Goal: Information Seeking & Learning: Learn about a topic

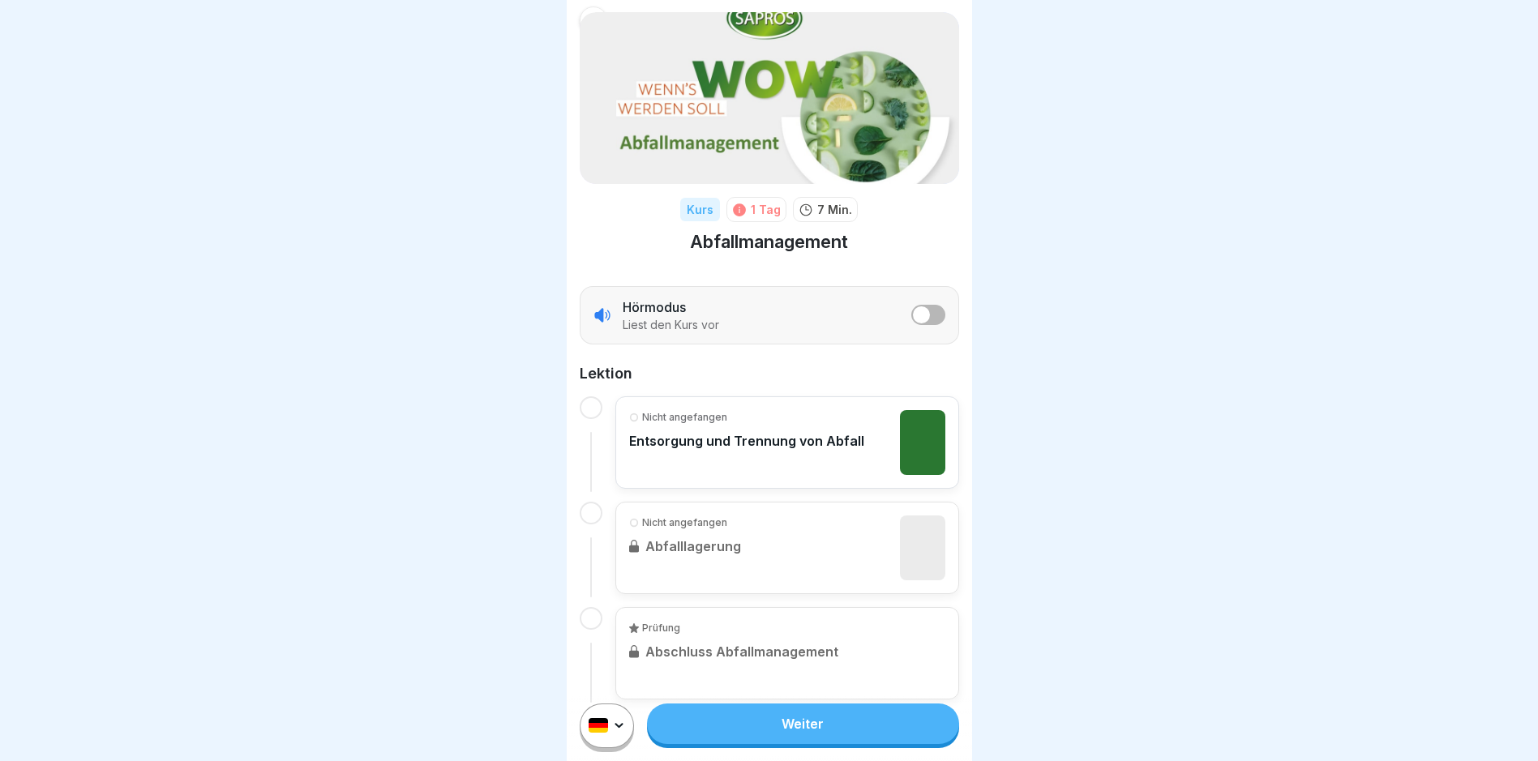
scroll to position [64, 0]
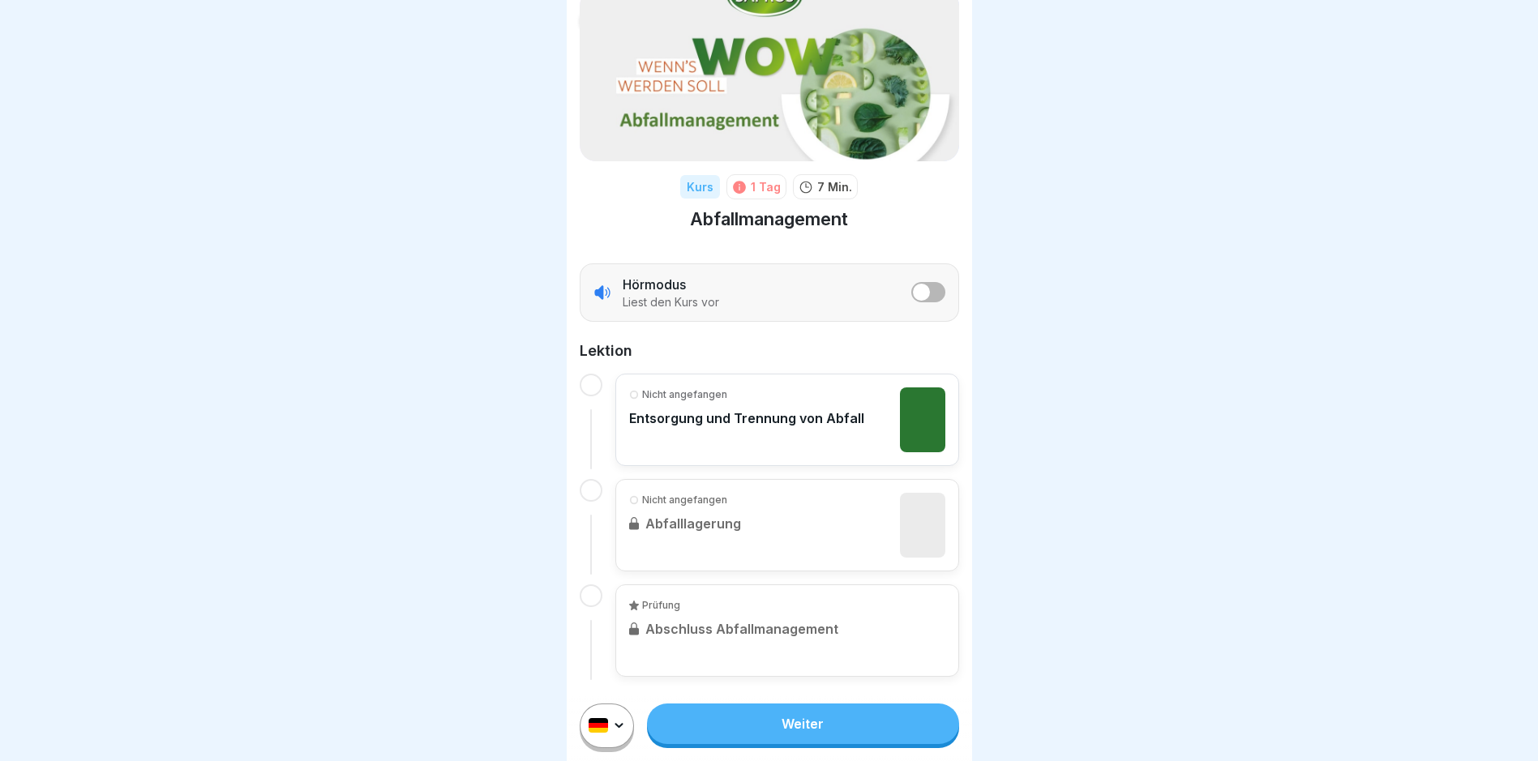
click at [740, 441] on div "Nicht angefangen Entsorgung und Trennung von Abfall" at bounding box center [746, 419] width 235 height 65
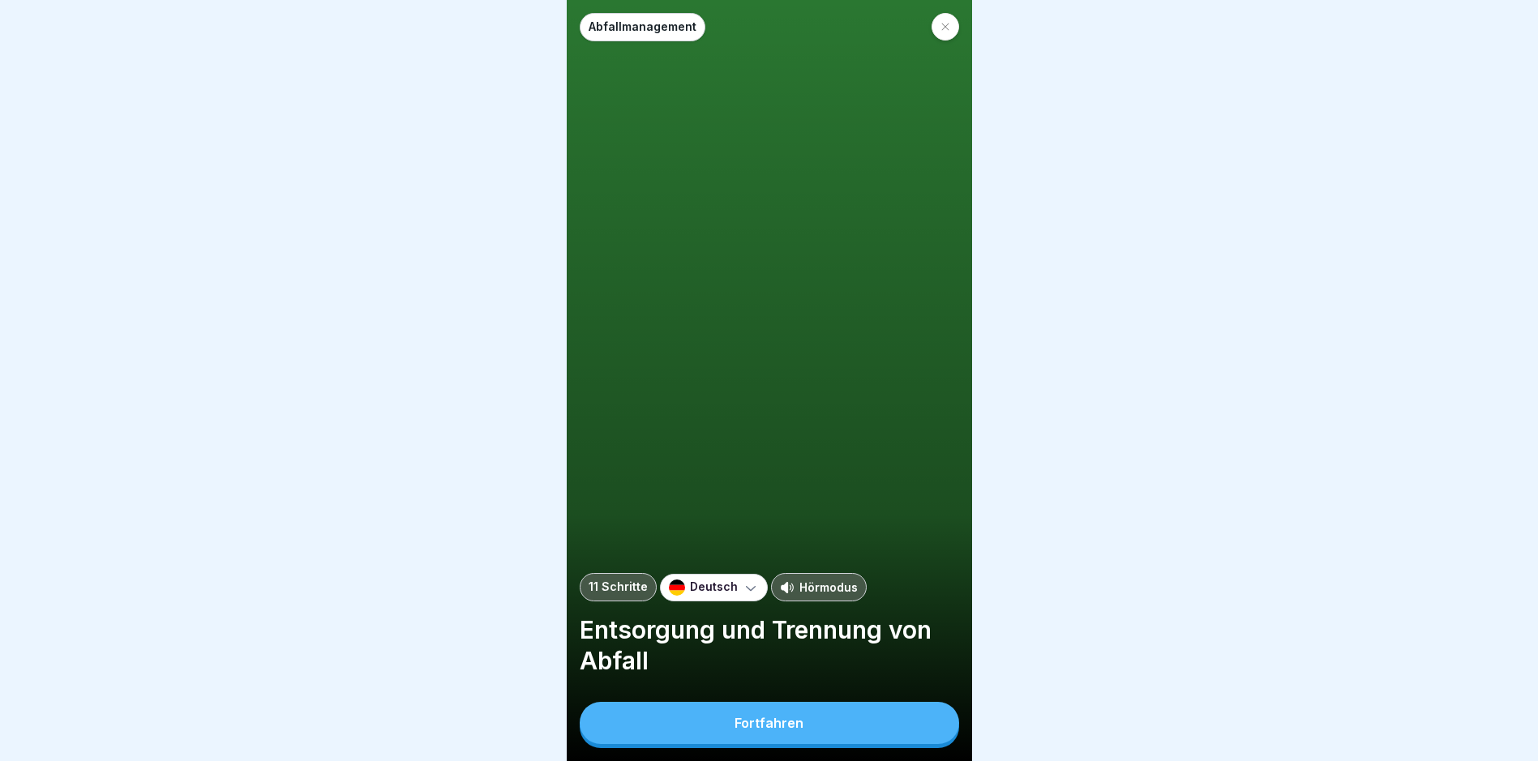
scroll to position [12, 0]
click at [757, 726] on div "Fortfahren" at bounding box center [768, 723] width 69 height 15
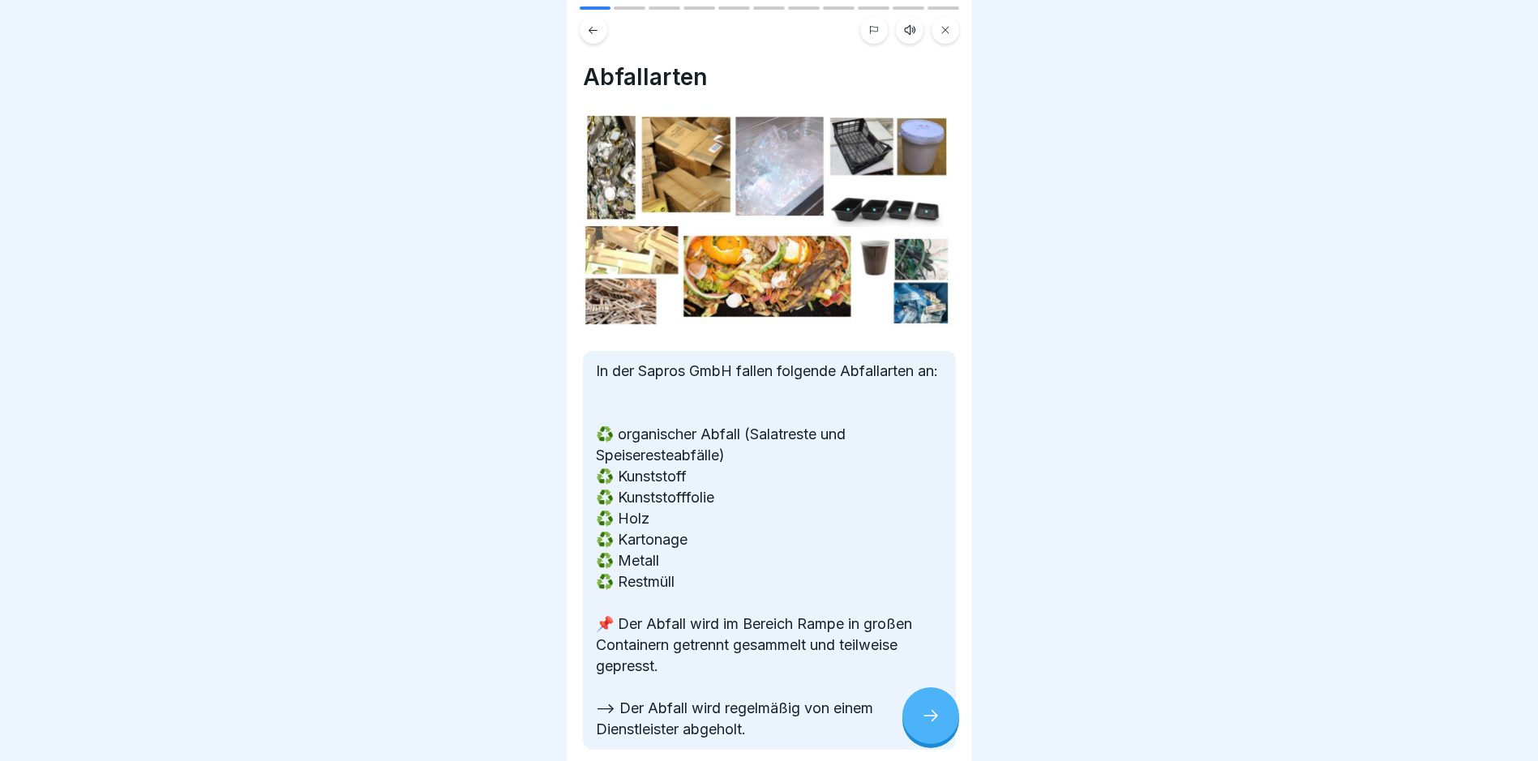
click at [943, 705] on div at bounding box center [930, 715] width 57 height 57
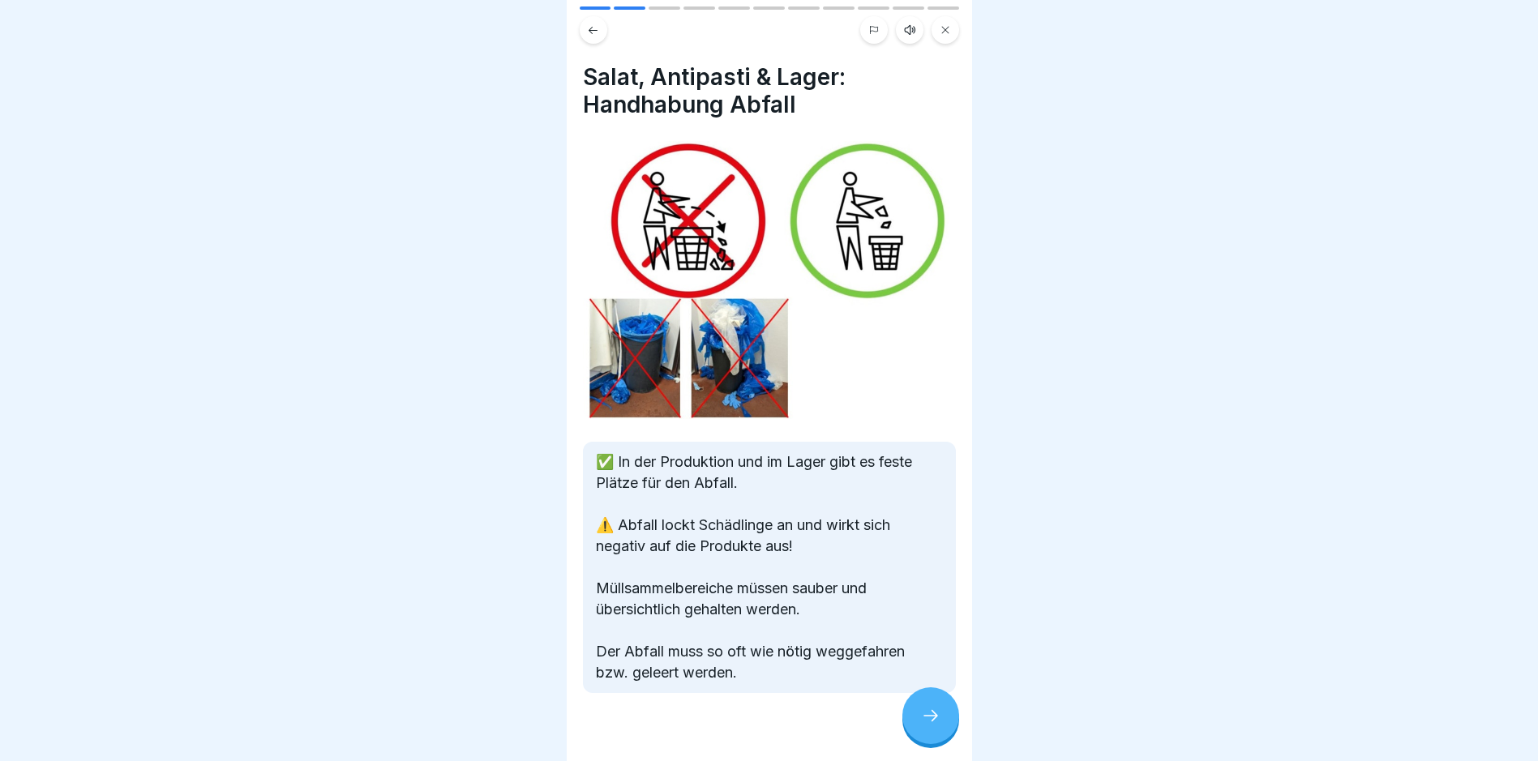
click at [943, 705] on div at bounding box center [930, 715] width 57 height 57
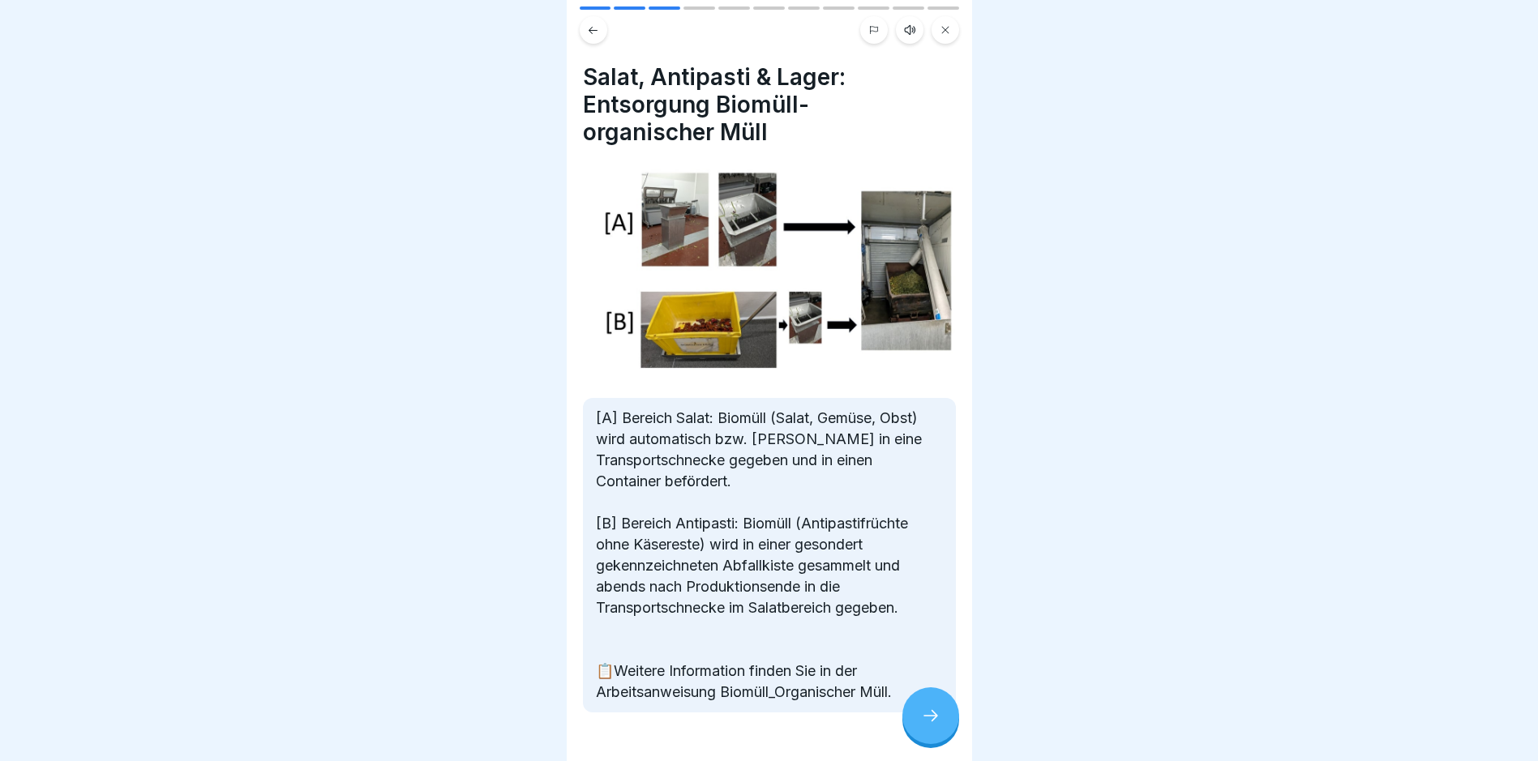
click at [943, 705] on div at bounding box center [930, 715] width 57 height 57
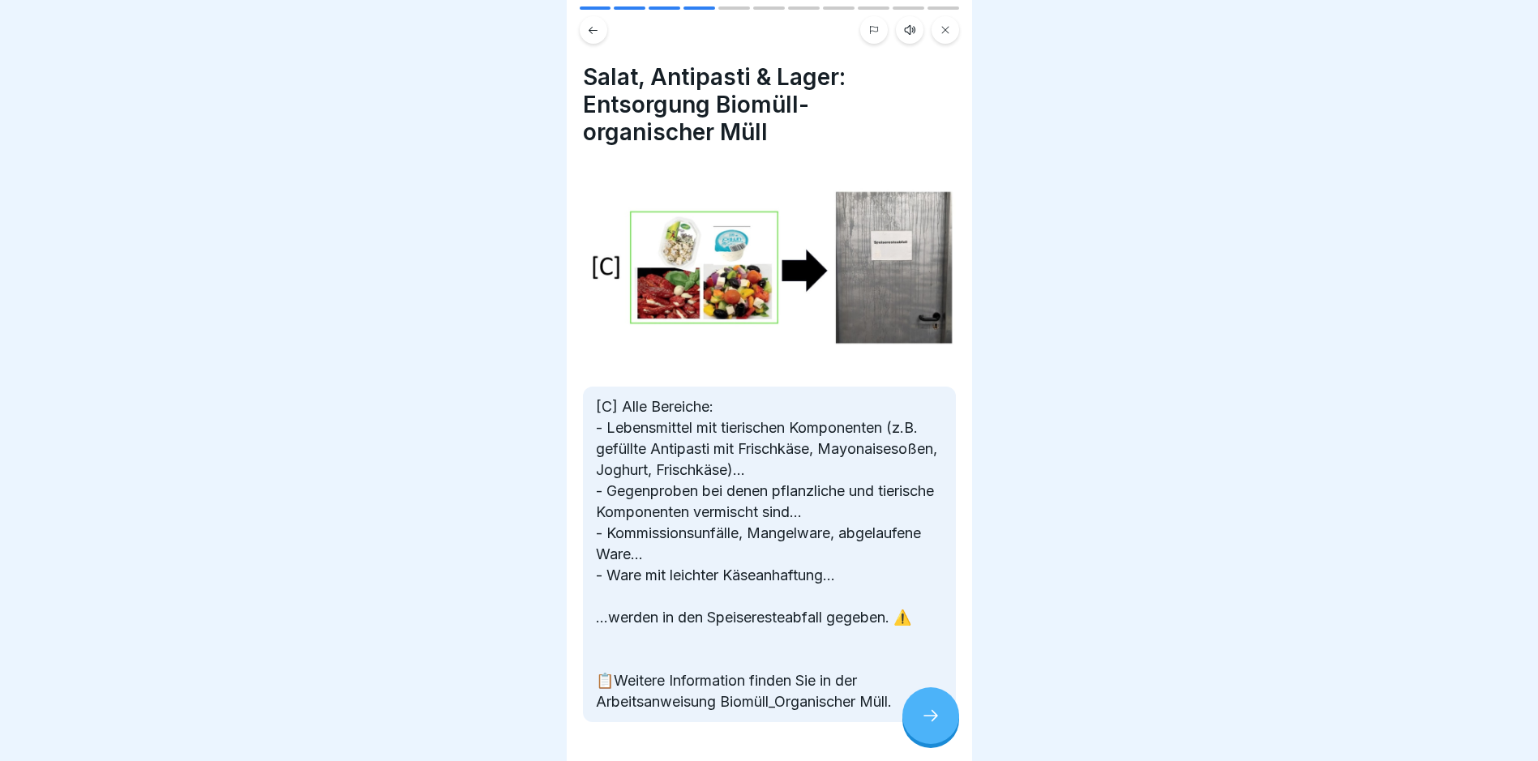
click at [943, 705] on div at bounding box center [930, 715] width 57 height 57
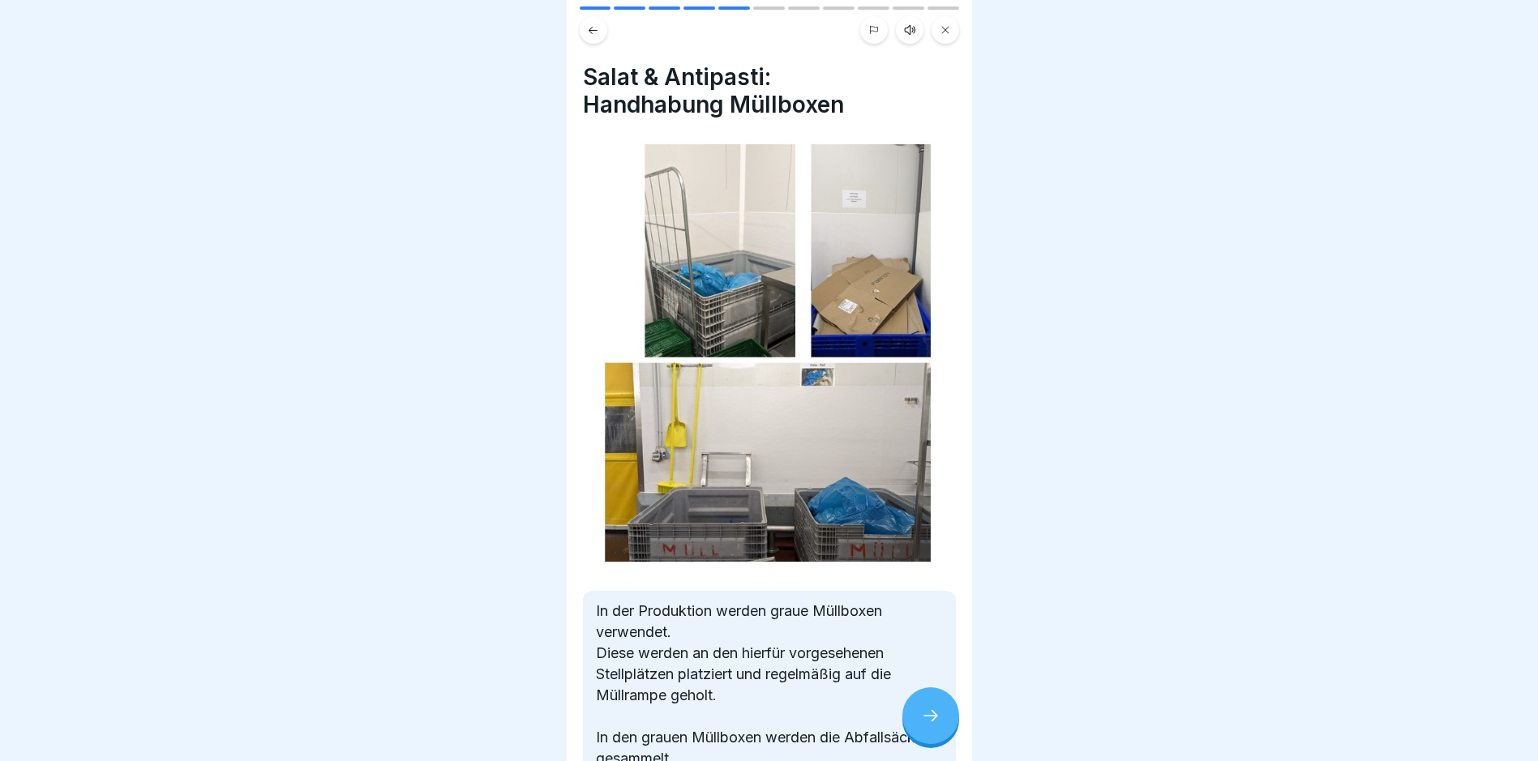
click at [943, 705] on div at bounding box center [930, 715] width 57 height 57
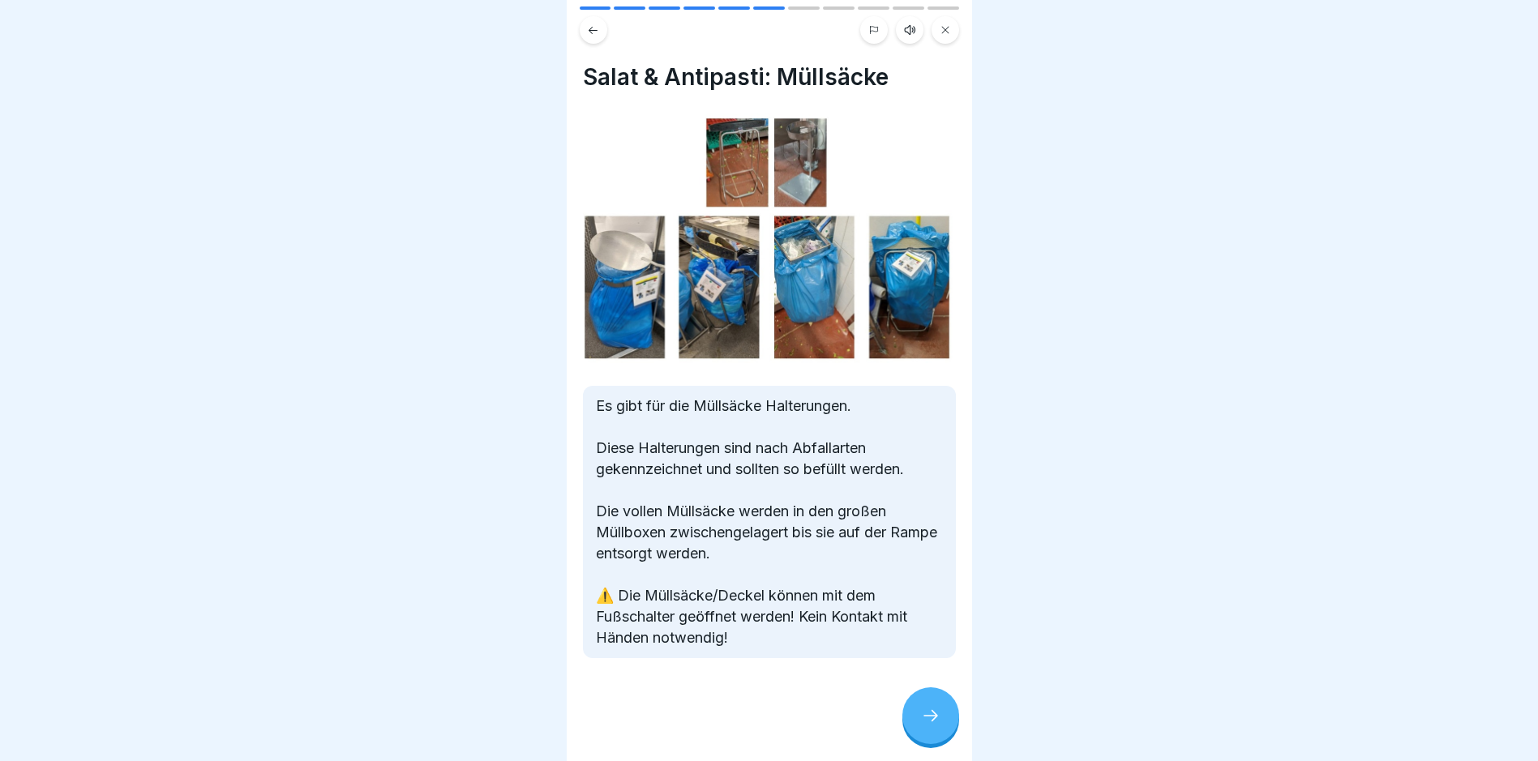
click at [943, 705] on div at bounding box center [930, 715] width 57 height 57
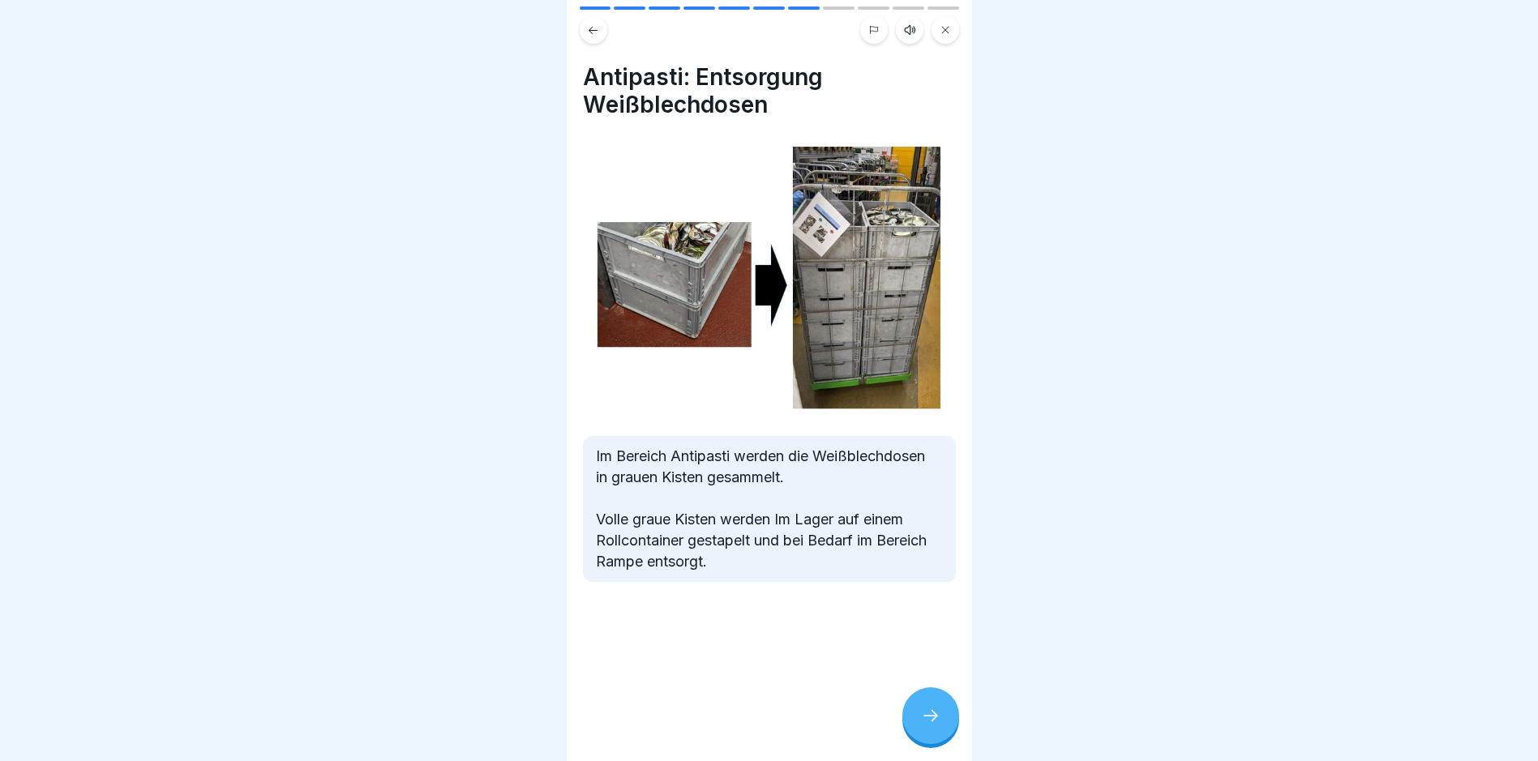
click at [943, 705] on div at bounding box center [930, 715] width 57 height 57
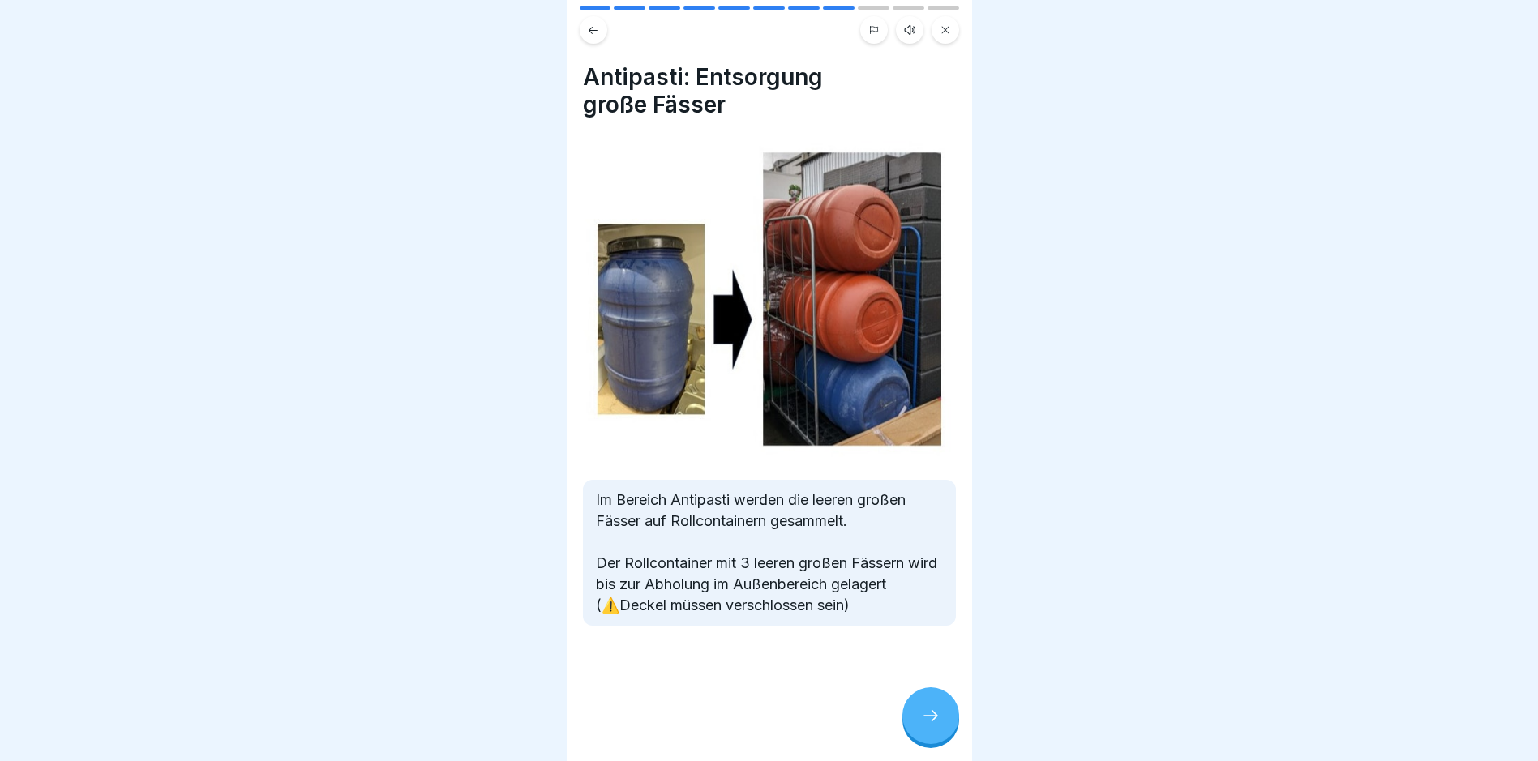
click at [943, 705] on div at bounding box center [930, 715] width 57 height 57
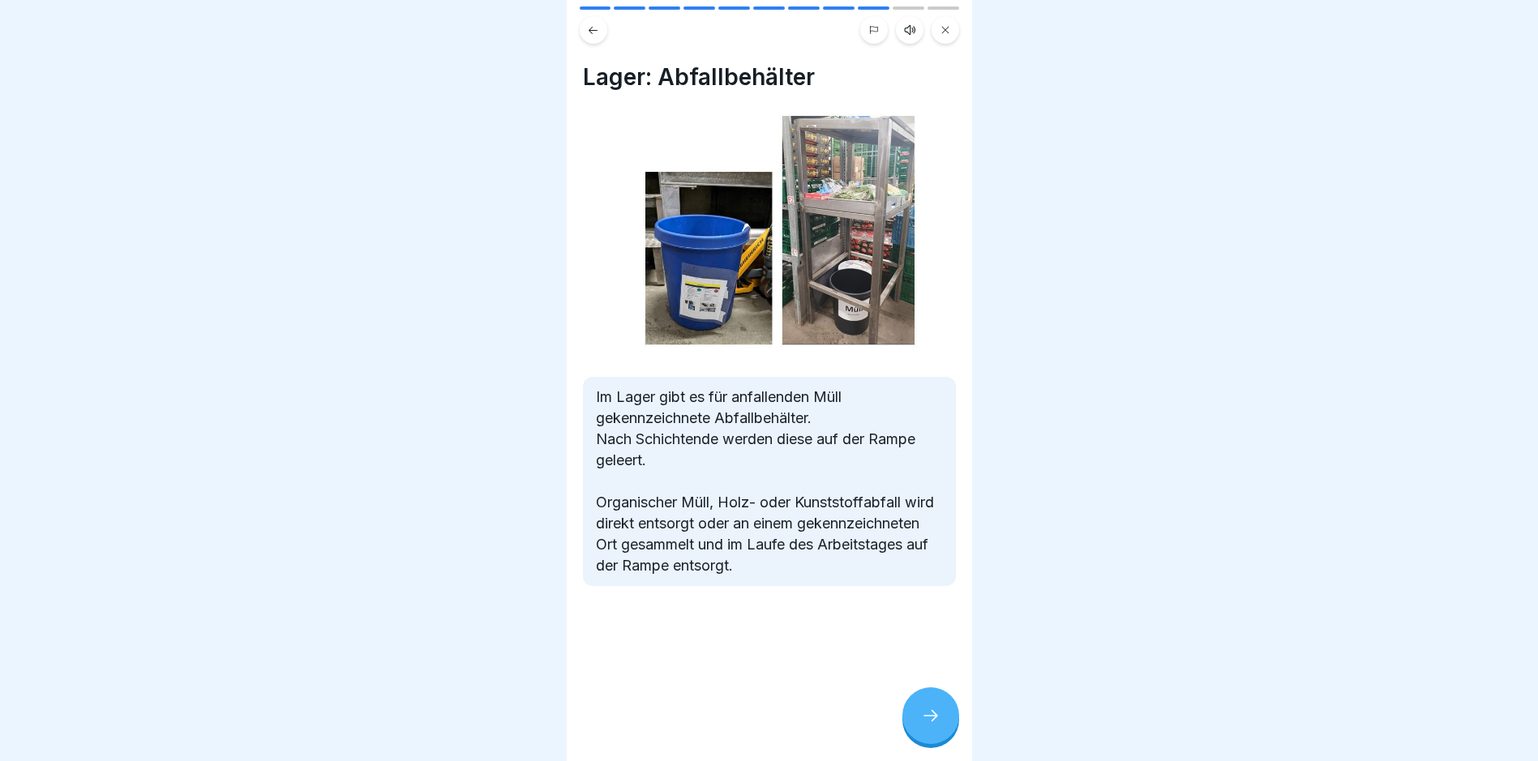
click at [943, 705] on div at bounding box center [930, 715] width 57 height 57
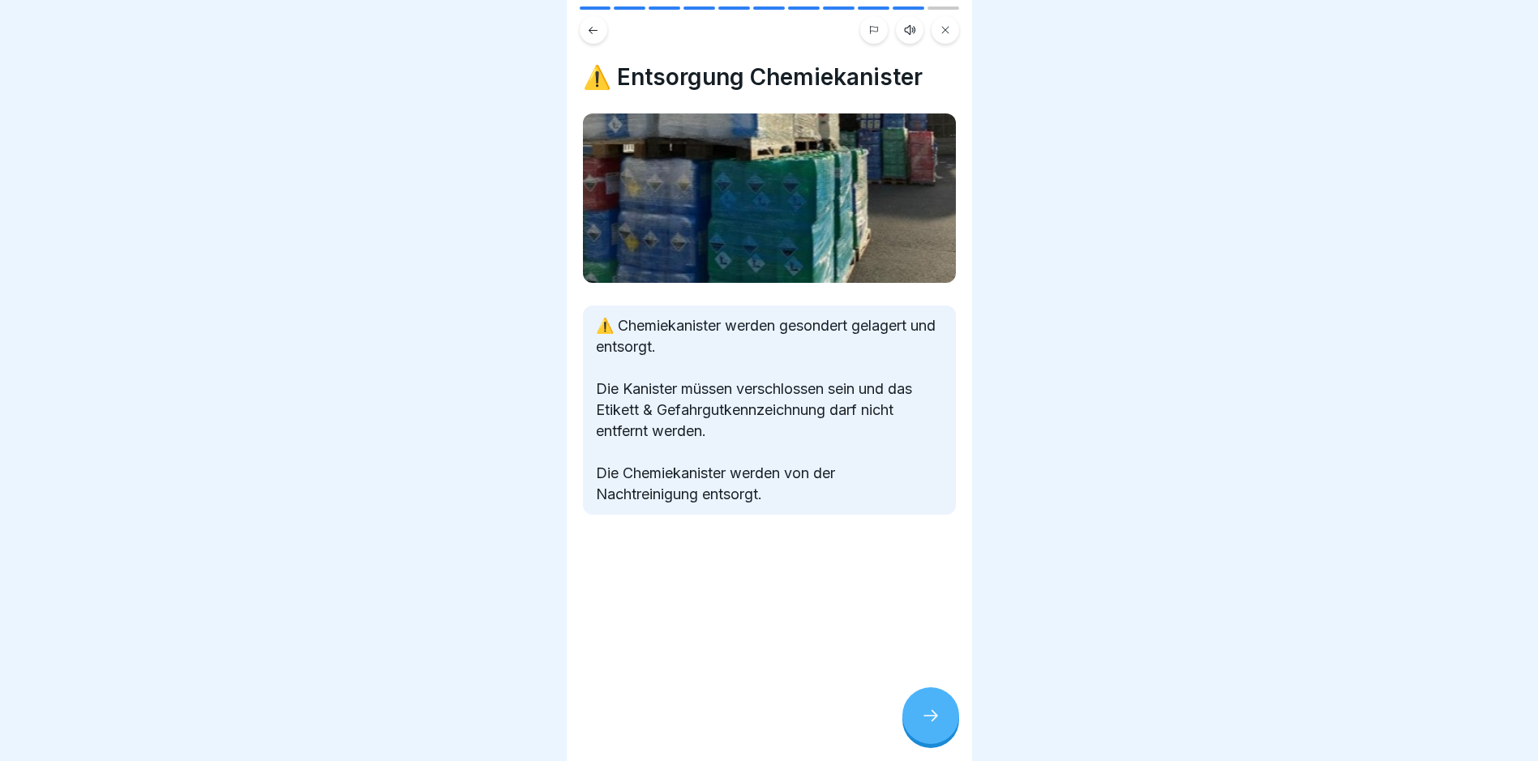
click at [943, 705] on div at bounding box center [930, 715] width 57 height 57
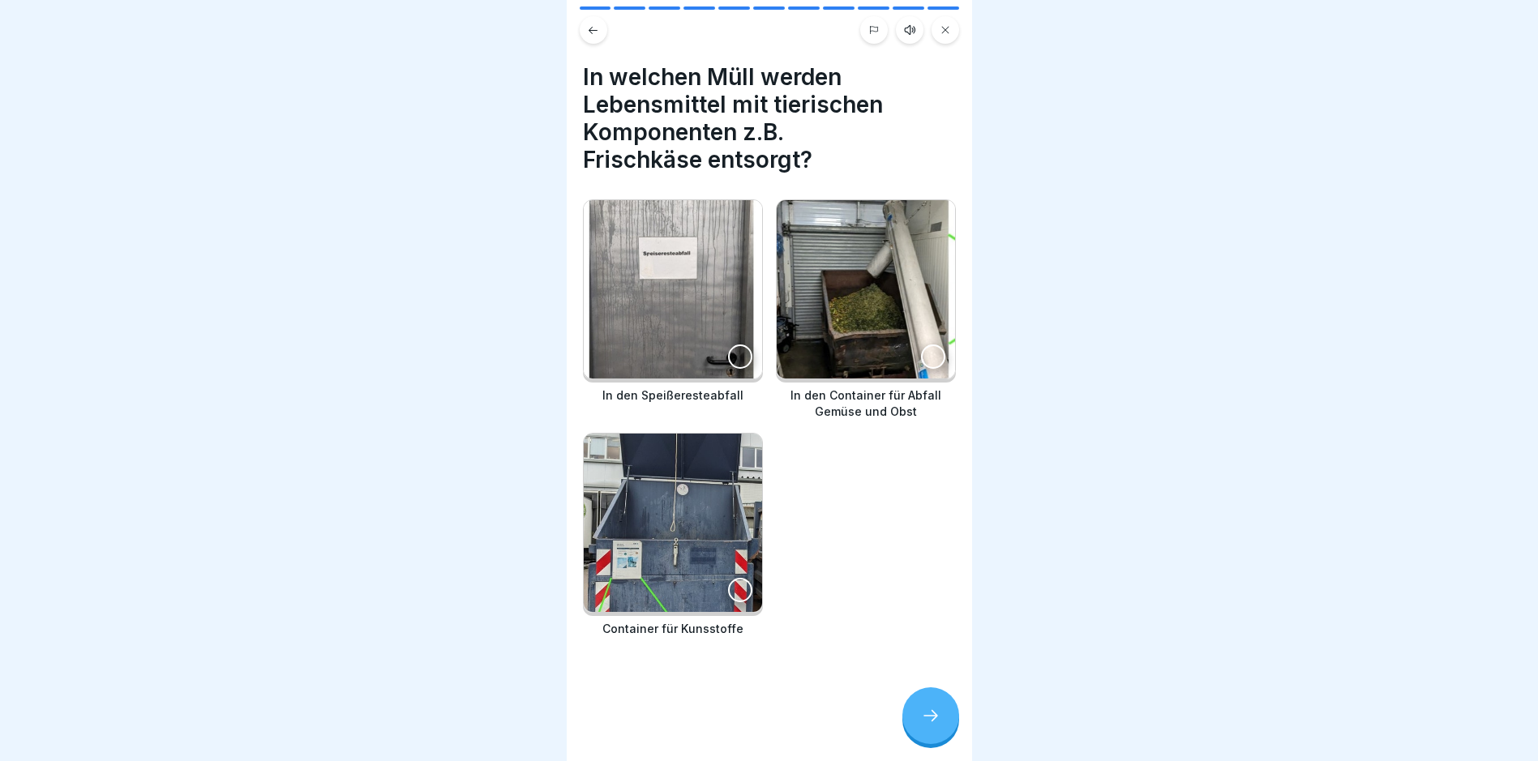
click at [943, 705] on div at bounding box center [930, 715] width 57 height 57
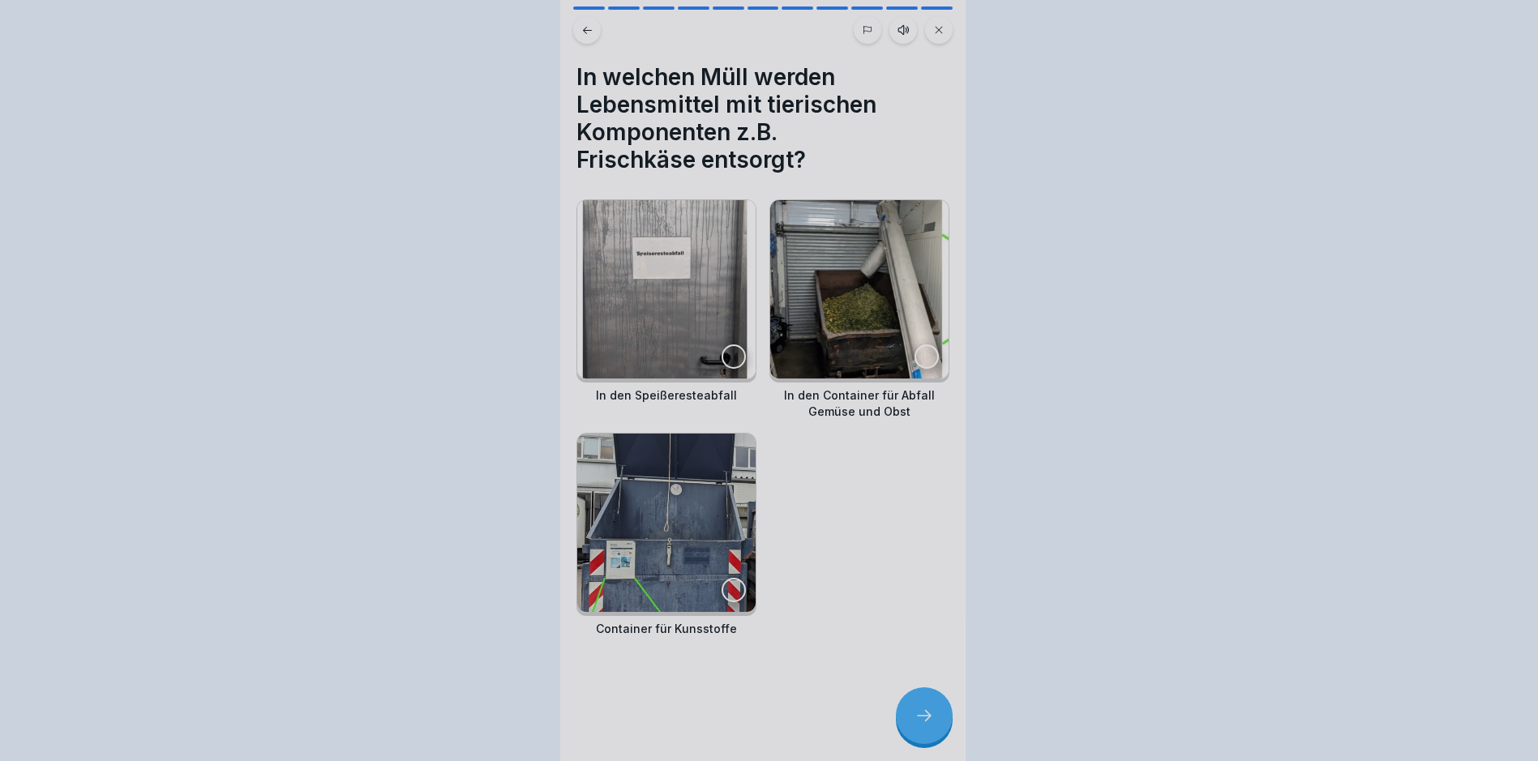
scroll to position [0, 0]
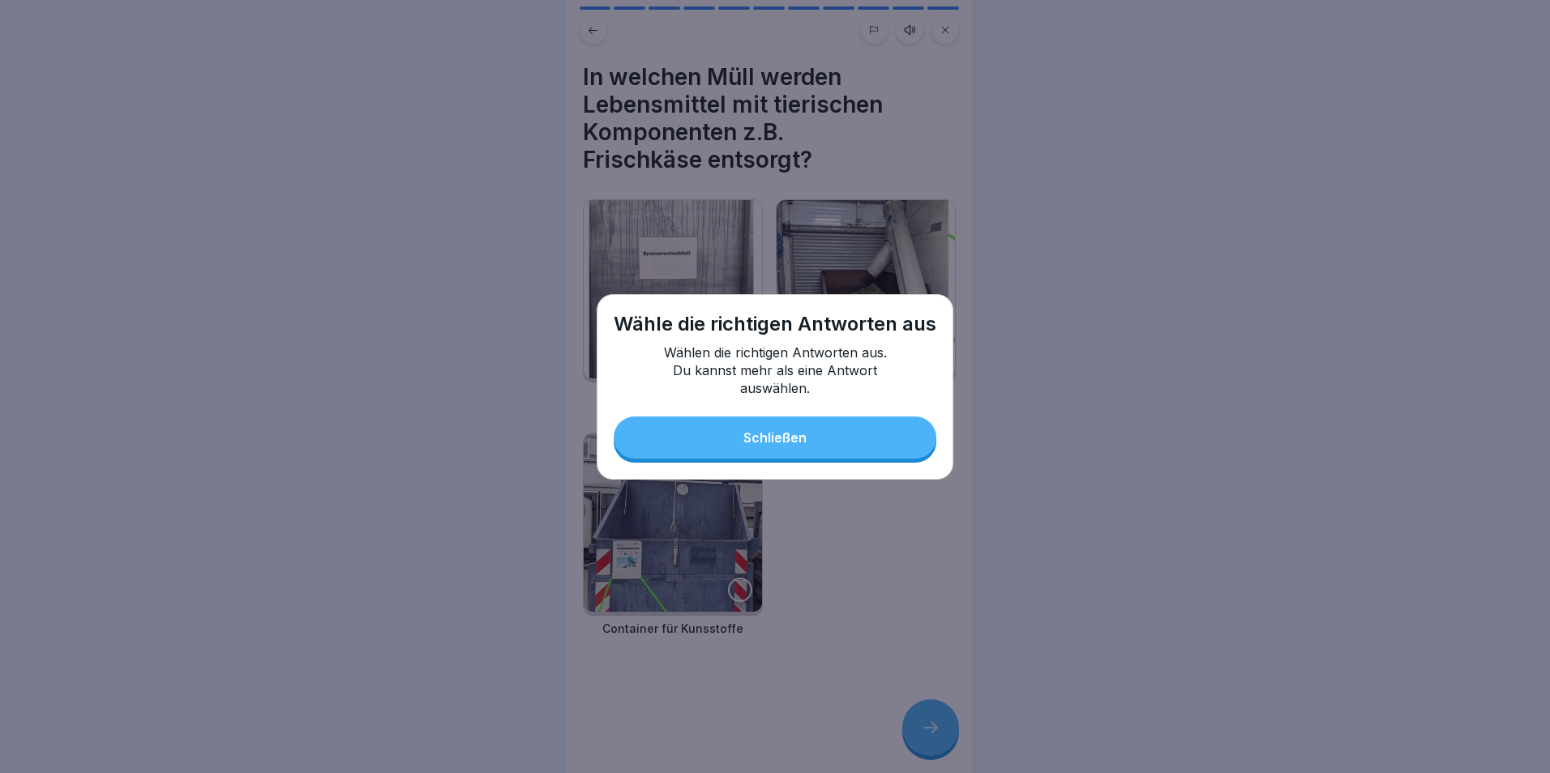
click at [836, 440] on button "Schließen" at bounding box center [775, 438] width 323 height 42
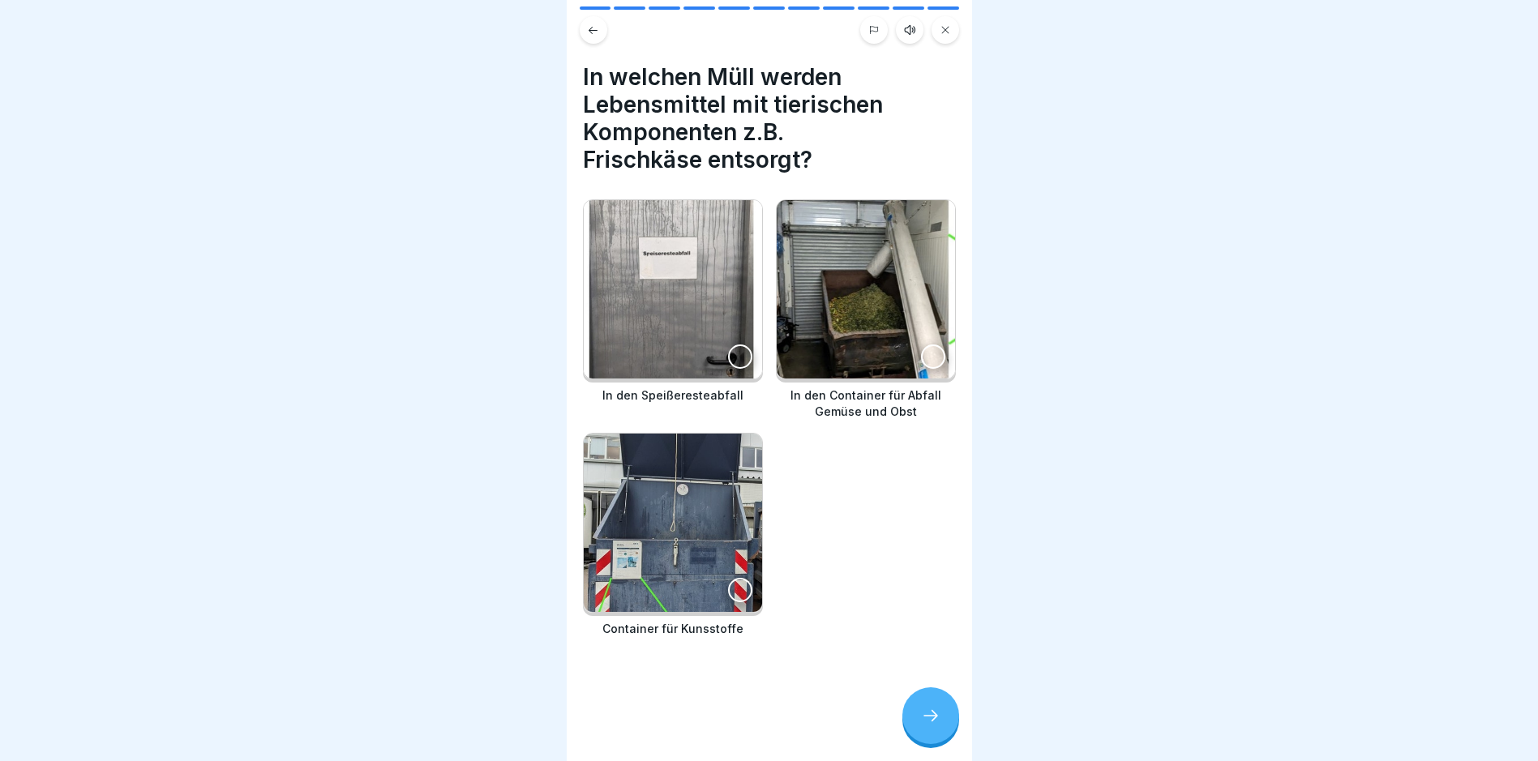
click at [736, 353] on div at bounding box center [740, 356] width 24 height 24
click at [932, 725] on icon at bounding box center [930, 715] width 19 height 19
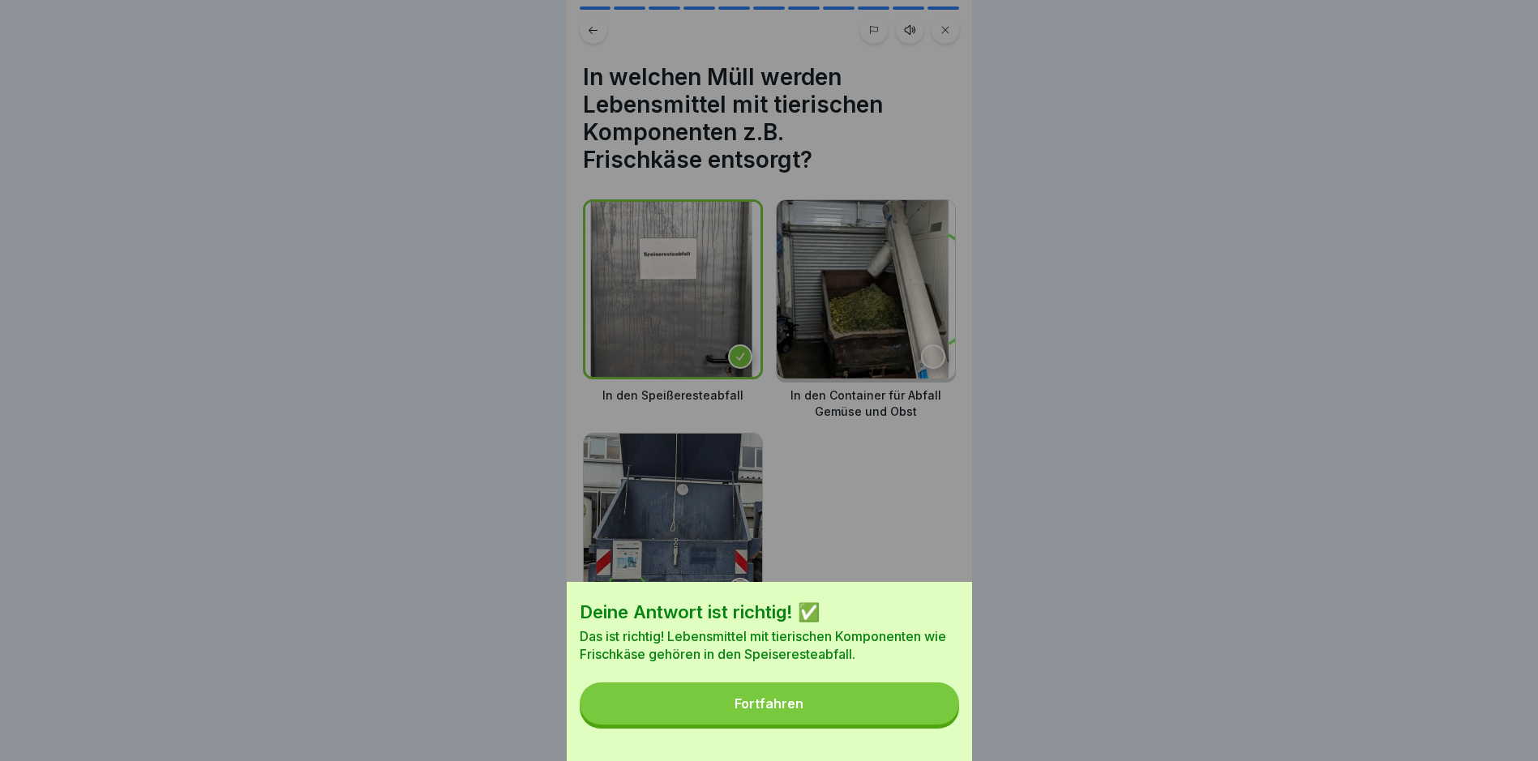
click at [803, 711] on div "Fortfahren" at bounding box center [768, 703] width 69 height 15
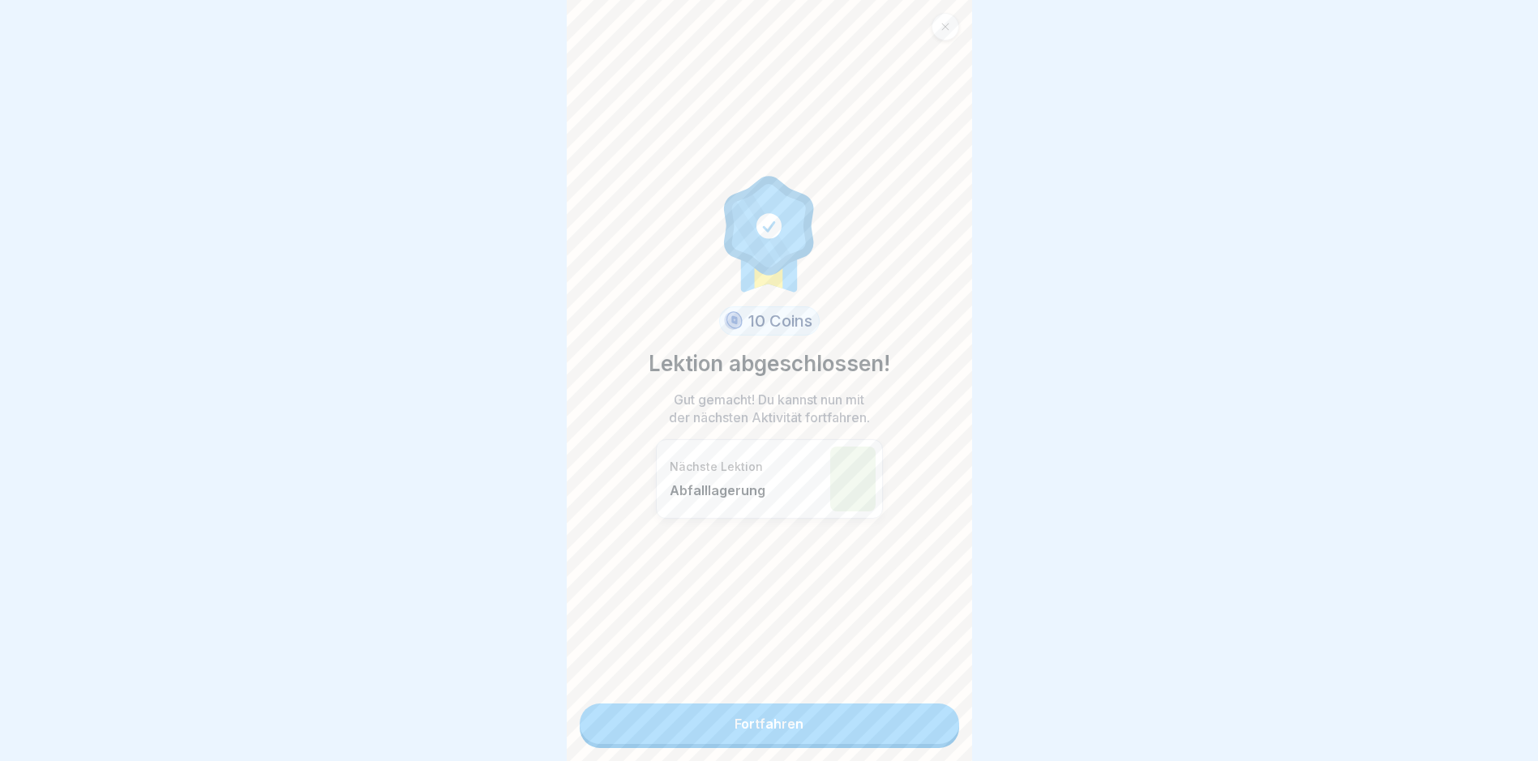
click at [782, 712] on link "Fortfahren" at bounding box center [769, 724] width 379 height 41
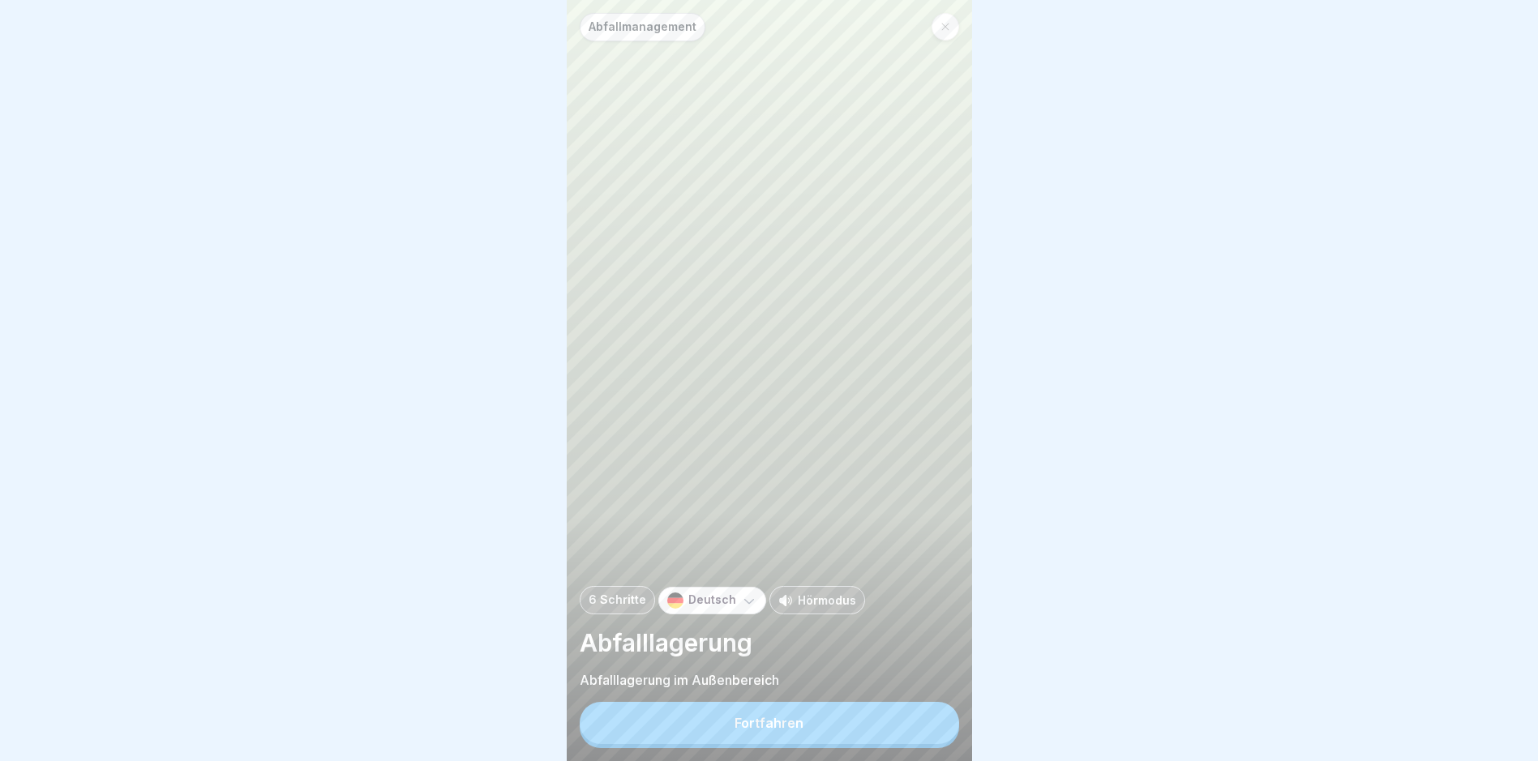
click at [825, 732] on button "Fortfahren" at bounding box center [769, 723] width 379 height 42
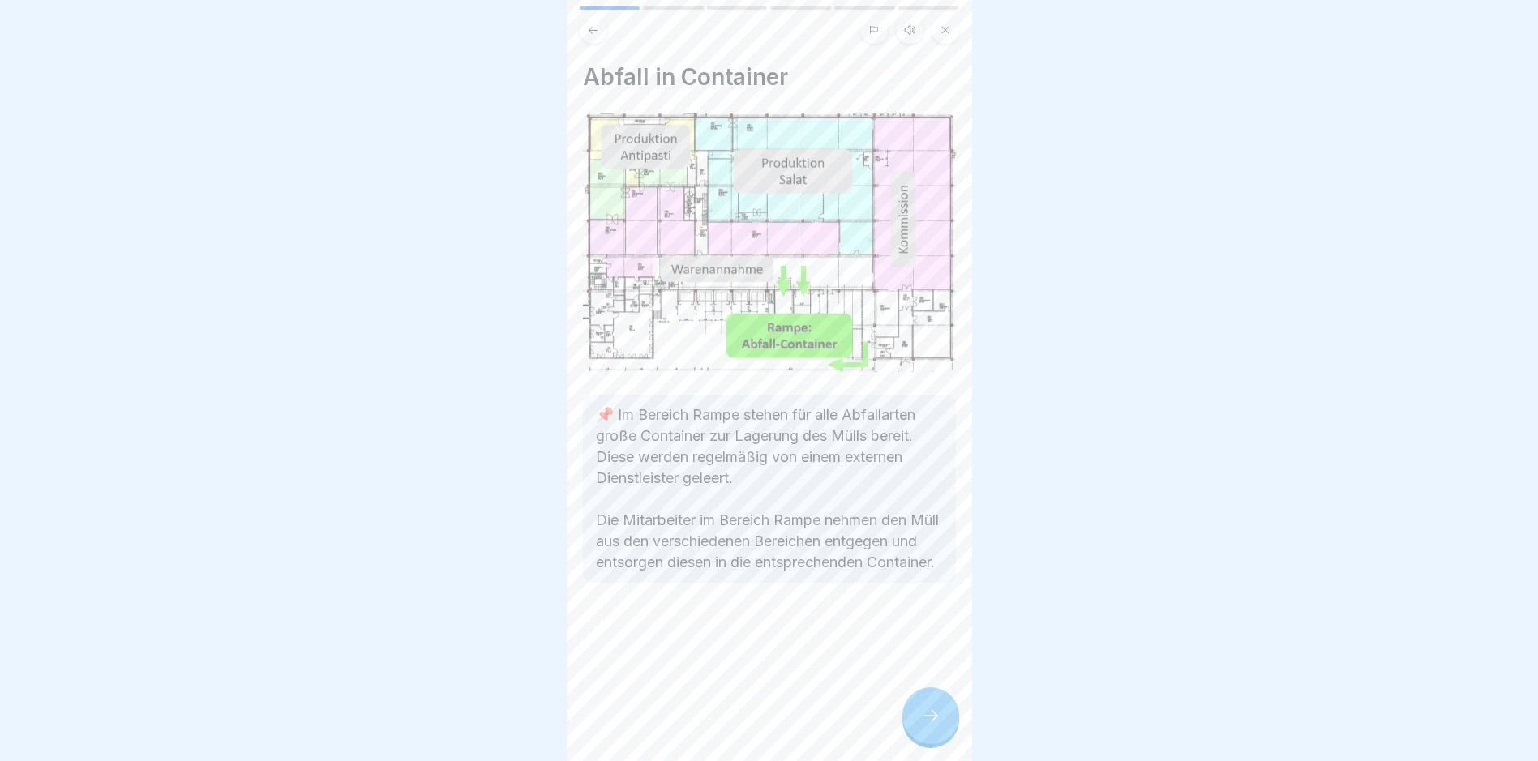
click at [924, 725] on icon at bounding box center [930, 715] width 19 height 19
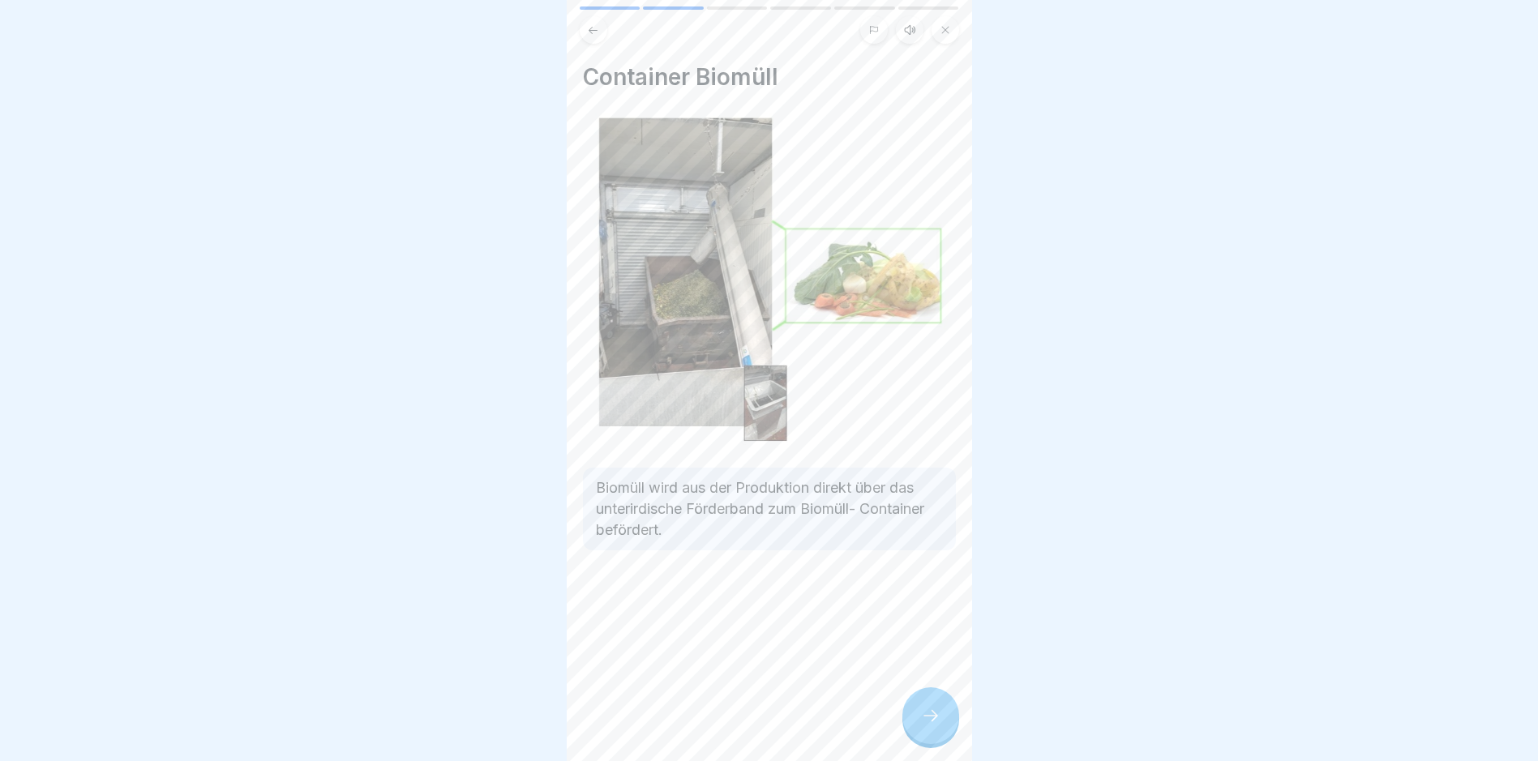
click at [925, 725] on icon at bounding box center [930, 715] width 19 height 19
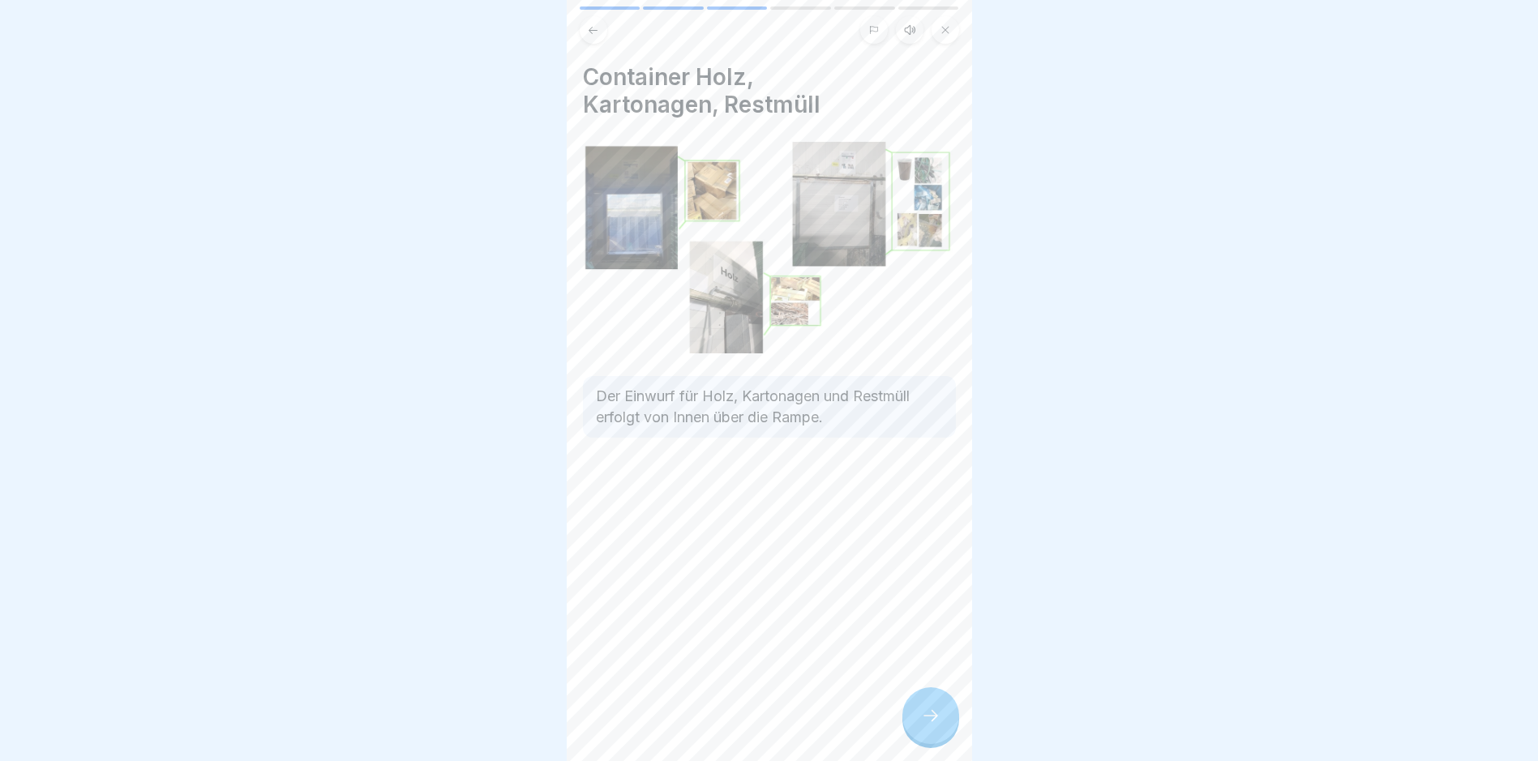
click at [926, 725] on icon at bounding box center [930, 715] width 19 height 19
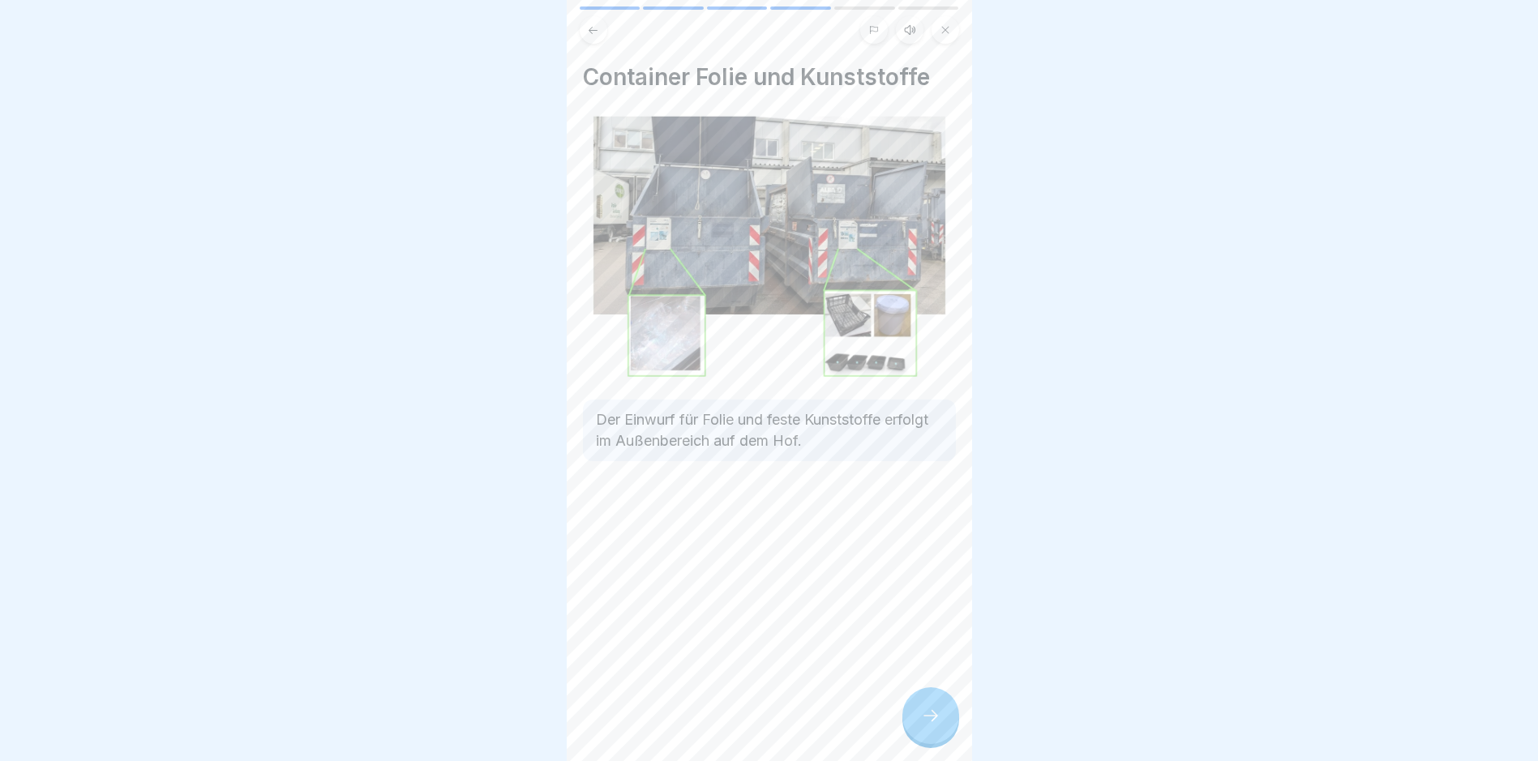
click at [926, 725] on icon at bounding box center [930, 715] width 19 height 19
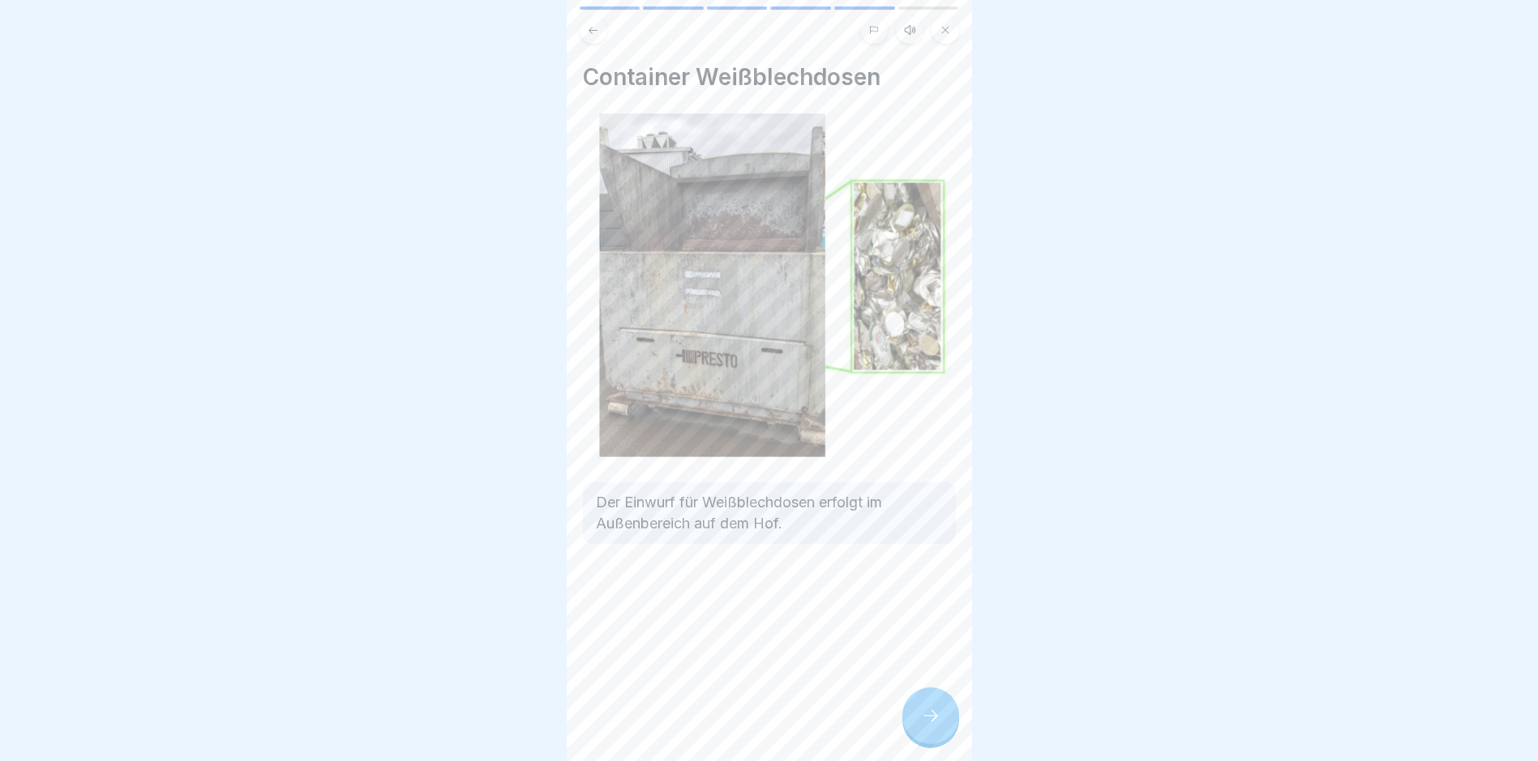
click at [926, 725] on icon at bounding box center [930, 715] width 19 height 19
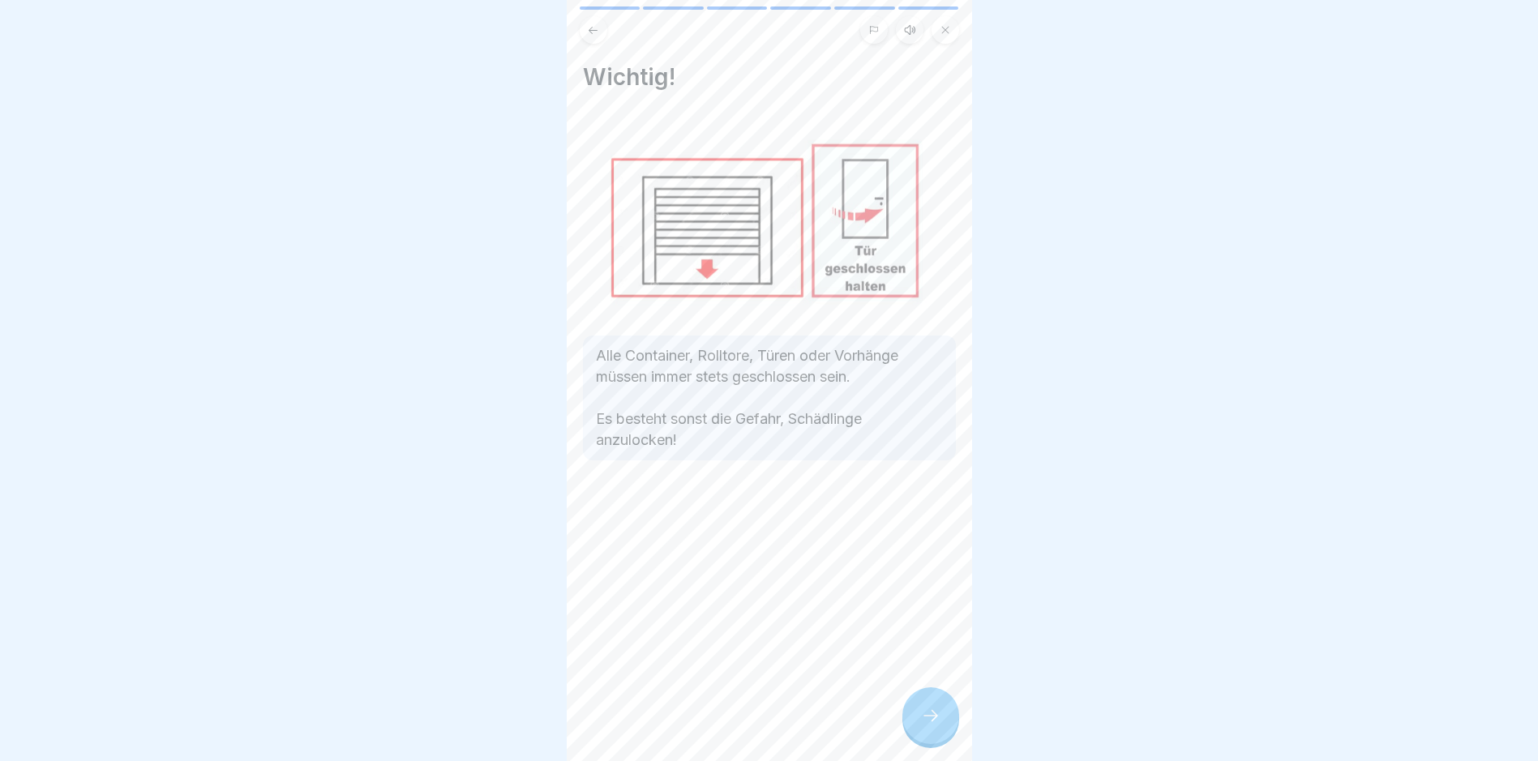
click at [926, 725] on icon at bounding box center [930, 715] width 19 height 19
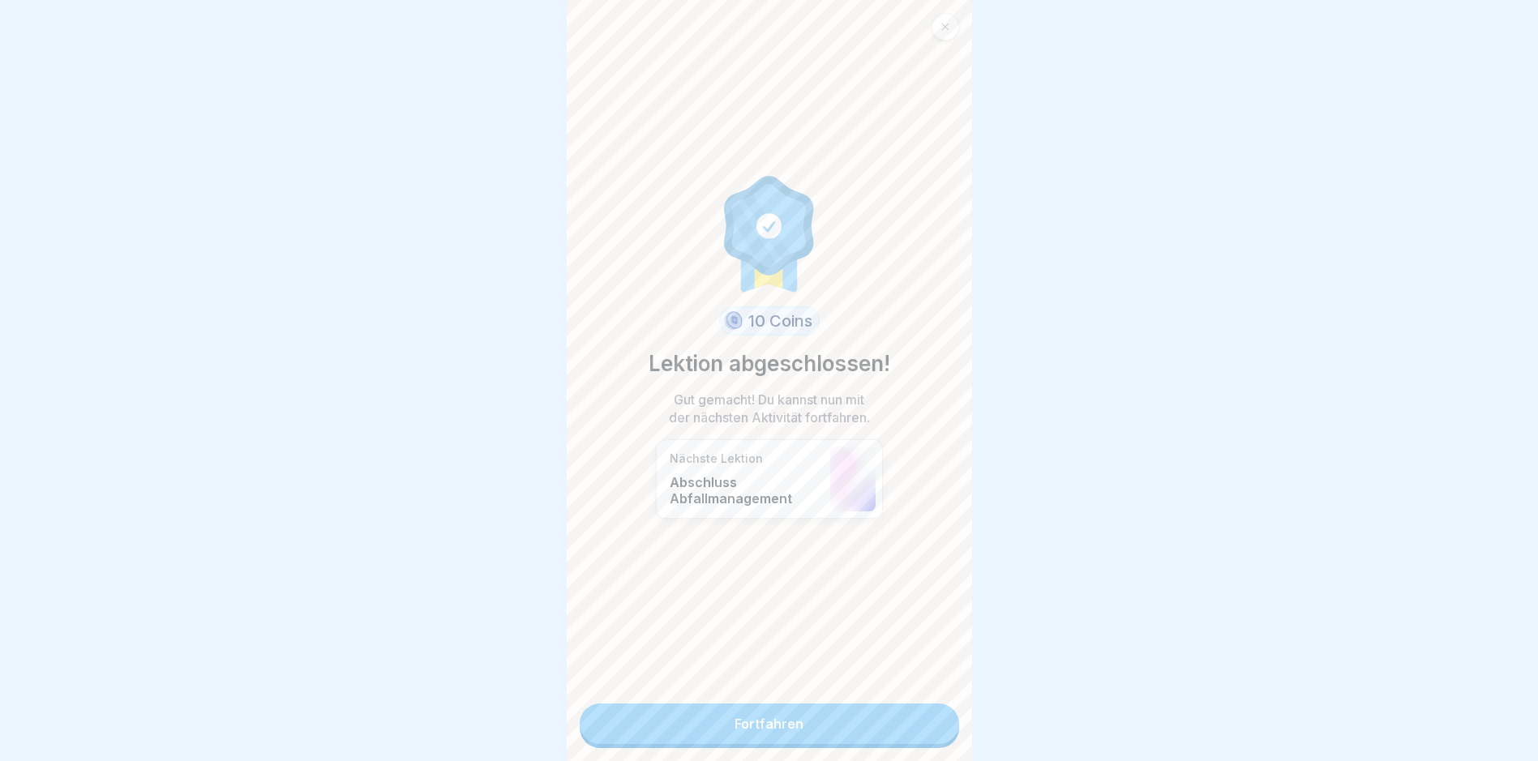
click at [926, 729] on link "Fortfahren" at bounding box center [769, 724] width 379 height 41
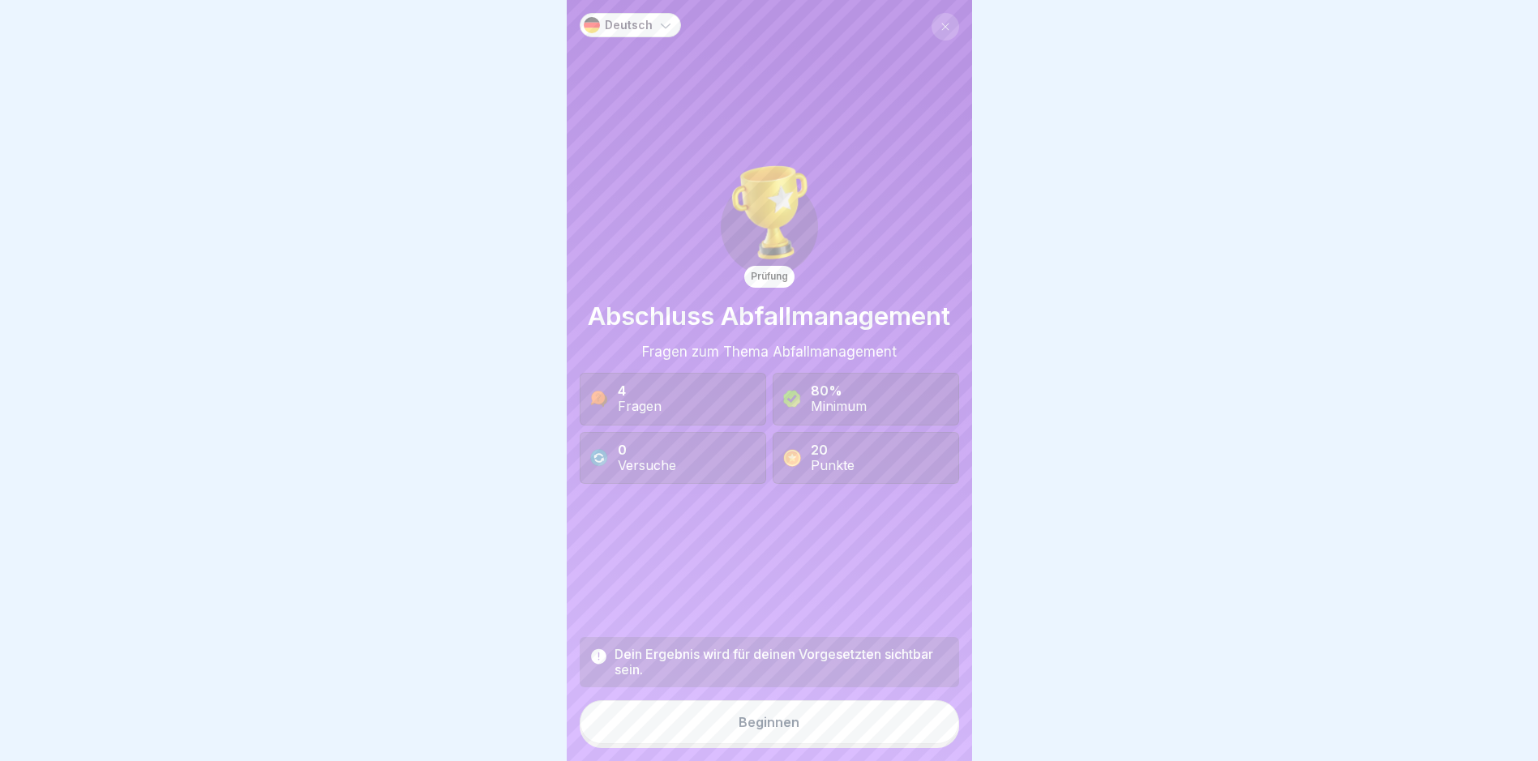
click at [926, 729] on button "Beginnen" at bounding box center [769, 722] width 379 height 44
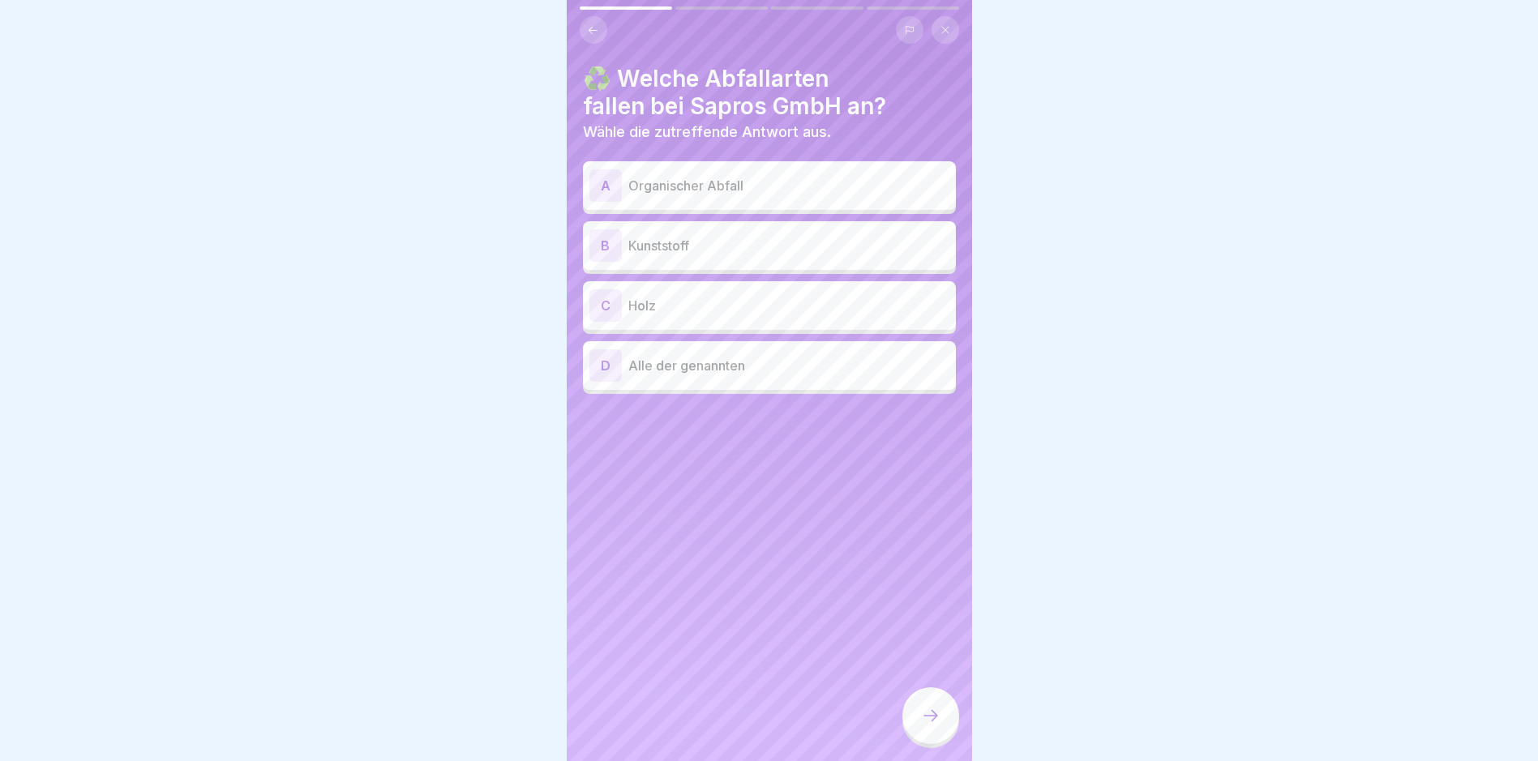
click at [687, 191] on p "Organischer Abfall" at bounding box center [788, 185] width 321 height 19
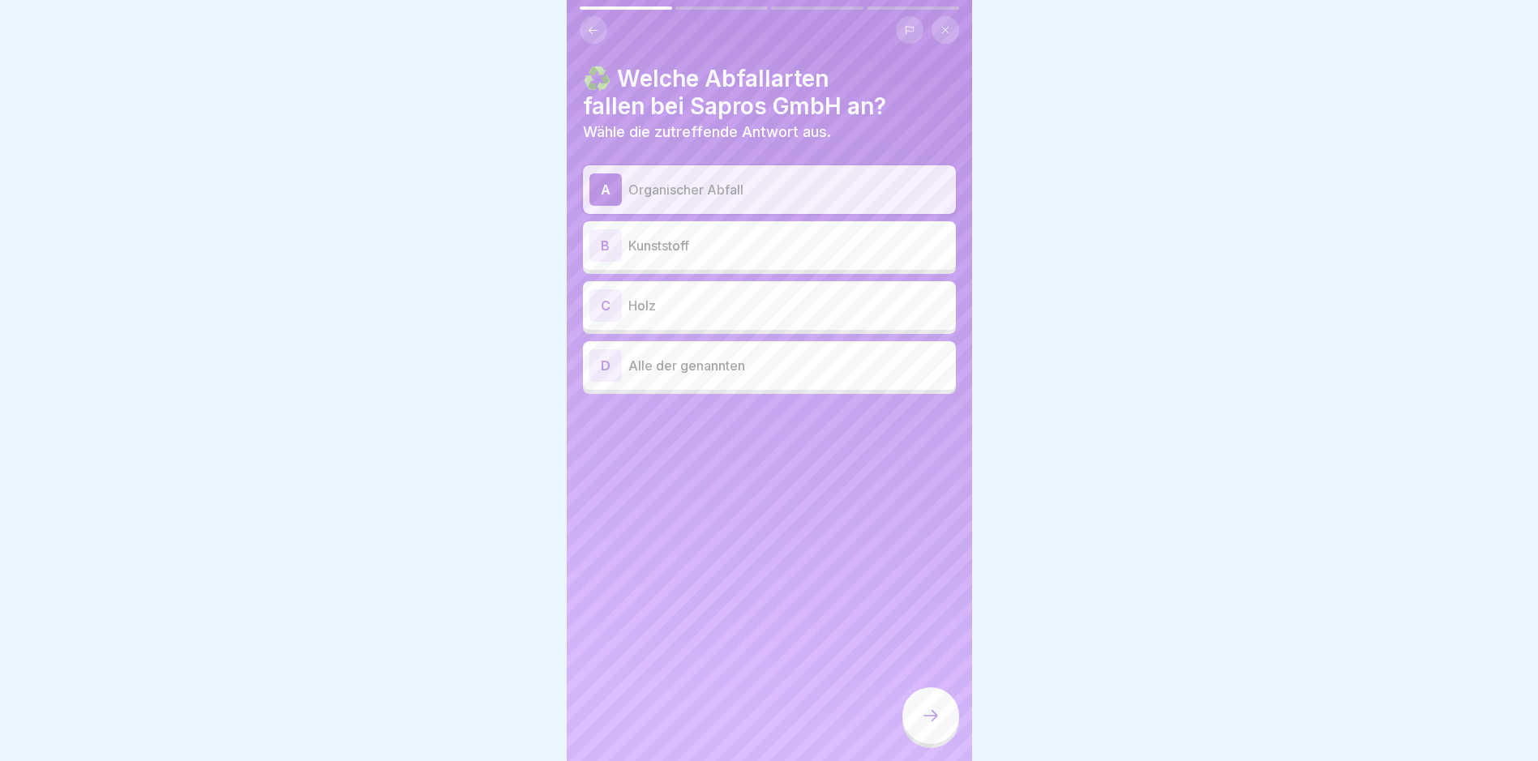
click at [690, 233] on div "B Kunststoff" at bounding box center [769, 245] width 360 height 32
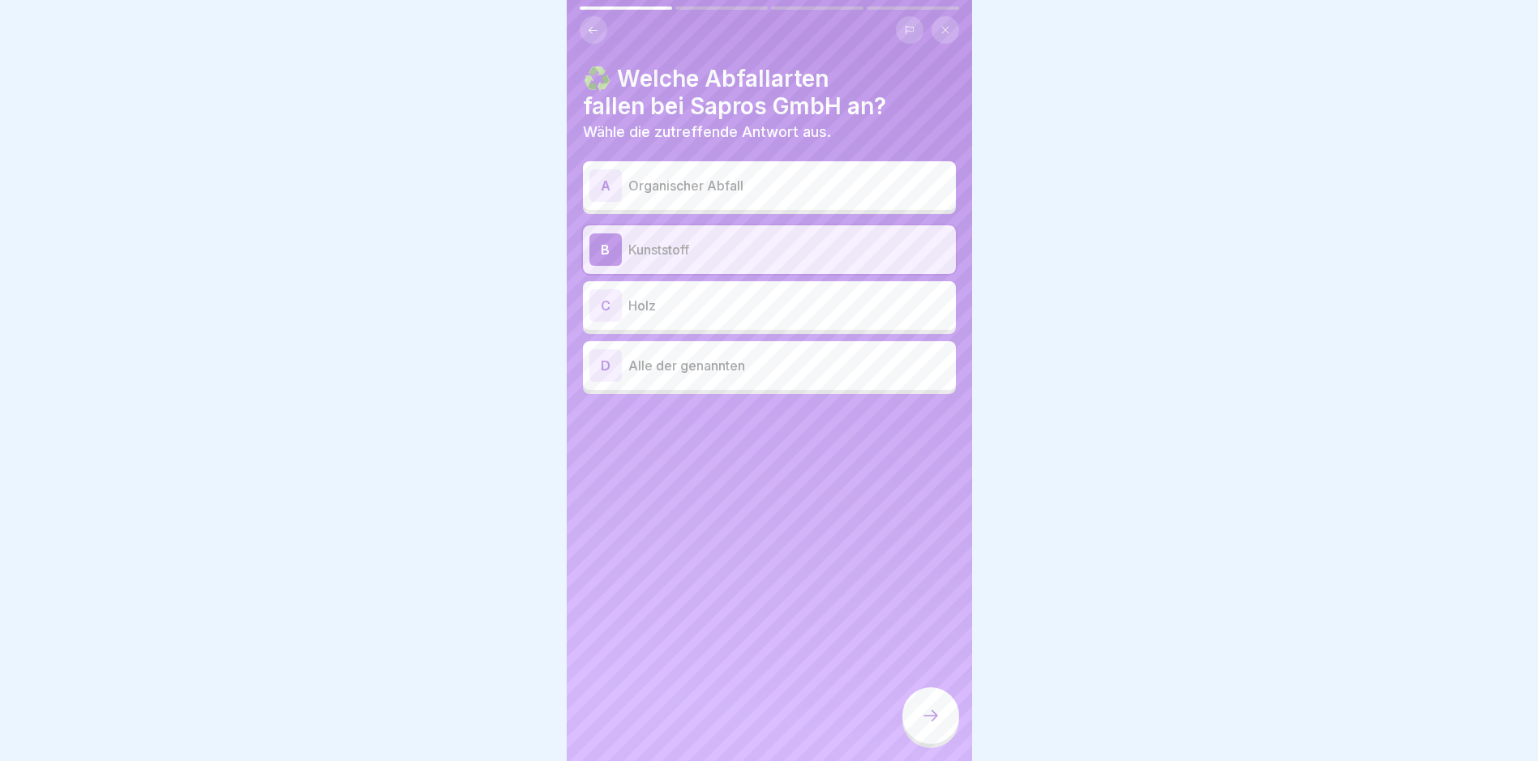
click at [721, 296] on p "Holz" at bounding box center [788, 305] width 321 height 19
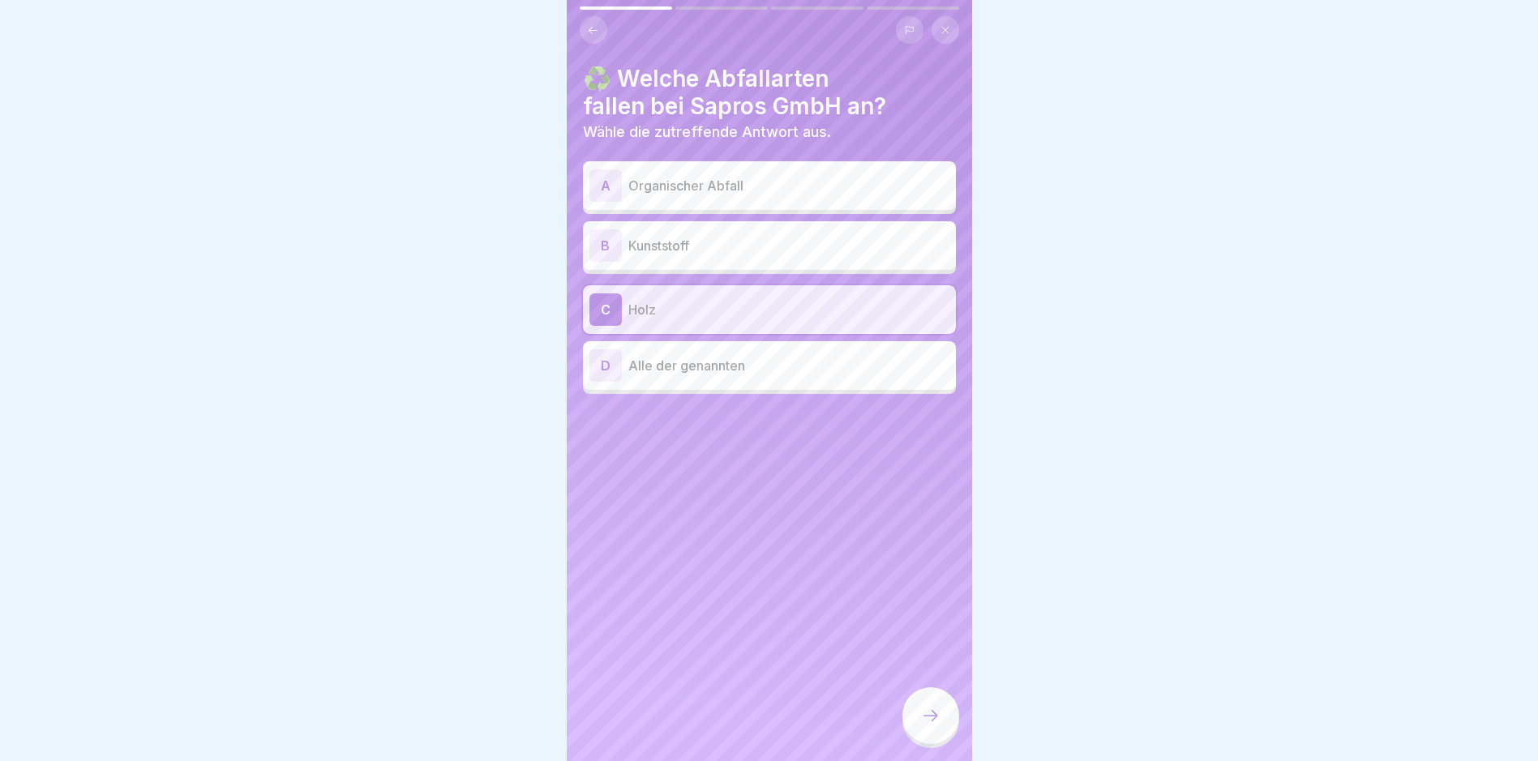
click at [737, 370] on p "Alle der genannten" at bounding box center [788, 365] width 321 height 19
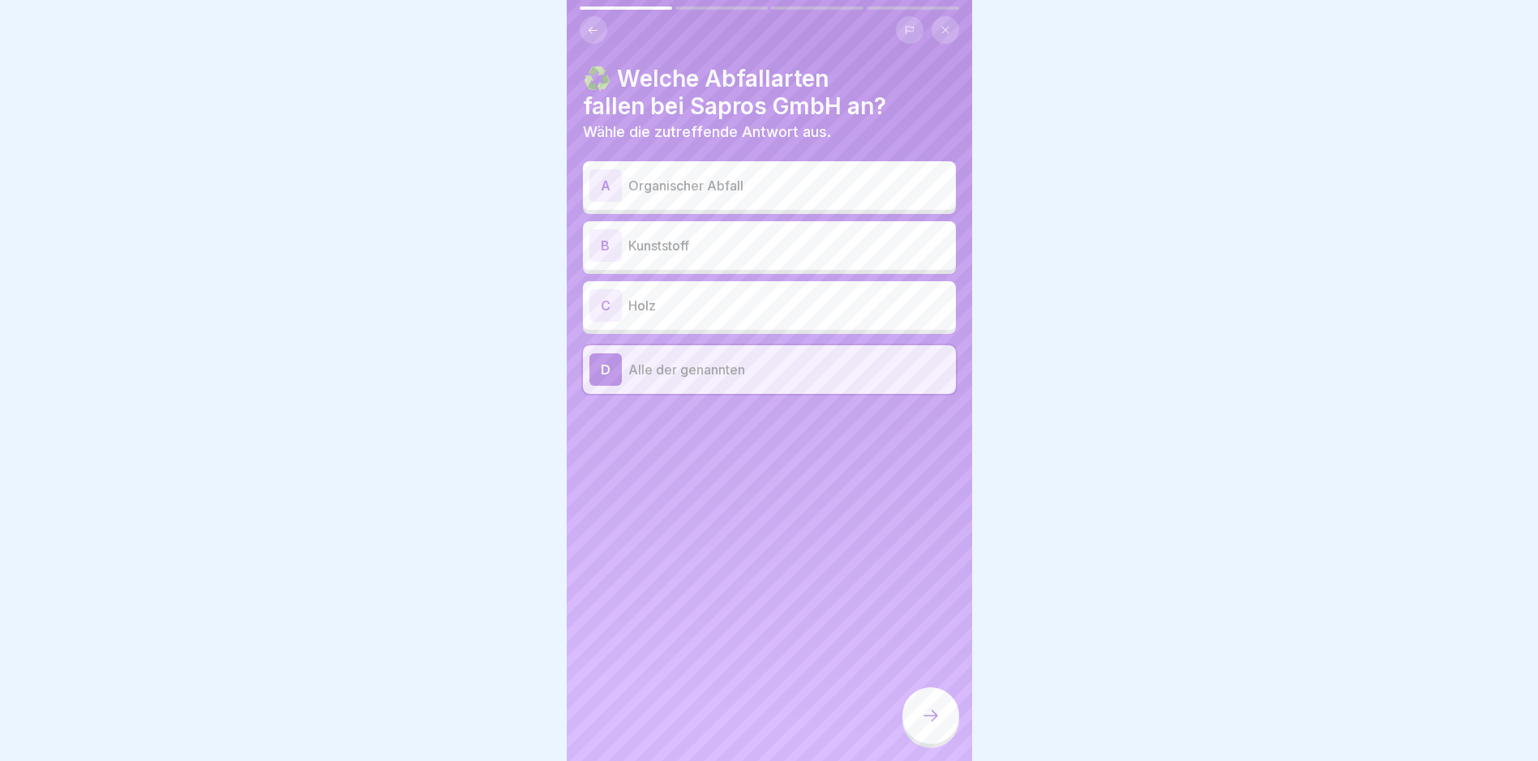
click at [932, 725] on icon at bounding box center [930, 715] width 19 height 19
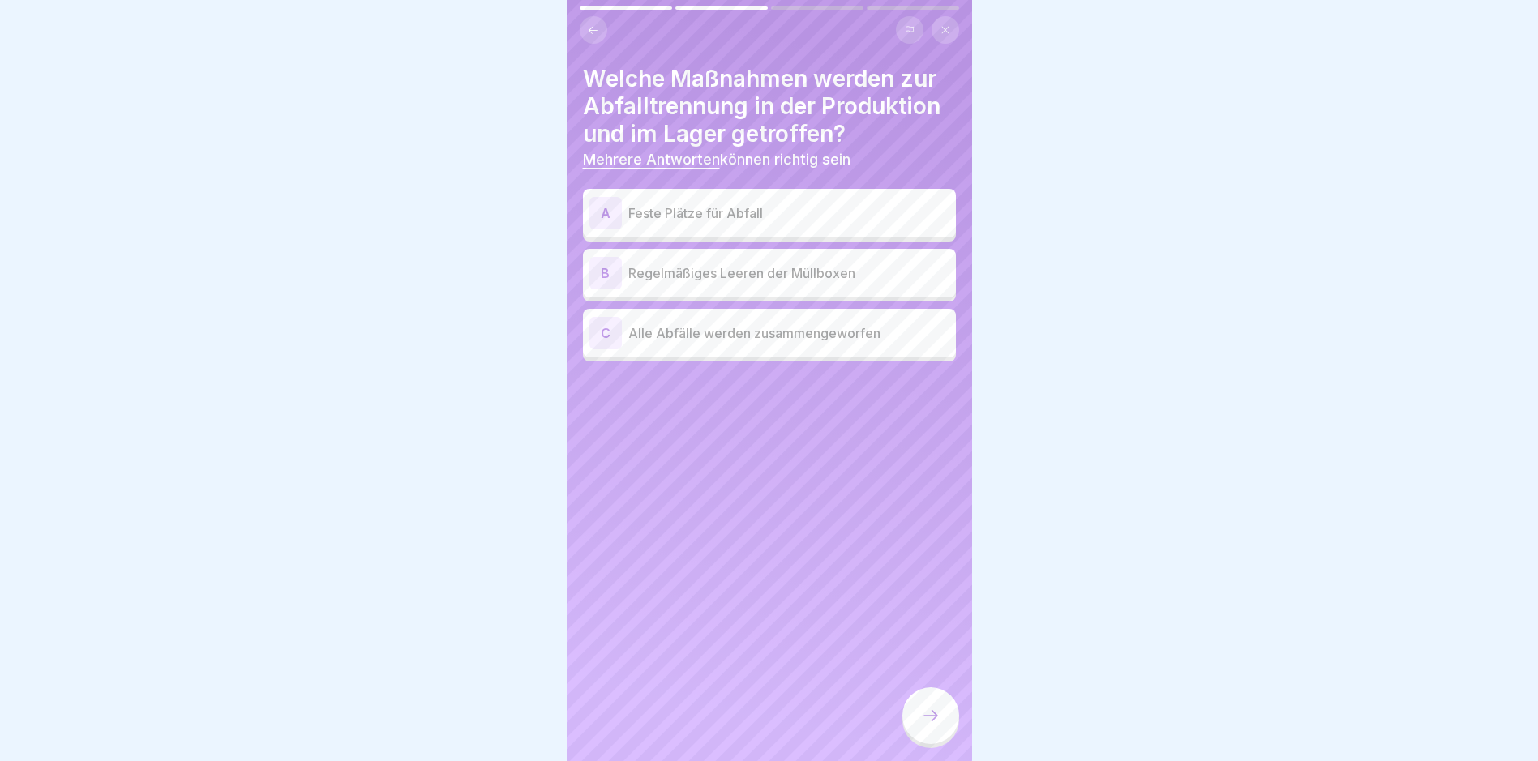
click at [665, 219] on p "Feste Plätze für Abfall" at bounding box center [788, 212] width 321 height 19
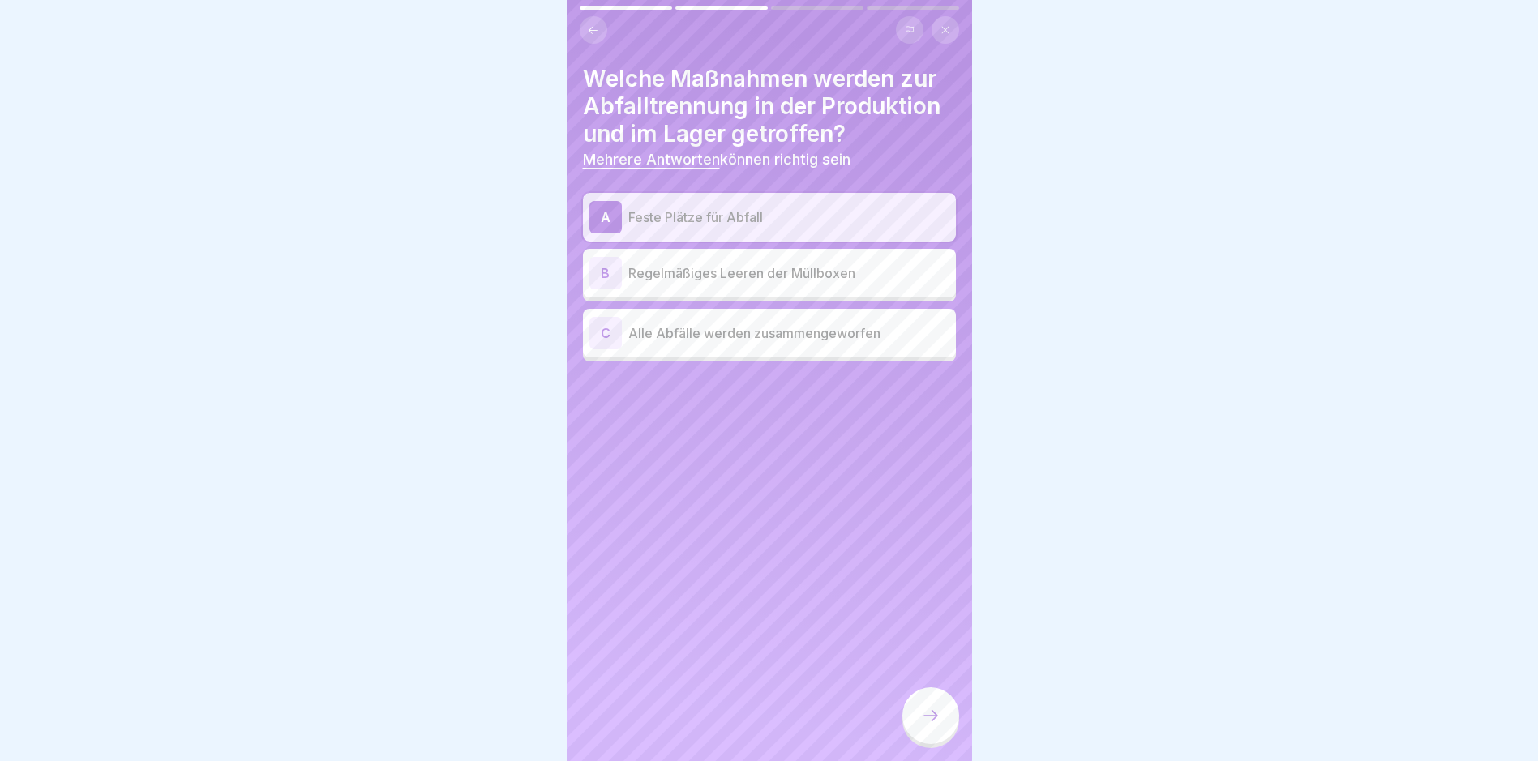
click at [710, 282] on p "Regelmäßiges Leeren der Müllboxen" at bounding box center [788, 272] width 321 height 19
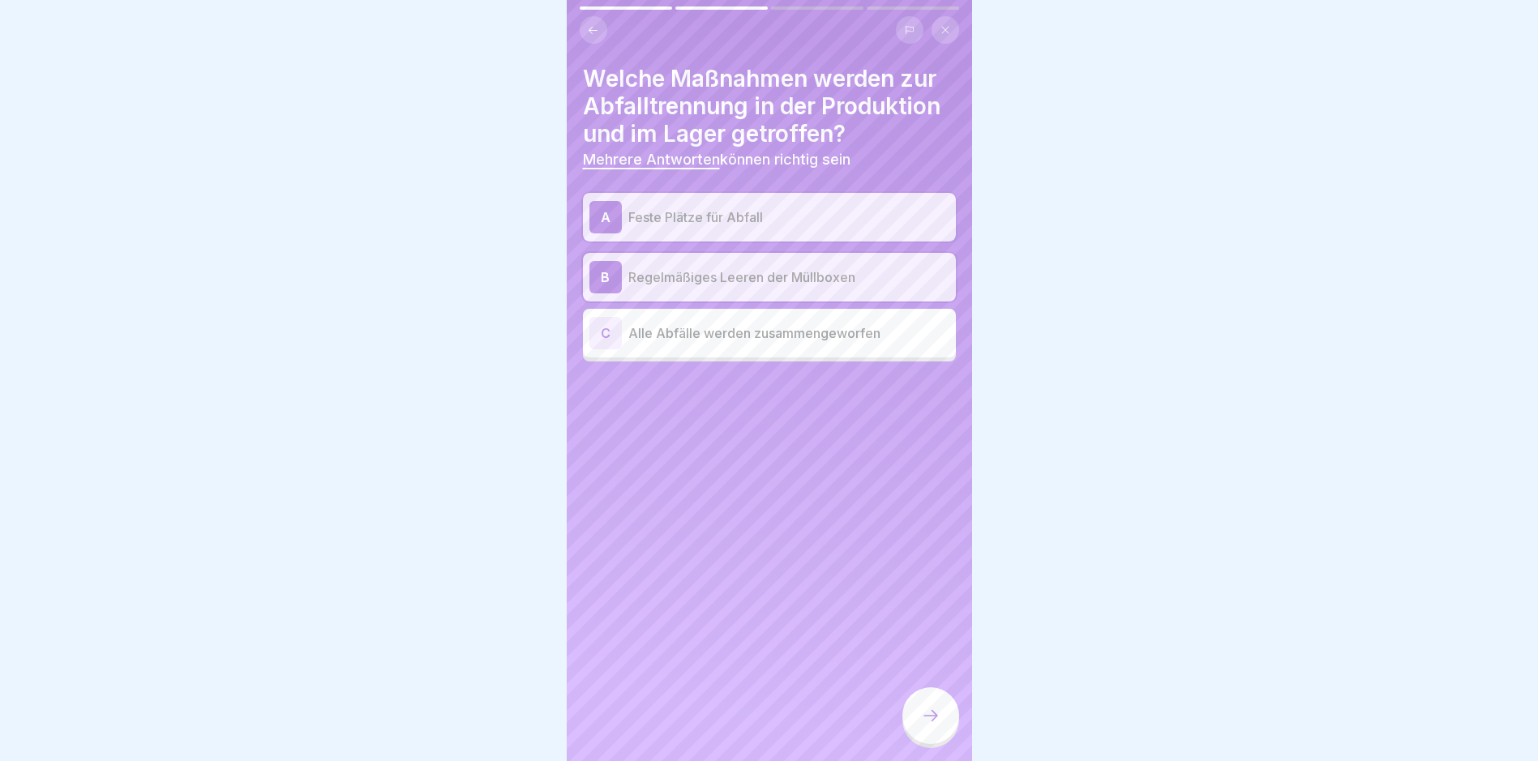
click at [932, 716] on div at bounding box center [930, 715] width 57 height 57
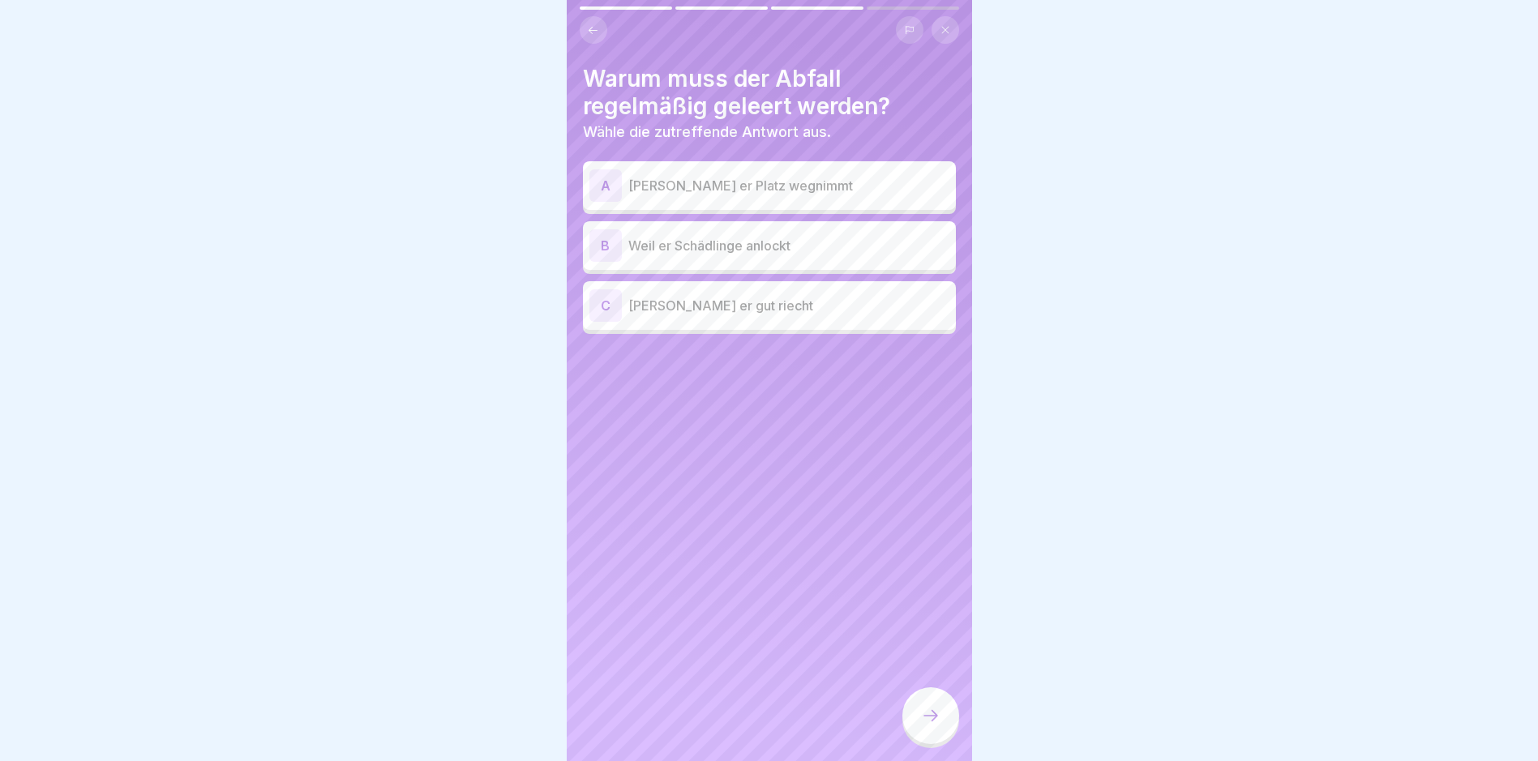
click at [752, 242] on p "Weil er Schädlinge anlockt" at bounding box center [788, 245] width 321 height 19
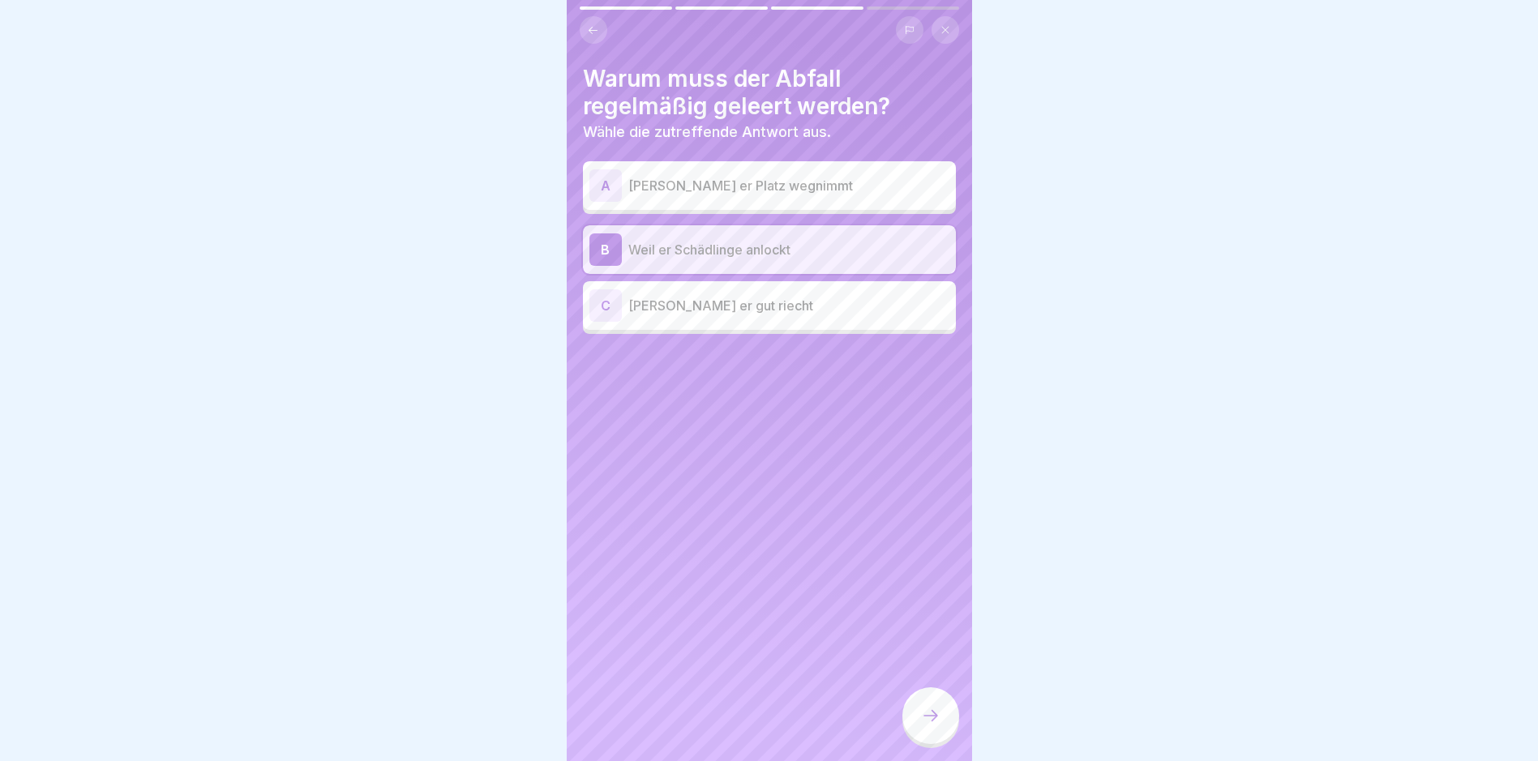
click at [932, 722] on icon at bounding box center [930, 715] width 19 height 19
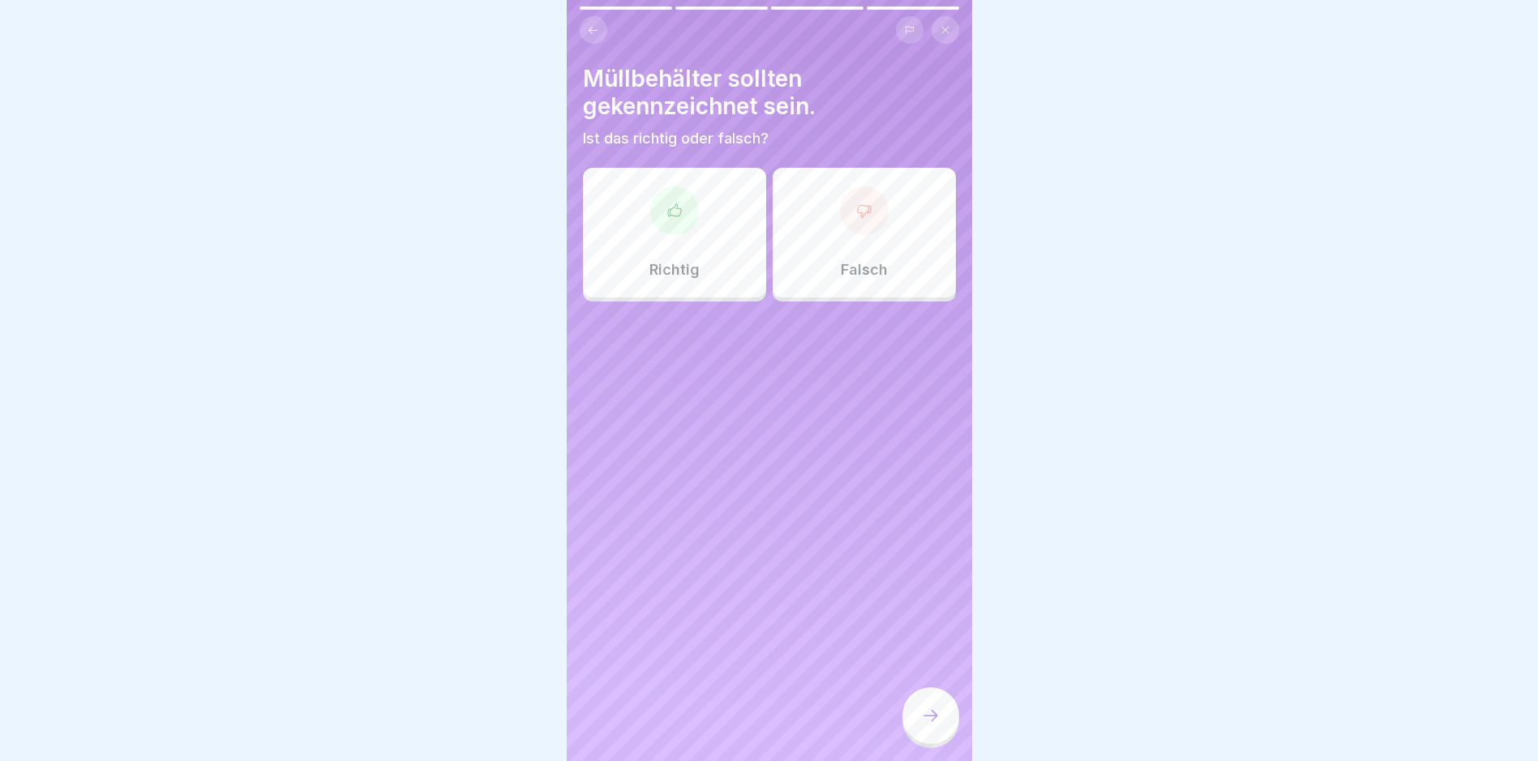
click at [691, 225] on div "Richtig" at bounding box center [674, 233] width 183 height 130
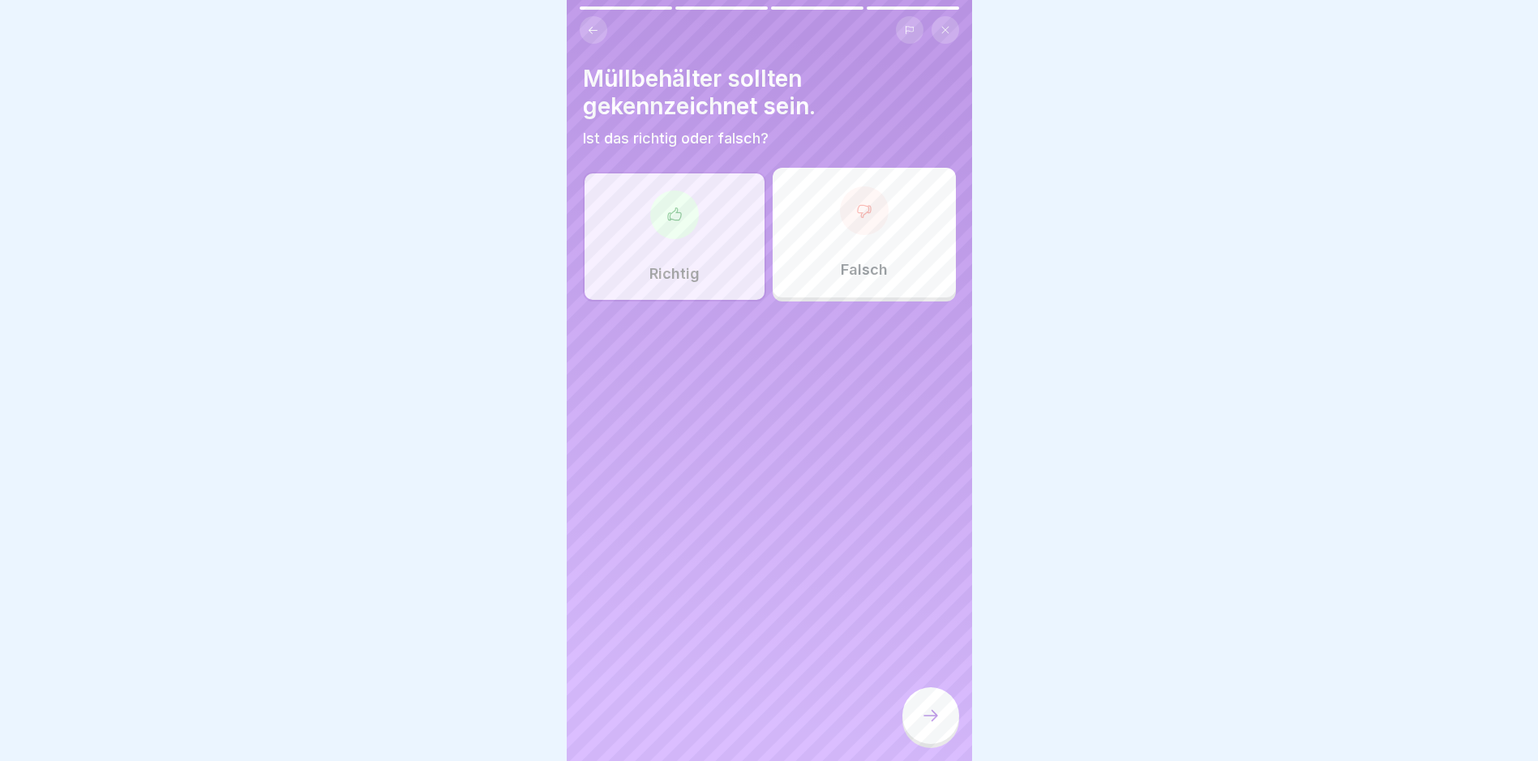
click at [943, 736] on div at bounding box center [930, 715] width 57 height 57
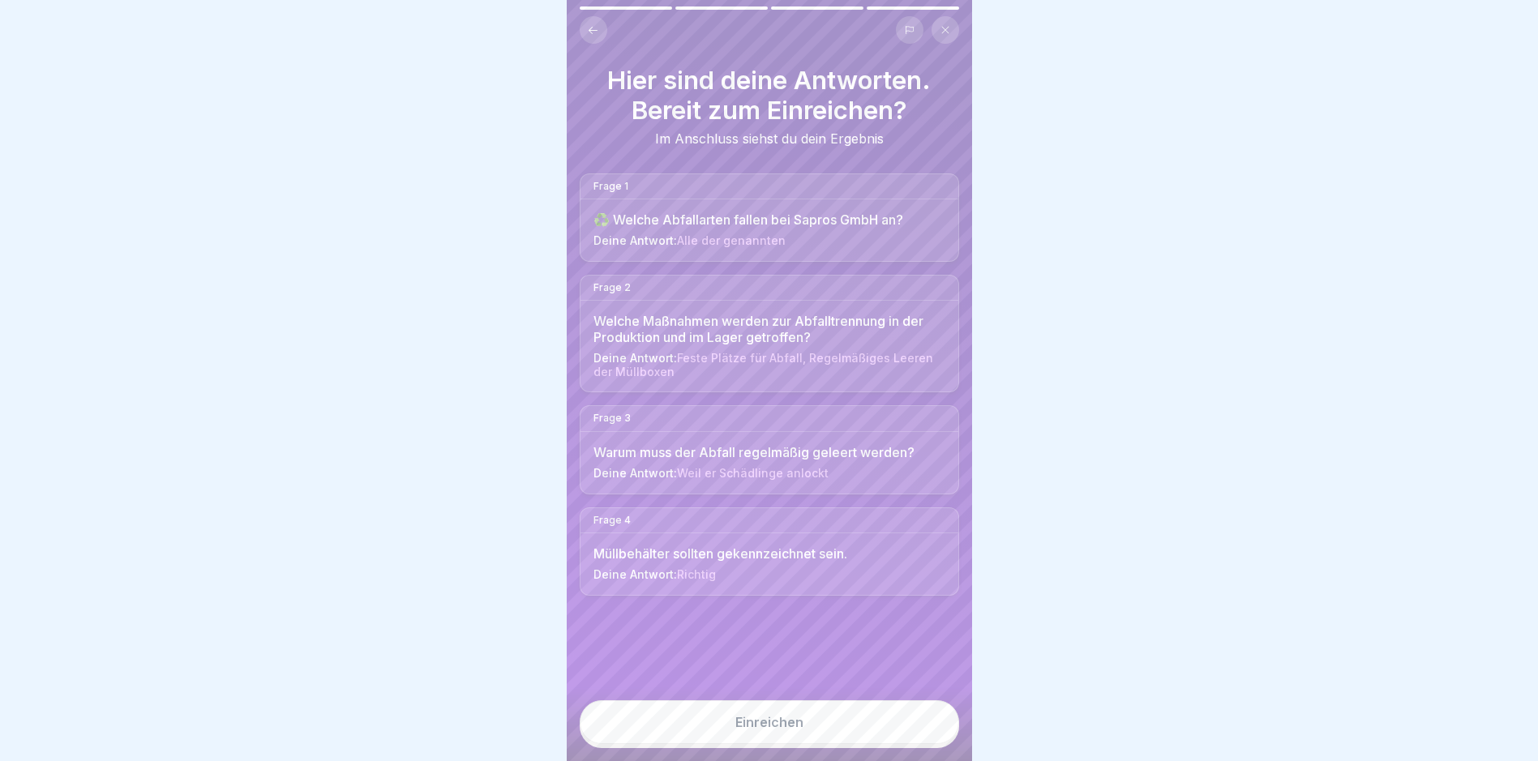
click at [840, 734] on button "Einreichen" at bounding box center [769, 722] width 379 height 44
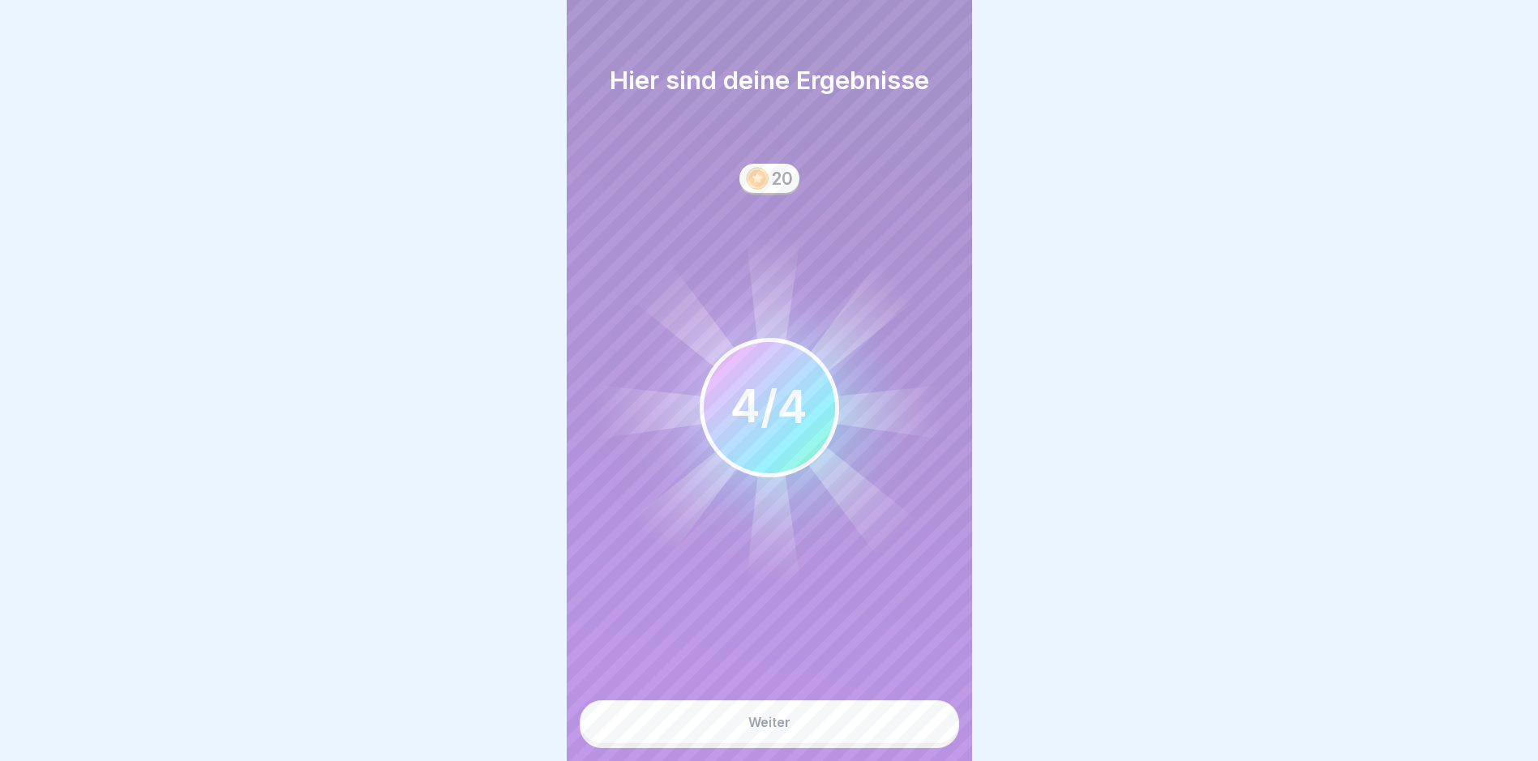
click at [831, 729] on button "Weiter" at bounding box center [769, 722] width 379 height 44
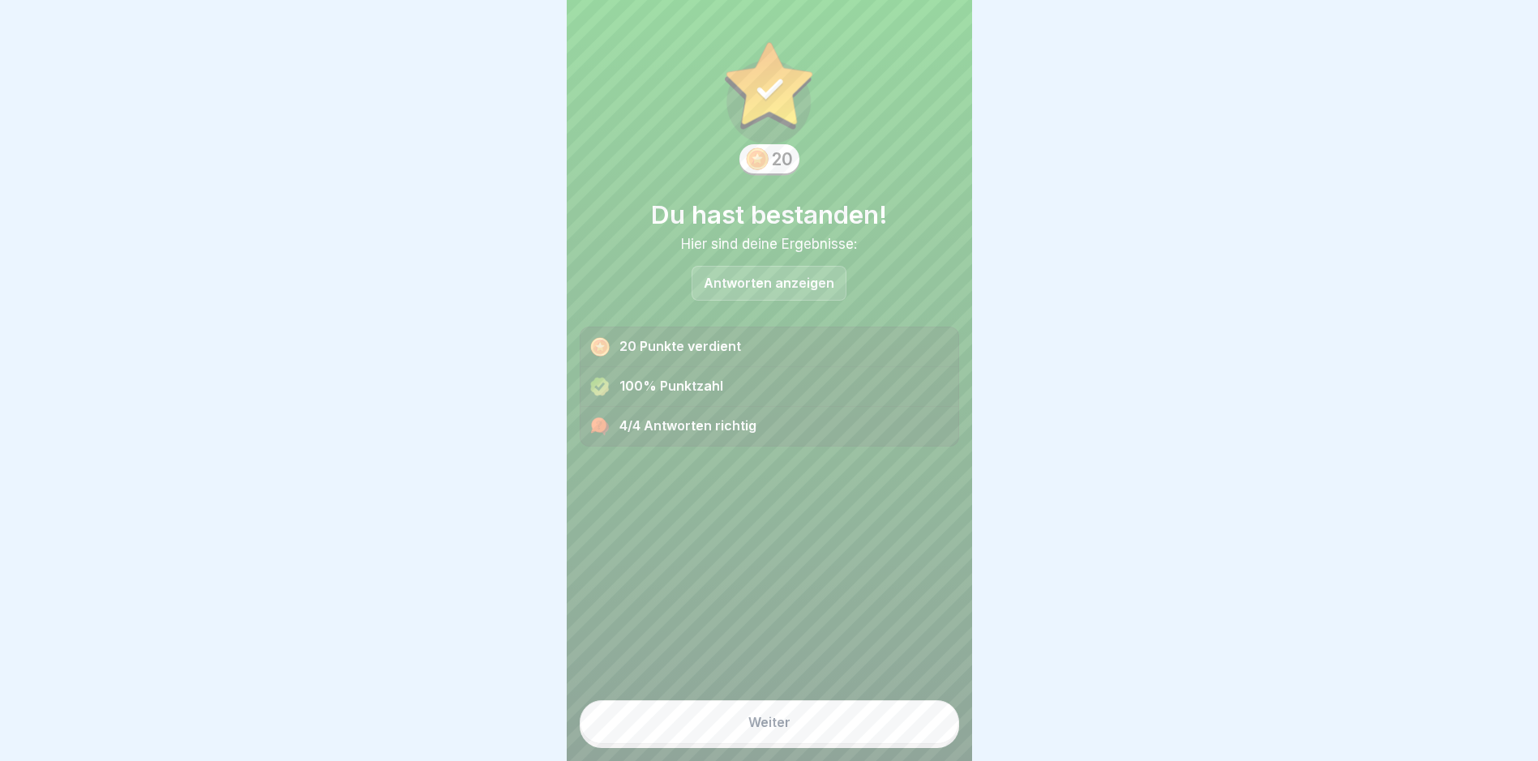
click at [785, 731] on button "Weiter" at bounding box center [769, 722] width 379 height 44
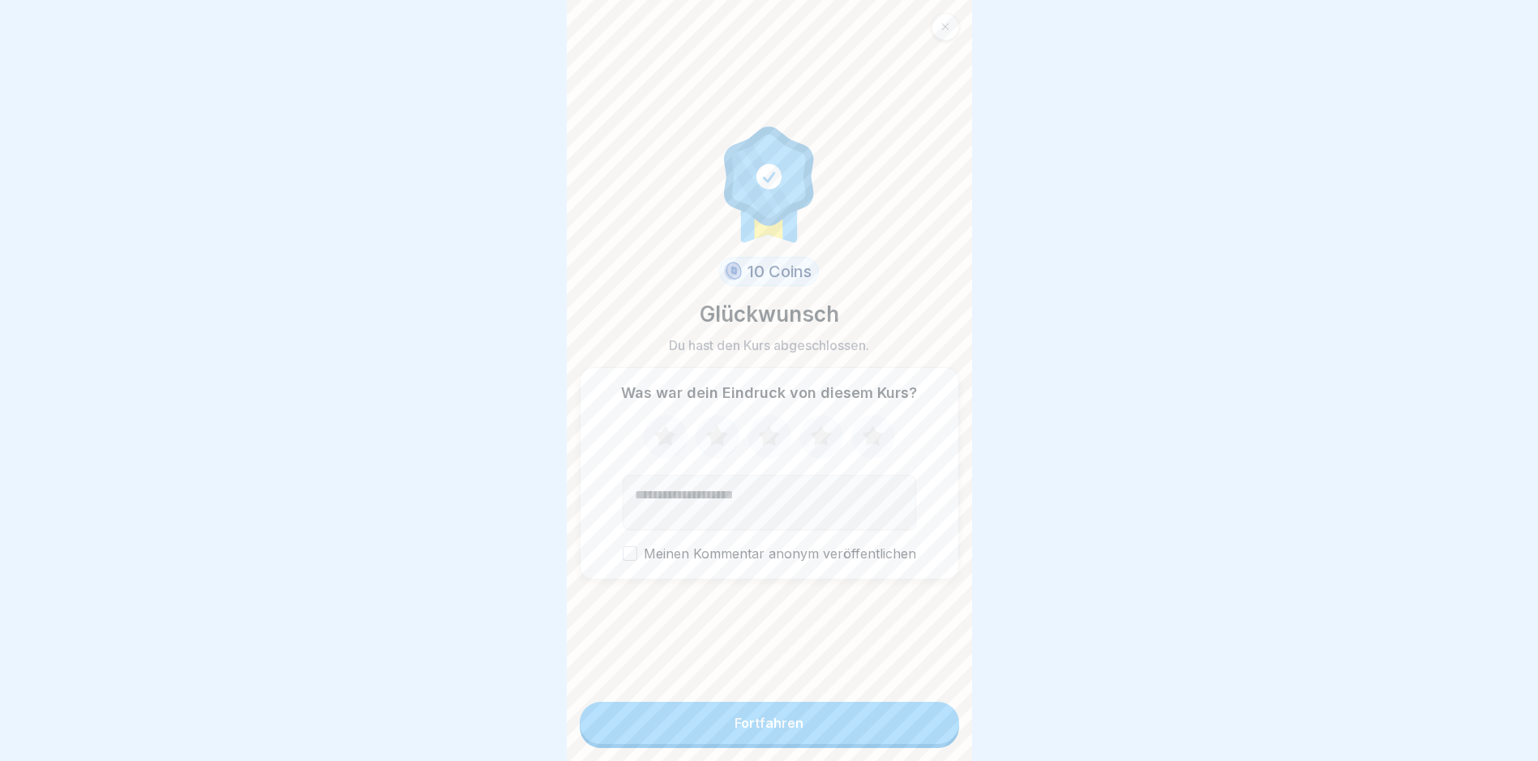
click at [866, 430] on icon at bounding box center [872, 437] width 43 height 42
click at [808, 725] on button "Fortfahren" at bounding box center [769, 723] width 379 height 42
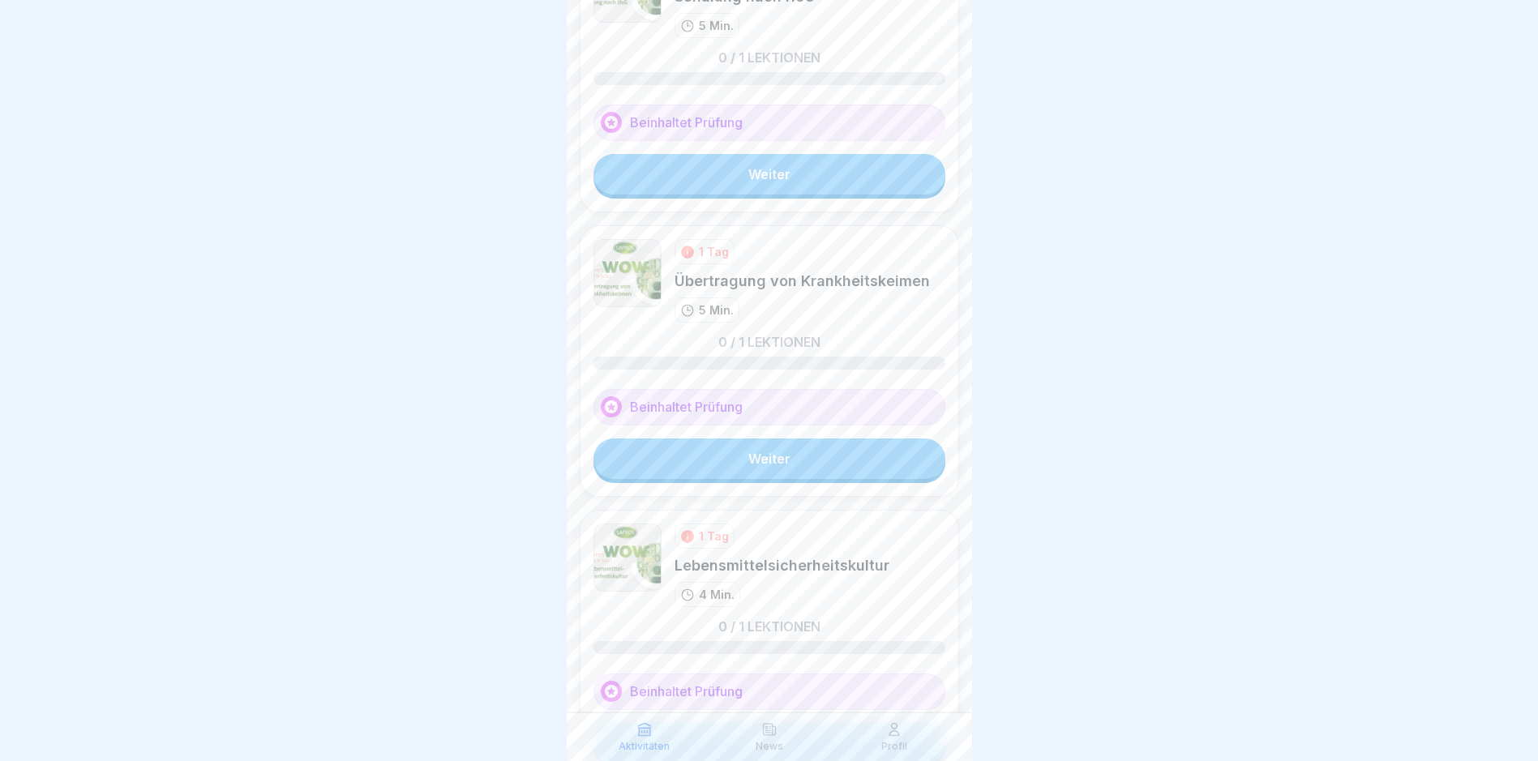
scroll to position [45, 0]
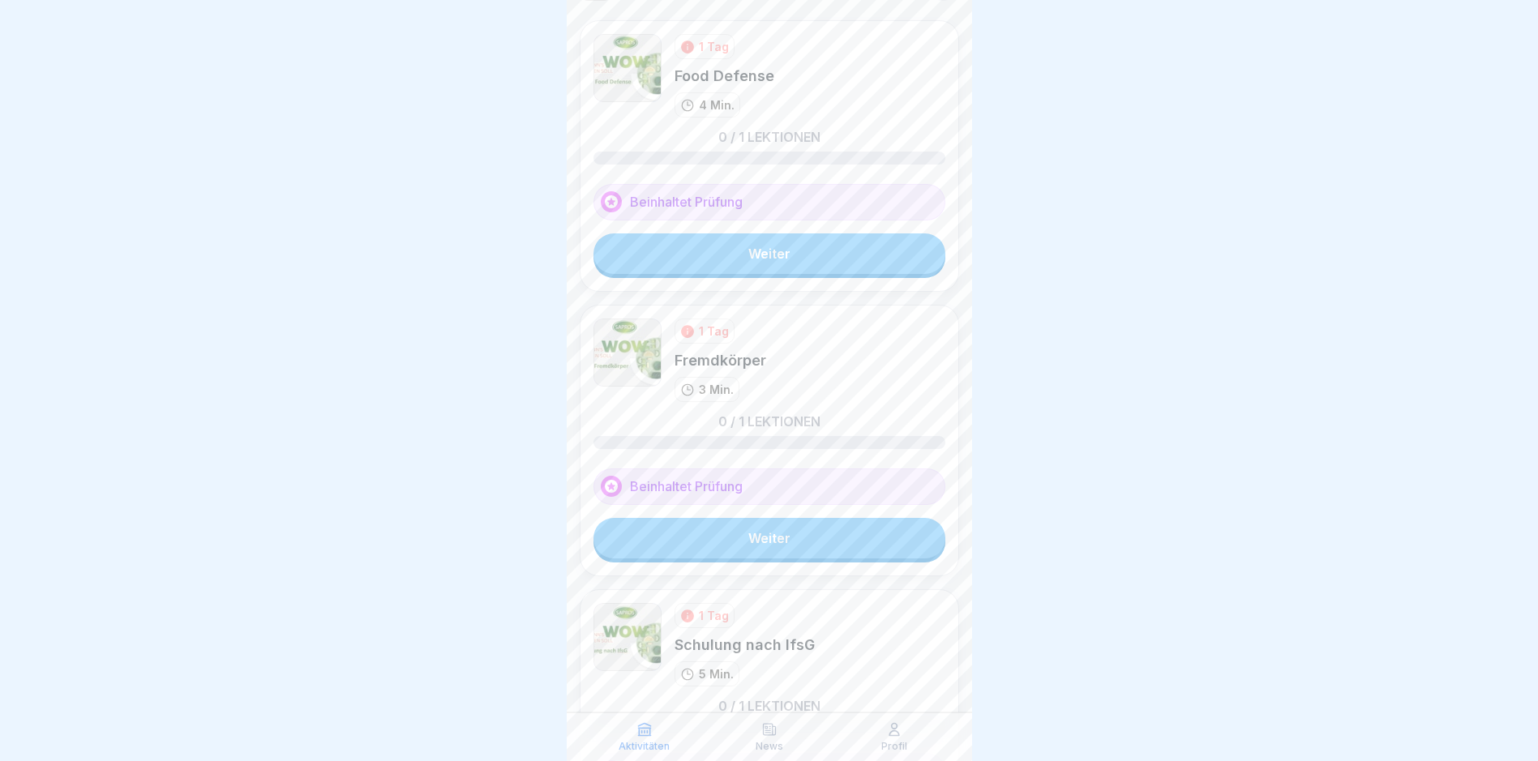
click at [781, 260] on link "Weiter" at bounding box center [769, 253] width 352 height 41
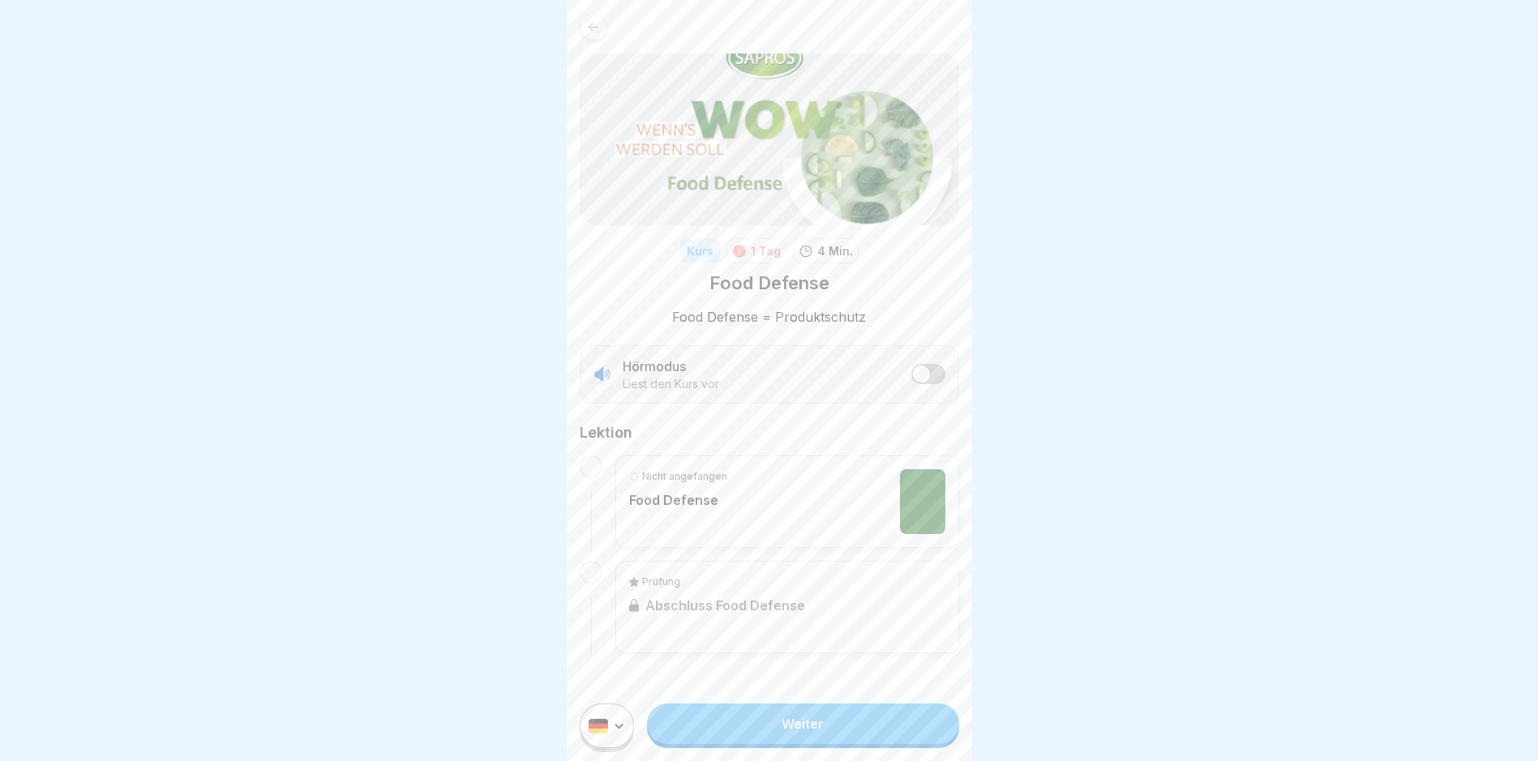
click at [852, 734] on link "Weiter" at bounding box center [802, 724] width 311 height 41
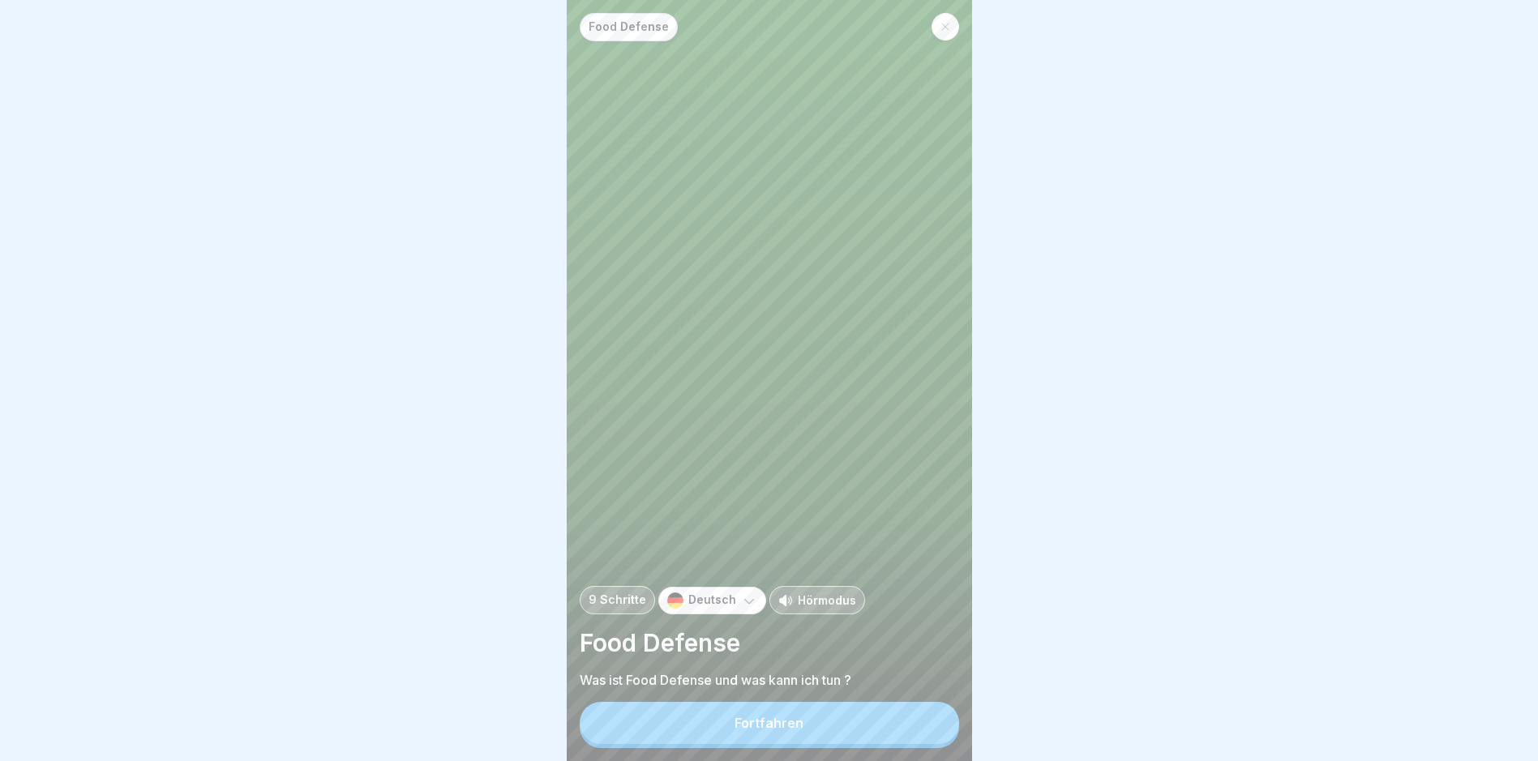
click at [852, 734] on button "Fortfahren" at bounding box center [769, 723] width 379 height 42
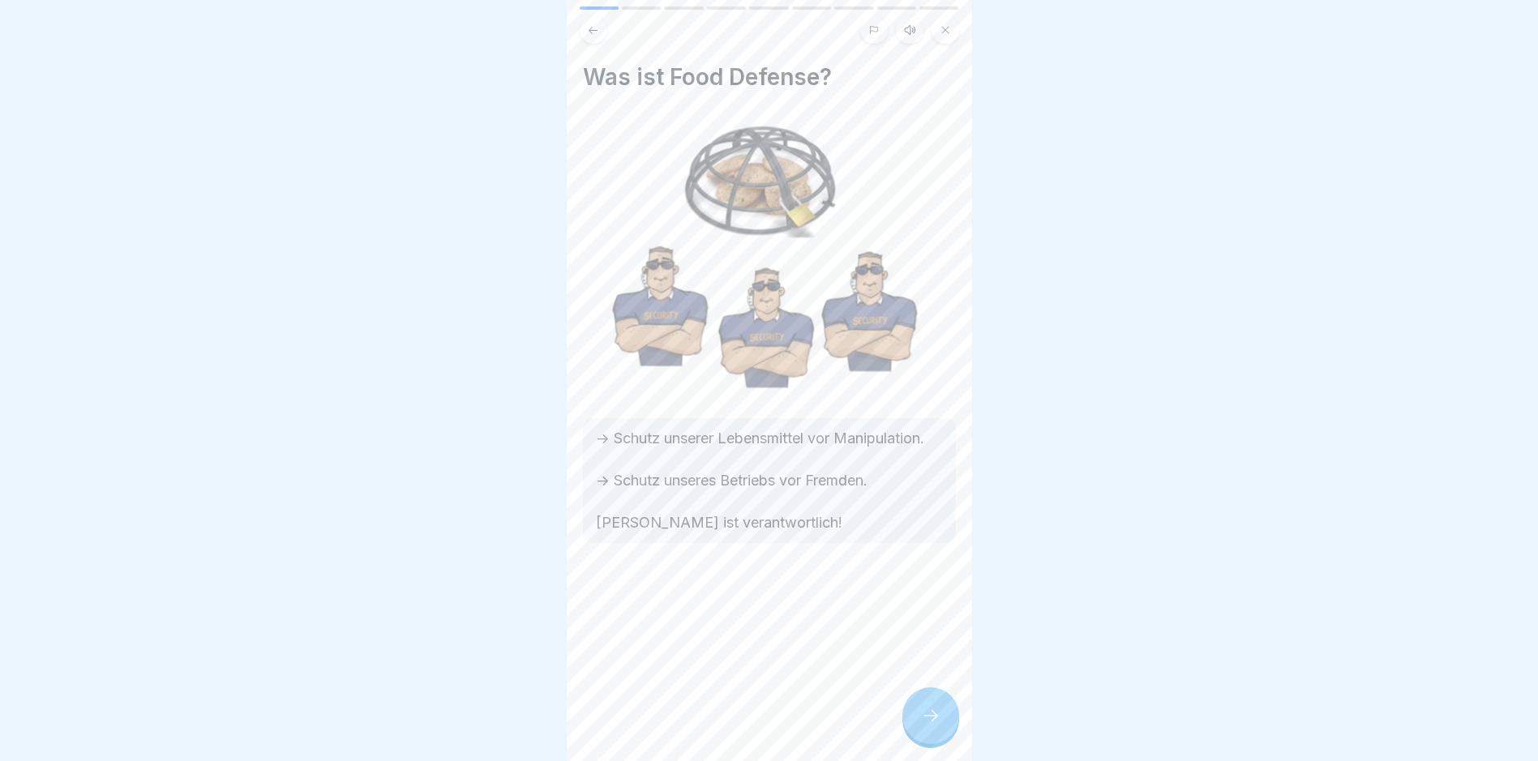
click at [923, 725] on icon at bounding box center [930, 715] width 19 height 19
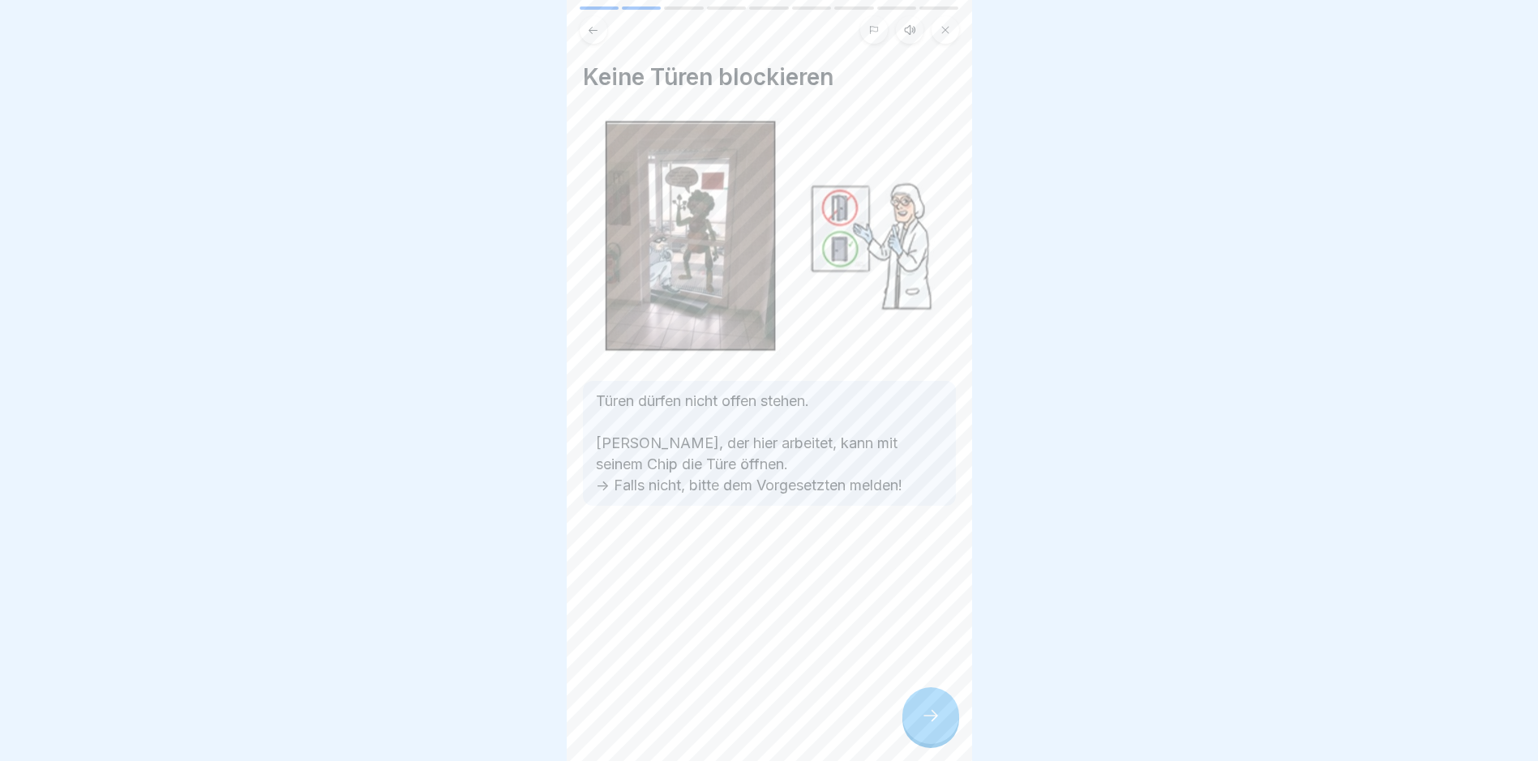
click at [924, 725] on icon at bounding box center [930, 715] width 19 height 19
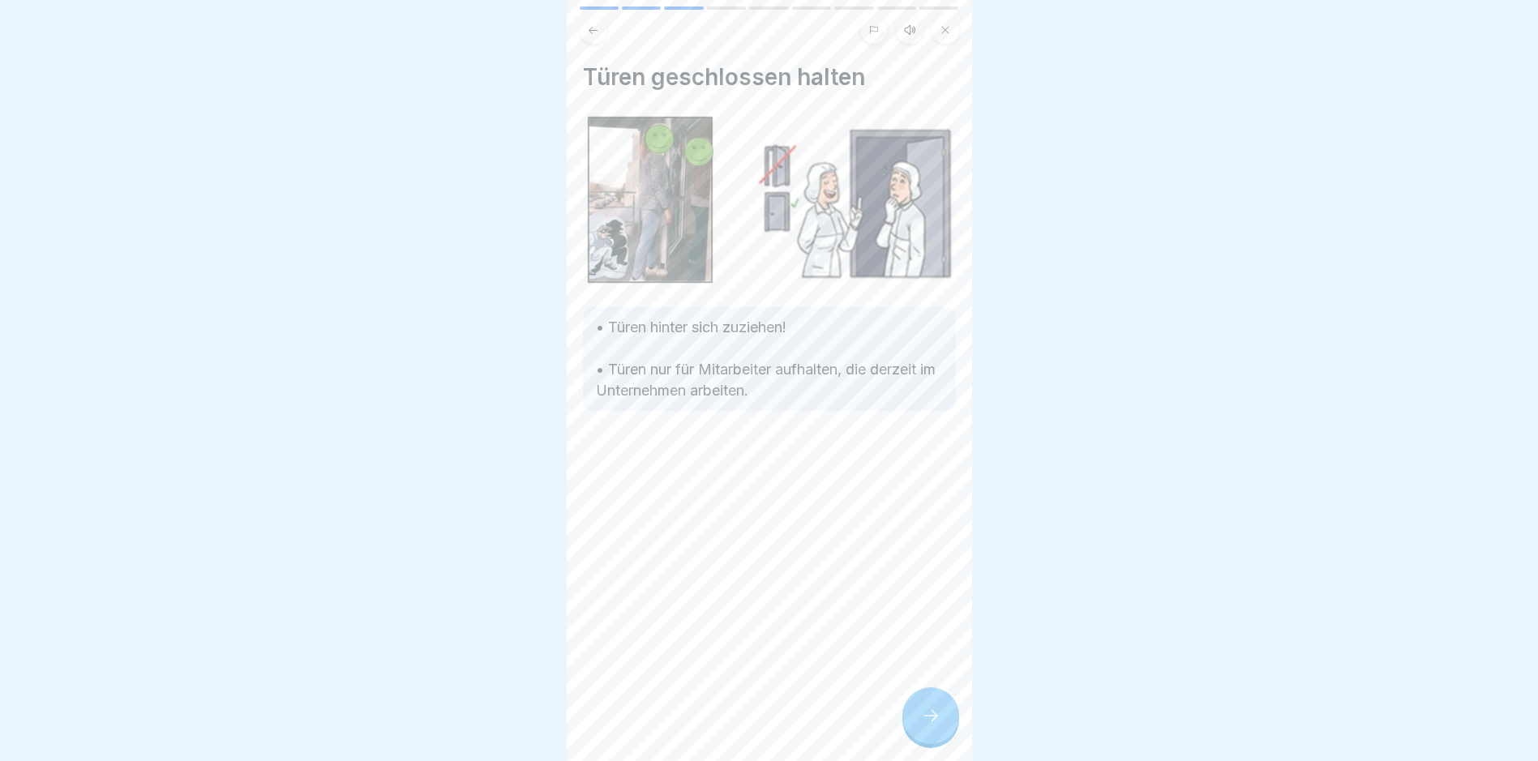
click at [924, 725] on icon at bounding box center [930, 715] width 19 height 19
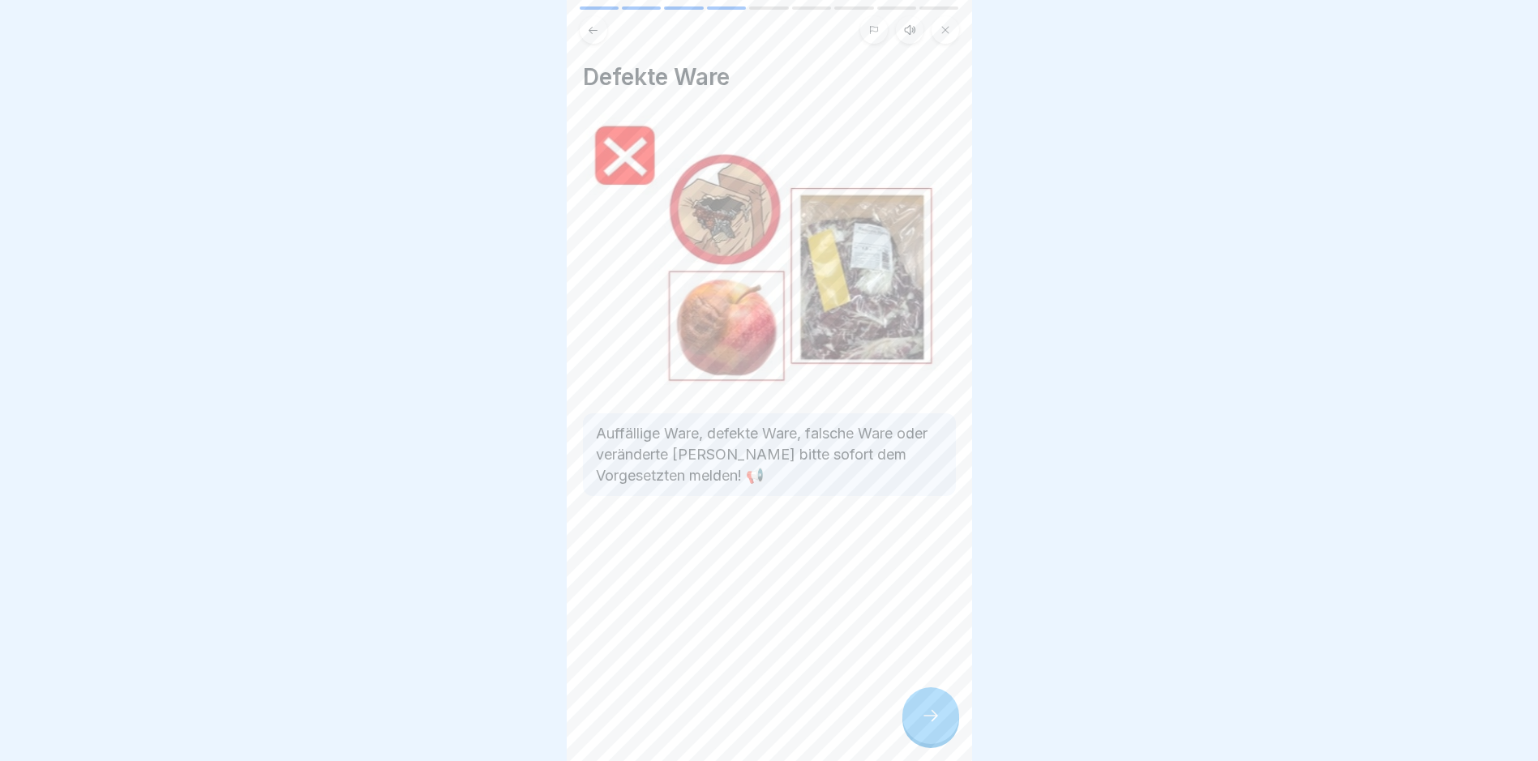
click at [924, 725] on icon at bounding box center [930, 715] width 19 height 19
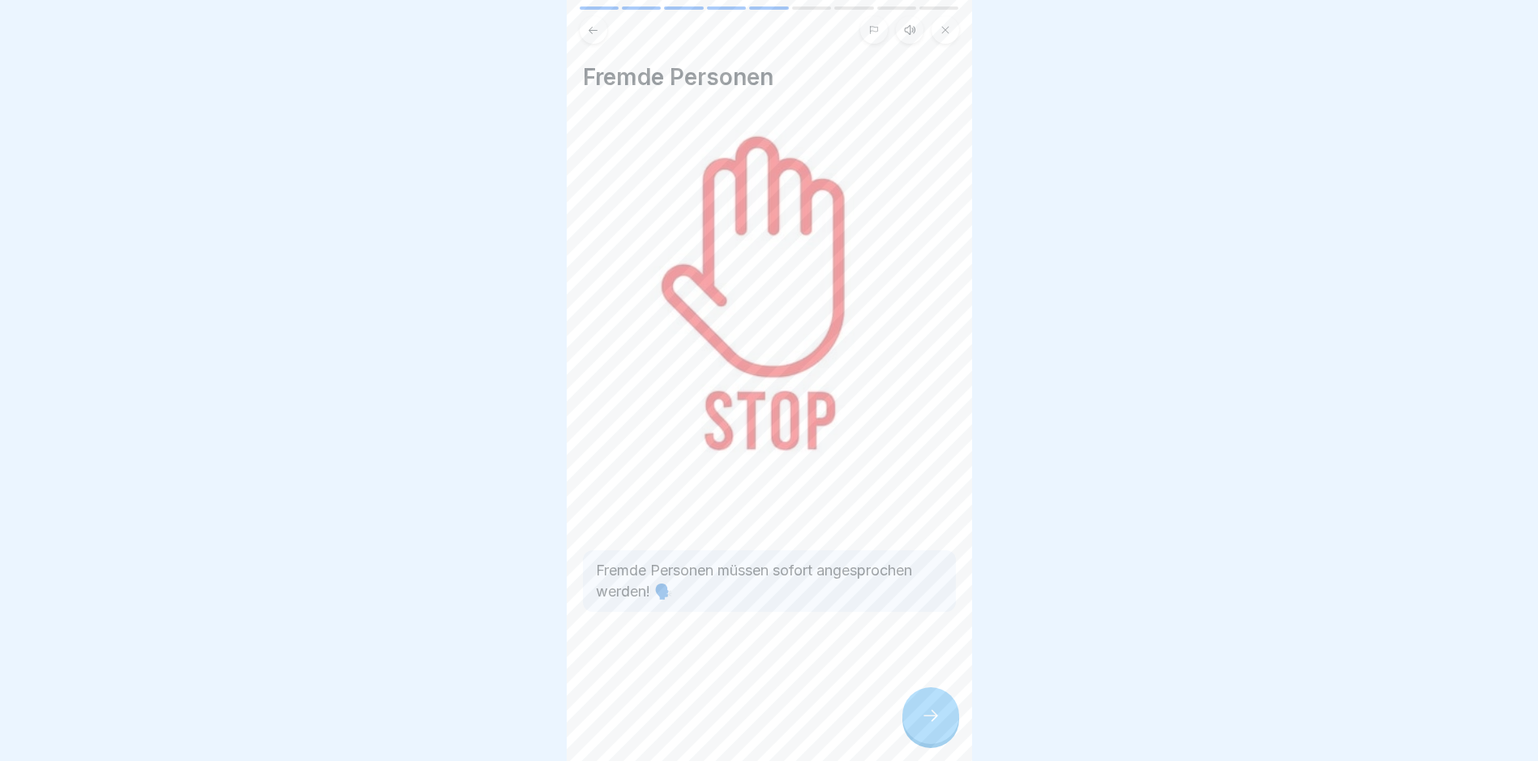
click at [924, 725] on icon at bounding box center [930, 715] width 19 height 19
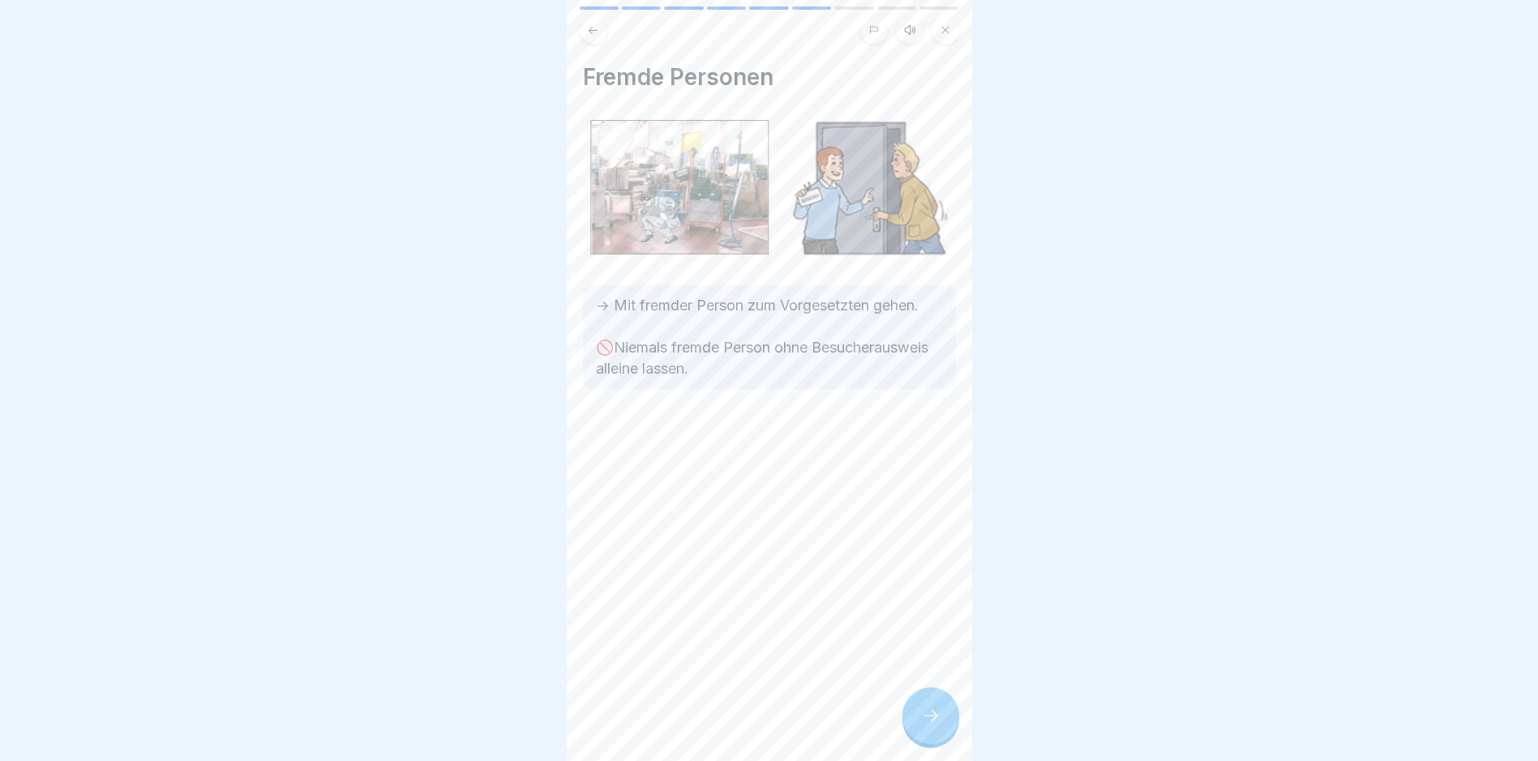
click at [924, 725] on icon at bounding box center [930, 715] width 19 height 19
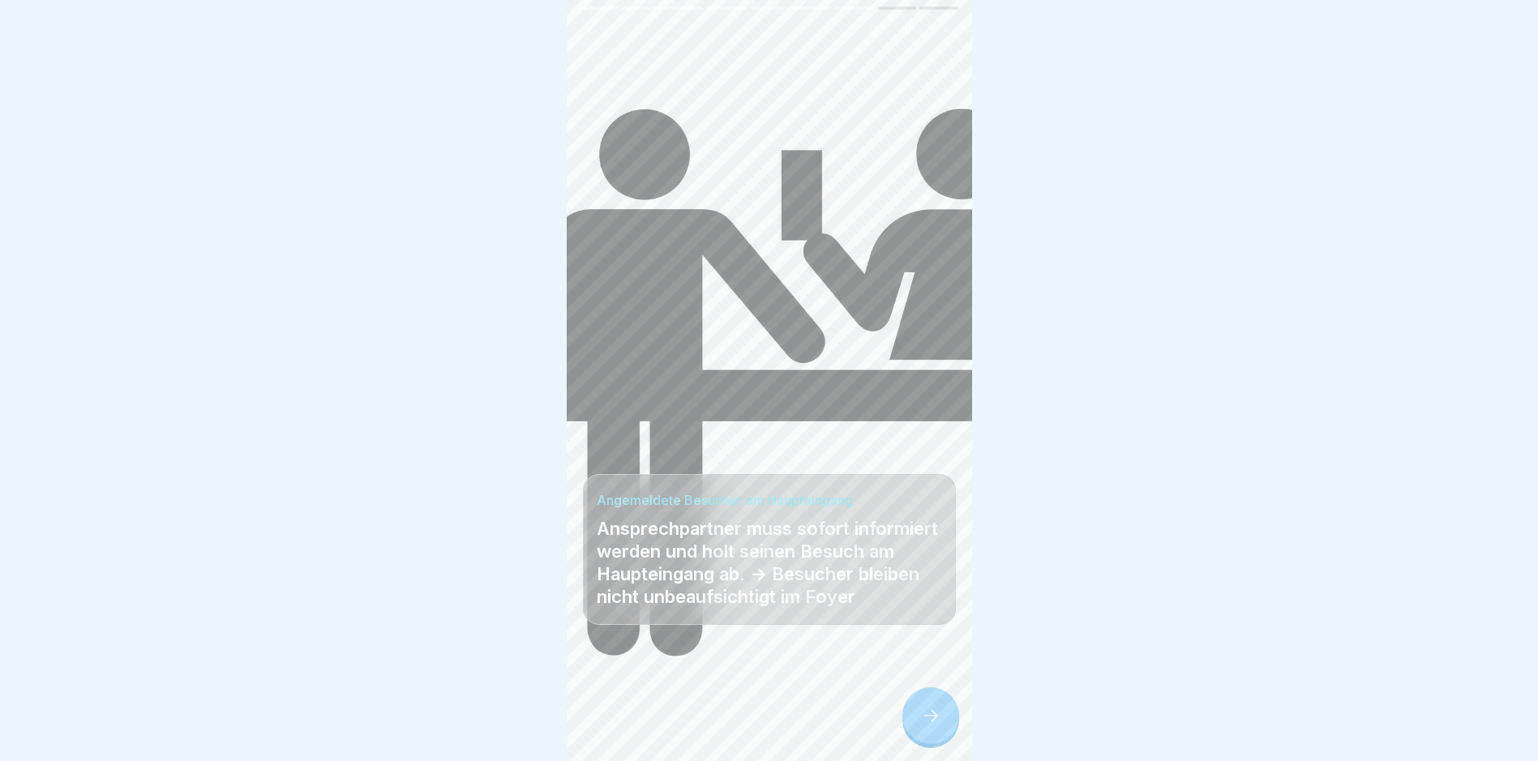
click at [924, 725] on icon at bounding box center [930, 715] width 19 height 19
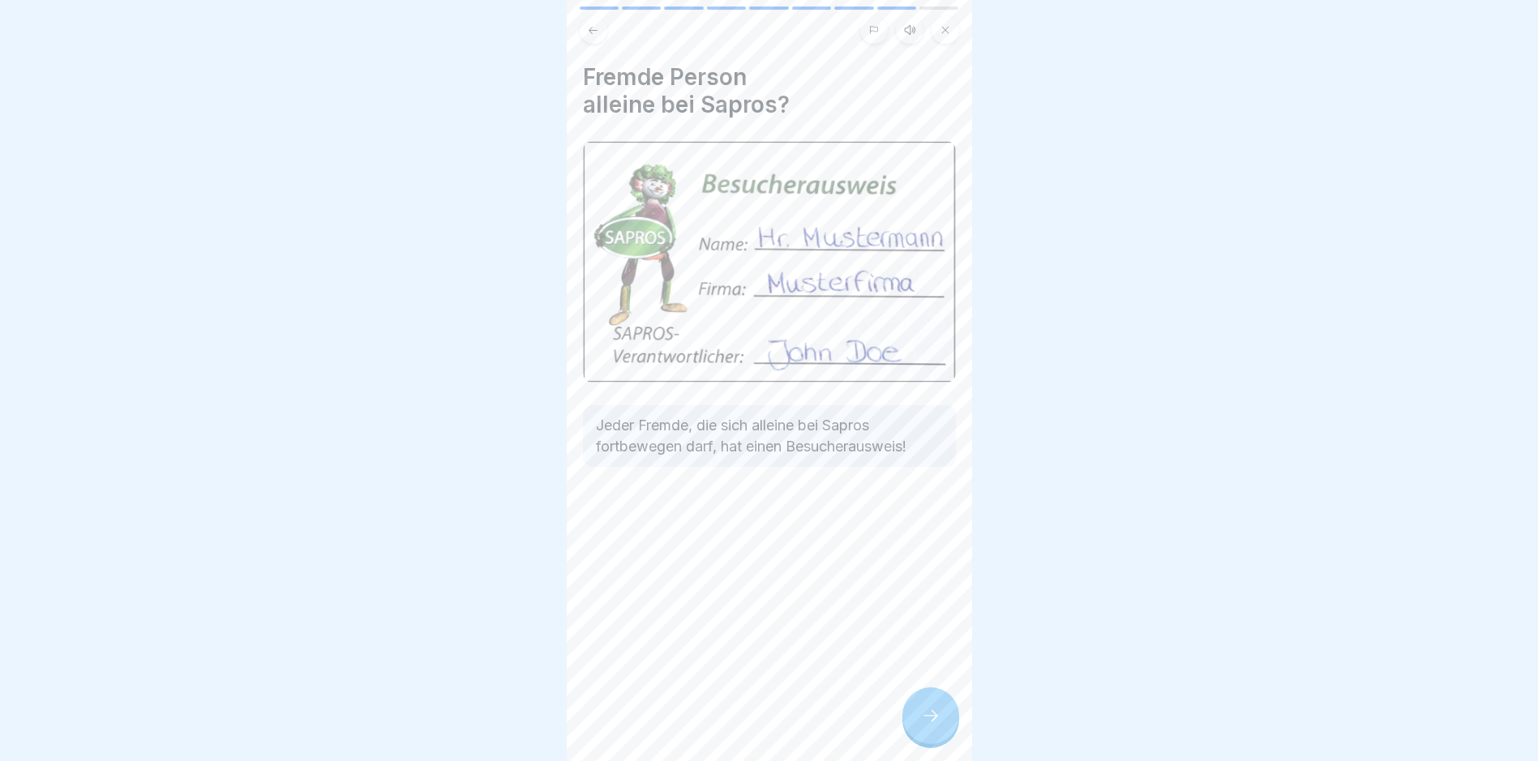
click at [924, 725] on icon at bounding box center [930, 715] width 19 height 19
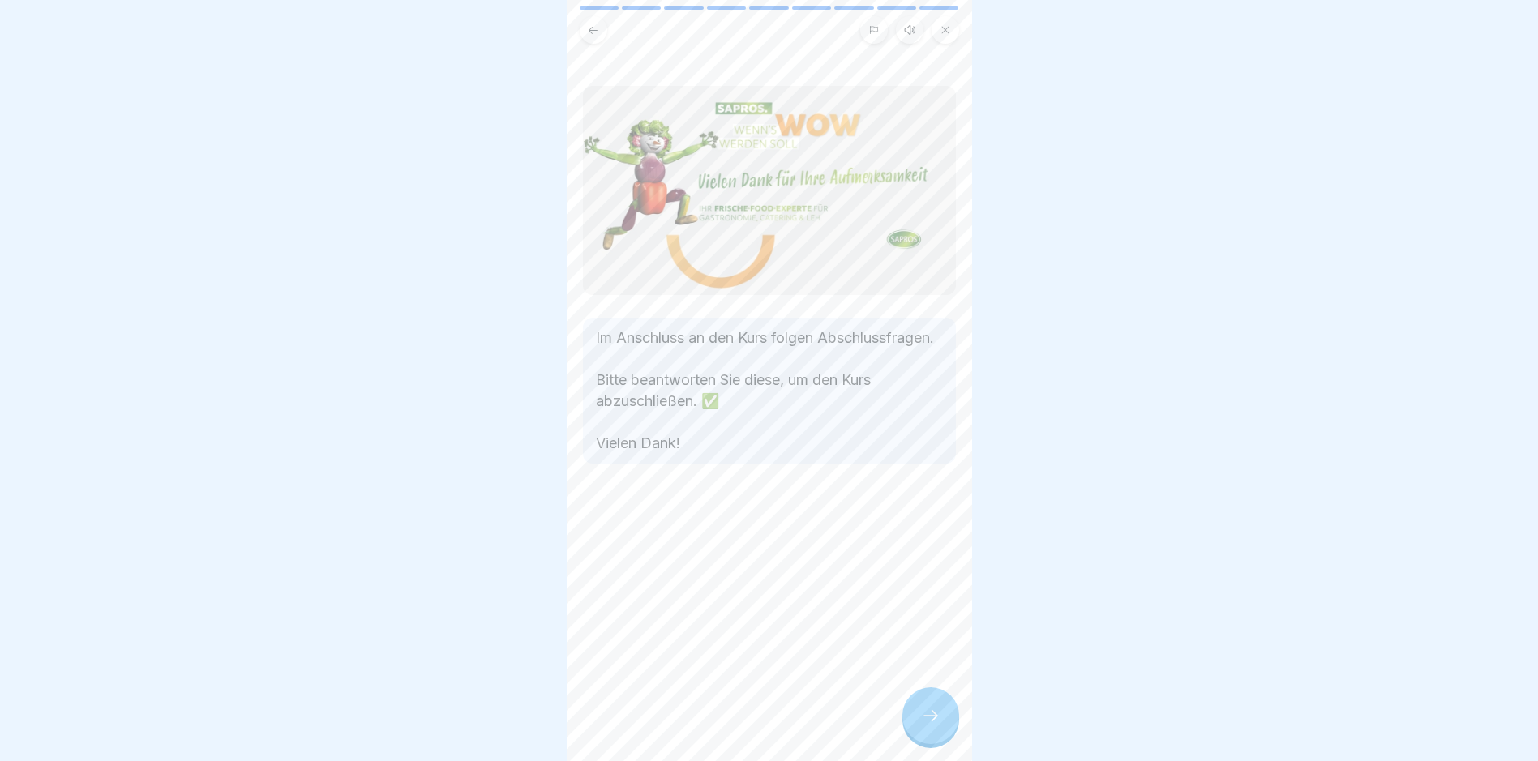
click at [924, 725] on icon at bounding box center [930, 715] width 19 height 19
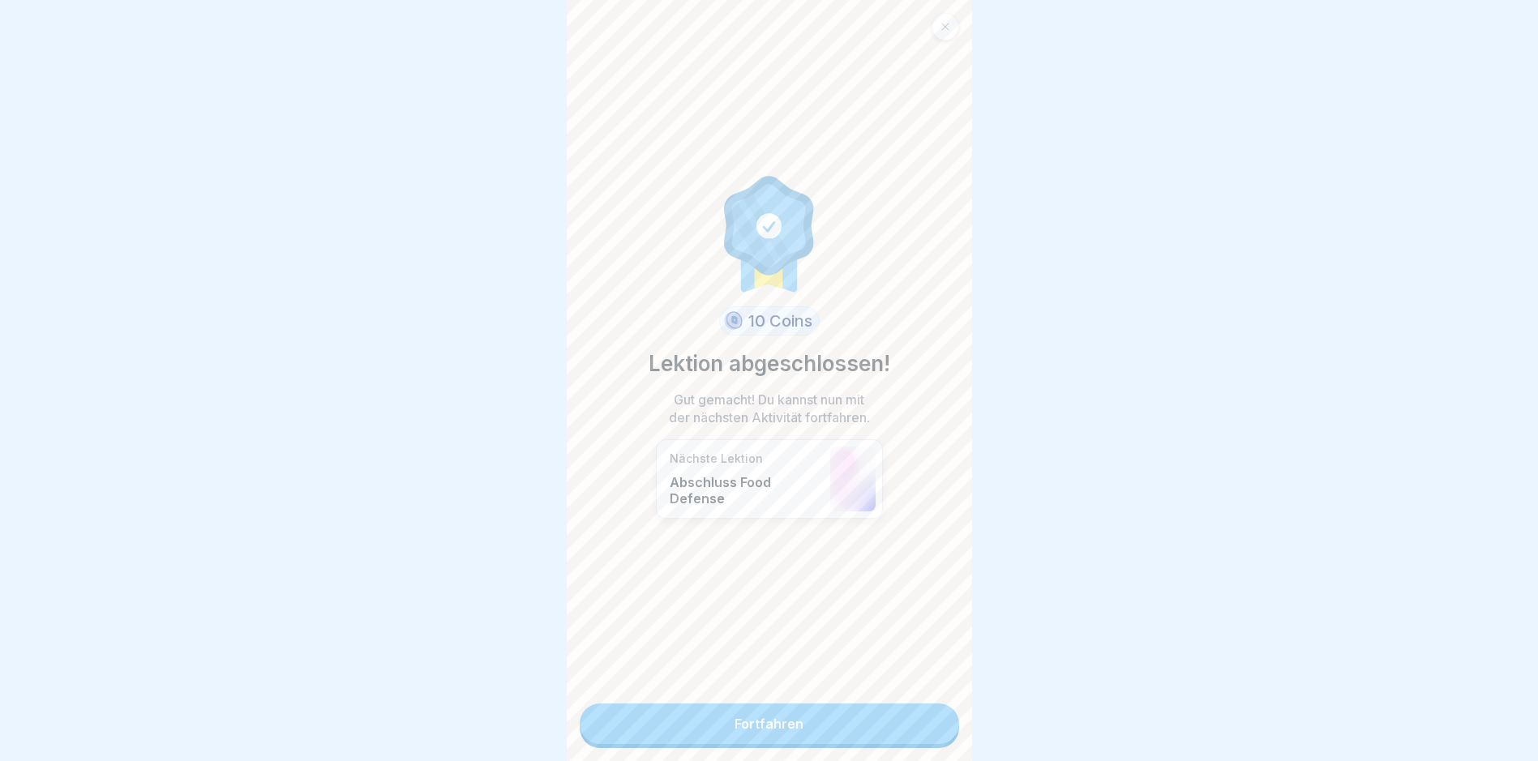
click at [924, 734] on link "Fortfahren" at bounding box center [769, 724] width 379 height 41
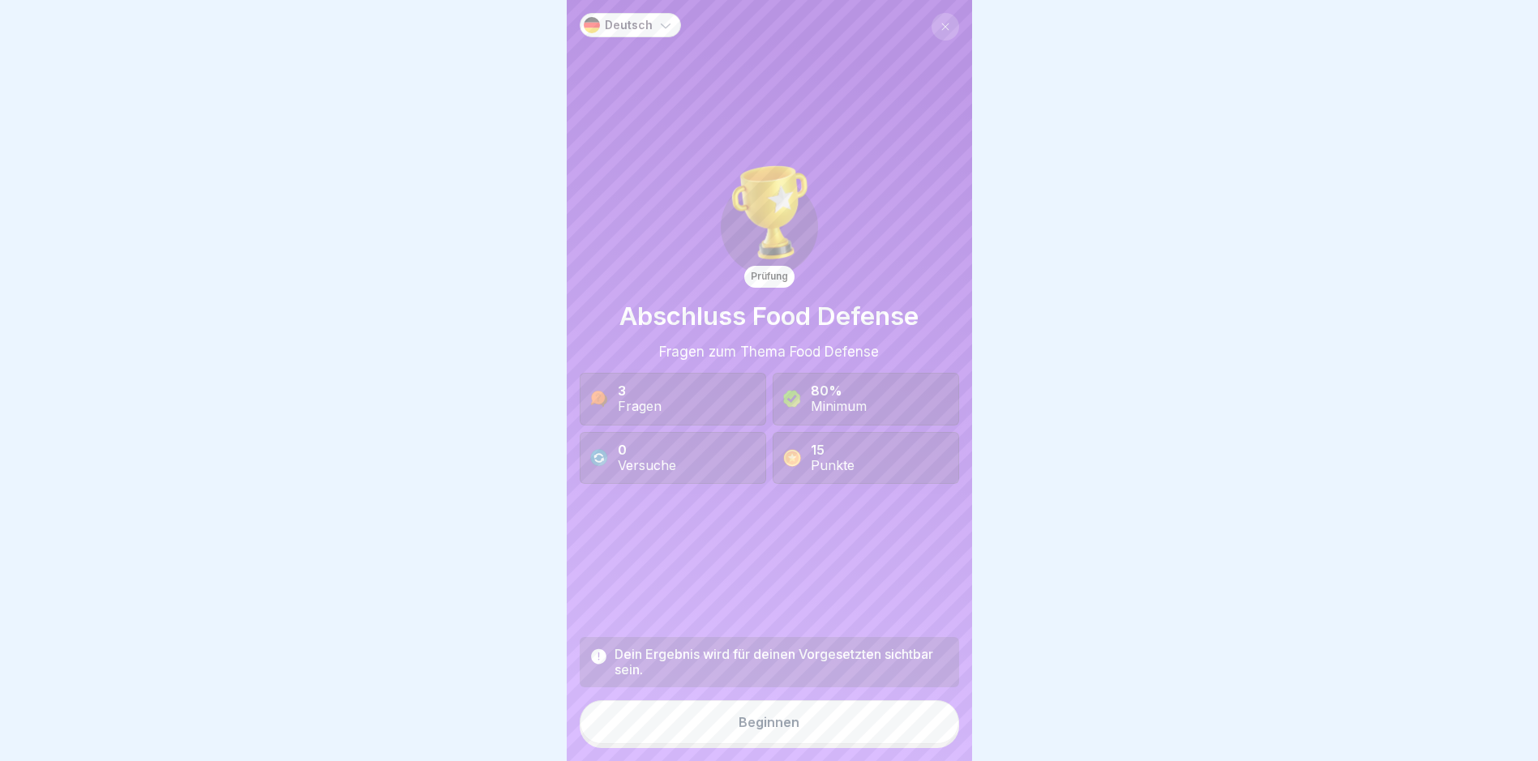
click at [892, 732] on button "Beginnen" at bounding box center [769, 722] width 379 height 44
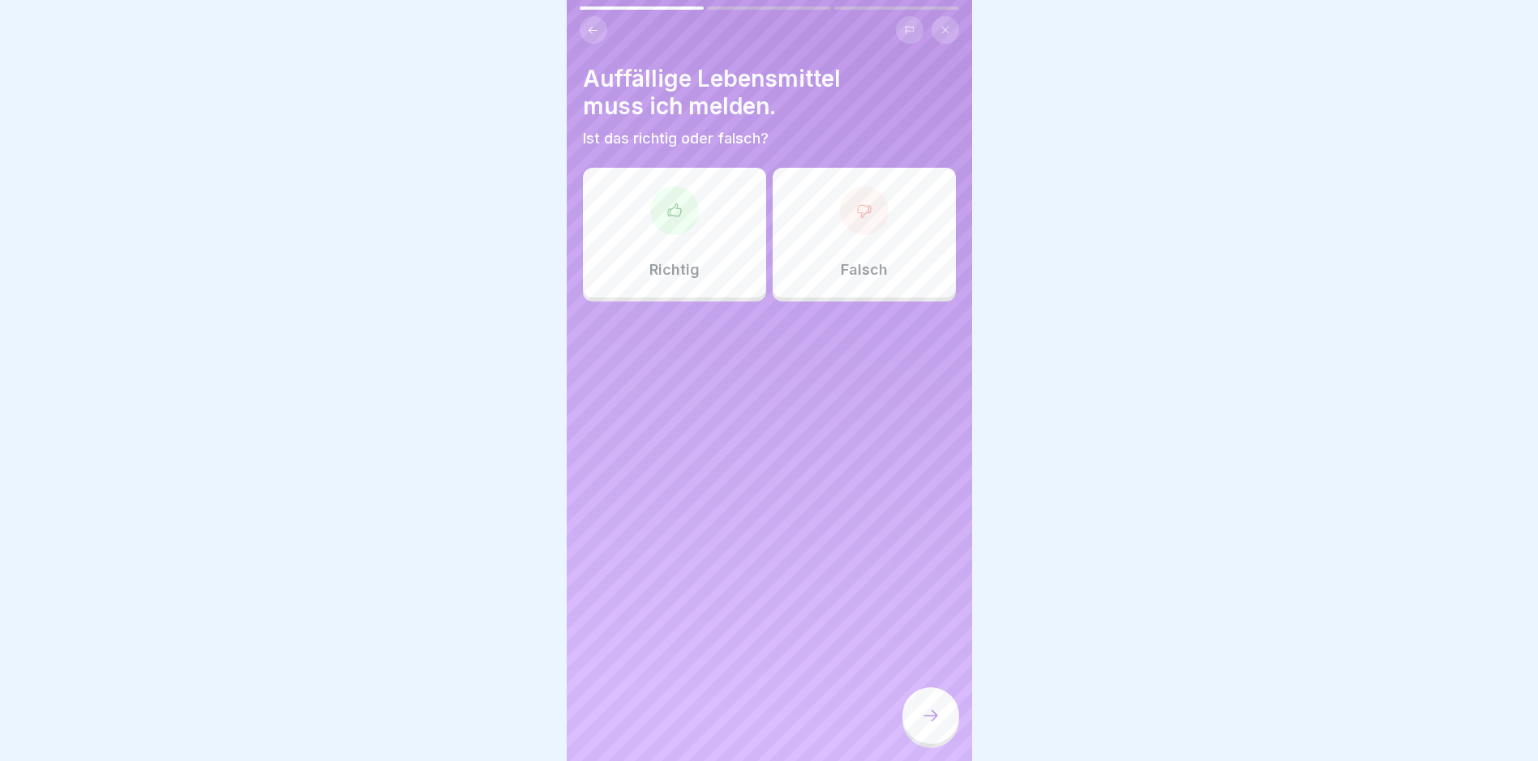
click at [687, 261] on p "Richtig" at bounding box center [674, 270] width 50 height 18
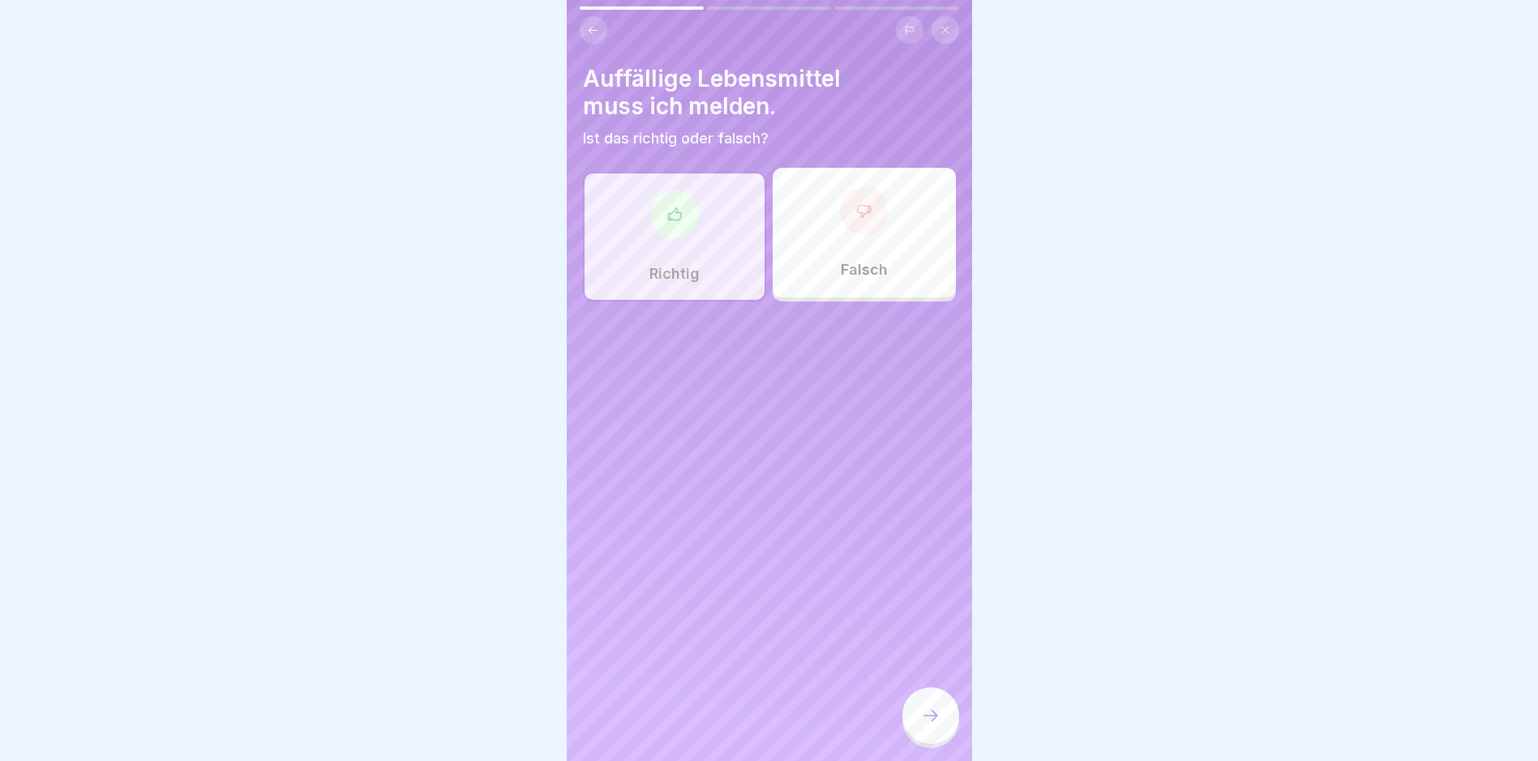
click at [935, 719] on div at bounding box center [930, 715] width 57 height 57
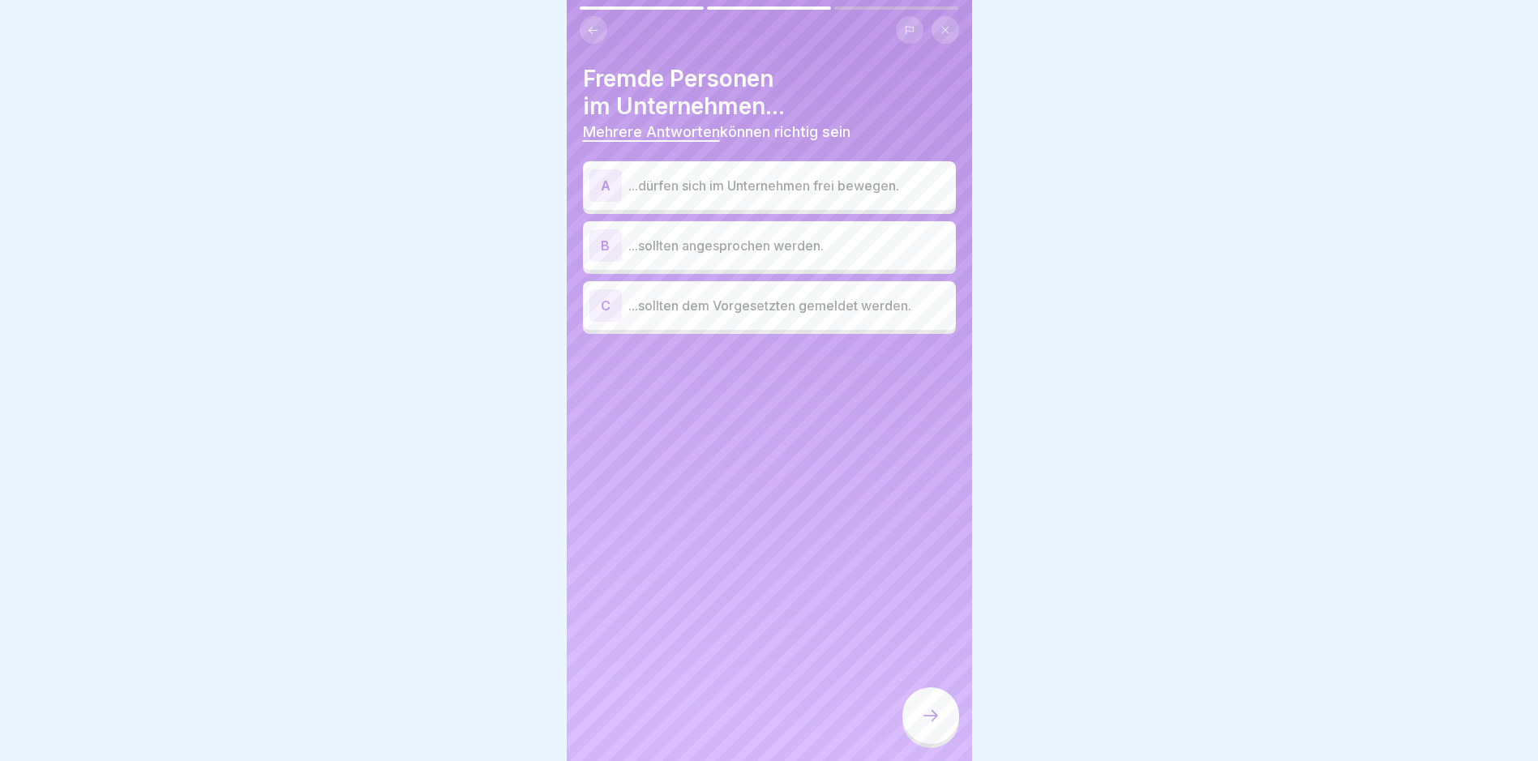
click at [720, 253] on p "...sollten angesprochen werden." at bounding box center [788, 245] width 321 height 19
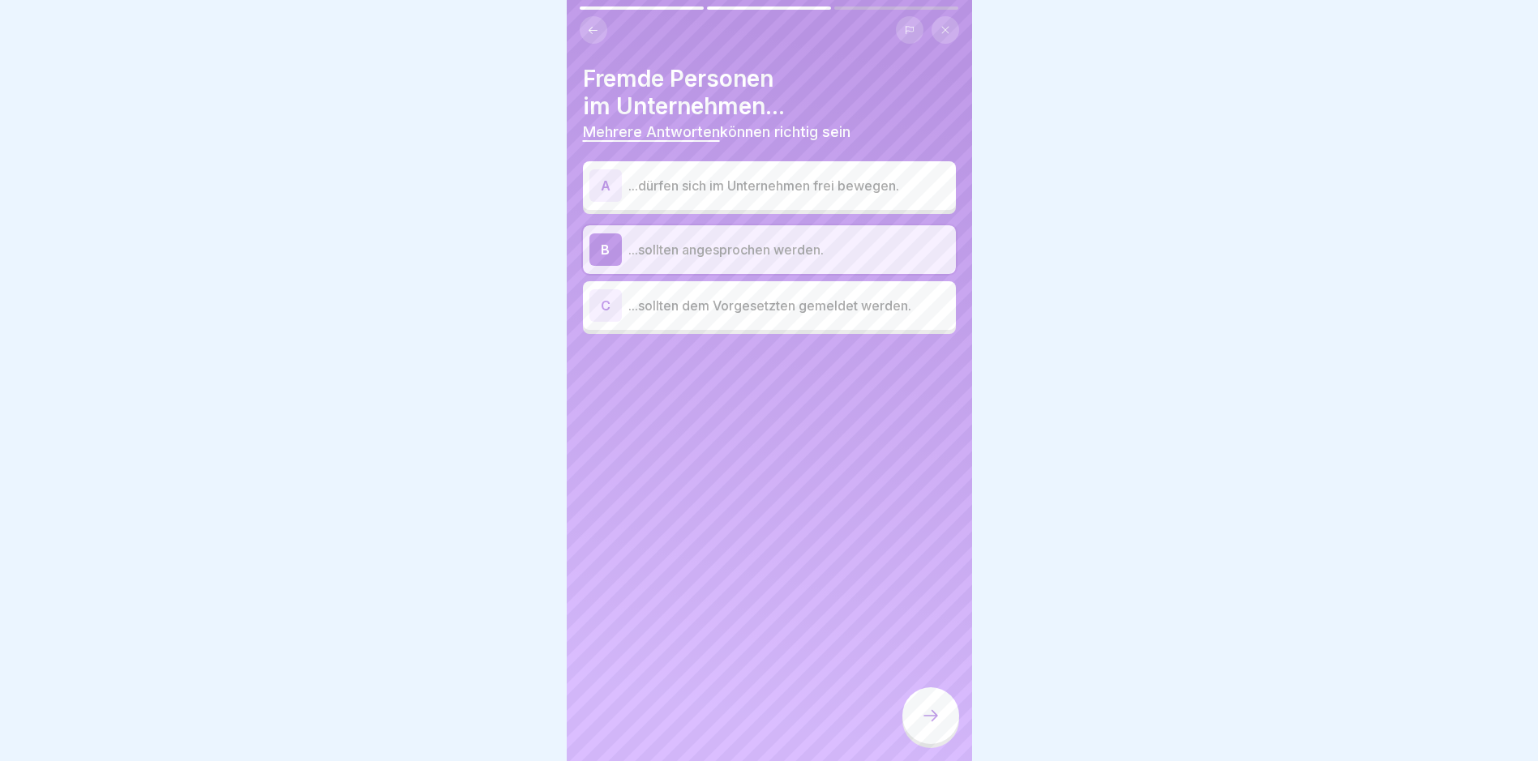
click at [759, 317] on div "C ...sollten dem Vorgesetzten gemeldet werden." at bounding box center [769, 305] width 360 height 32
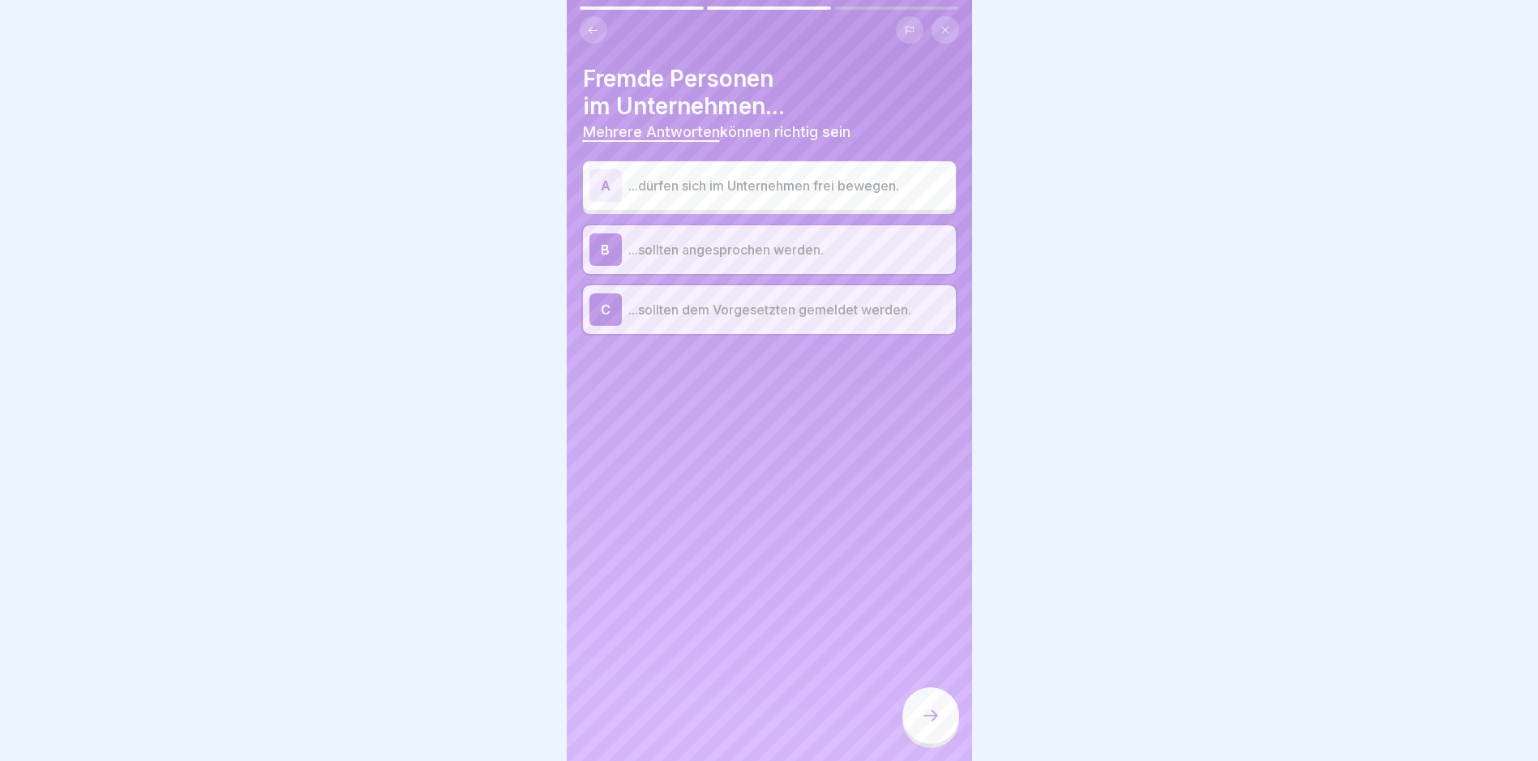
click at [943, 731] on div at bounding box center [930, 715] width 57 height 57
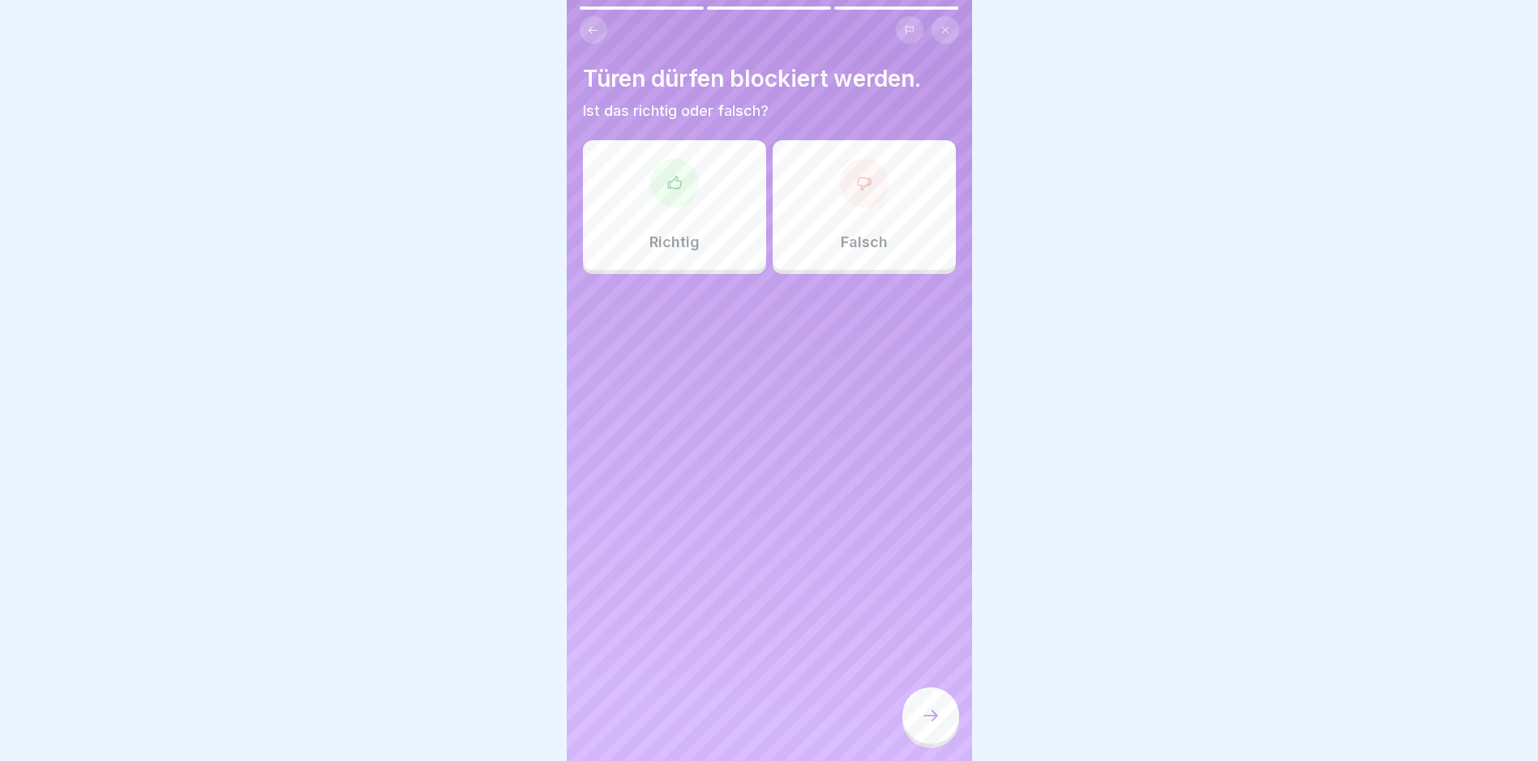
click at [845, 196] on div at bounding box center [864, 183] width 49 height 49
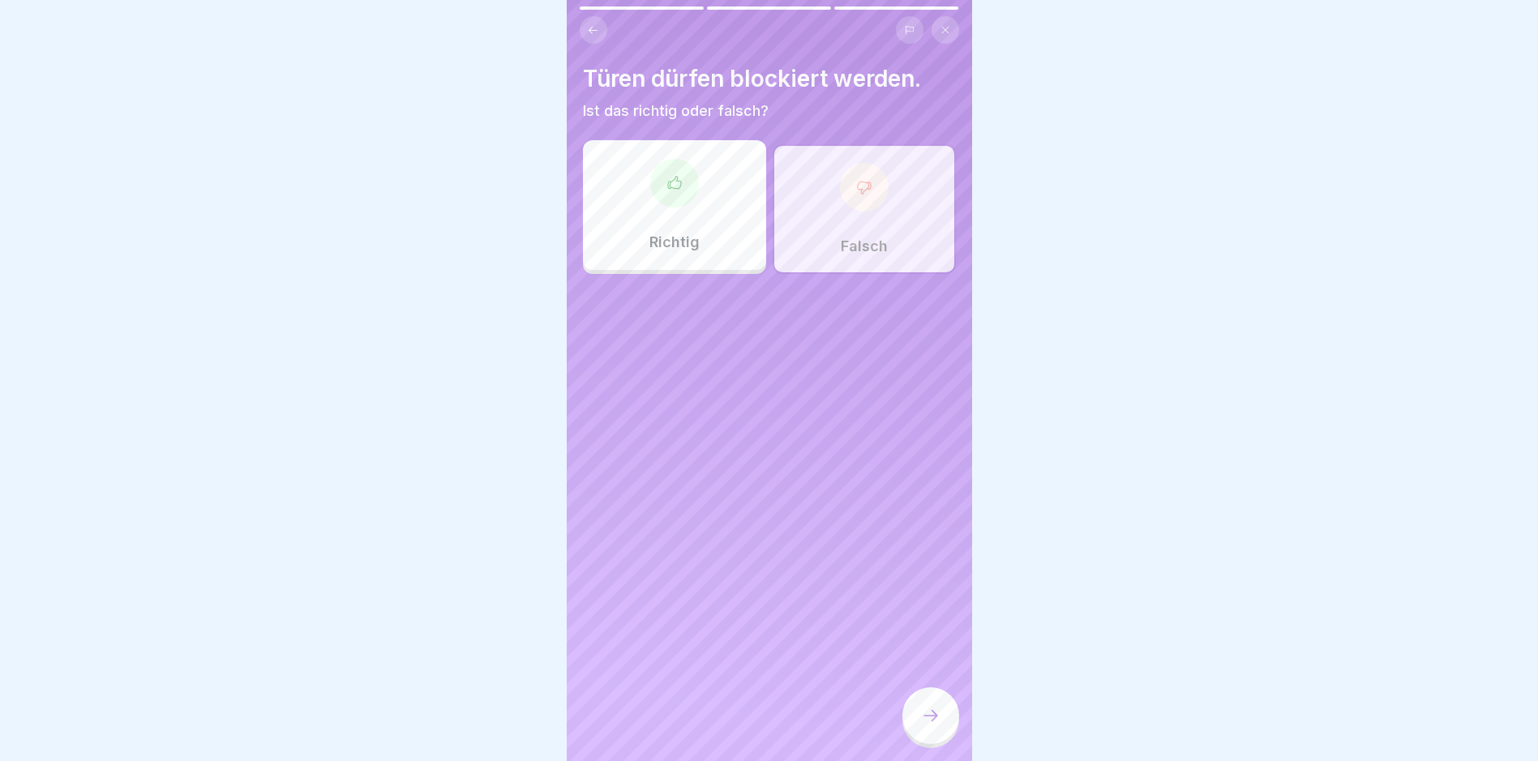
click at [936, 725] on icon at bounding box center [930, 715] width 19 height 19
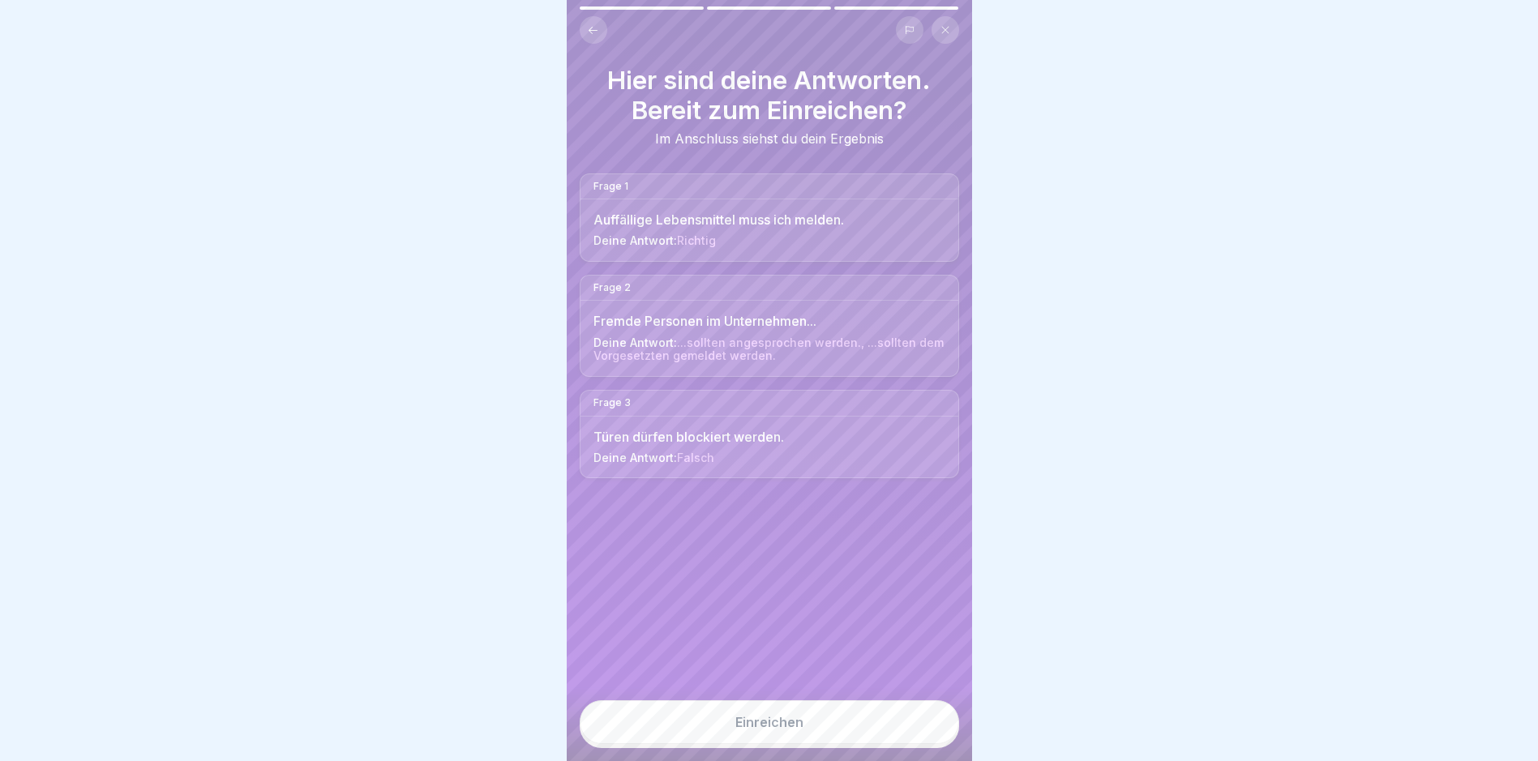
click at [797, 729] on div "Einreichen" at bounding box center [769, 722] width 68 height 15
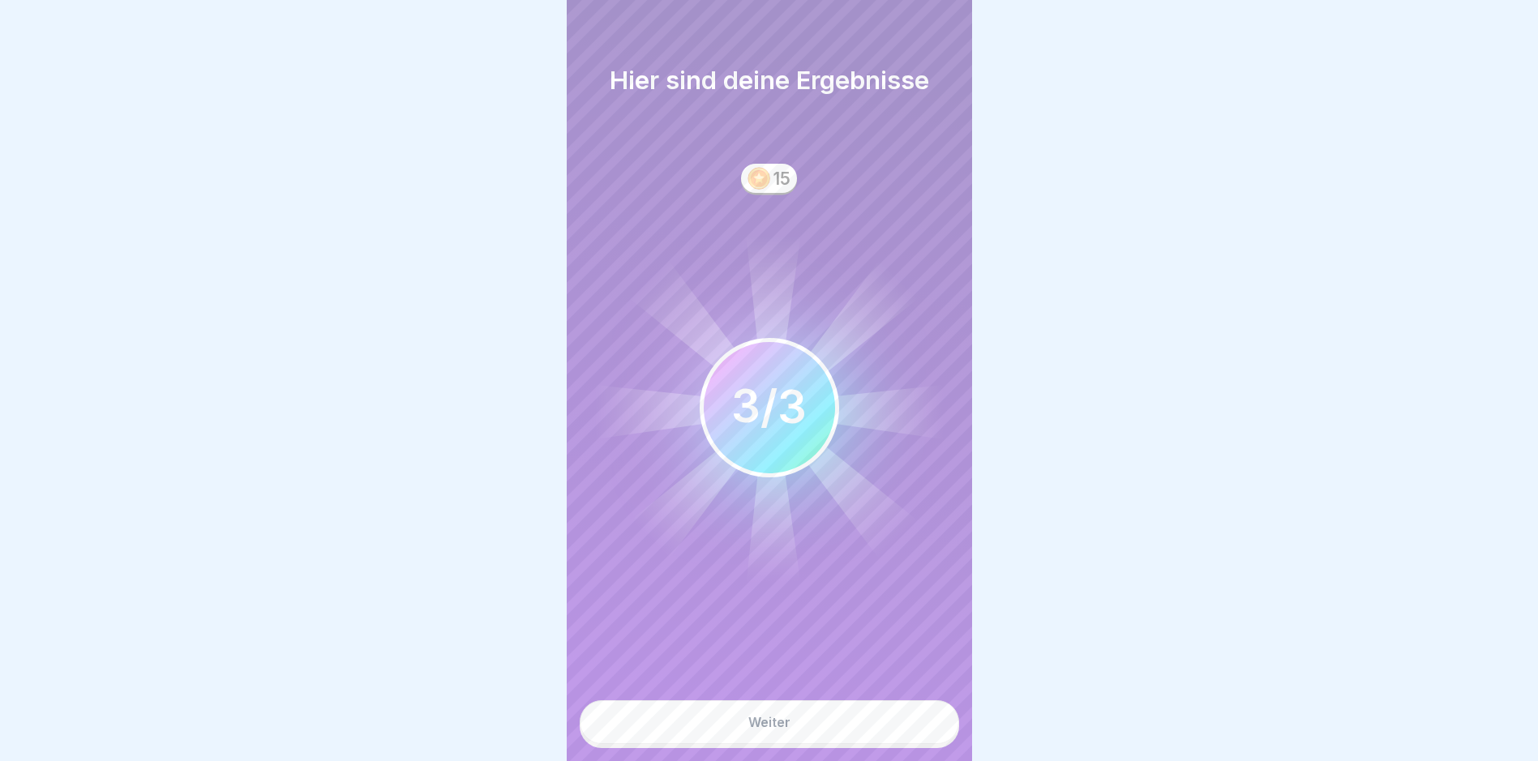
click at [803, 727] on button "Weiter" at bounding box center [769, 722] width 379 height 44
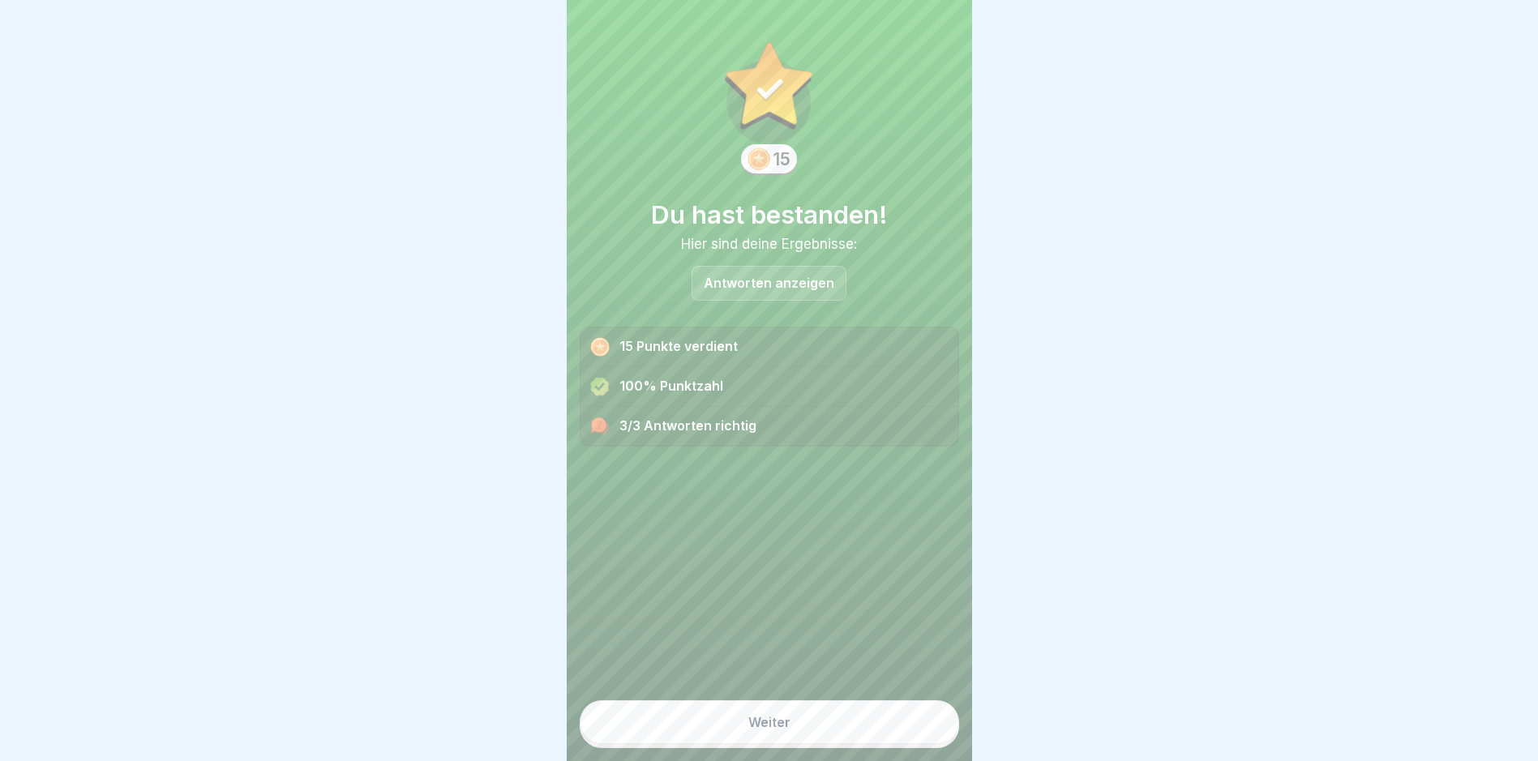
click at [803, 727] on button "Weiter" at bounding box center [769, 722] width 379 height 44
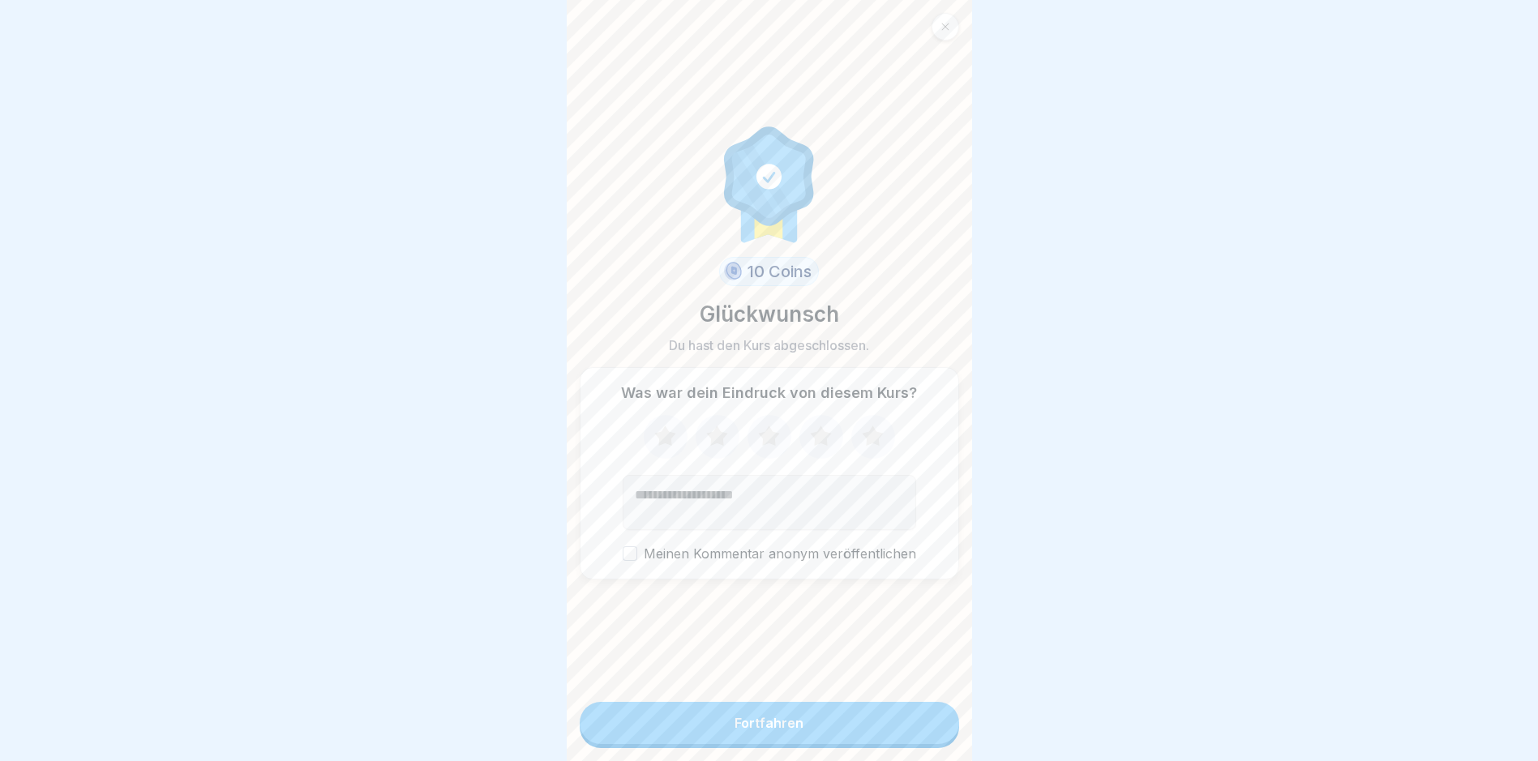
click at [872, 441] on icon at bounding box center [872, 436] width 21 height 20
click at [816, 742] on button "Fortfahren" at bounding box center [769, 723] width 379 height 42
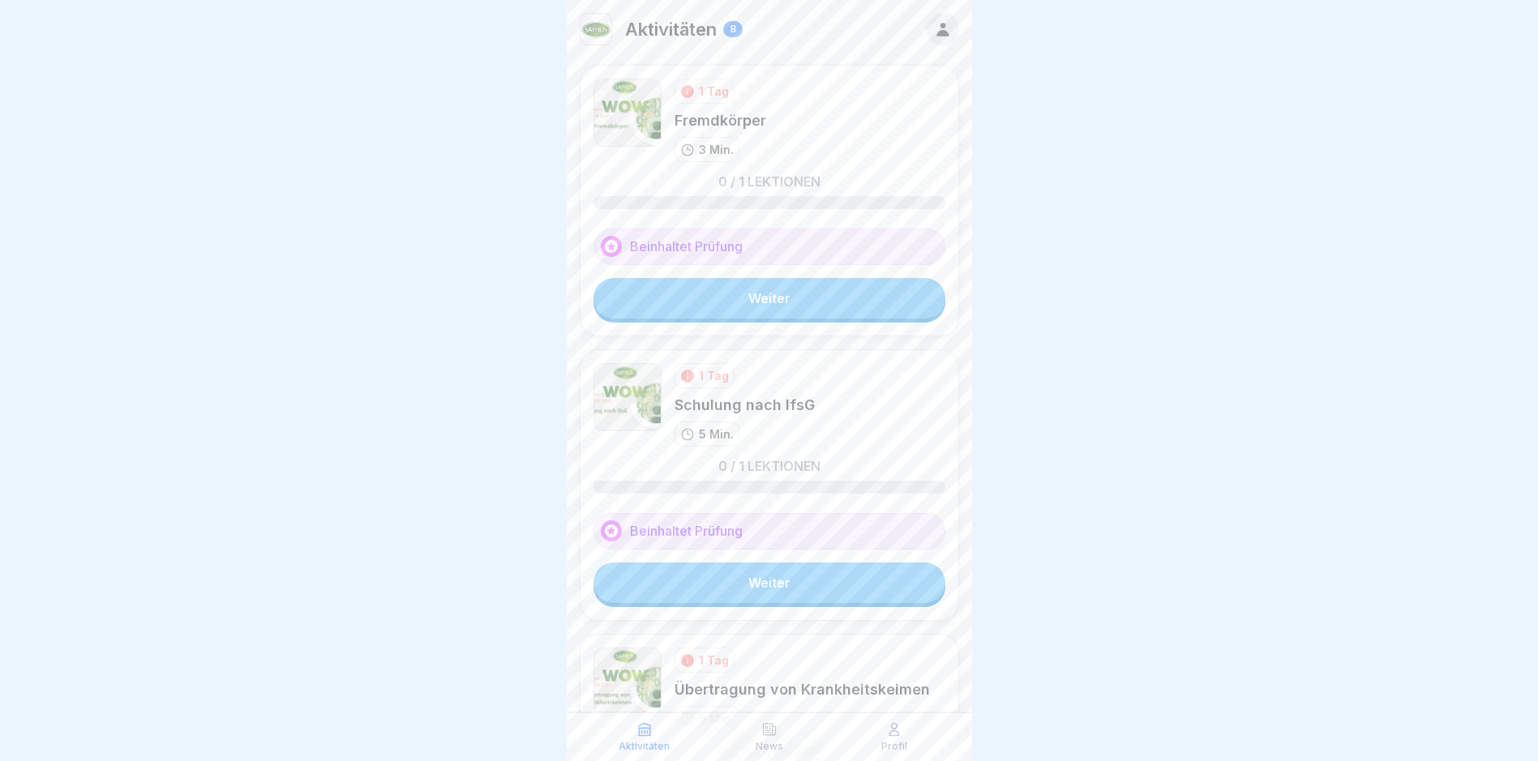
click at [781, 311] on link "Weiter" at bounding box center [769, 298] width 352 height 41
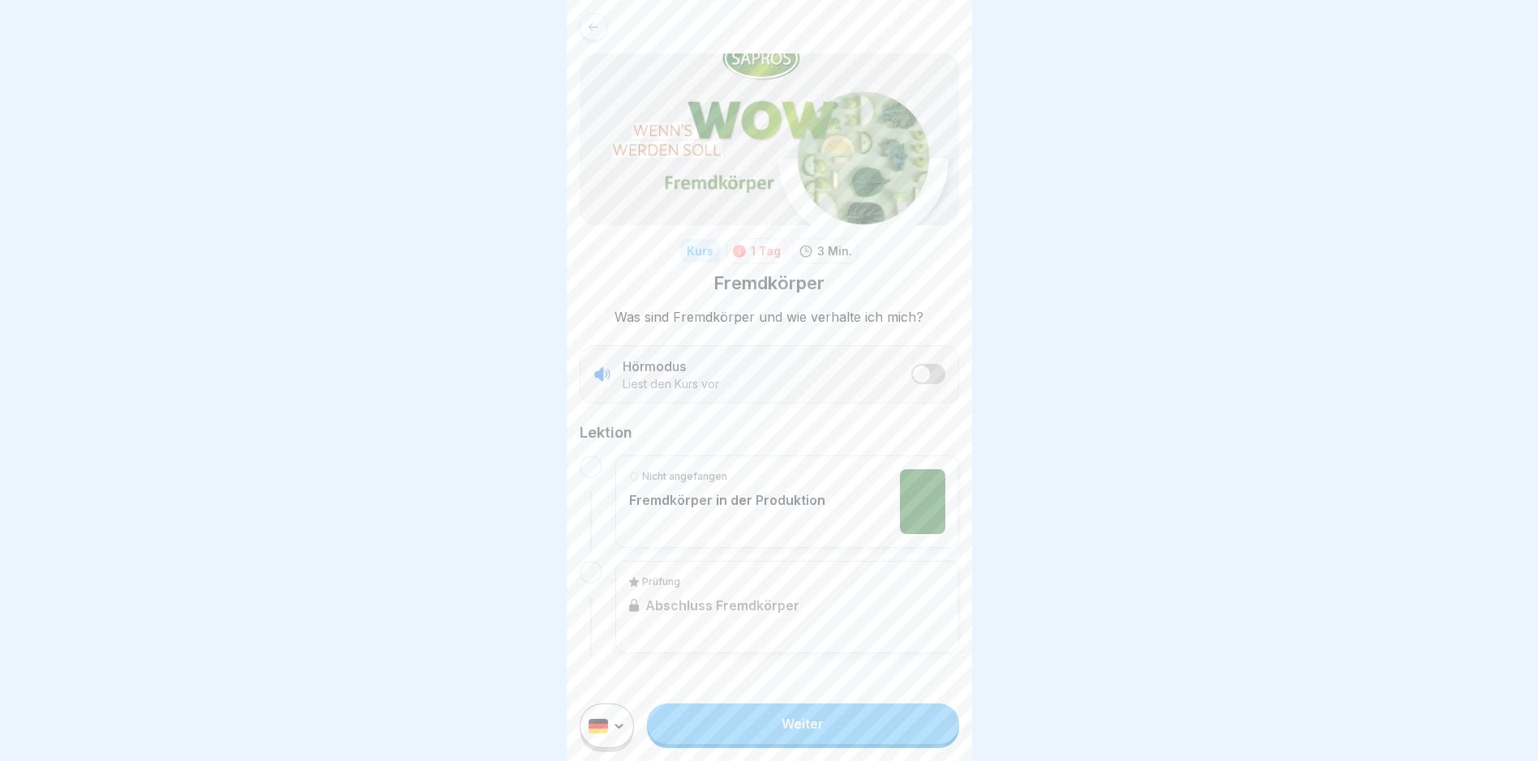
click at [857, 722] on link "Weiter" at bounding box center [802, 724] width 311 height 41
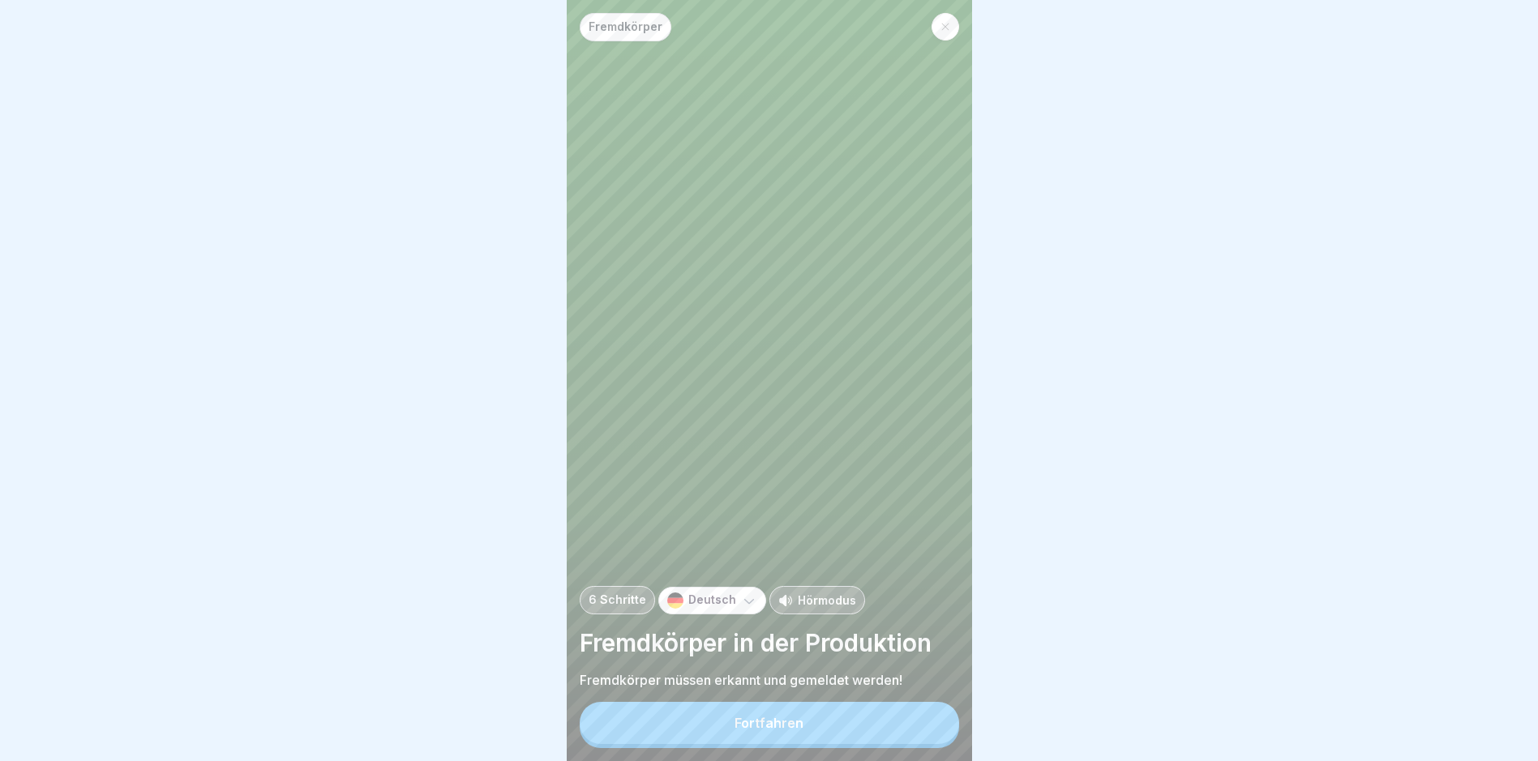
click at [857, 722] on button "Fortfahren" at bounding box center [769, 723] width 379 height 42
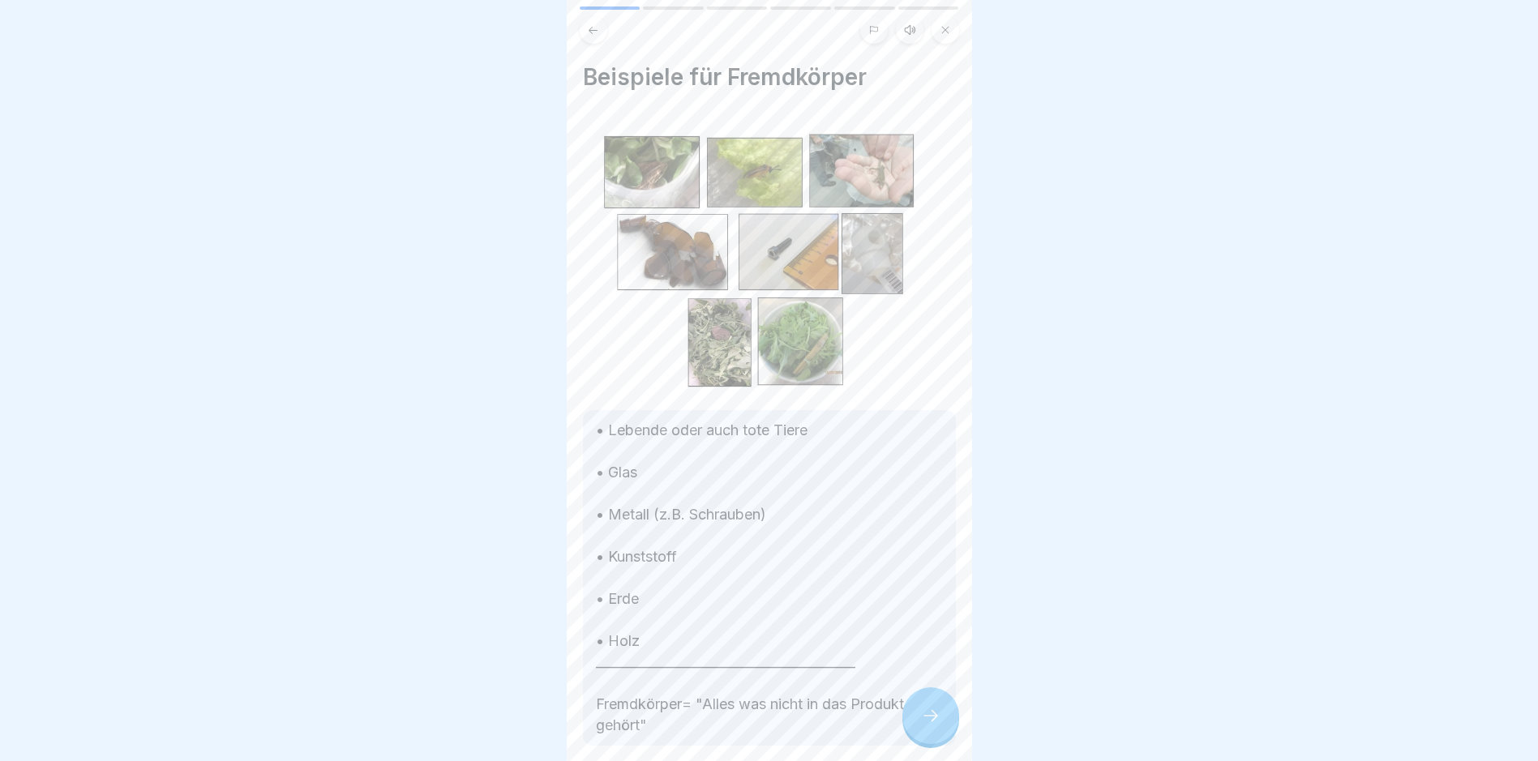
click at [952, 731] on div at bounding box center [930, 715] width 57 height 57
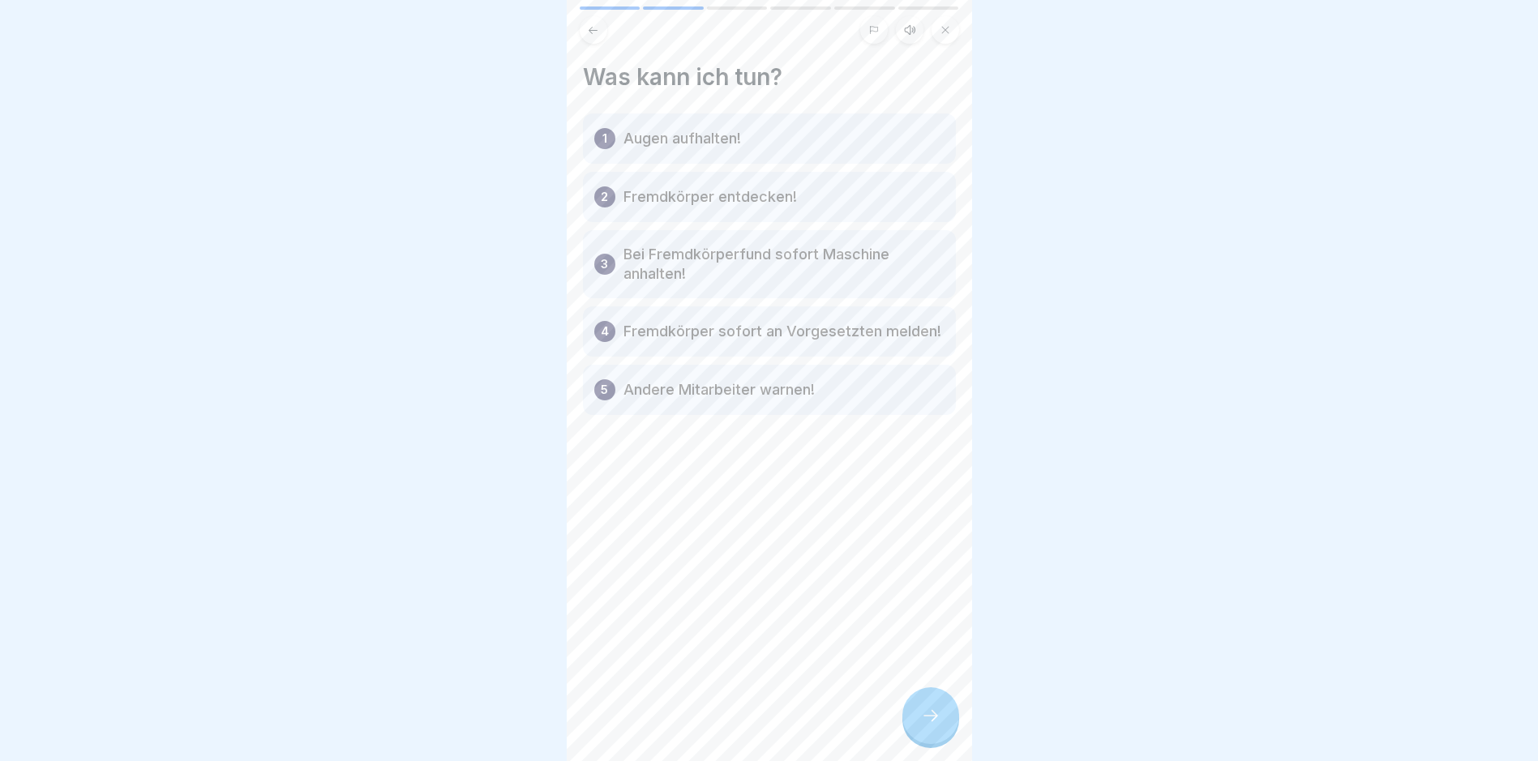
click at [952, 732] on div at bounding box center [930, 715] width 57 height 57
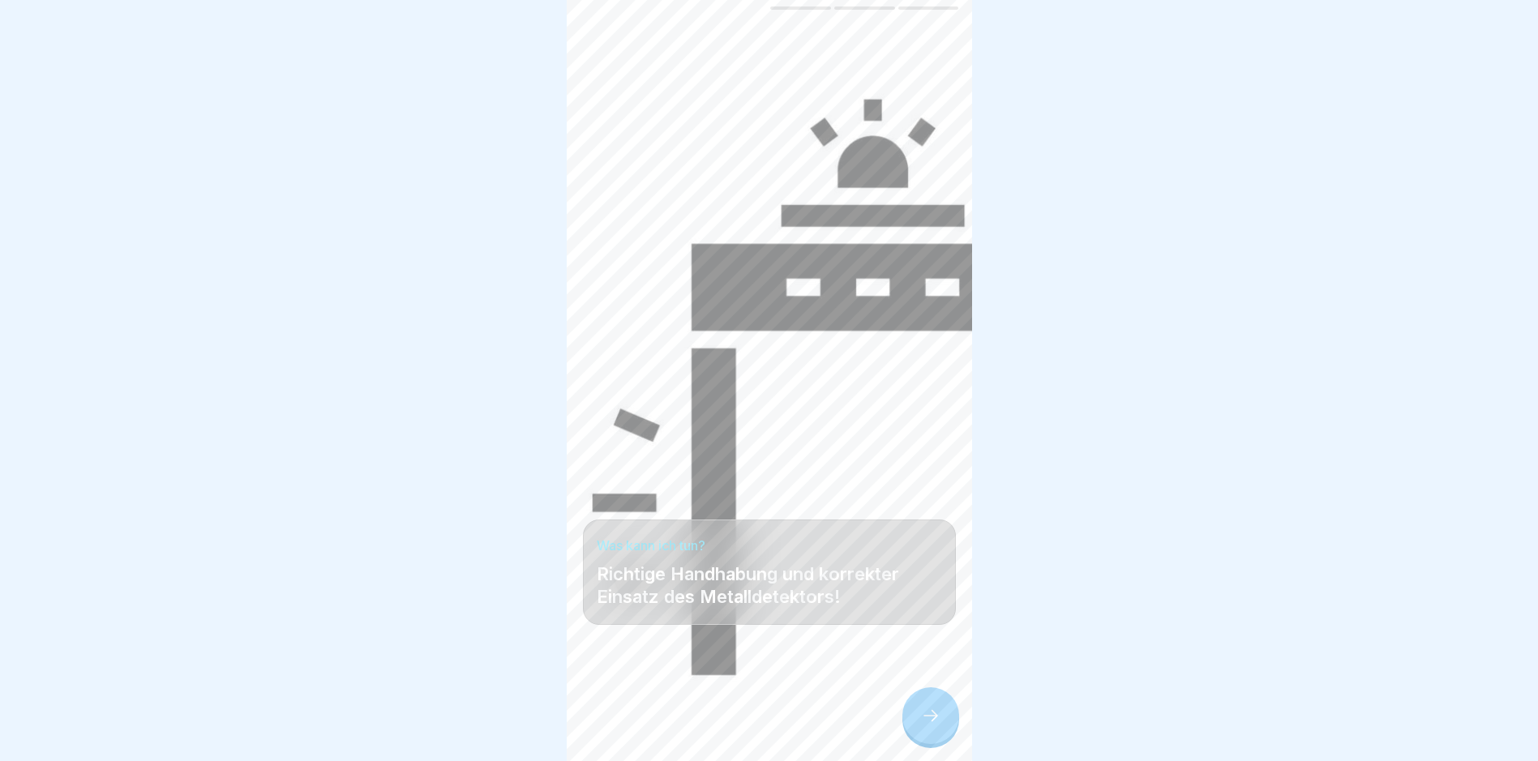
click at [952, 732] on div at bounding box center [930, 715] width 57 height 57
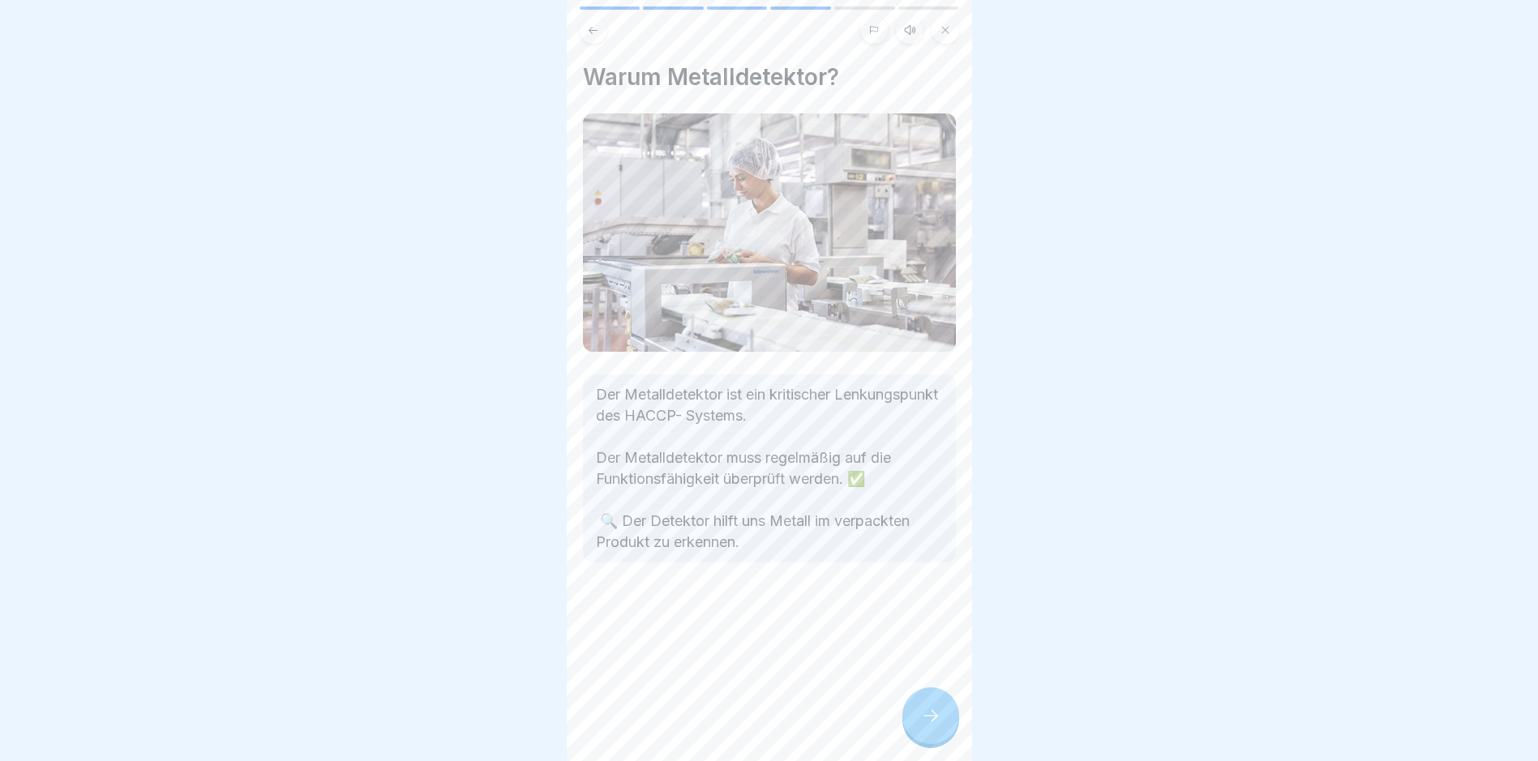
click at [952, 732] on div at bounding box center [930, 715] width 57 height 57
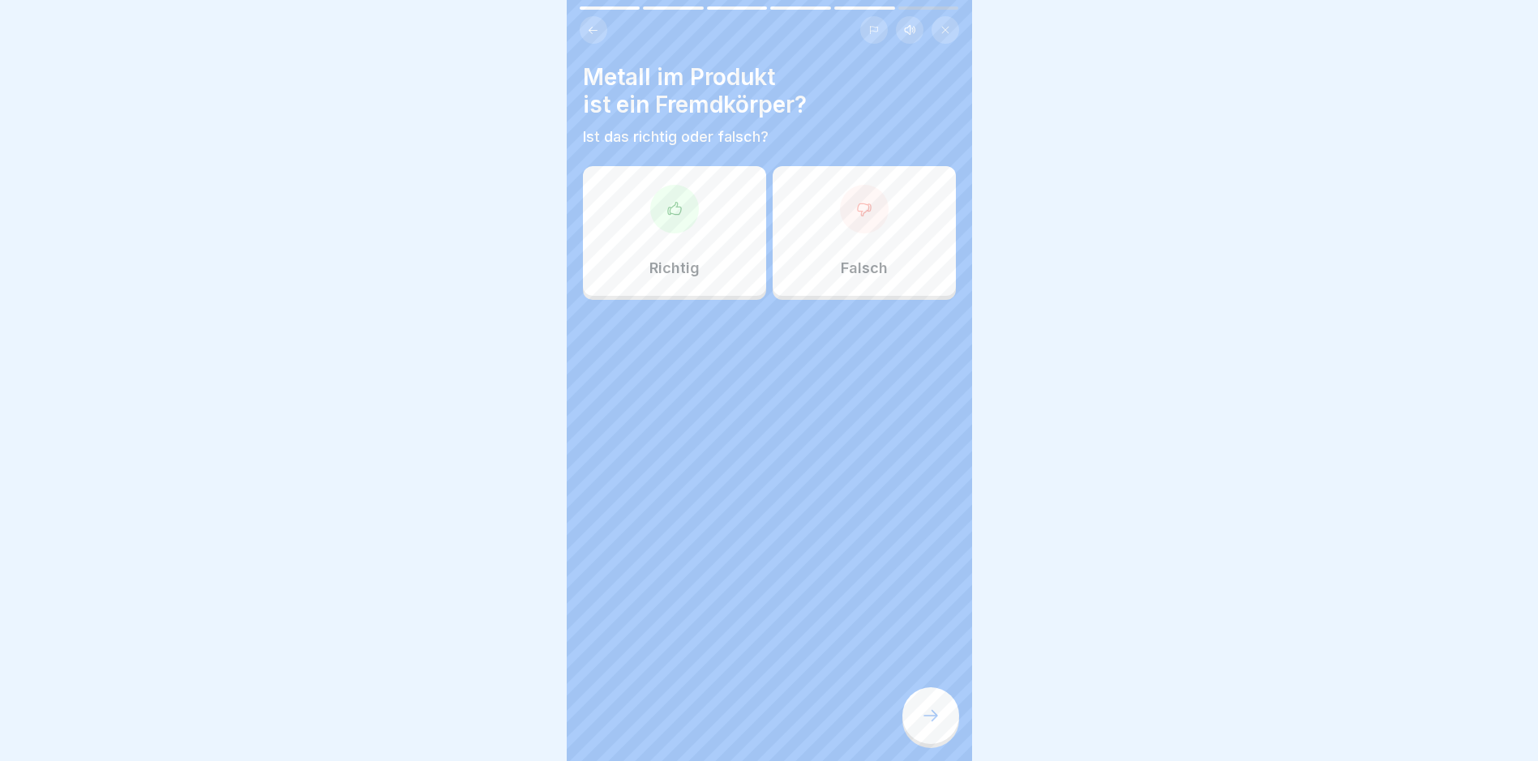
click at [693, 231] on div "Richtig" at bounding box center [674, 231] width 183 height 130
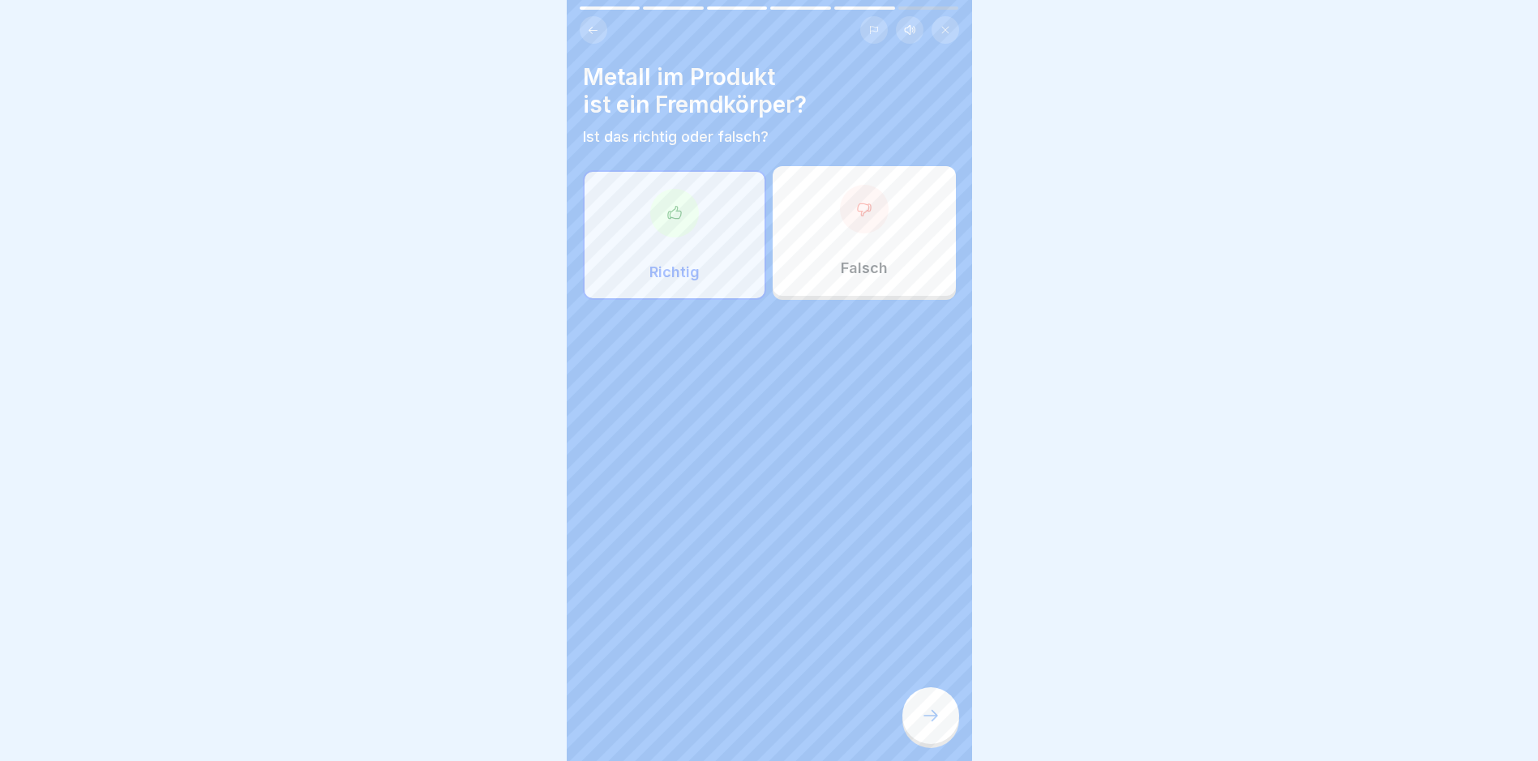
click at [937, 716] on div at bounding box center [930, 715] width 57 height 57
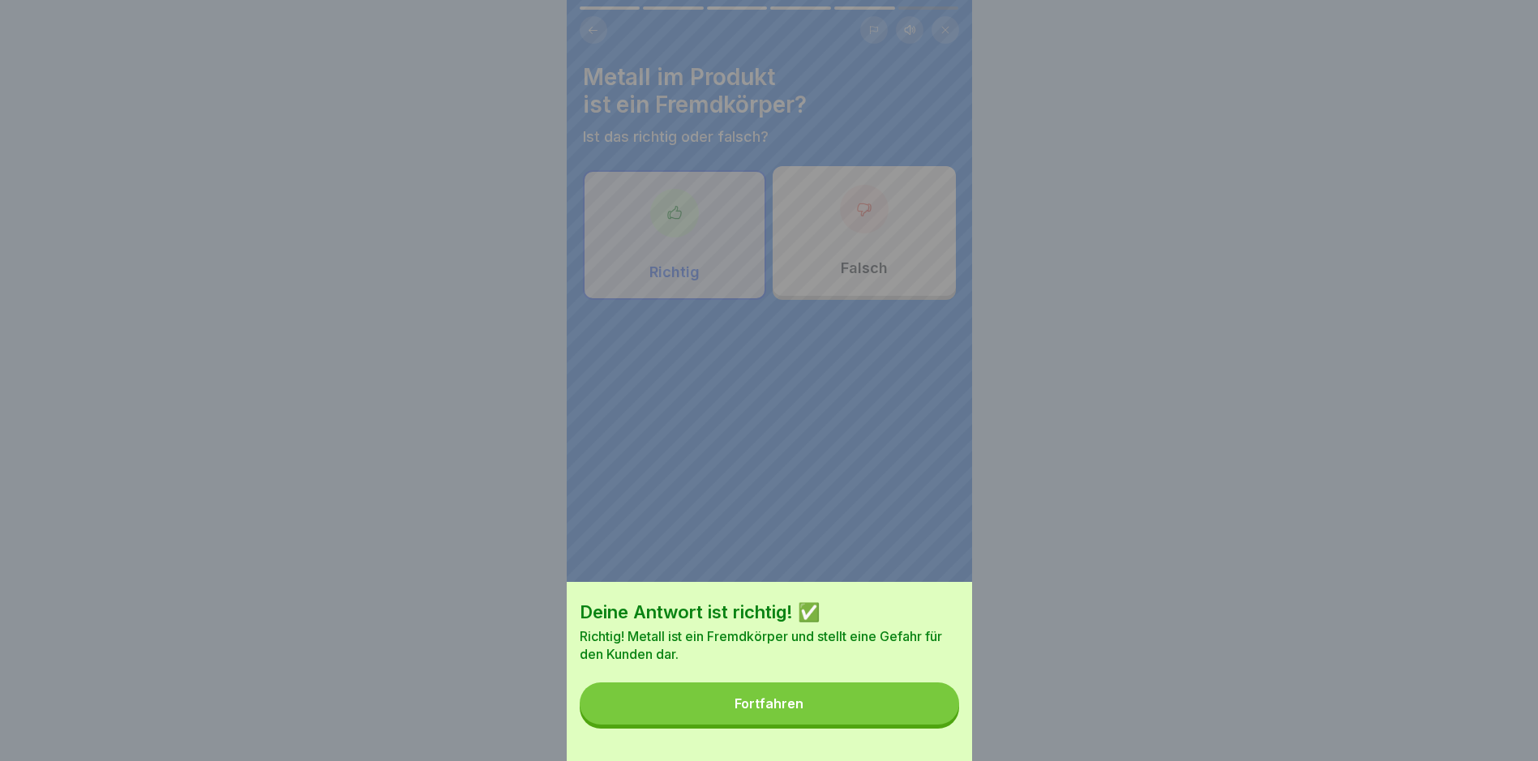
click at [892, 712] on button "Fortfahren" at bounding box center [769, 703] width 379 height 42
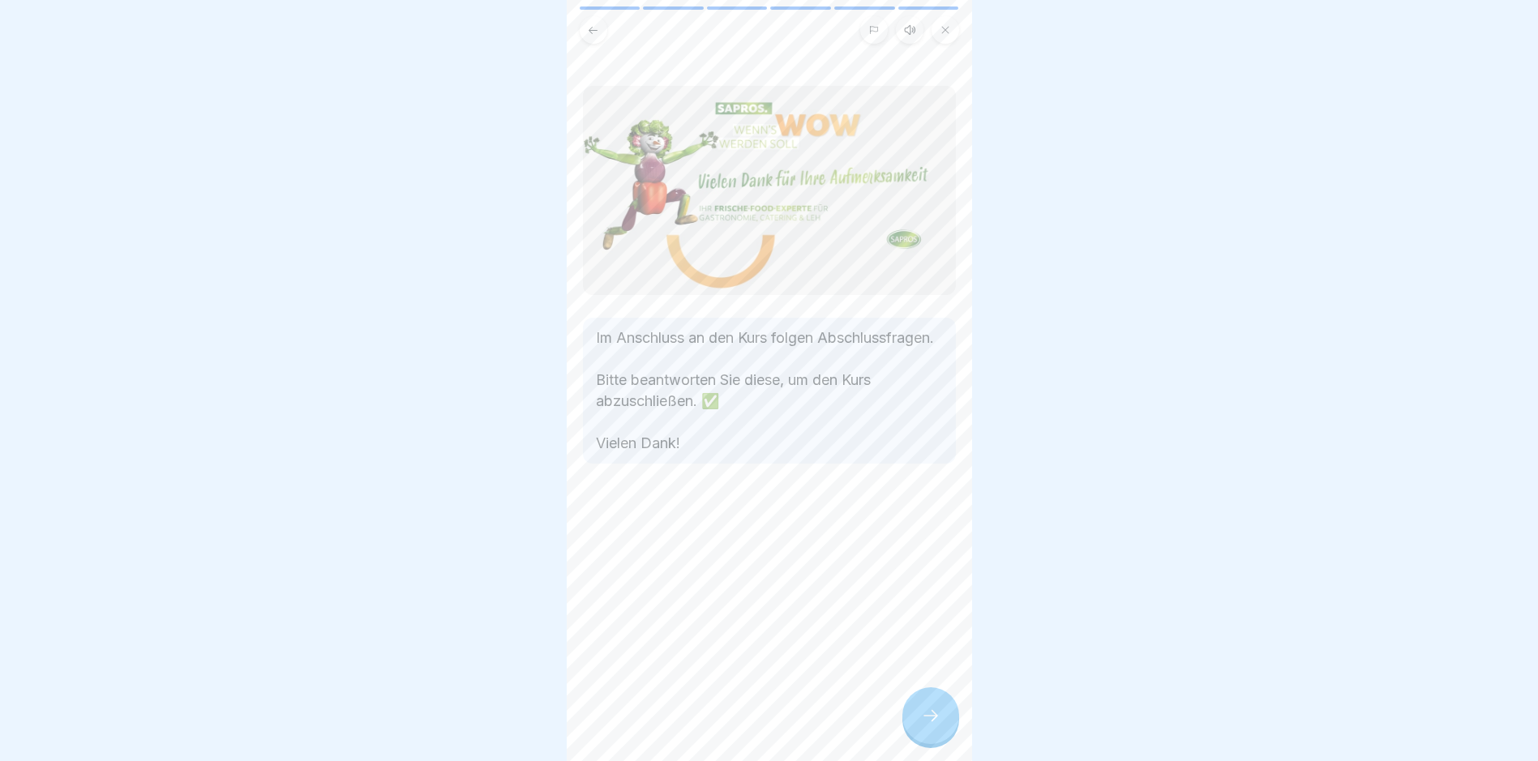
click at [928, 725] on icon at bounding box center [930, 715] width 19 height 19
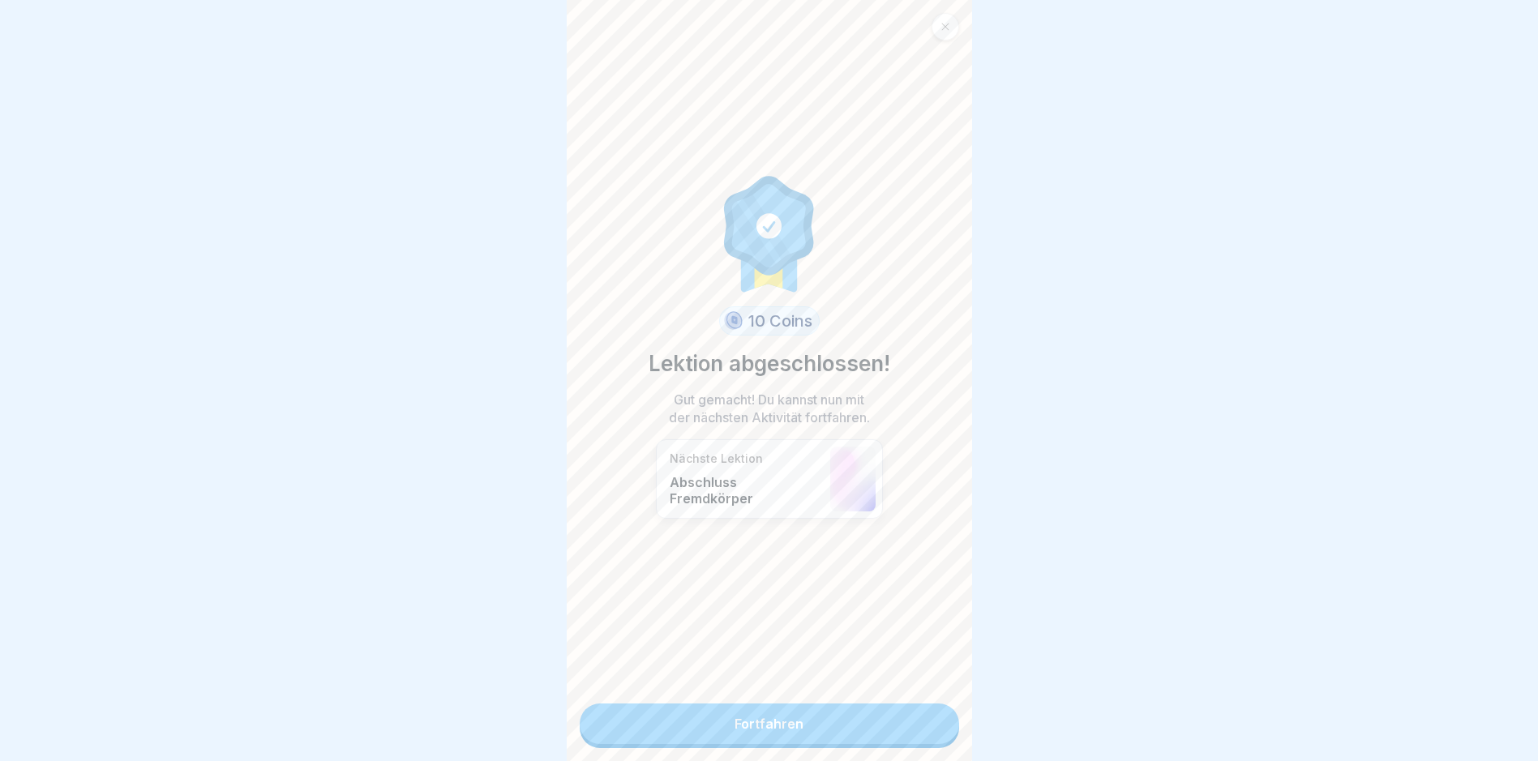
click at [842, 711] on link "Fortfahren" at bounding box center [769, 724] width 379 height 41
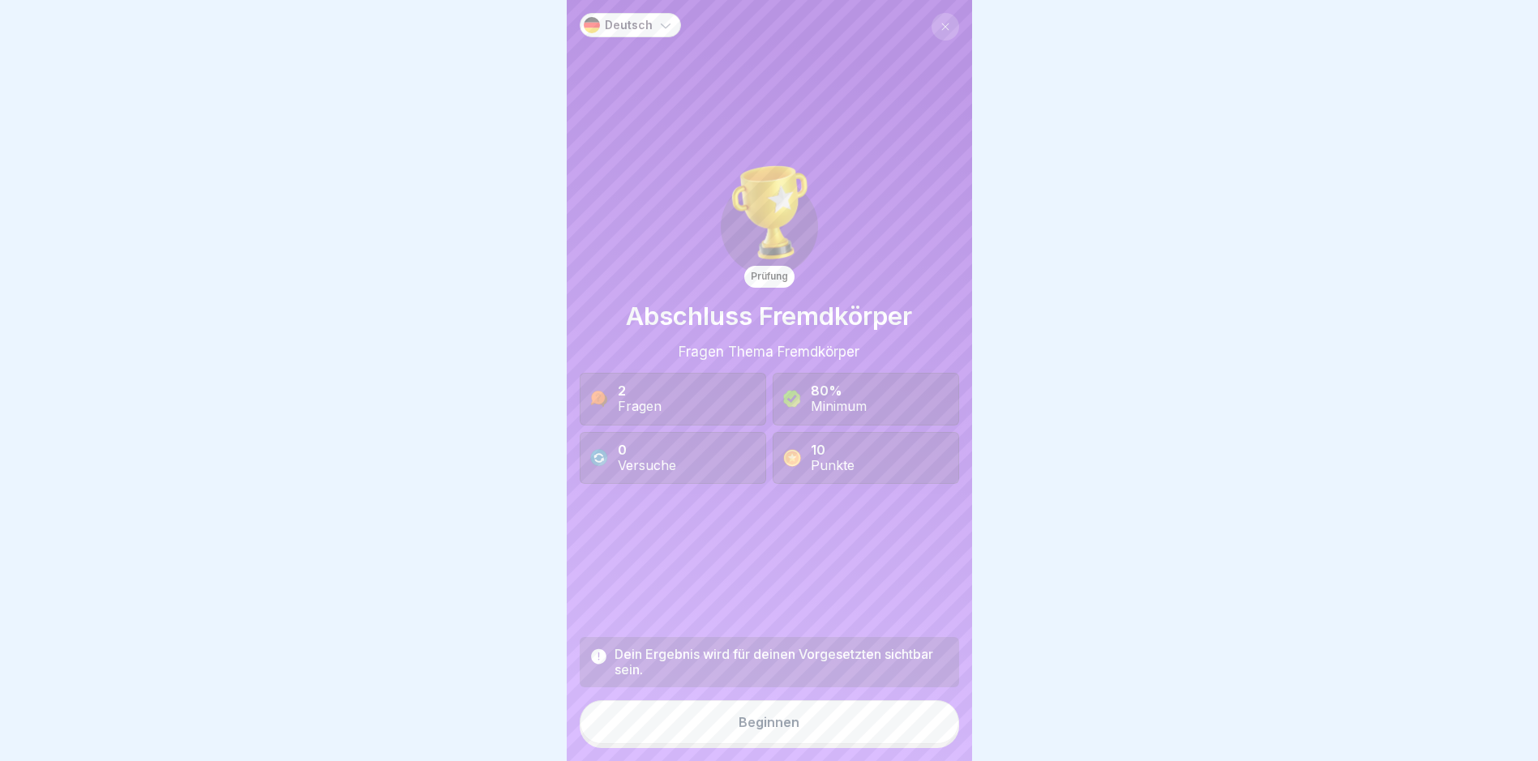
click at [853, 716] on button "Beginnen" at bounding box center [769, 722] width 379 height 44
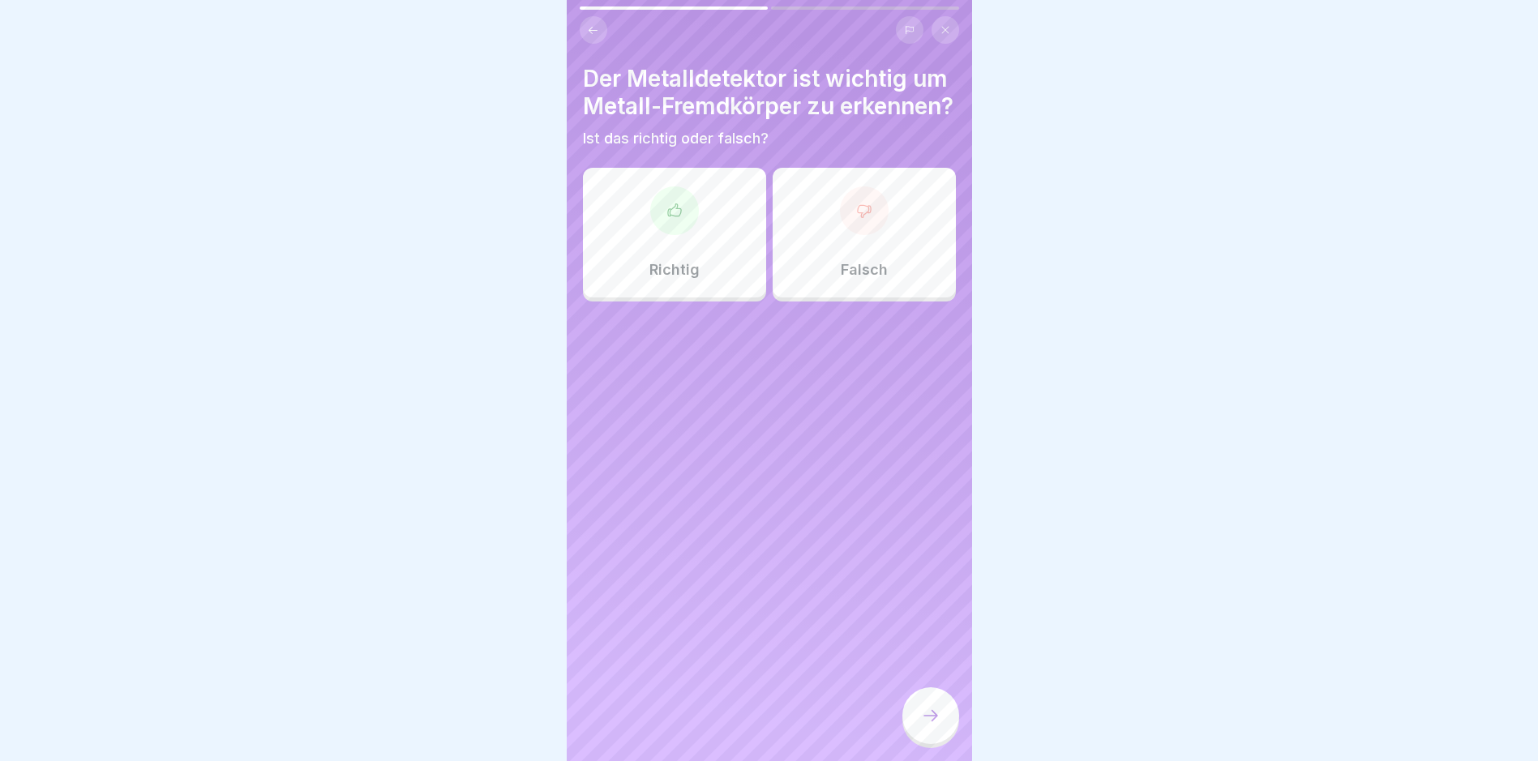
click at [696, 245] on div "Richtig" at bounding box center [674, 233] width 183 height 130
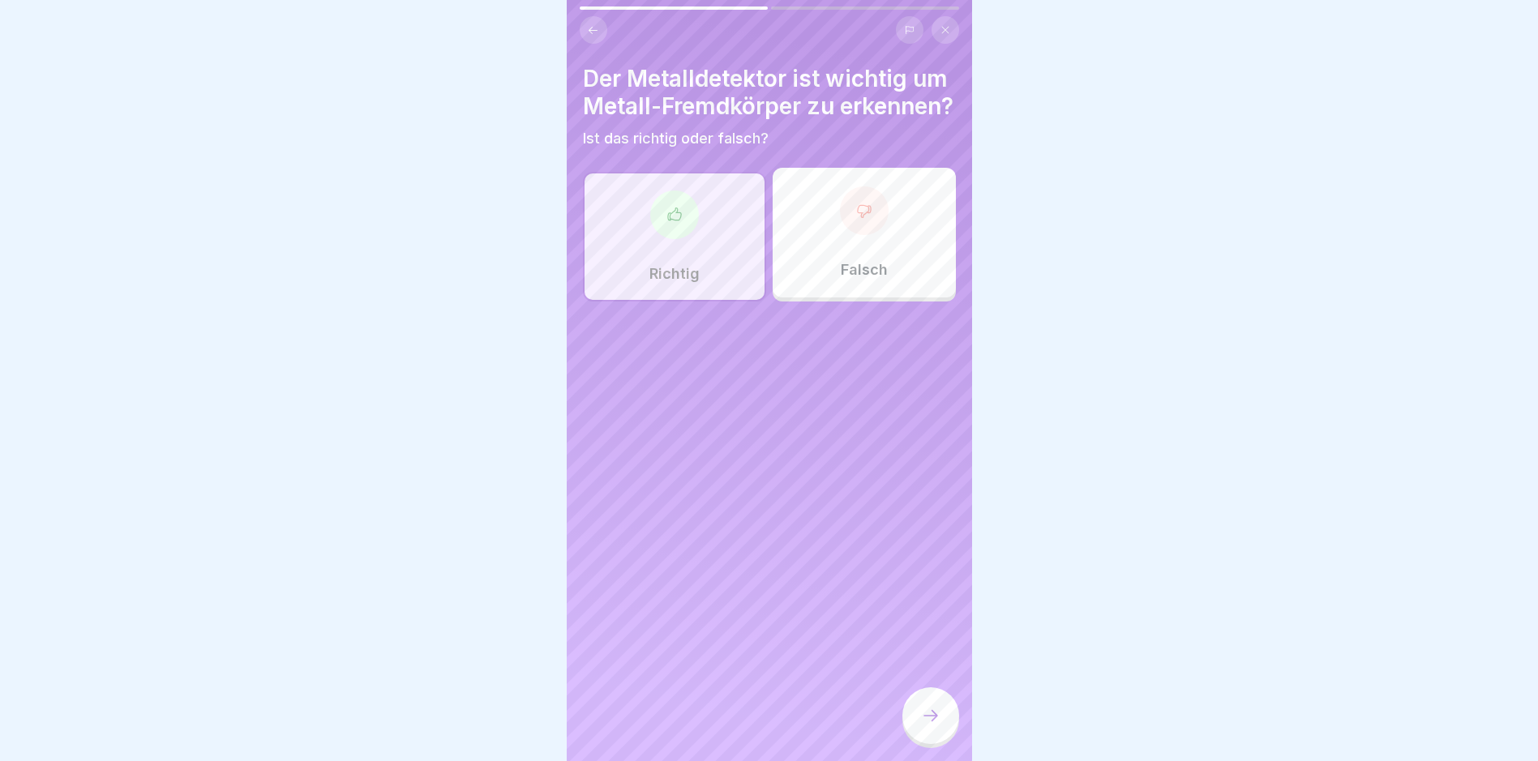
click at [941, 729] on div at bounding box center [930, 715] width 57 height 57
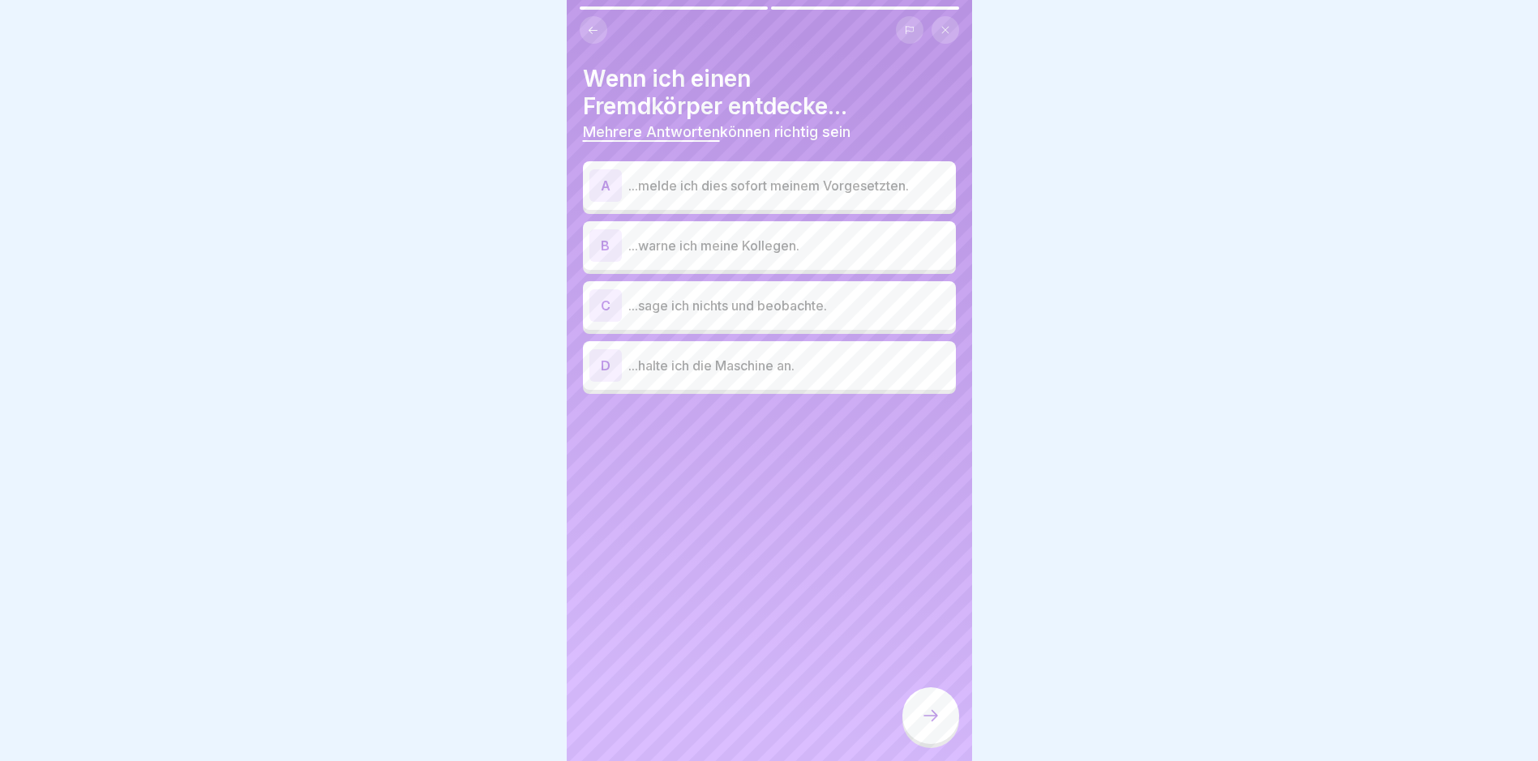
click at [669, 178] on p "...melde ich dies sofort meinem Vorgesetzten." at bounding box center [788, 185] width 321 height 19
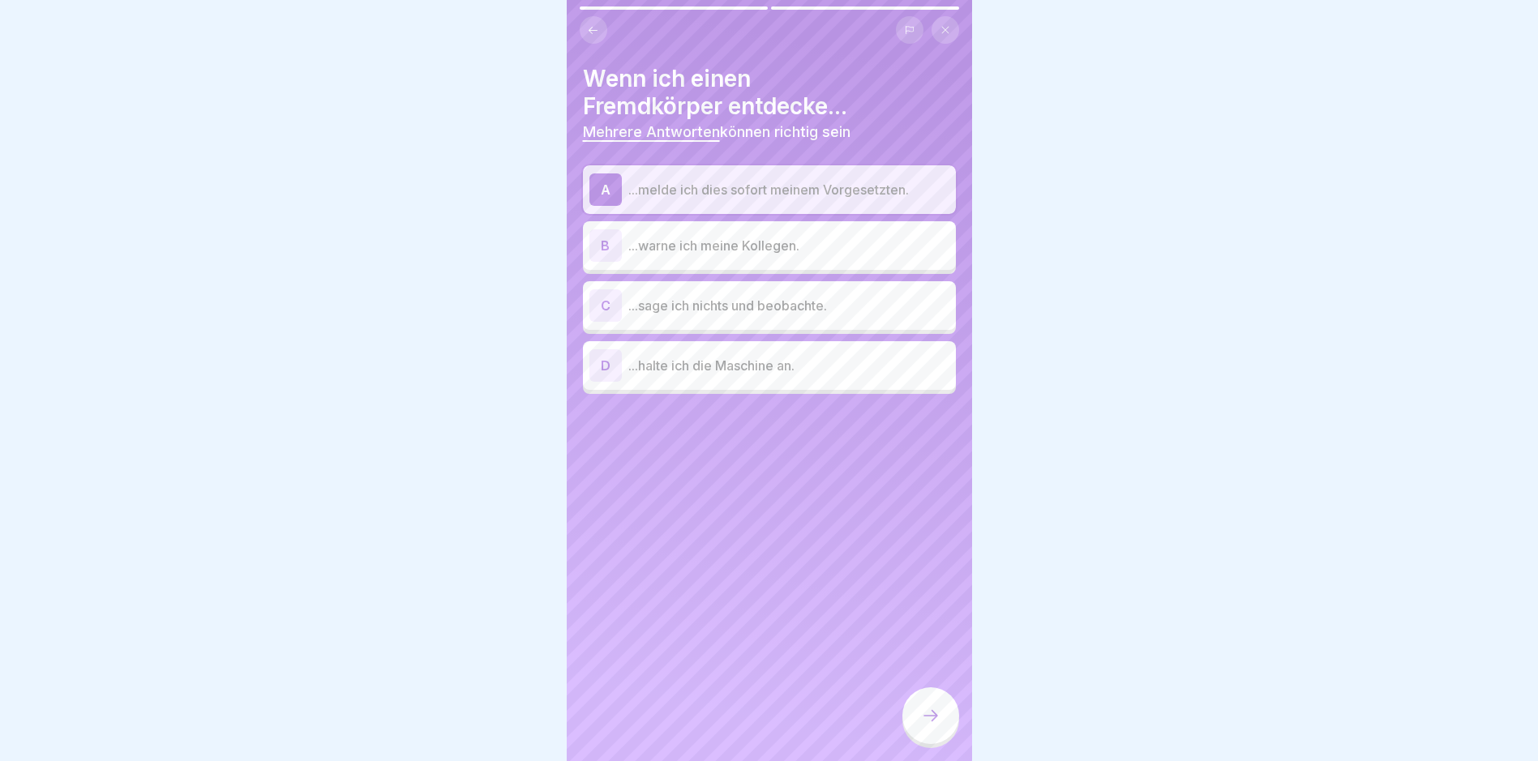
click at [675, 252] on p "...warne ich meine Kollegen." at bounding box center [788, 245] width 321 height 19
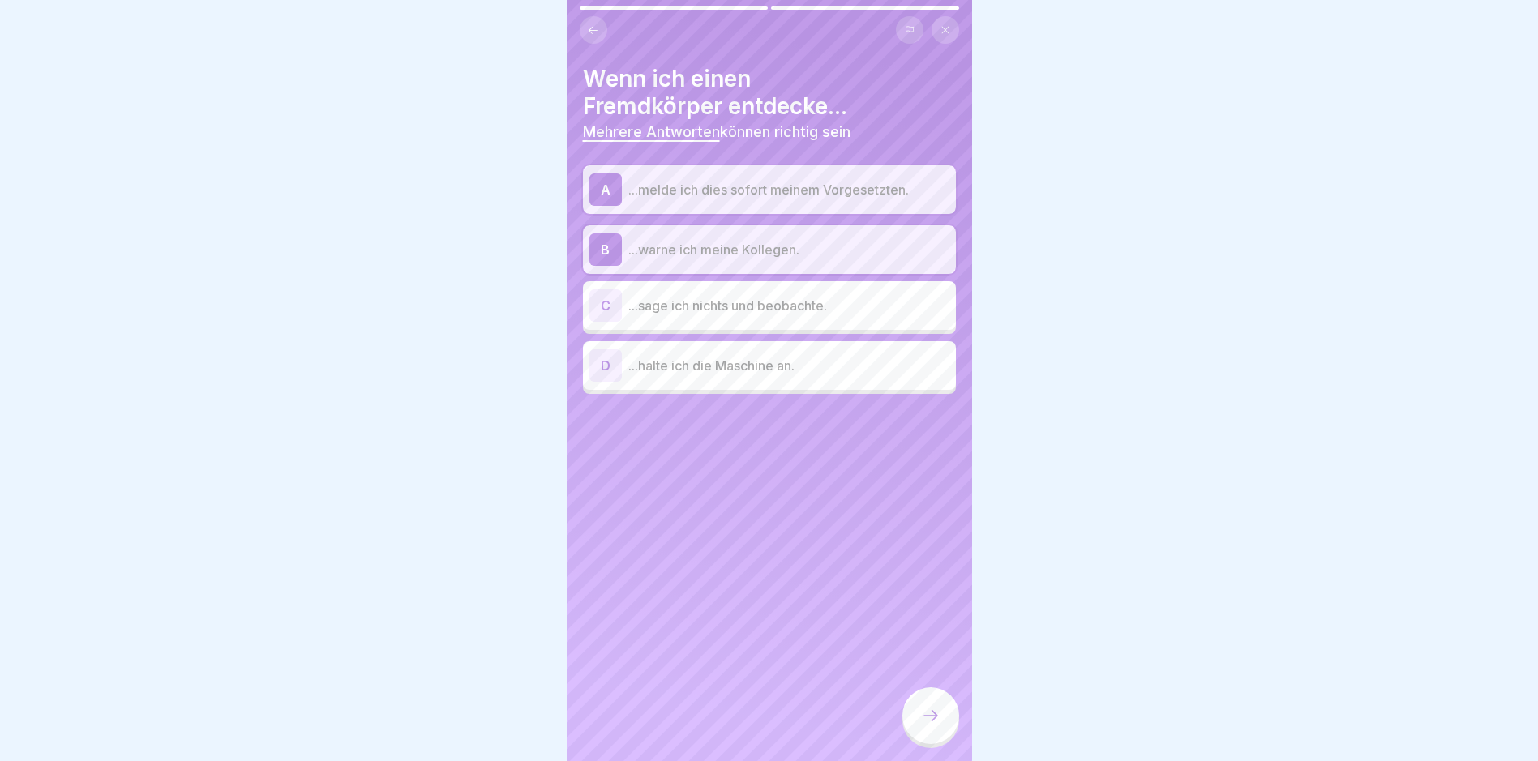
click at [708, 379] on div "D ...halte ich die Maschine an." at bounding box center [769, 365] width 360 height 32
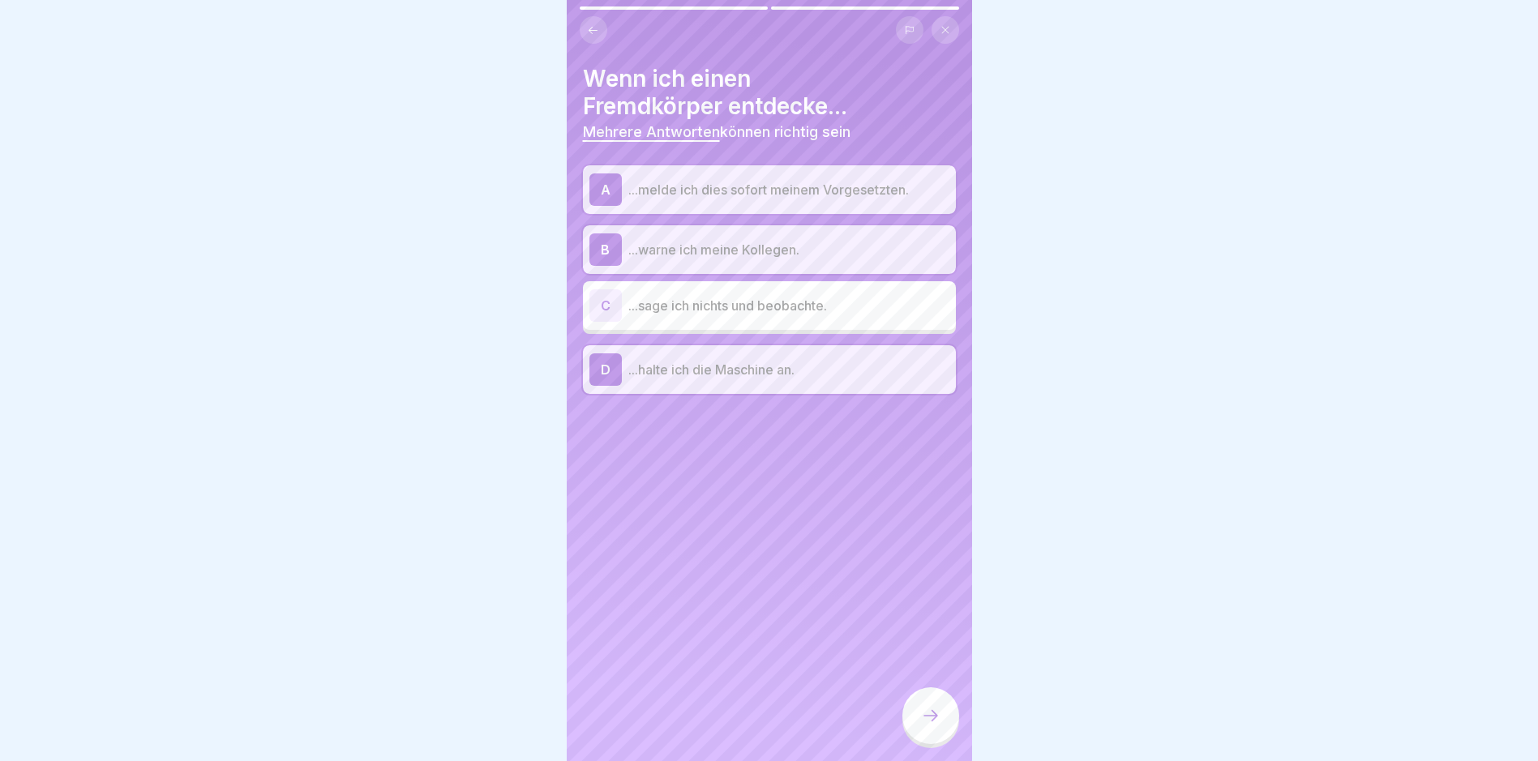
click at [930, 721] on icon at bounding box center [930, 715] width 19 height 19
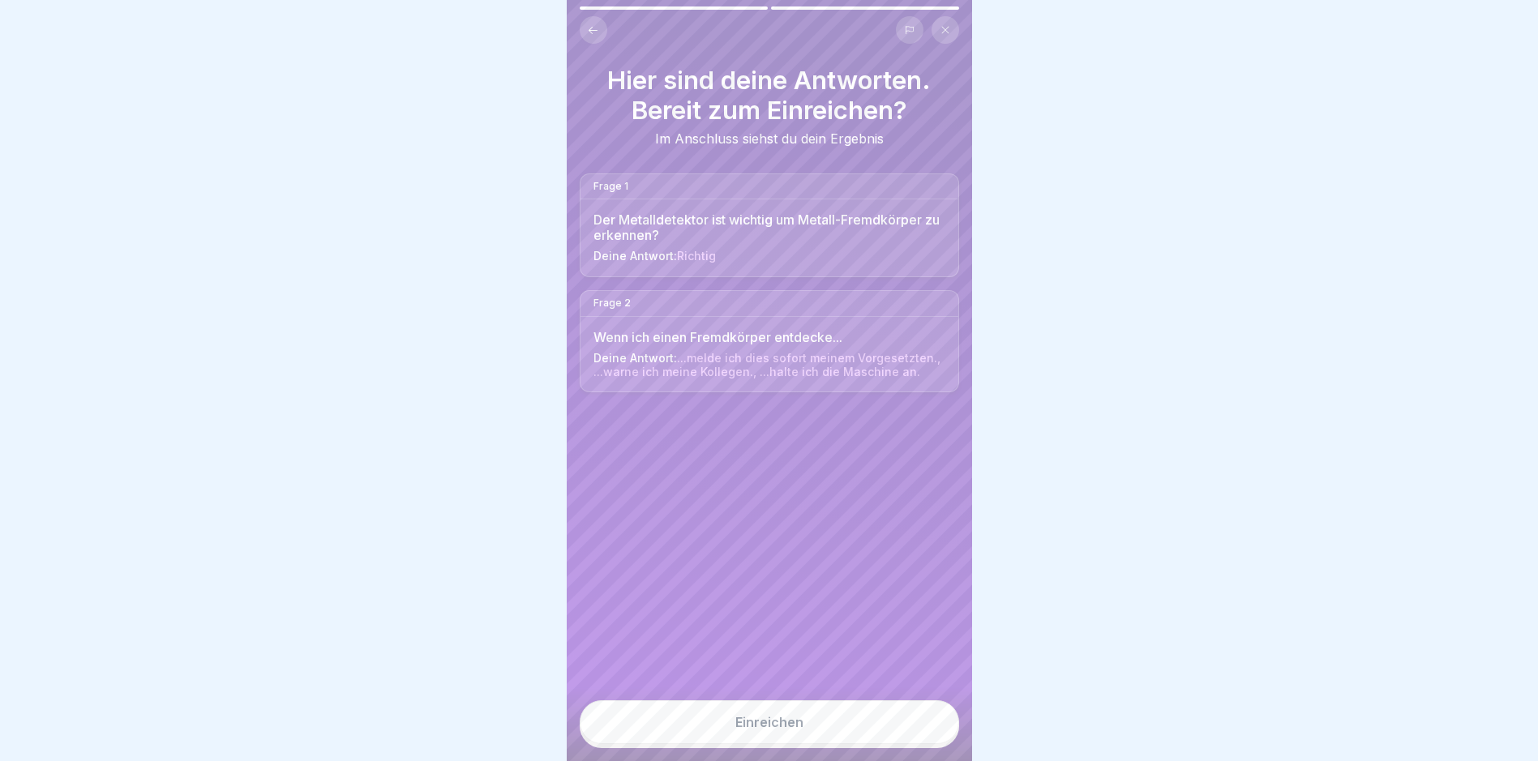
click at [891, 728] on button "Einreichen" at bounding box center [769, 722] width 379 height 44
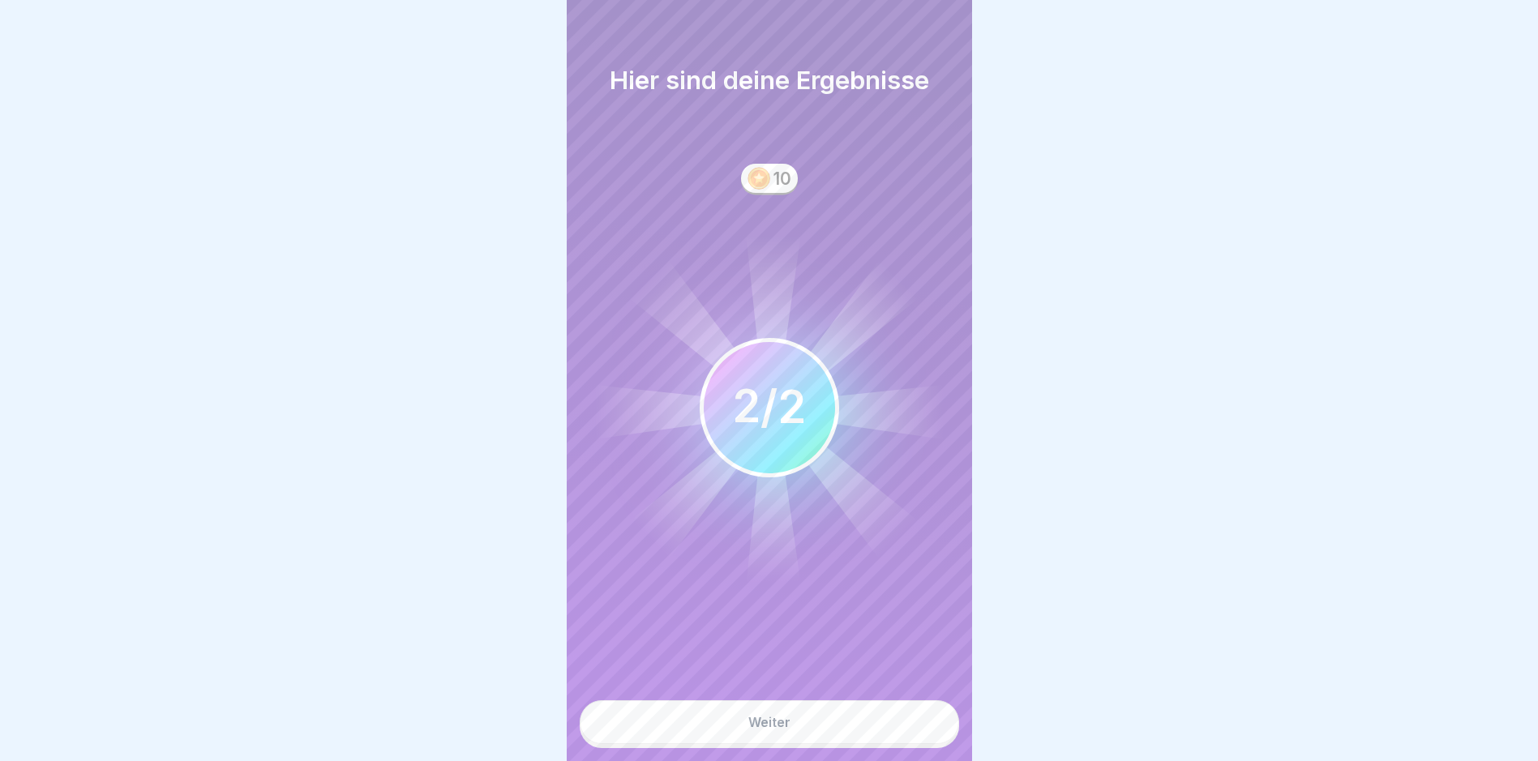
click at [870, 725] on button "Weiter" at bounding box center [769, 722] width 379 height 44
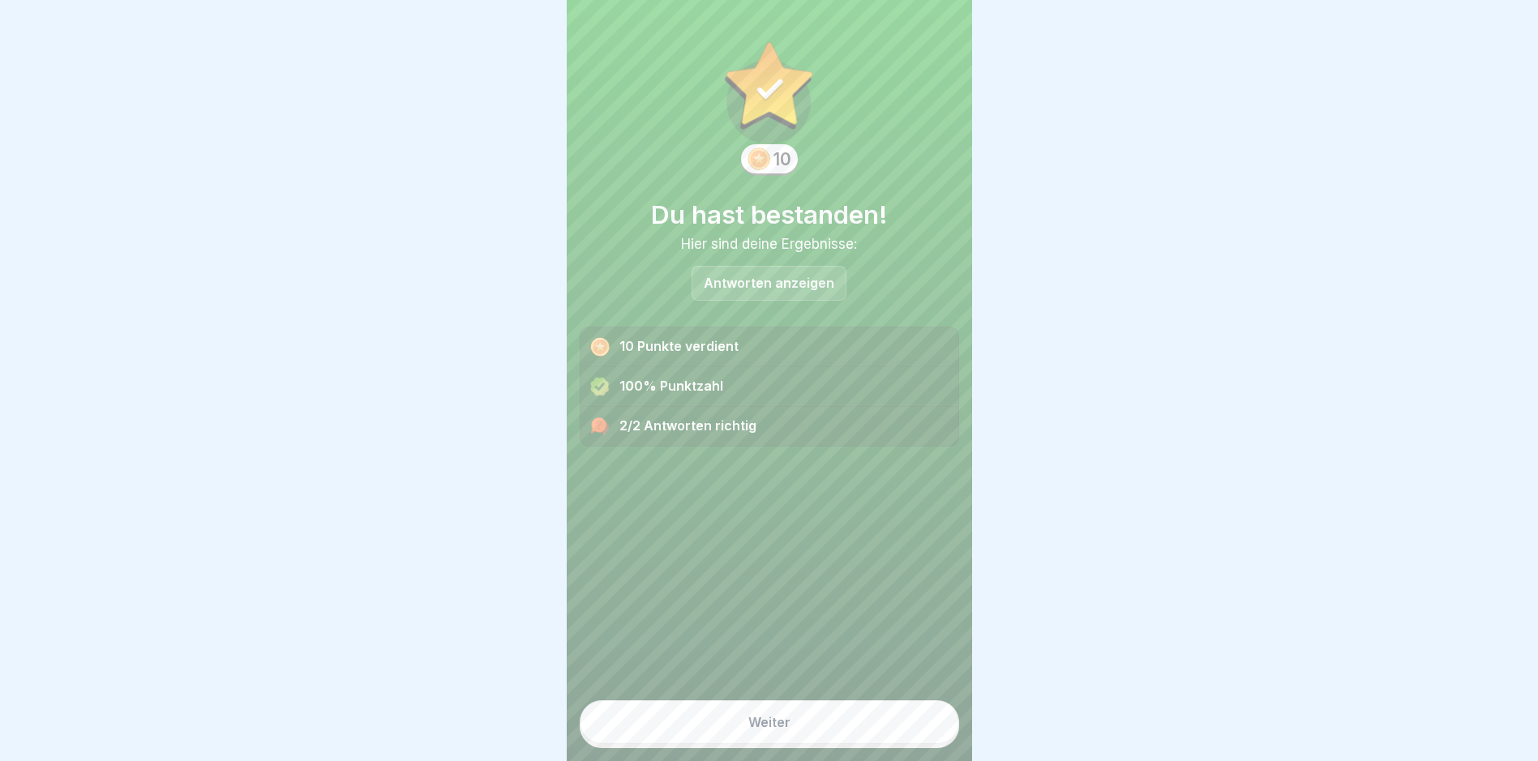
click at [817, 722] on button "Weiter" at bounding box center [769, 722] width 379 height 44
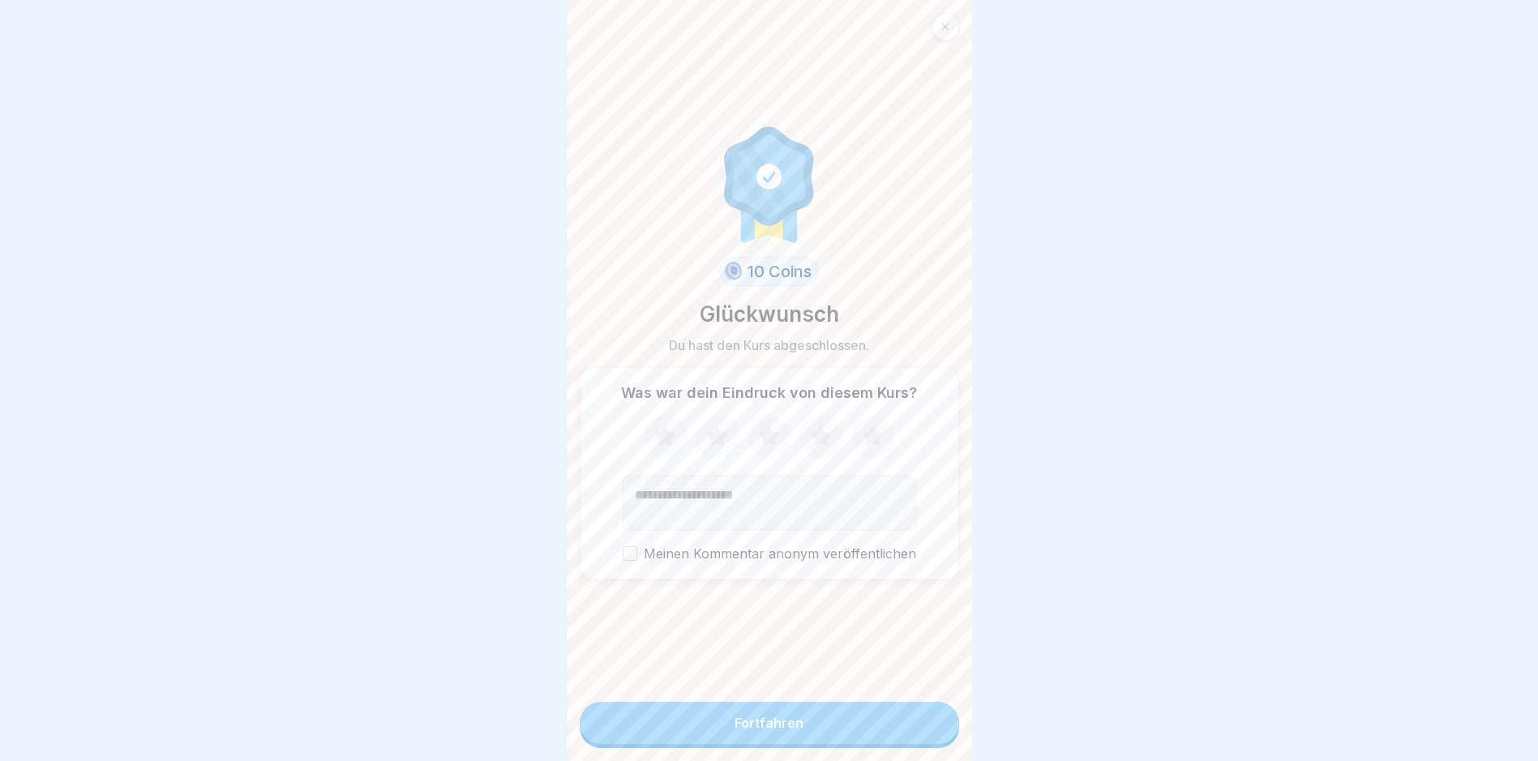
click at [880, 450] on icon at bounding box center [872, 437] width 43 height 42
click at [806, 732] on button "Fortfahren" at bounding box center [769, 723] width 379 height 42
click at [830, 744] on button "Fortfahren" at bounding box center [769, 723] width 379 height 42
click at [761, 730] on div "Fortfahren" at bounding box center [768, 723] width 69 height 15
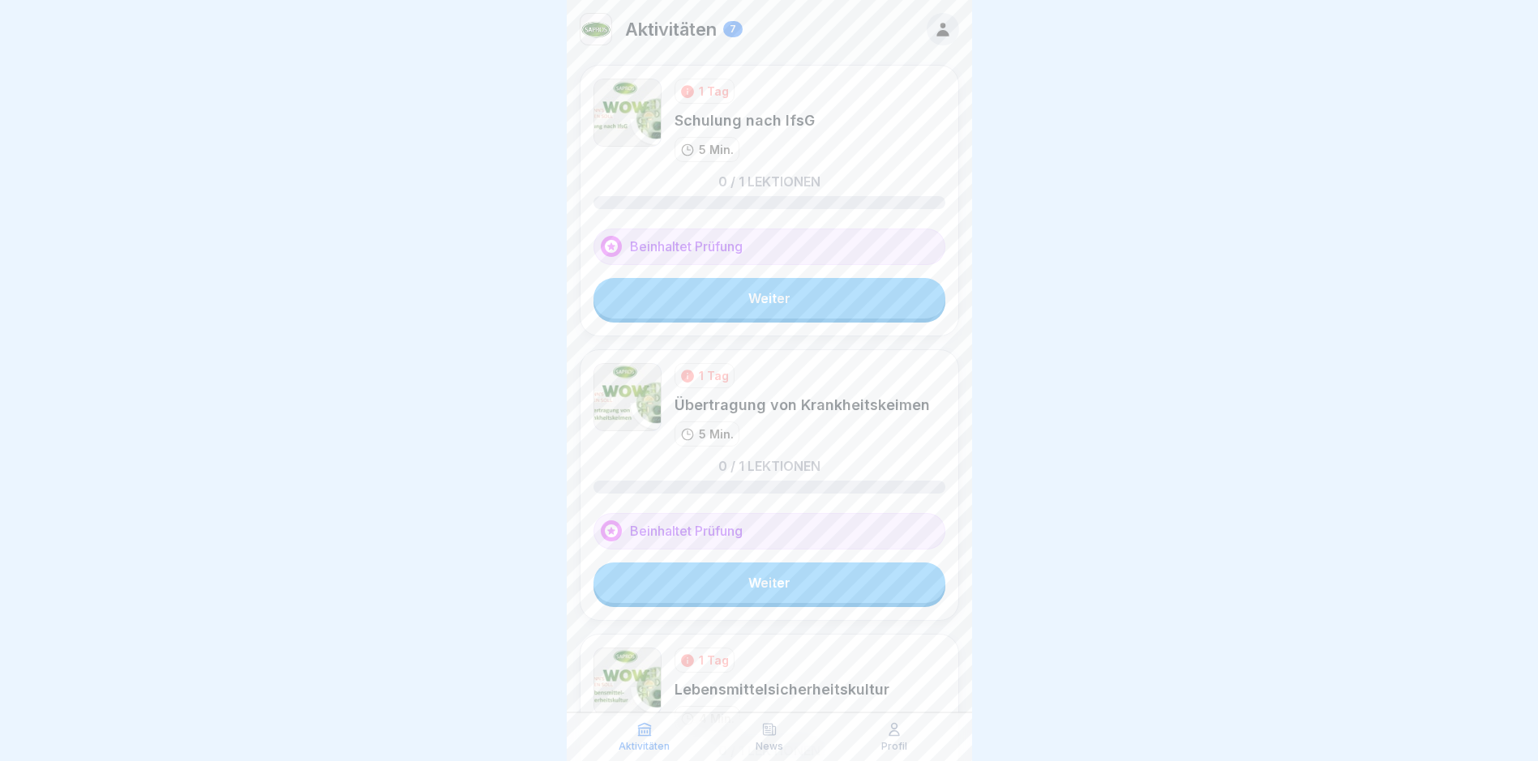
drag, startPoint x: 763, startPoint y: 299, endPoint x: 793, endPoint y: 306, distance: 30.9
click at [763, 299] on link "Weiter" at bounding box center [769, 298] width 352 height 41
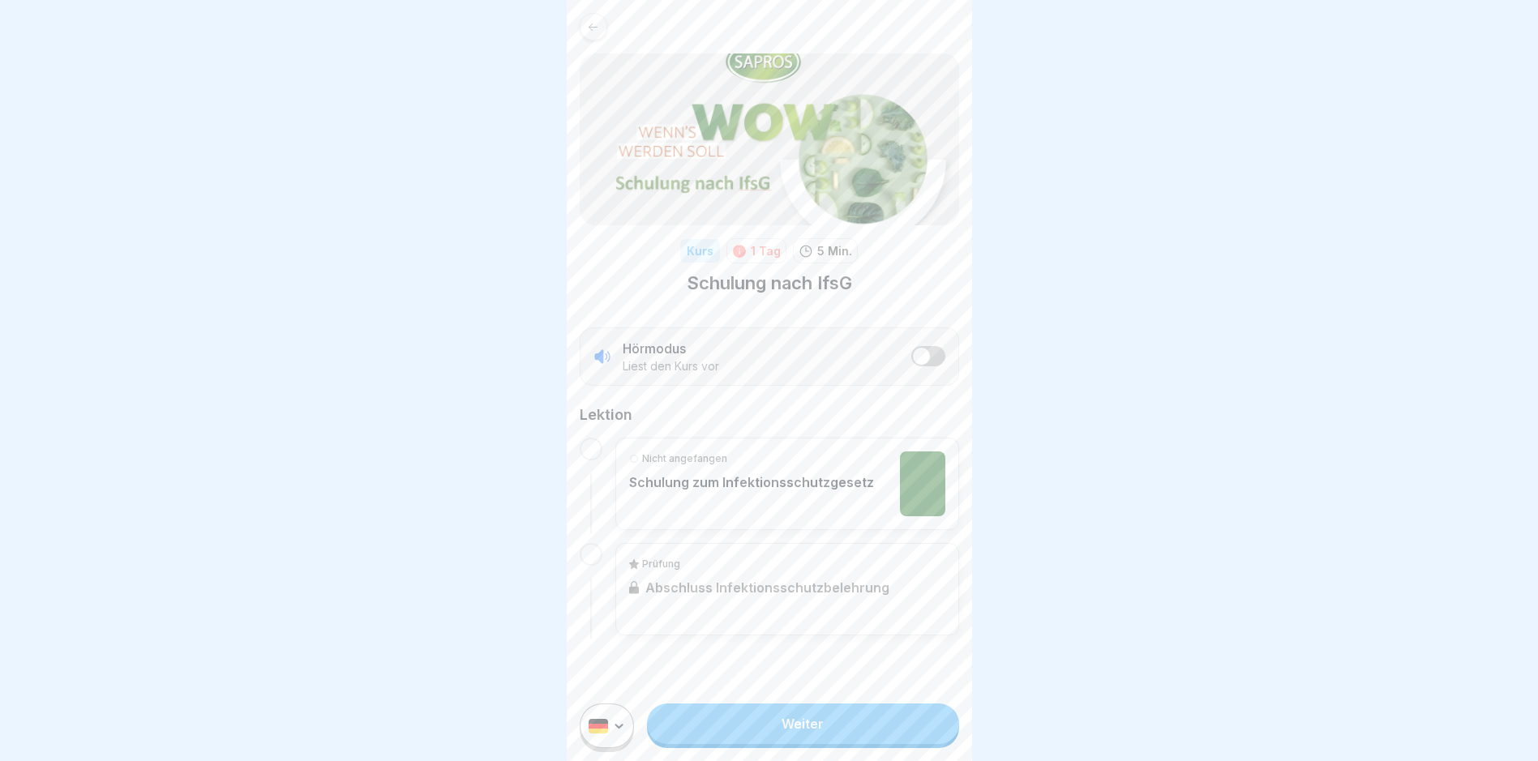
click at [835, 725] on link "Weiter" at bounding box center [802, 724] width 311 height 41
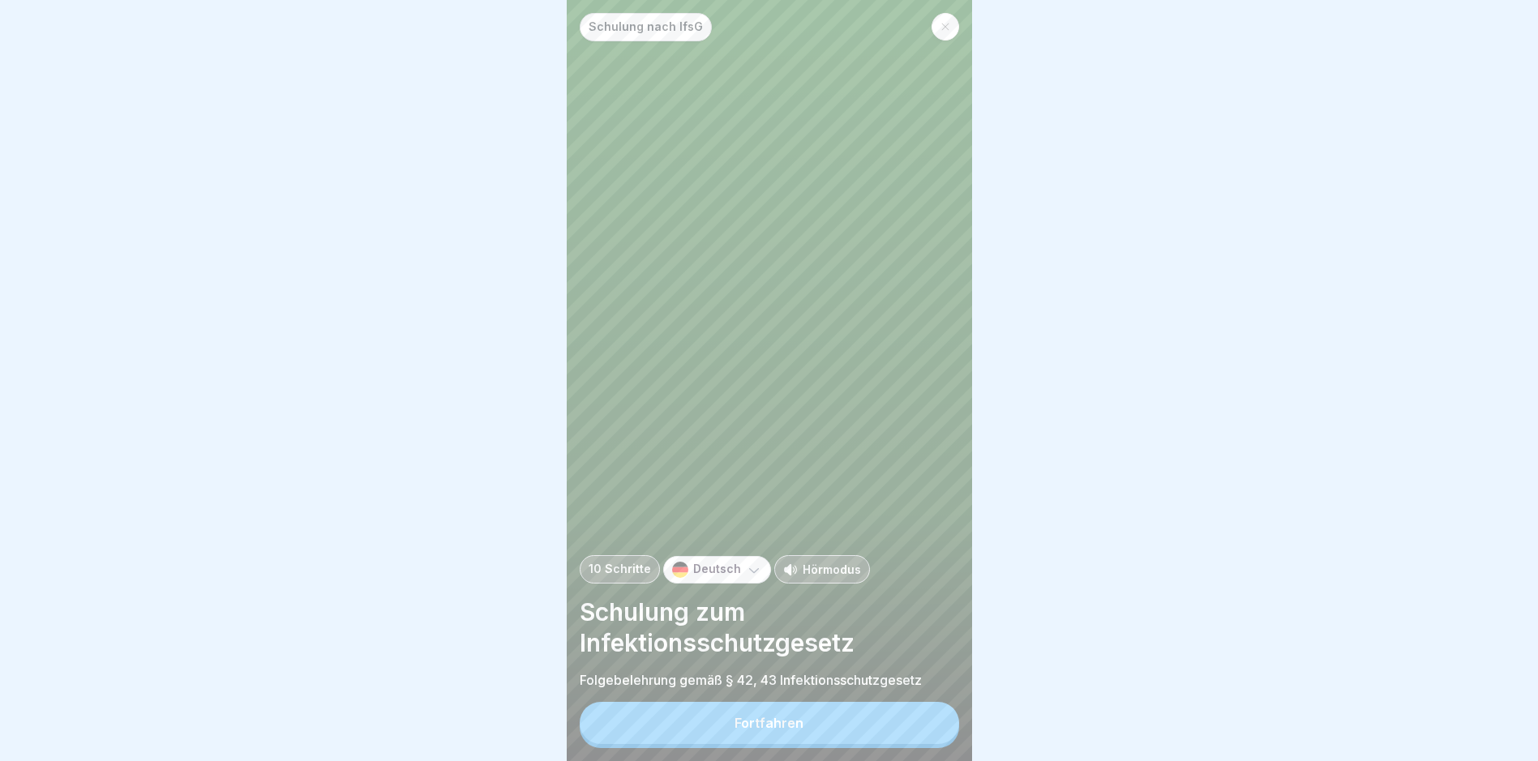
click at [835, 726] on button "Fortfahren" at bounding box center [769, 723] width 379 height 42
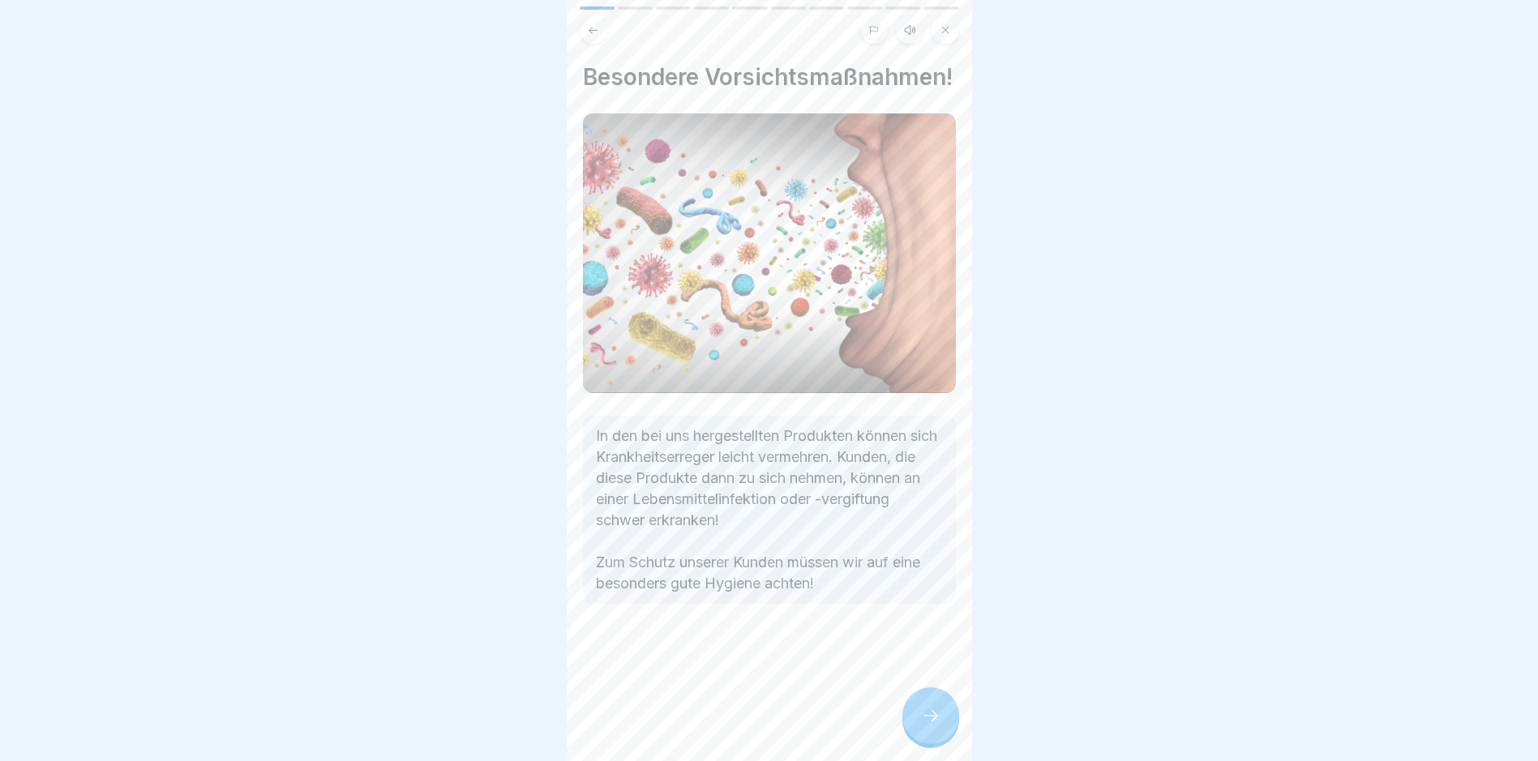
click at [835, 726] on div "Besondere Vorsichtsmaßnahmen! In den bei uns hergestellten Produkten können sic…" at bounding box center [769, 380] width 405 height 761
click at [925, 725] on icon at bounding box center [930, 715] width 19 height 19
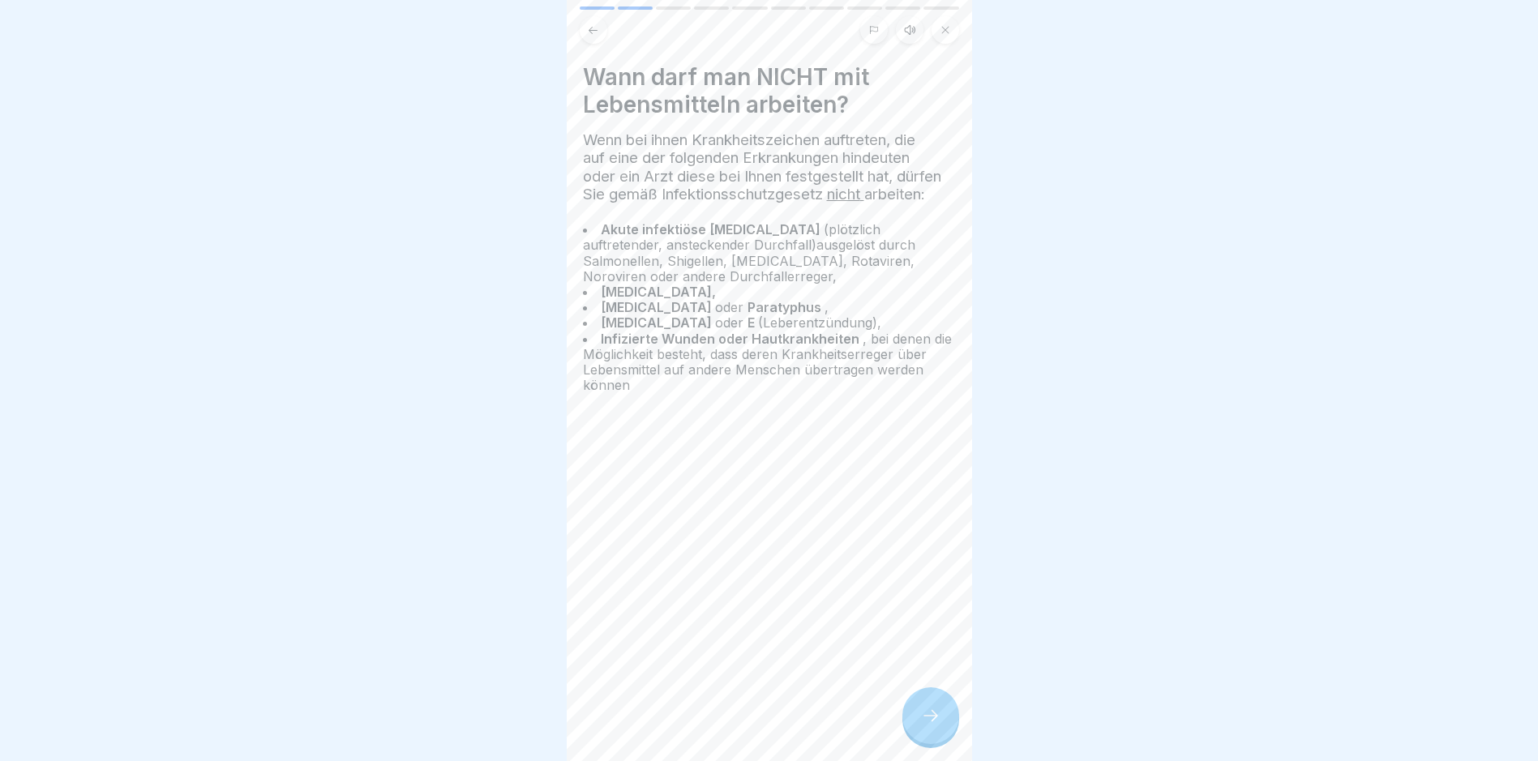
click at [925, 725] on icon at bounding box center [930, 715] width 19 height 19
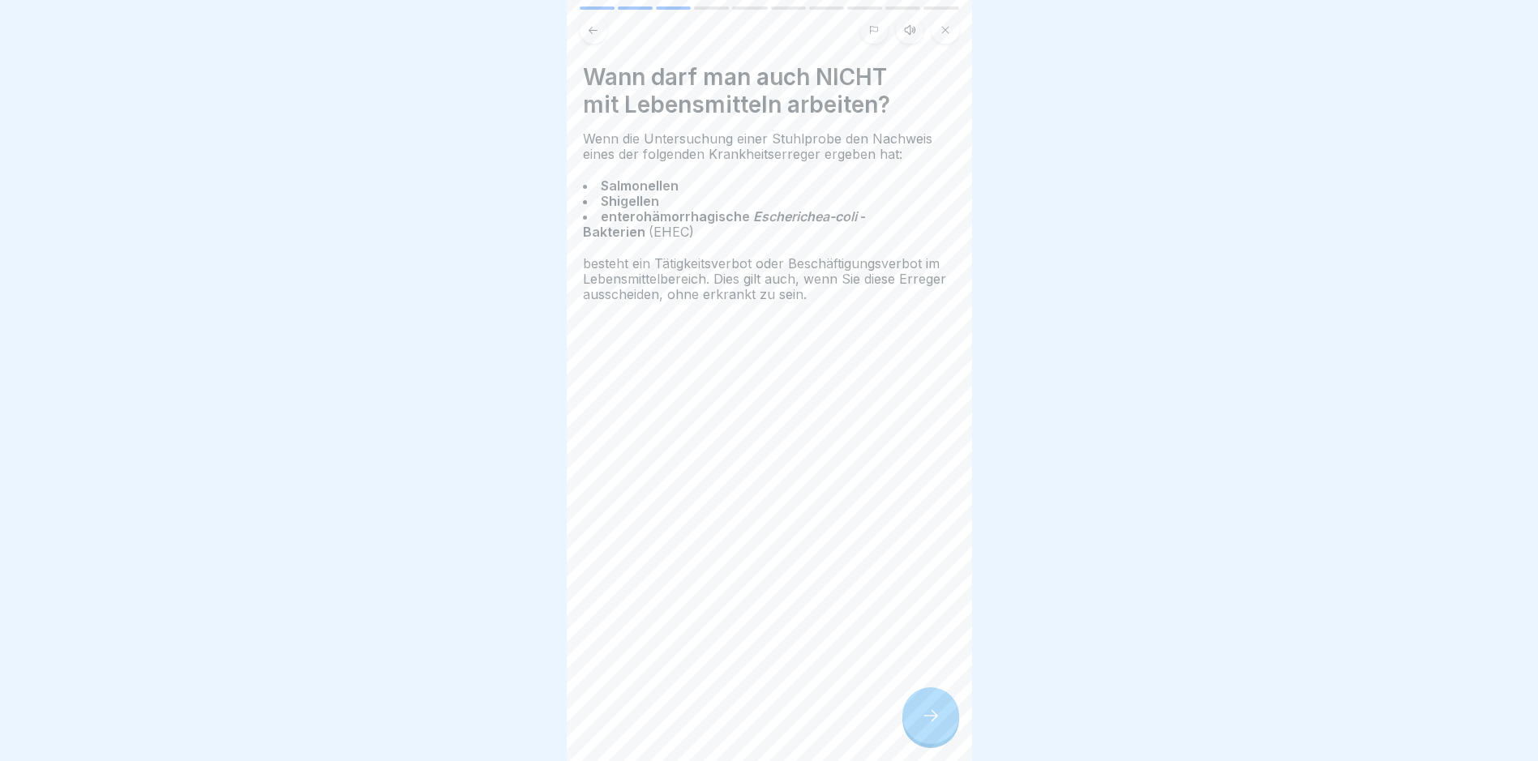
click at [925, 725] on icon at bounding box center [930, 715] width 19 height 19
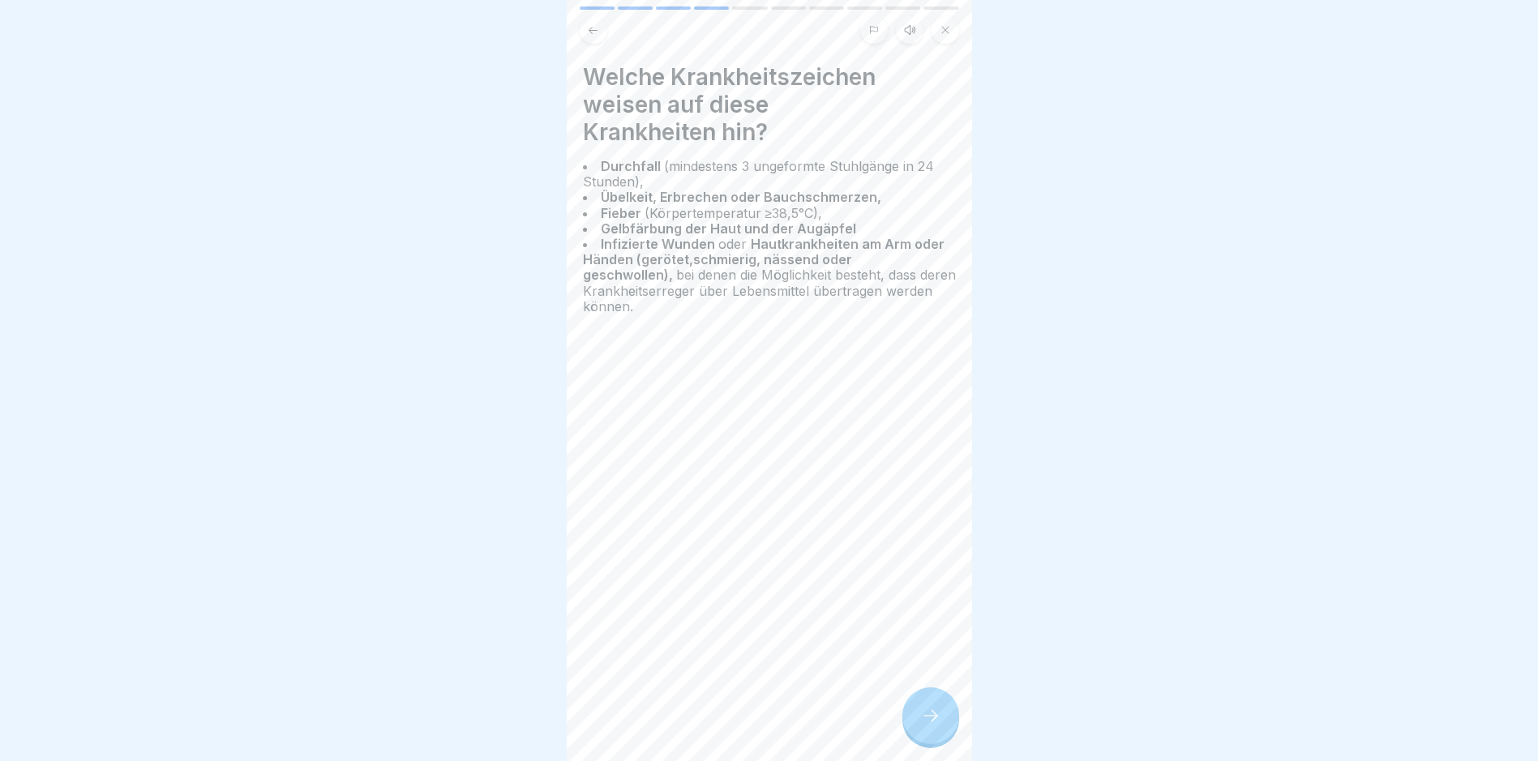
click at [925, 725] on icon at bounding box center [930, 715] width 19 height 19
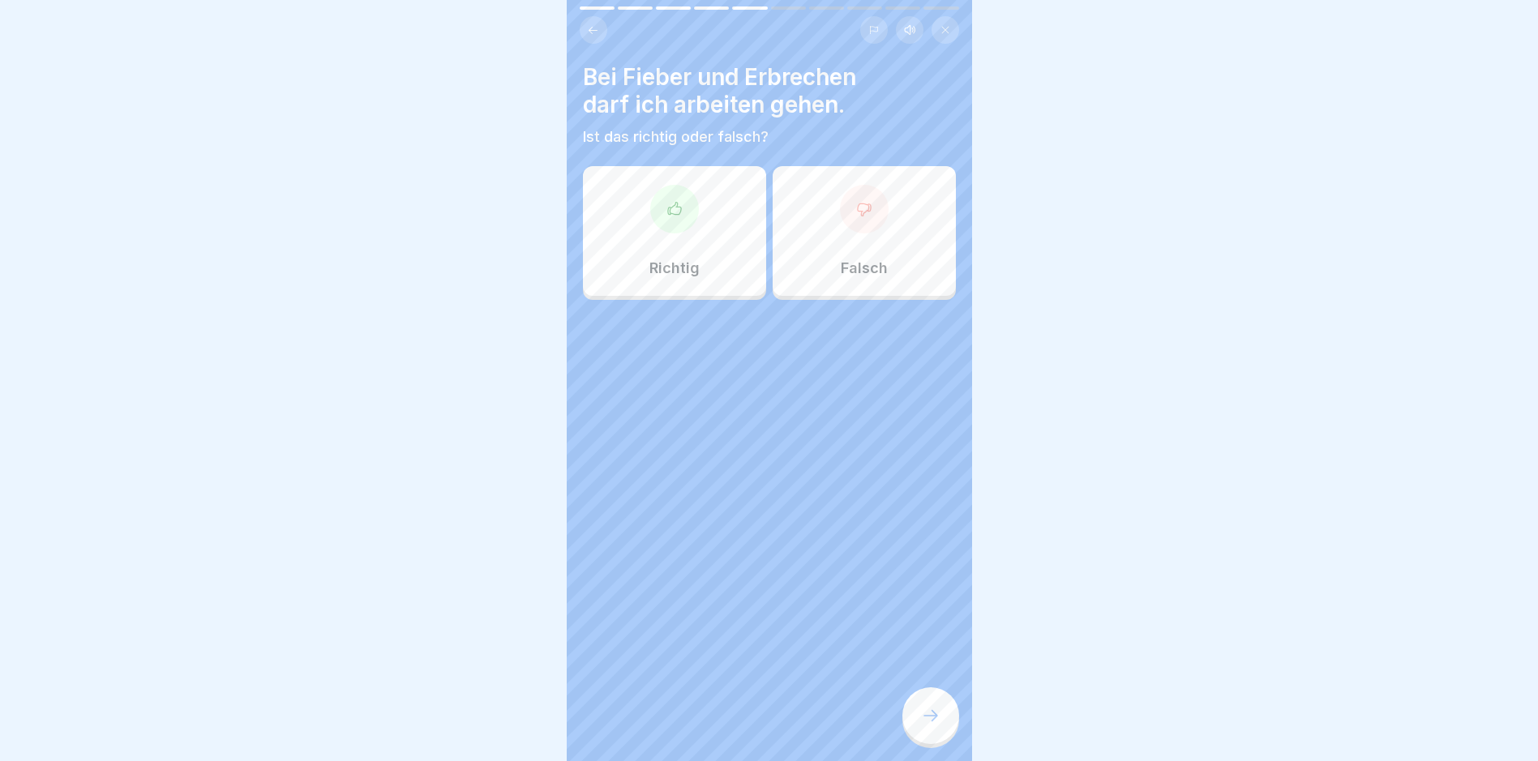
click at [858, 240] on div "Falsch" at bounding box center [863, 231] width 183 height 130
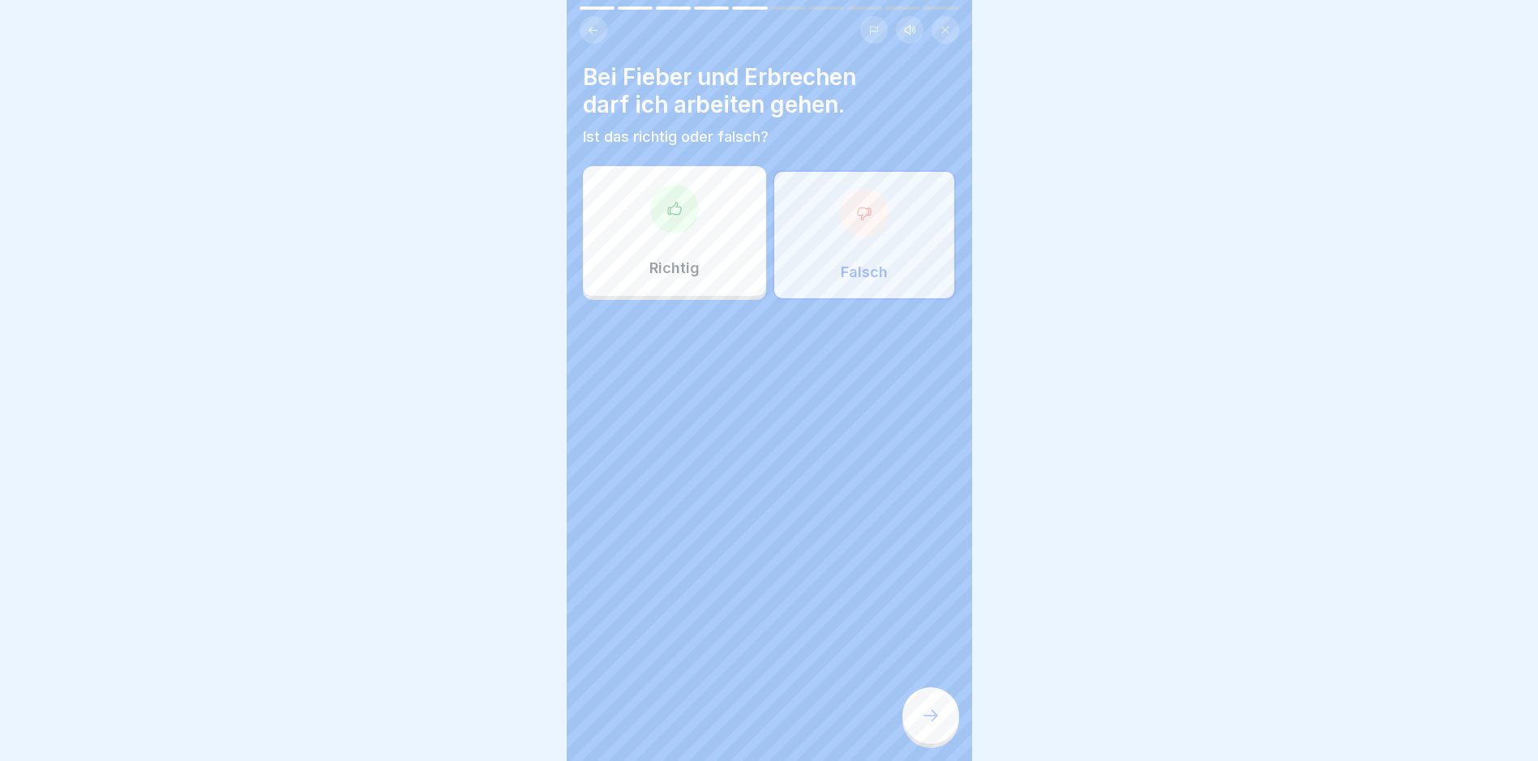
click at [929, 724] on icon at bounding box center [930, 715] width 19 height 19
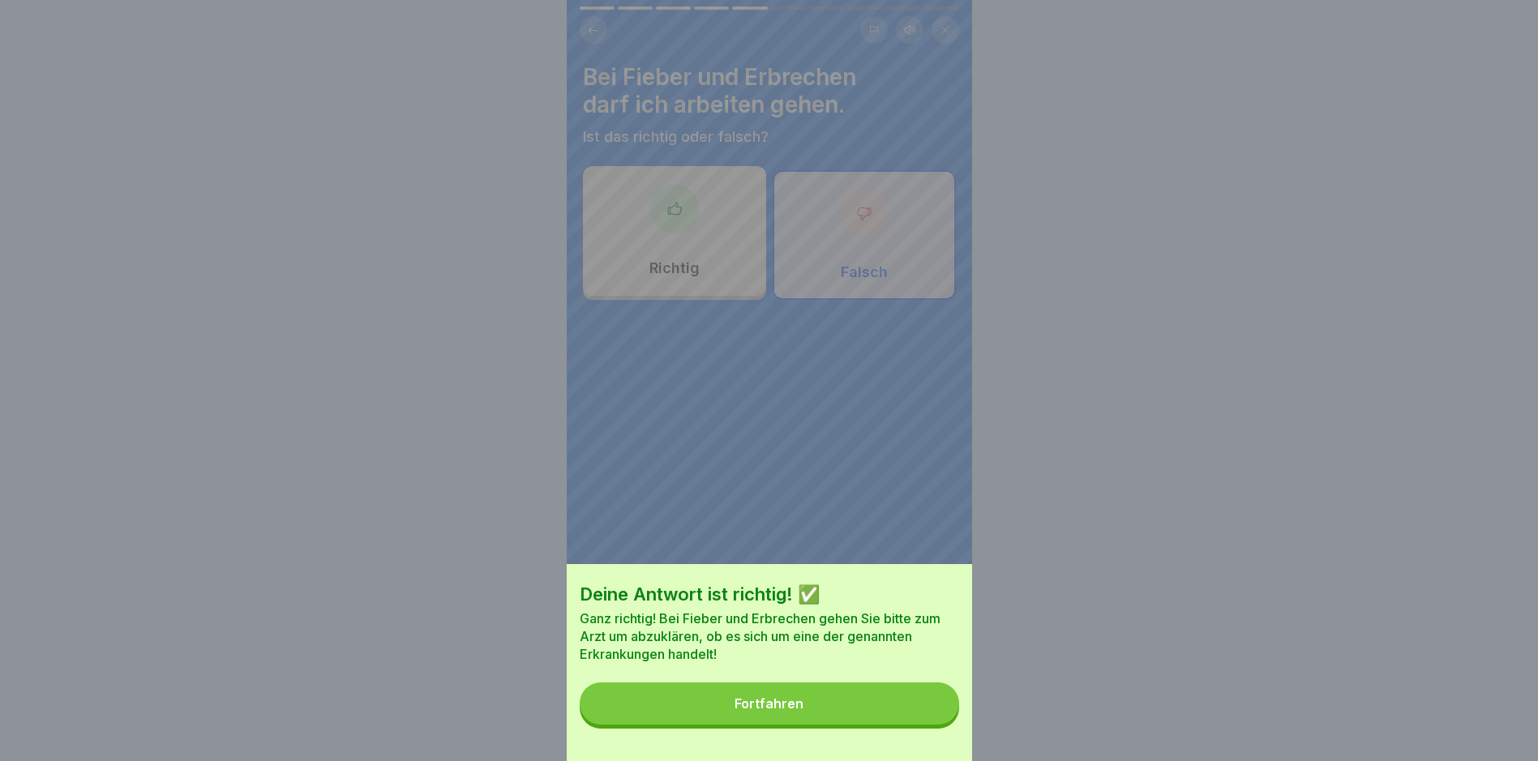
drag, startPoint x: 835, startPoint y: 719, endPoint x: 869, endPoint y: 712, distance: 34.7
click at [835, 720] on button "Fortfahren" at bounding box center [769, 703] width 379 height 42
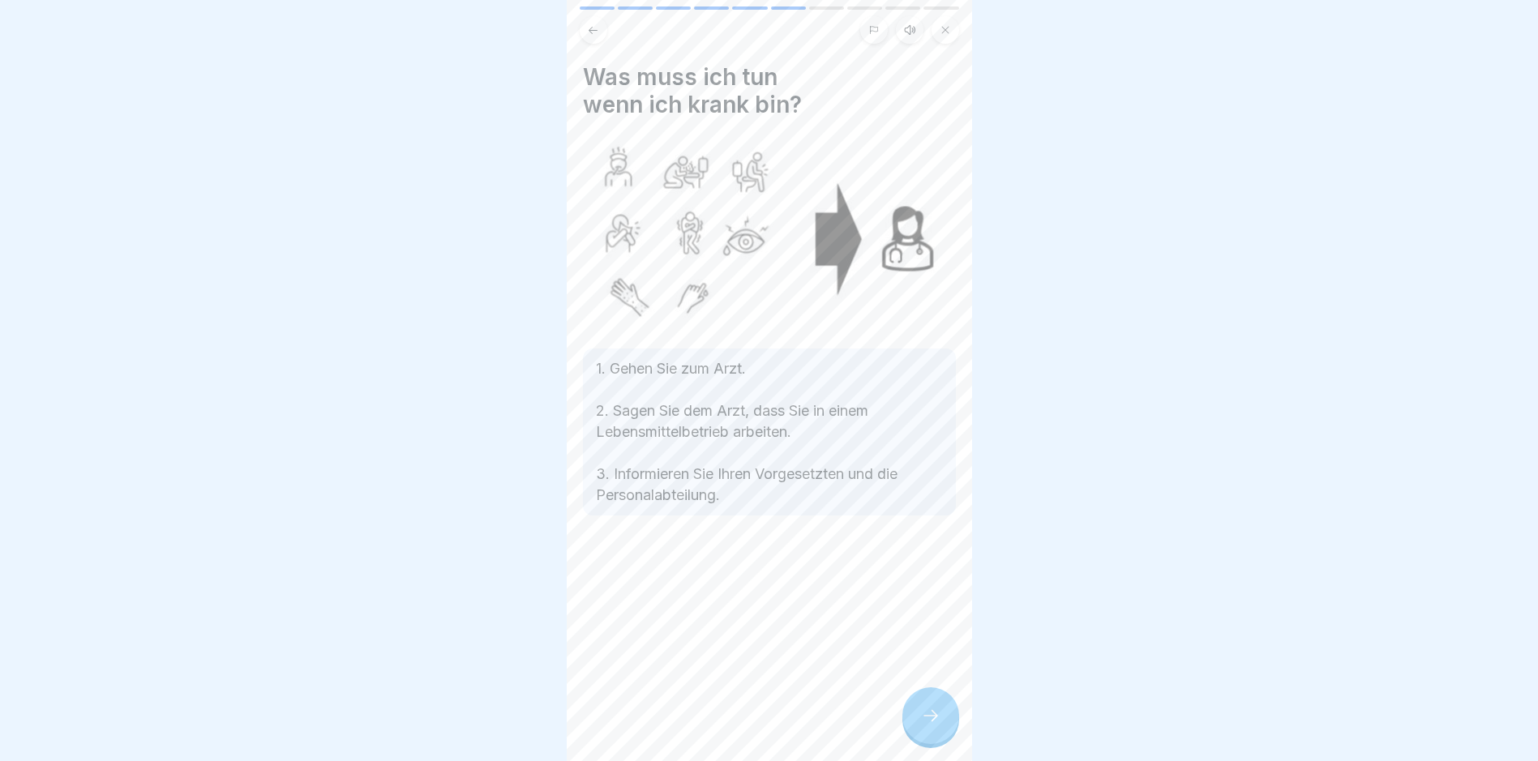
click at [931, 725] on icon at bounding box center [930, 715] width 19 height 19
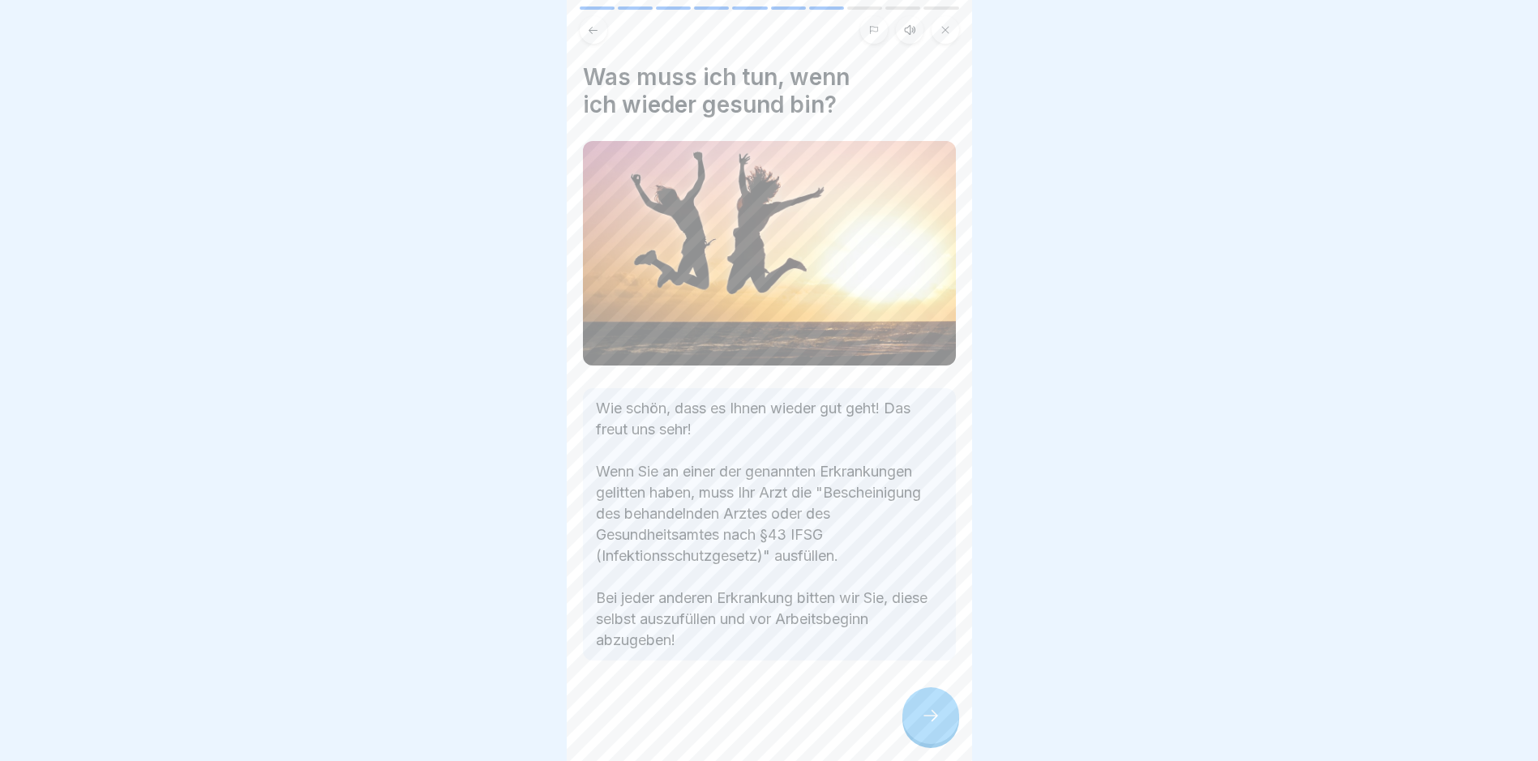
click at [931, 724] on icon at bounding box center [930, 715] width 19 height 19
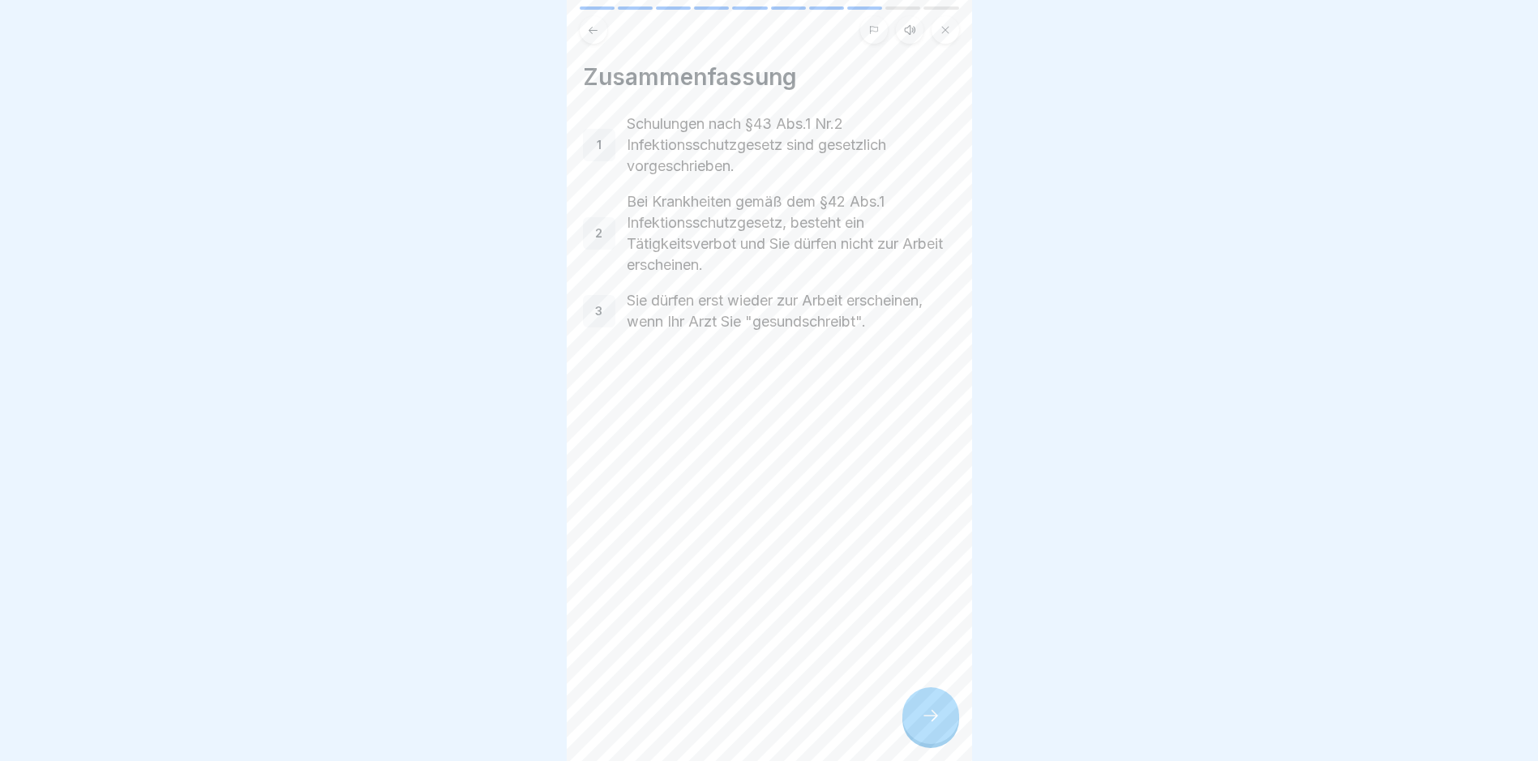
click at [931, 724] on icon at bounding box center [930, 715] width 19 height 19
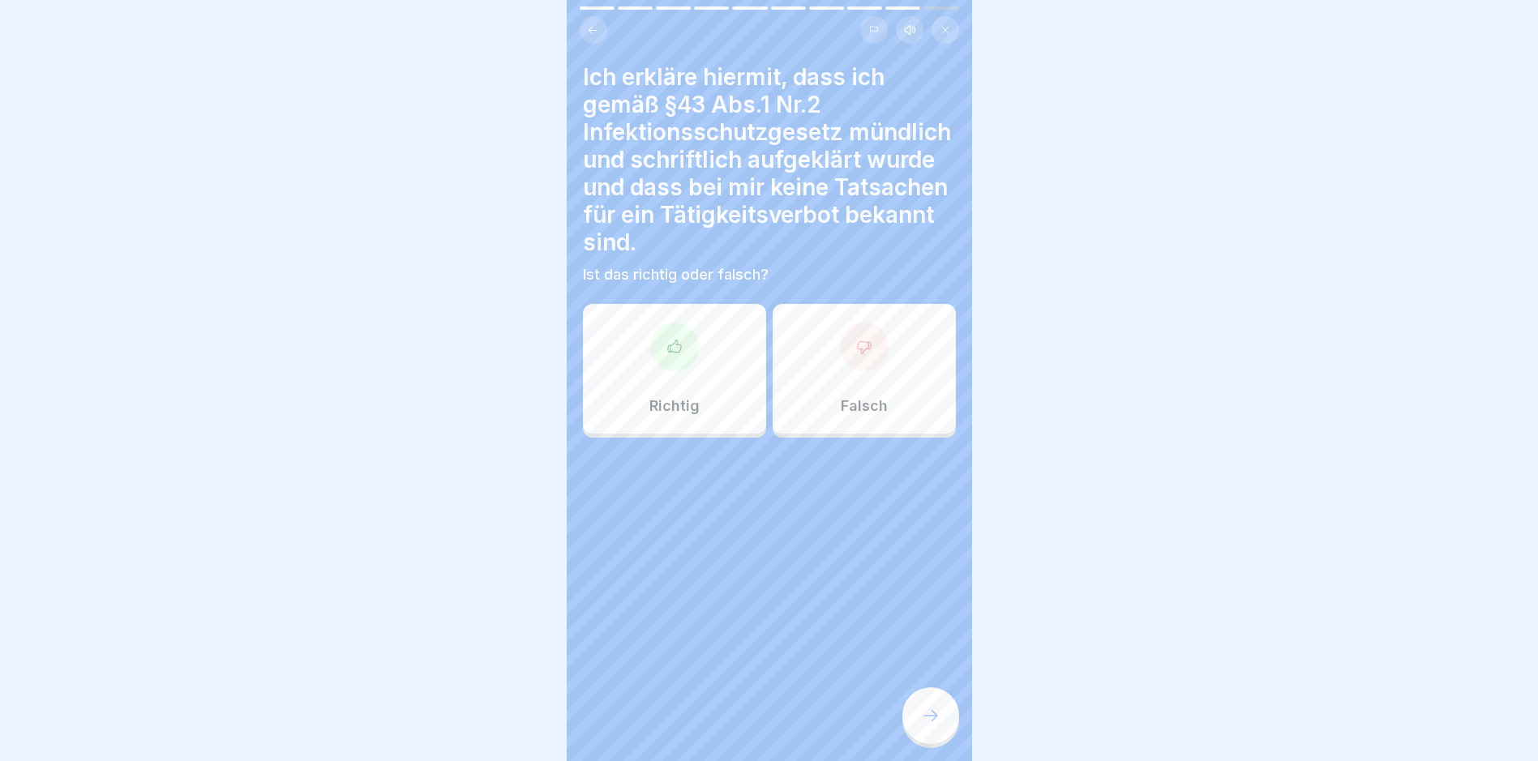
click at [676, 366] on div at bounding box center [674, 347] width 49 height 49
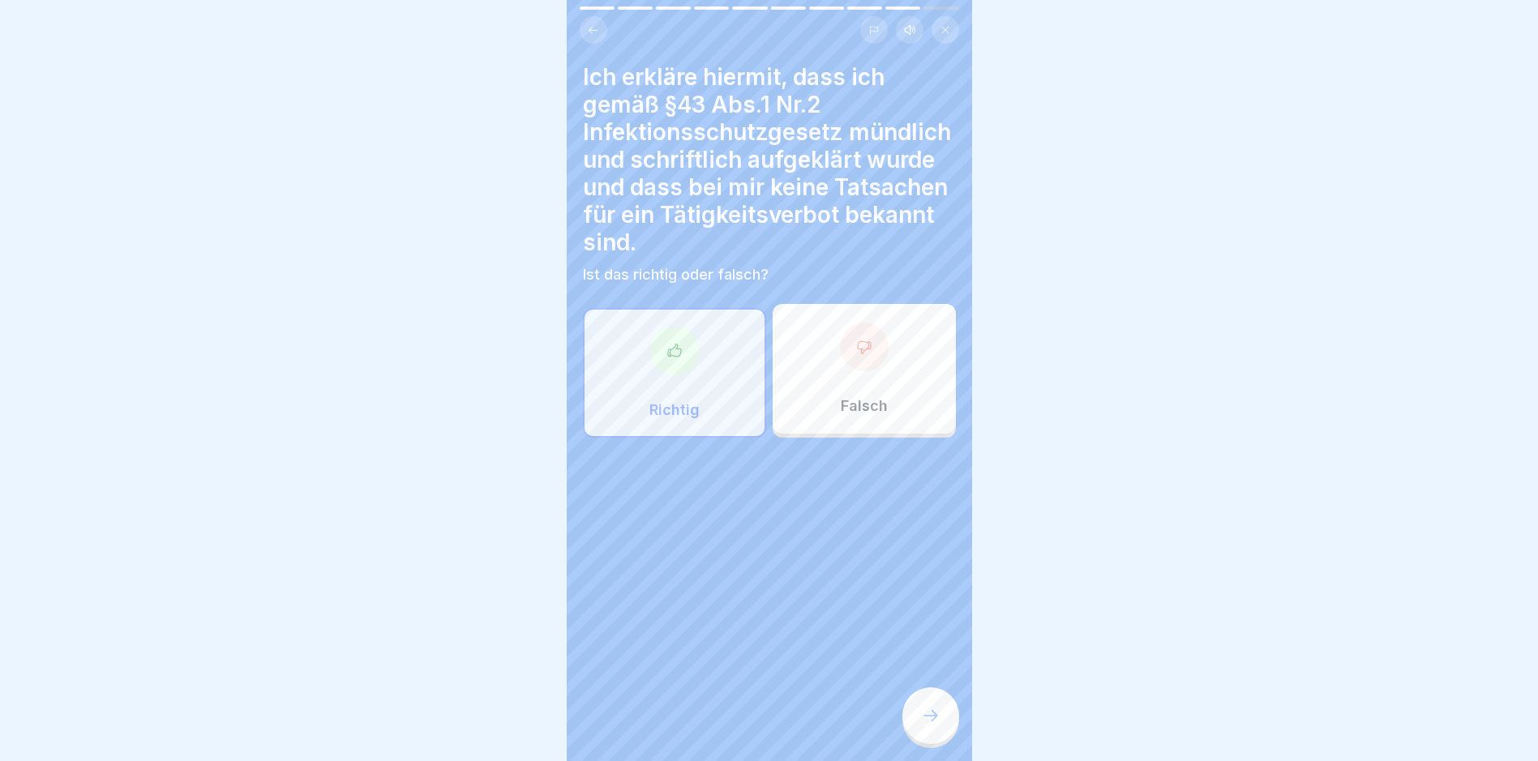
click at [939, 715] on div at bounding box center [930, 715] width 57 height 57
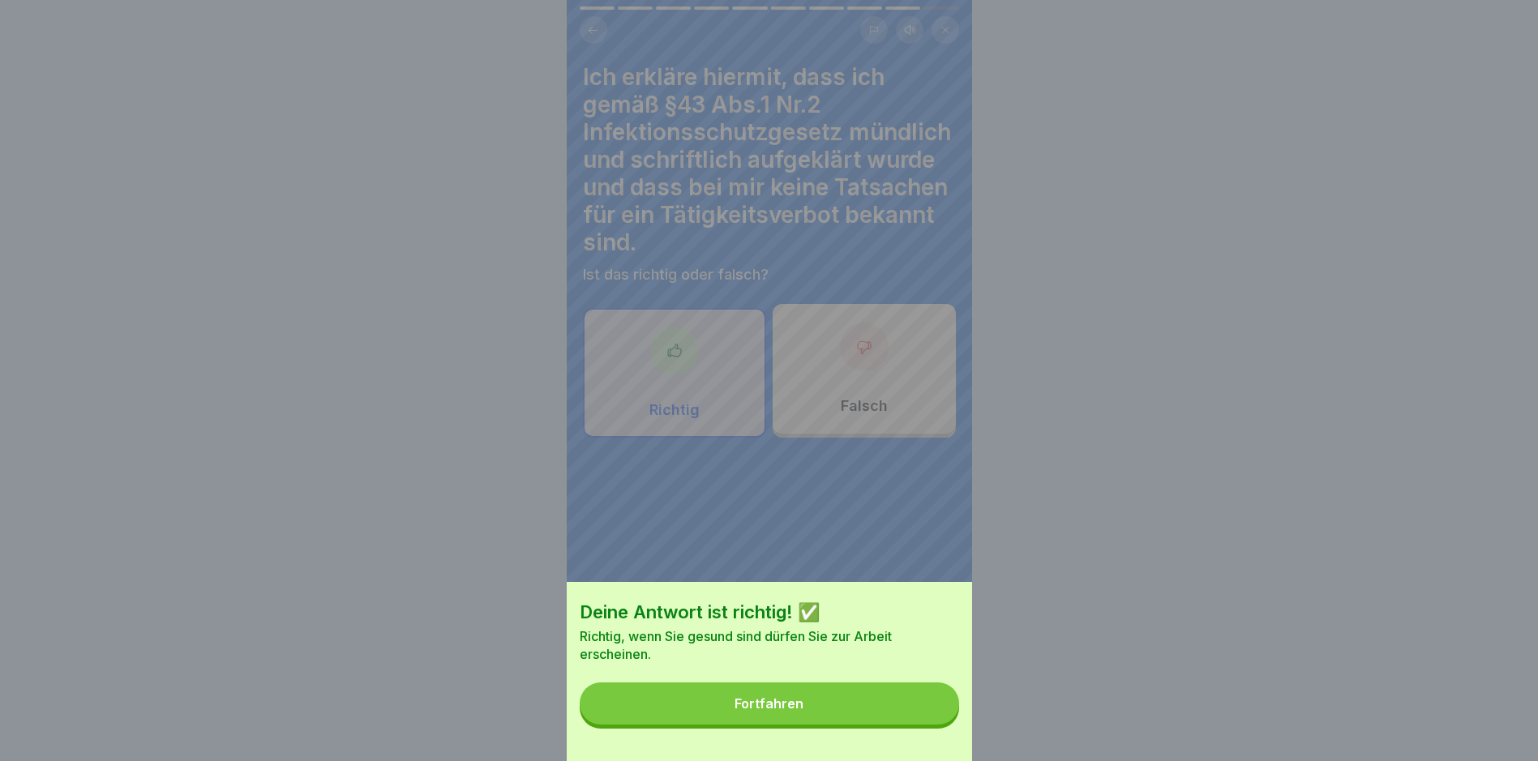
click at [876, 712] on button "Fortfahren" at bounding box center [769, 703] width 379 height 42
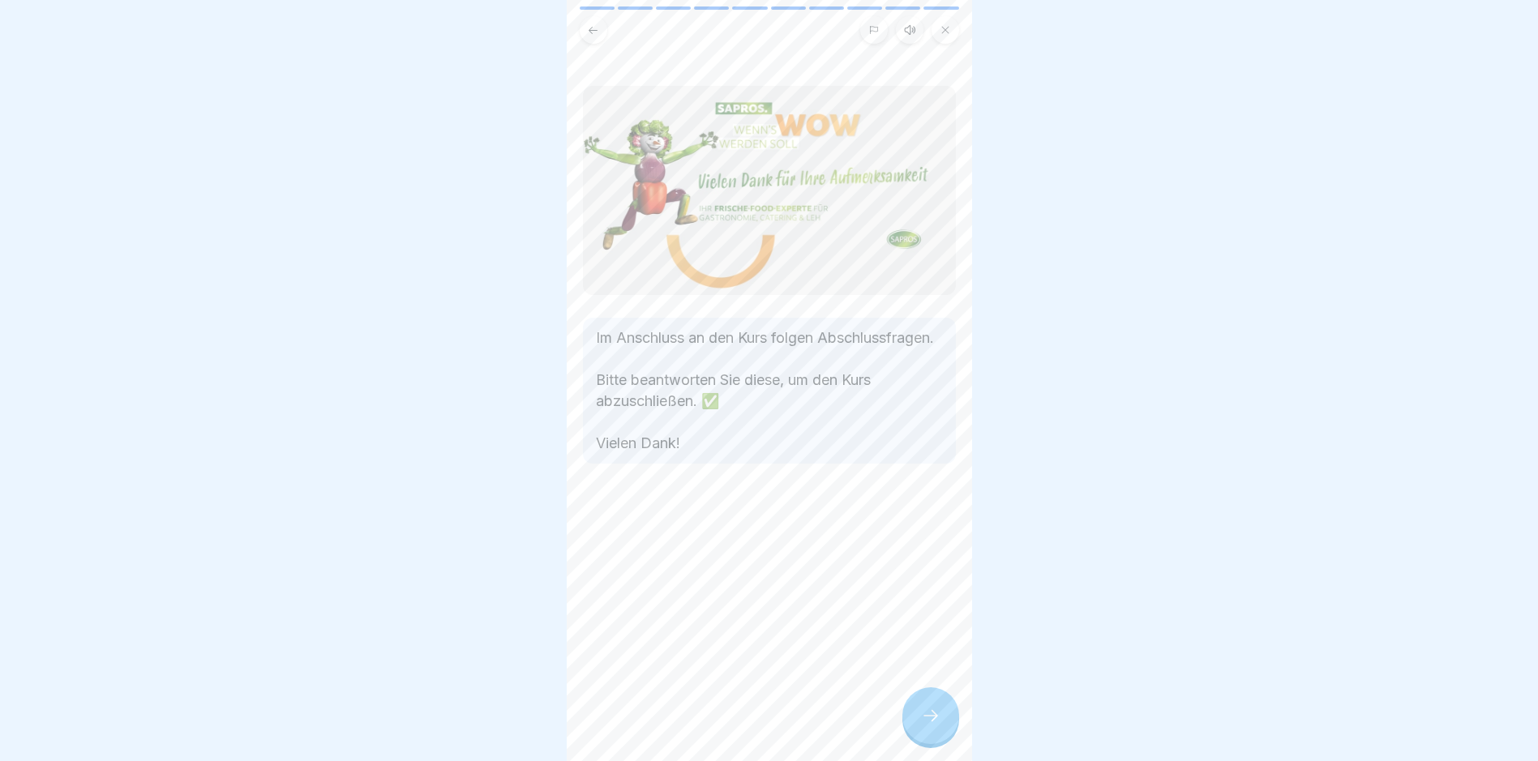
click at [941, 727] on div at bounding box center [930, 715] width 57 height 57
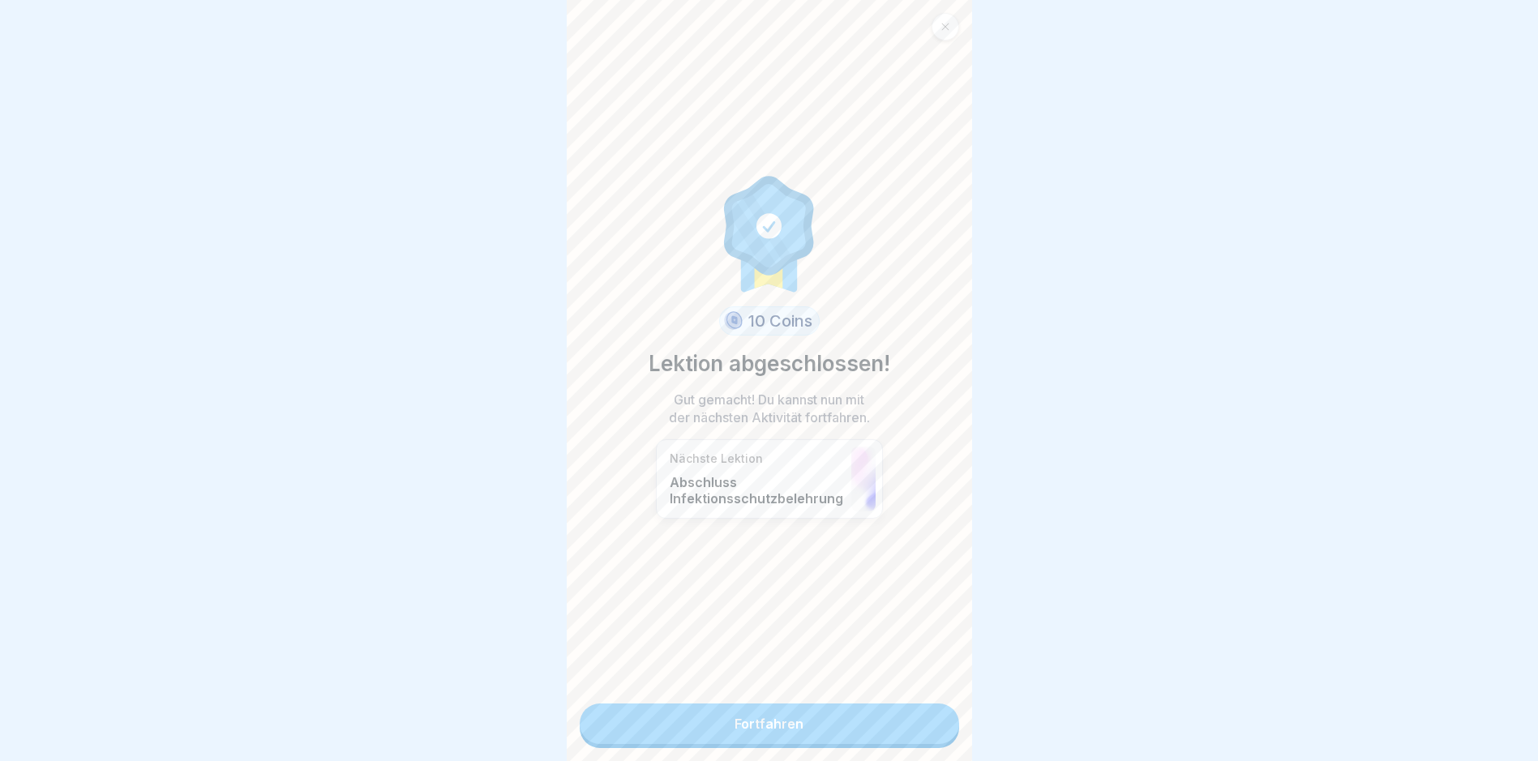
click at [913, 725] on link "Fortfahren" at bounding box center [769, 724] width 379 height 41
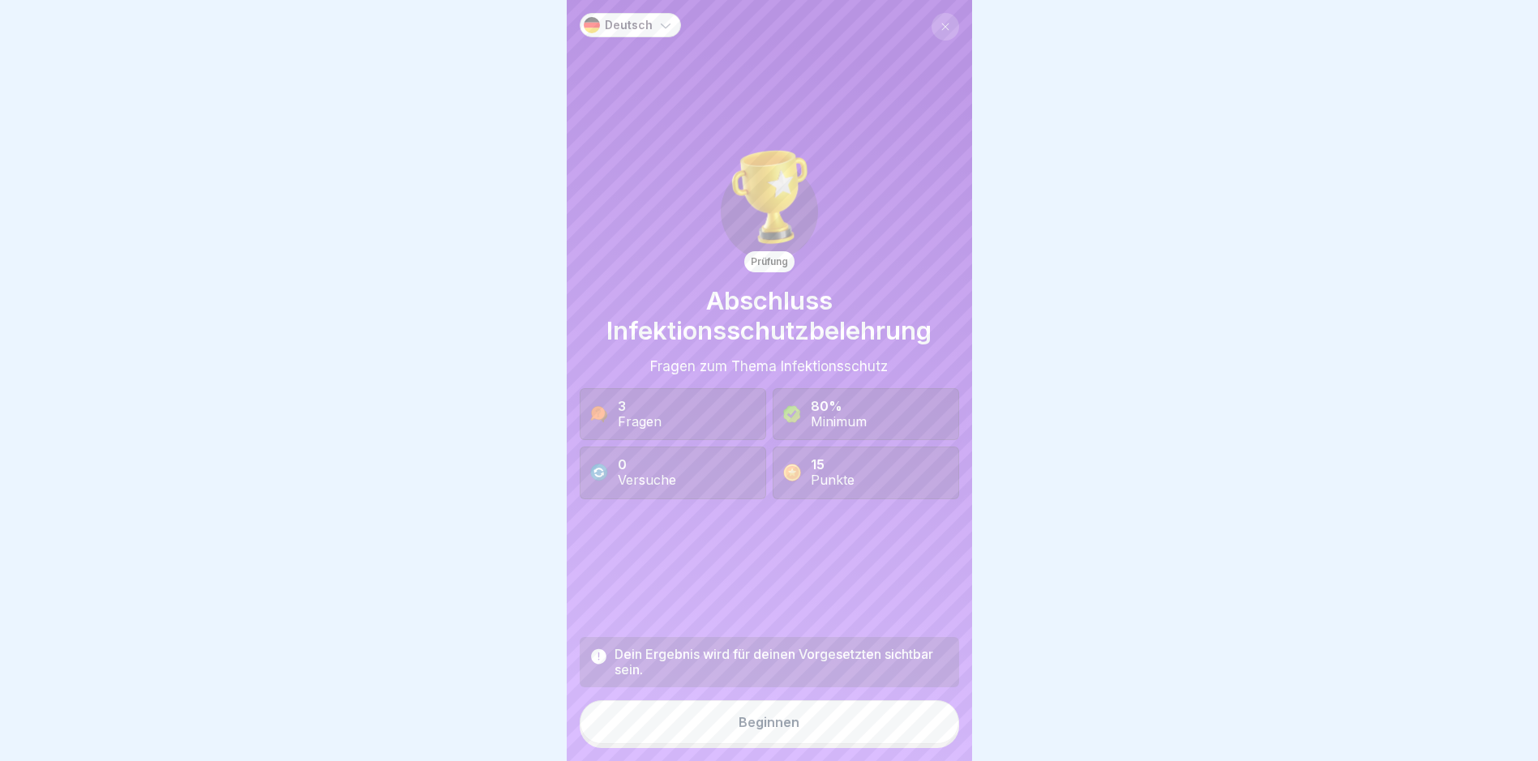
click at [902, 725] on button "Beginnen" at bounding box center [769, 722] width 379 height 44
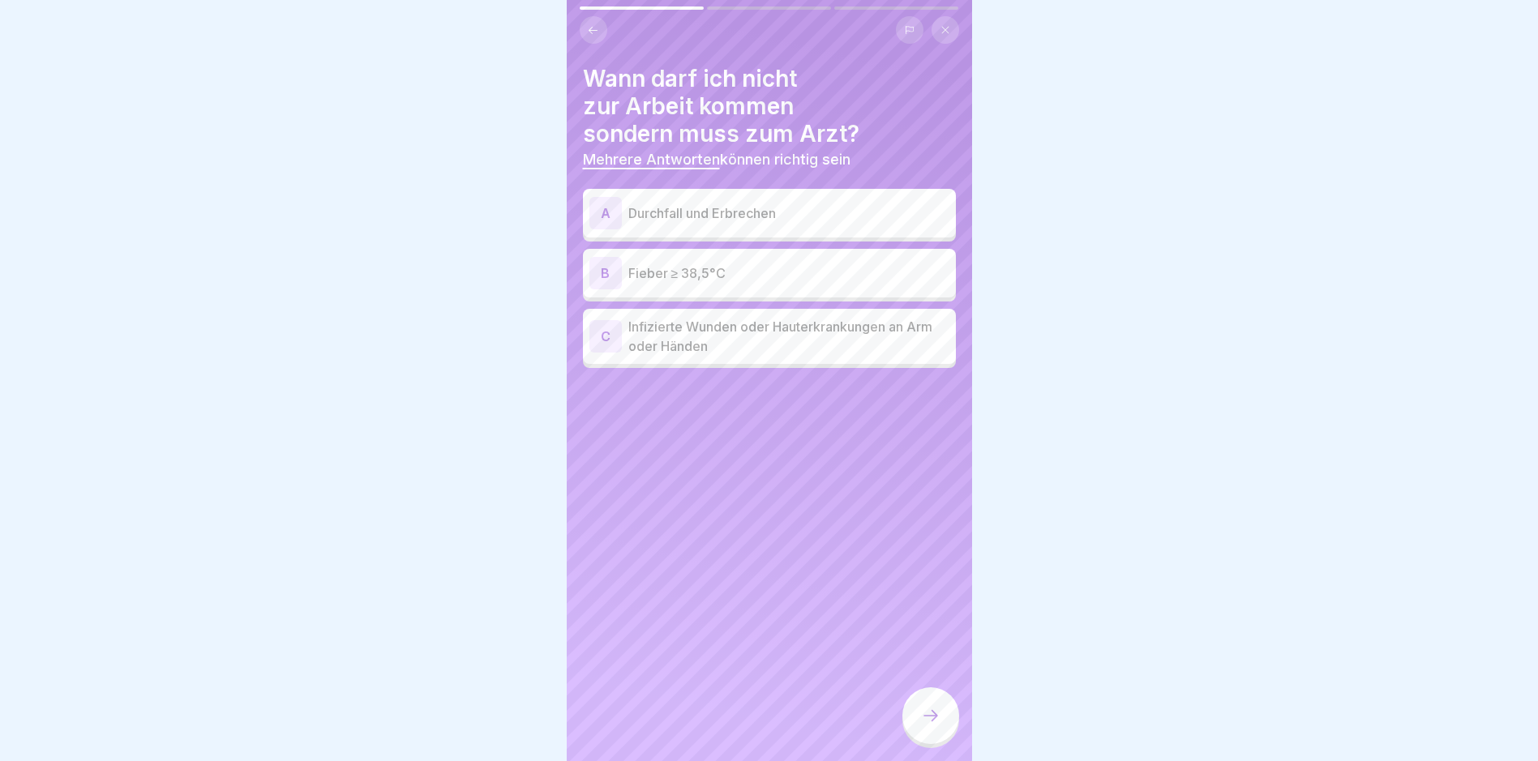
click at [747, 216] on p "Durchfall und Erbrechen" at bounding box center [788, 212] width 321 height 19
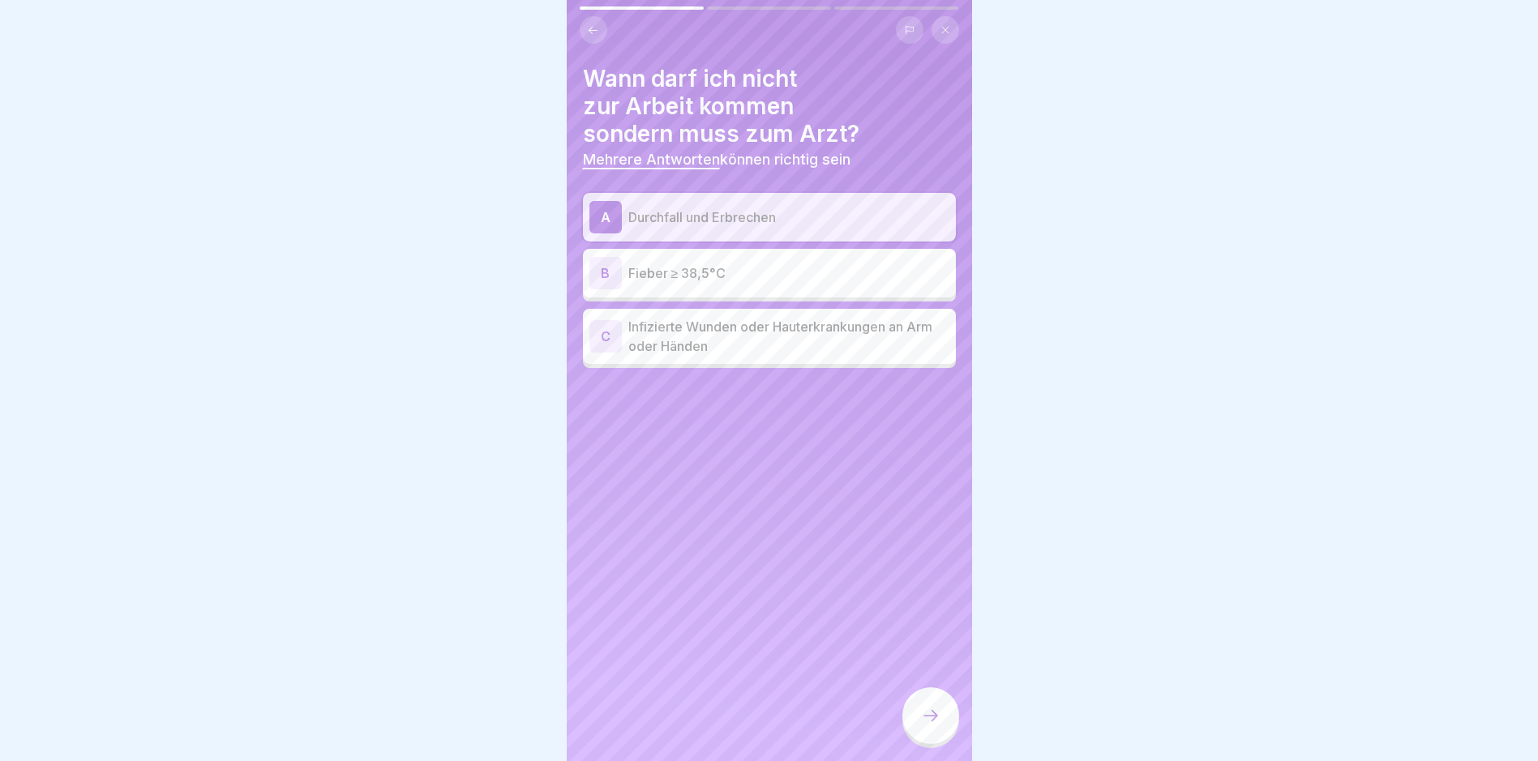
click at [721, 270] on p "Fieber ≥ 38,5°C" at bounding box center [788, 272] width 321 height 19
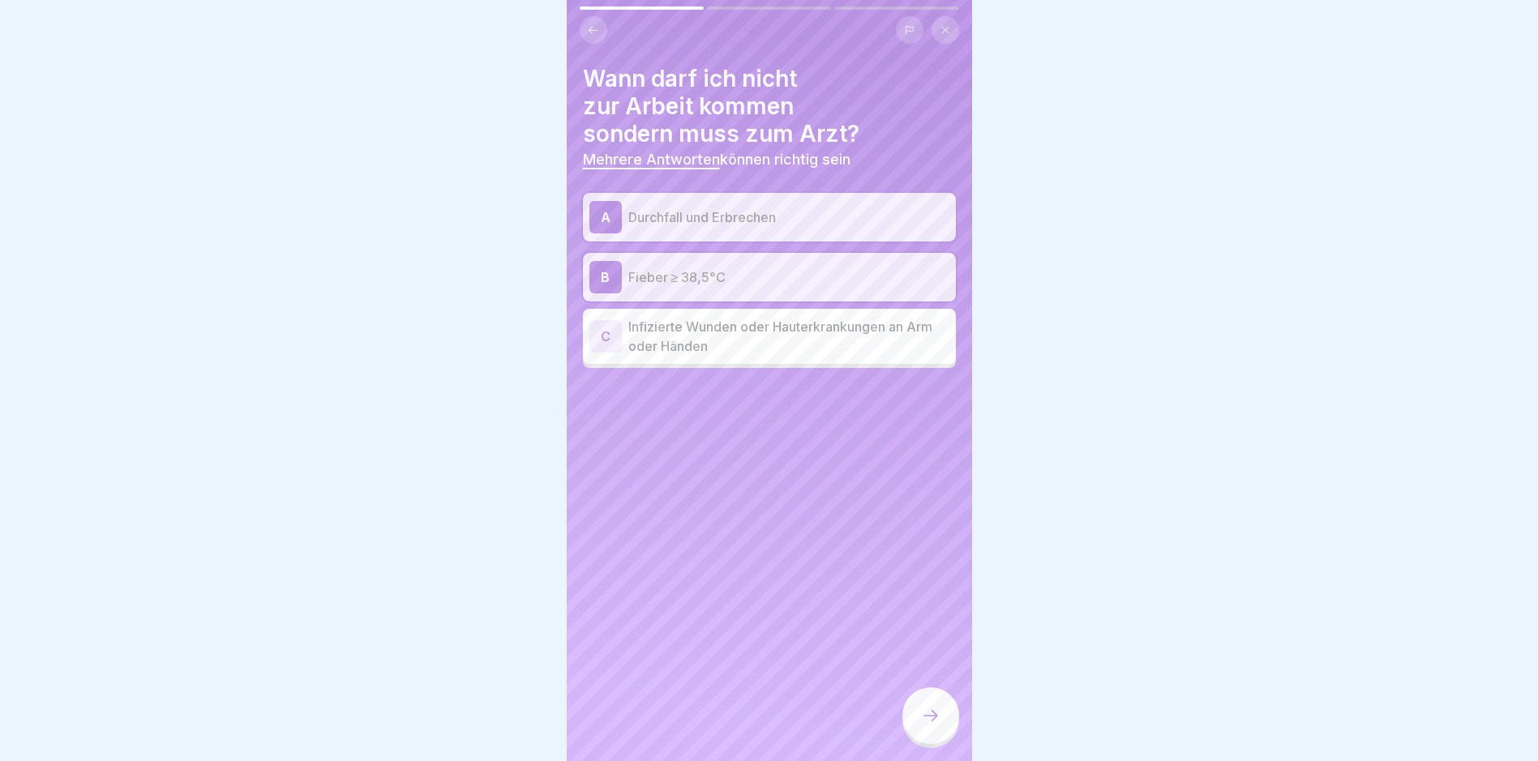
click at [711, 250] on div "A Durchfall und Erbrechen B Fieber ≥ 38,5°C C Infizierte Wunden oder Hauterkran…" at bounding box center [769, 280] width 373 height 175
click at [711, 266] on div "B Fieber ≥ 38,5°C" at bounding box center [769, 277] width 360 height 32
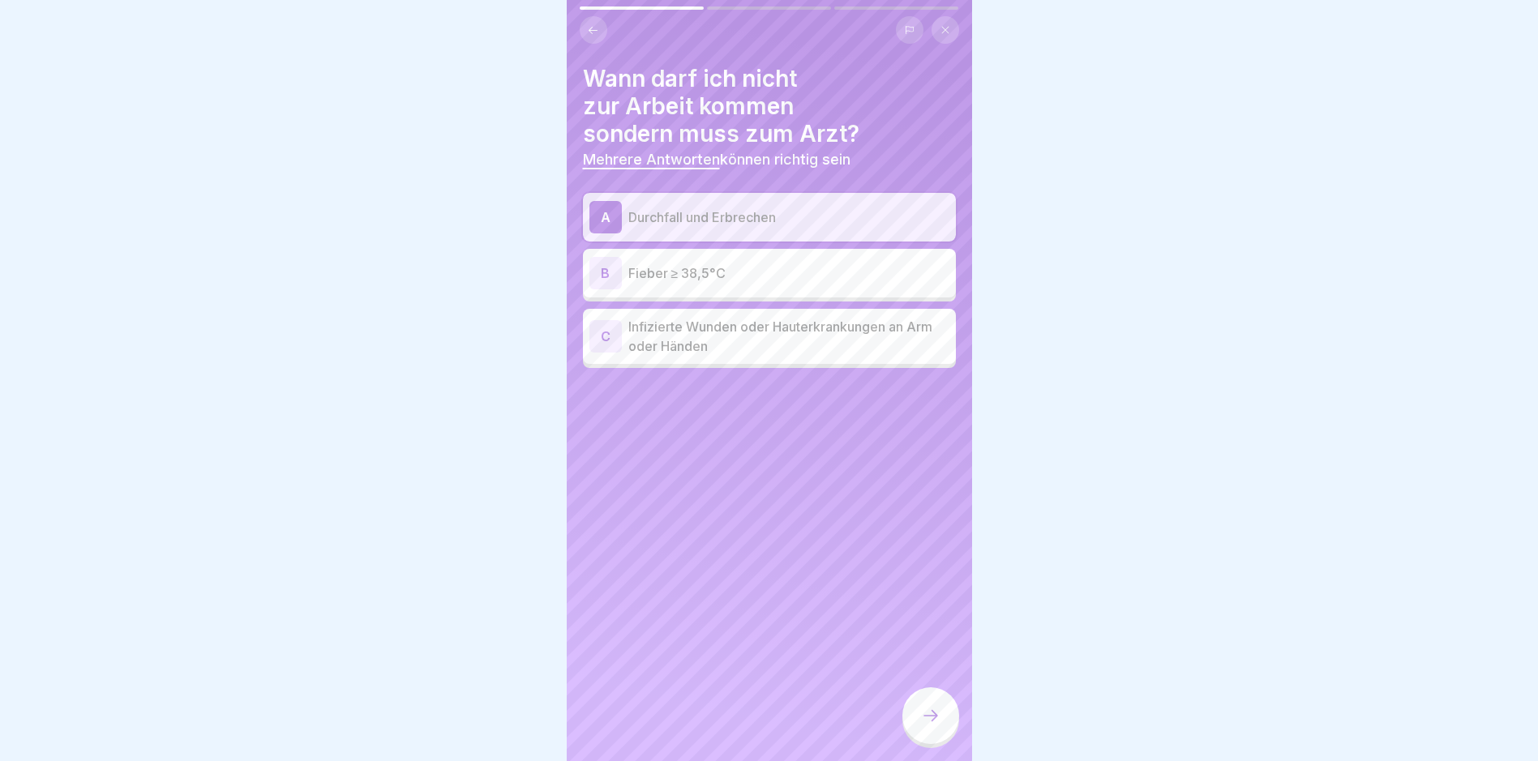
click at [714, 272] on p "Fieber ≥ 38,5°C" at bounding box center [788, 272] width 321 height 19
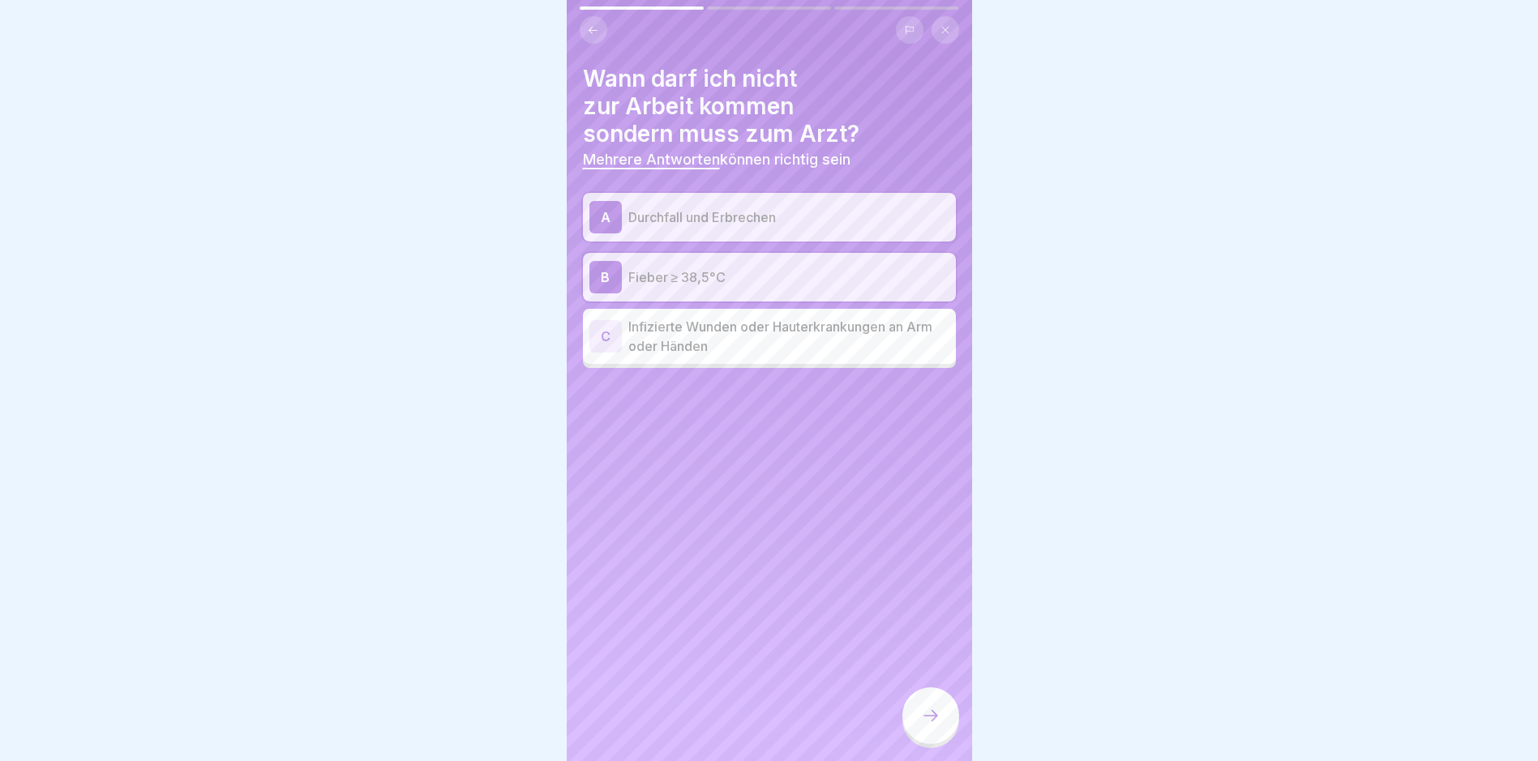
click at [762, 352] on p "Infizierte Wunden oder Hauterkrankungen an Arm oder Händen" at bounding box center [788, 336] width 321 height 39
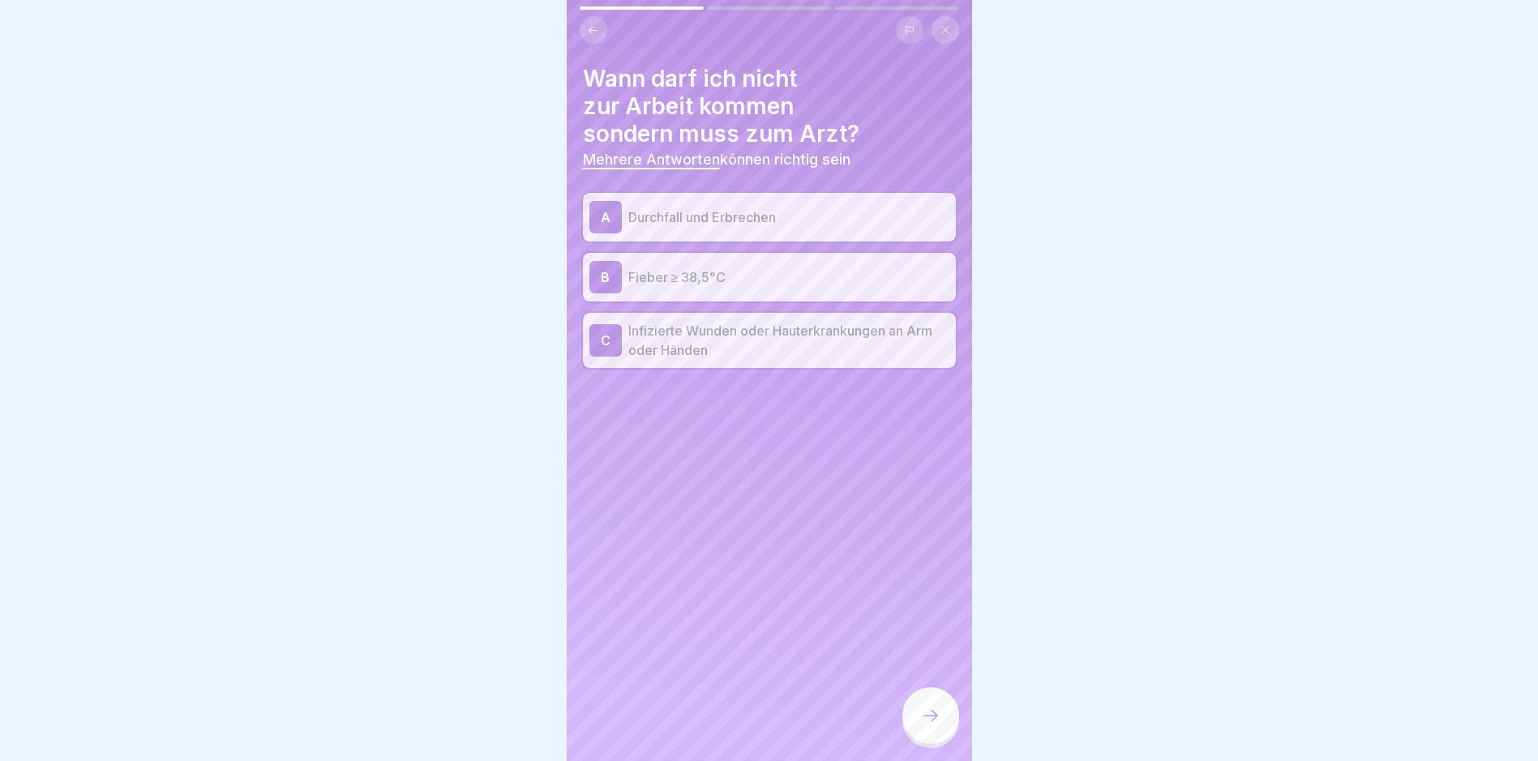
click at [930, 725] on icon at bounding box center [930, 715] width 19 height 19
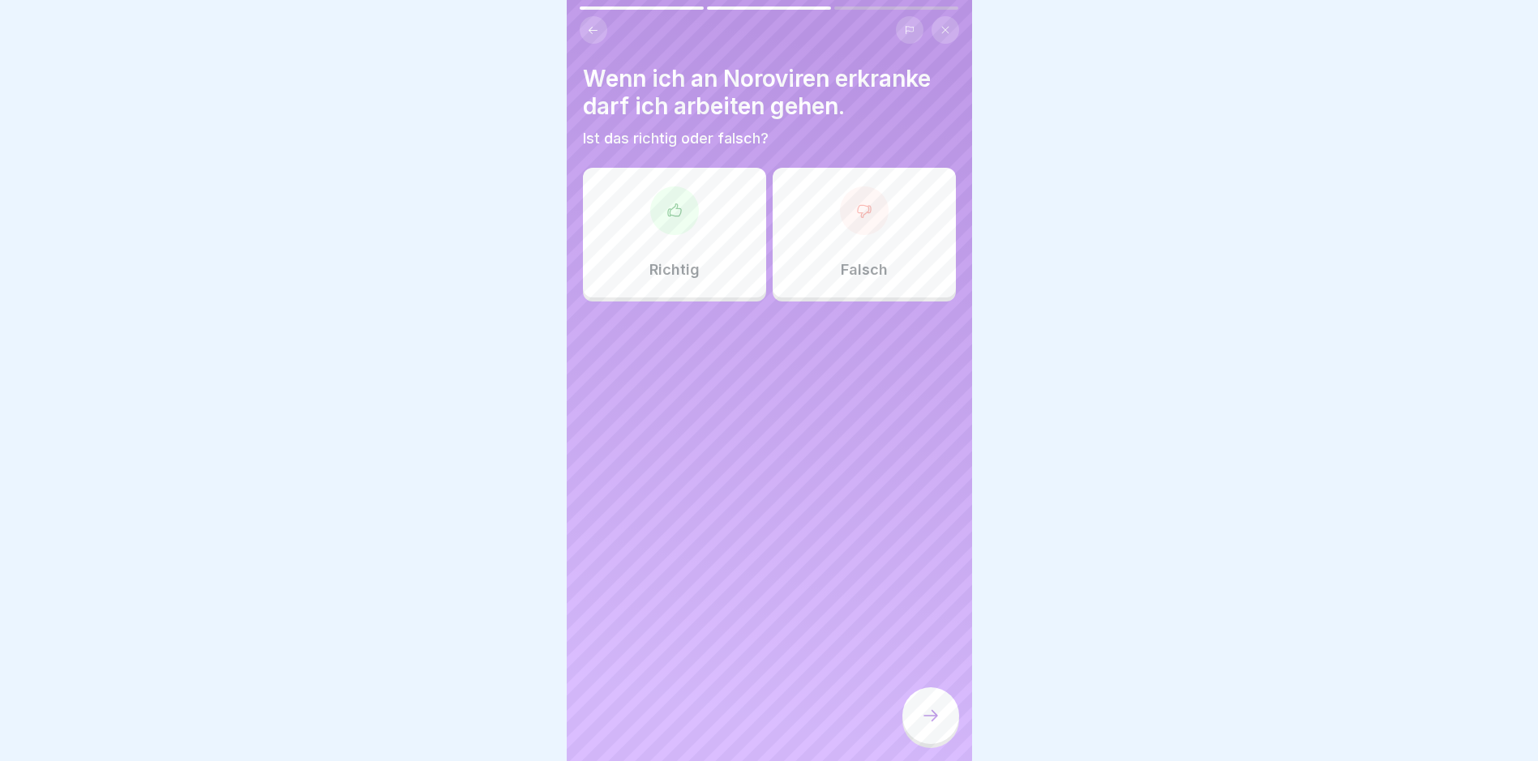
click at [844, 229] on div at bounding box center [864, 210] width 49 height 49
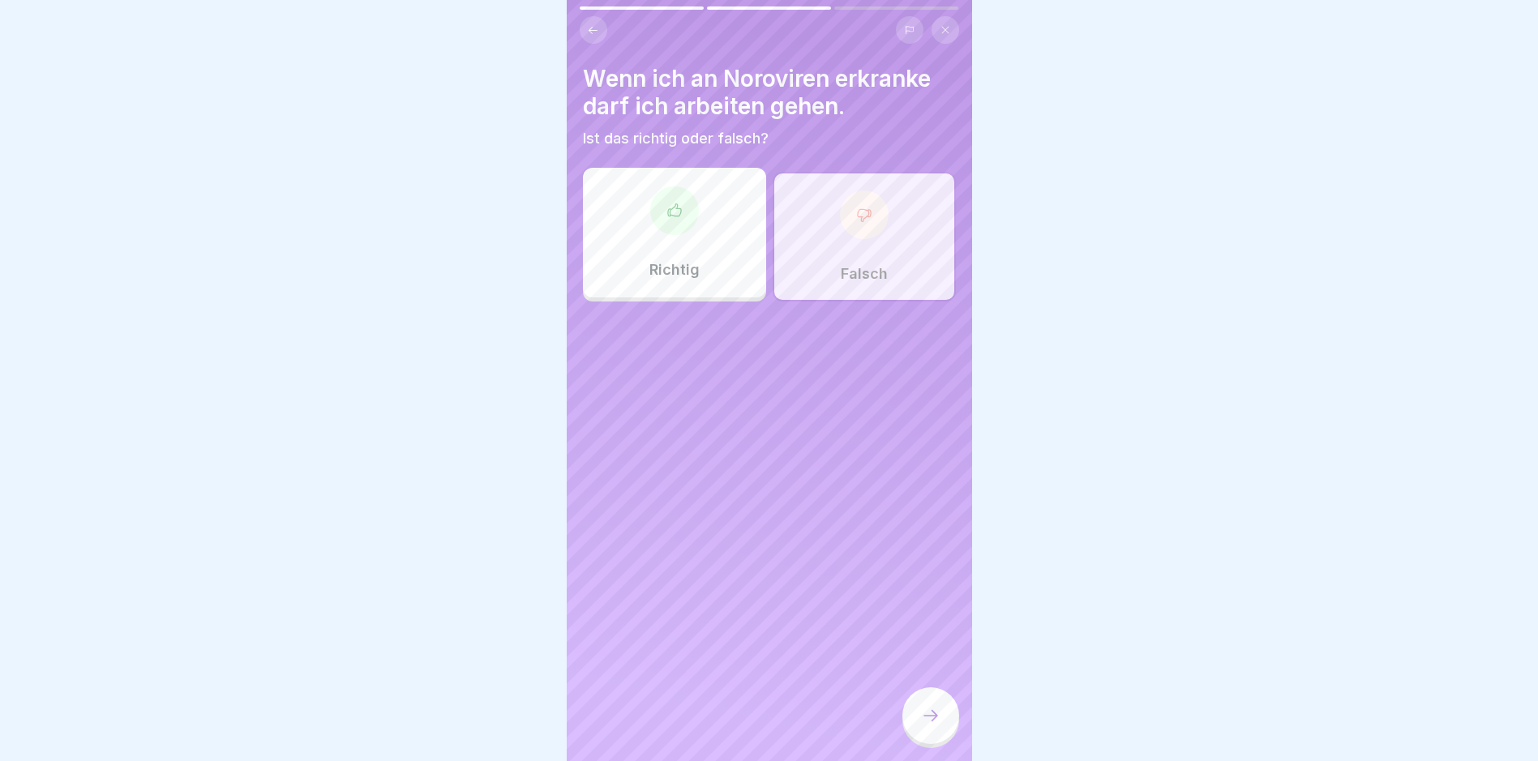
click at [939, 717] on div at bounding box center [930, 715] width 57 height 57
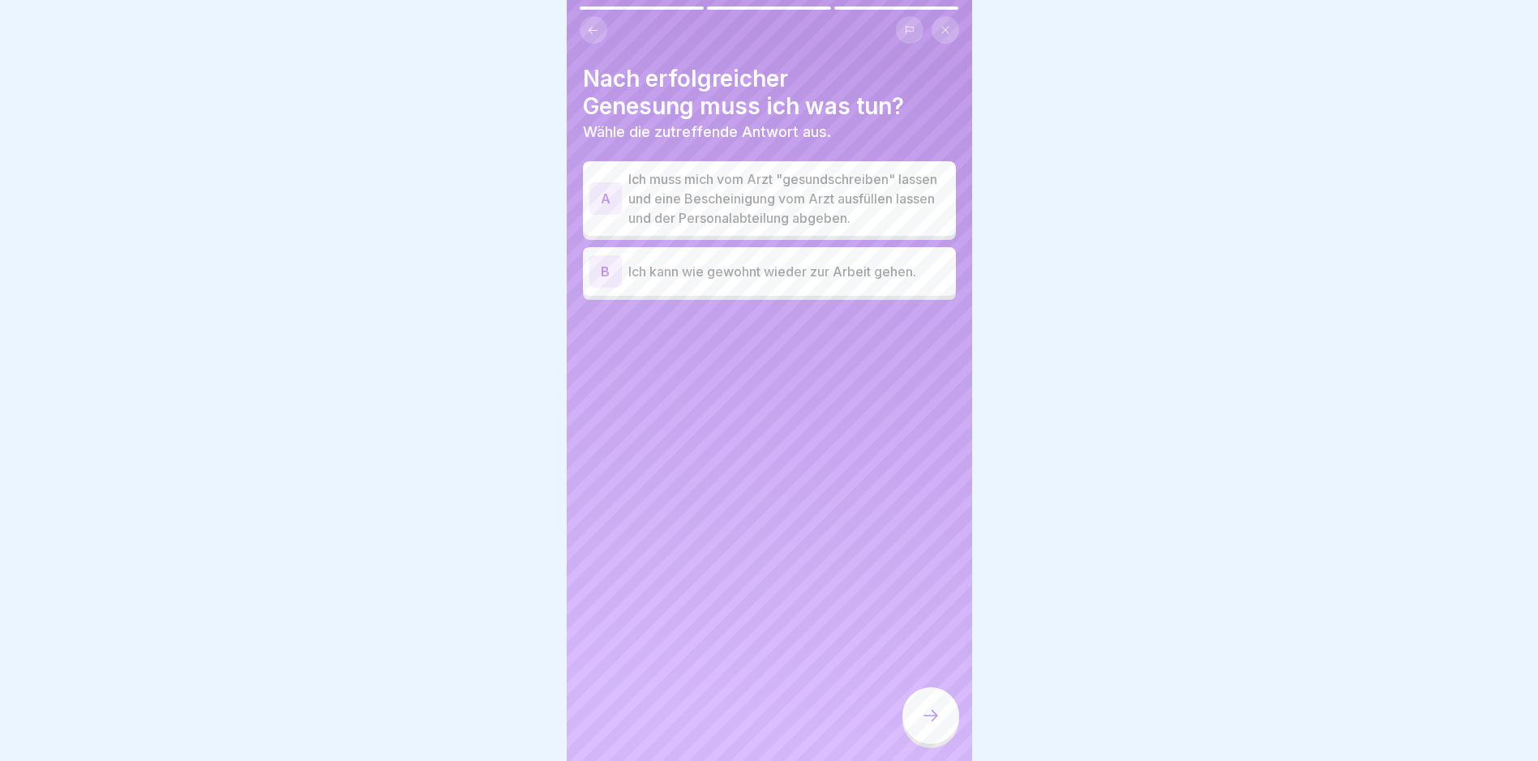
click at [769, 221] on p "Ich muss mich vom Arzt "gesundschreiben" lassen und eine Bescheinigung vom Arzt…" at bounding box center [788, 198] width 321 height 58
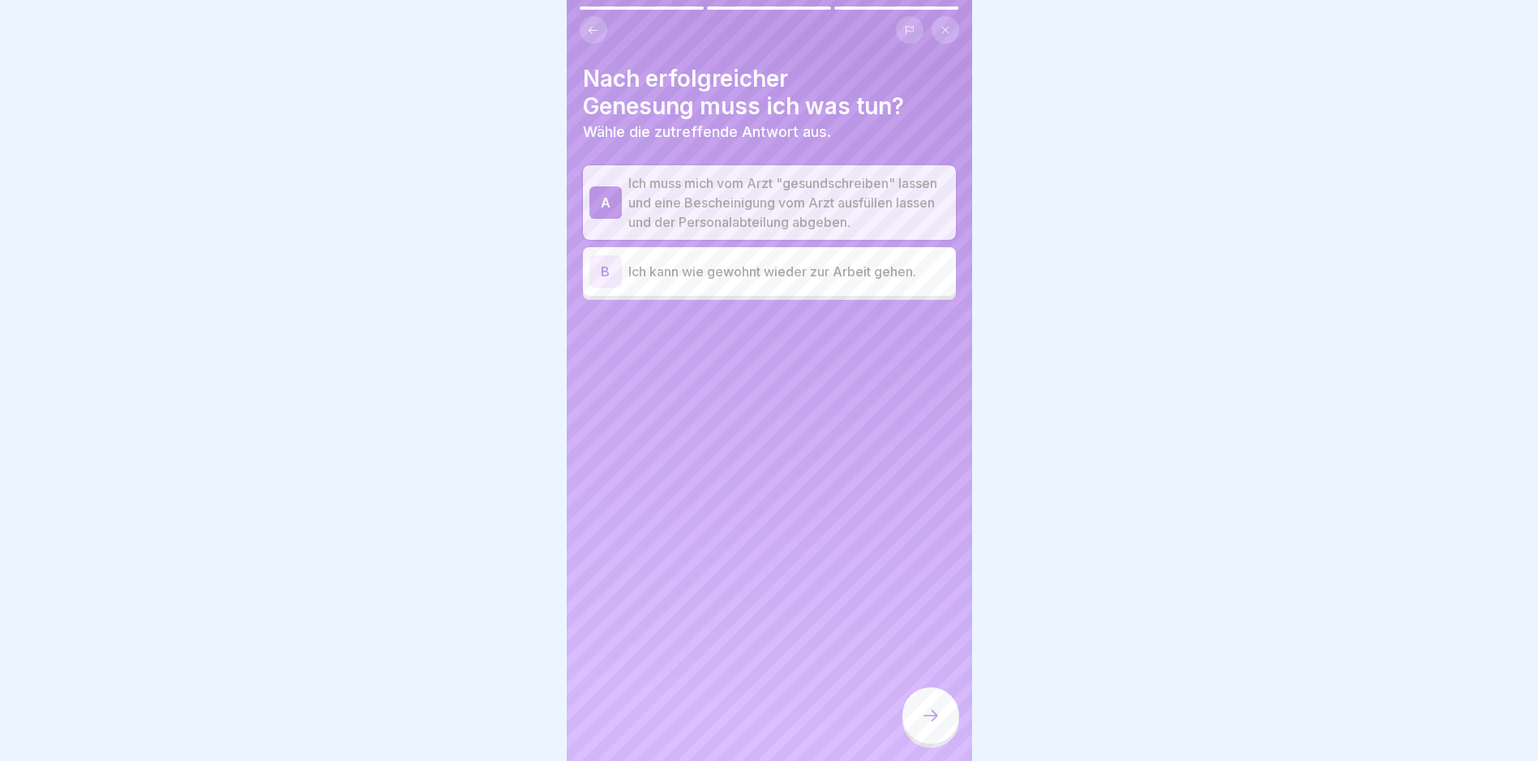
click at [929, 718] on div at bounding box center [930, 715] width 57 height 57
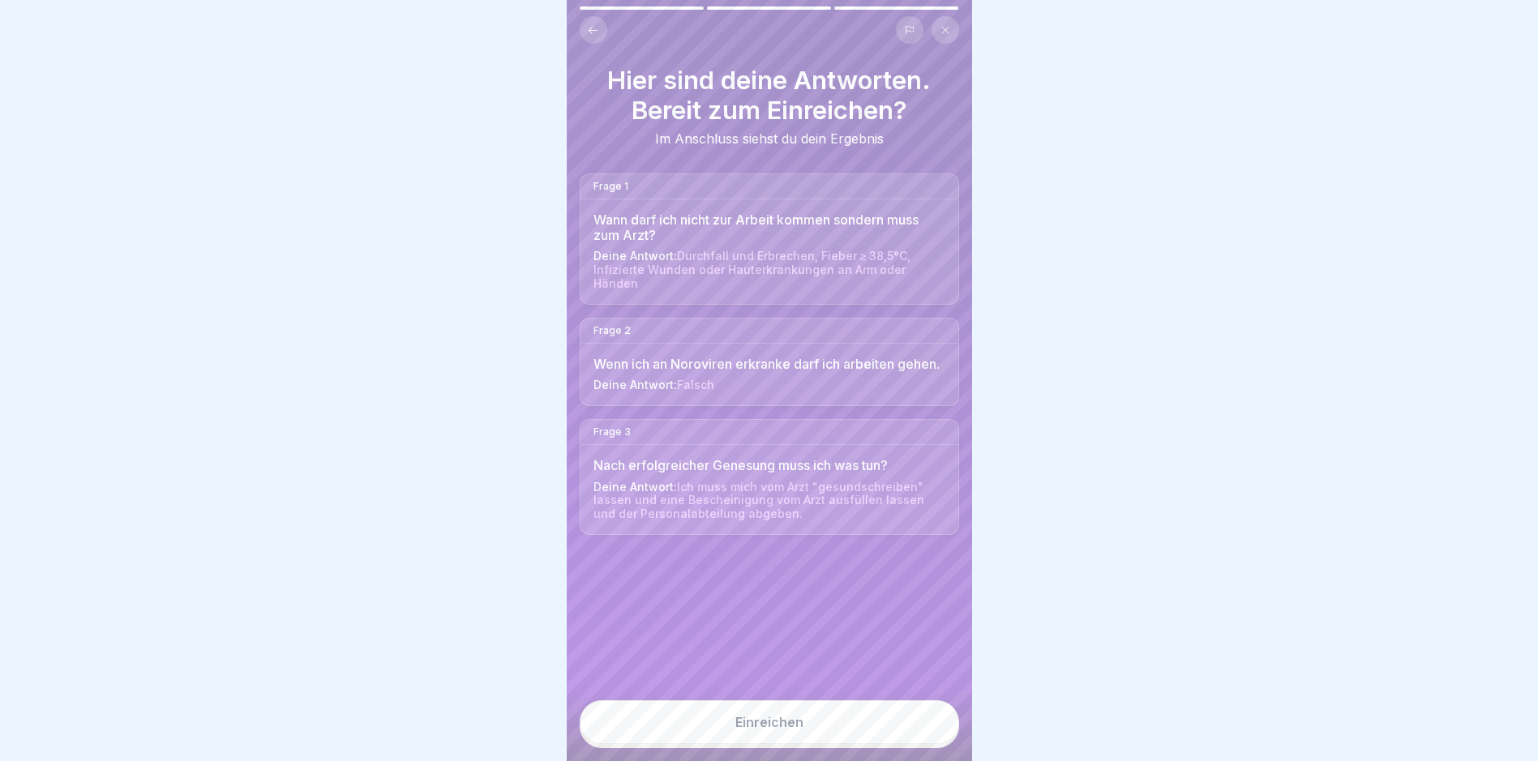
click at [770, 729] on div "Einreichen" at bounding box center [769, 722] width 68 height 15
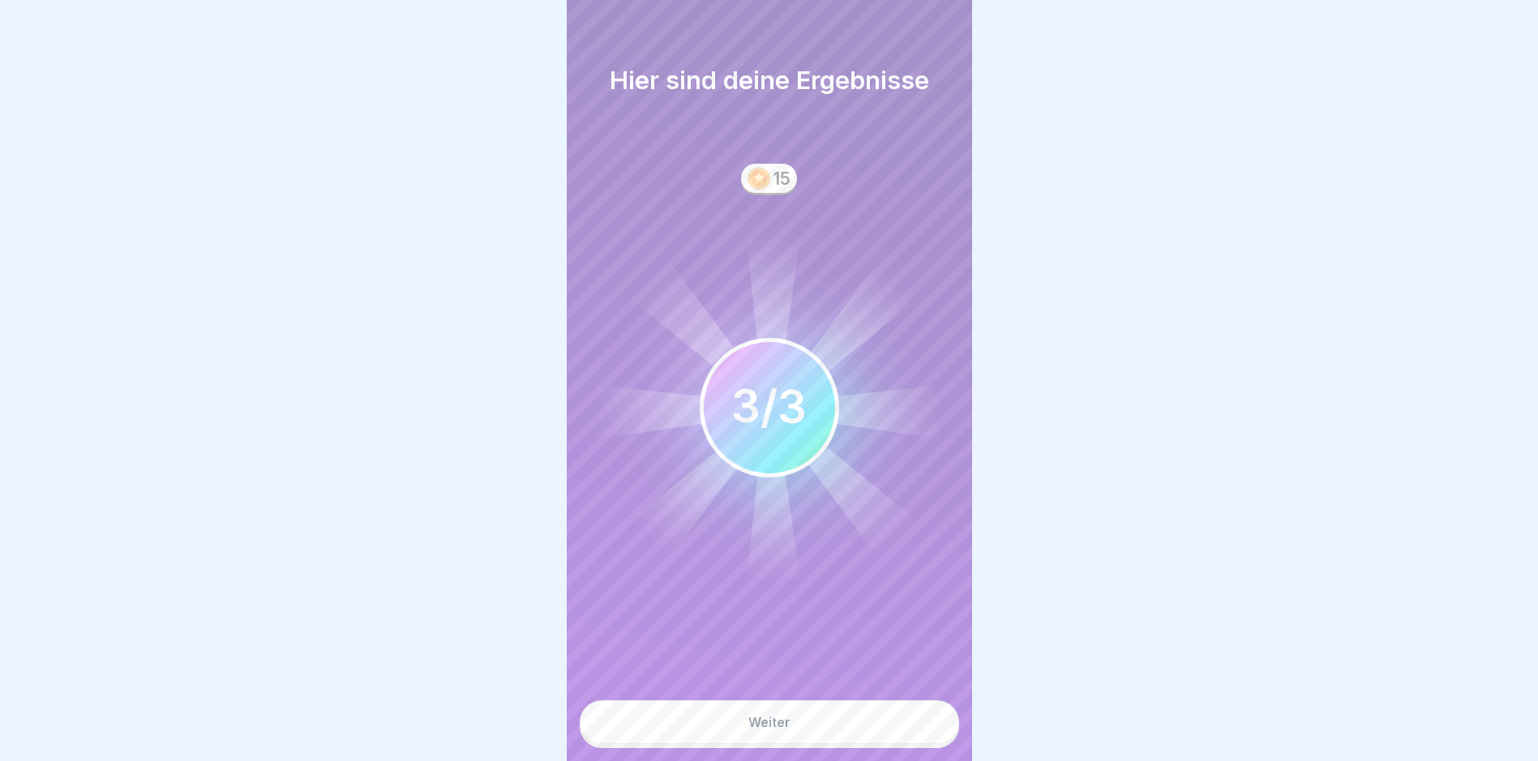
click at [785, 725] on button "Weiter" at bounding box center [769, 722] width 379 height 44
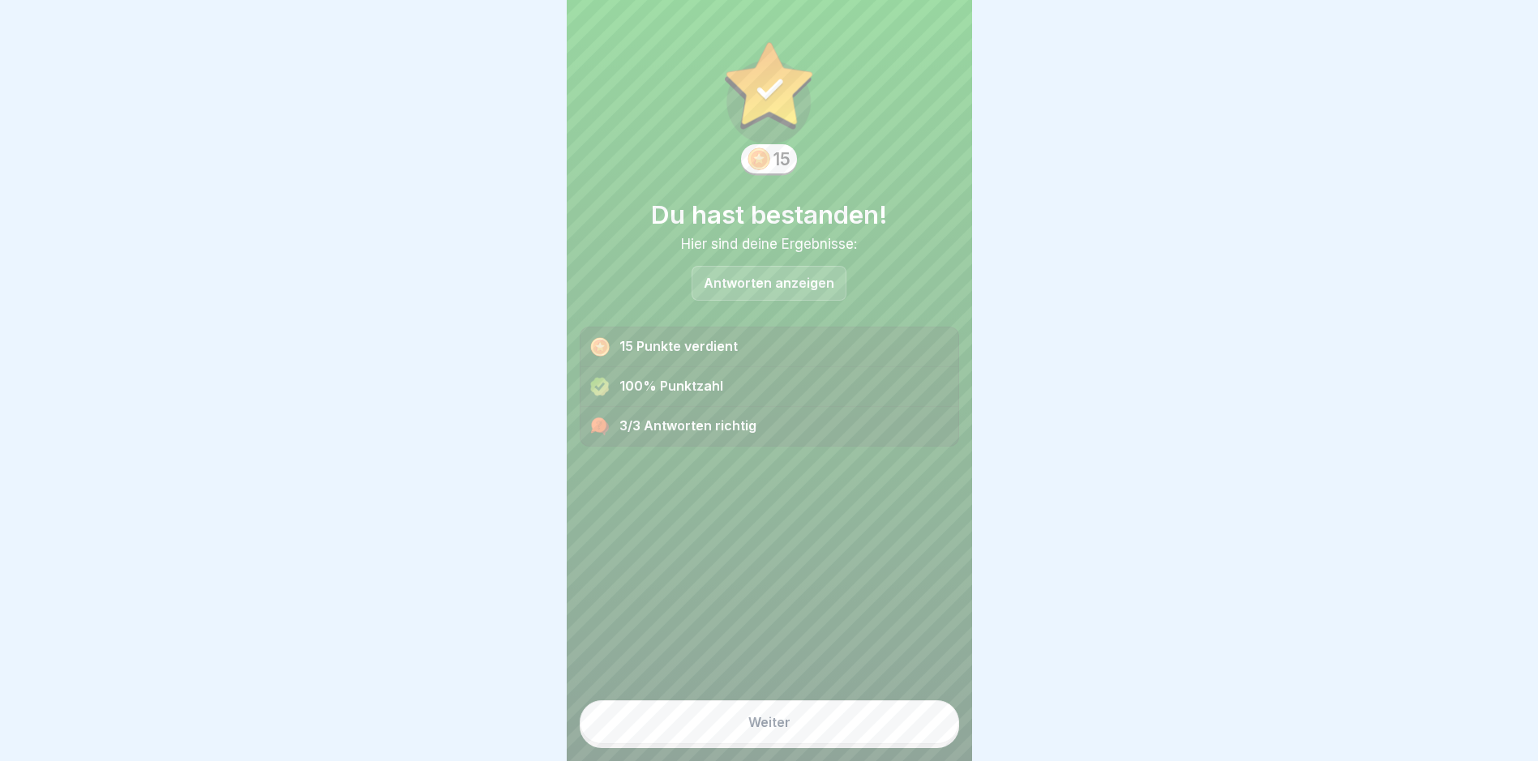
click at [785, 725] on button "Weiter" at bounding box center [769, 722] width 379 height 44
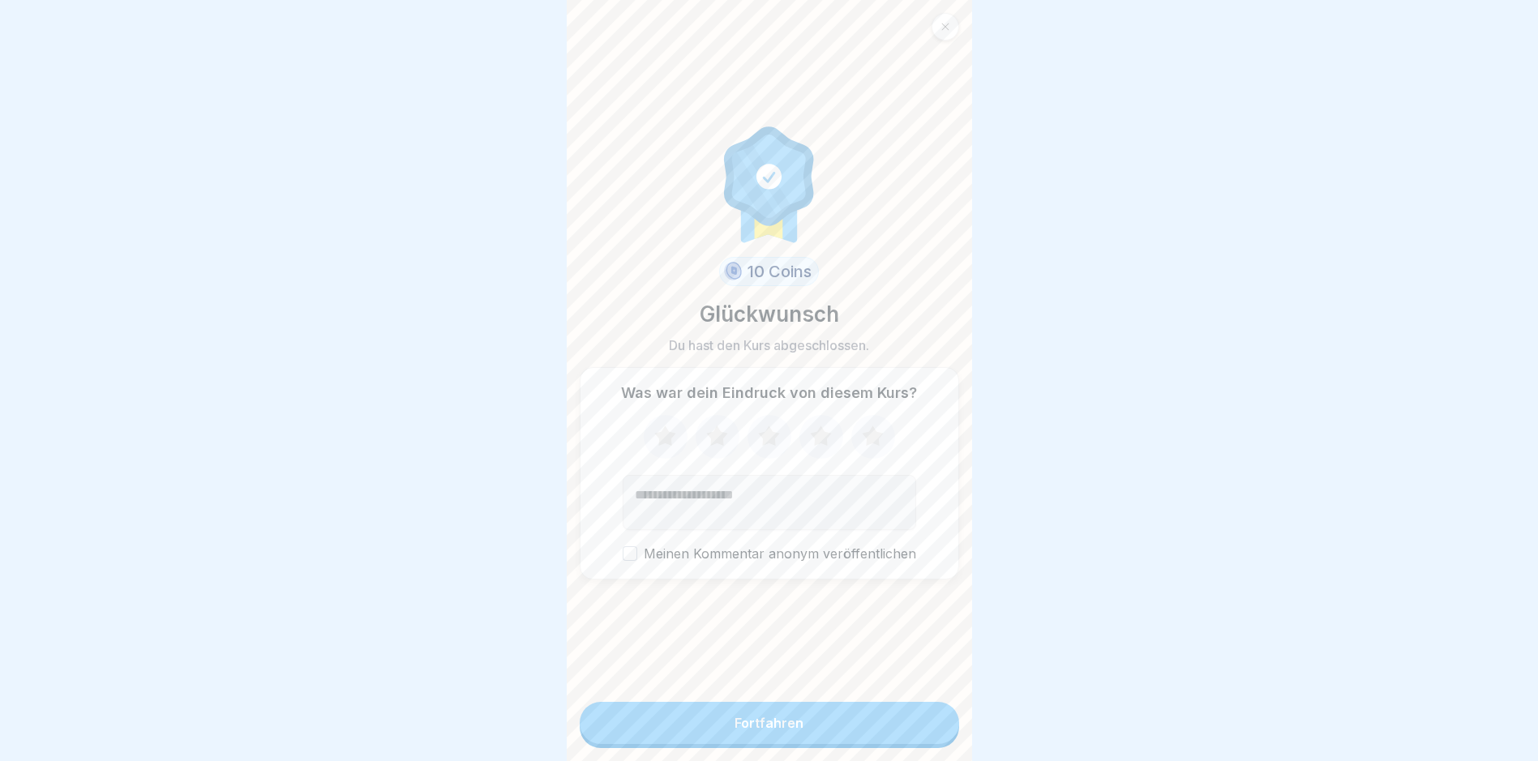
click at [786, 725] on button "Fortfahren" at bounding box center [769, 723] width 379 height 42
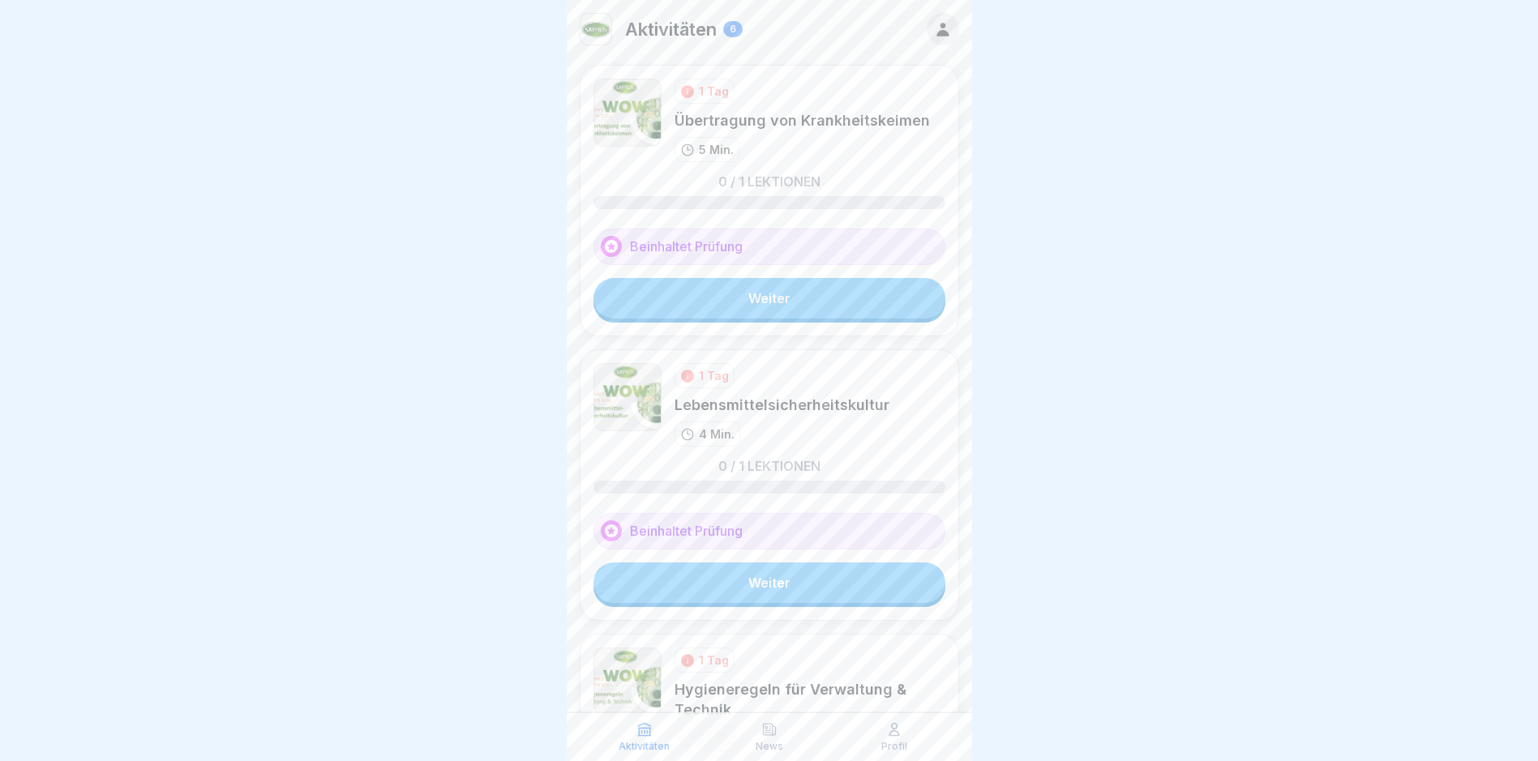
click at [772, 288] on link "Weiter" at bounding box center [769, 298] width 352 height 41
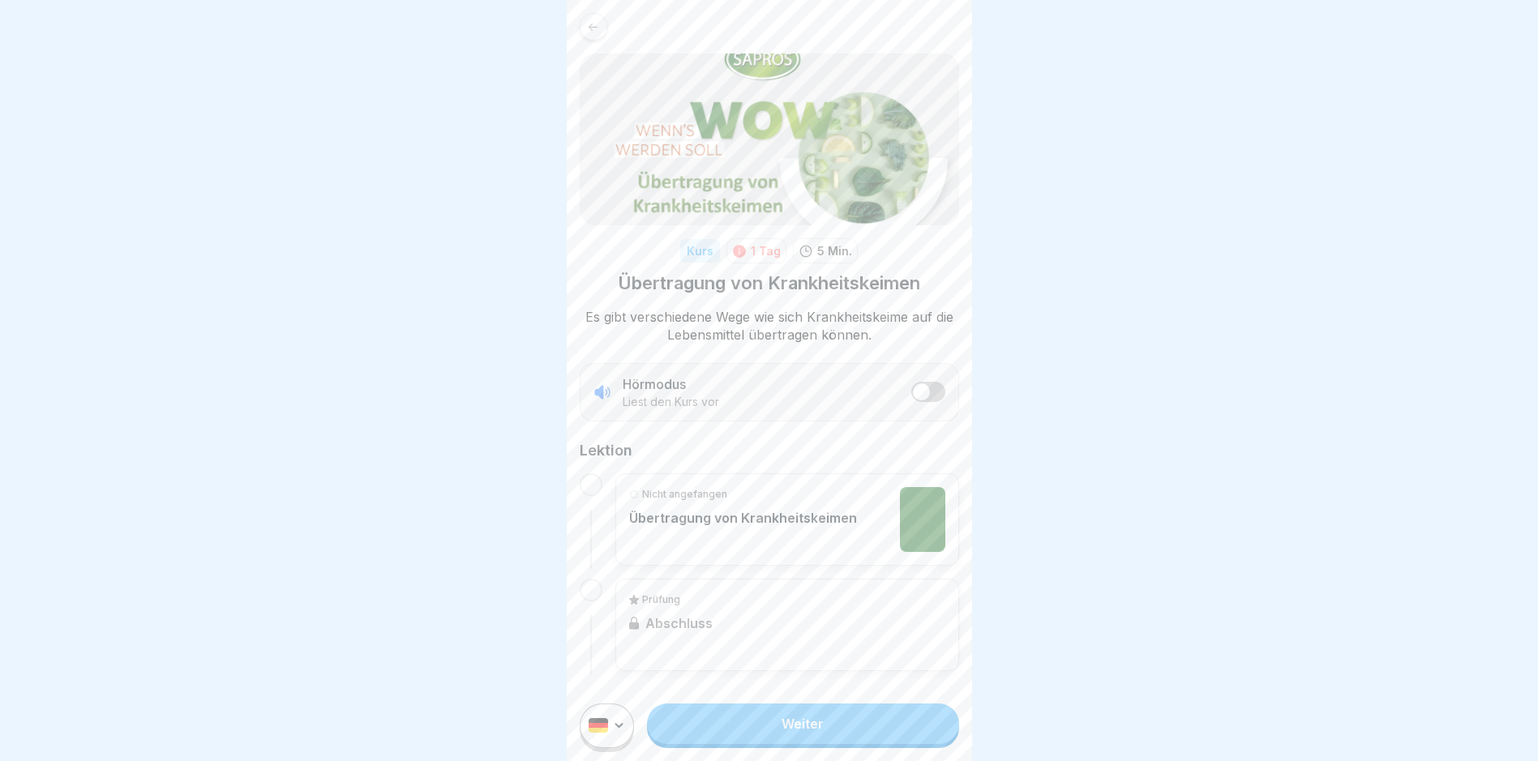
click at [803, 744] on link "Weiter" at bounding box center [802, 724] width 311 height 41
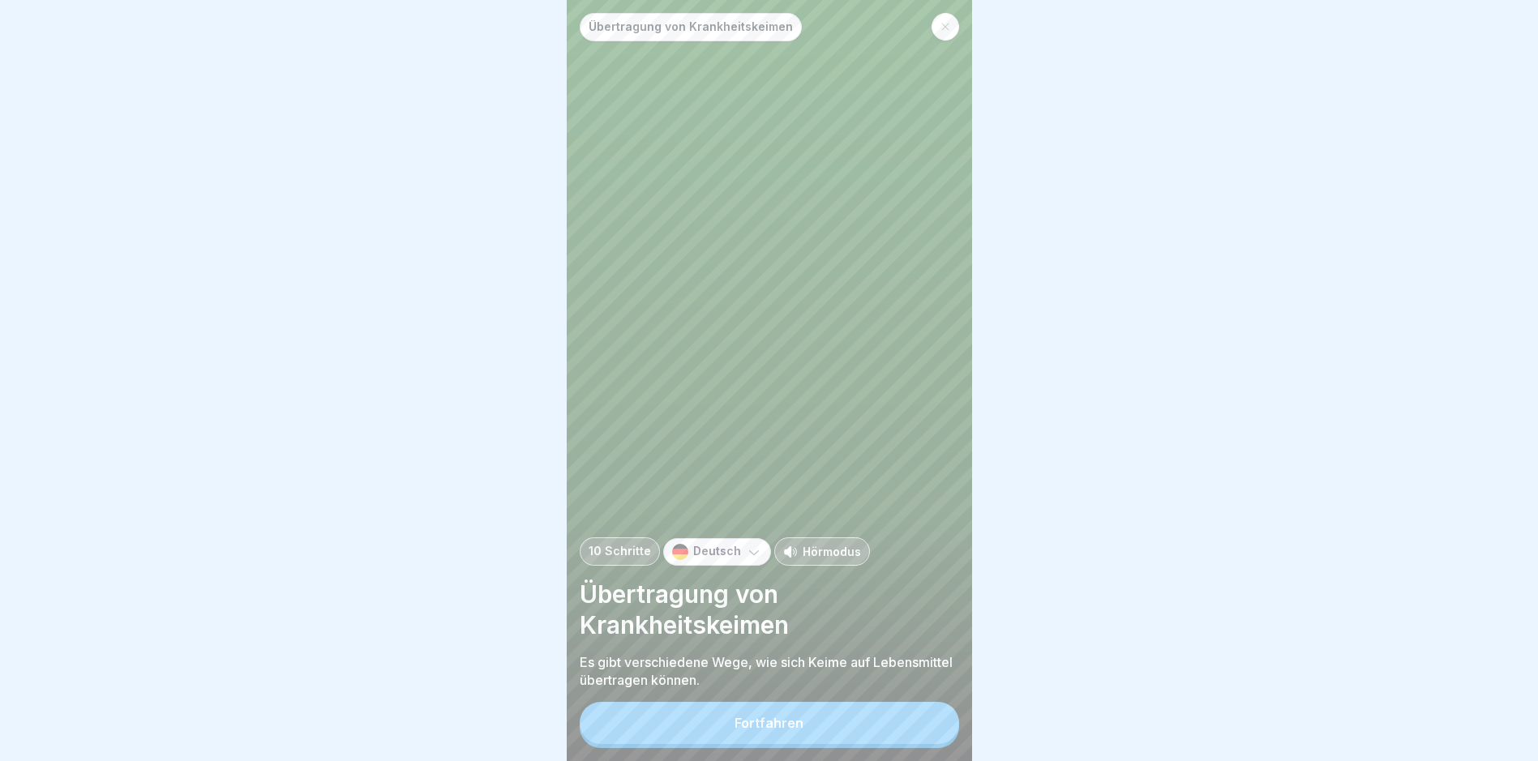
click at [795, 730] on div "Fortfahren" at bounding box center [768, 723] width 69 height 15
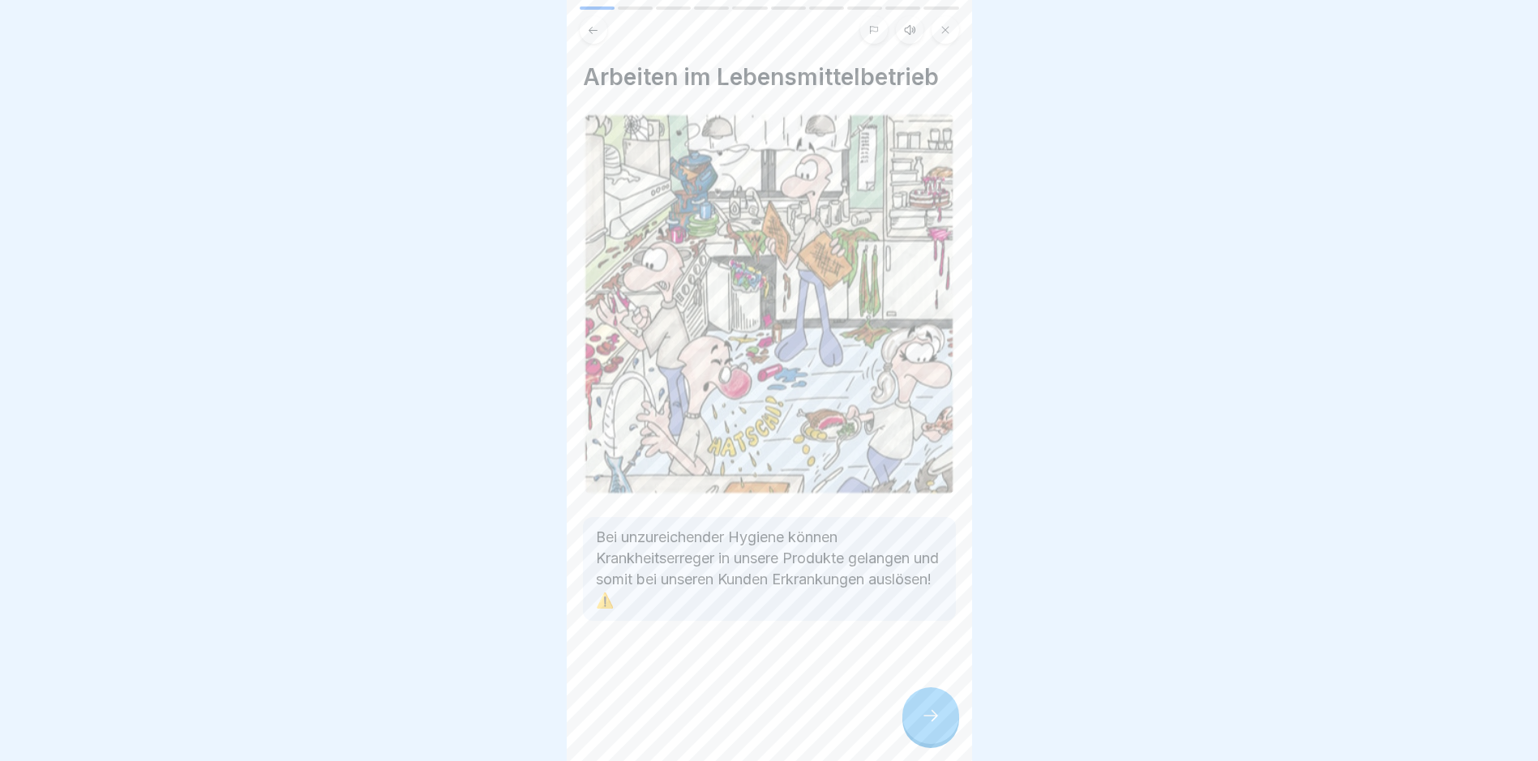
click at [927, 725] on icon at bounding box center [930, 715] width 19 height 19
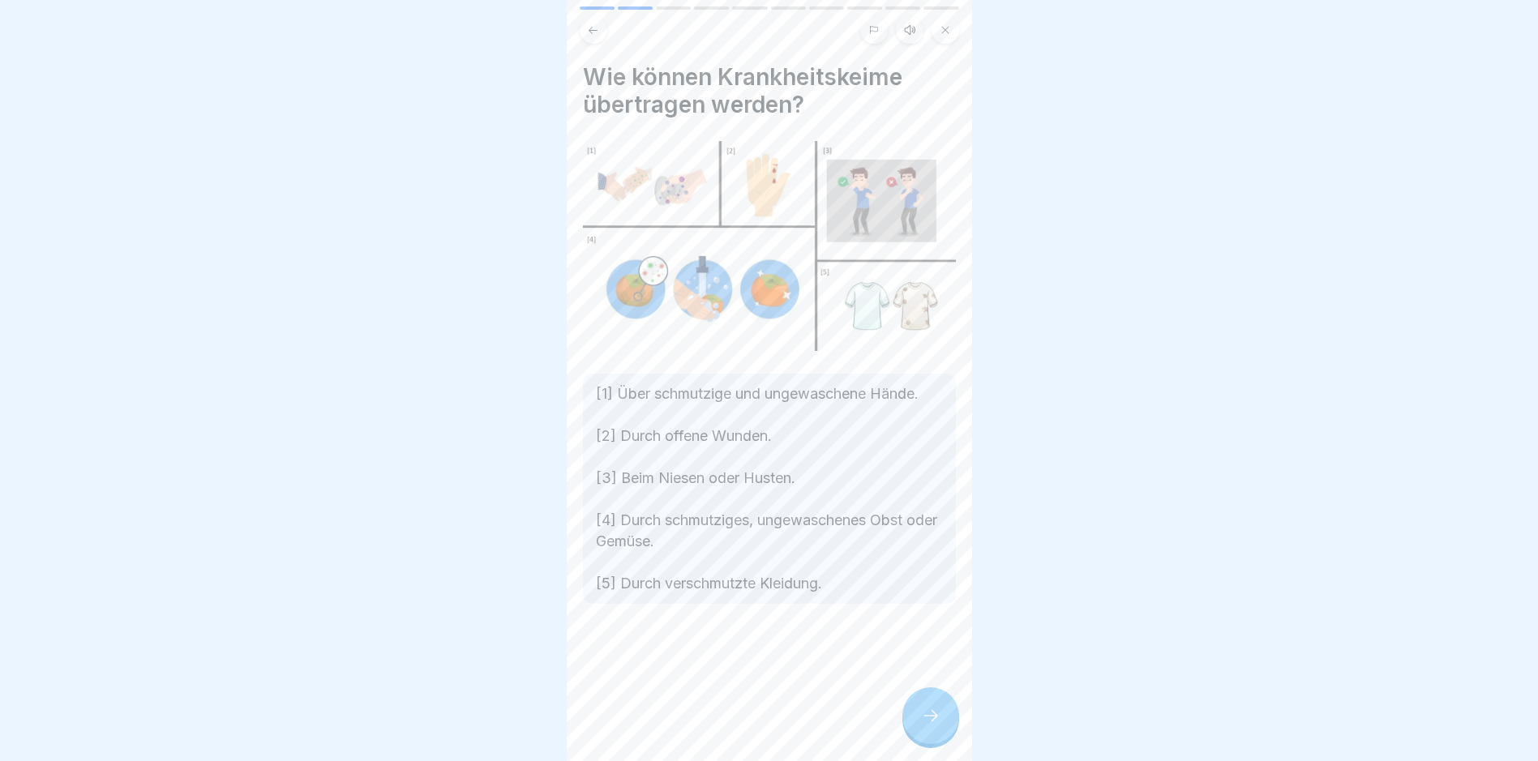
click at [926, 725] on icon at bounding box center [930, 715] width 19 height 19
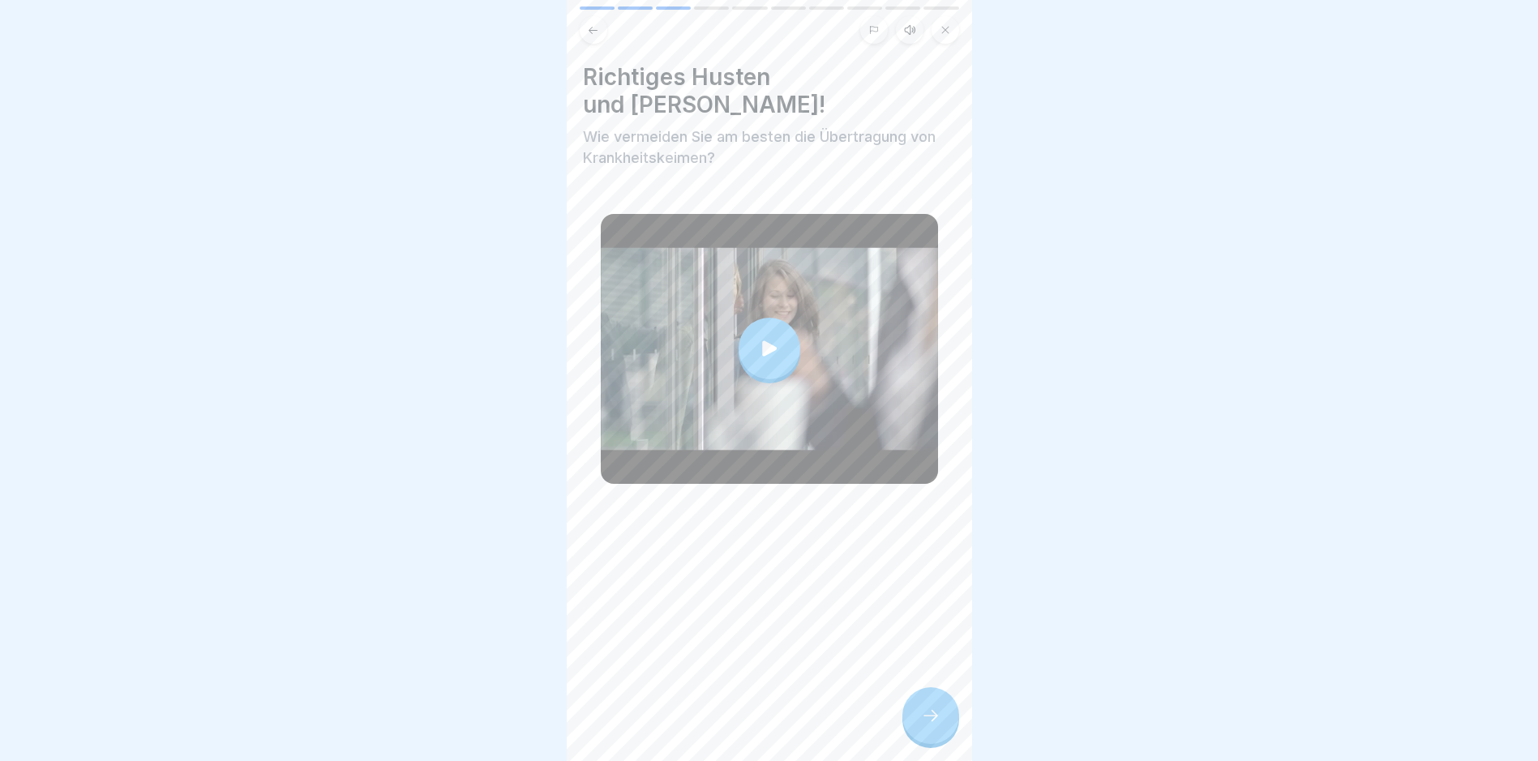
click at [926, 725] on icon at bounding box center [930, 715] width 19 height 19
click at [952, 727] on div at bounding box center [930, 715] width 57 height 57
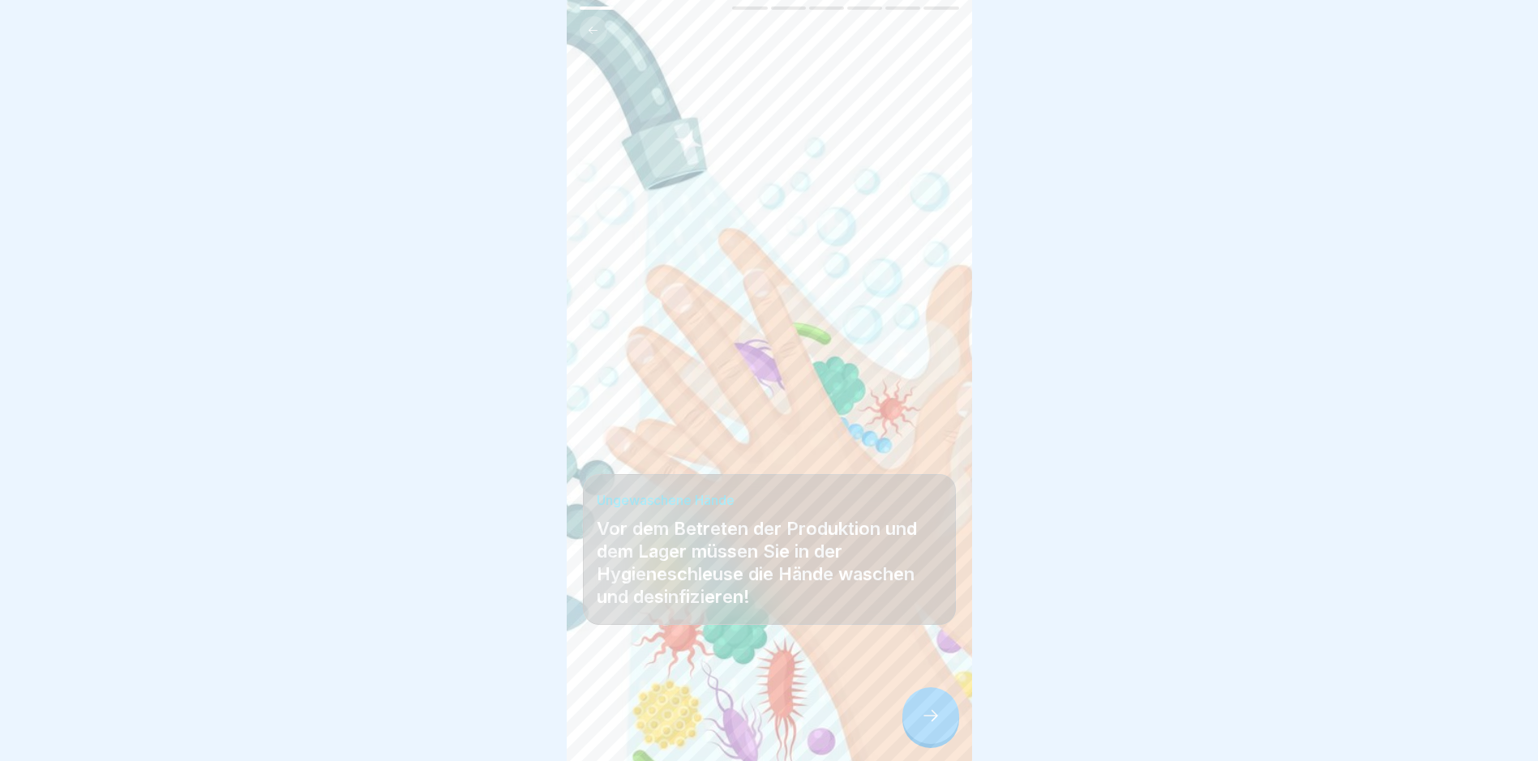
click at [952, 727] on div at bounding box center [930, 715] width 57 height 57
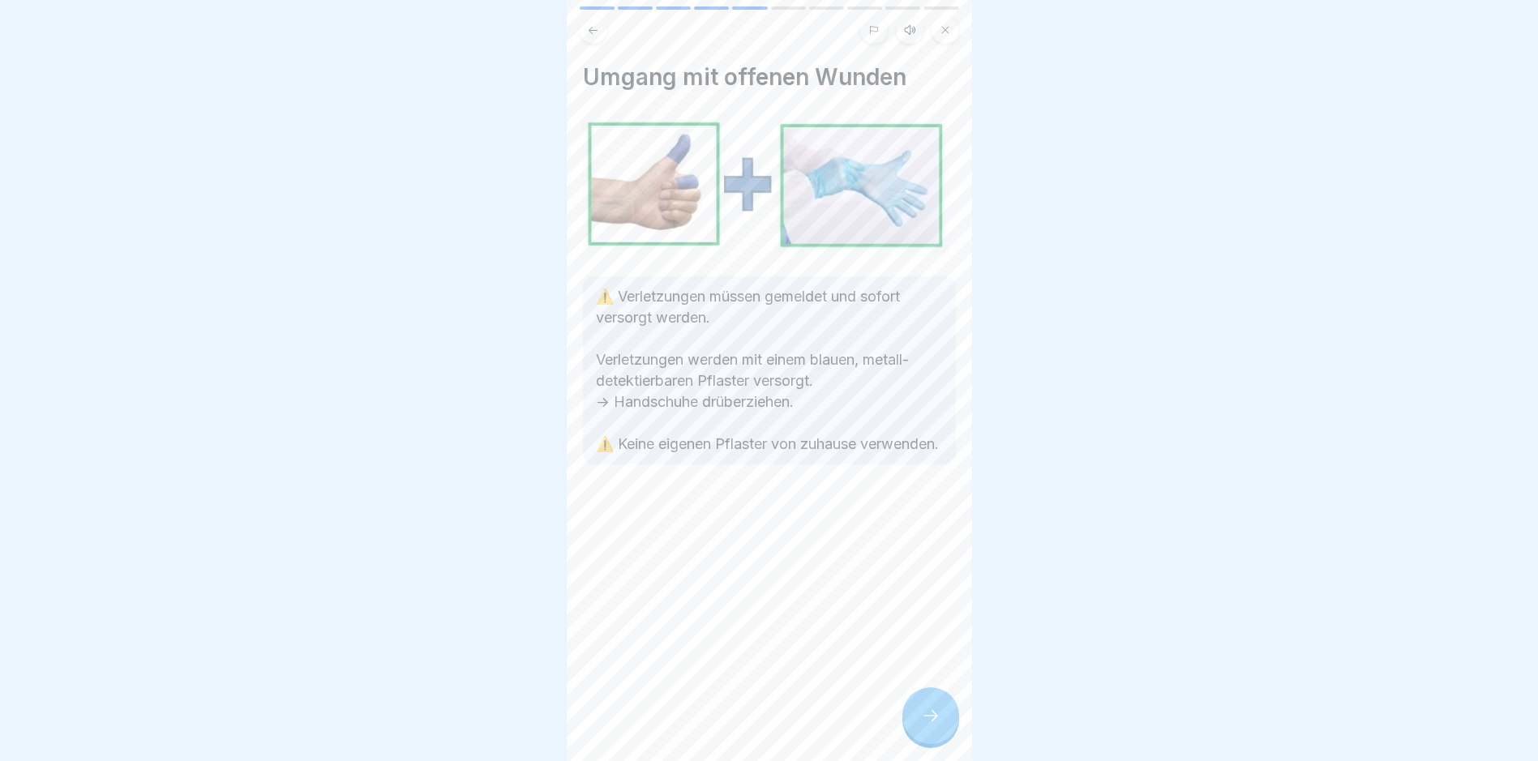
click at [952, 727] on div at bounding box center [930, 715] width 57 height 57
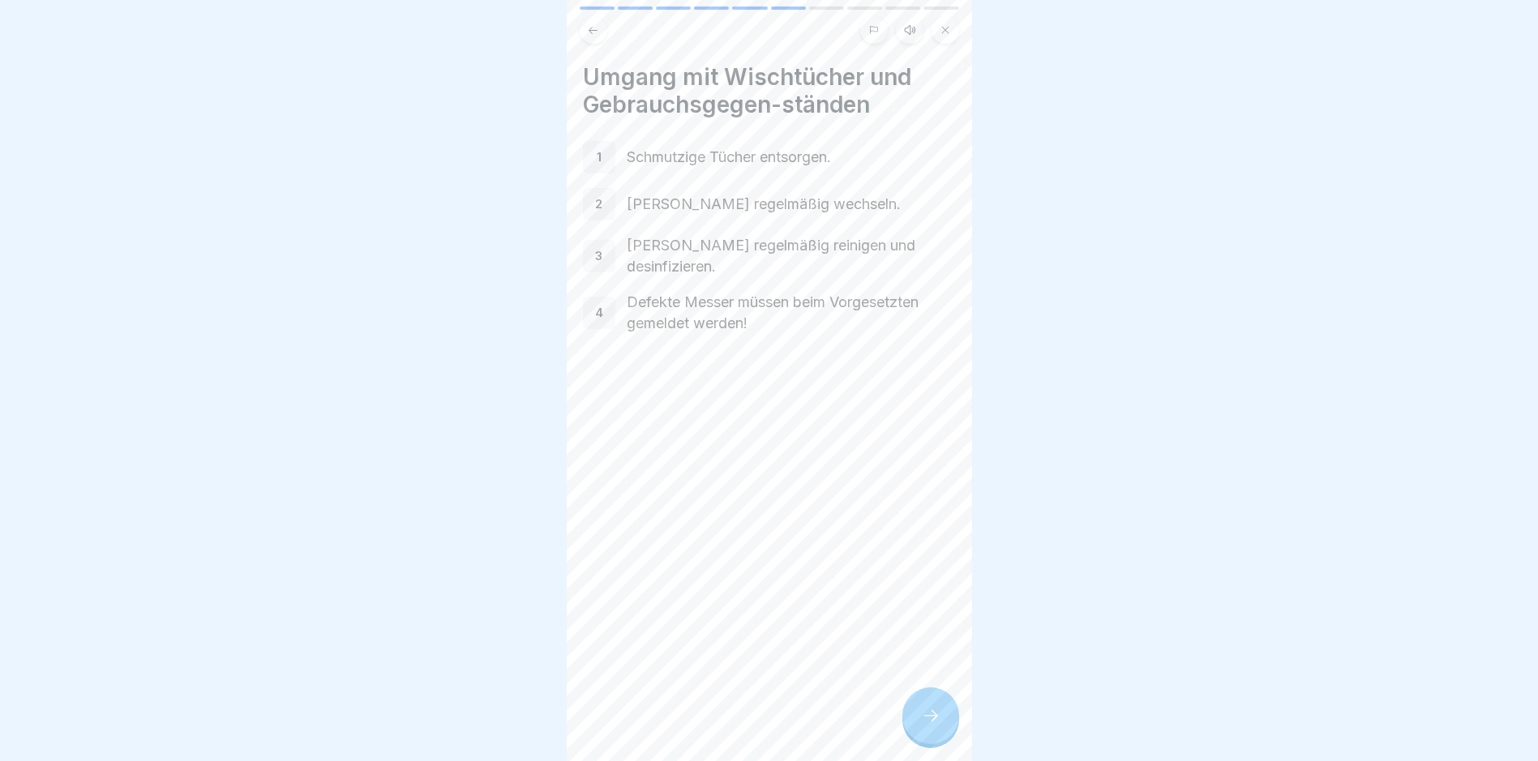
click at [952, 727] on div at bounding box center [930, 715] width 57 height 57
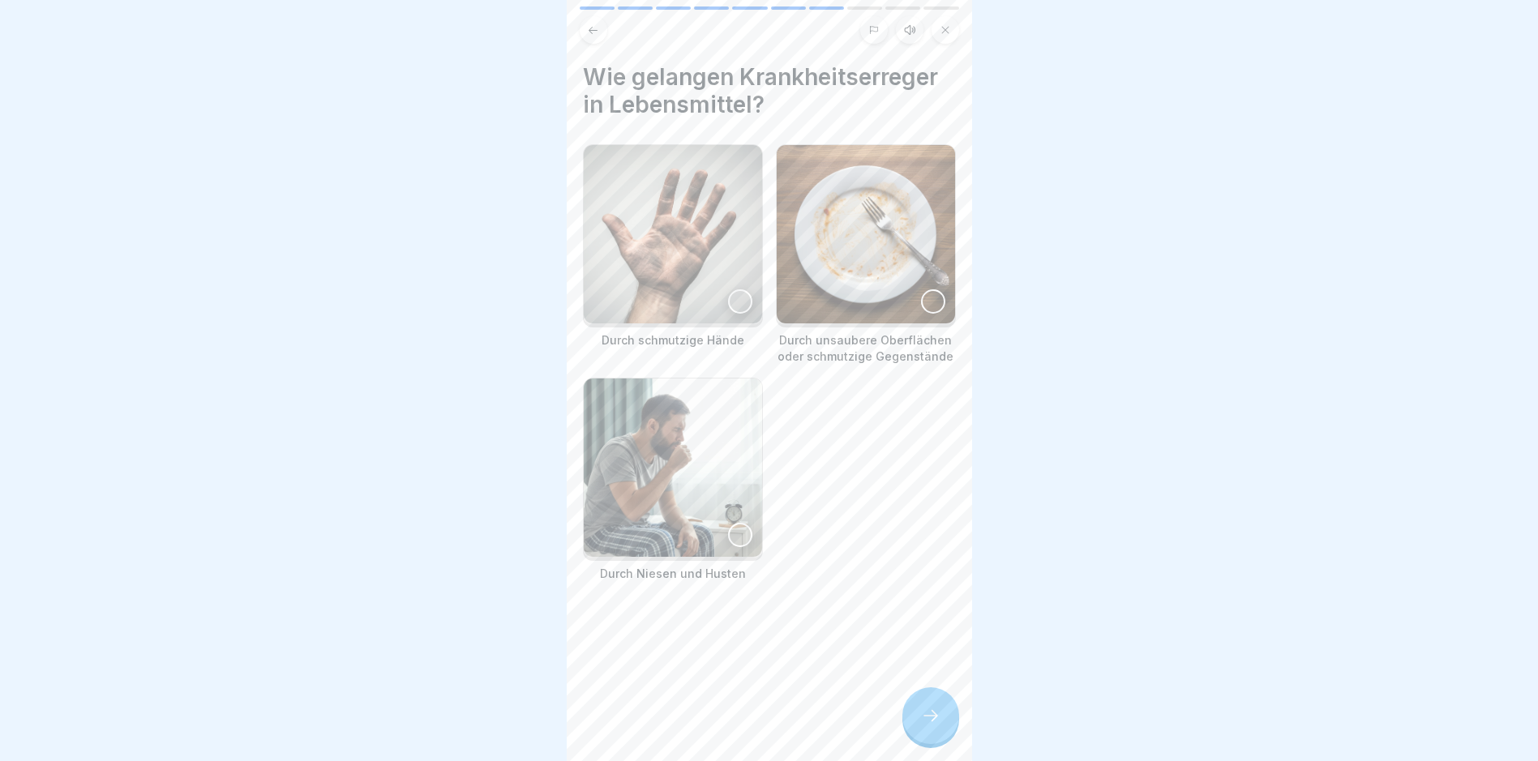
click at [952, 727] on div at bounding box center [930, 715] width 57 height 57
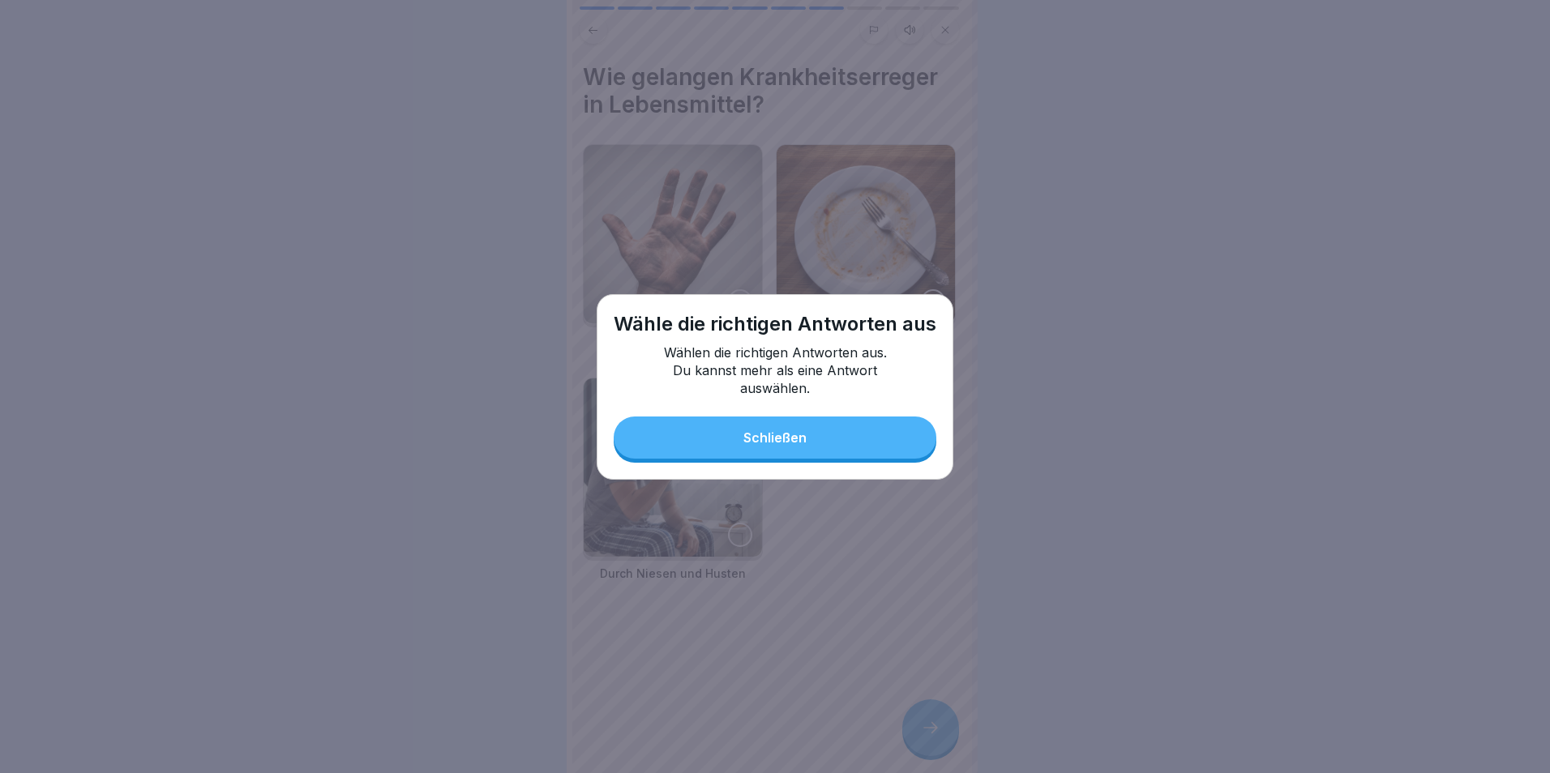
click at [781, 451] on button "Schließen" at bounding box center [775, 438] width 323 height 42
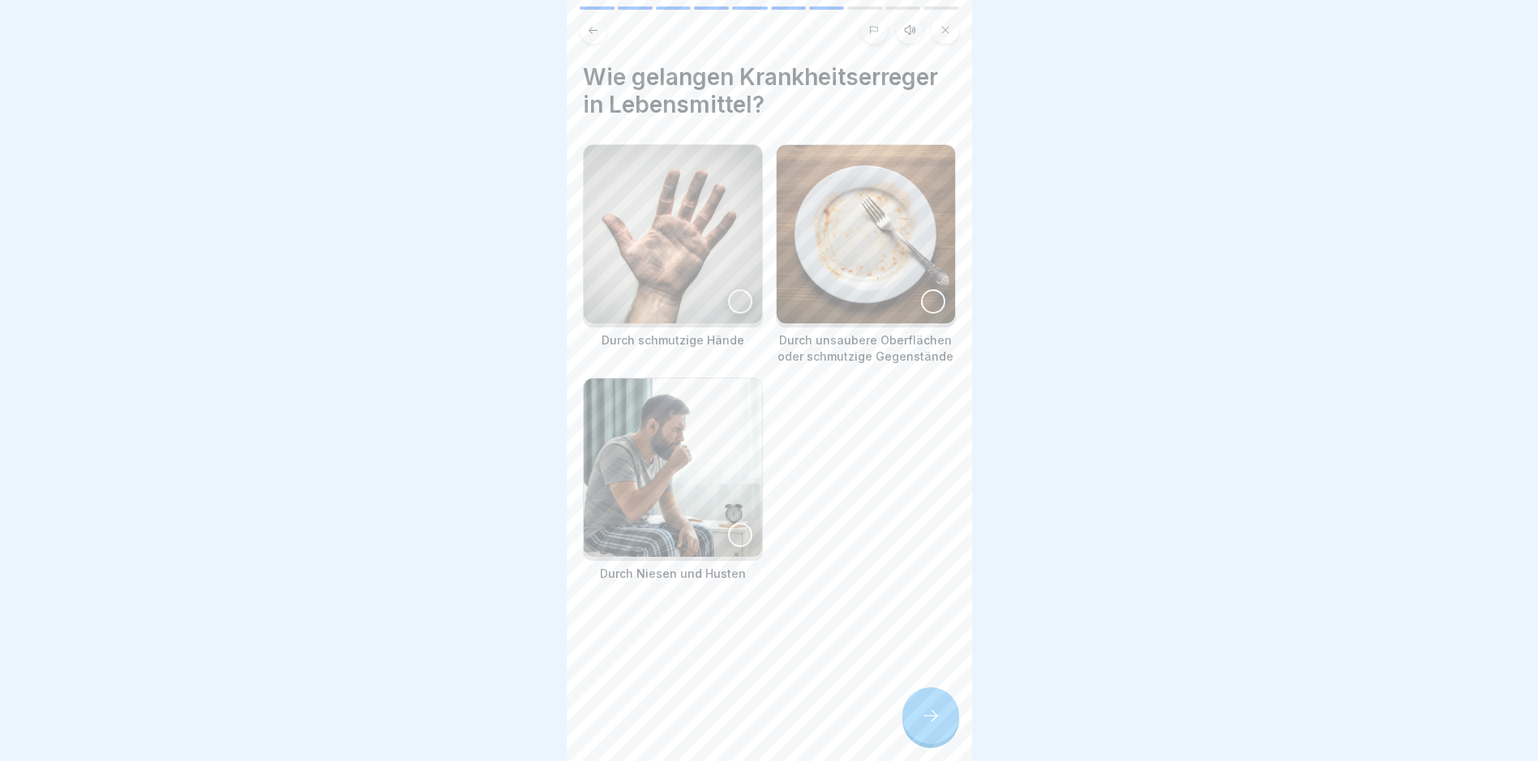
click at [735, 301] on div at bounding box center [740, 301] width 24 height 24
click at [921, 297] on div at bounding box center [933, 301] width 24 height 24
click at [743, 523] on div at bounding box center [740, 535] width 24 height 24
click at [926, 725] on icon at bounding box center [930, 715] width 19 height 19
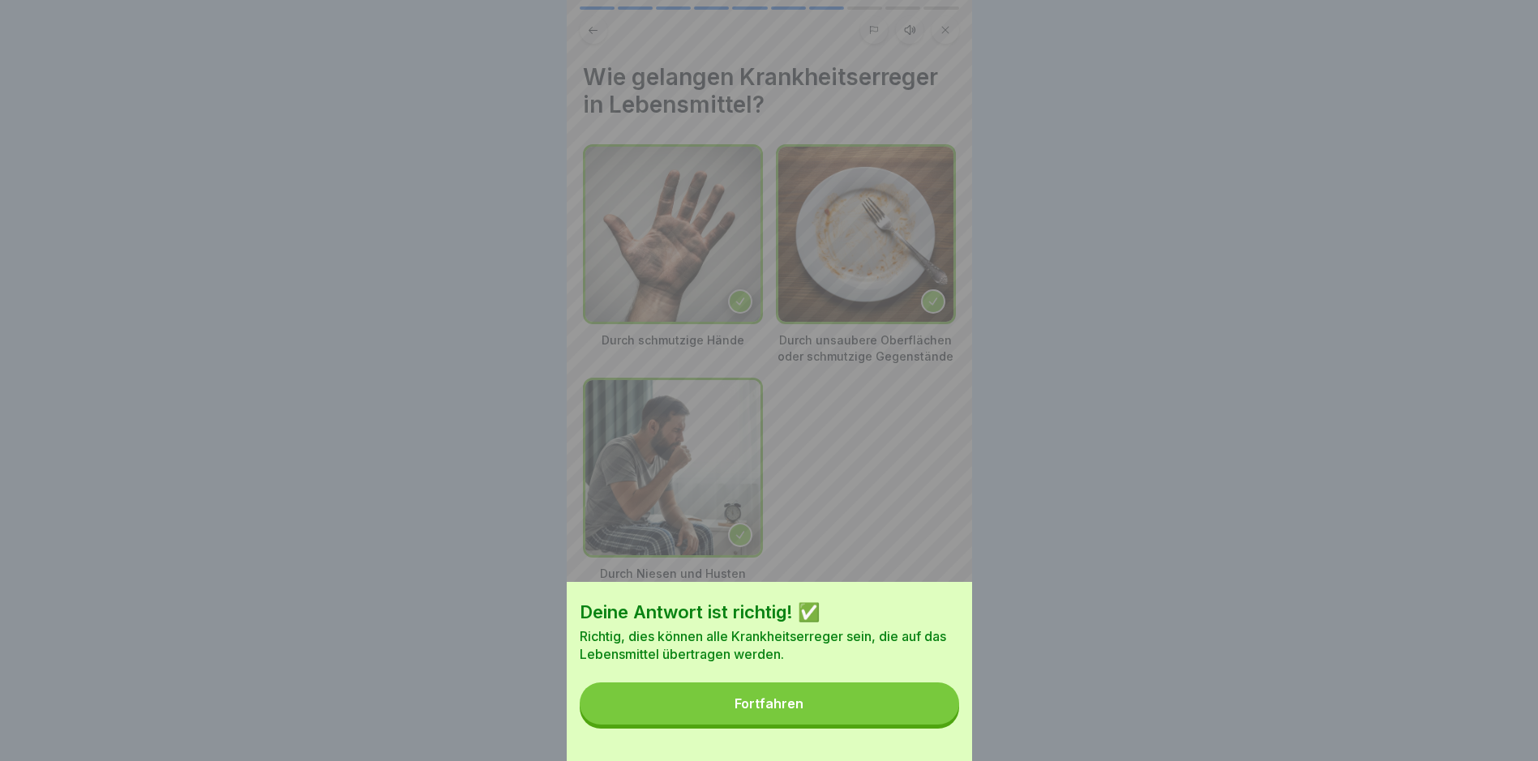
click at [853, 716] on button "Fortfahren" at bounding box center [769, 703] width 379 height 42
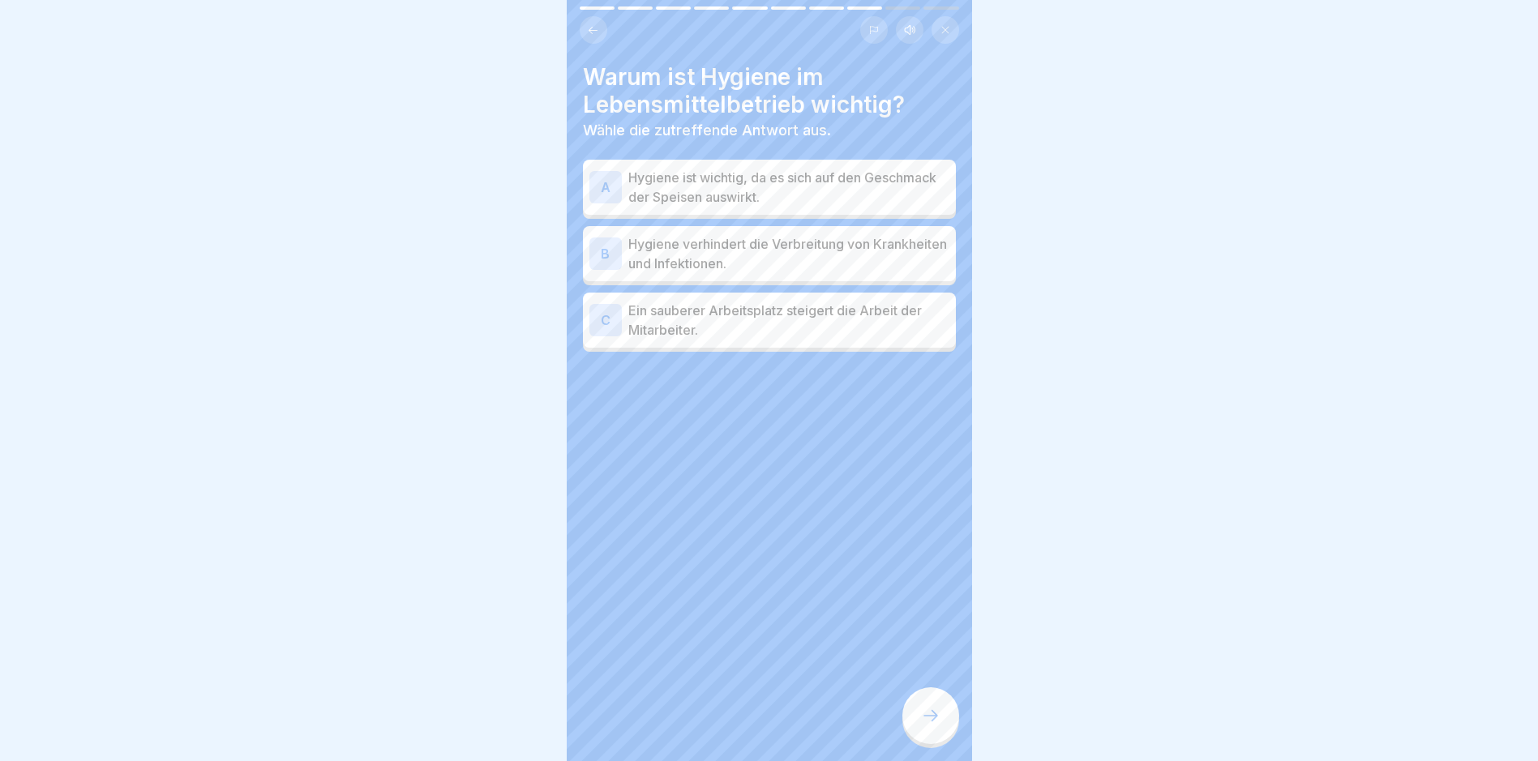
click at [685, 263] on p "Hygiene verhindert die Verbreitung von Krankheiten und Infektionen." at bounding box center [788, 253] width 321 height 39
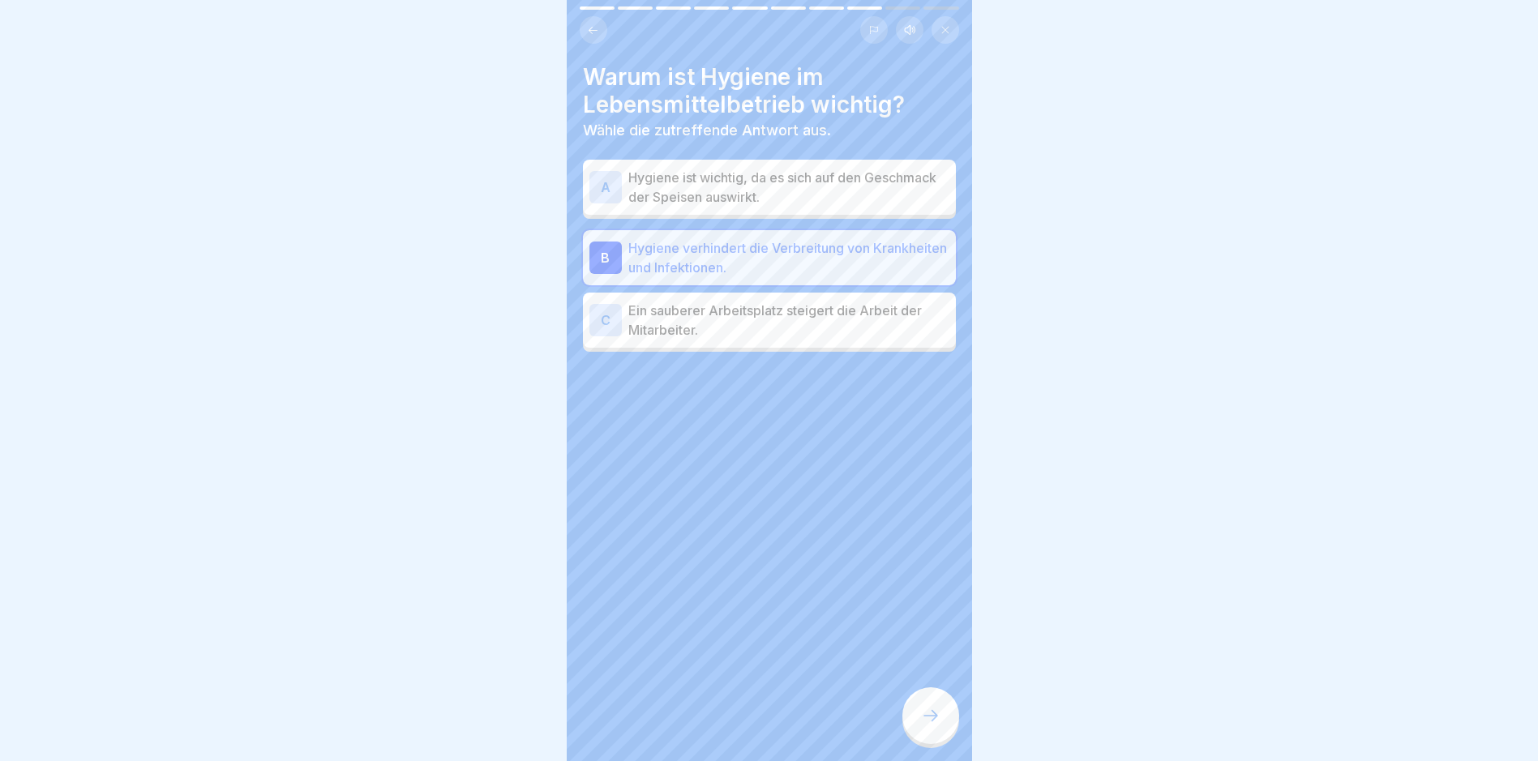
click at [930, 725] on icon at bounding box center [930, 715] width 19 height 19
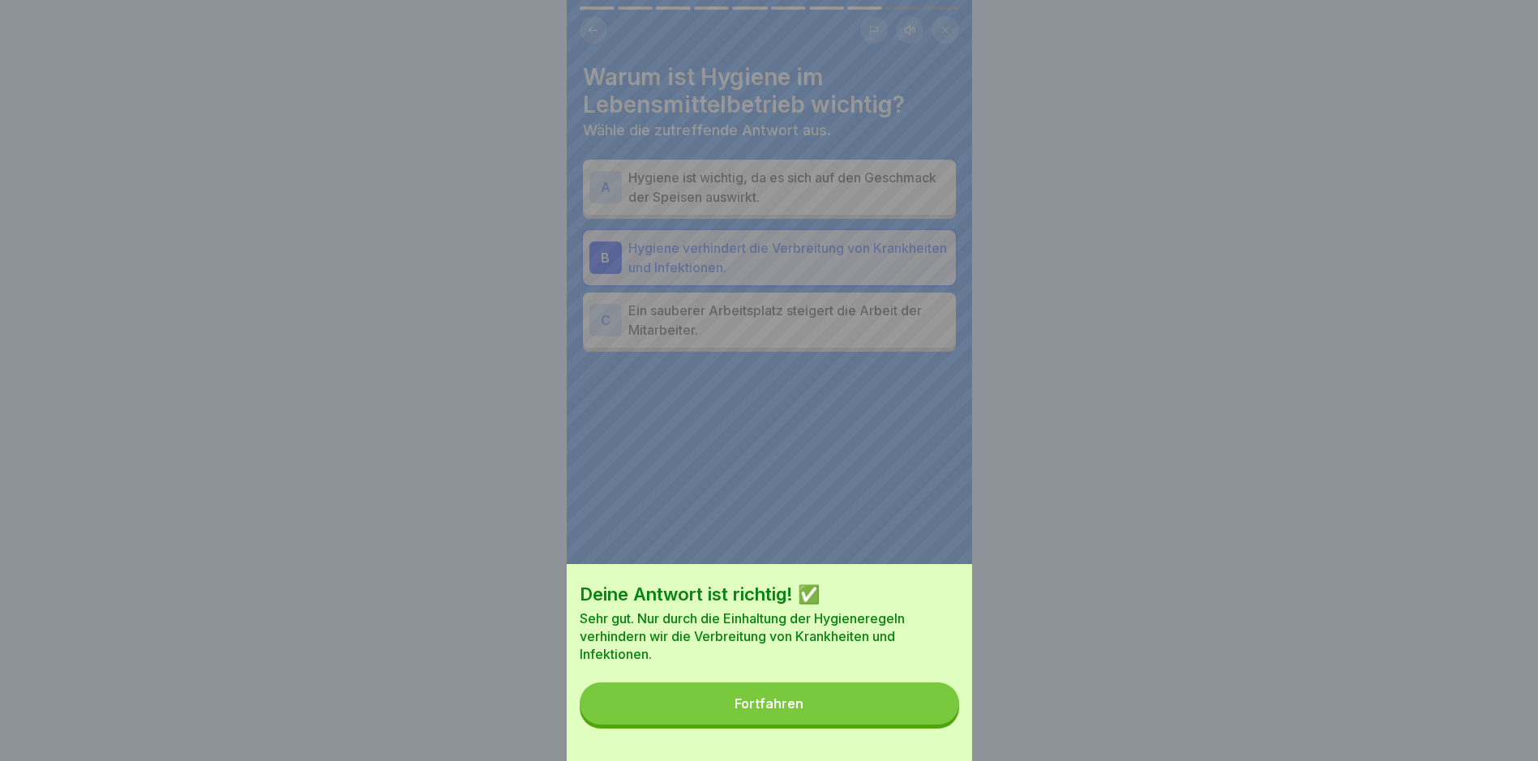
click at [850, 717] on button "Fortfahren" at bounding box center [769, 703] width 379 height 42
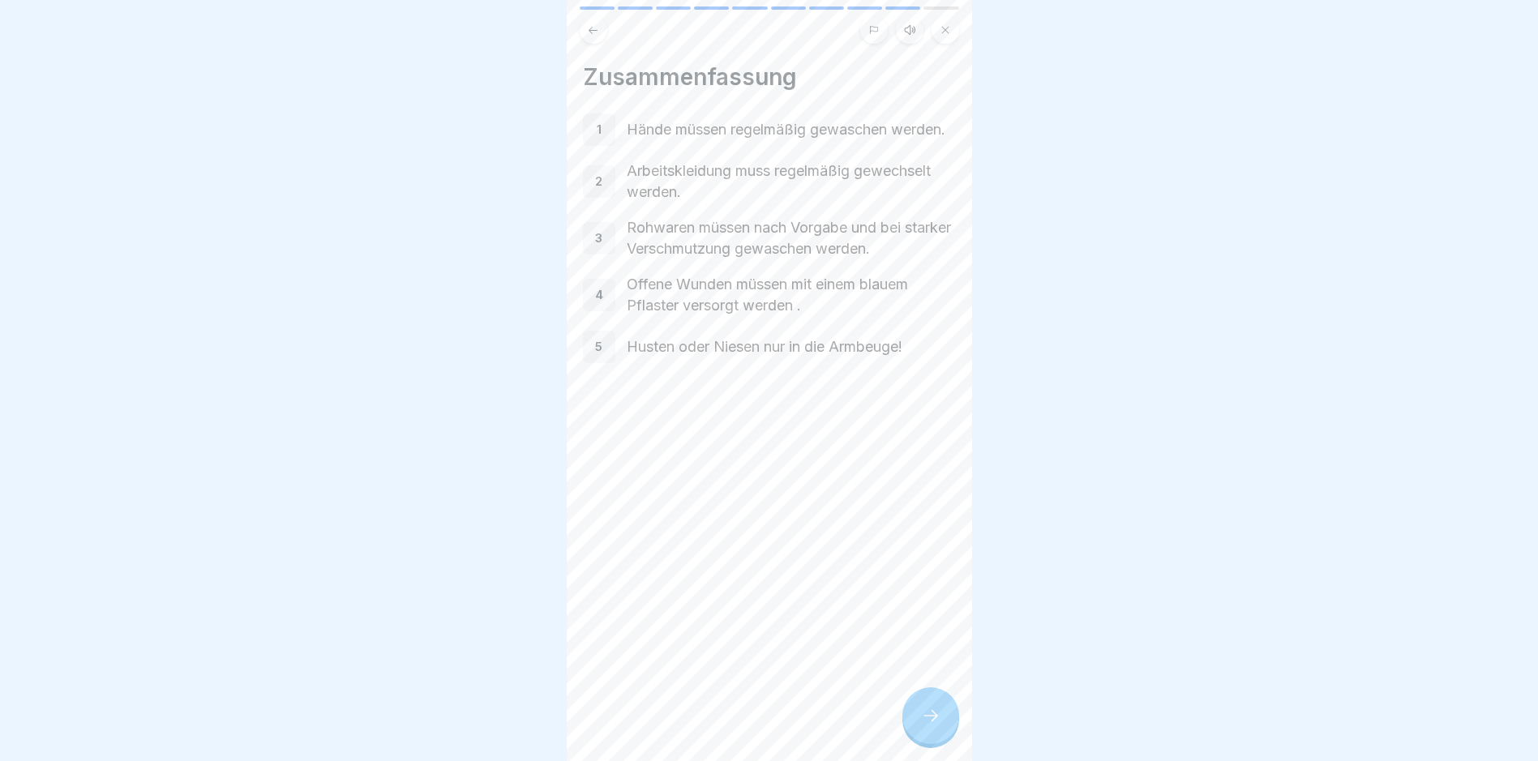
click at [935, 725] on icon at bounding box center [930, 715] width 19 height 19
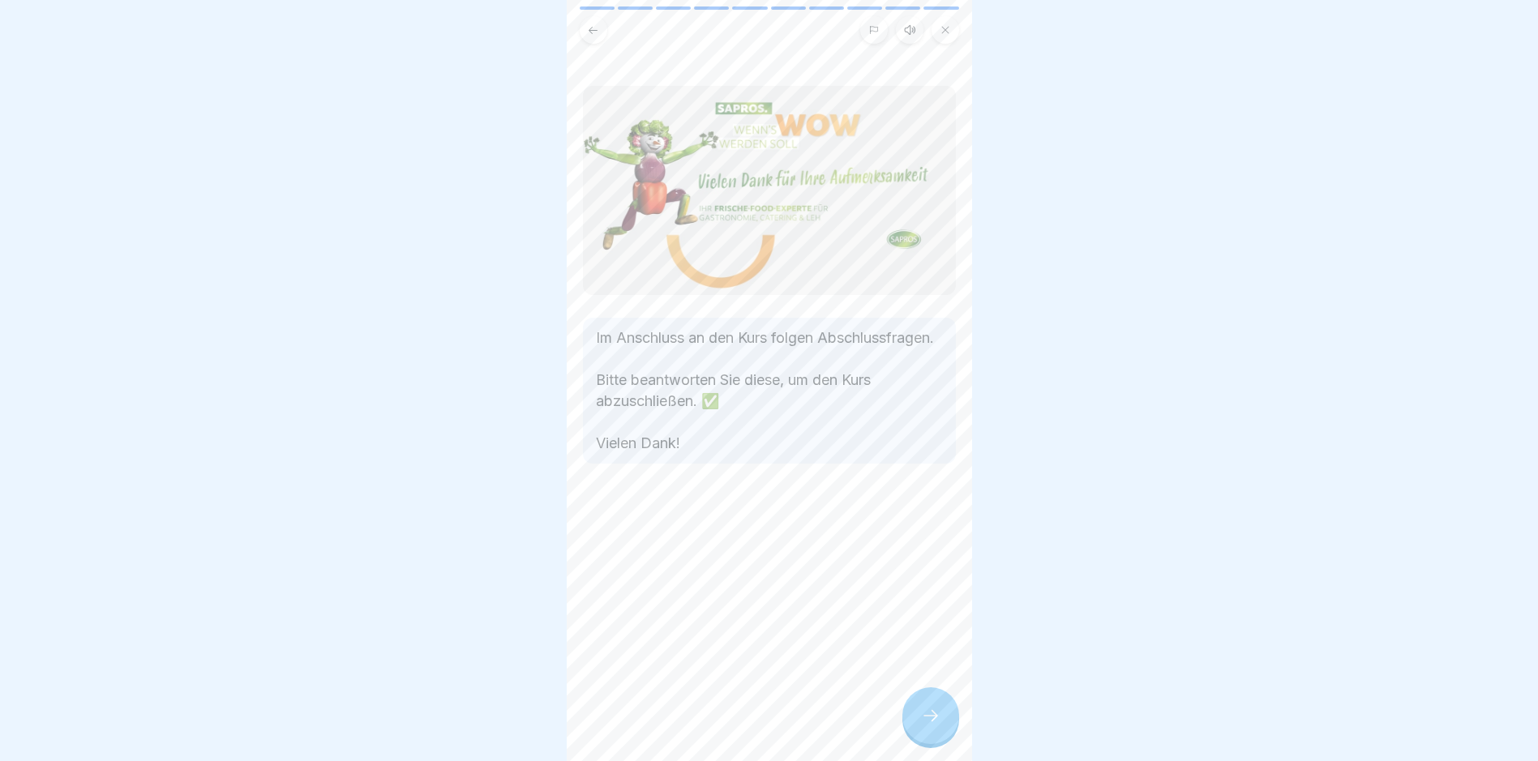
click at [938, 725] on icon at bounding box center [930, 715] width 19 height 19
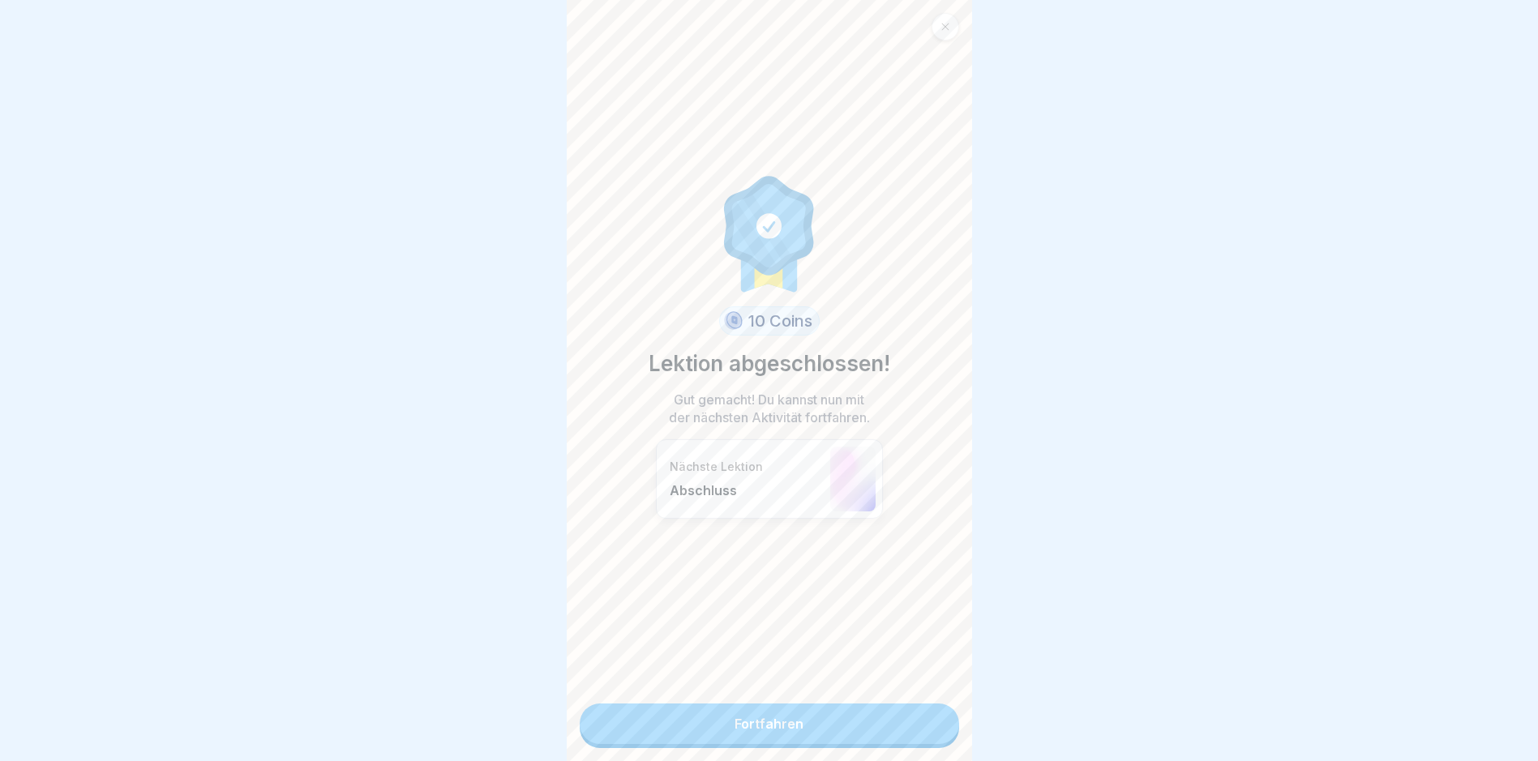
click at [853, 717] on link "Fortfahren" at bounding box center [769, 724] width 379 height 41
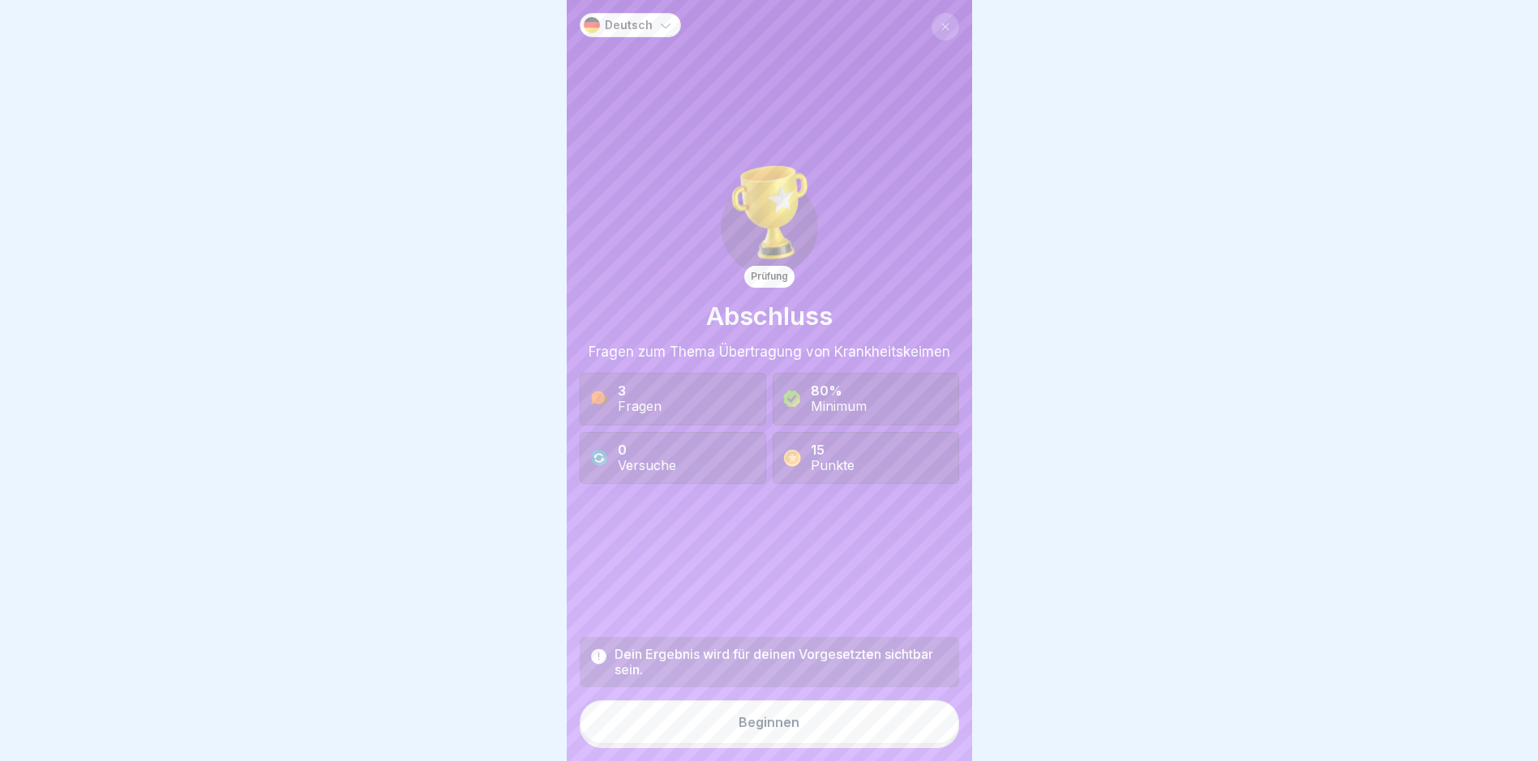
click at [844, 736] on button "Beginnen" at bounding box center [769, 722] width 379 height 44
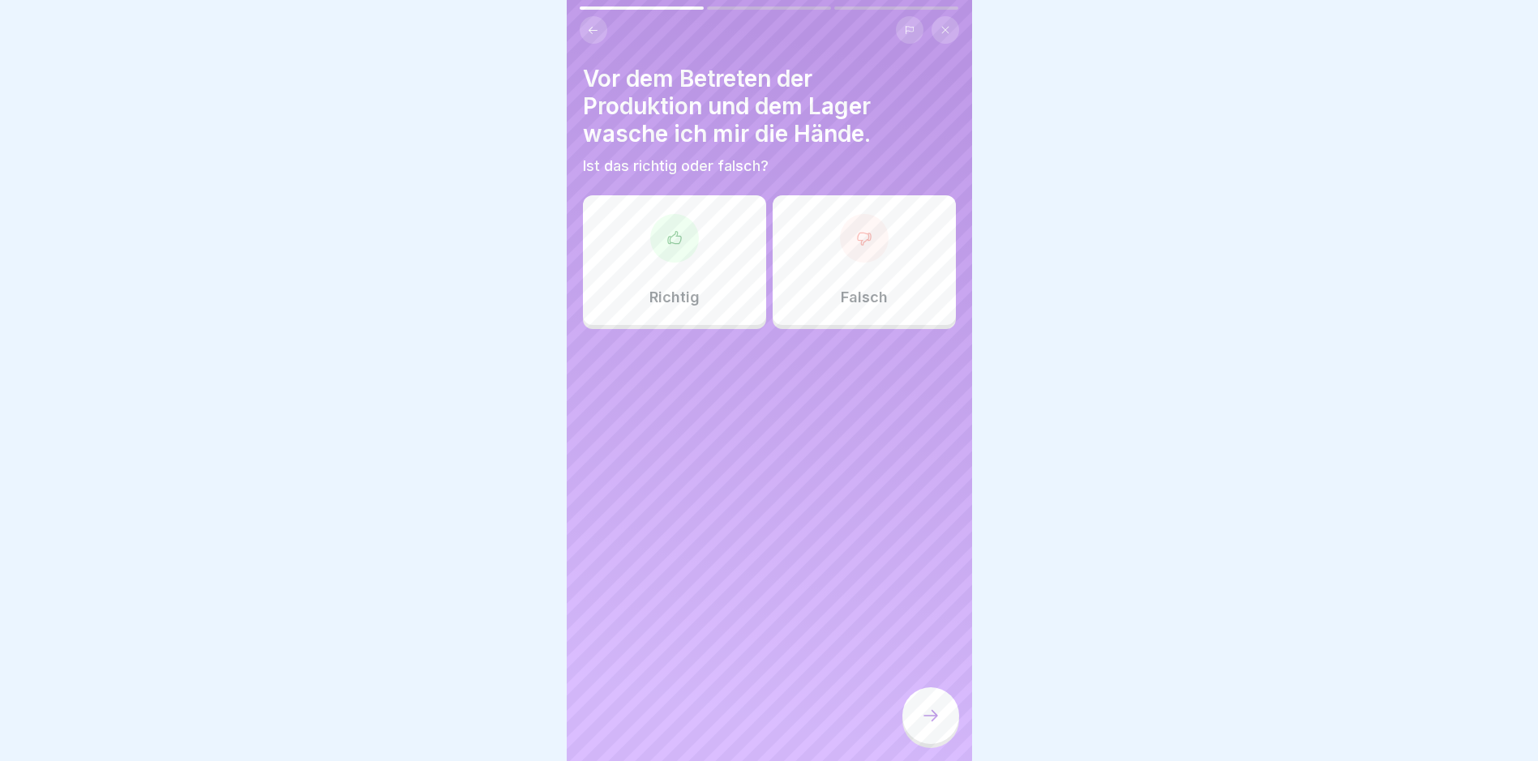
click at [674, 263] on div "Richtig" at bounding box center [674, 260] width 183 height 130
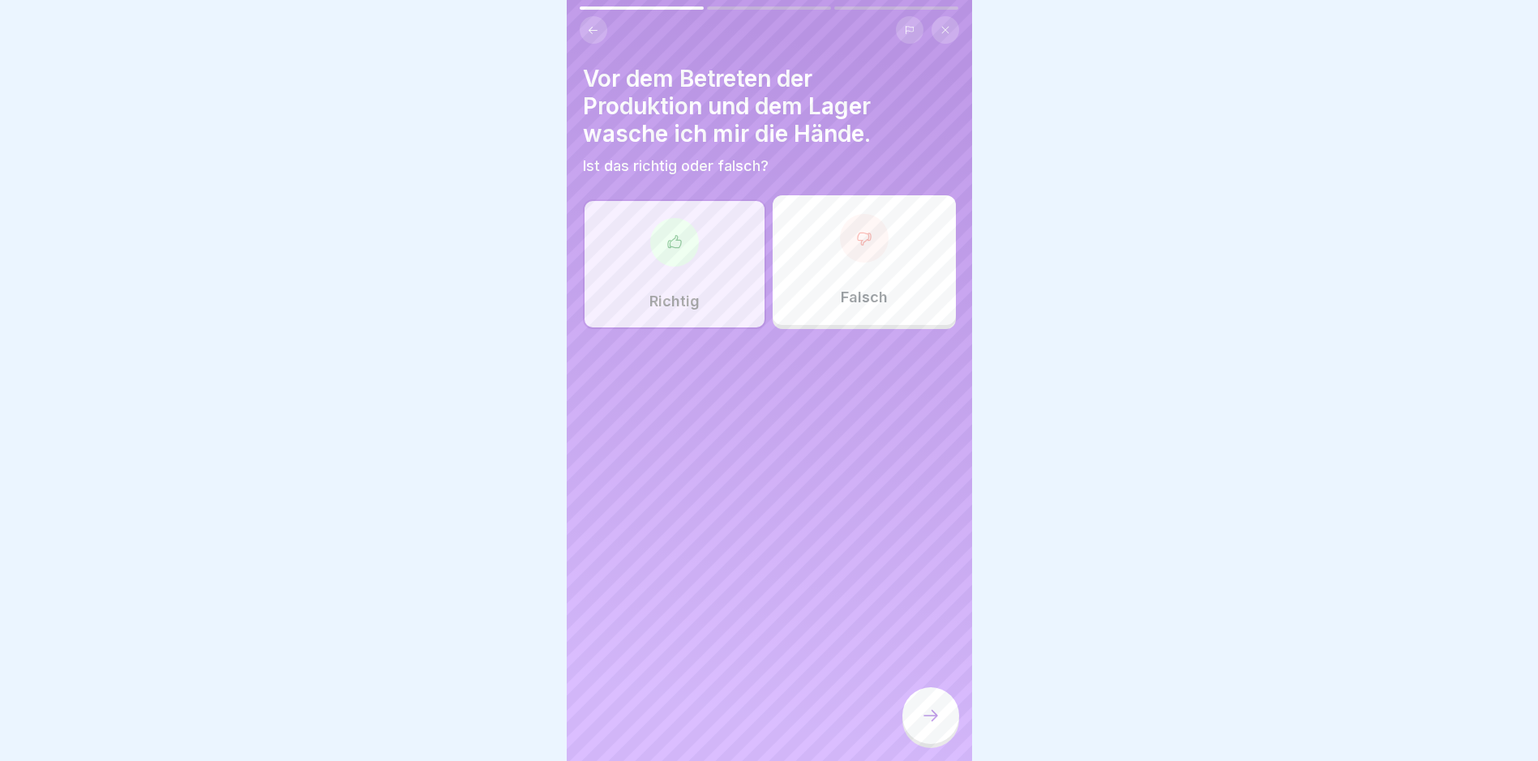
click at [940, 719] on div at bounding box center [930, 715] width 57 height 57
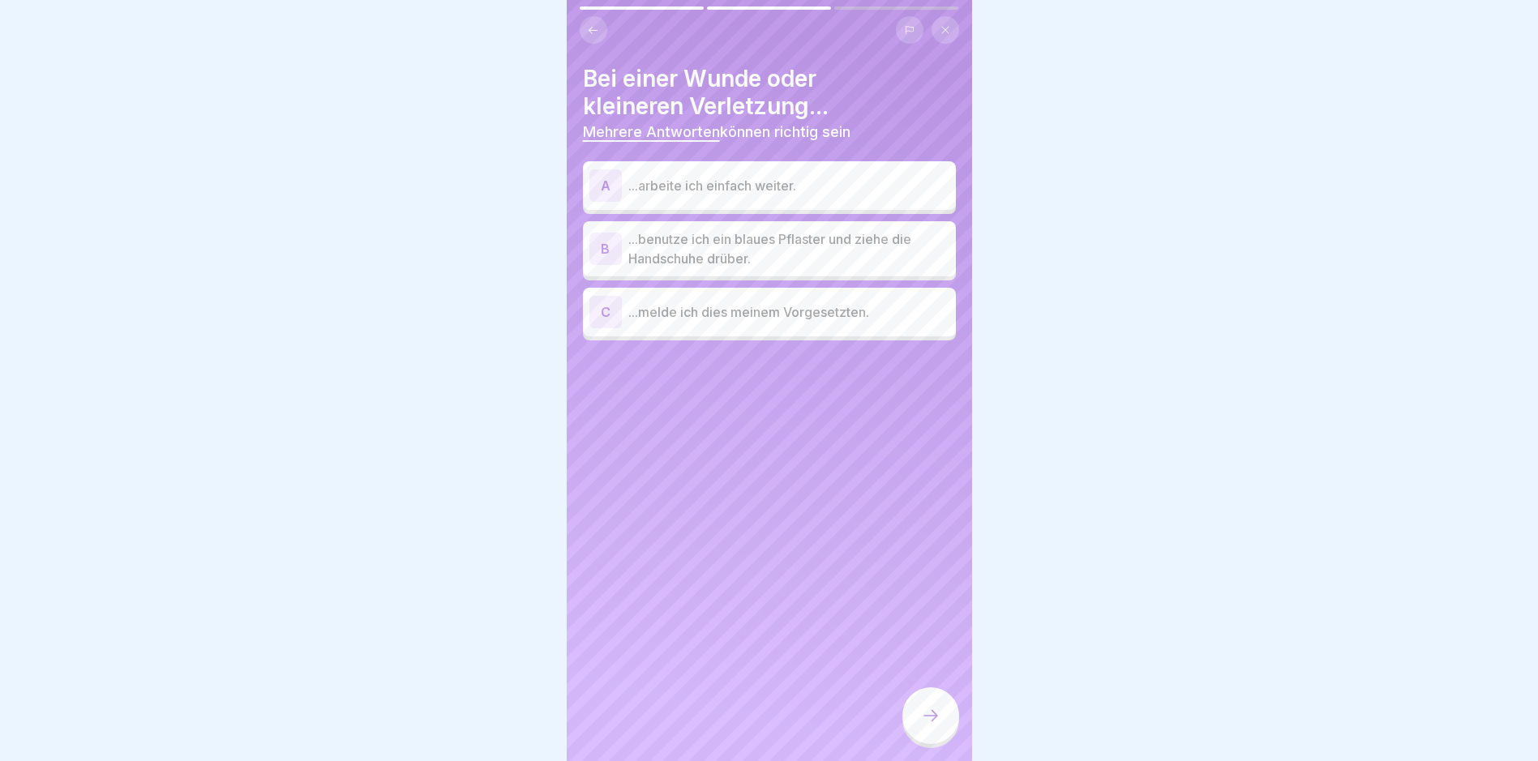
click at [754, 254] on p "...benutze ich ein blaues Pflaster und ziehe die Handschuhe drüber." at bounding box center [788, 248] width 321 height 39
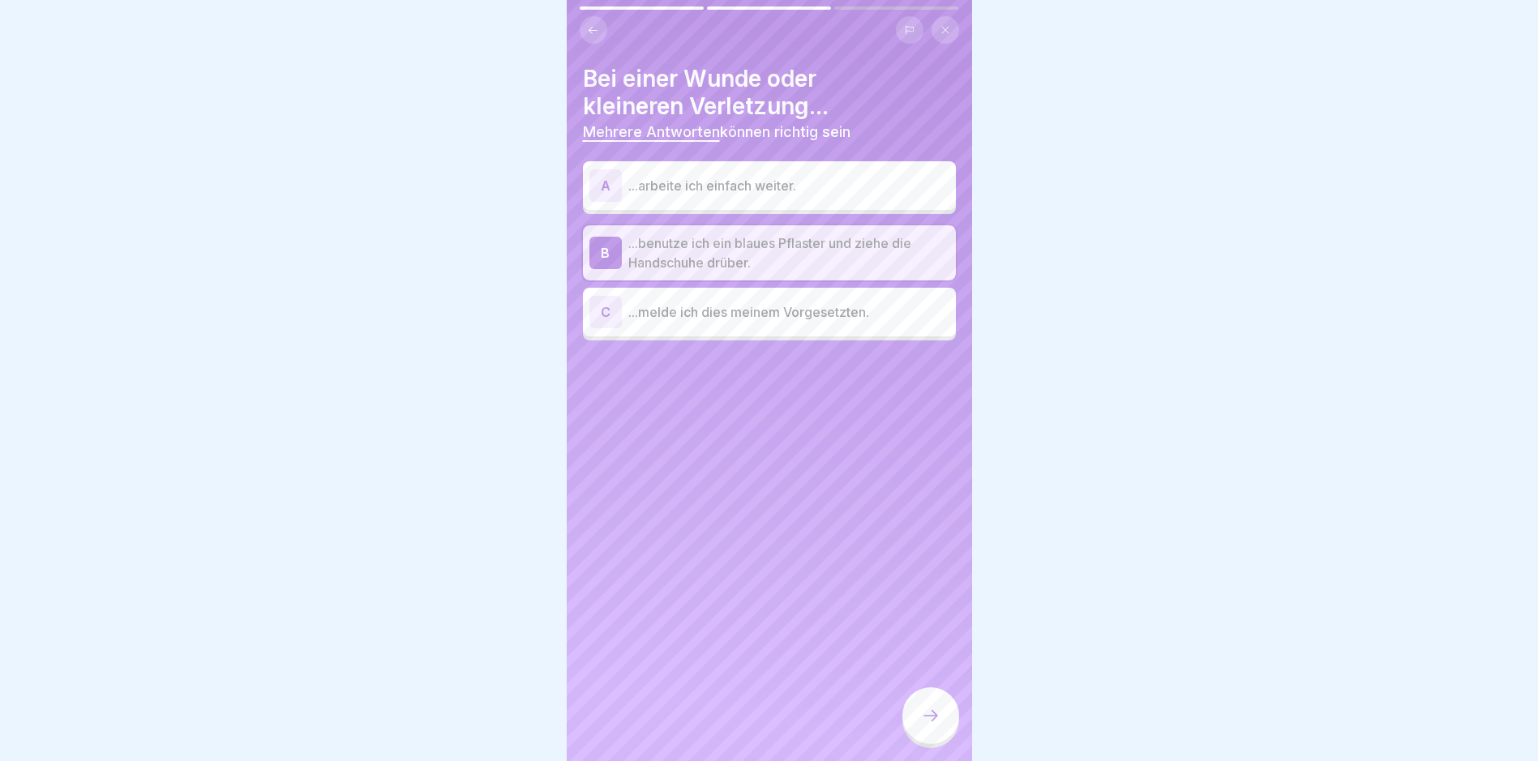
click at [754, 306] on p "...melde ich dies meinem Vorgesetzten." at bounding box center [788, 311] width 321 height 19
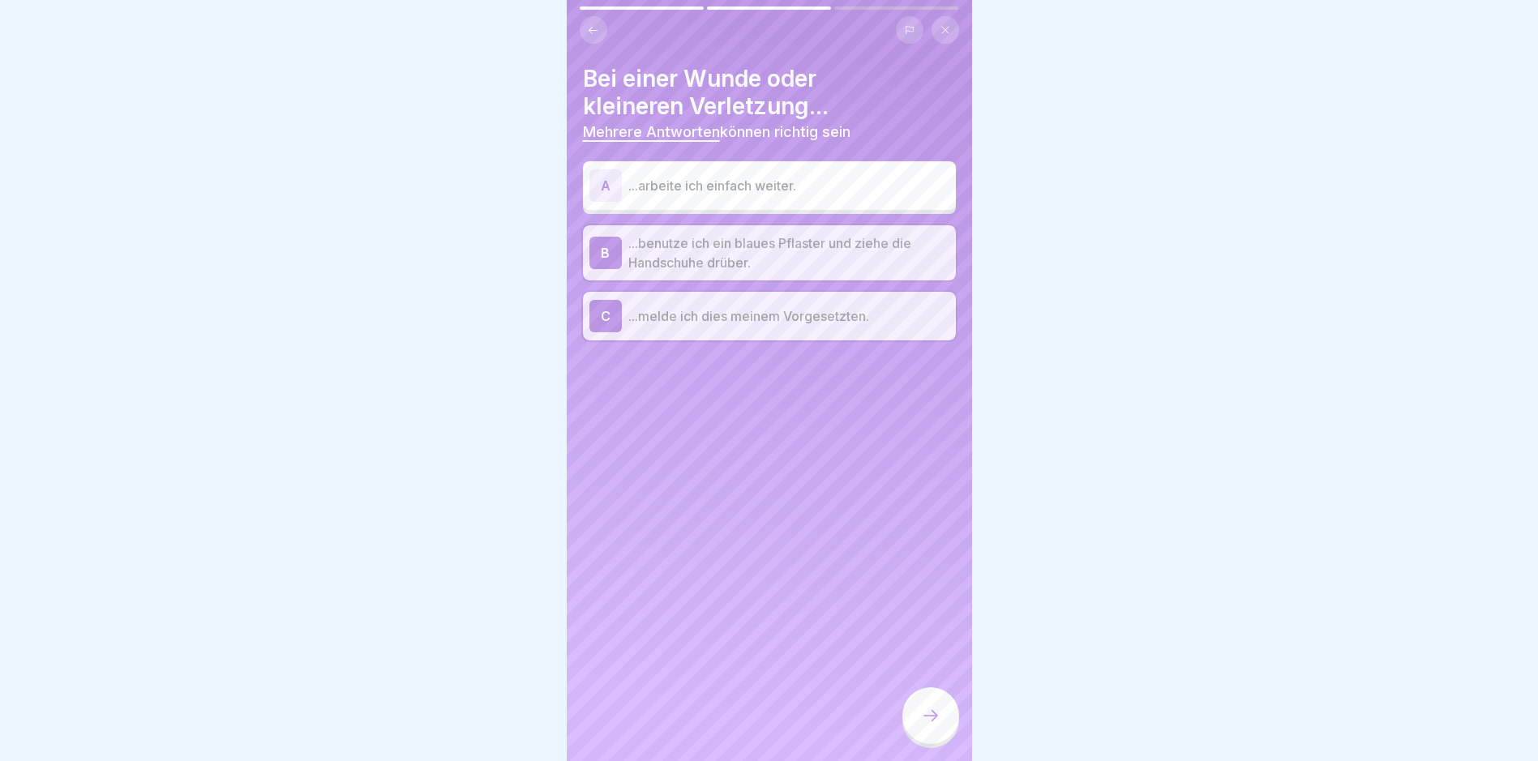
click at [940, 741] on div at bounding box center [930, 715] width 57 height 57
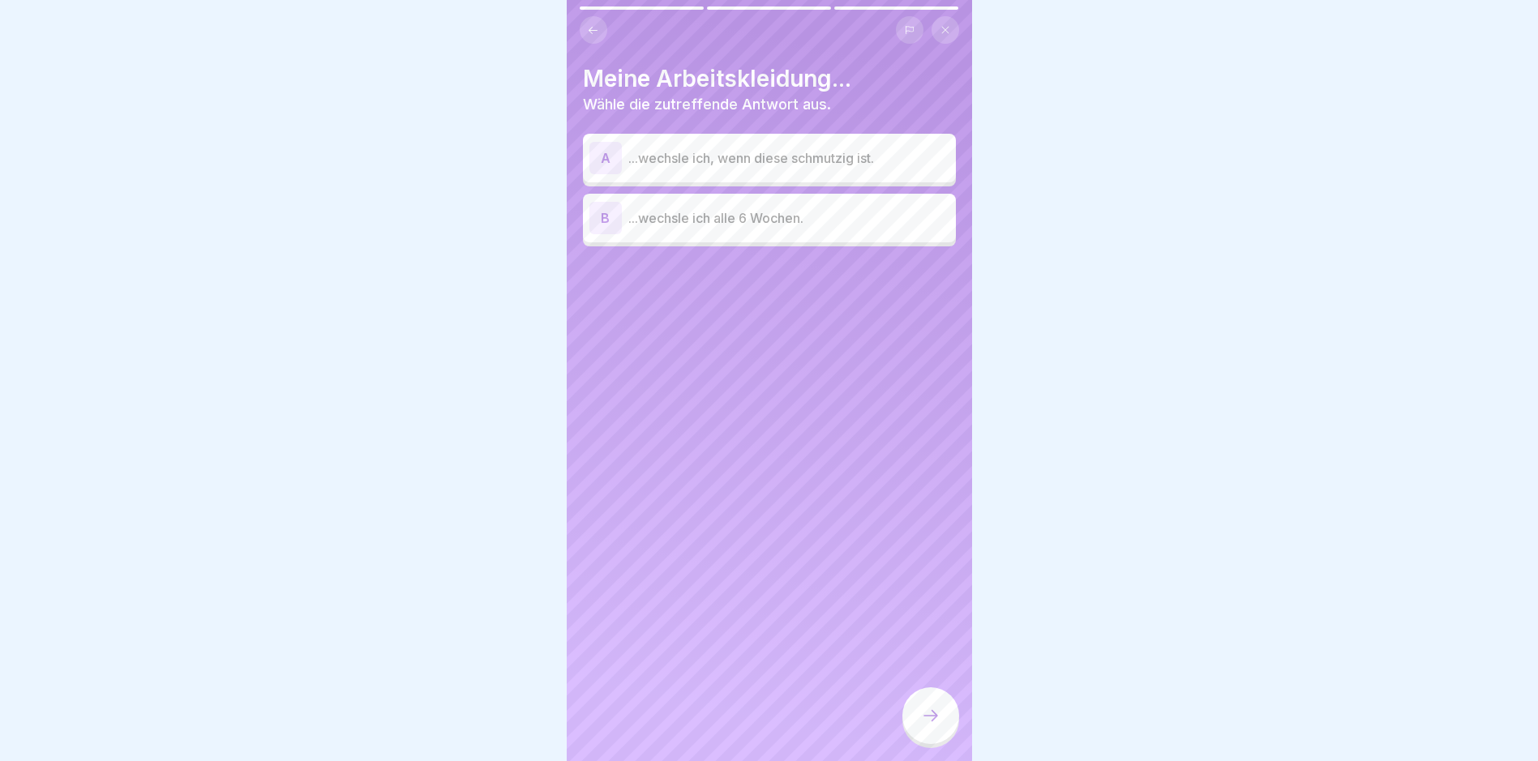
click at [691, 167] on p "...wechsle ich, wenn diese schmutzig ist." at bounding box center [788, 157] width 321 height 19
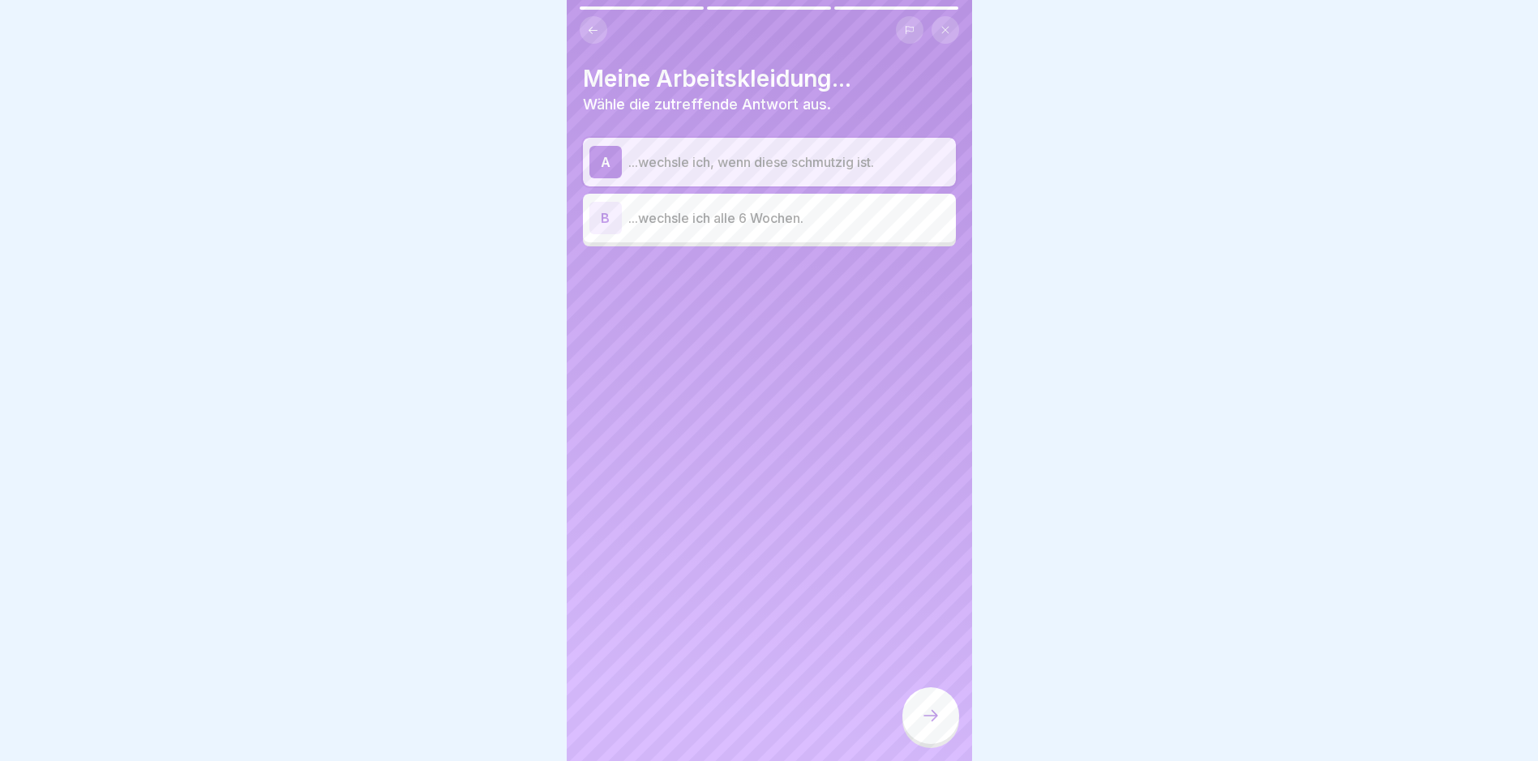
click at [930, 725] on icon at bounding box center [930, 715] width 19 height 19
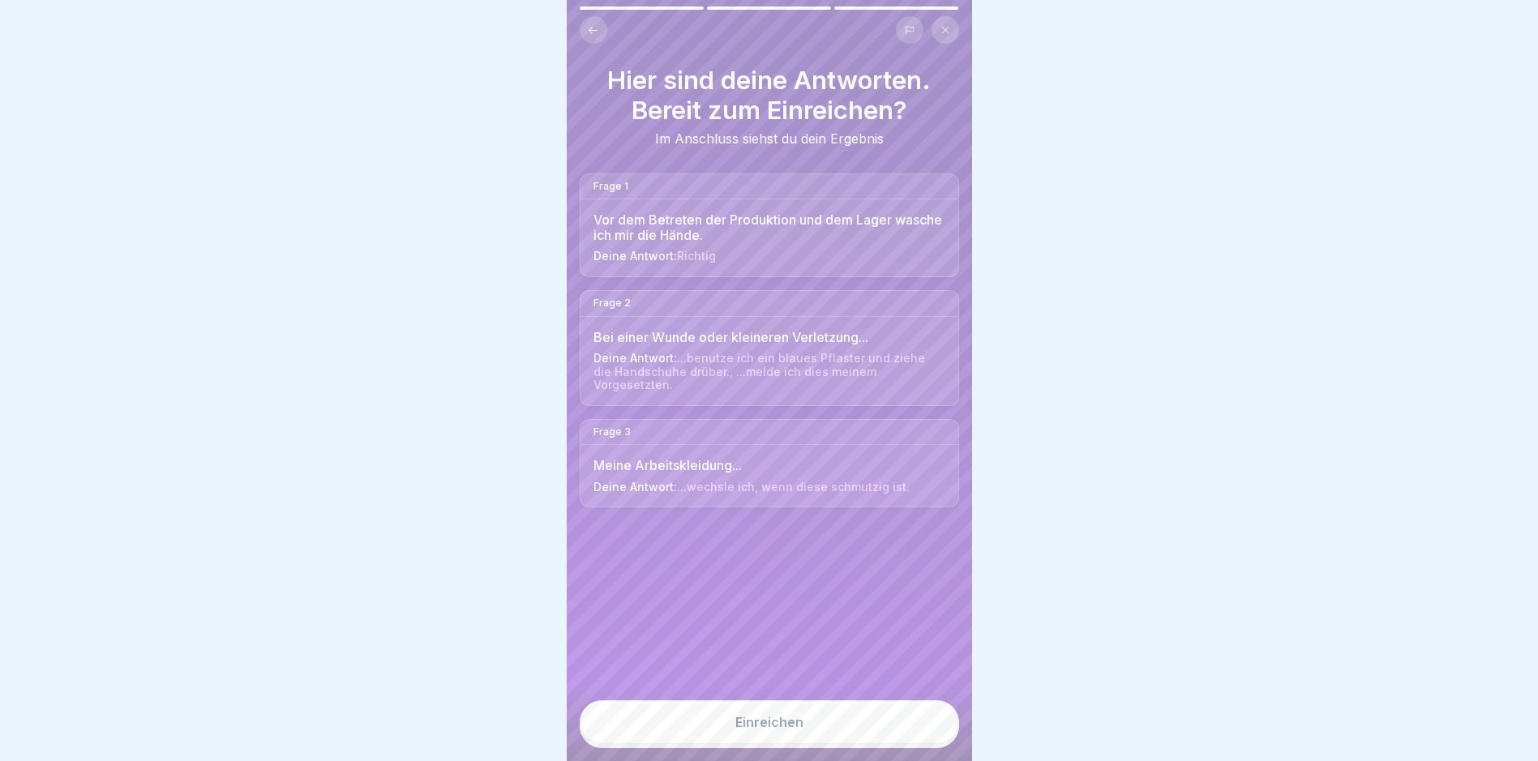
click at [869, 730] on button "Einreichen" at bounding box center [769, 722] width 379 height 44
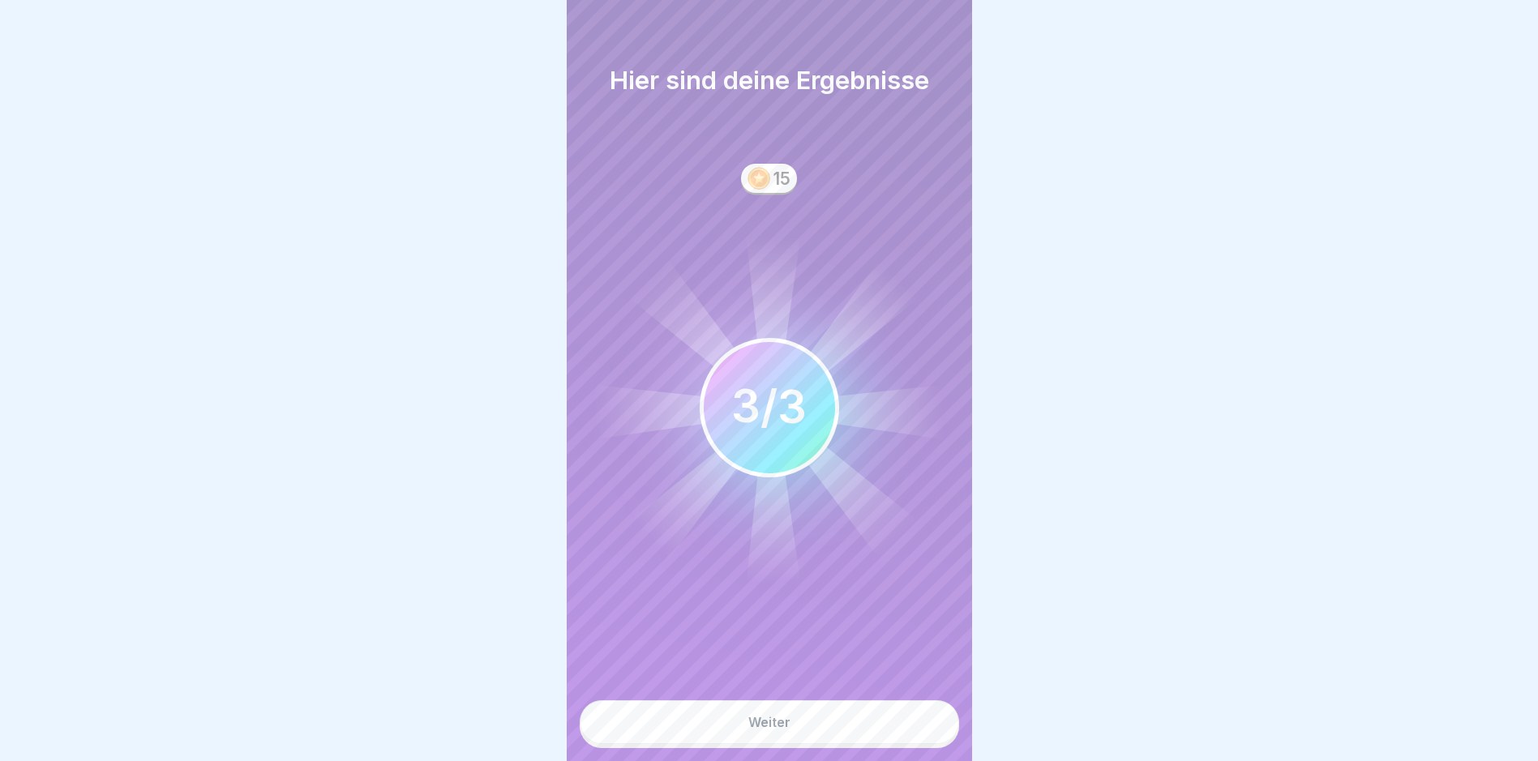
click at [863, 722] on button "Weiter" at bounding box center [769, 722] width 379 height 44
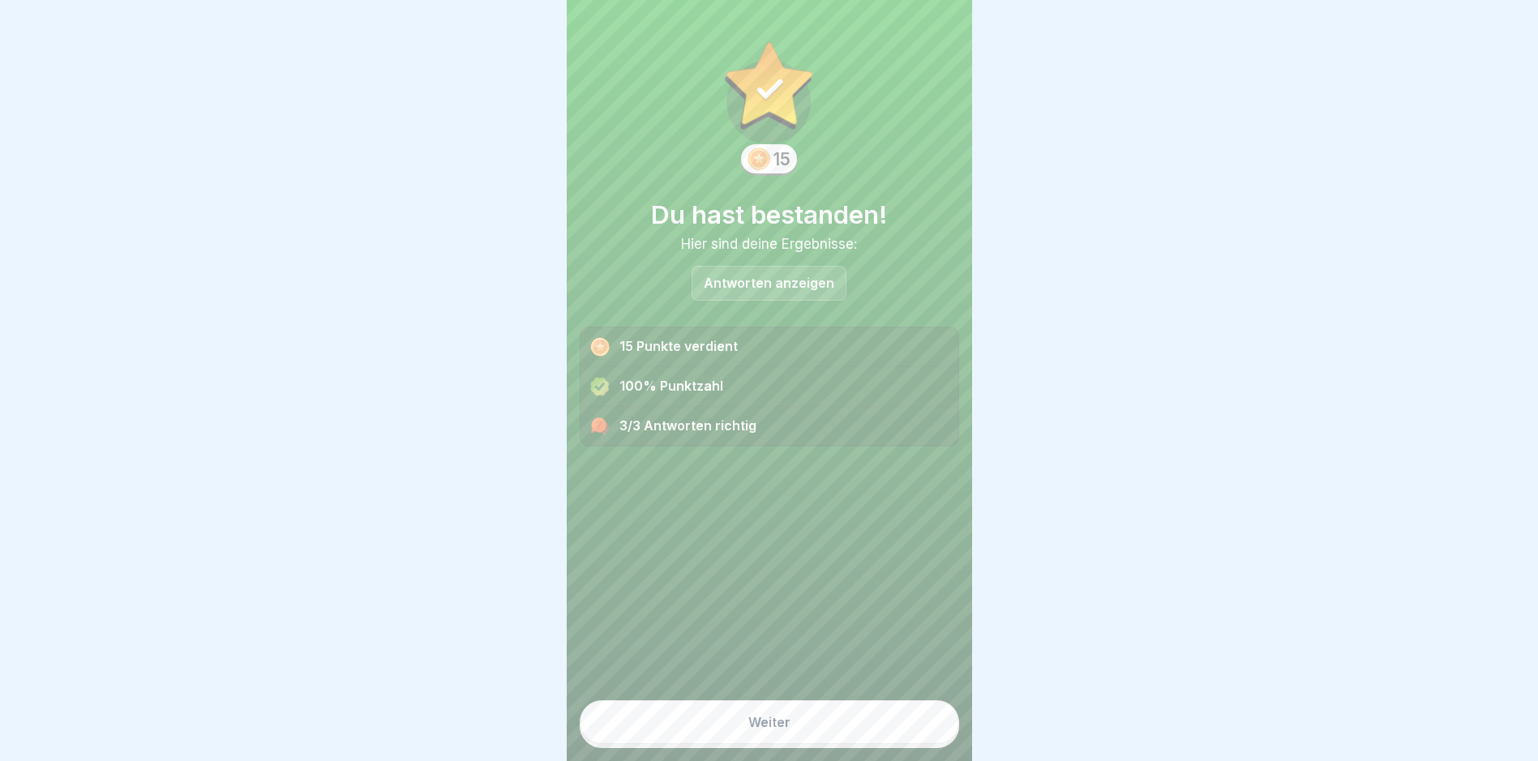
click at [819, 726] on button "Weiter" at bounding box center [769, 722] width 379 height 44
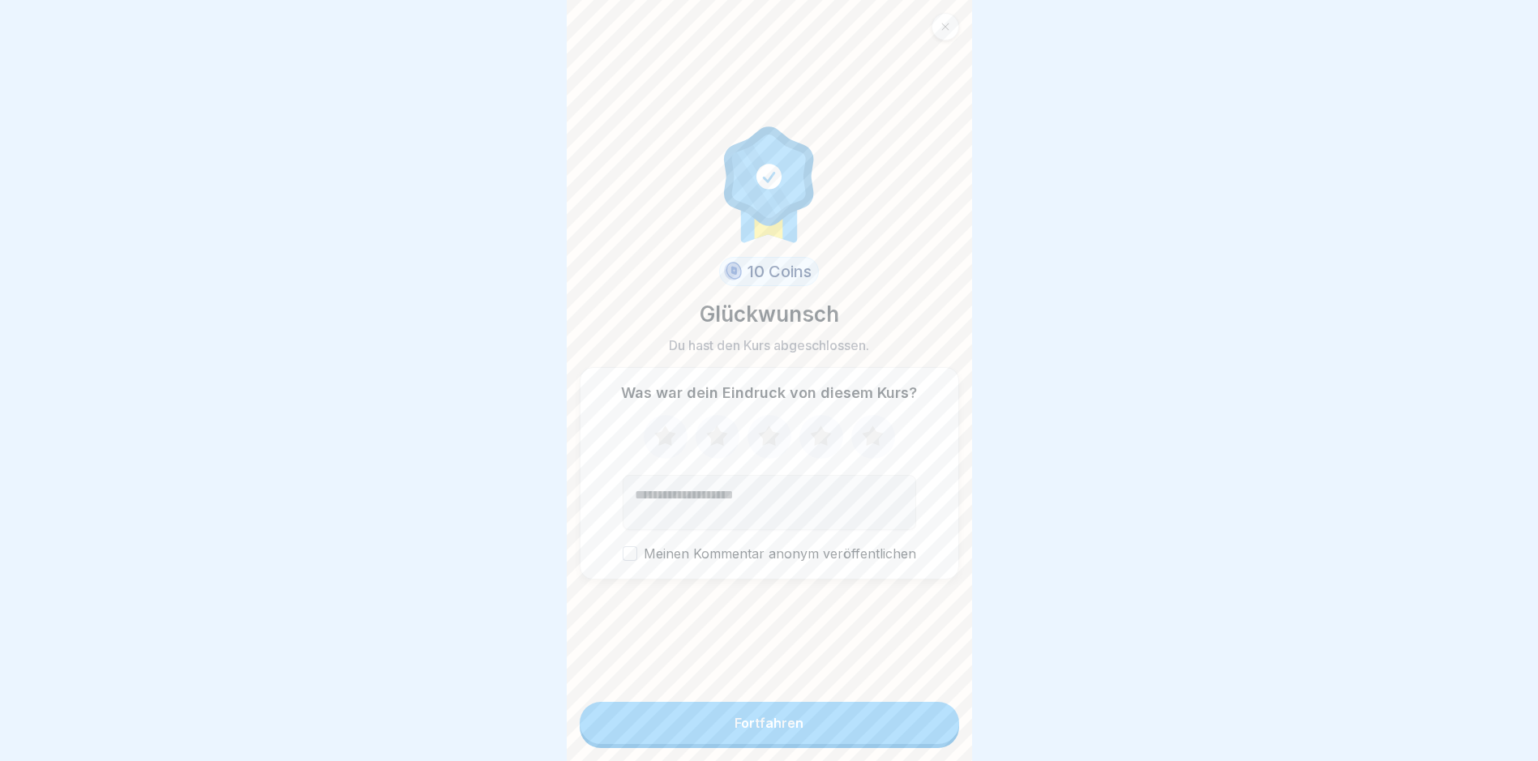
click at [811, 738] on button "Fortfahren" at bounding box center [769, 723] width 379 height 42
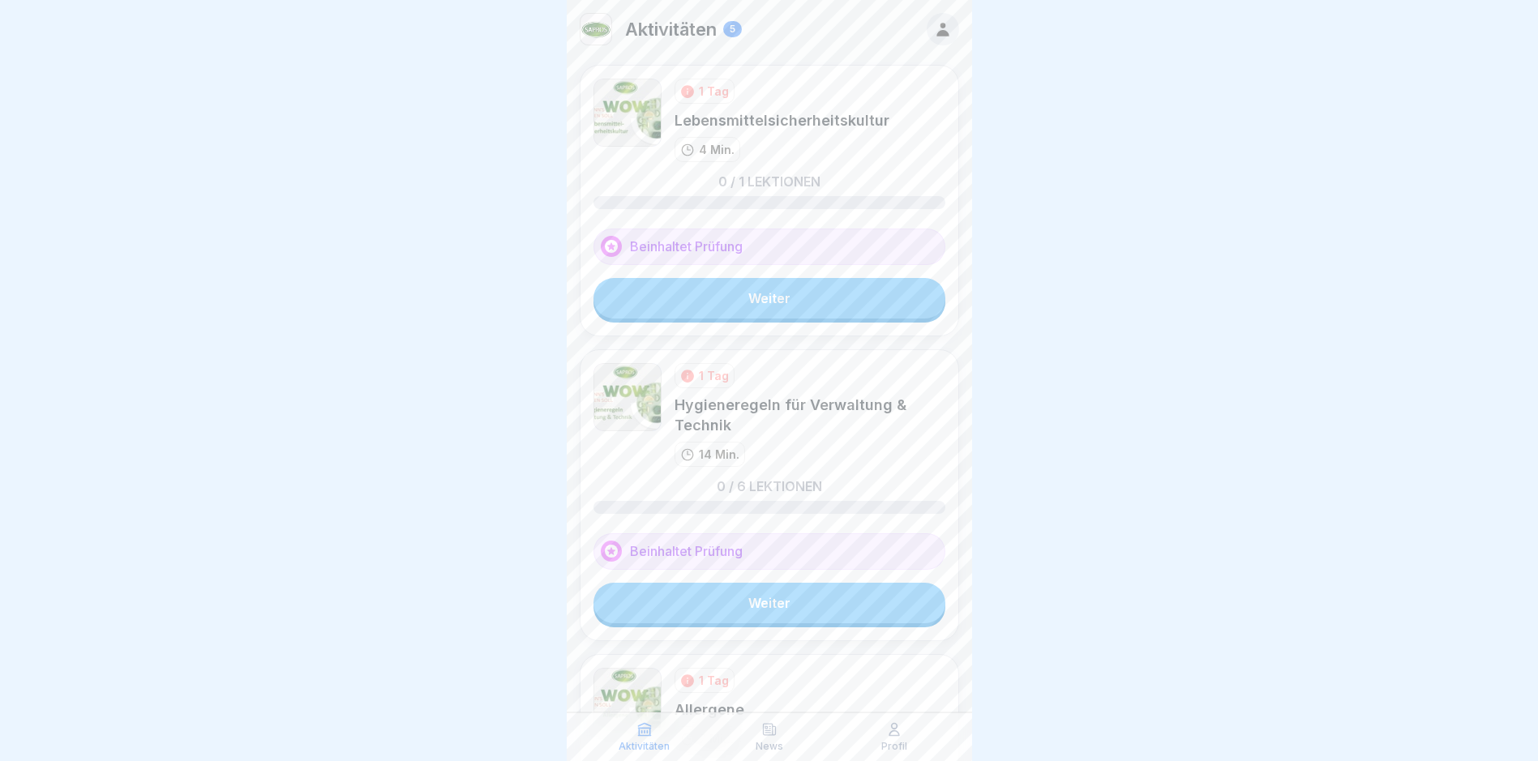
click at [754, 296] on link "Weiter" at bounding box center [769, 298] width 352 height 41
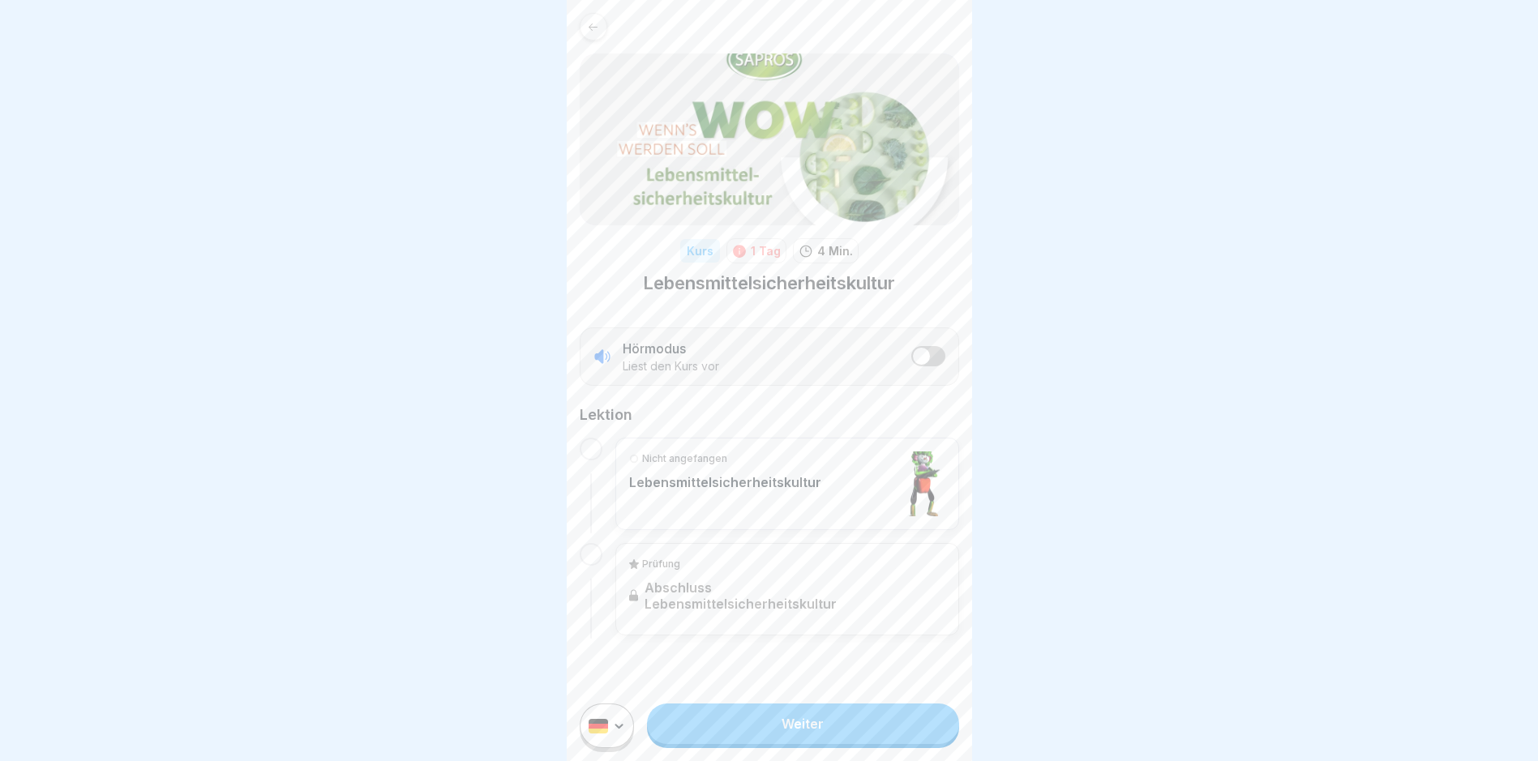
click at [826, 736] on link "Weiter" at bounding box center [802, 724] width 311 height 41
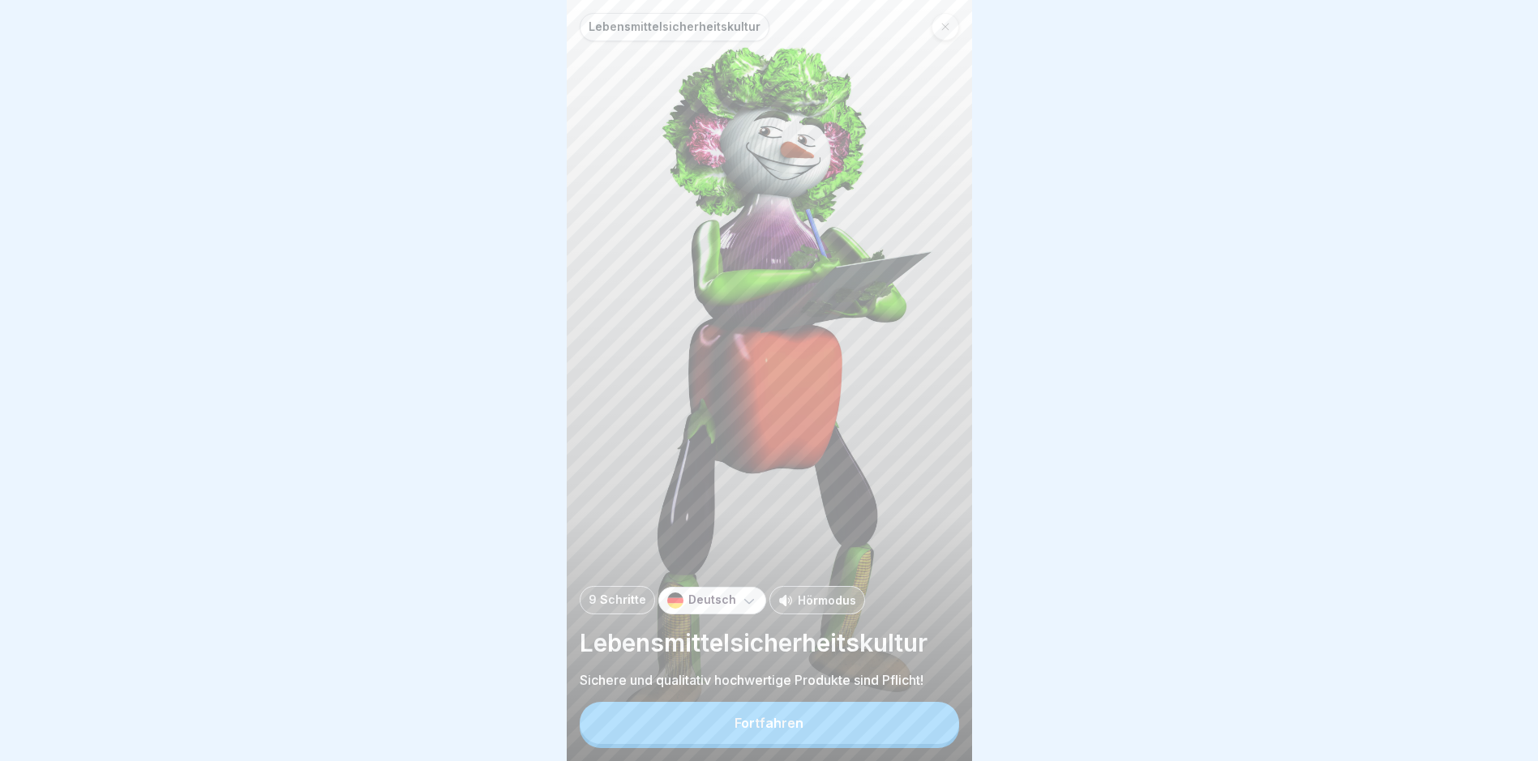
click at [831, 742] on button "Fortfahren" at bounding box center [769, 723] width 379 height 42
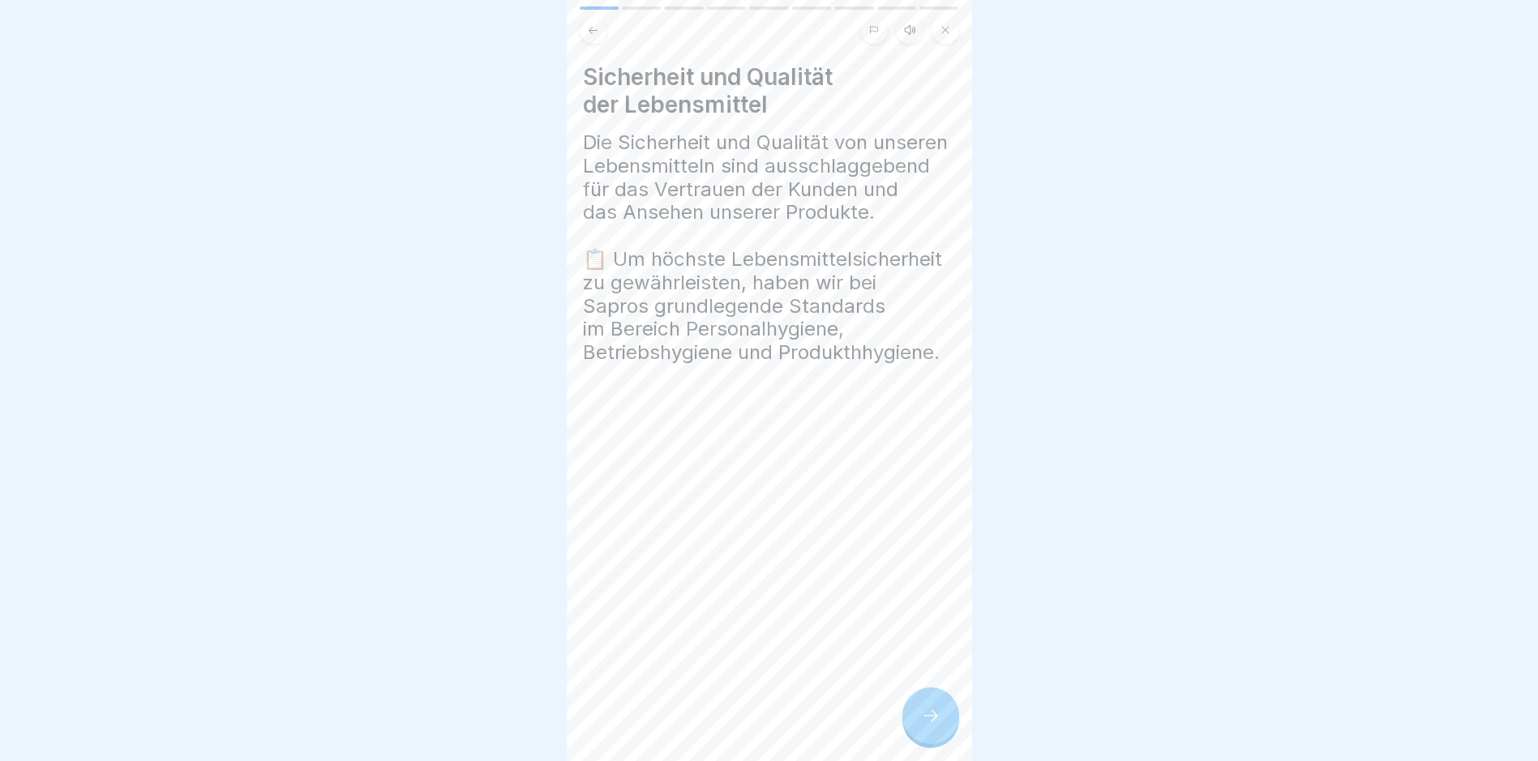
click at [929, 717] on div at bounding box center [930, 715] width 57 height 57
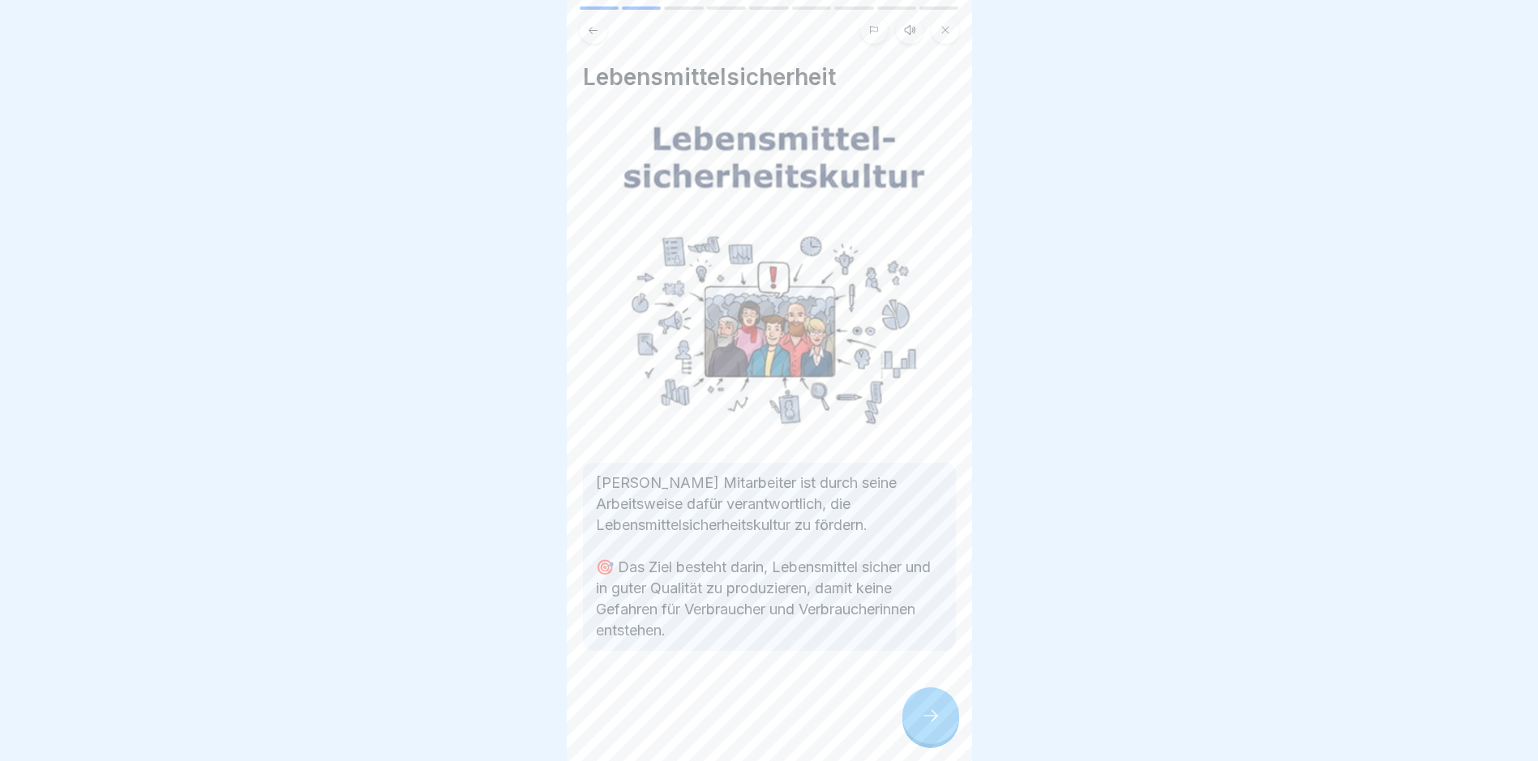
click at [930, 717] on div at bounding box center [930, 715] width 57 height 57
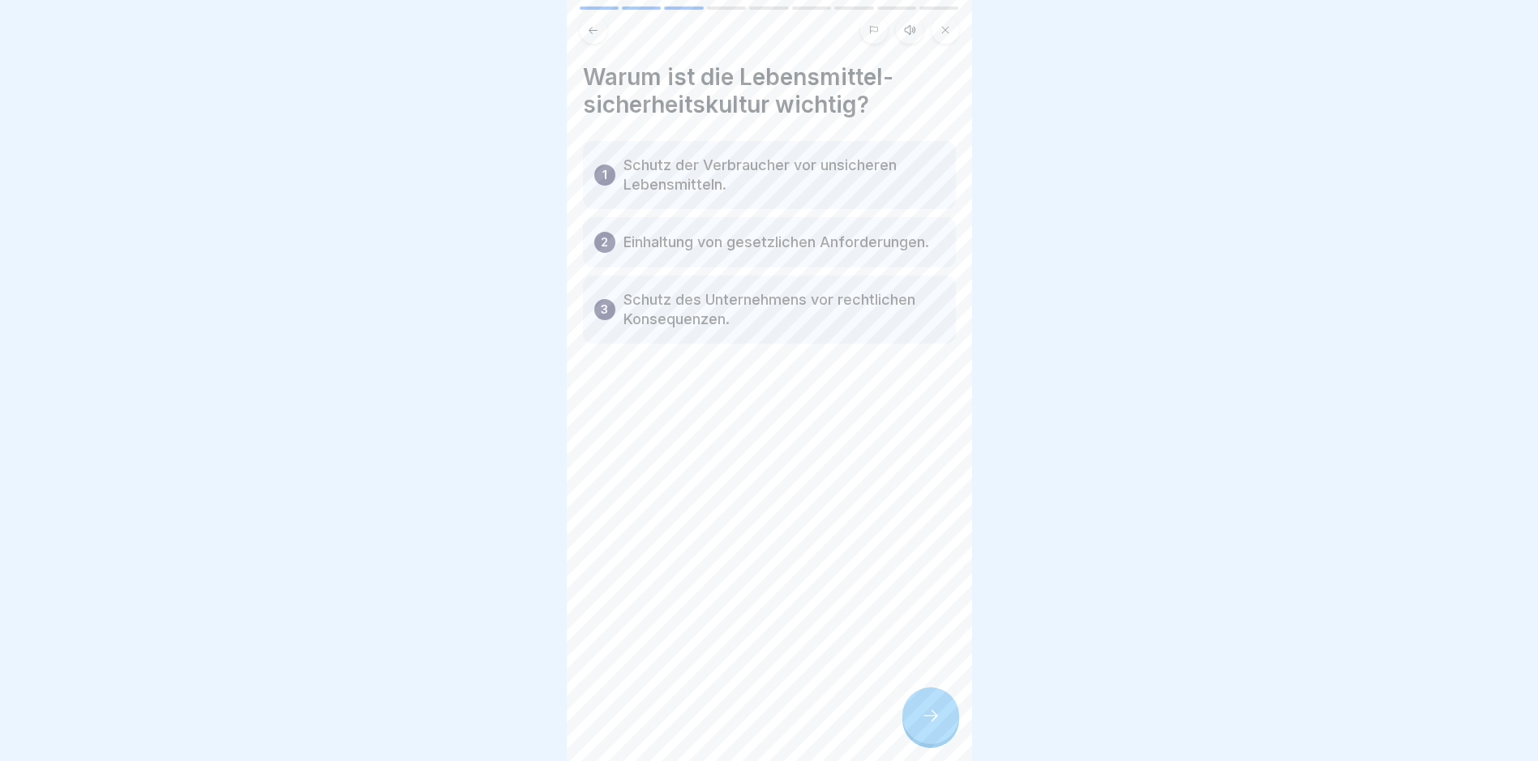
click at [930, 717] on div at bounding box center [930, 715] width 57 height 57
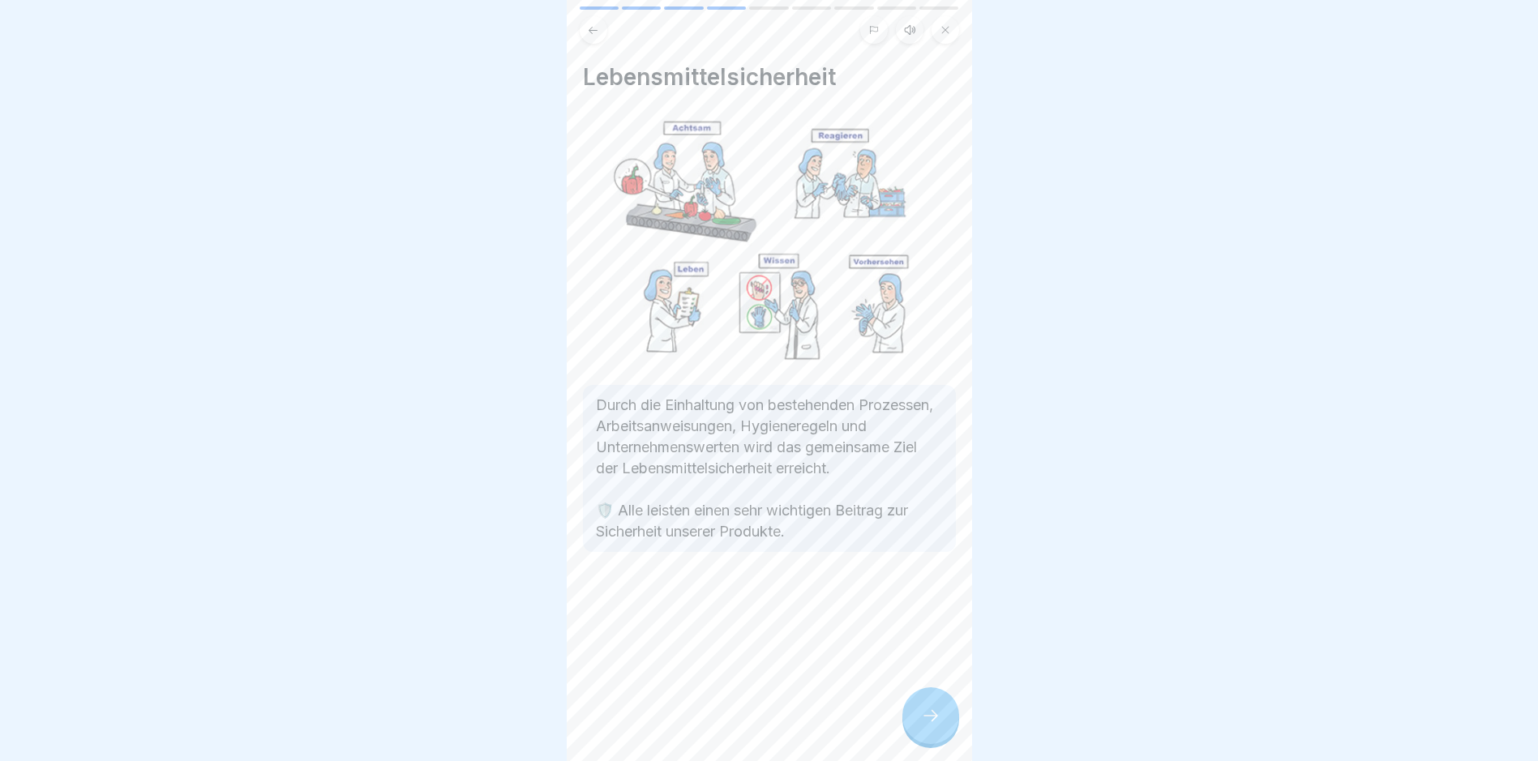
click at [930, 717] on div at bounding box center [930, 715] width 57 height 57
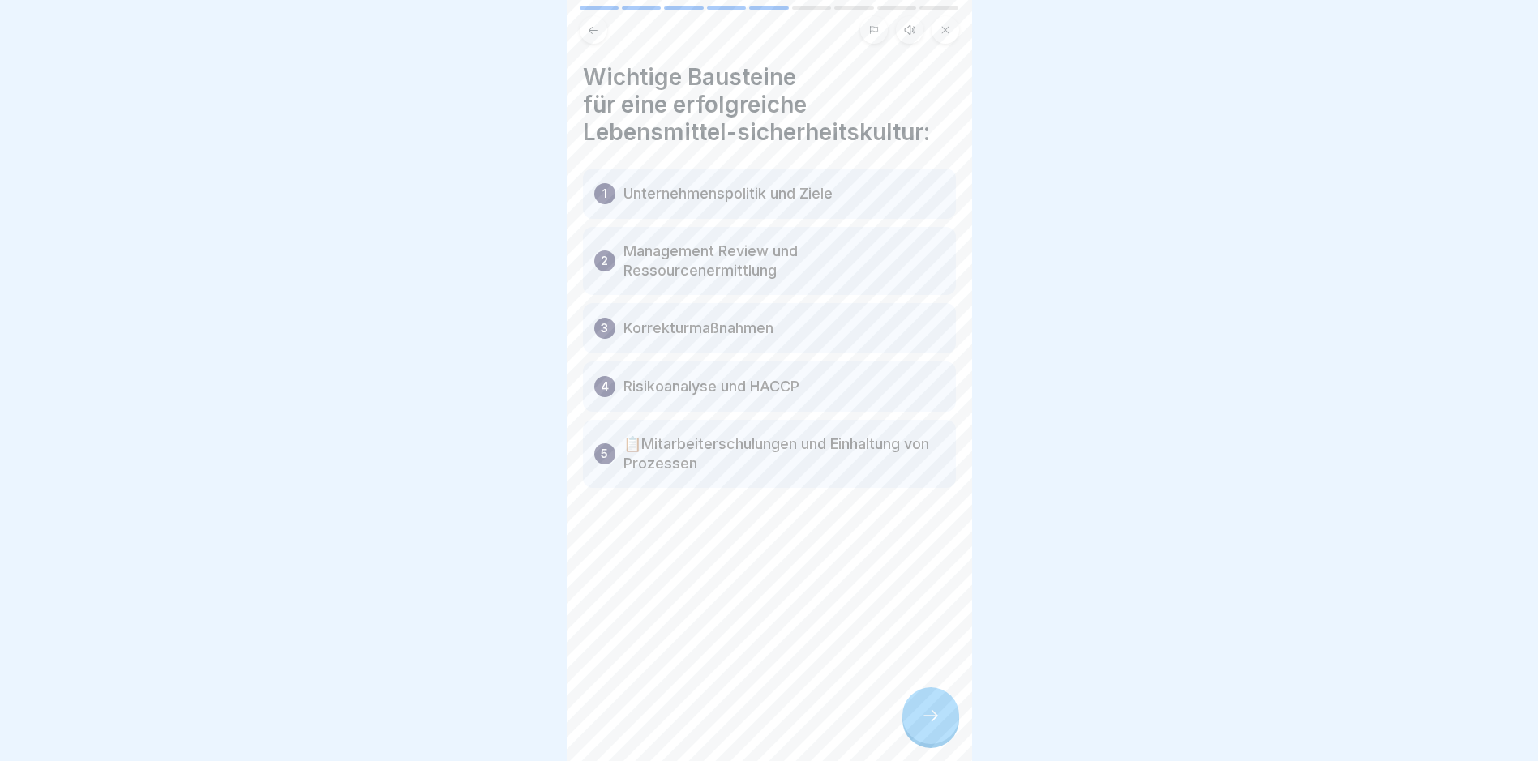
click at [930, 717] on div at bounding box center [930, 715] width 57 height 57
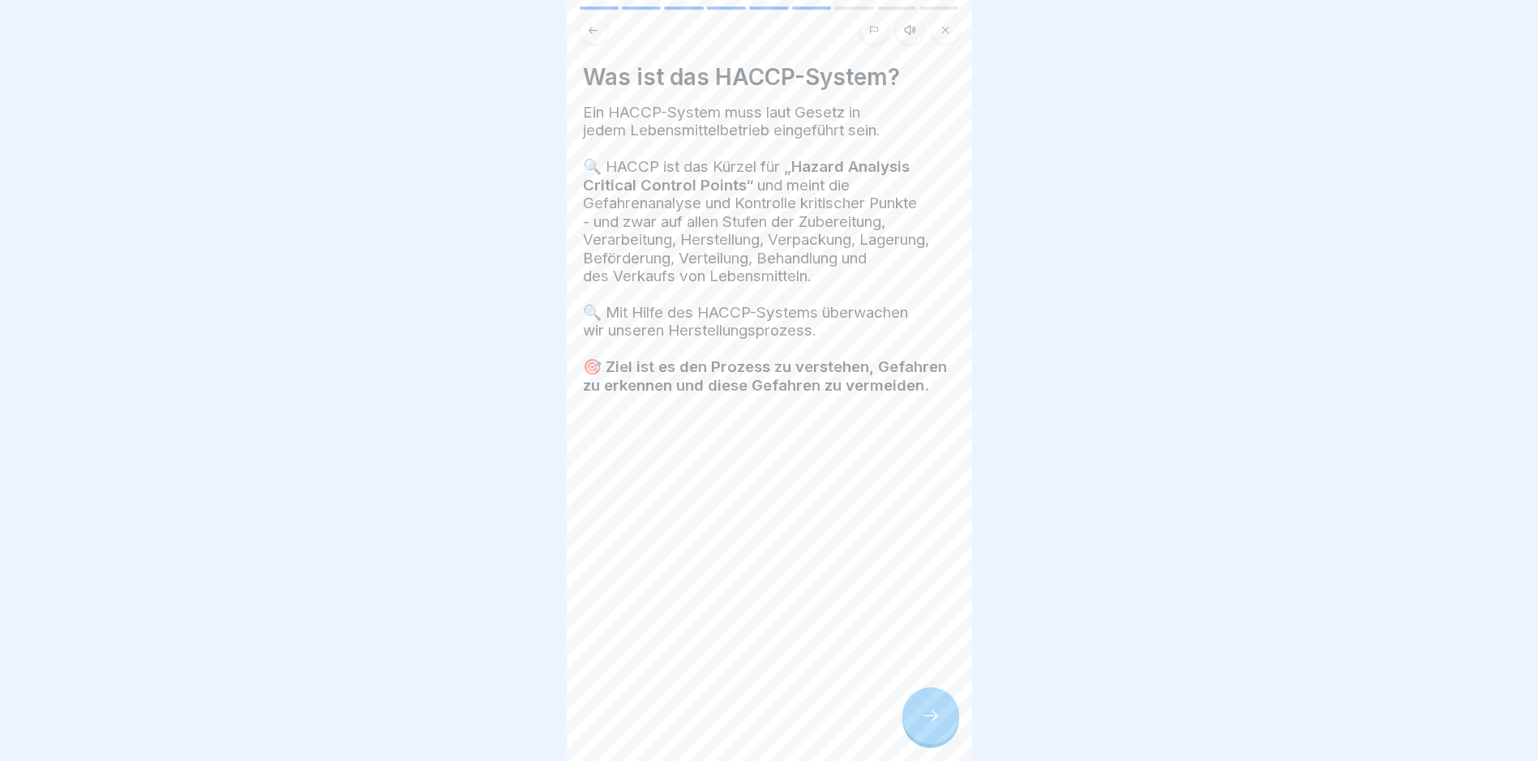
click at [930, 717] on div at bounding box center [930, 715] width 57 height 57
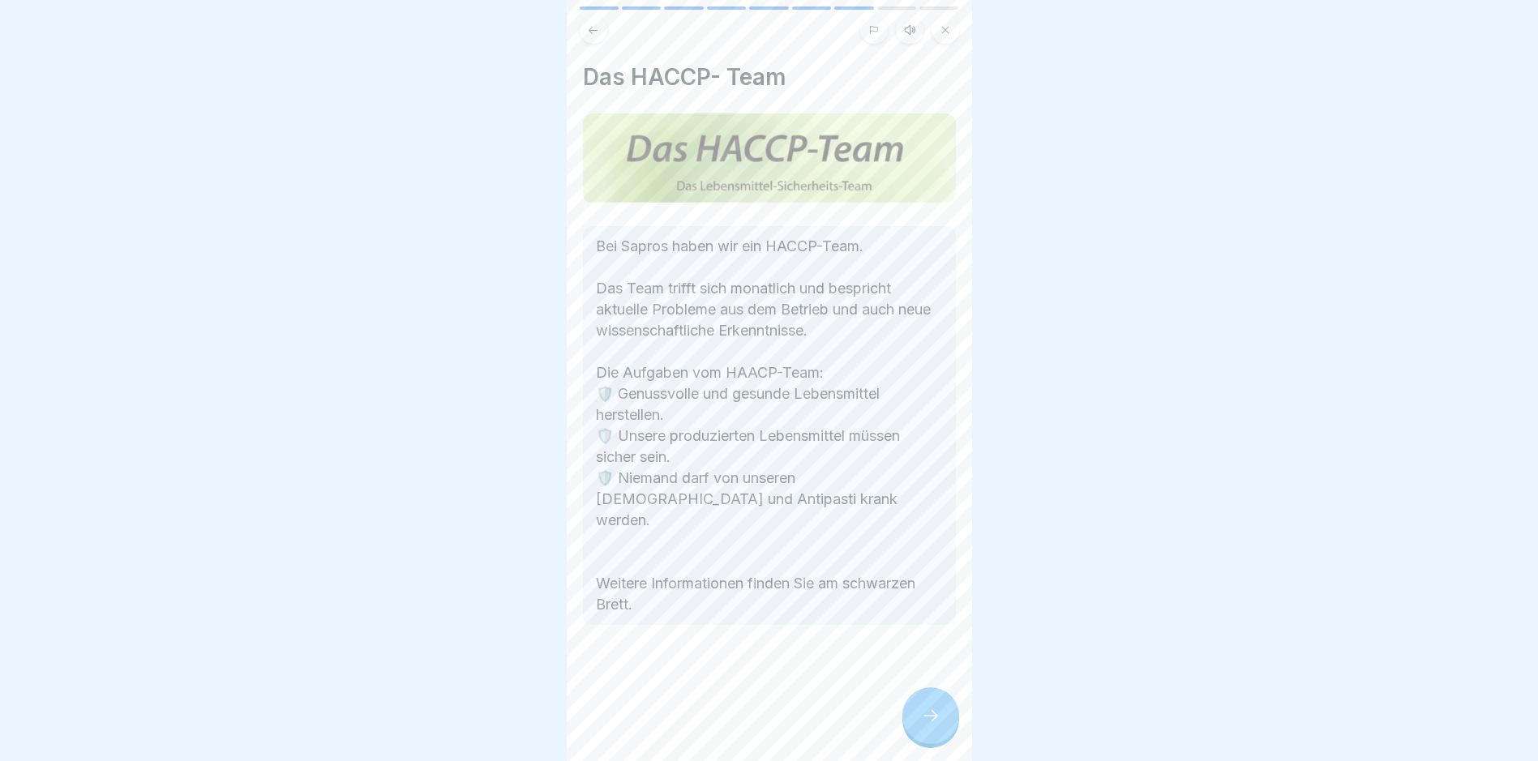
click at [930, 717] on div at bounding box center [930, 715] width 57 height 57
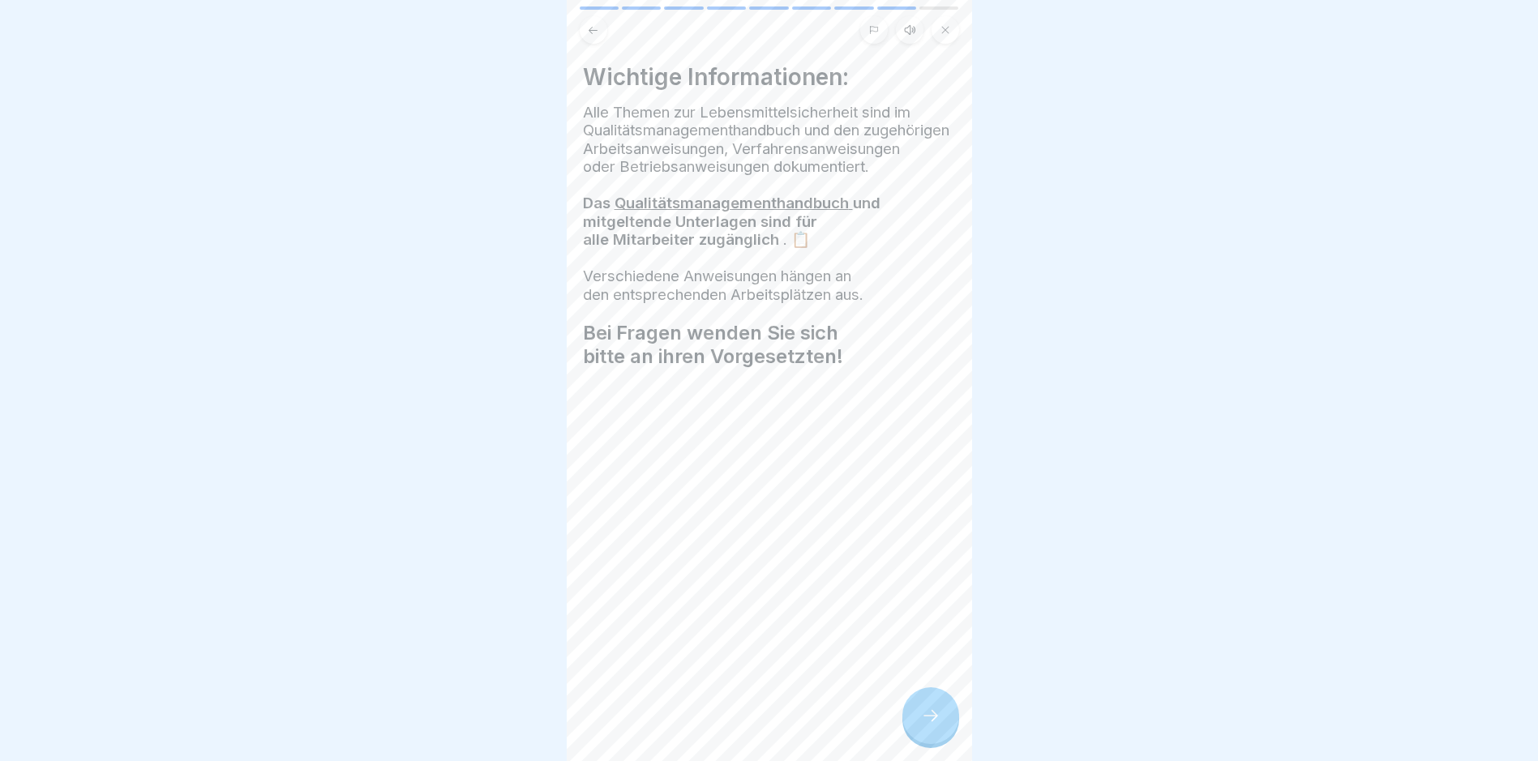
click at [930, 717] on div at bounding box center [930, 715] width 57 height 57
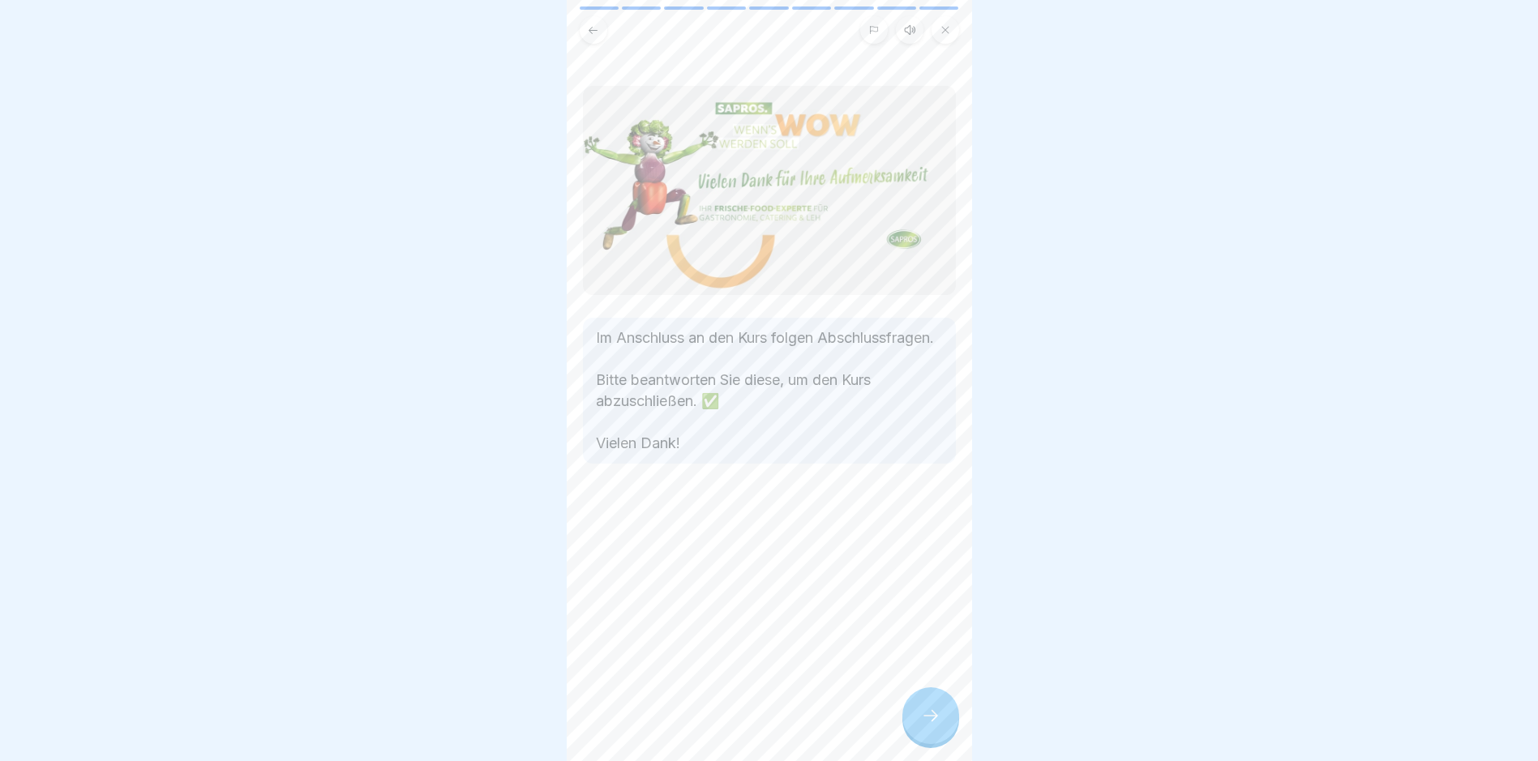
click at [930, 717] on div at bounding box center [930, 715] width 57 height 57
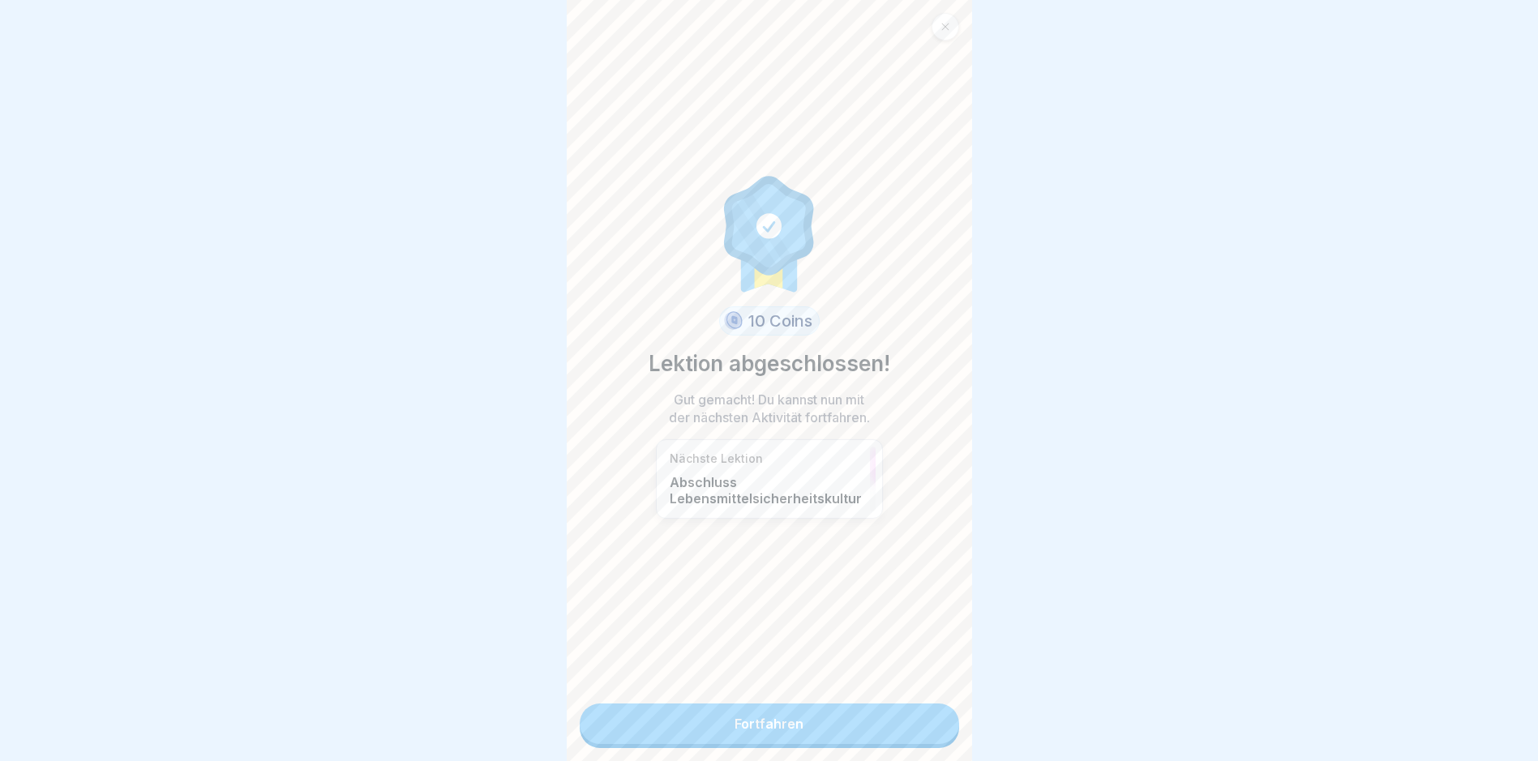
click at [866, 721] on link "Fortfahren" at bounding box center [769, 724] width 379 height 41
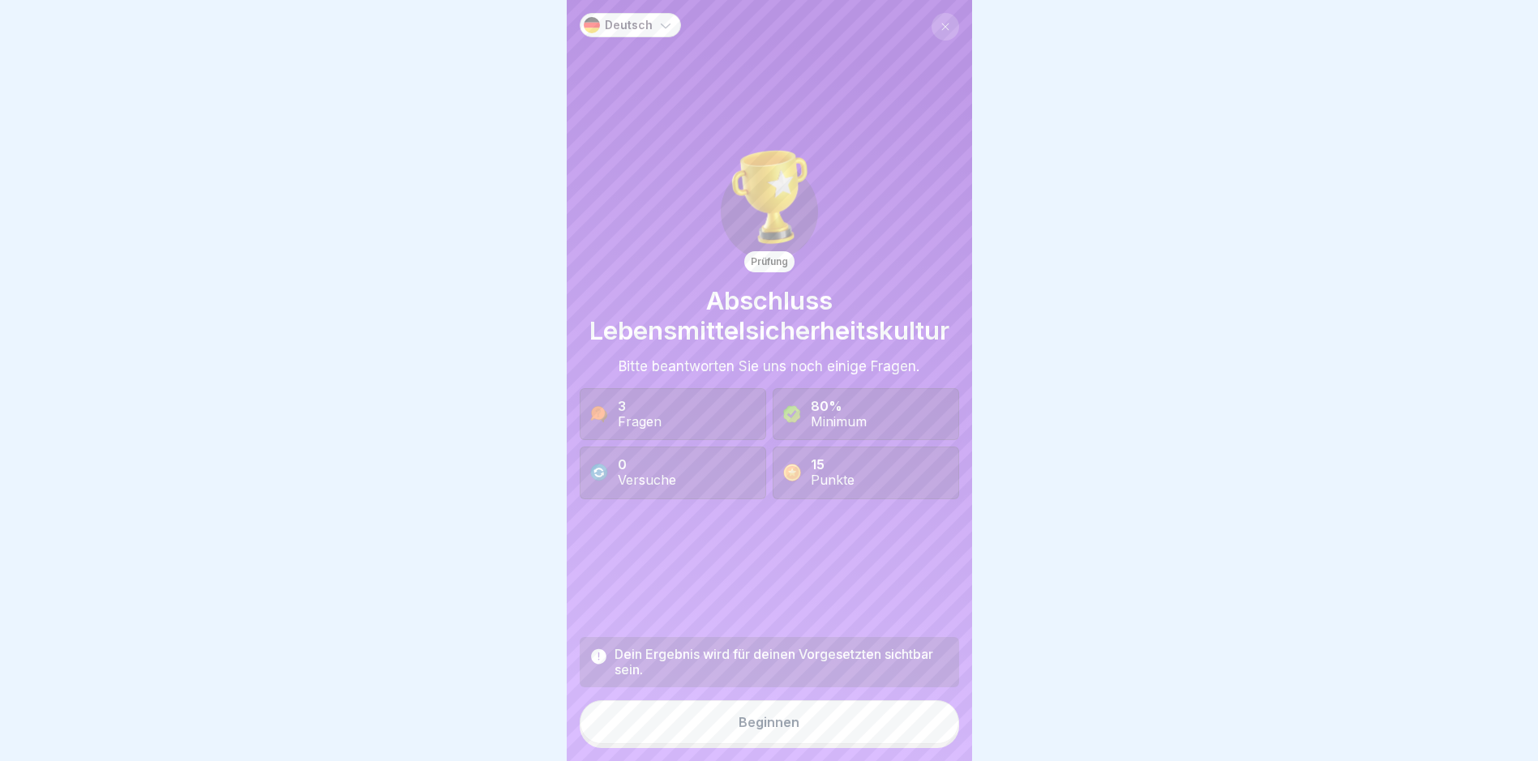
click at [868, 734] on button "Beginnen" at bounding box center [769, 722] width 379 height 44
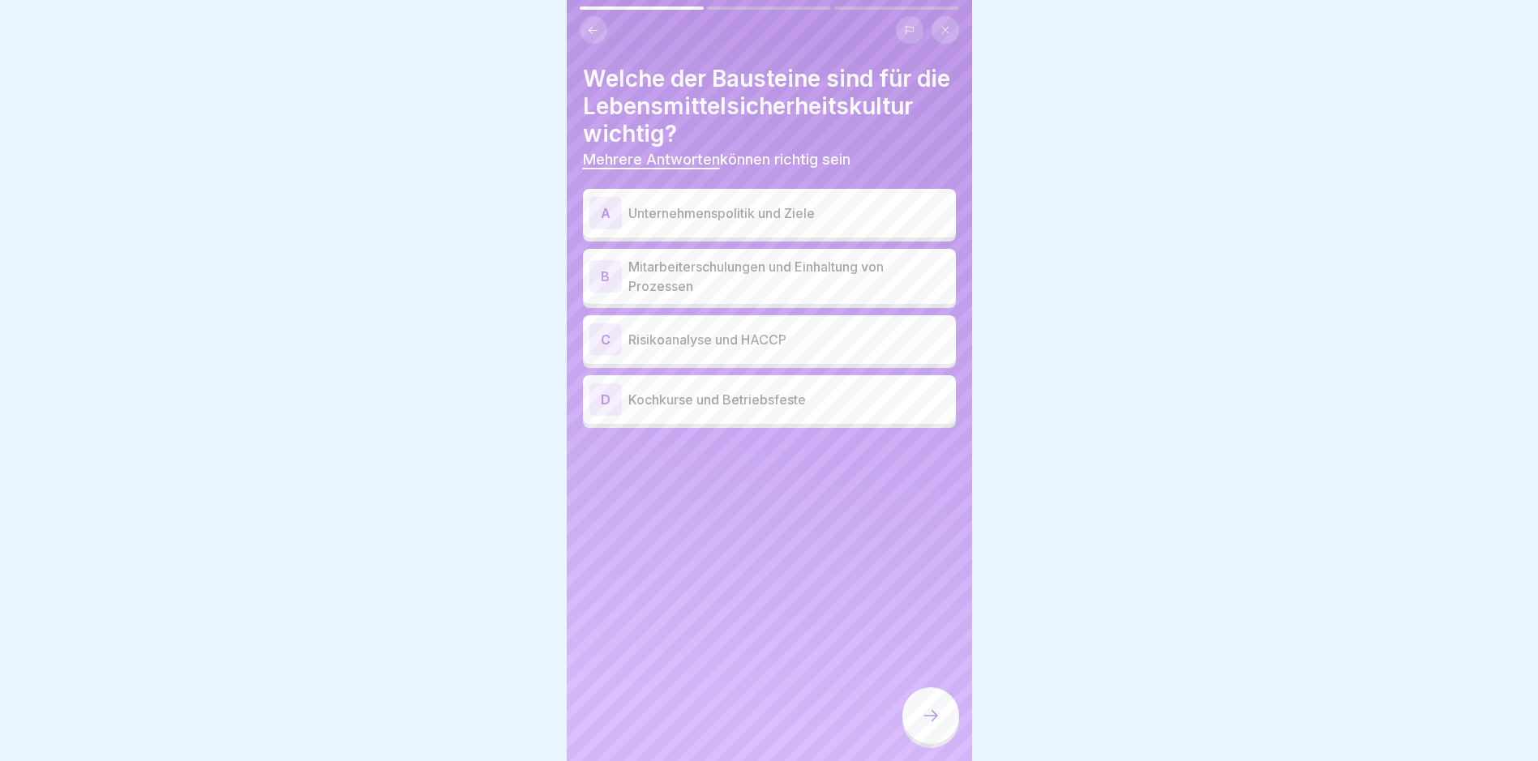
click at [704, 296] on p "Mitarbeiterschulungen und Einhaltung von Prozessen" at bounding box center [788, 276] width 321 height 39
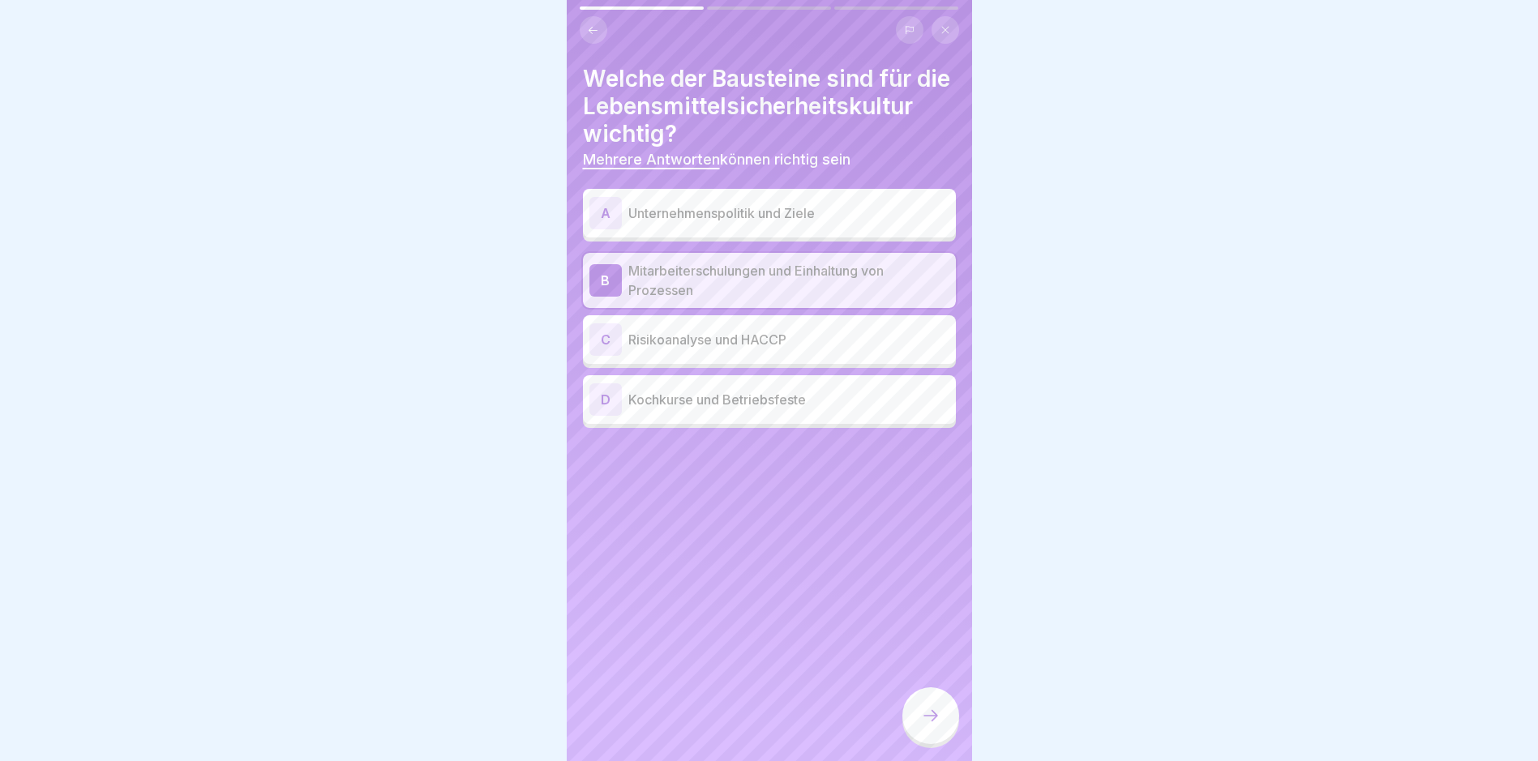
click at [712, 349] on p "Risikoanalyse und HACCP" at bounding box center [788, 339] width 321 height 19
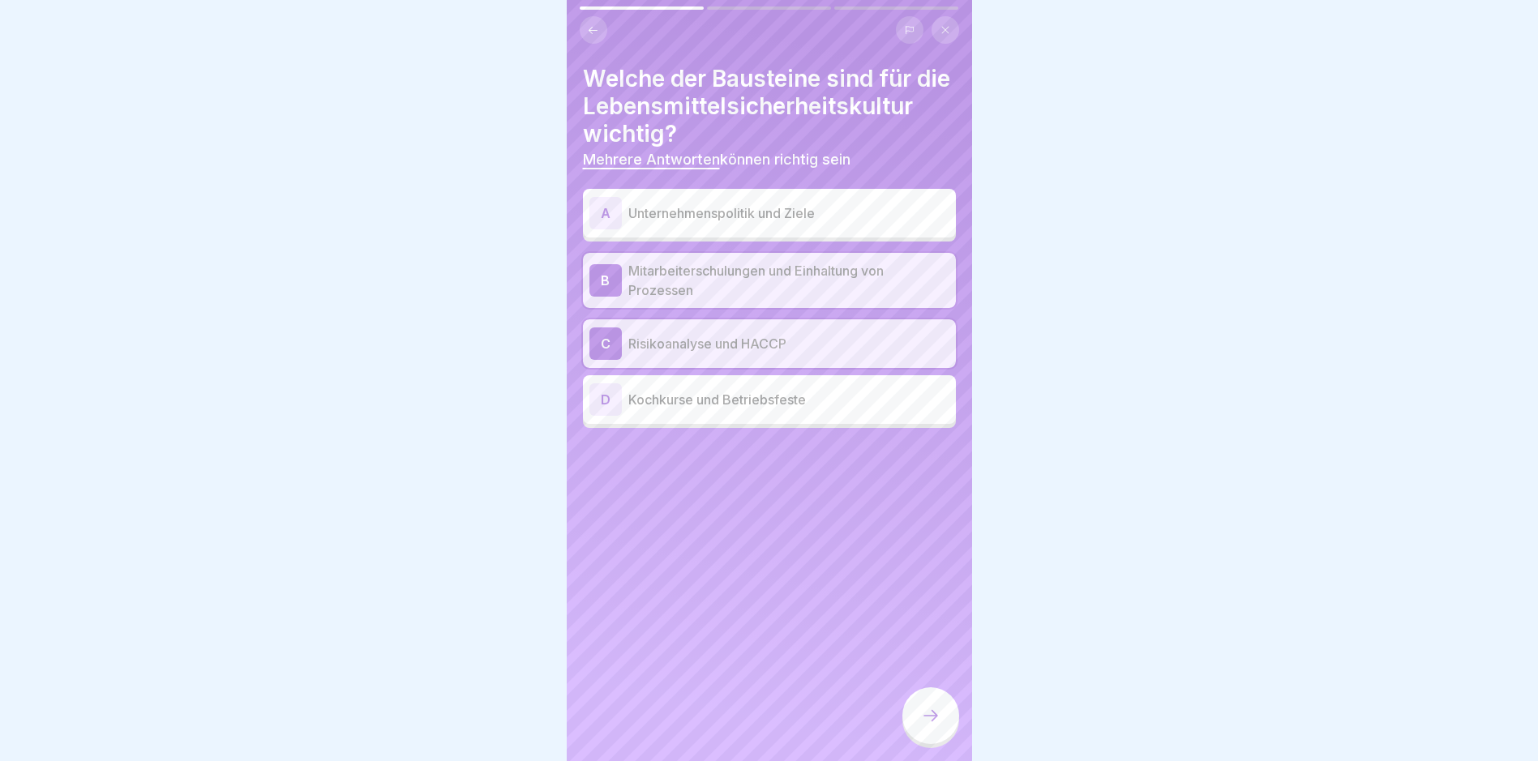
click at [725, 223] on p "Unternehmenspolitik und Ziele" at bounding box center [788, 212] width 321 height 19
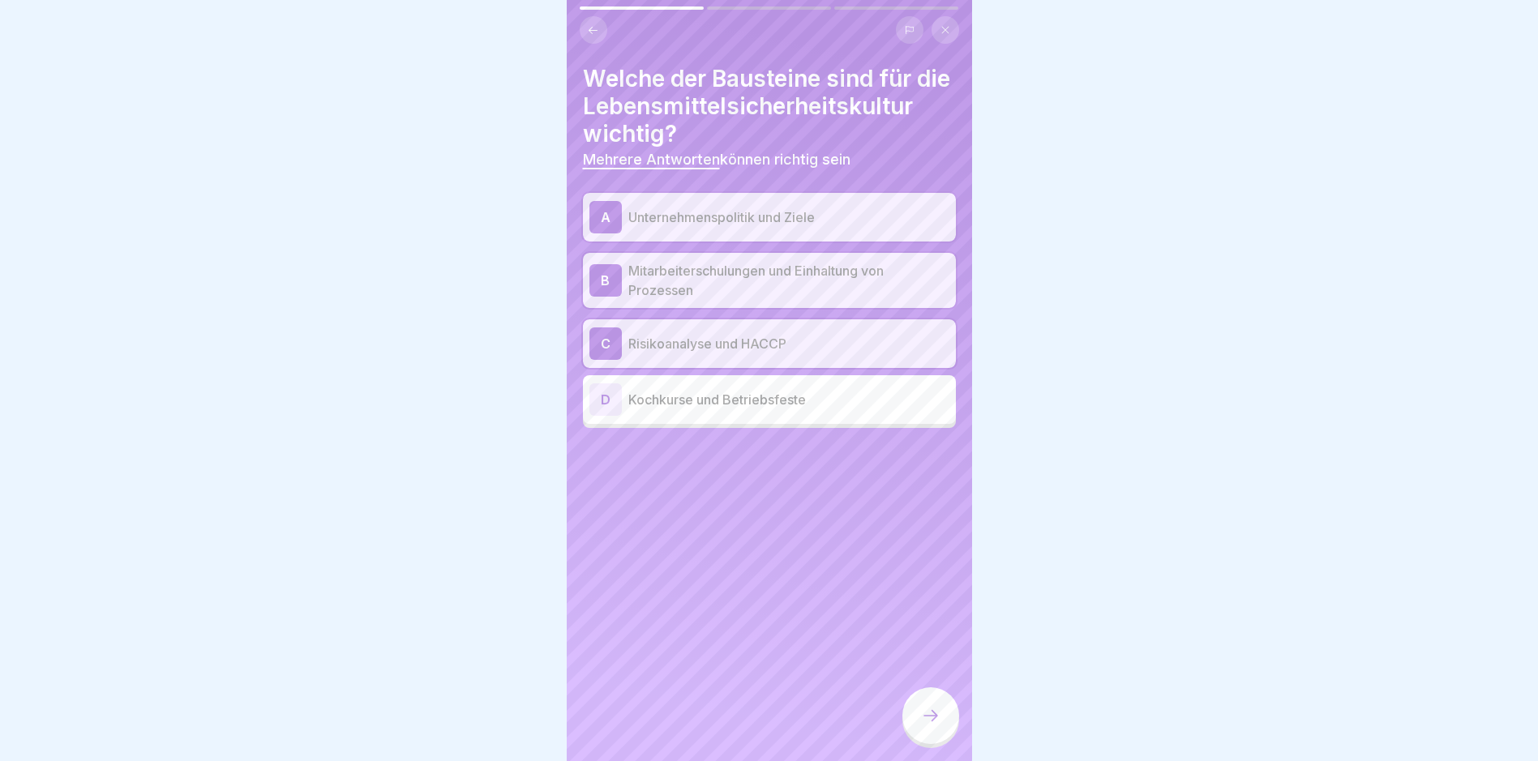
click at [927, 720] on icon at bounding box center [930, 715] width 19 height 19
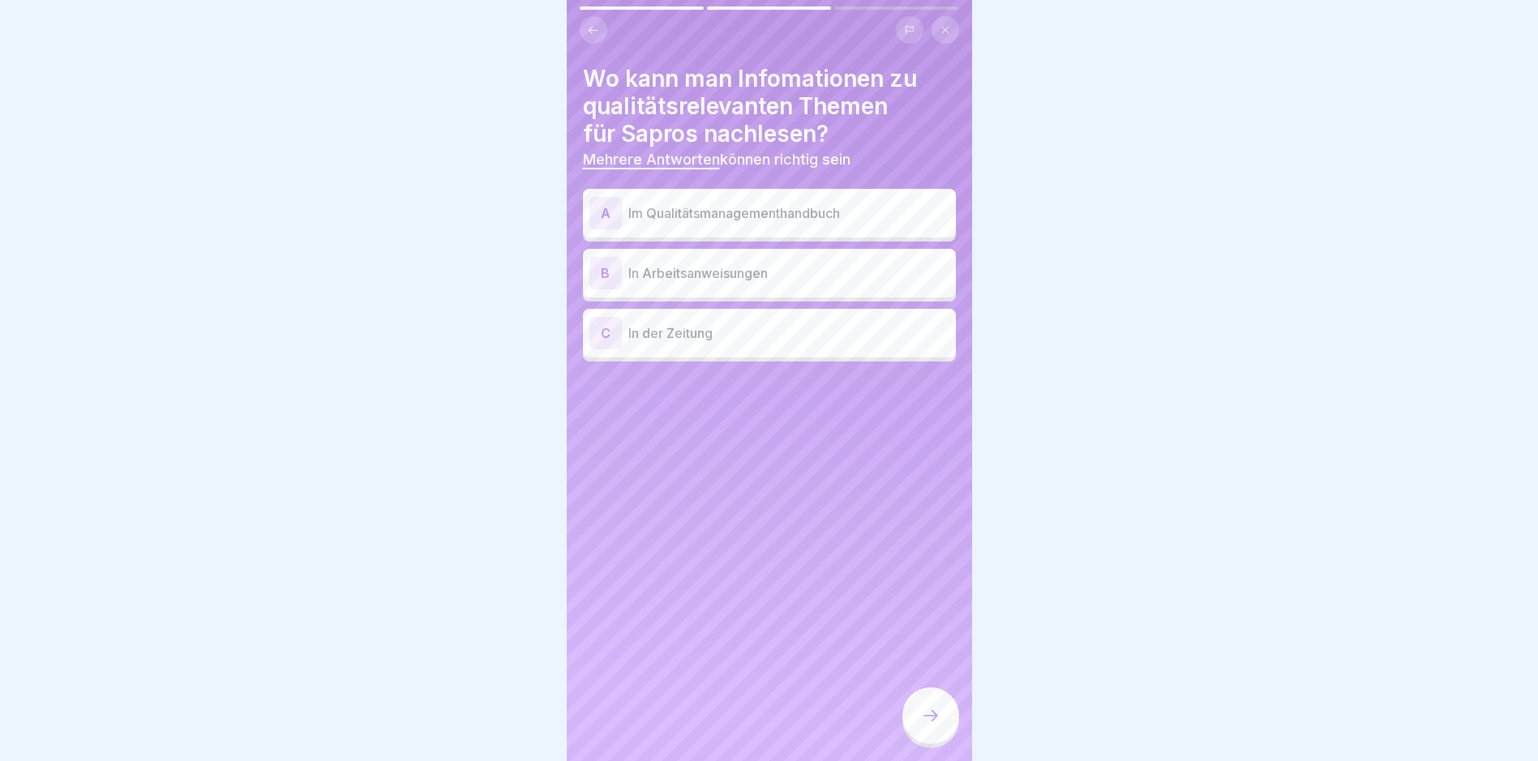
click at [790, 216] on p "Im Qualitätsmanagementhandbuch" at bounding box center [788, 212] width 321 height 19
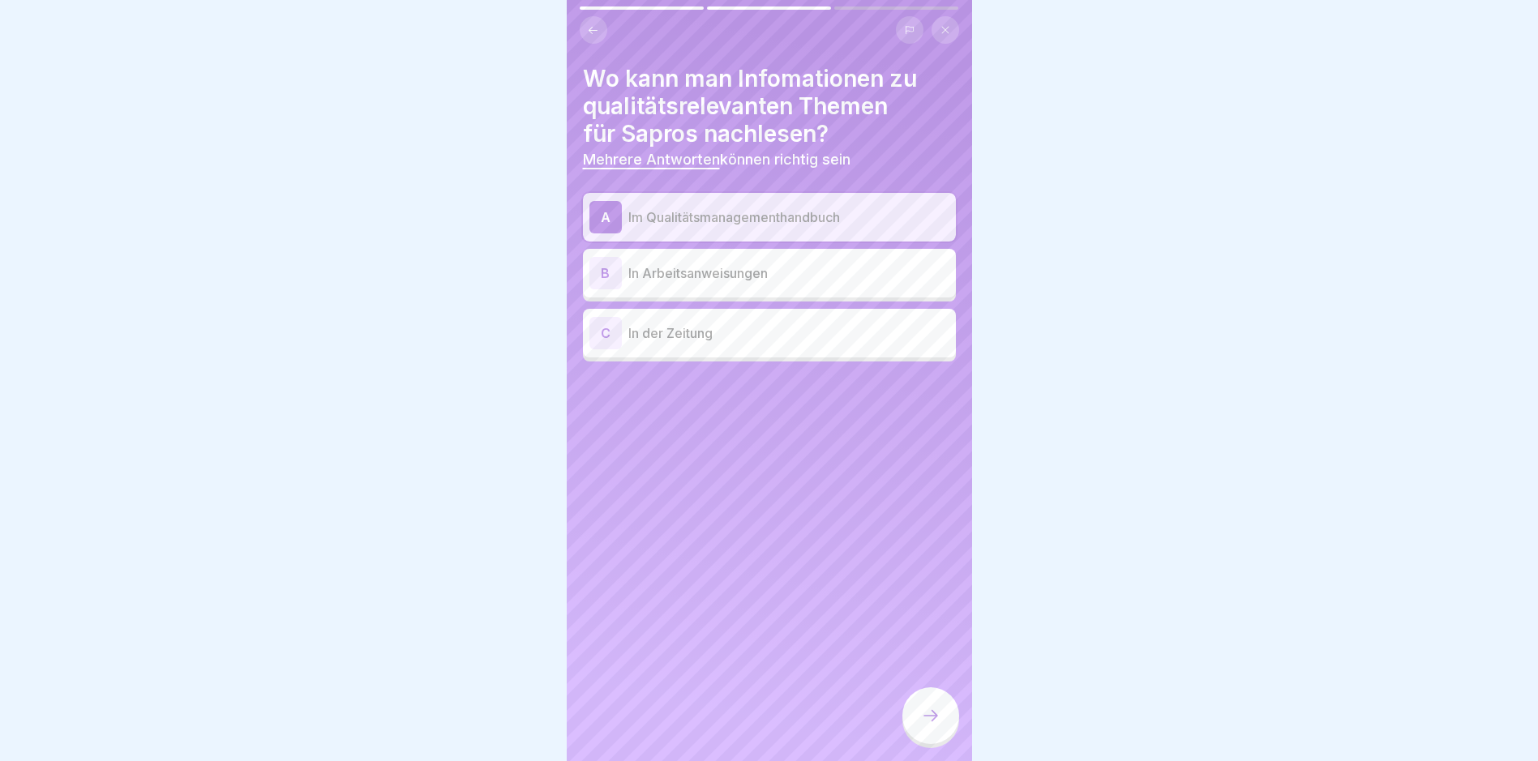
click at [797, 271] on p "In Arbeitsanweisungen" at bounding box center [788, 272] width 321 height 19
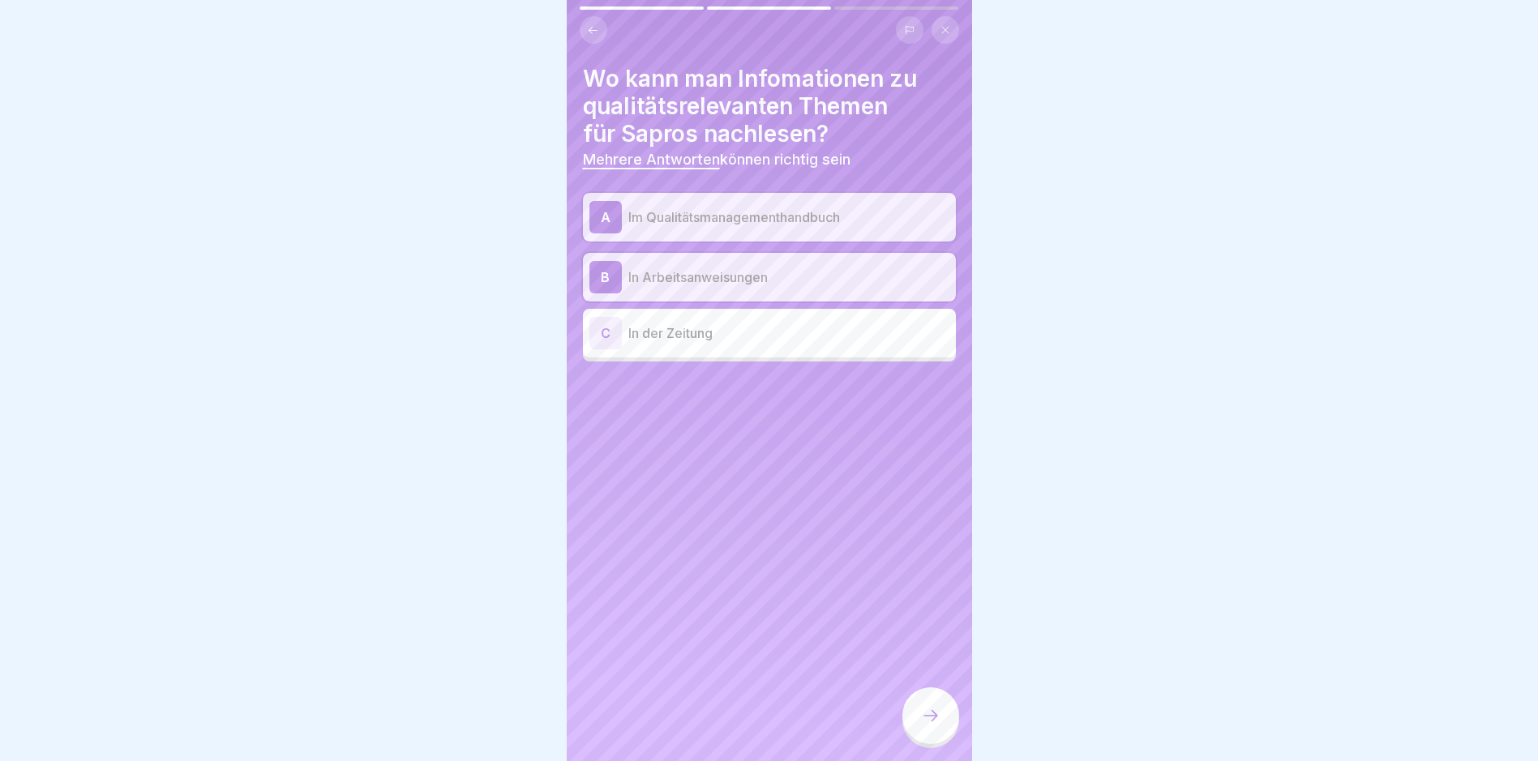
click at [932, 719] on icon at bounding box center [930, 715] width 19 height 19
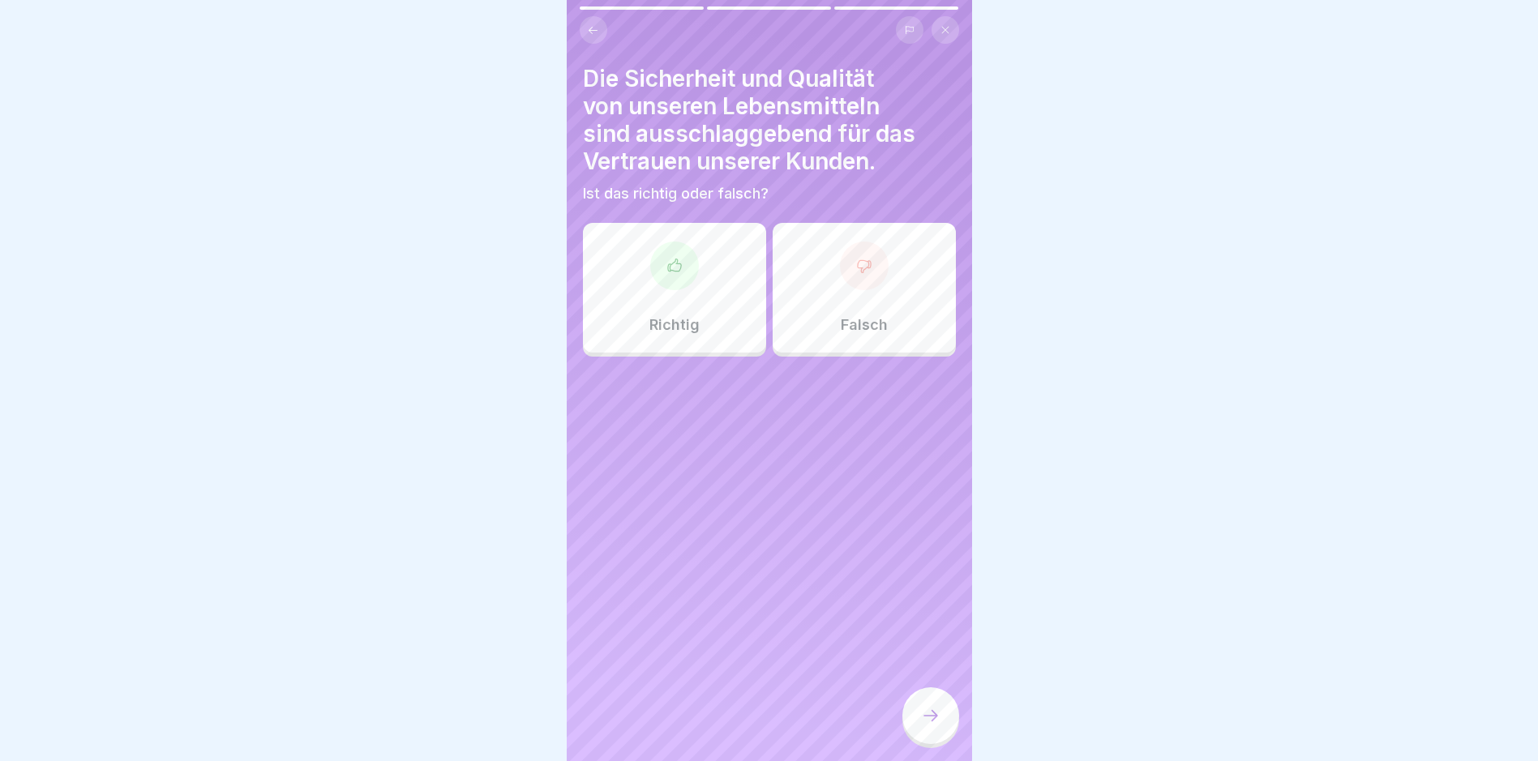
click at [697, 272] on div "Richtig" at bounding box center [674, 288] width 183 height 130
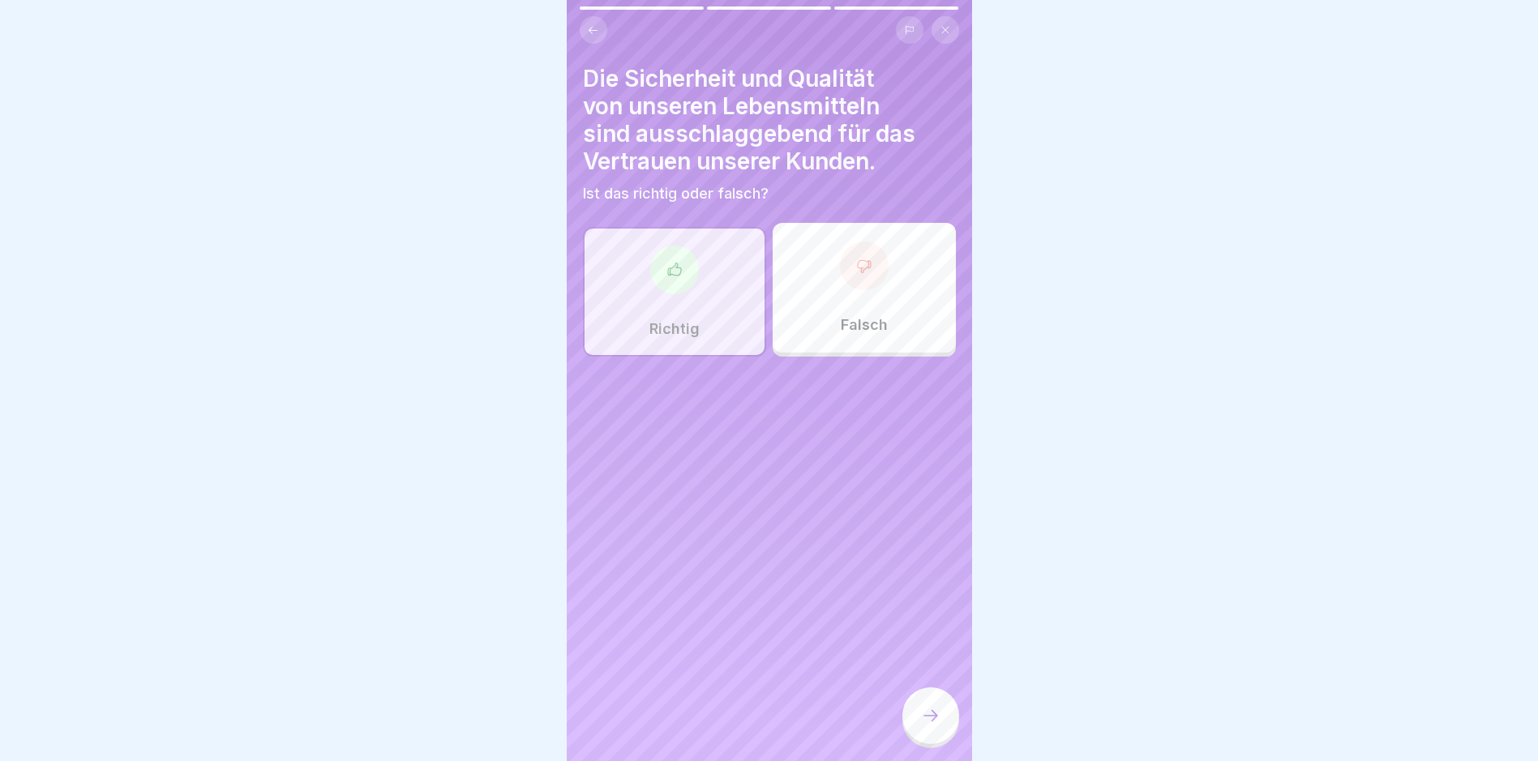
click at [939, 725] on icon at bounding box center [930, 715] width 19 height 19
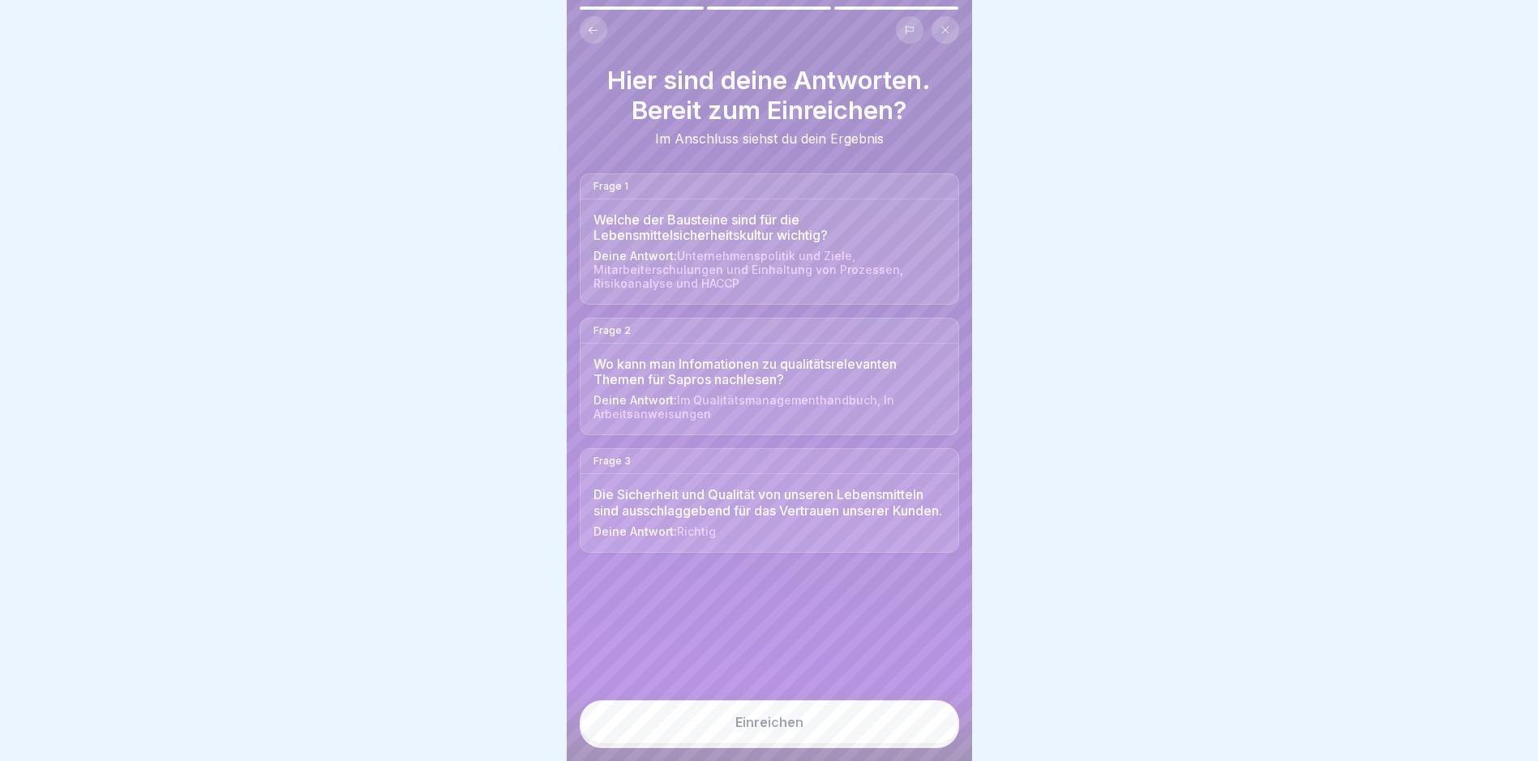
click at [810, 744] on button "Einreichen" at bounding box center [769, 722] width 379 height 44
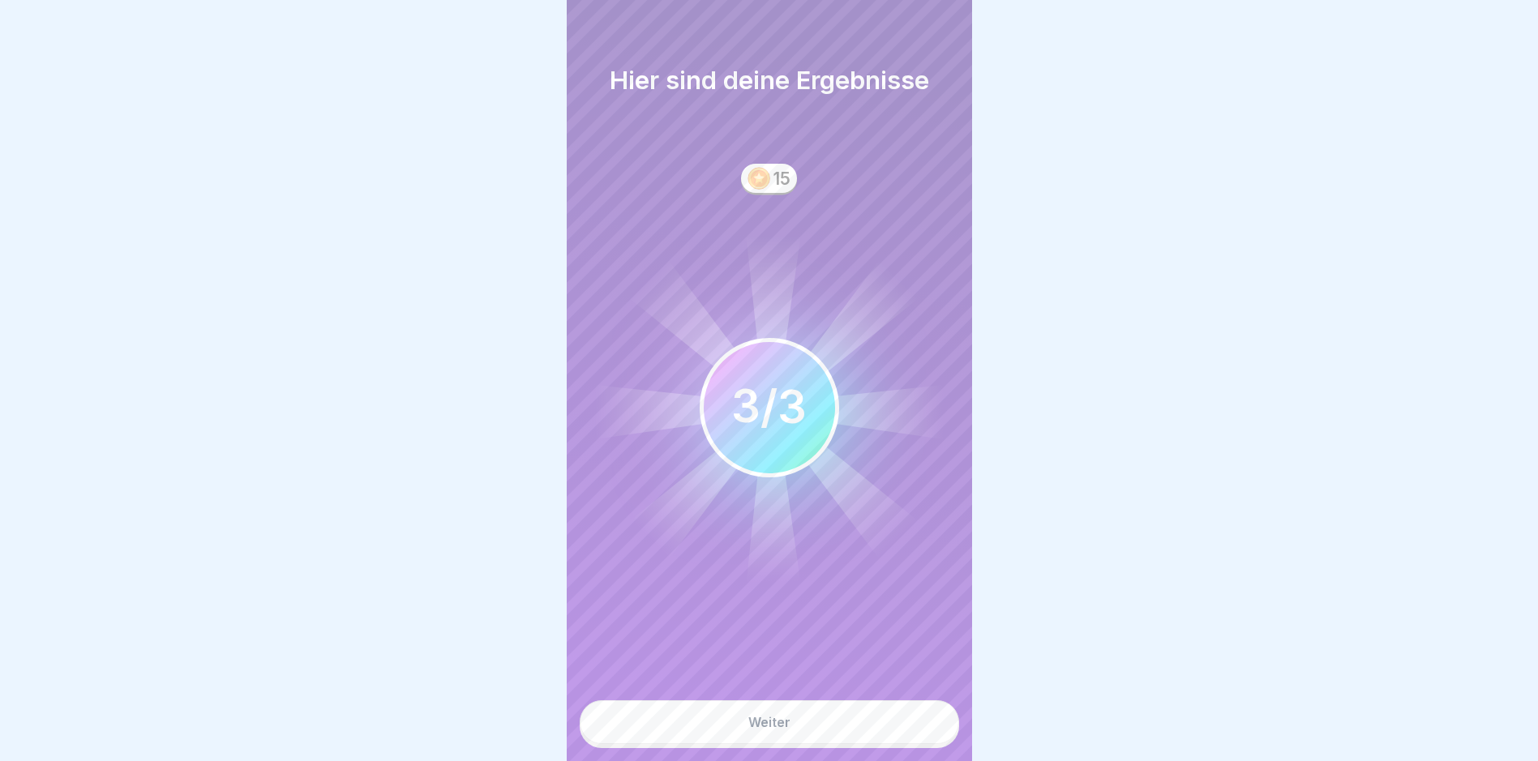
click at [841, 744] on button "Weiter" at bounding box center [769, 722] width 379 height 44
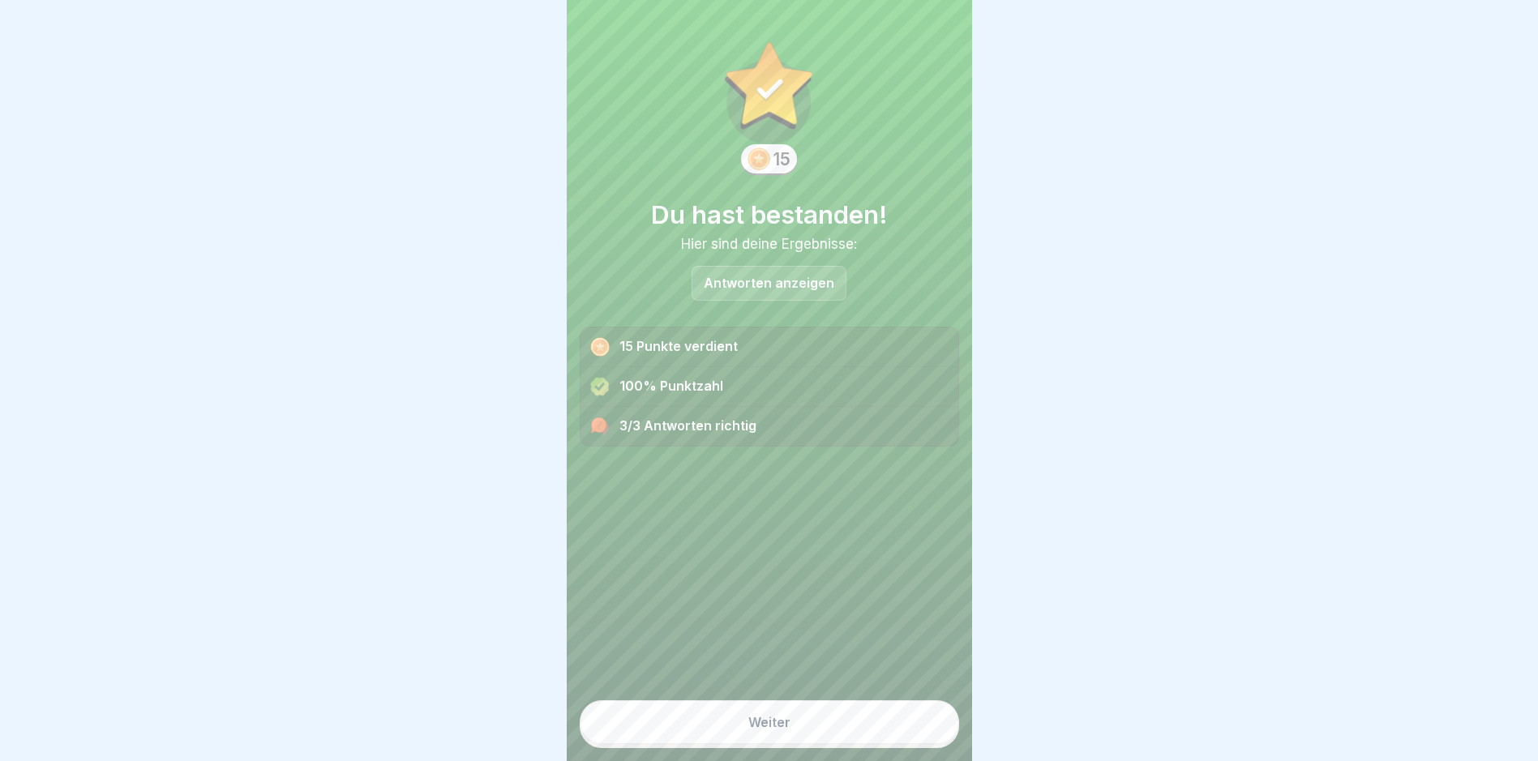
click at [814, 737] on button "Weiter" at bounding box center [769, 722] width 379 height 44
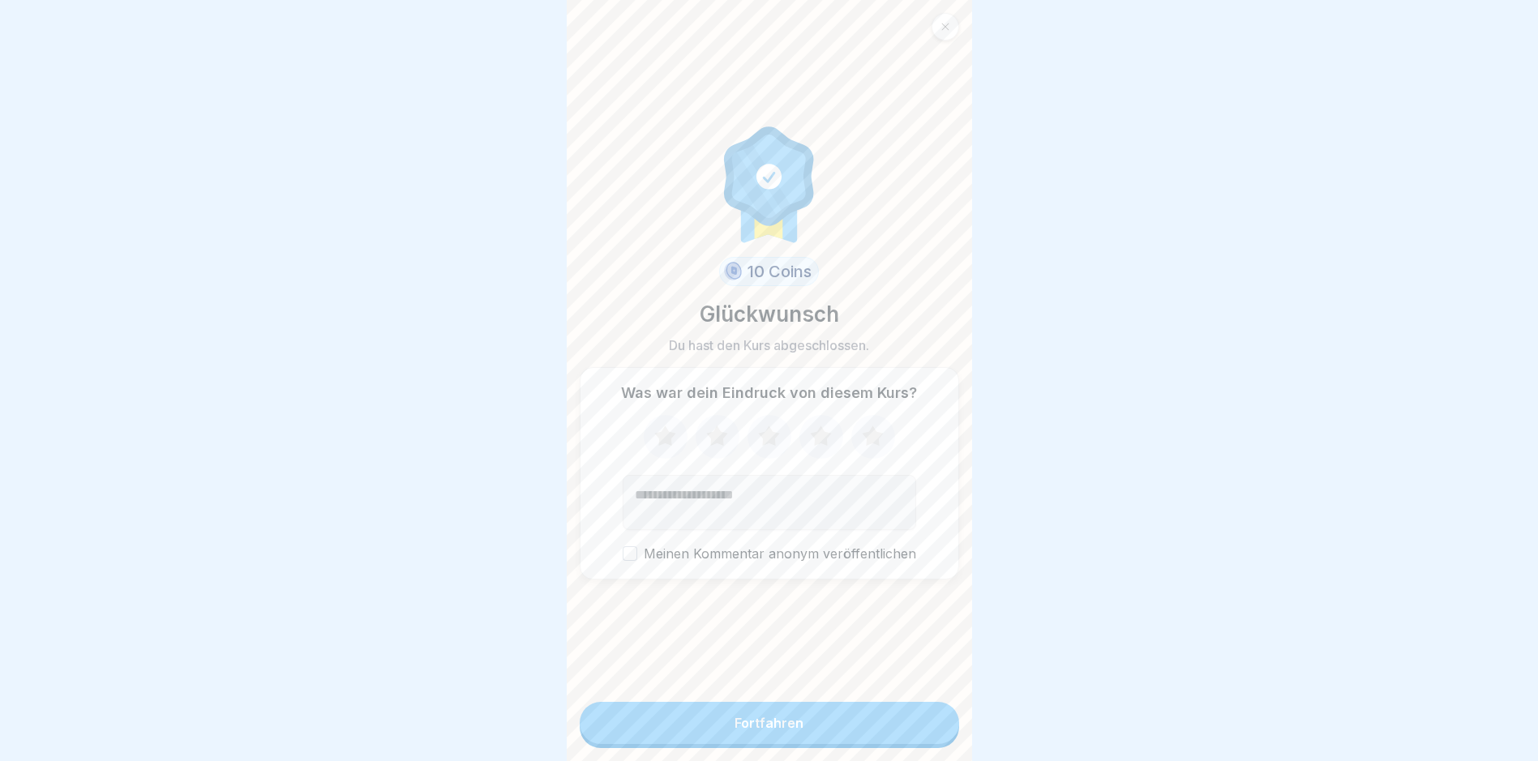
click at [857, 436] on icon at bounding box center [872, 437] width 43 height 42
click at [845, 718] on button "Fortfahren" at bounding box center [769, 723] width 379 height 42
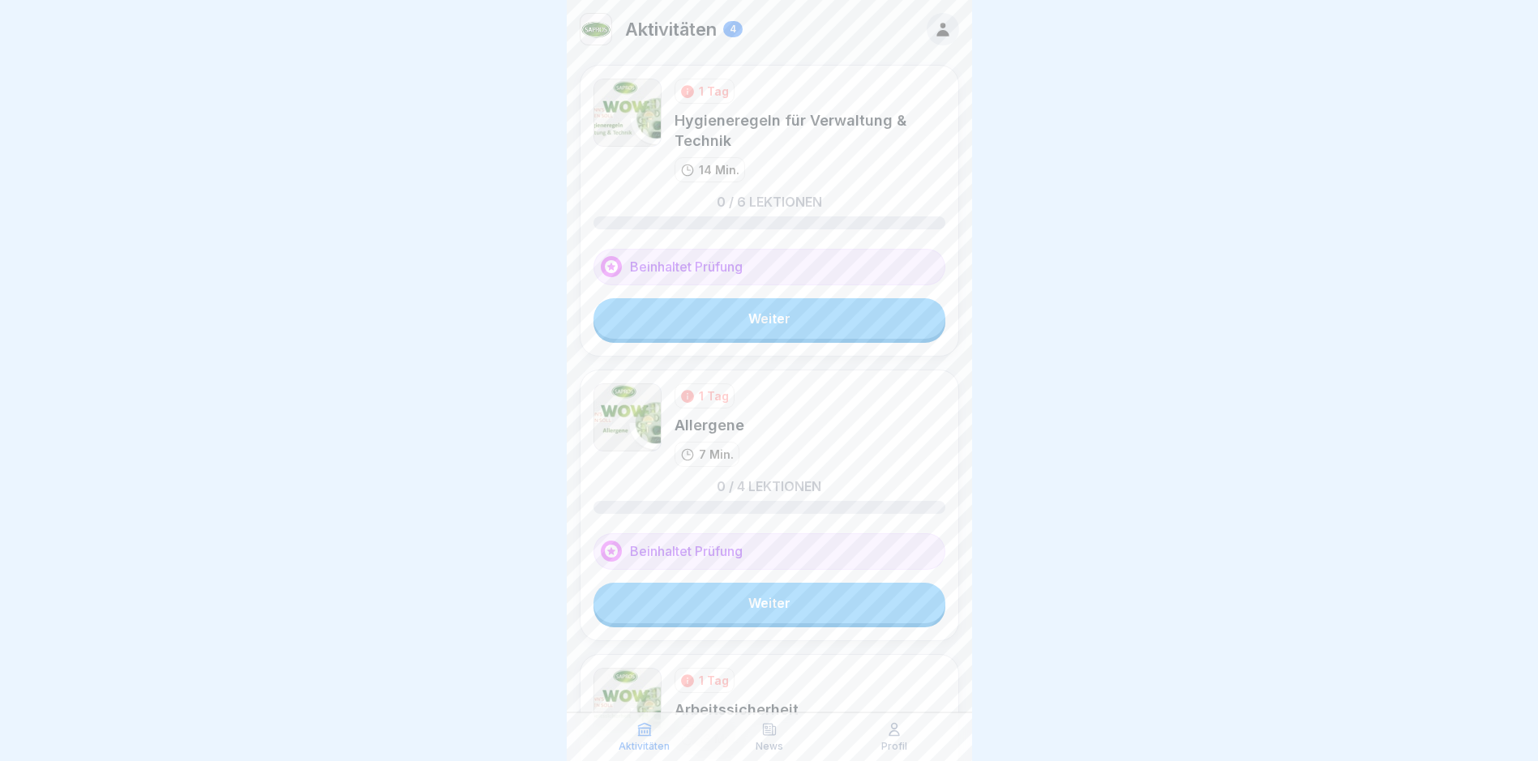
click at [783, 323] on link "Weiter" at bounding box center [769, 318] width 352 height 41
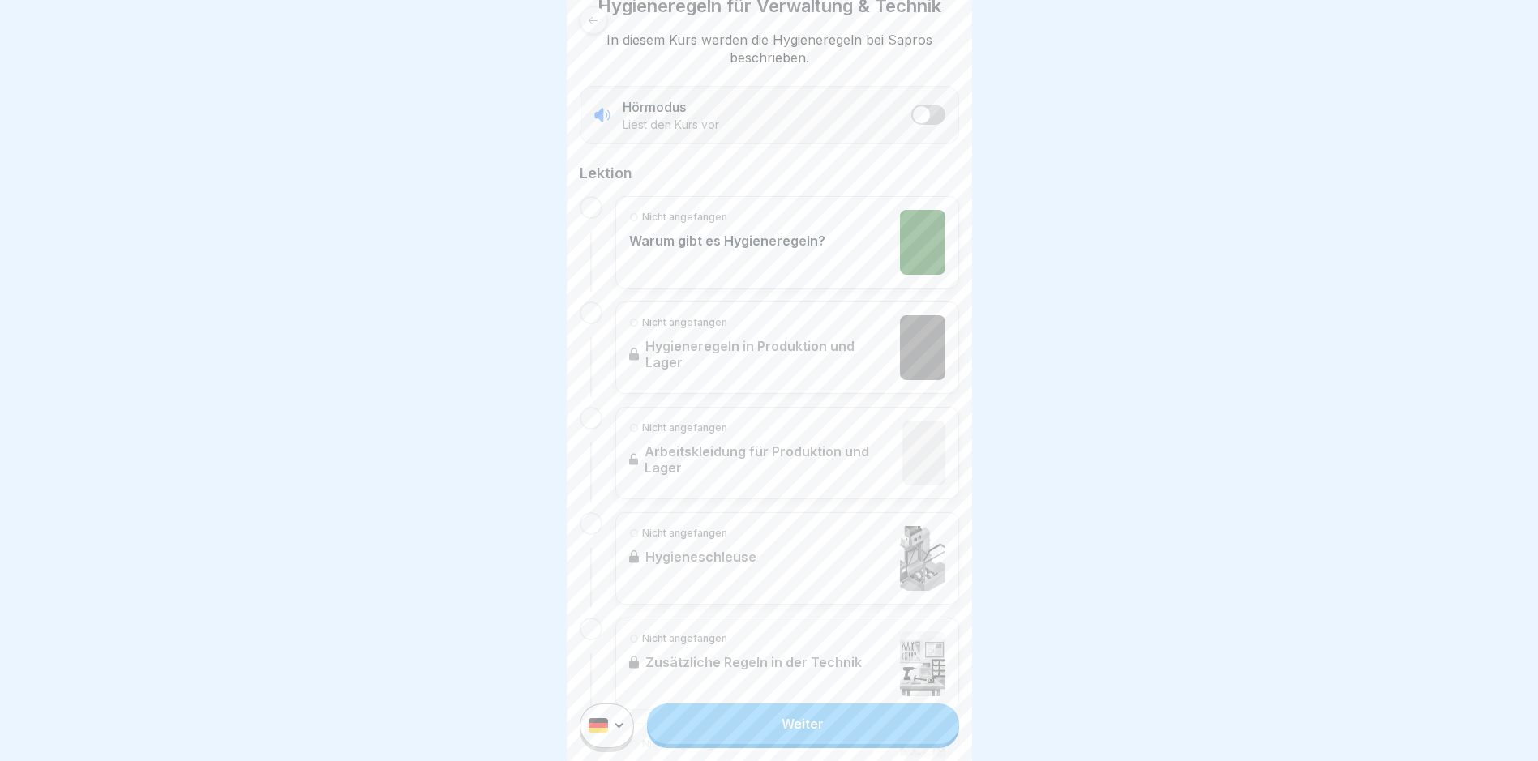
scroll to position [324, 0]
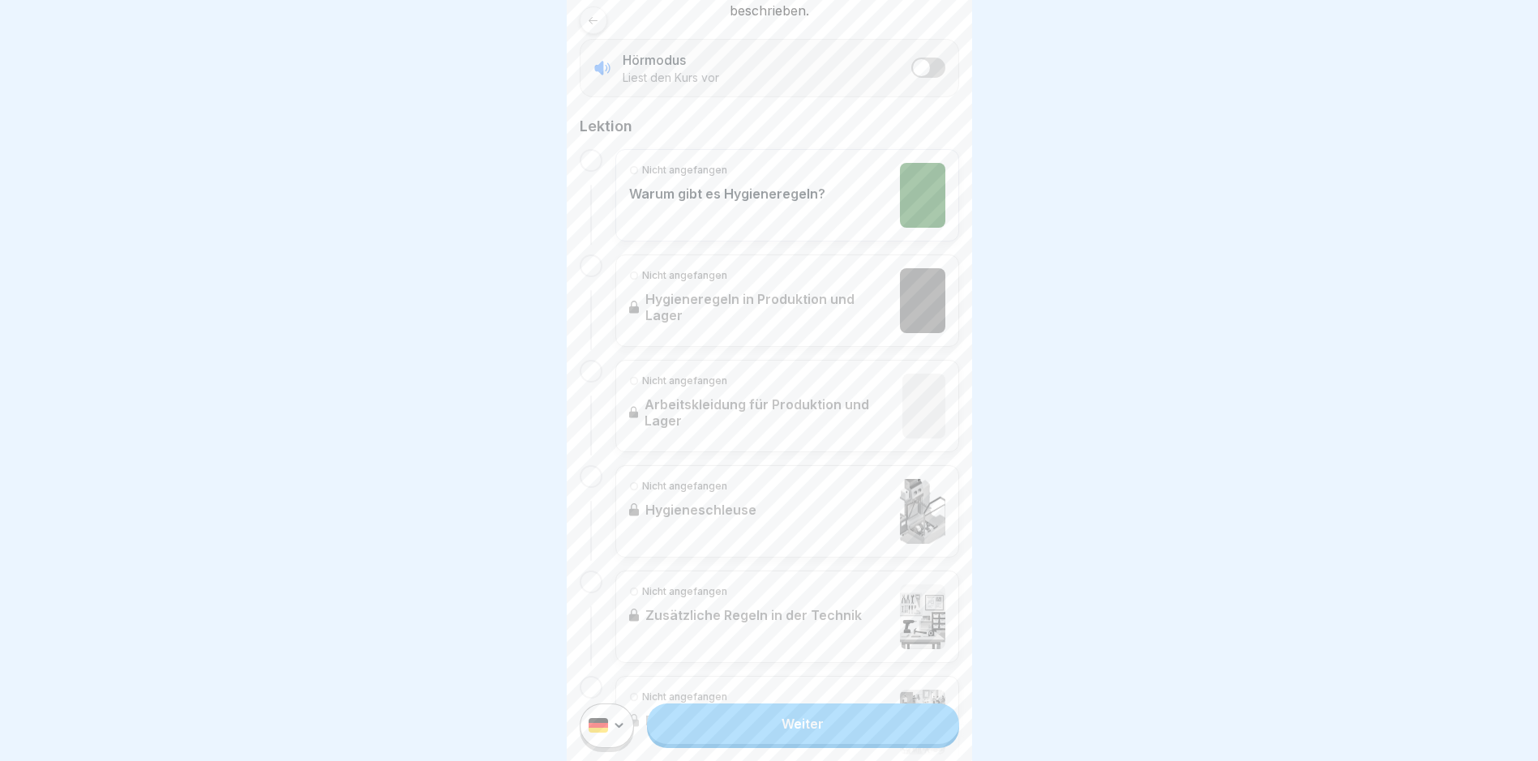
click at [847, 742] on link "Weiter" at bounding box center [802, 724] width 311 height 41
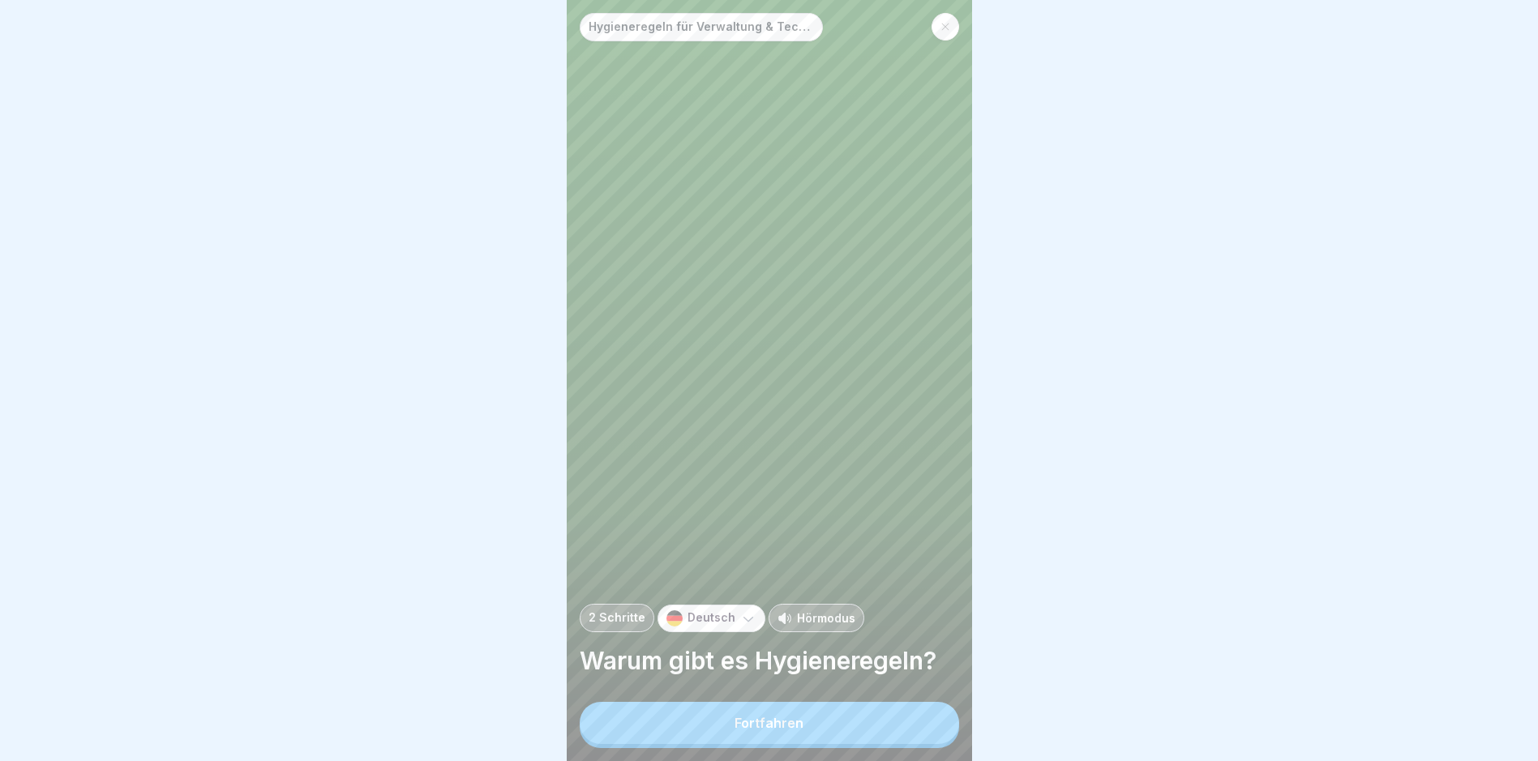
click at [847, 742] on button "Fortfahren" at bounding box center [769, 723] width 379 height 42
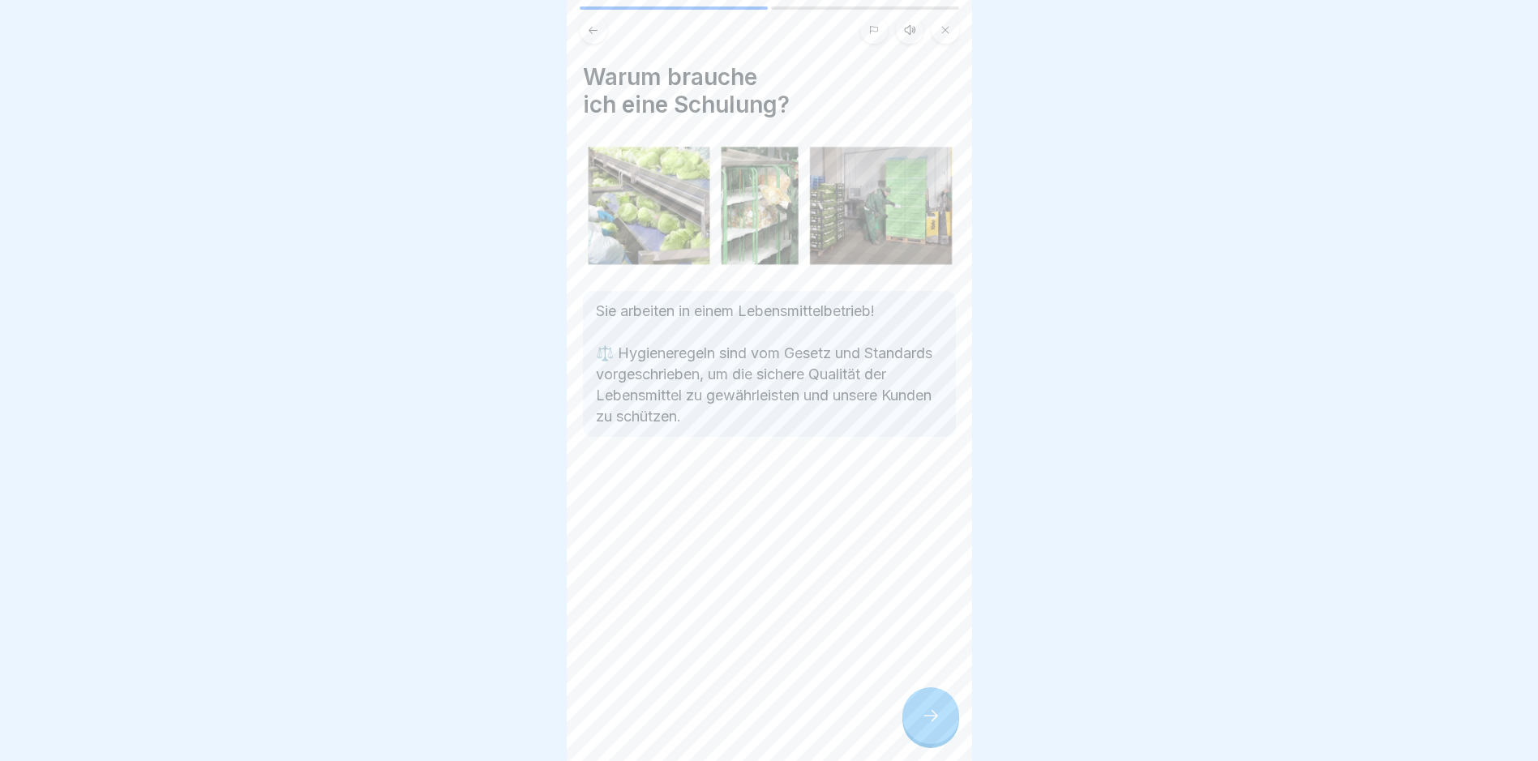
click at [928, 725] on icon at bounding box center [930, 715] width 19 height 19
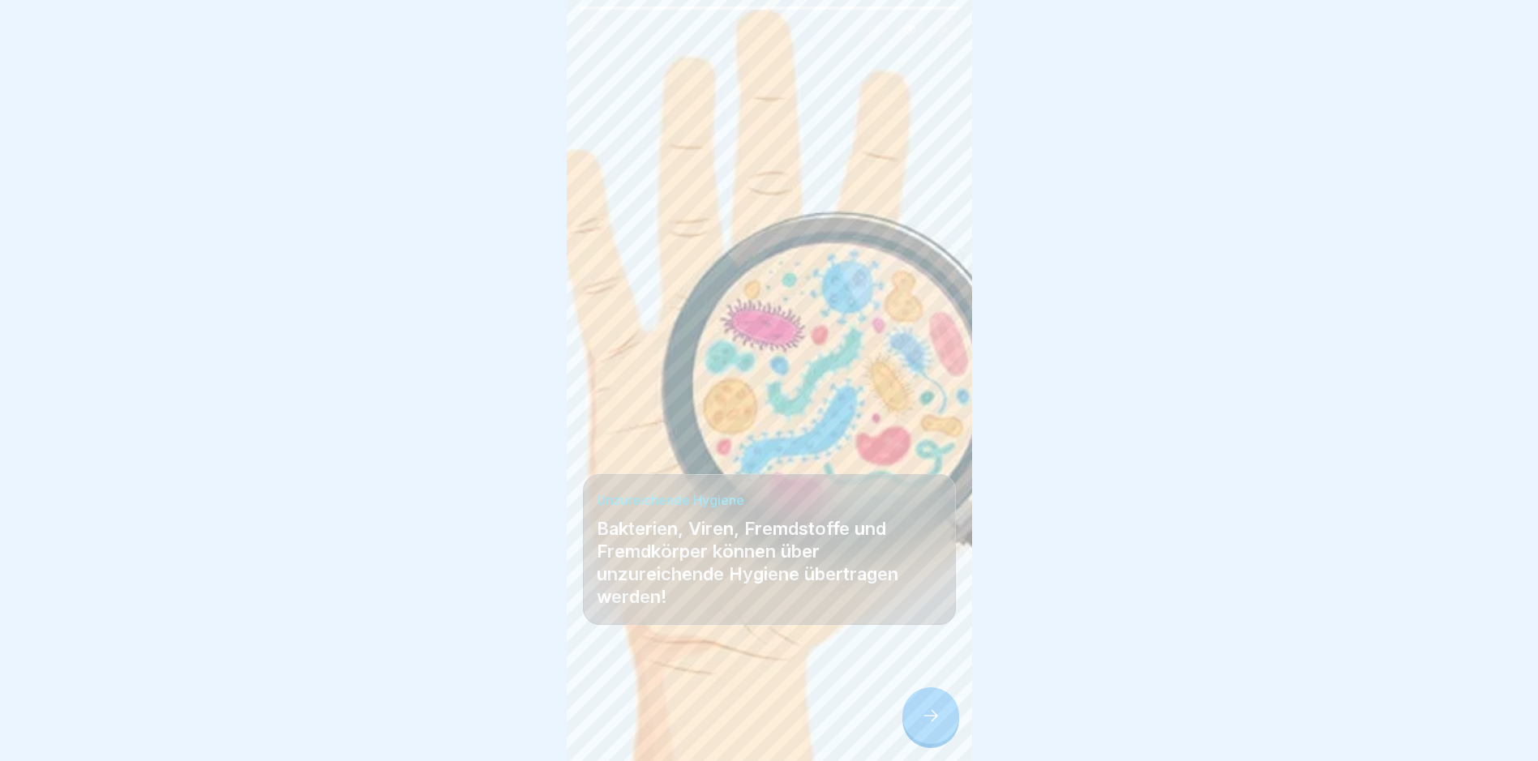
click at [927, 725] on icon at bounding box center [930, 715] width 19 height 19
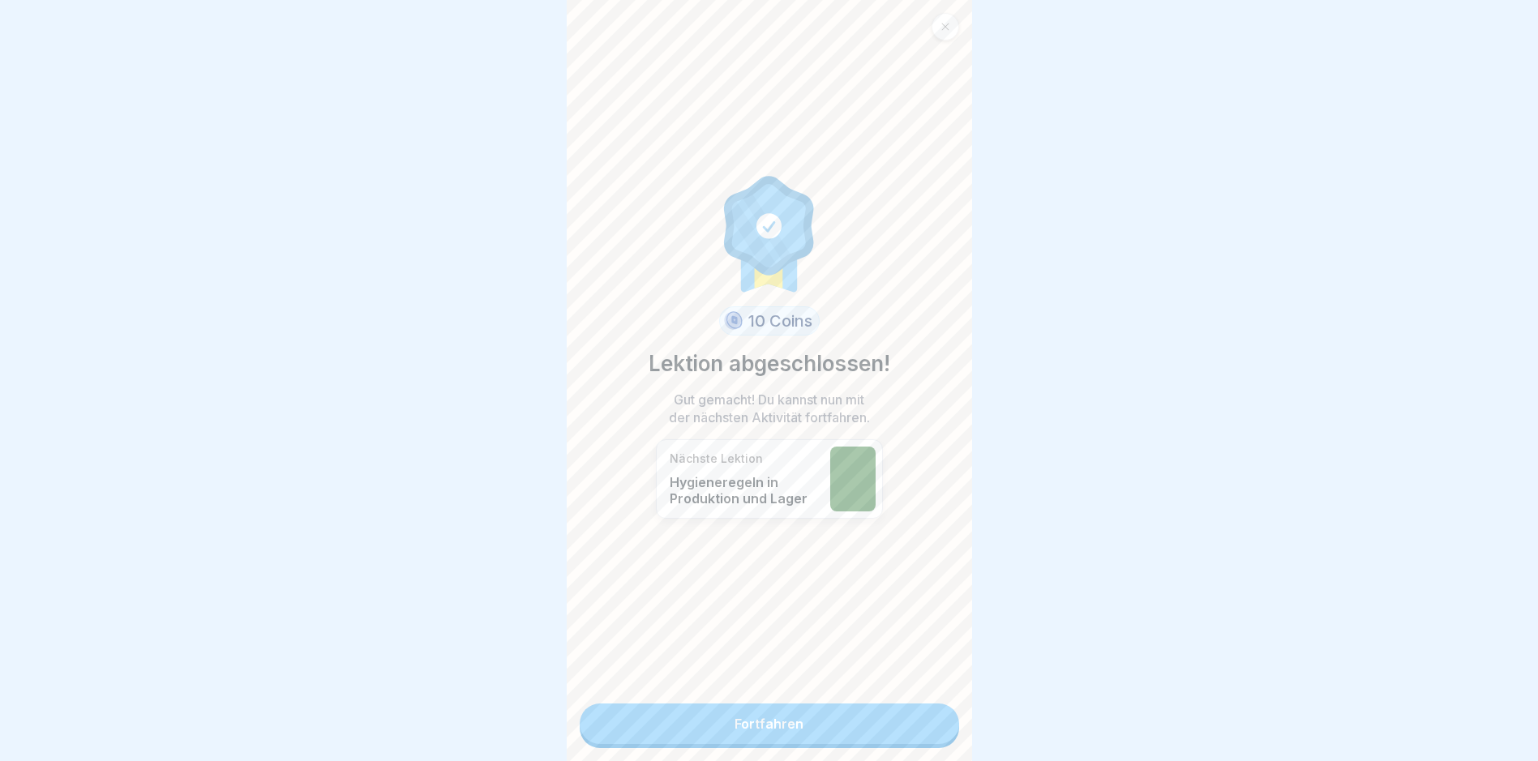
click at [895, 724] on link "Fortfahren" at bounding box center [769, 724] width 379 height 41
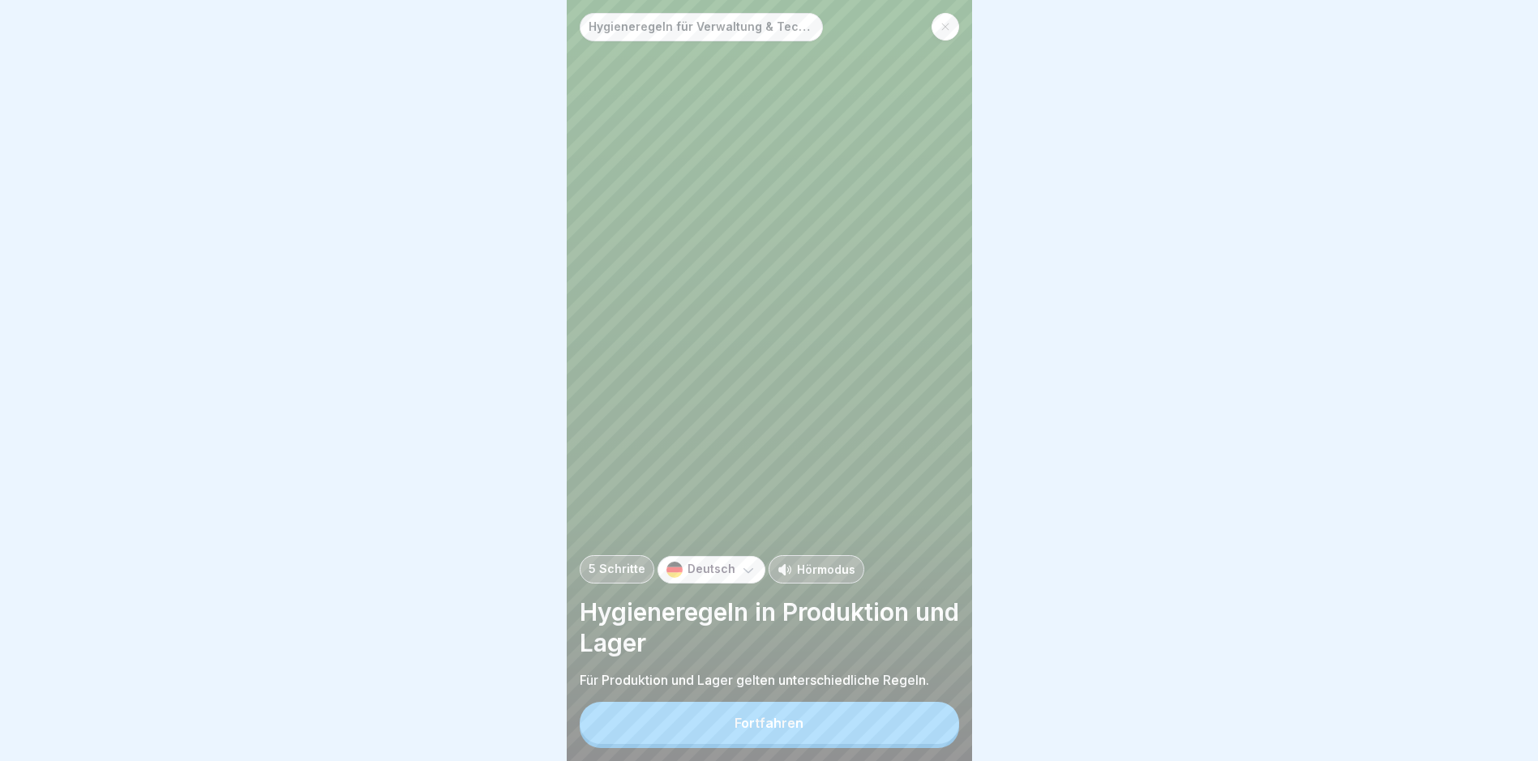
click at [895, 724] on button "Fortfahren" at bounding box center [769, 723] width 379 height 42
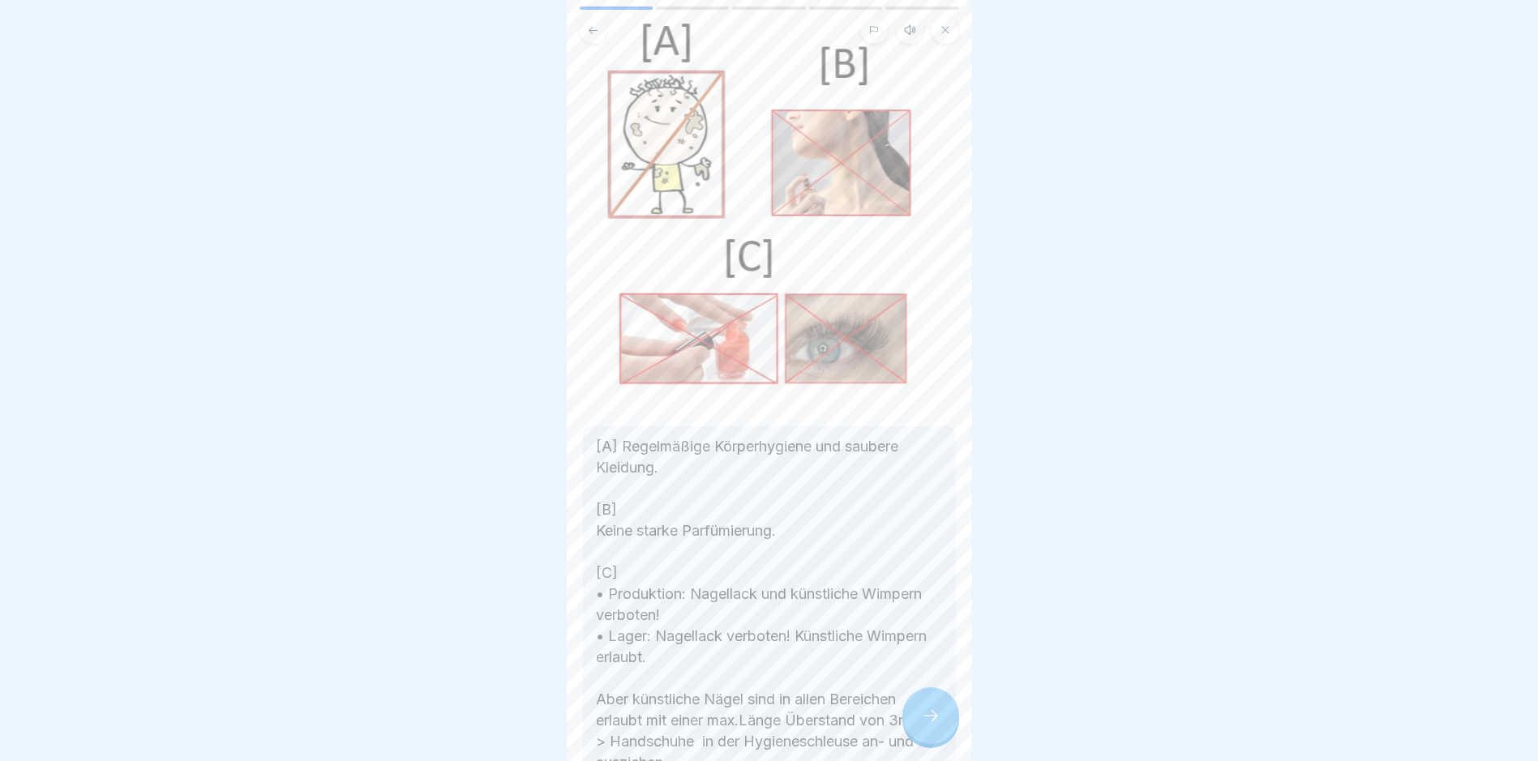
scroll to position [212, 0]
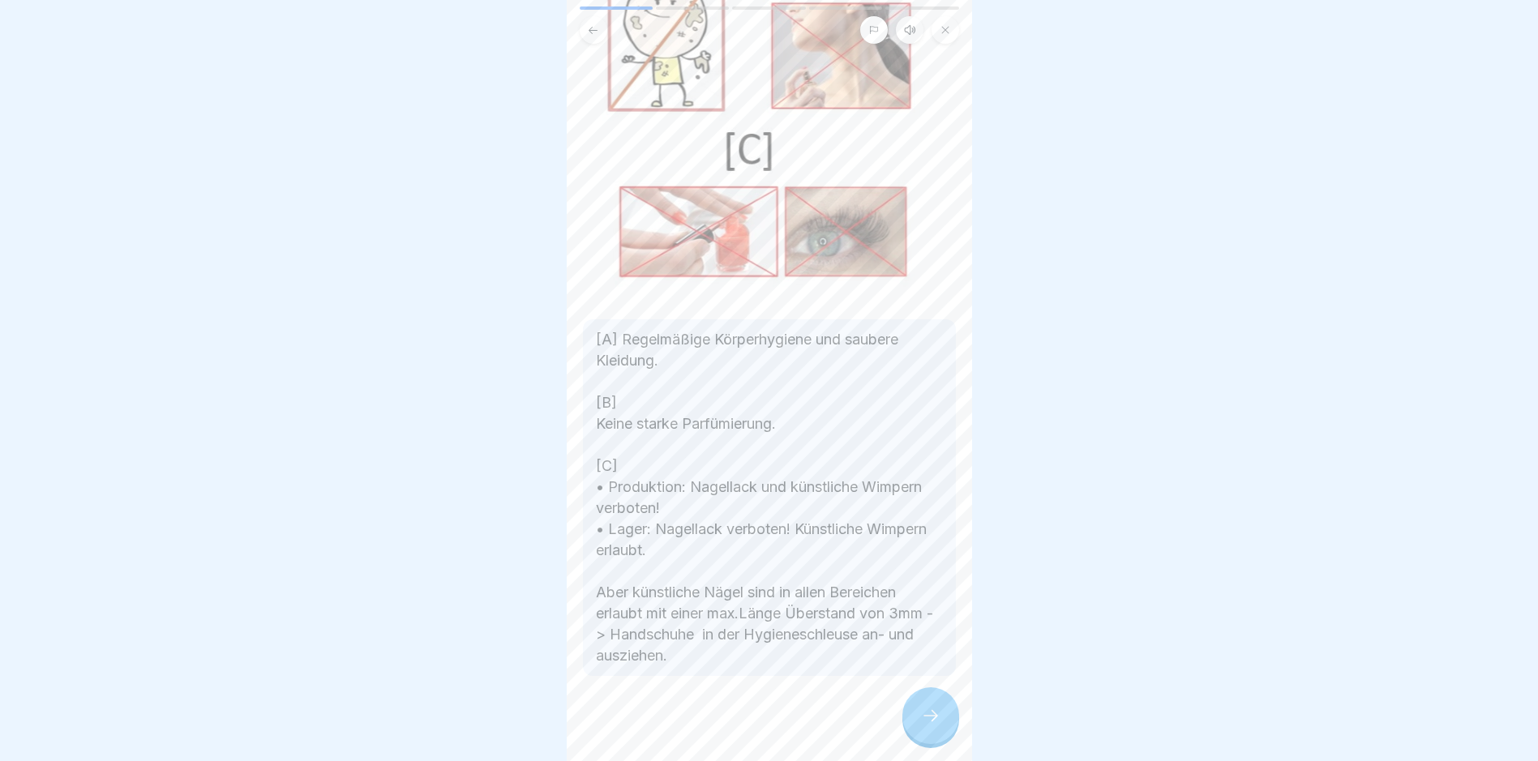
click at [937, 725] on icon at bounding box center [930, 715] width 19 height 19
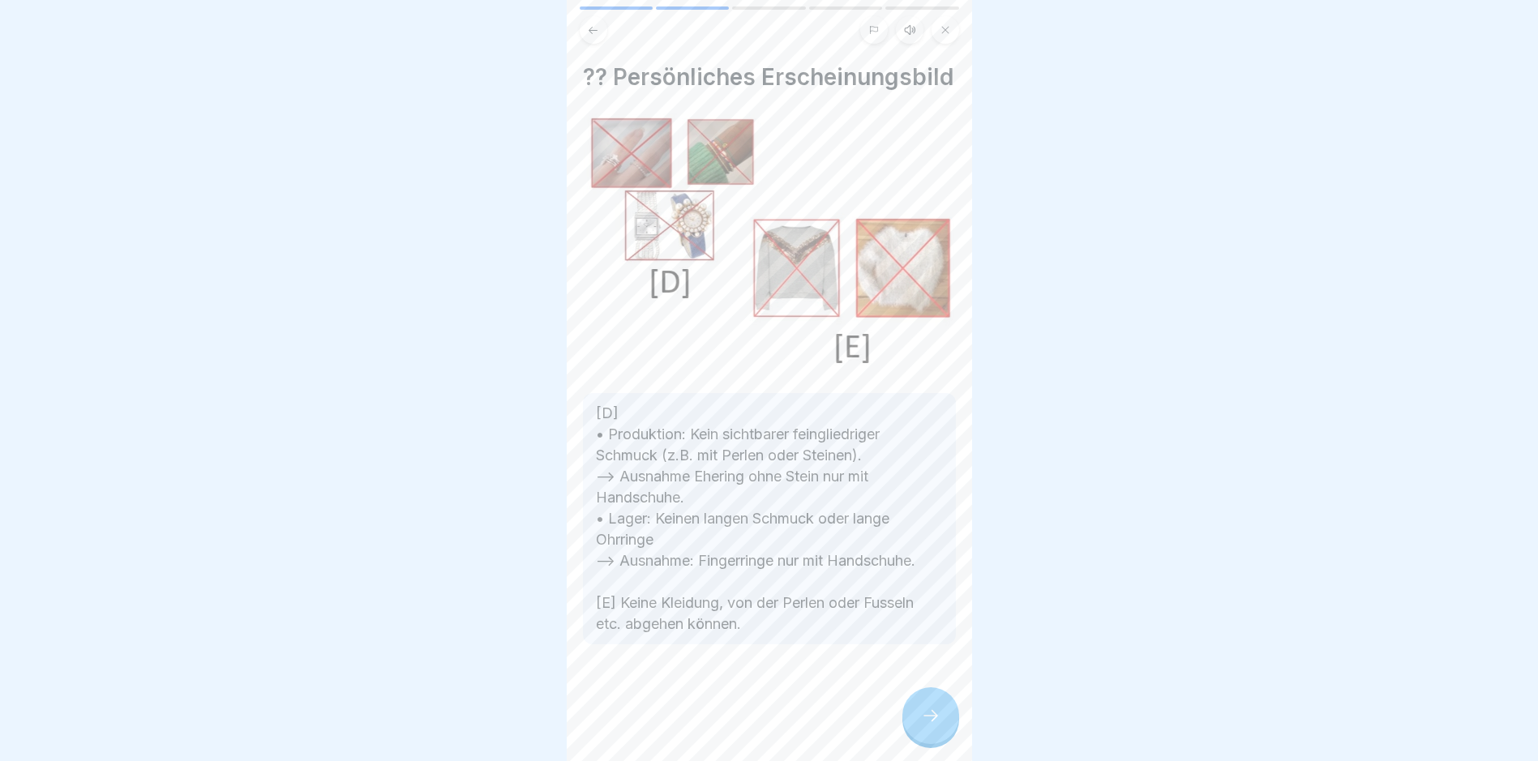
click at [937, 725] on icon at bounding box center [930, 715] width 19 height 19
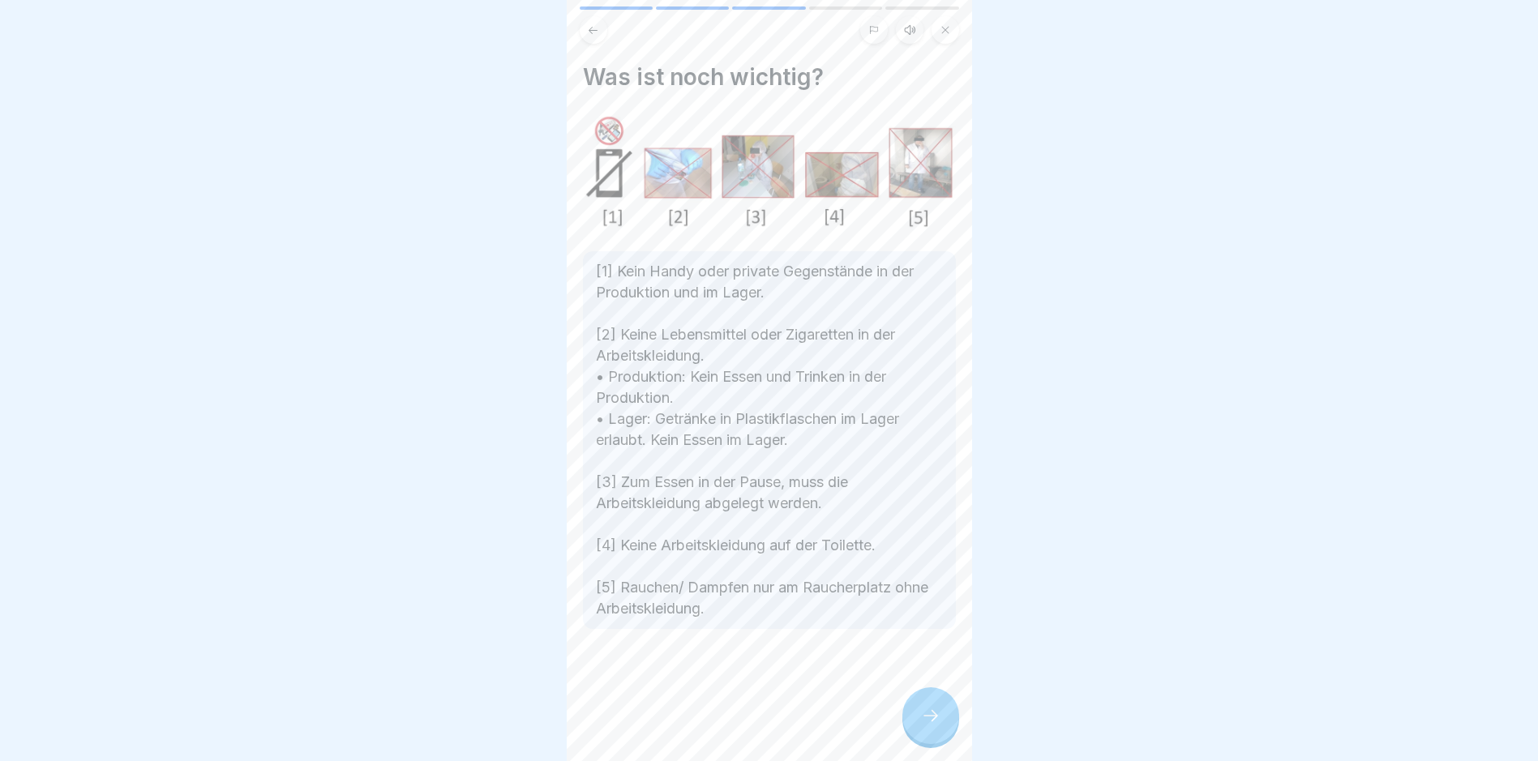
click at [937, 725] on icon at bounding box center [930, 715] width 19 height 19
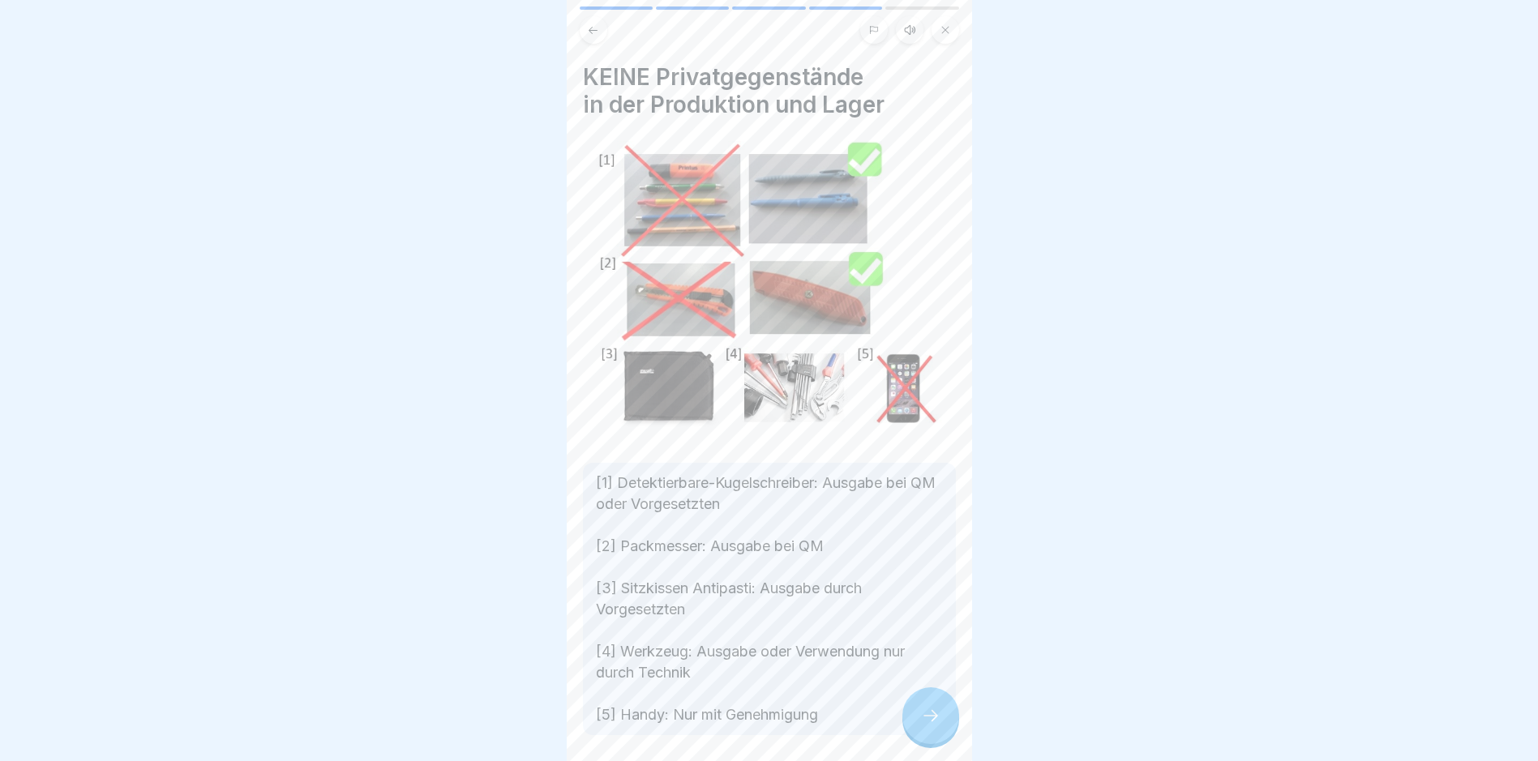
click at [937, 725] on icon at bounding box center [930, 715] width 19 height 19
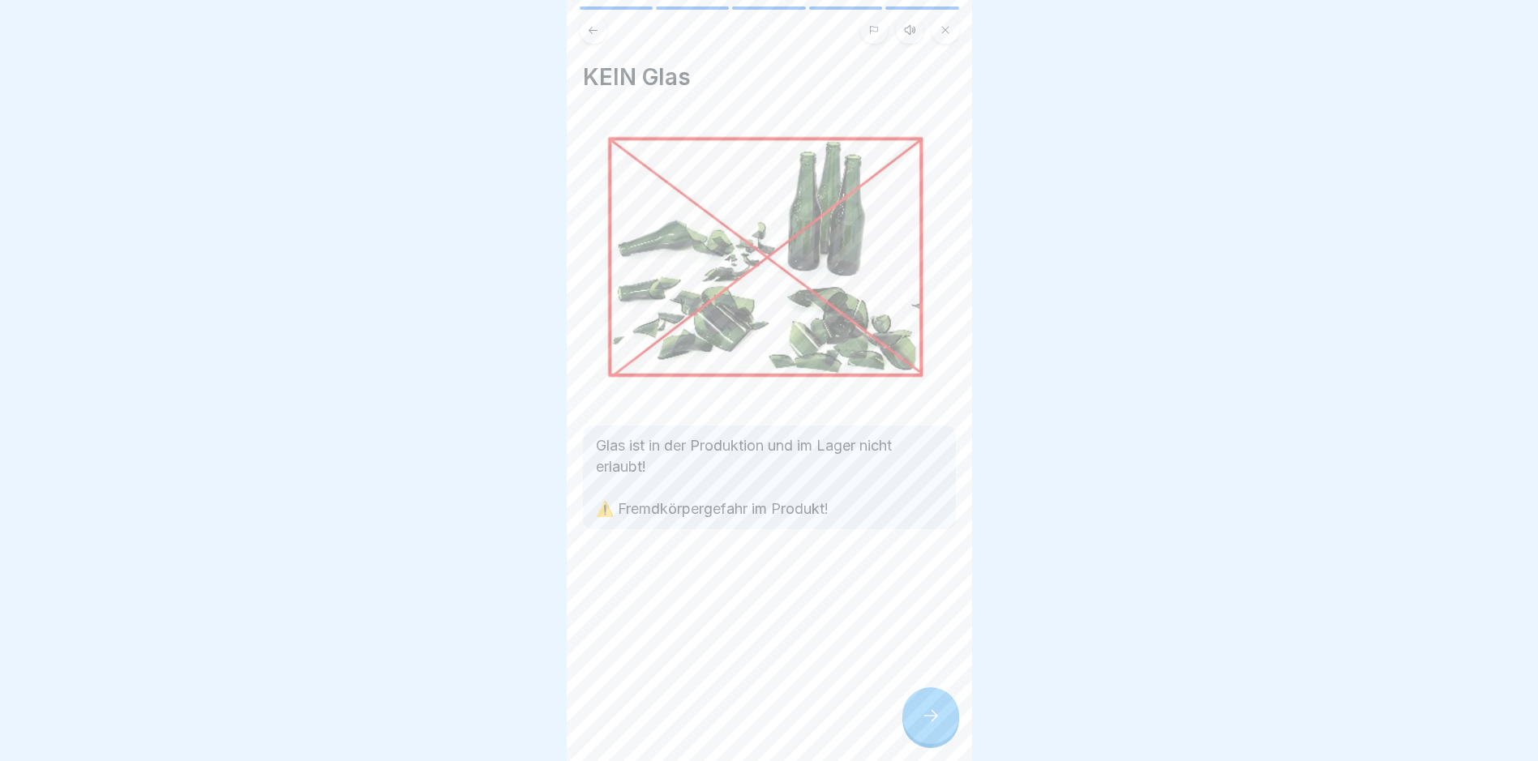
click at [938, 725] on icon at bounding box center [930, 715] width 19 height 19
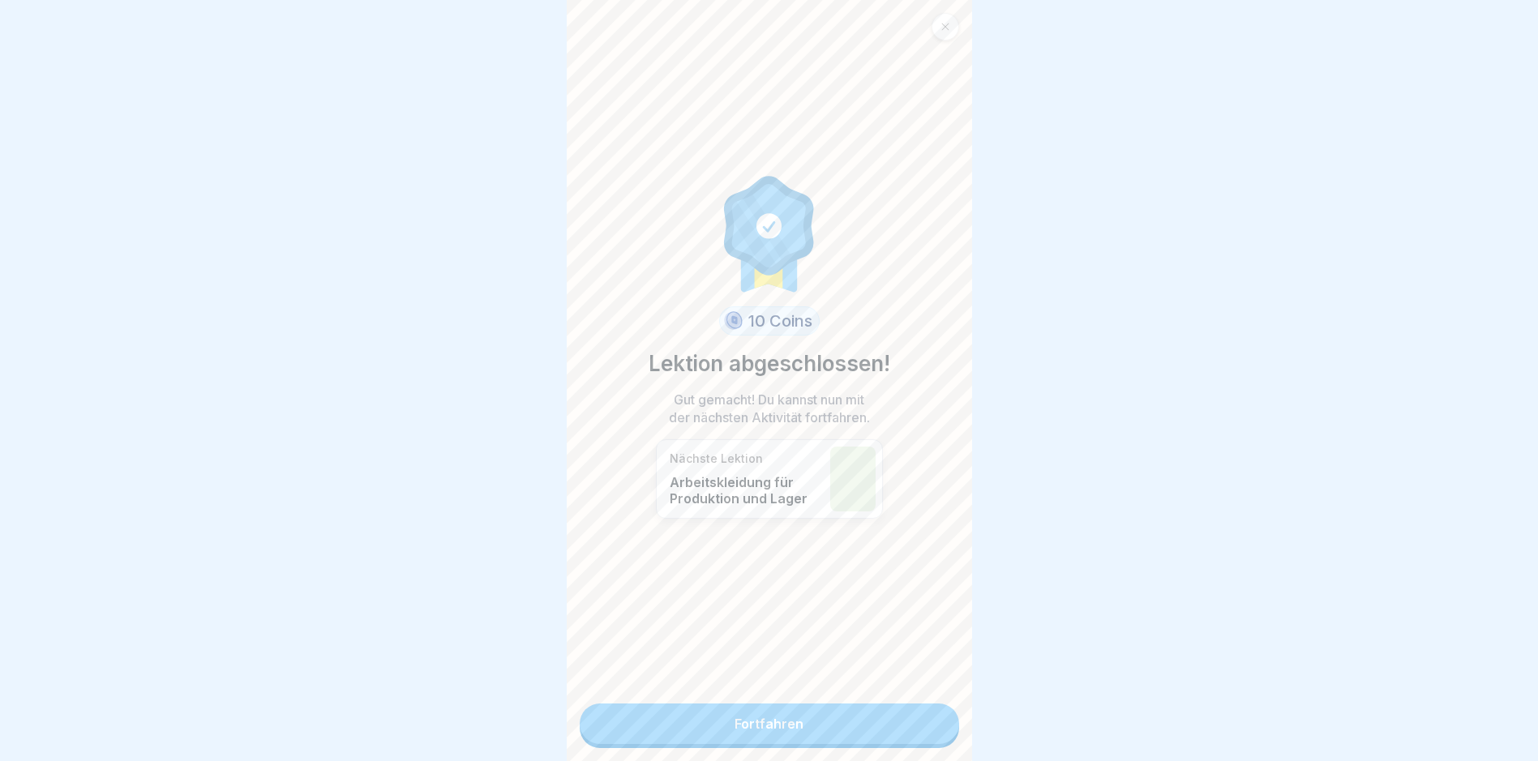
click at [836, 715] on link "Fortfahren" at bounding box center [769, 724] width 379 height 41
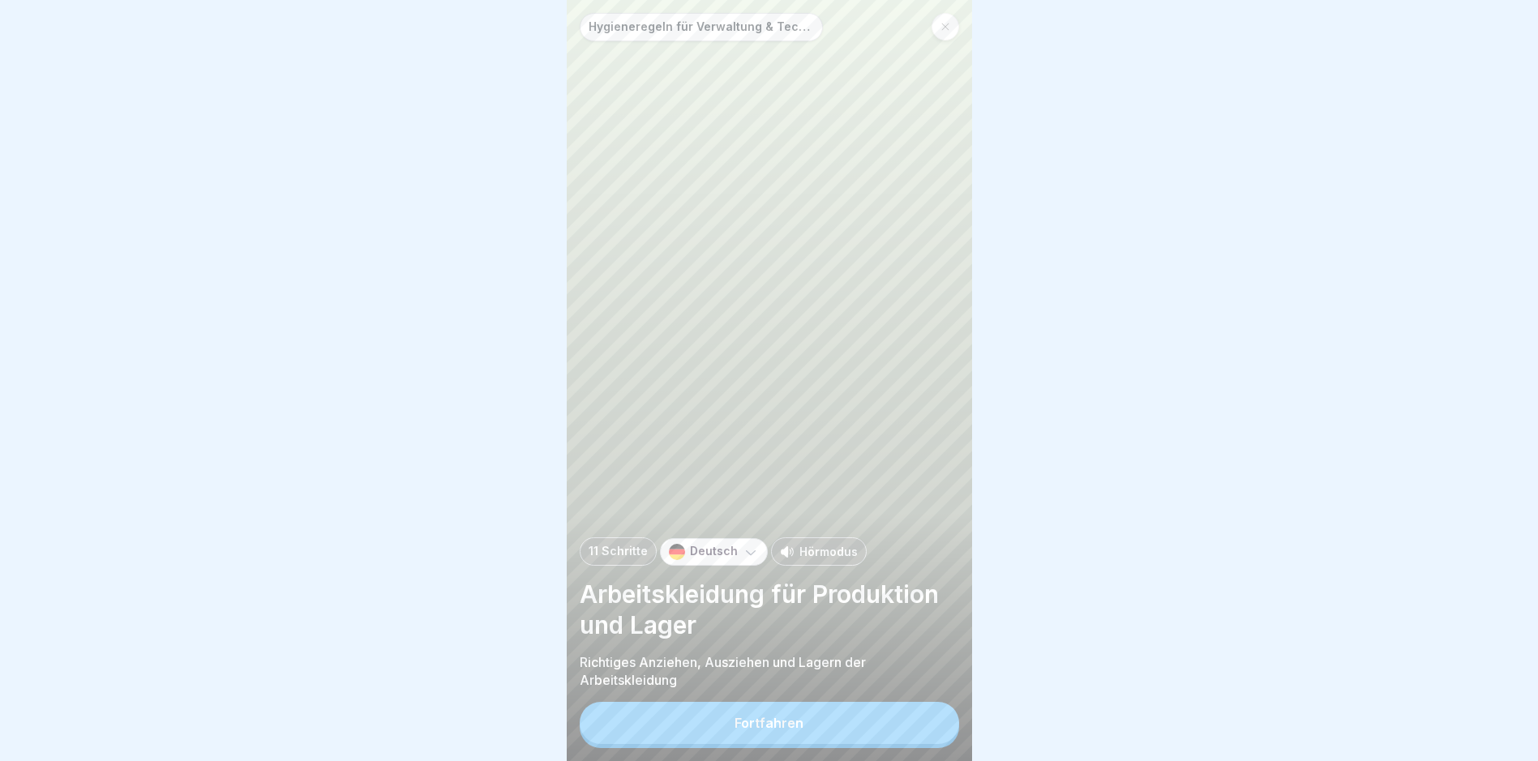
click at [858, 722] on button "Fortfahren" at bounding box center [769, 723] width 379 height 42
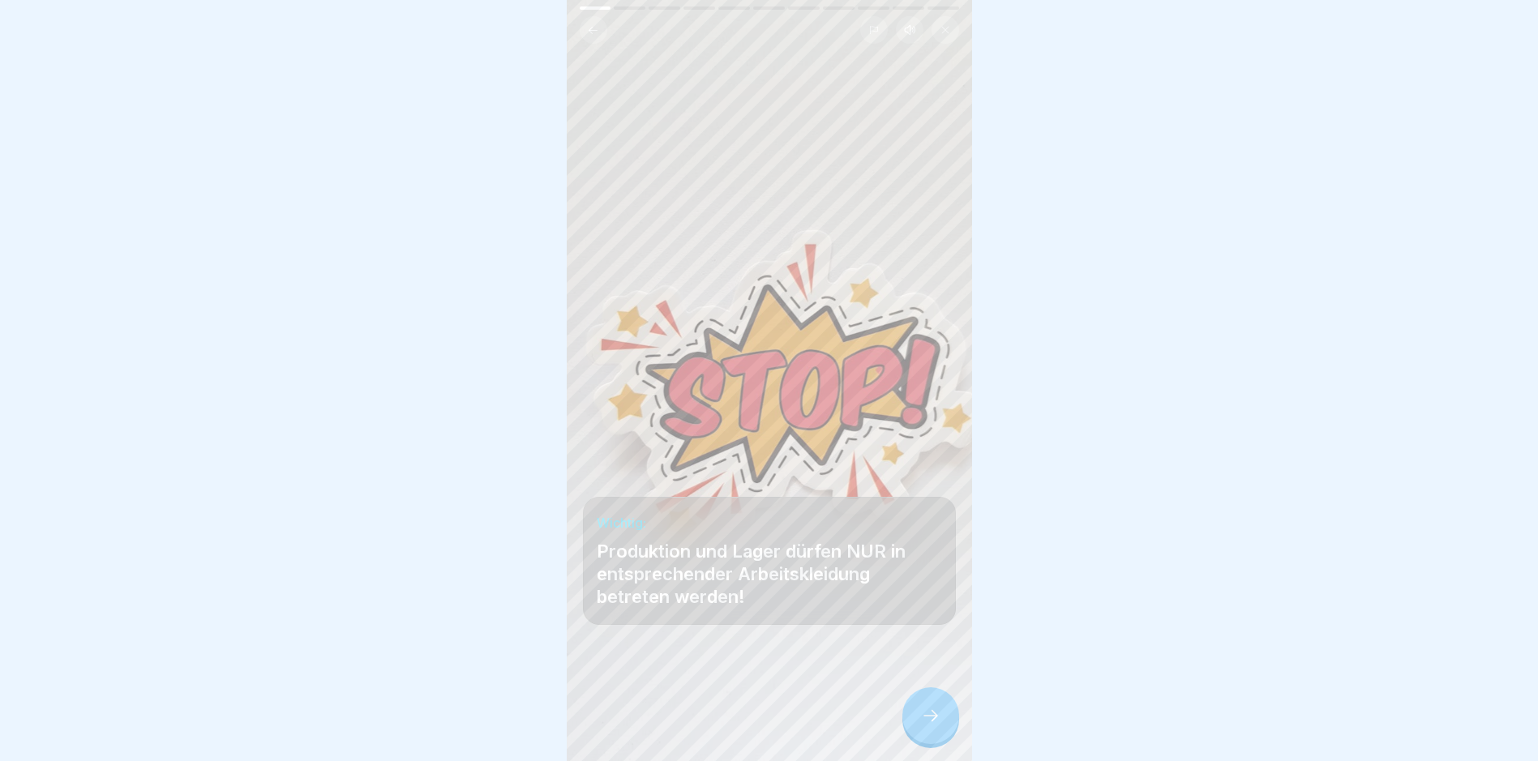
click at [941, 731] on div at bounding box center [930, 715] width 57 height 57
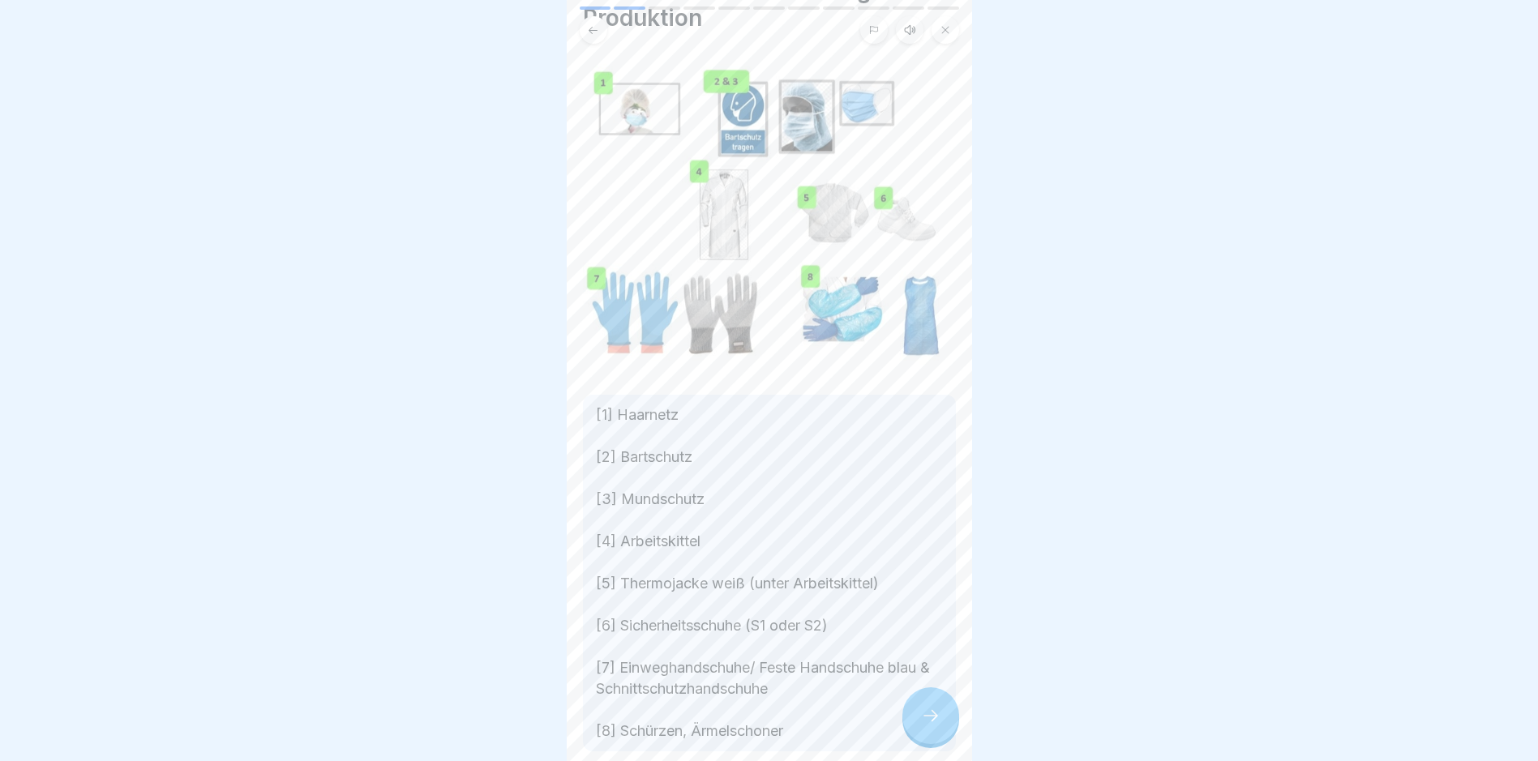
scroll to position [162, 0]
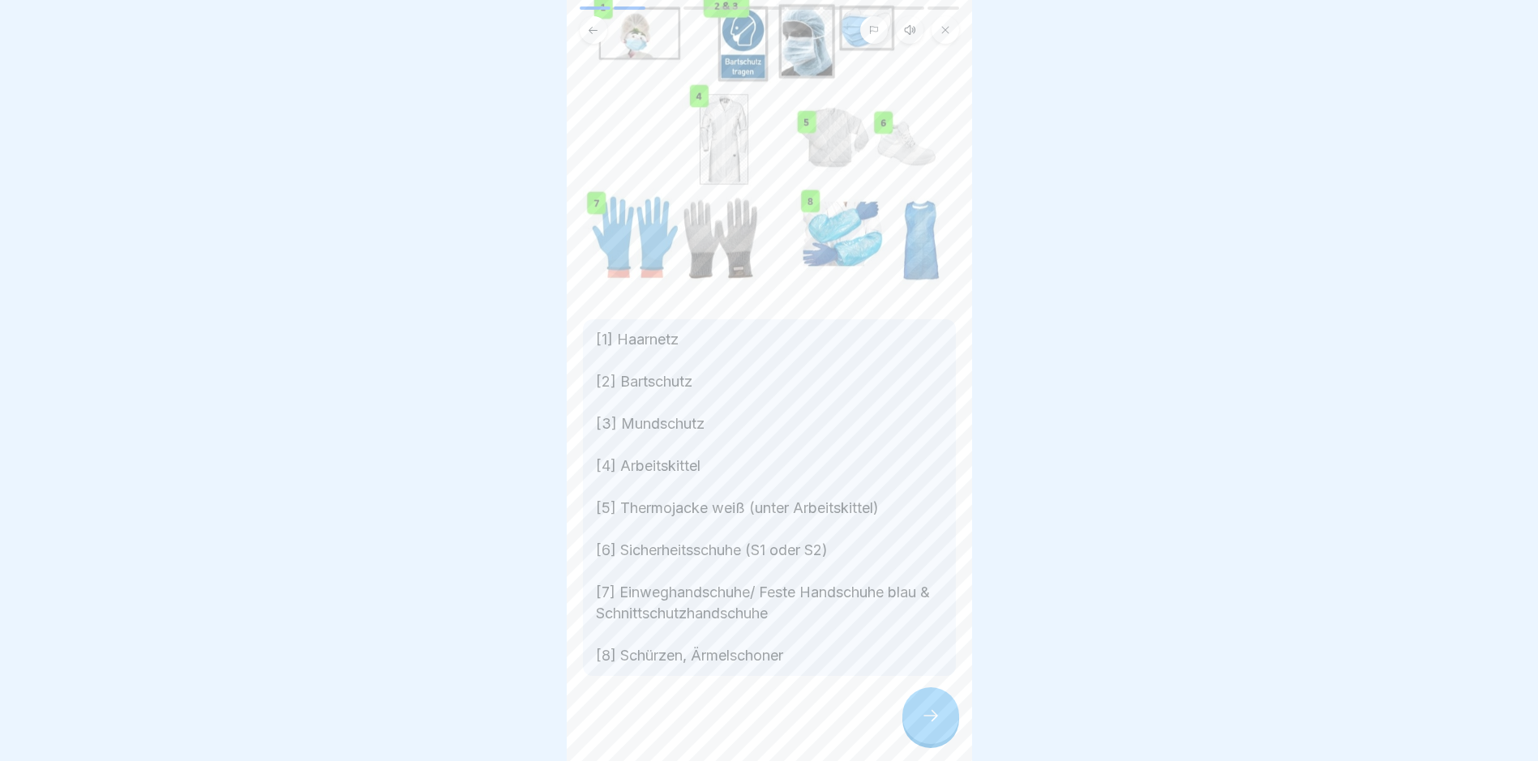
click at [938, 721] on icon at bounding box center [930, 715] width 19 height 19
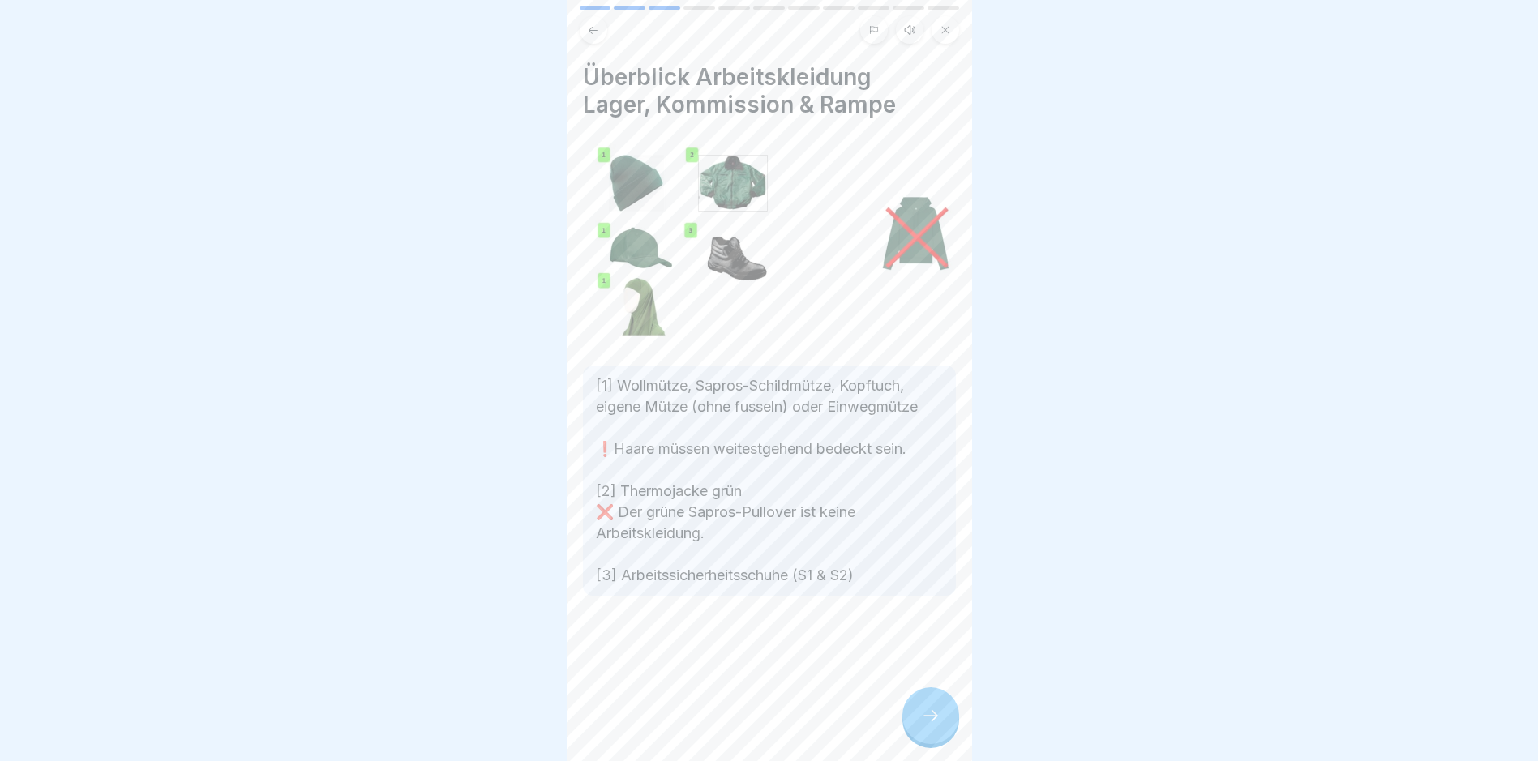
click at [941, 737] on div at bounding box center [930, 715] width 57 height 57
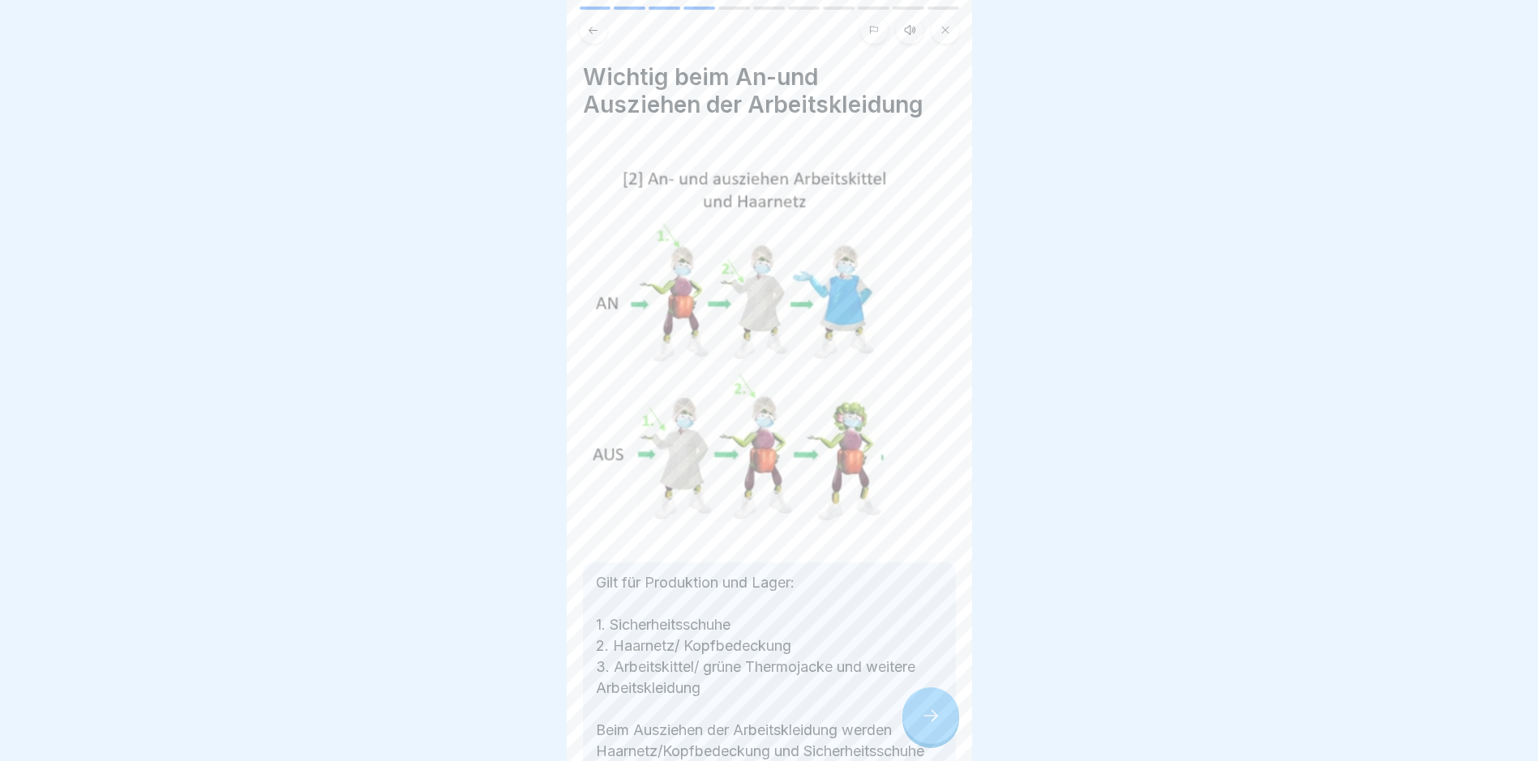
click at [941, 737] on div at bounding box center [930, 715] width 57 height 57
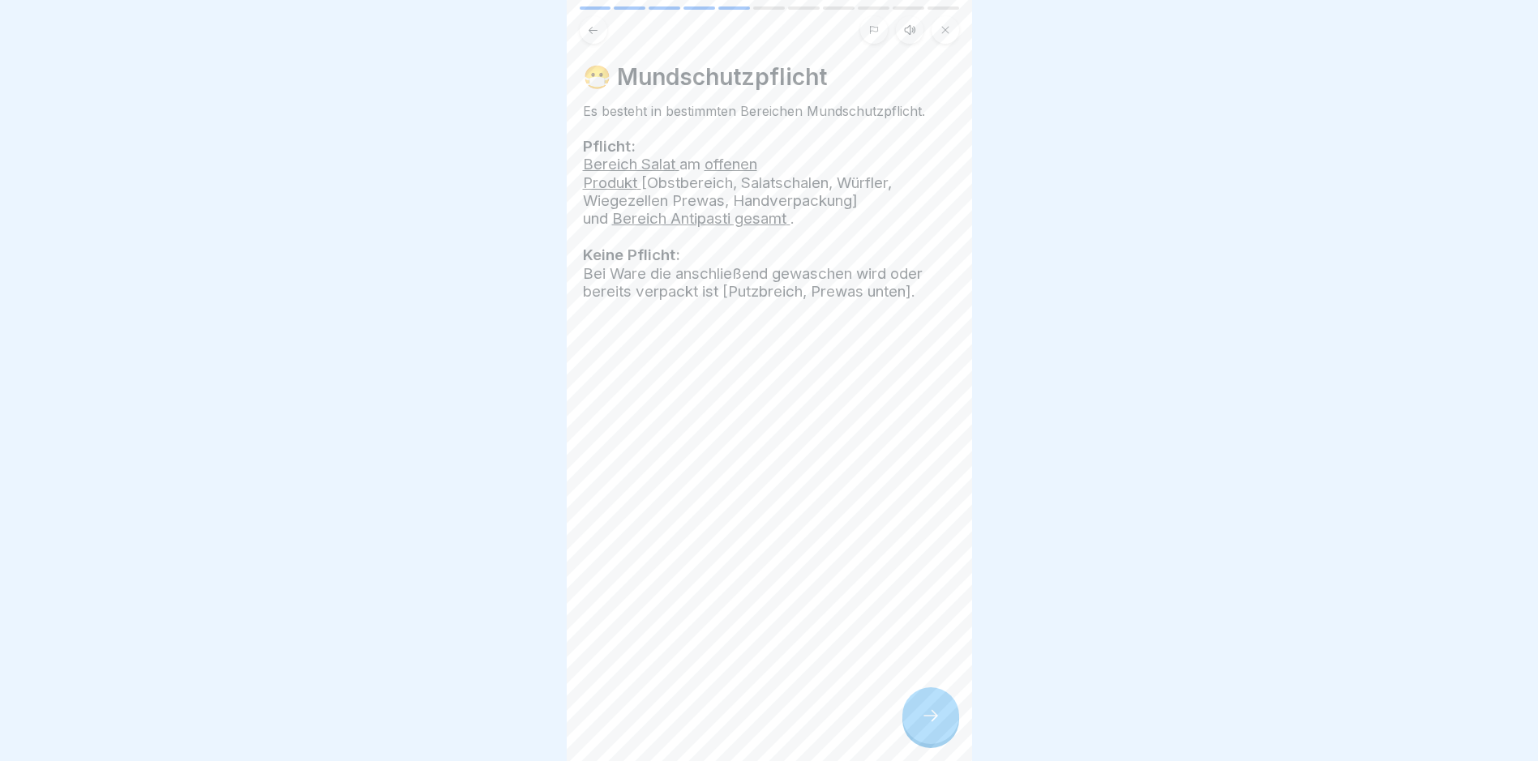
click at [941, 737] on div at bounding box center [930, 715] width 57 height 57
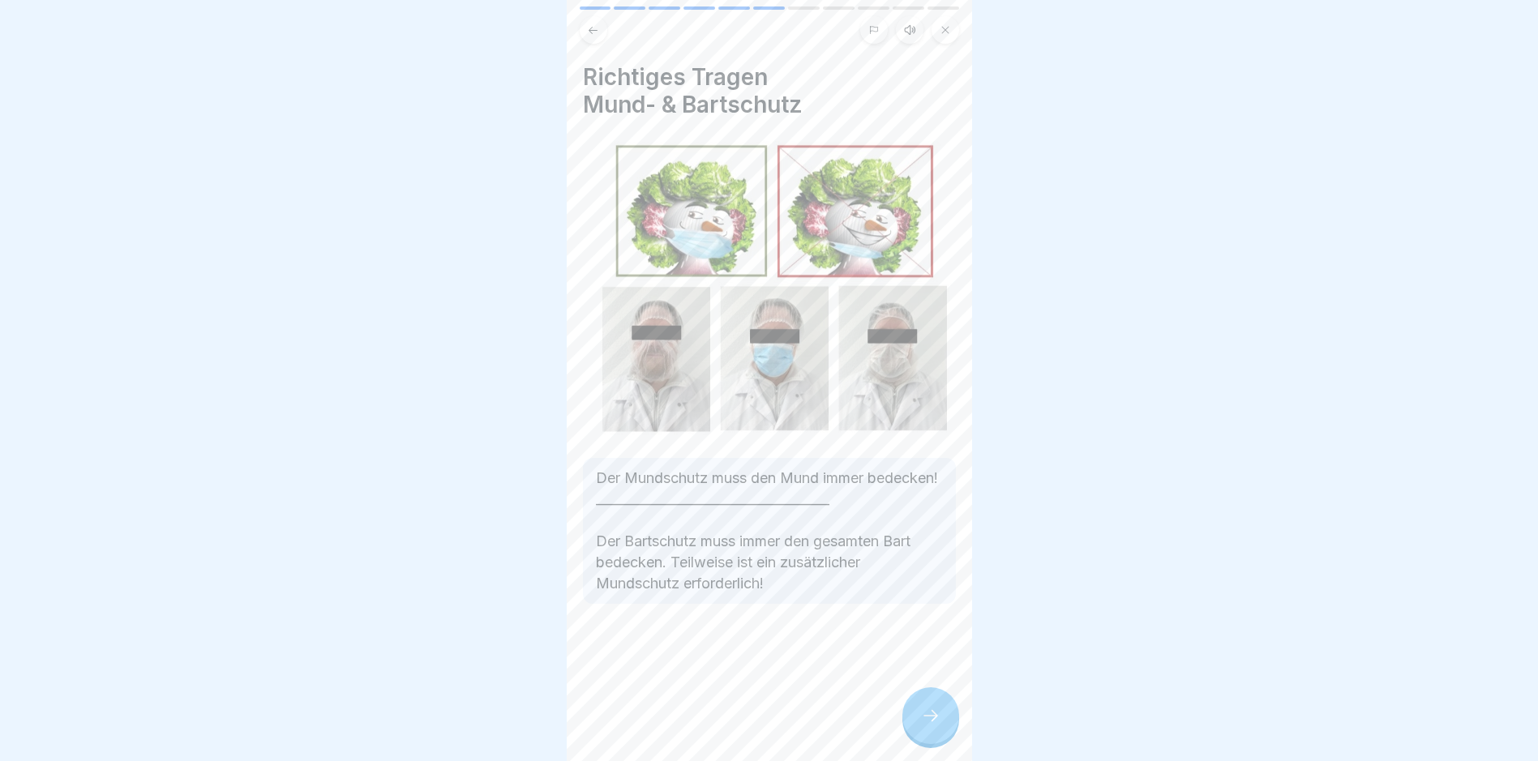
click at [941, 737] on div at bounding box center [930, 715] width 57 height 57
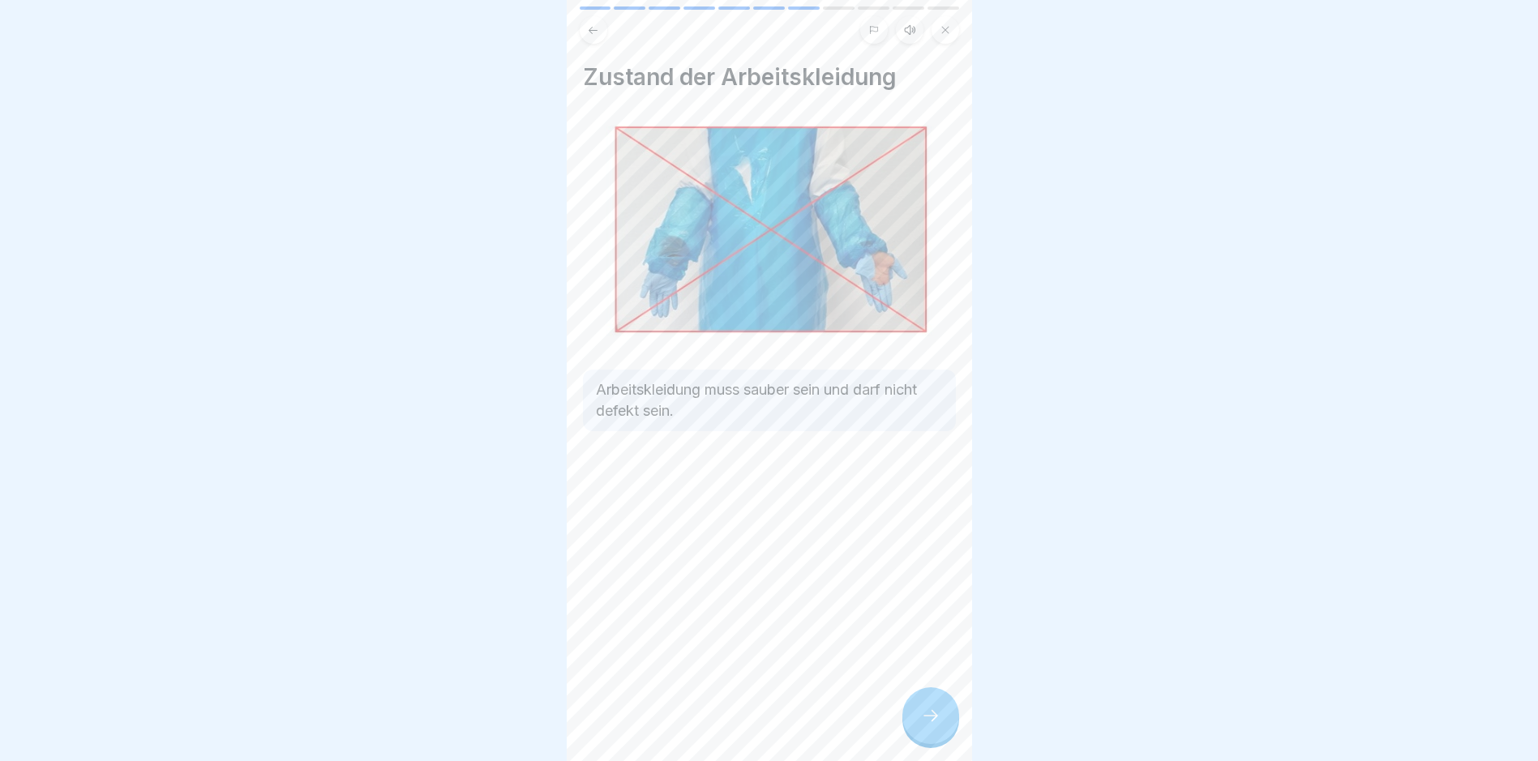
click at [941, 737] on div at bounding box center [930, 715] width 57 height 57
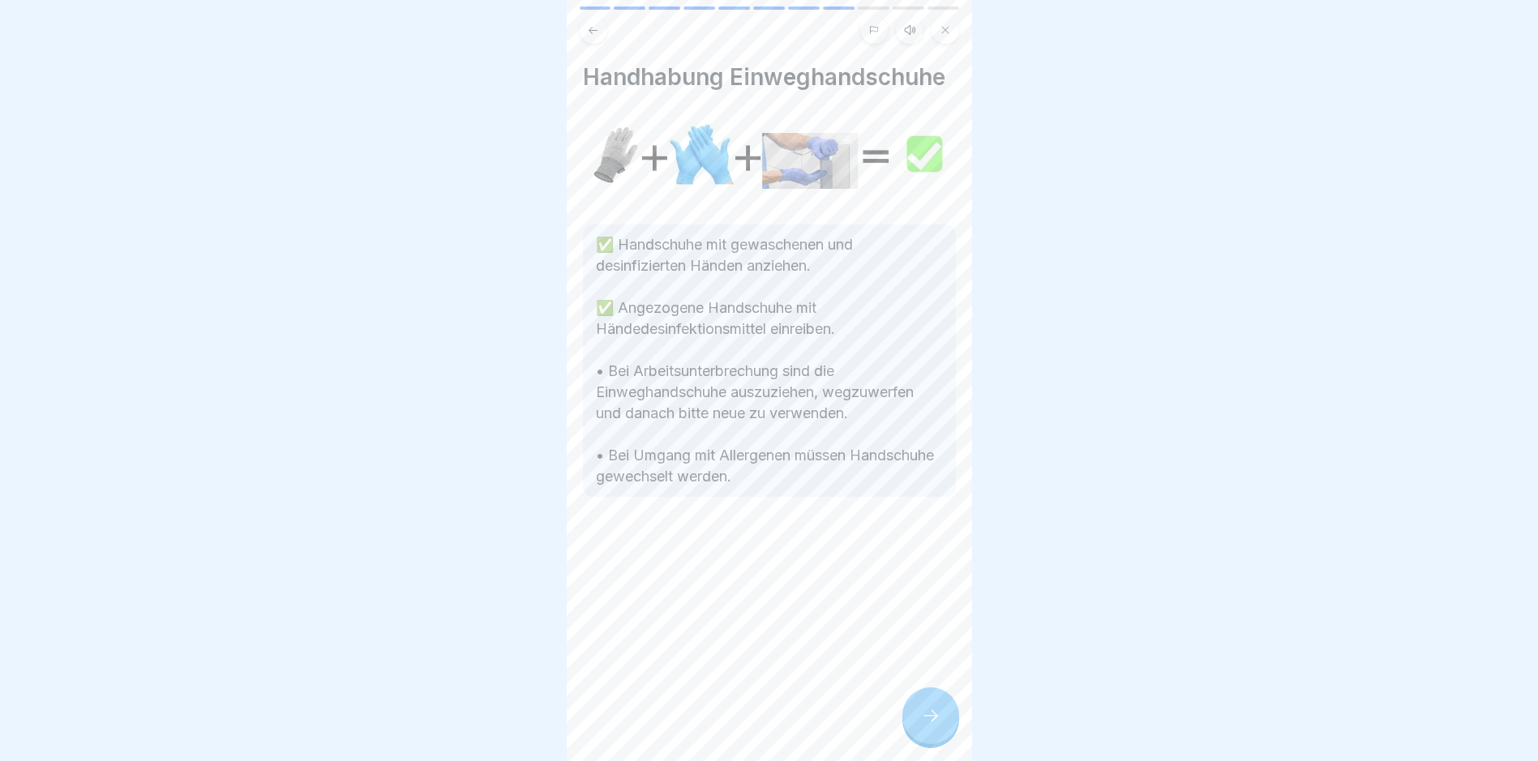
click at [941, 737] on div at bounding box center [930, 715] width 57 height 57
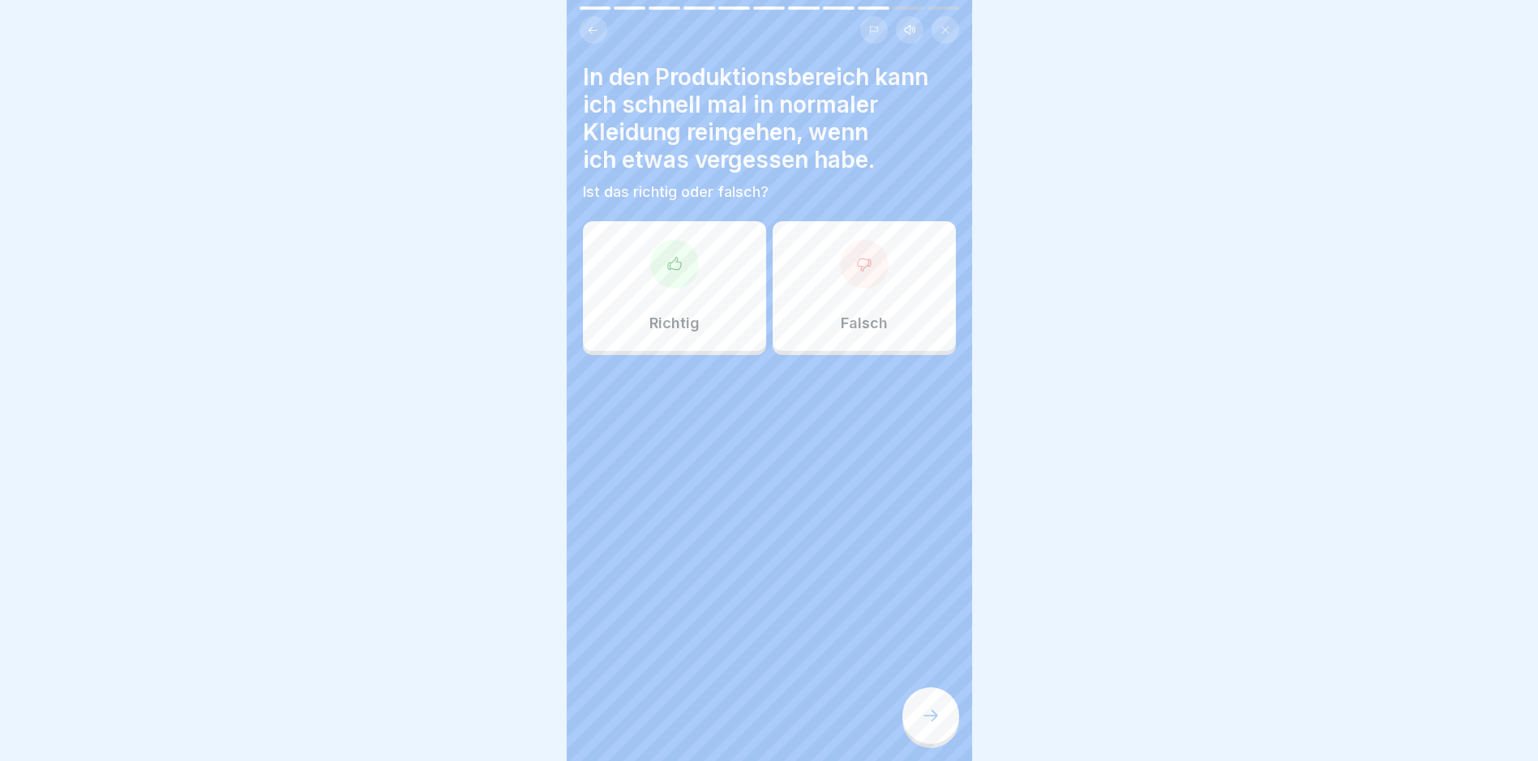
click at [845, 304] on div "Falsch" at bounding box center [863, 286] width 183 height 130
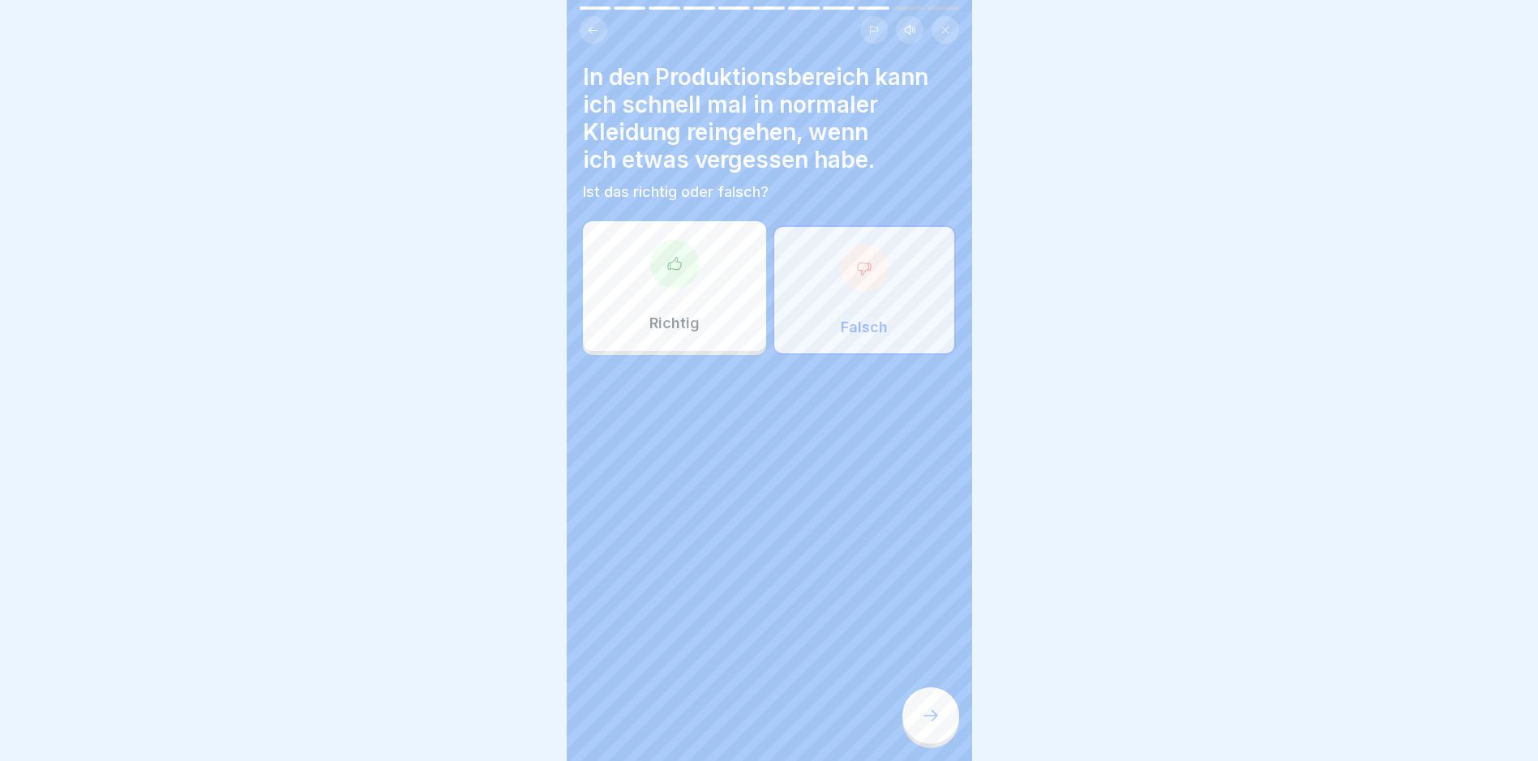
click at [929, 716] on div at bounding box center [930, 715] width 57 height 57
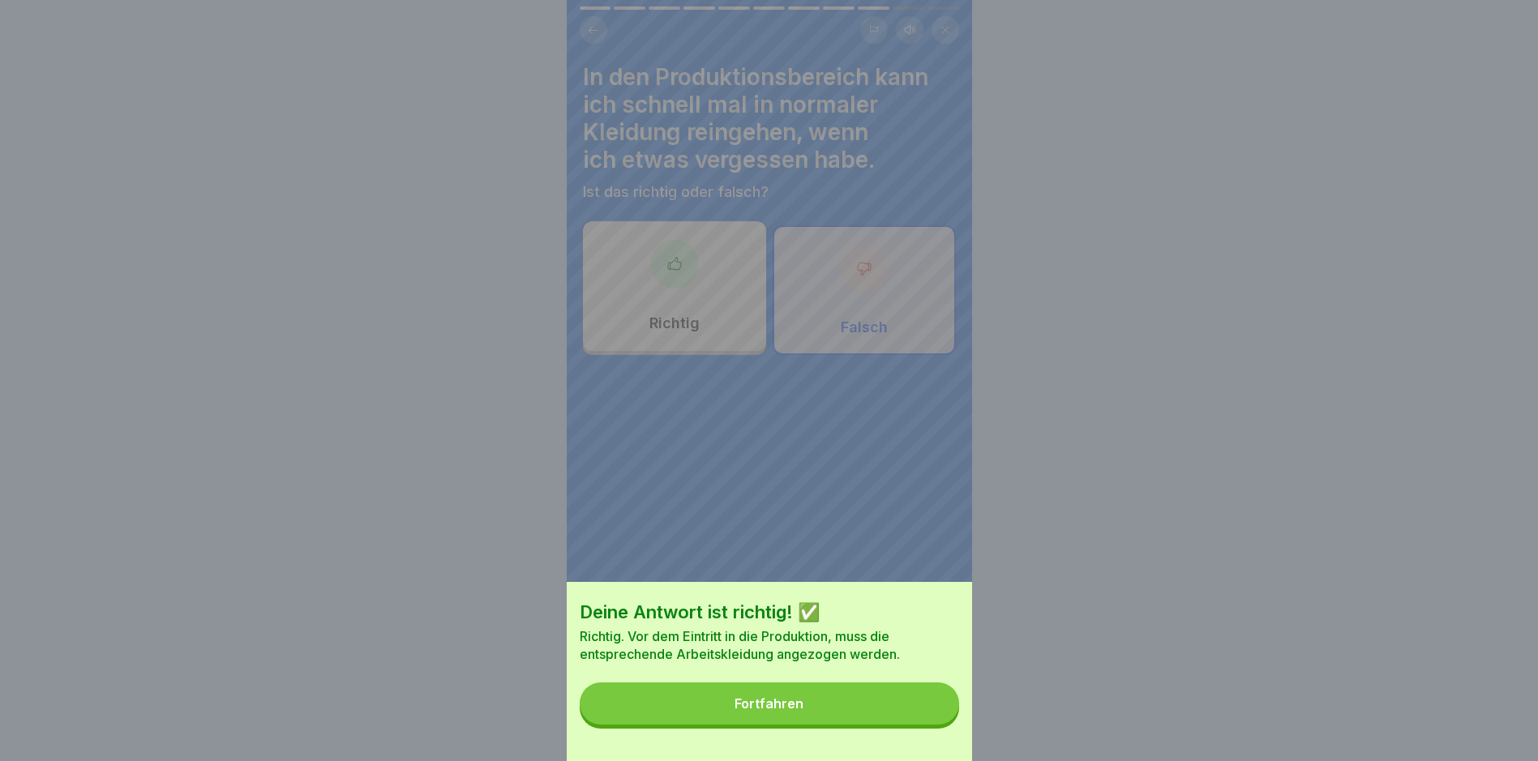
drag, startPoint x: 858, startPoint y: 704, endPoint x: 875, endPoint y: 700, distance: 18.3
click at [857, 704] on button "Fortfahren" at bounding box center [769, 703] width 379 height 42
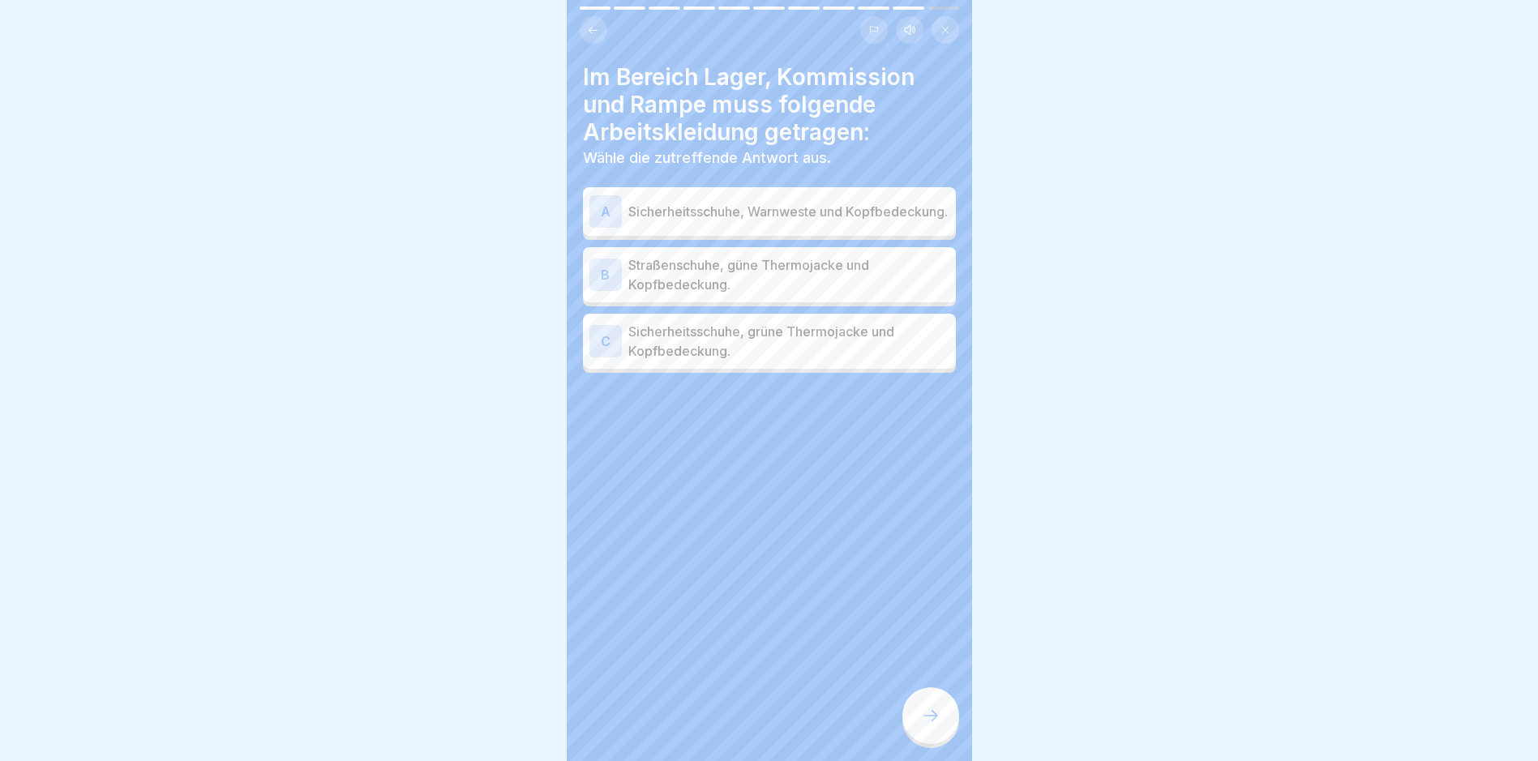
click at [761, 349] on p "Sicherheitsschuhe, grüne Thermojacke und Kopfbedeckung." at bounding box center [788, 341] width 321 height 39
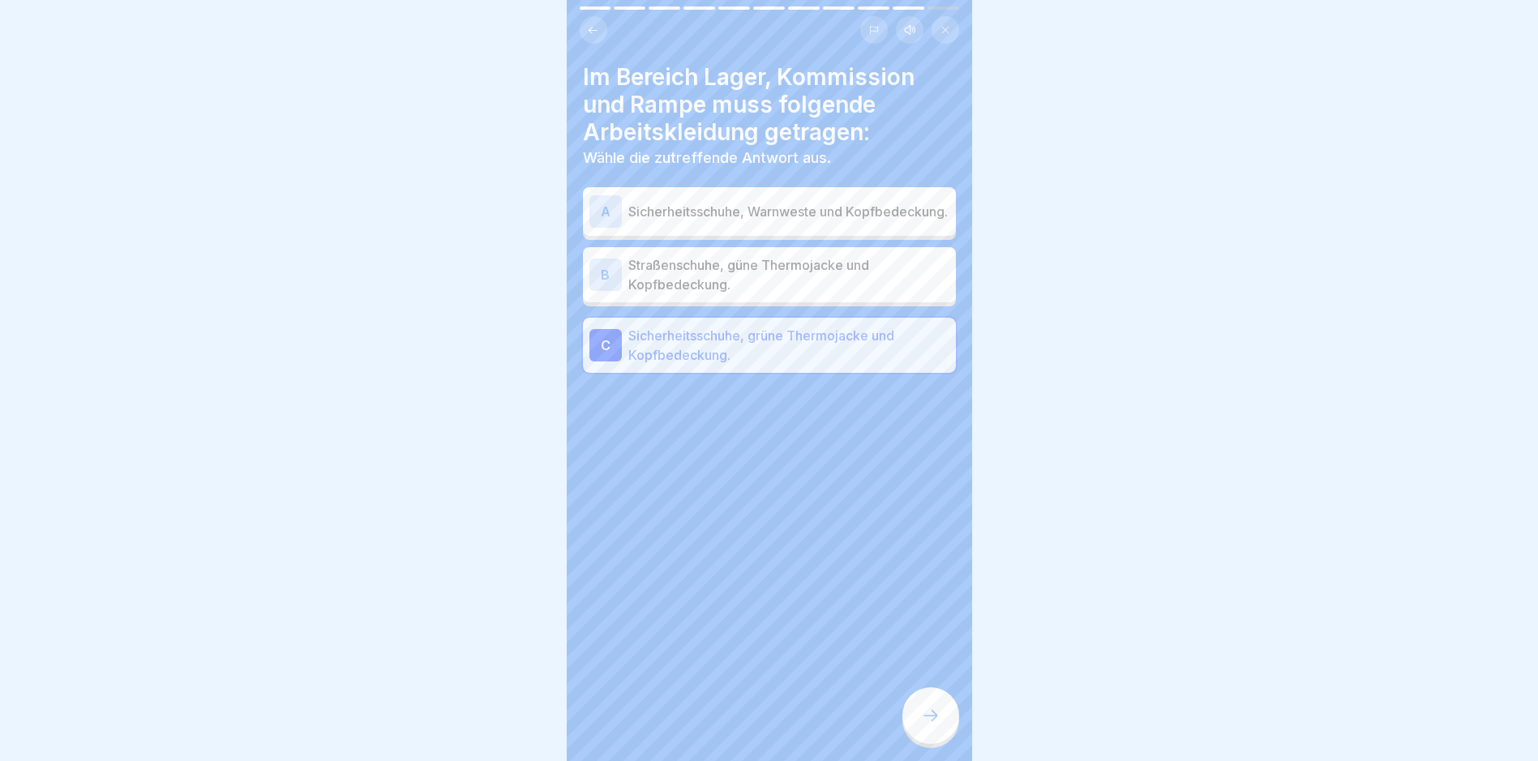
click at [941, 727] on div at bounding box center [930, 715] width 57 height 57
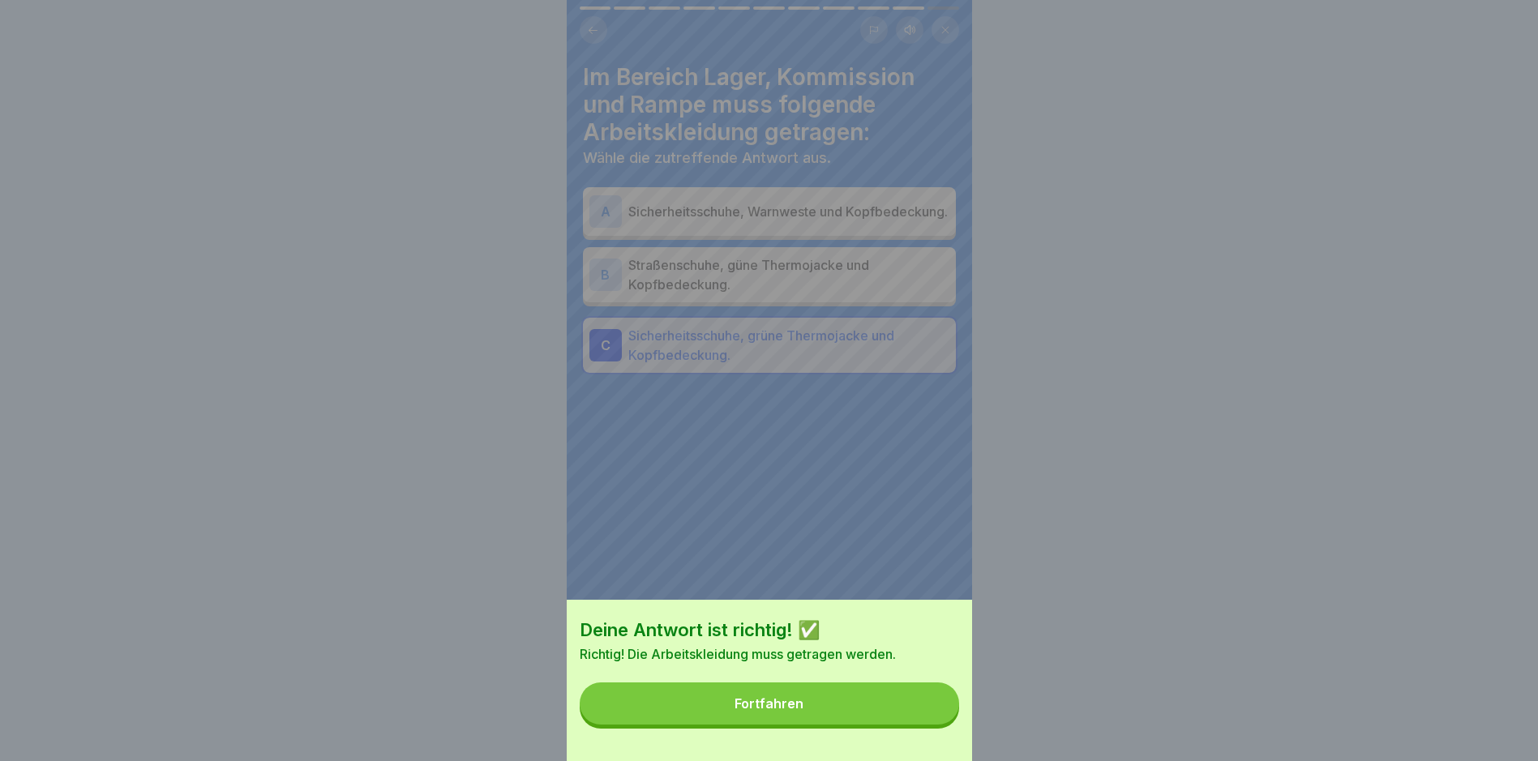
click at [909, 721] on button "Fortfahren" at bounding box center [769, 703] width 379 height 42
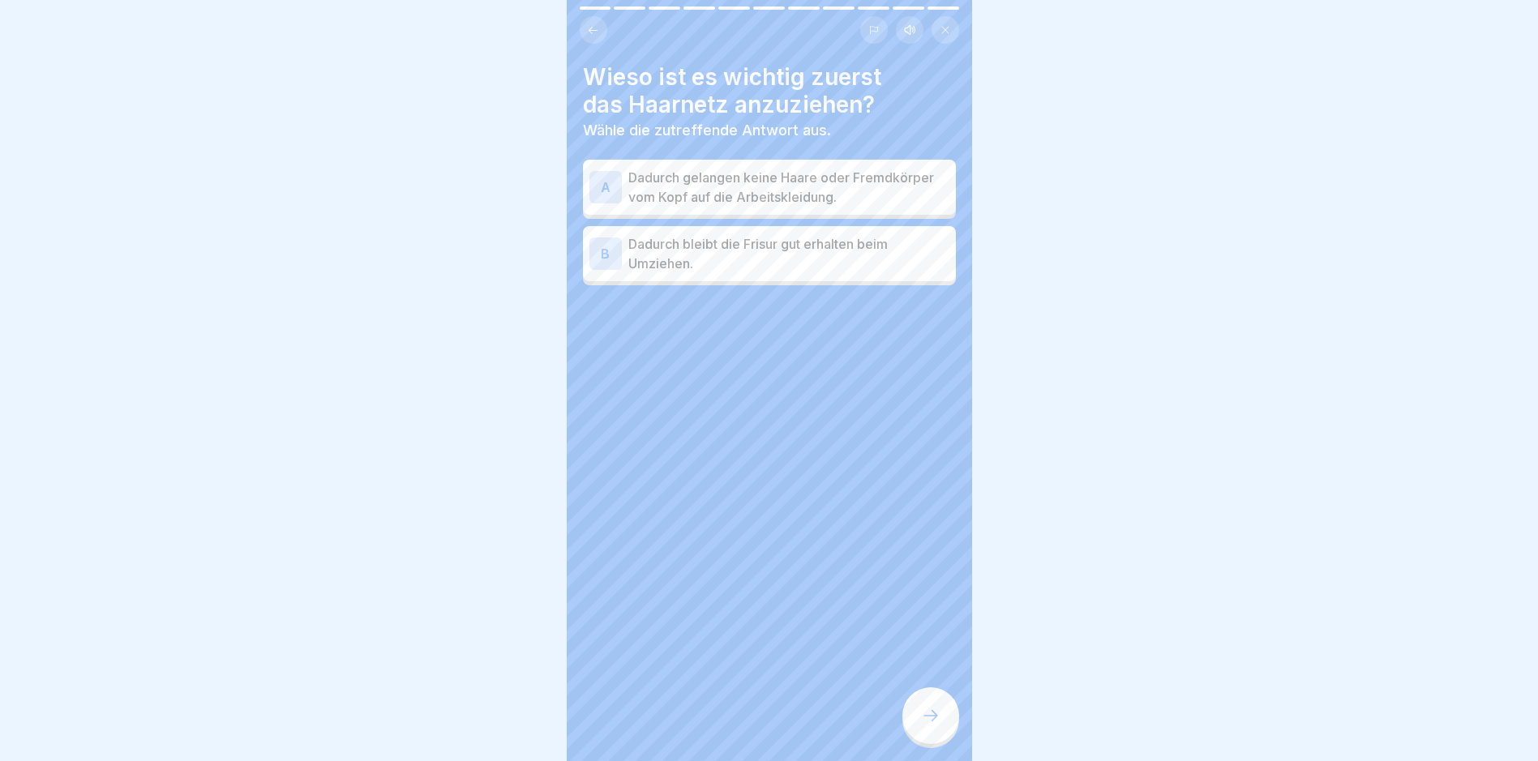
click at [759, 189] on p "Dadurch gelangen keine Haare oder Fremdkörper vom Kopf auf die Arbeitskleidung." at bounding box center [788, 187] width 321 height 39
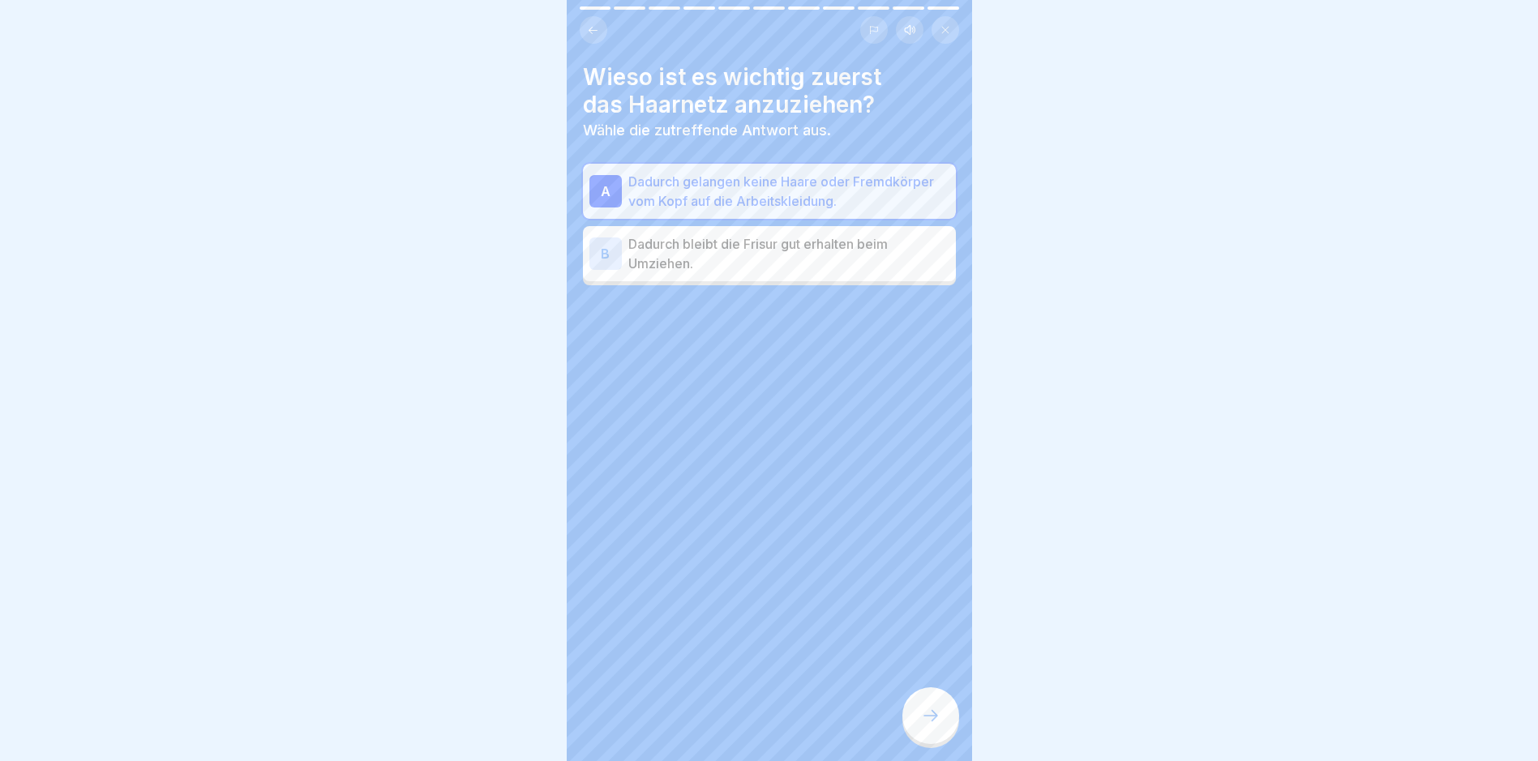
click at [935, 724] on icon at bounding box center [930, 715] width 19 height 19
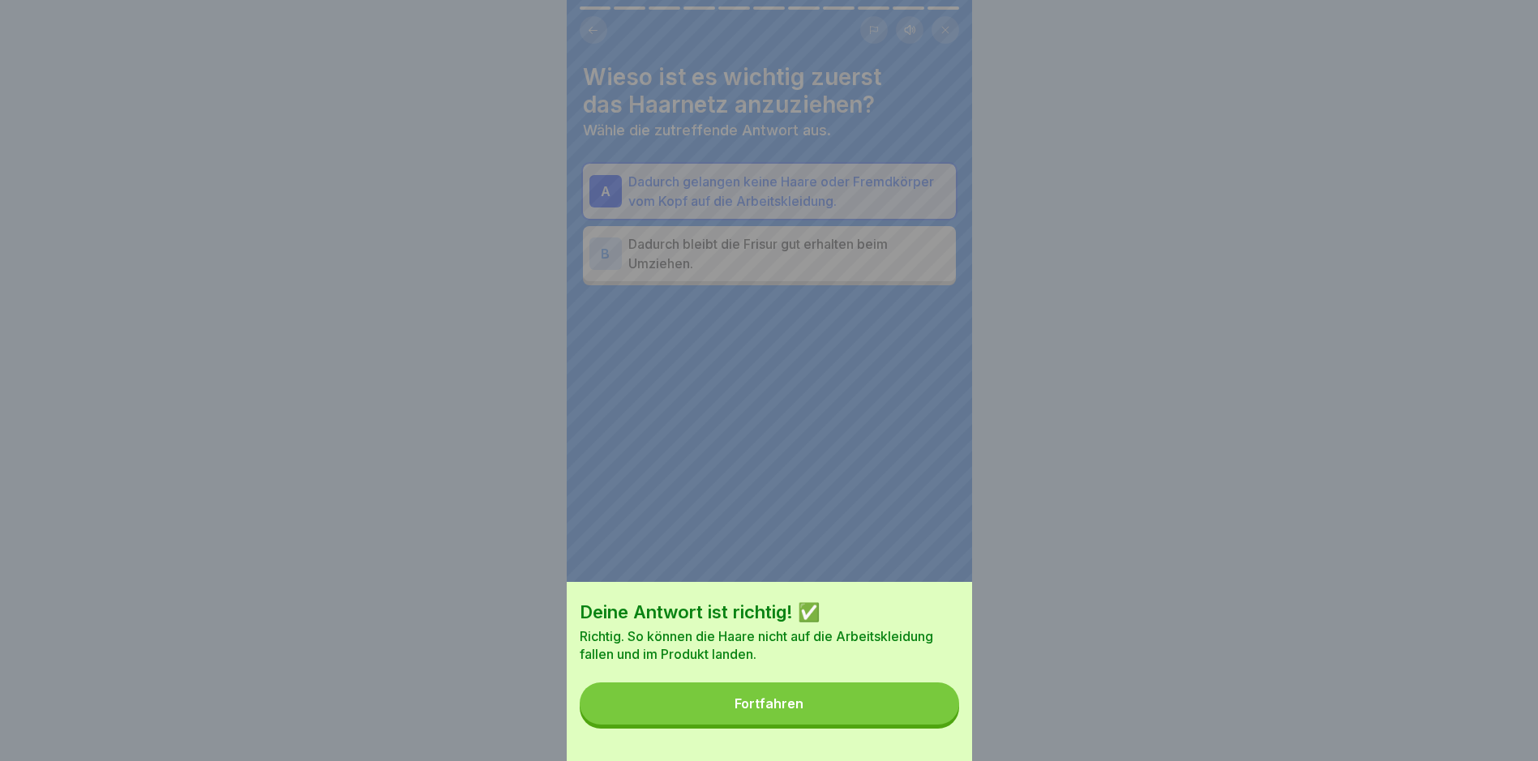
click at [874, 714] on button "Fortfahren" at bounding box center [769, 703] width 379 height 42
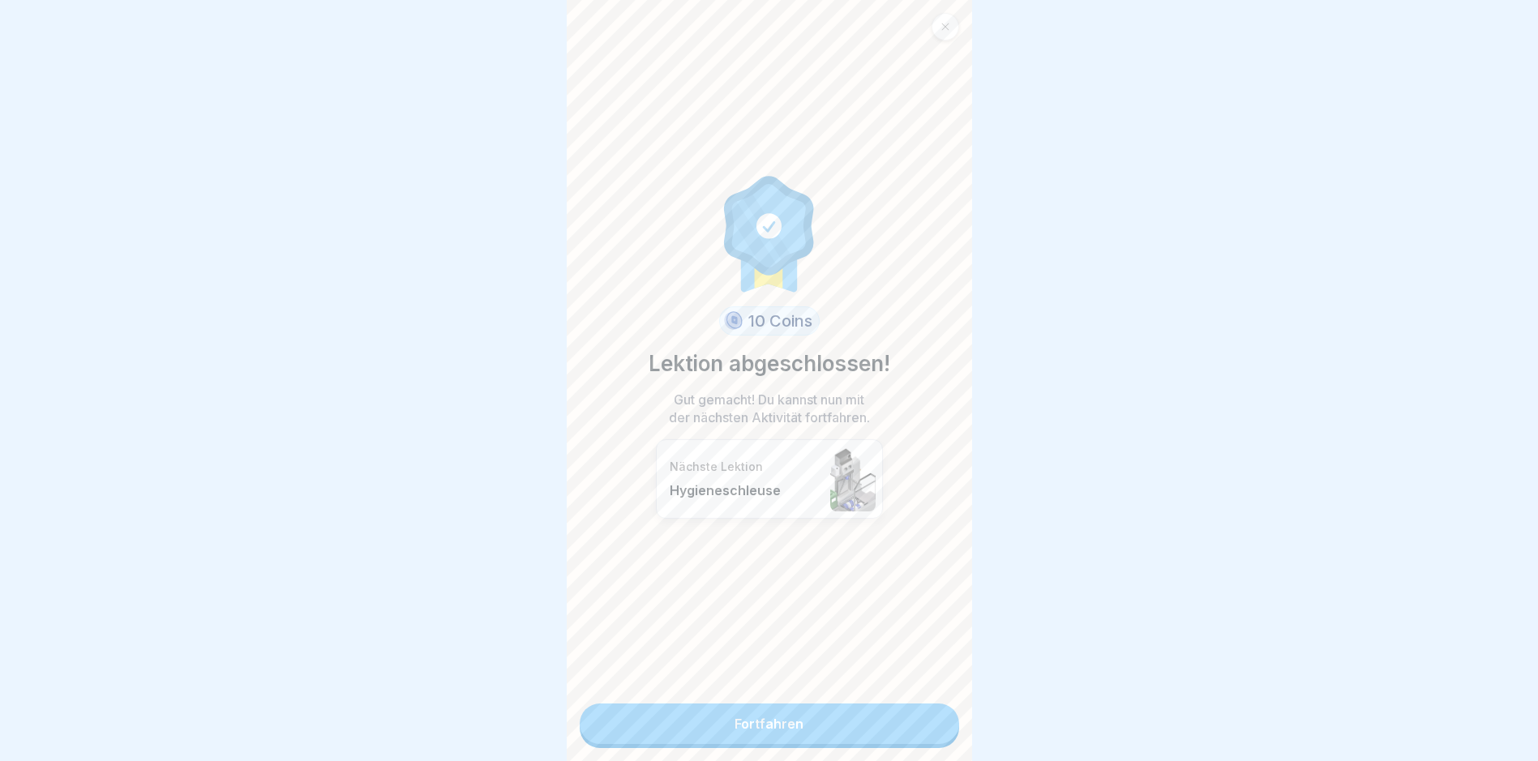
click at [875, 715] on link "Fortfahren" at bounding box center [769, 724] width 379 height 41
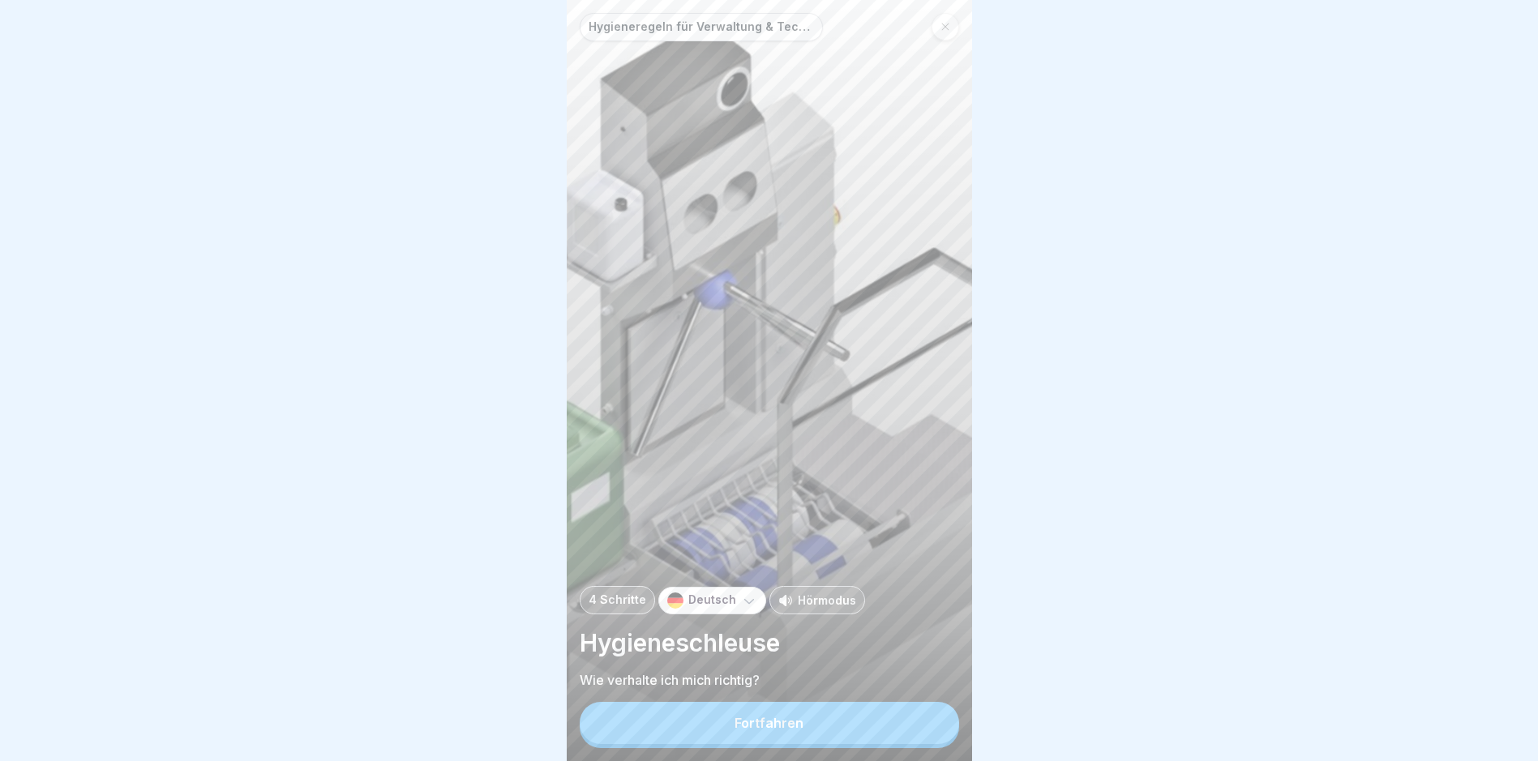
click at [838, 727] on button "Fortfahren" at bounding box center [769, 723] width 379 height 42
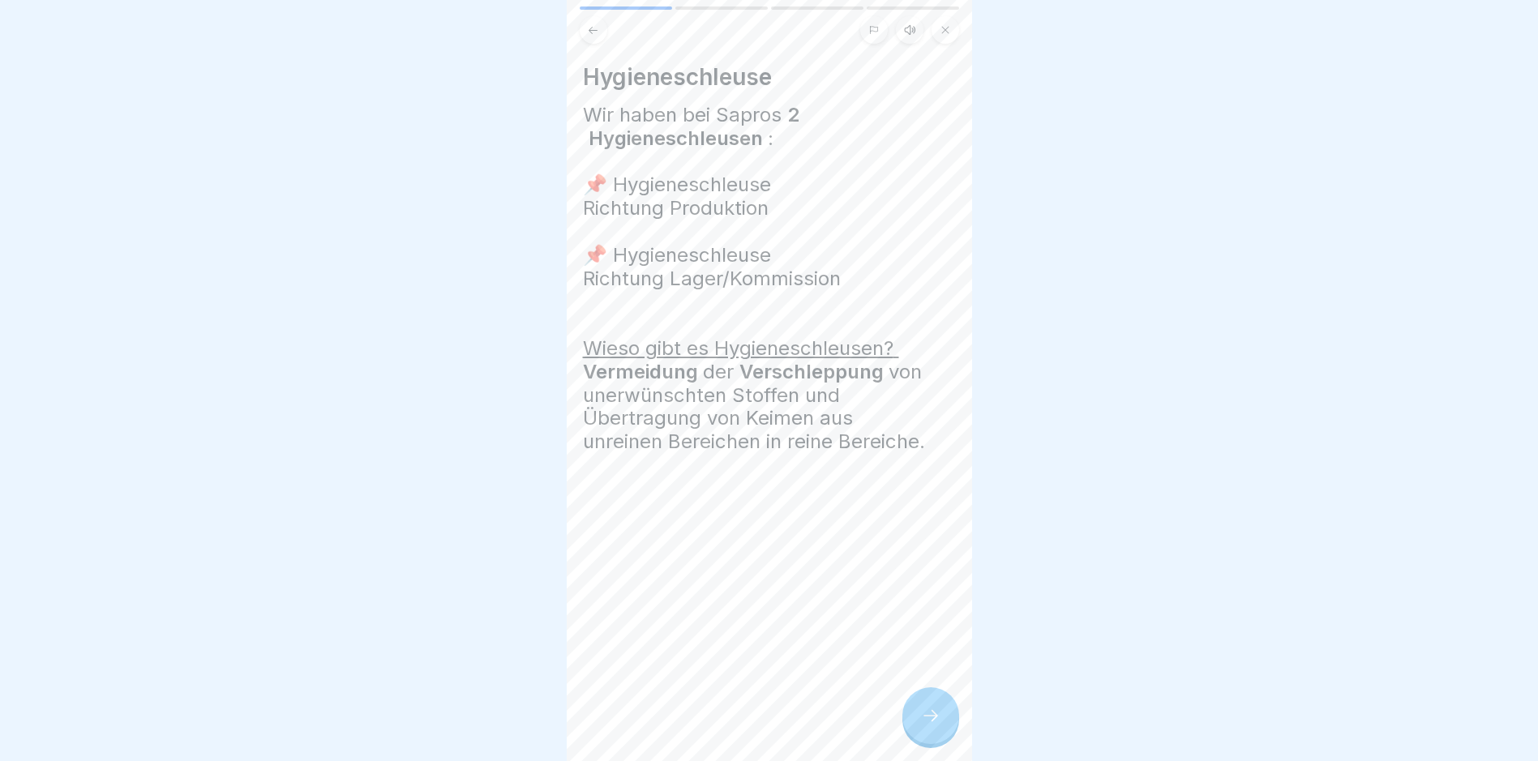
click at [941, 737] on div at bounding box center [930, 715] width 57 height 57
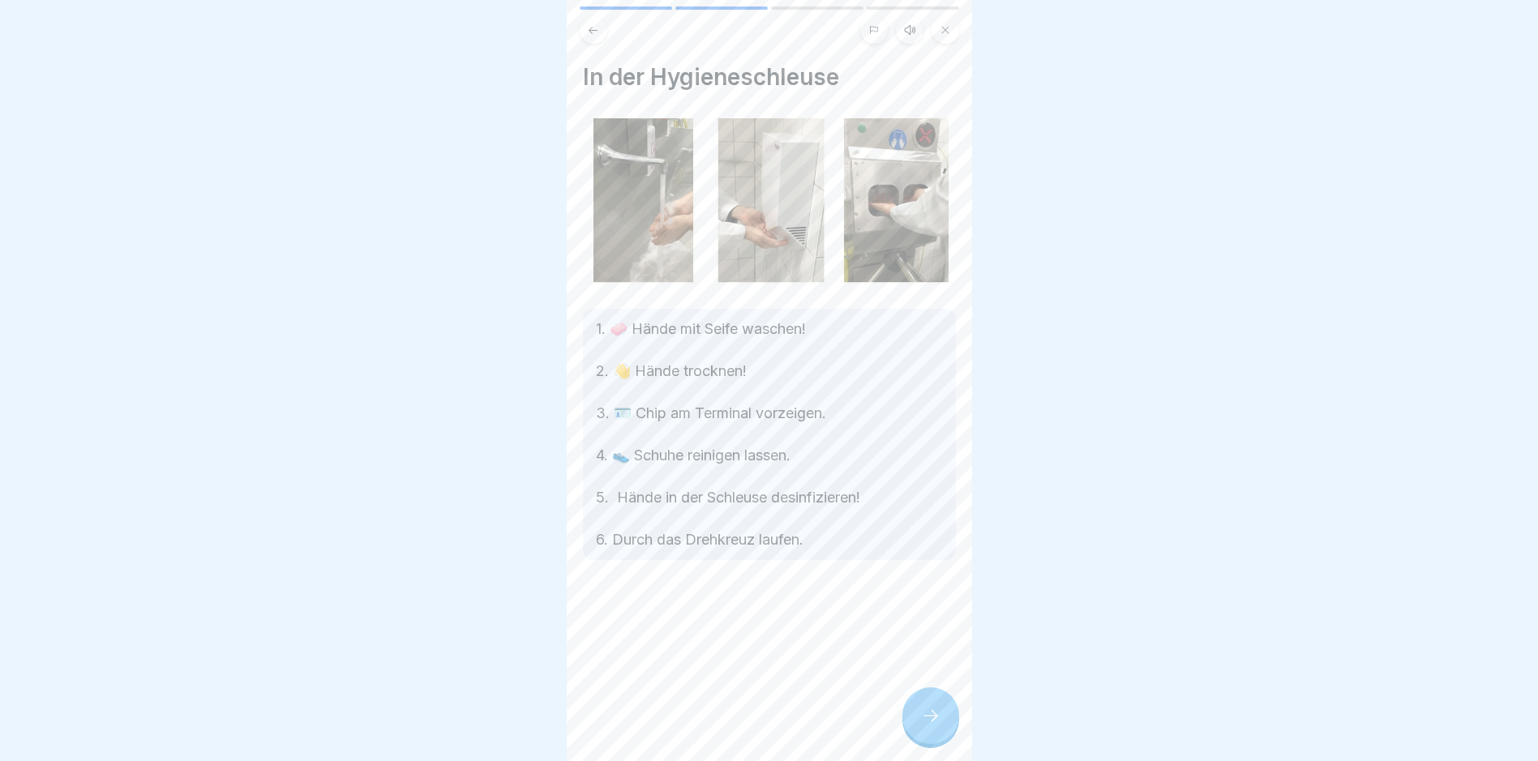
click at [941, 737] on div at bounding box center [930, 715] width 57 height 57
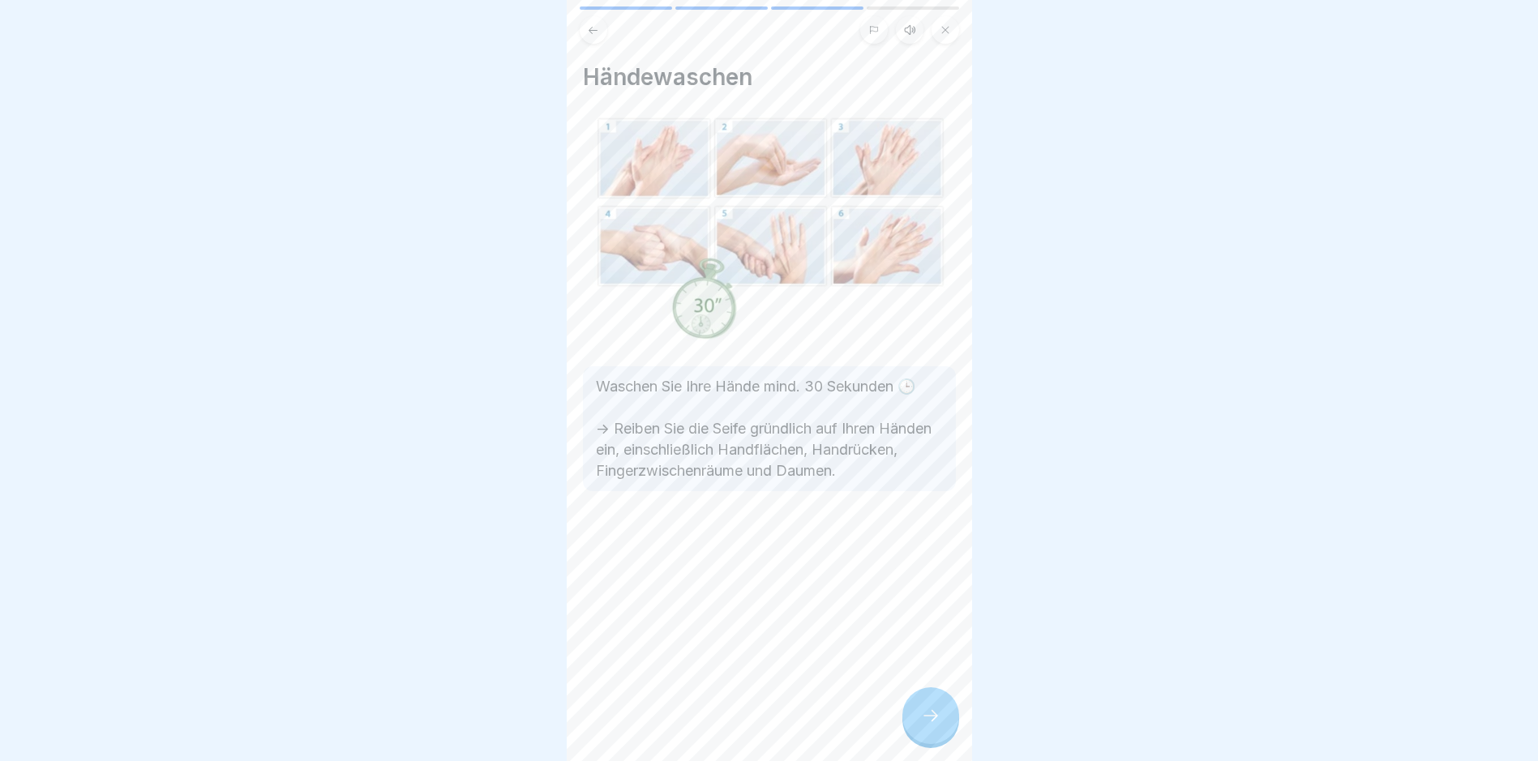
click at [941, 737] on div at bounding box center [930, 715] width 57 height 57
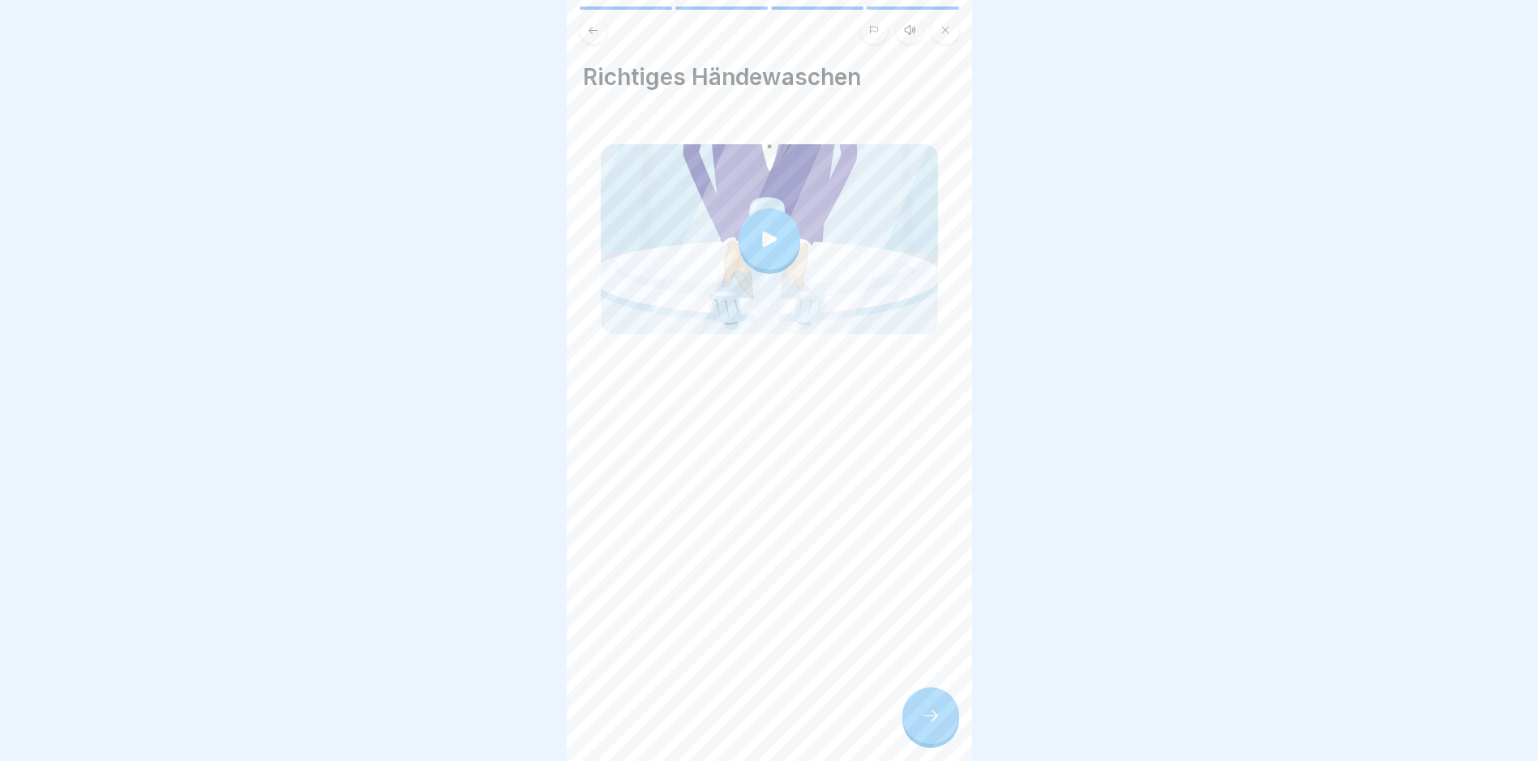
click at [941, 737] on div at bounding box center [930, 715] width 57 height 57
click at [926, 724] on icon at bounding box center [930, 715] width 19 height 19
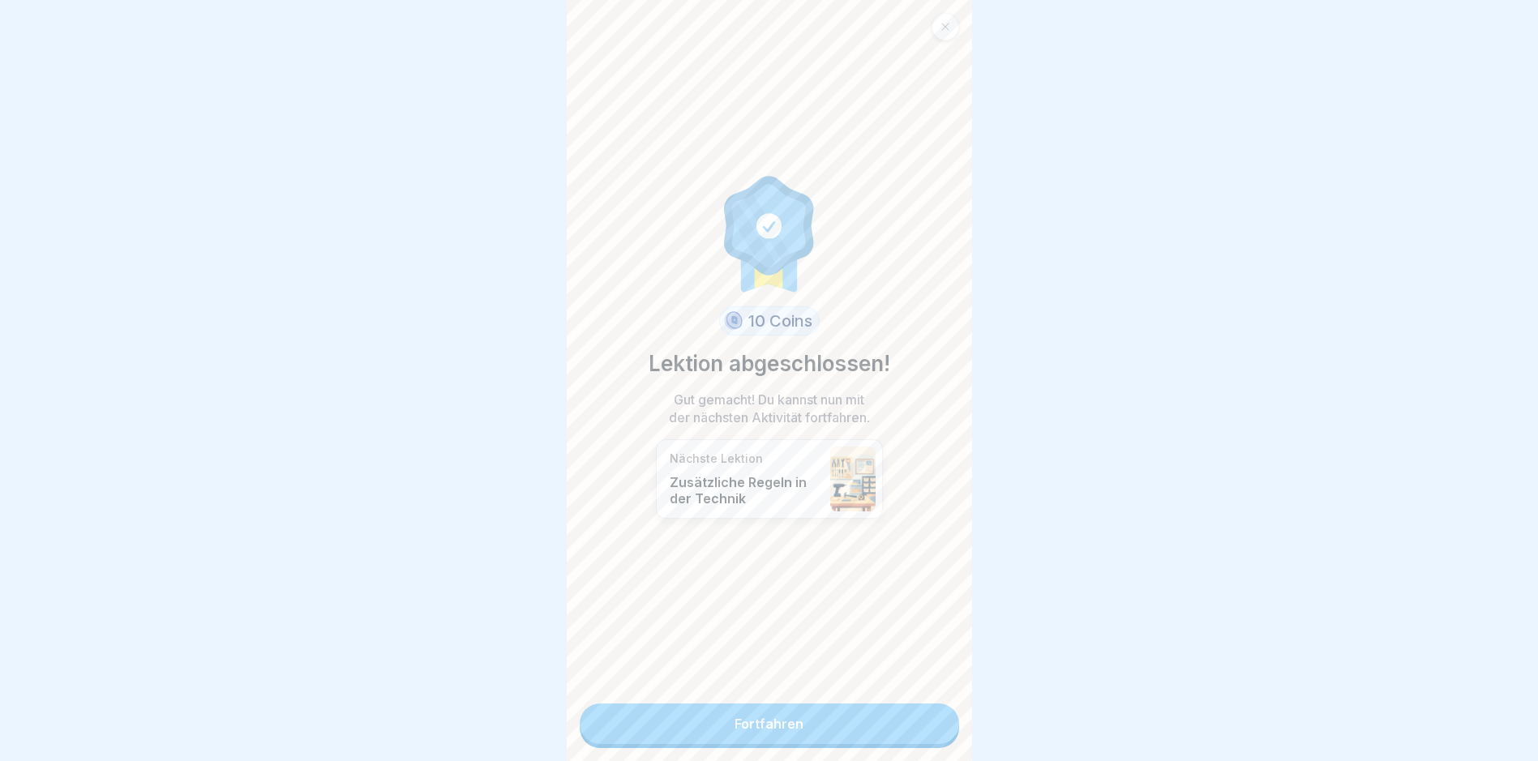
click at [800, 726] on link "Fortfahren" at bounding box center [769, 724] width 379 height 41
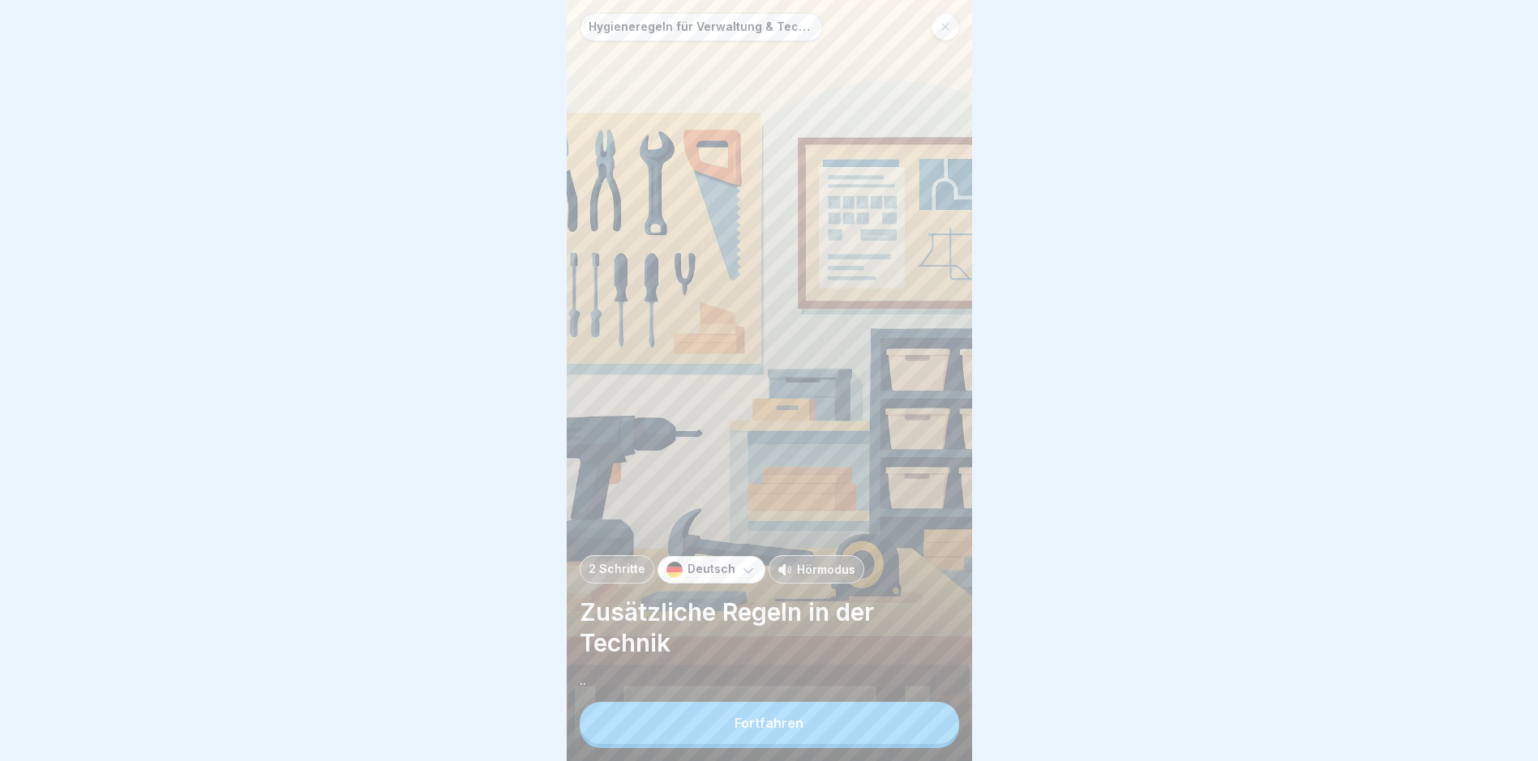
click at [802, 733] on button "Fortfahren" at bounding box center [769, 723] width 379 height 42
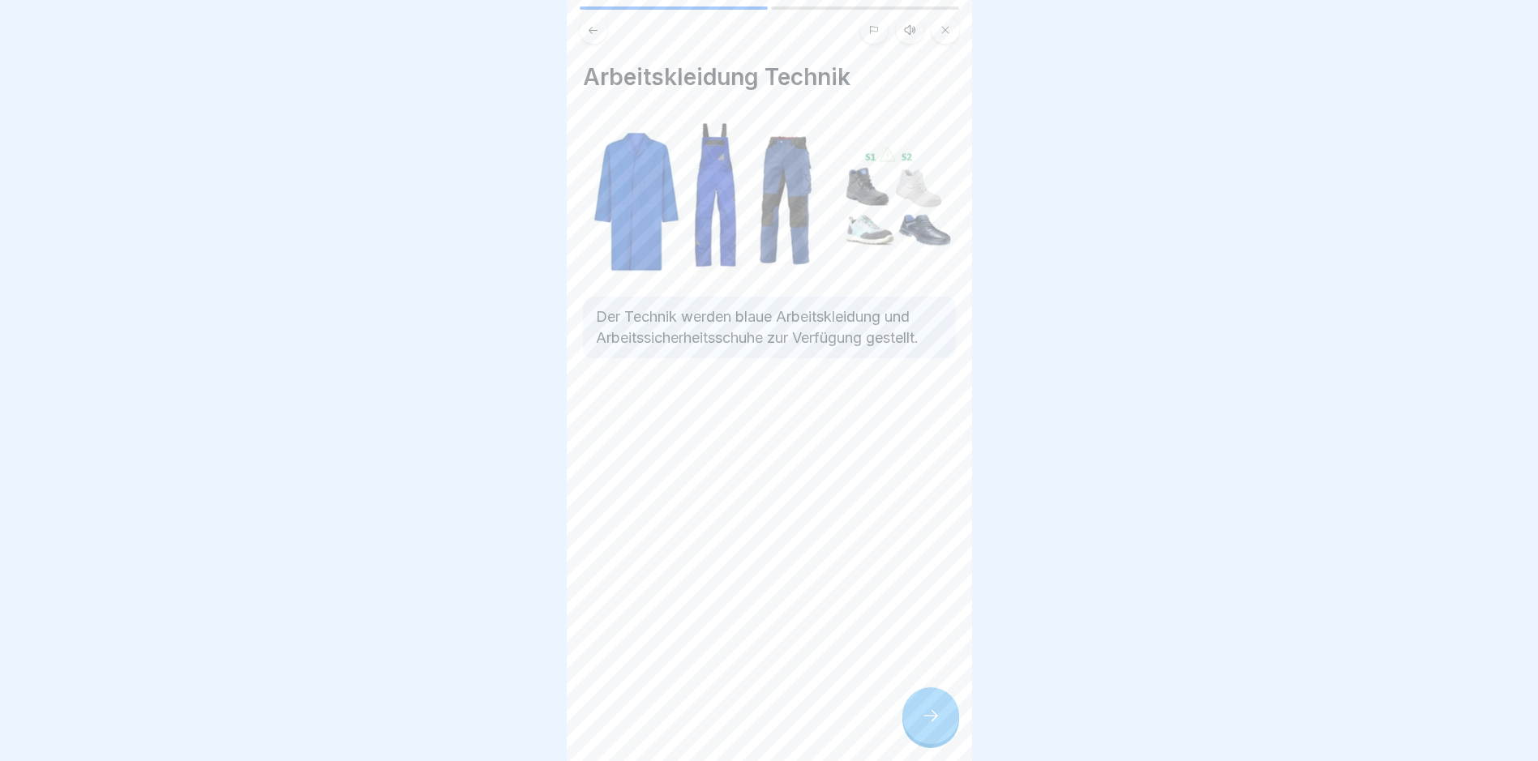
click at [939, 725] on icon at bounding box center [930, 715] width 19 height 19
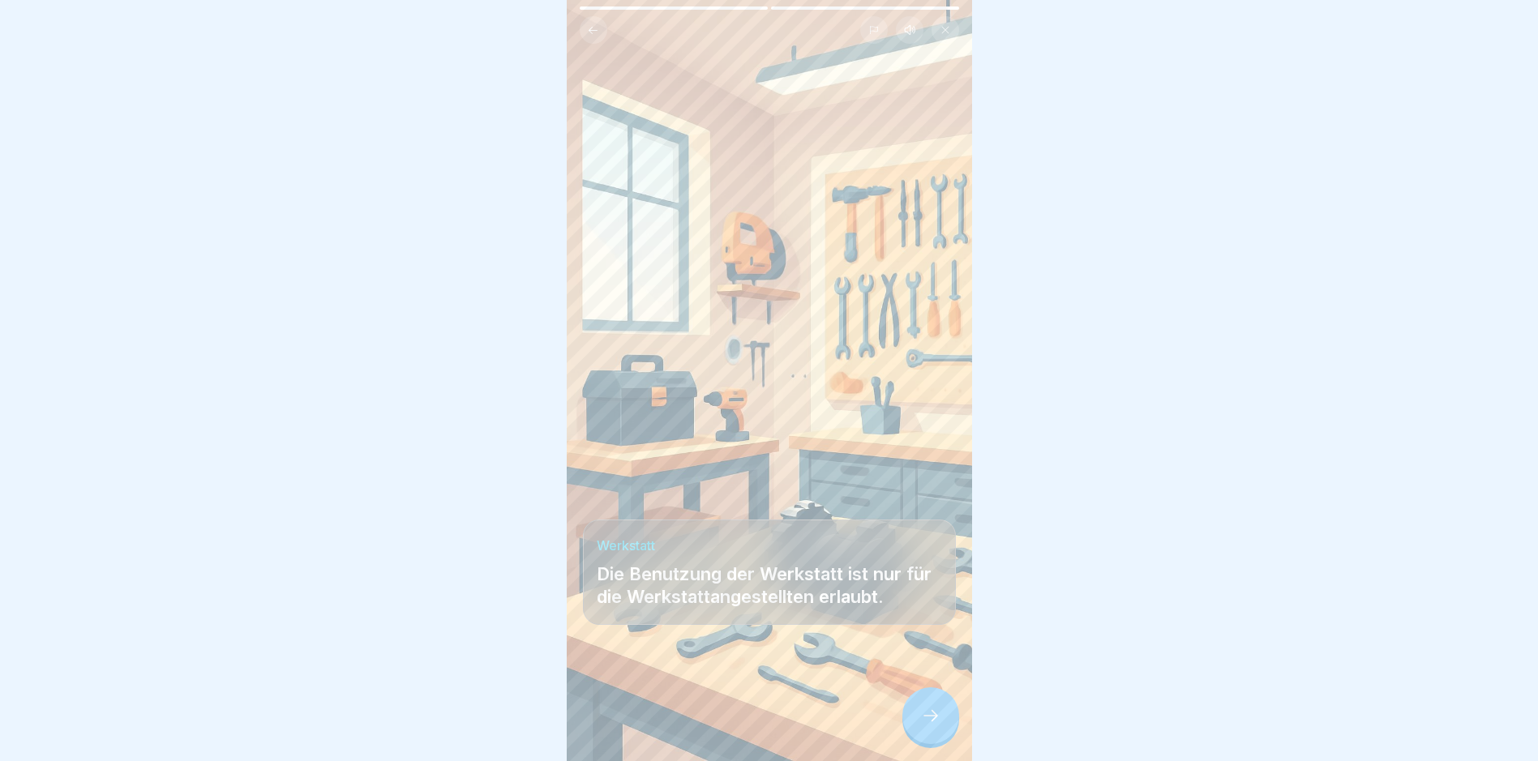
click at [939, 725] on icon at bounding box center [930, 715] width 19 height 19
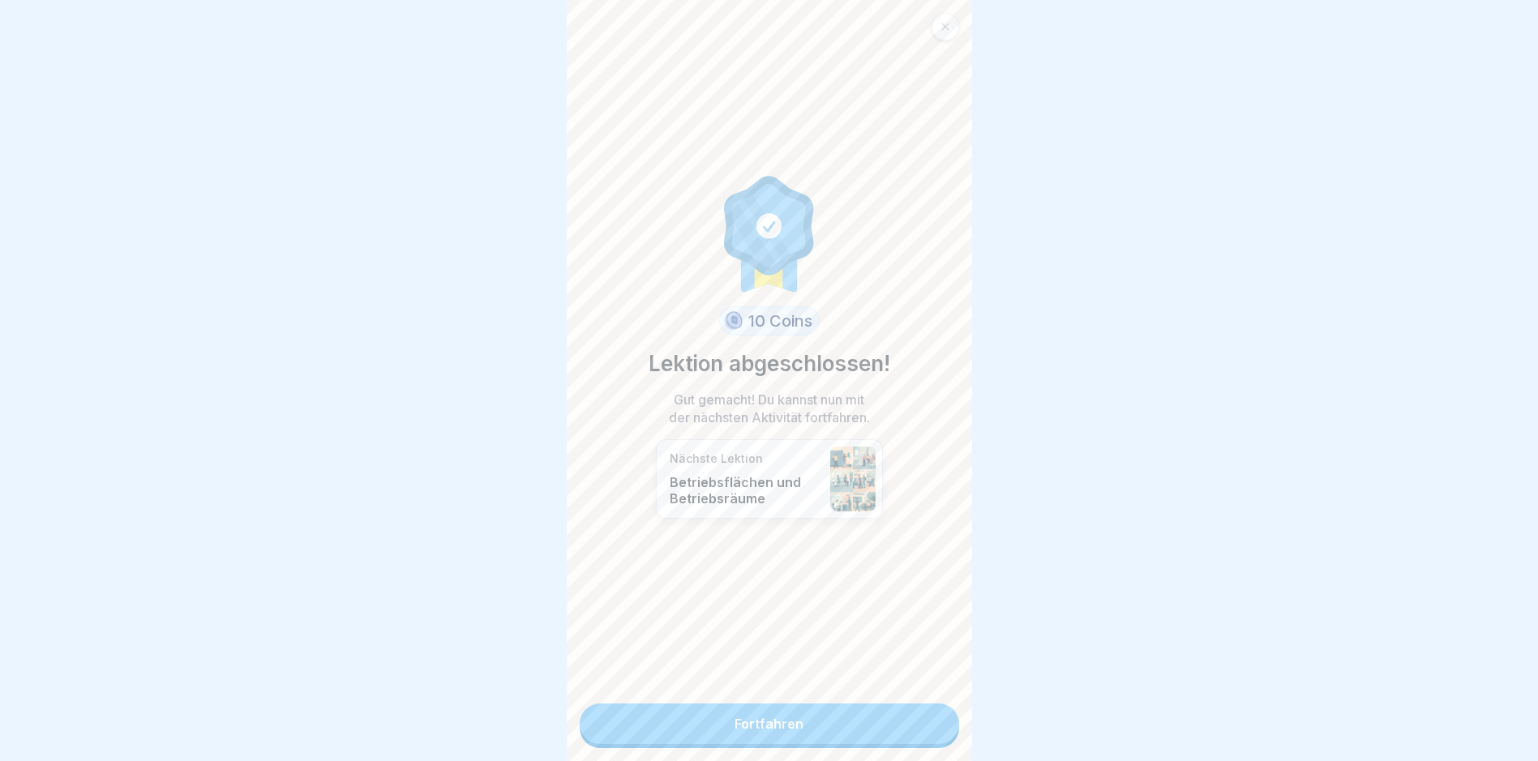
click at [939, 734] on link "Fortfahren" at bounding box center [769, 724] width 379 height 41
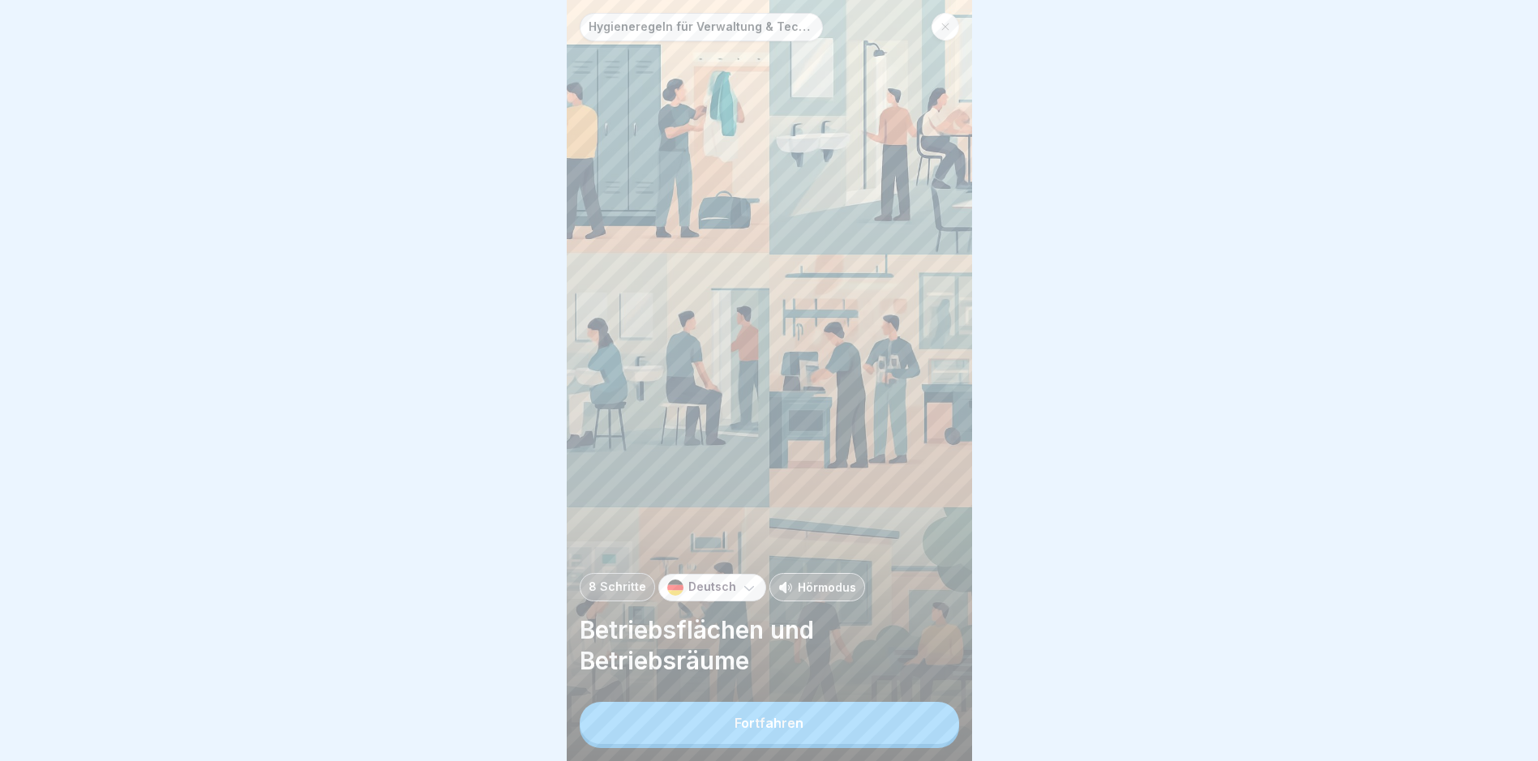
click at [939, 734] on button "Fortfahren" at bounding box center [769, 723] width 379 height 42
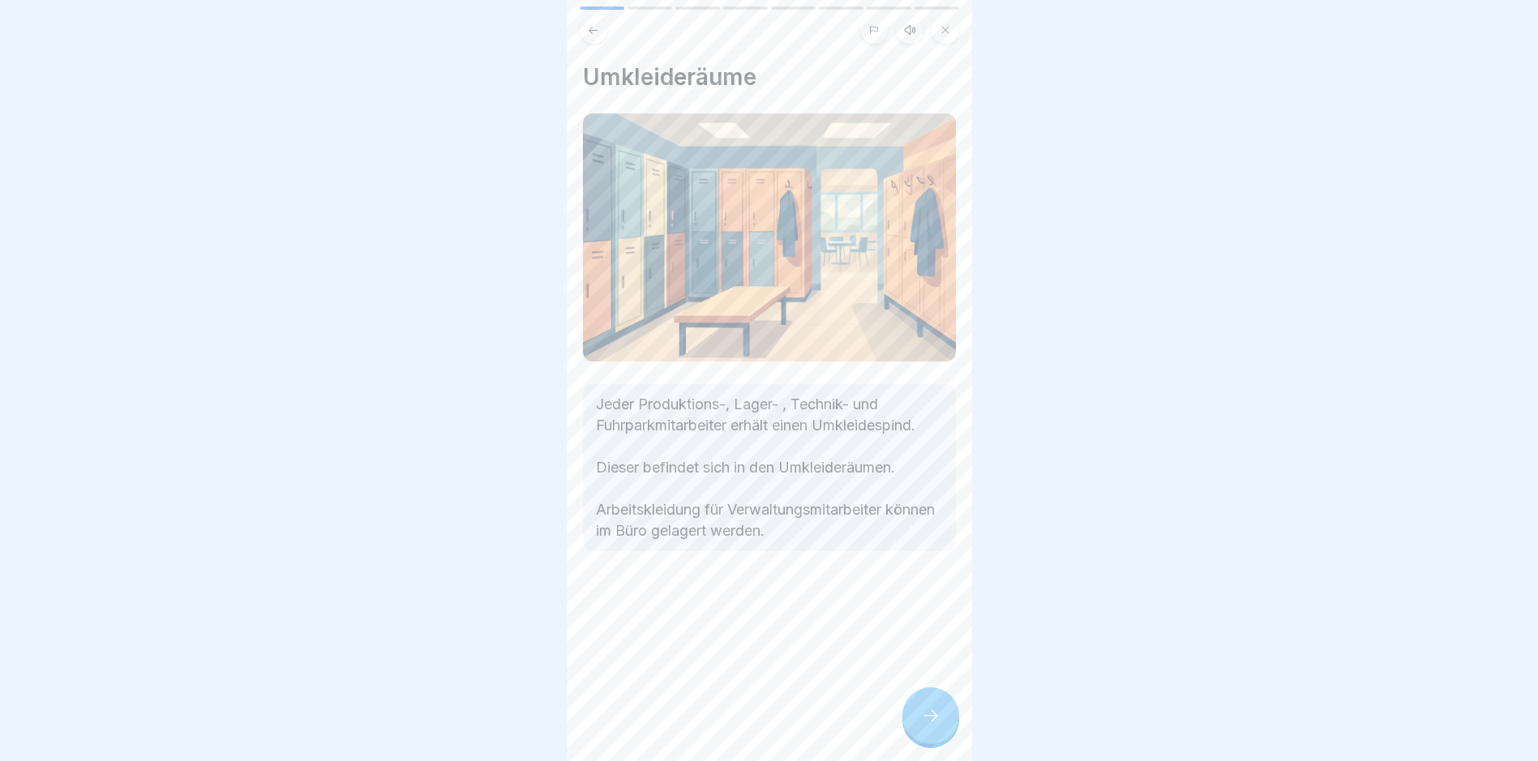
click at [939, 725] on icon at bounding box center [930, 715] width 19 height 19
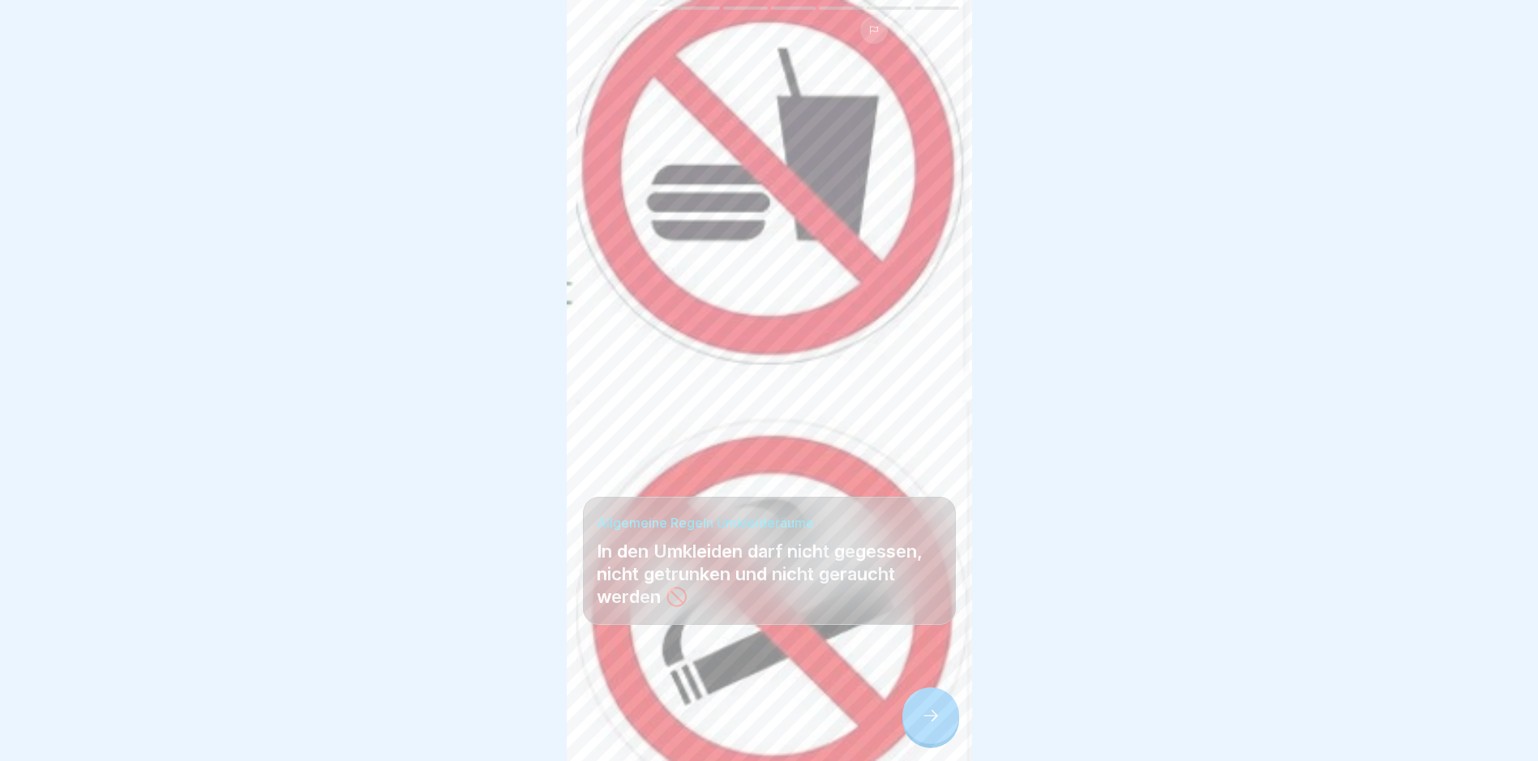
click at [939, 725] on icon at bounding box center [930, 715] width 19 height 19
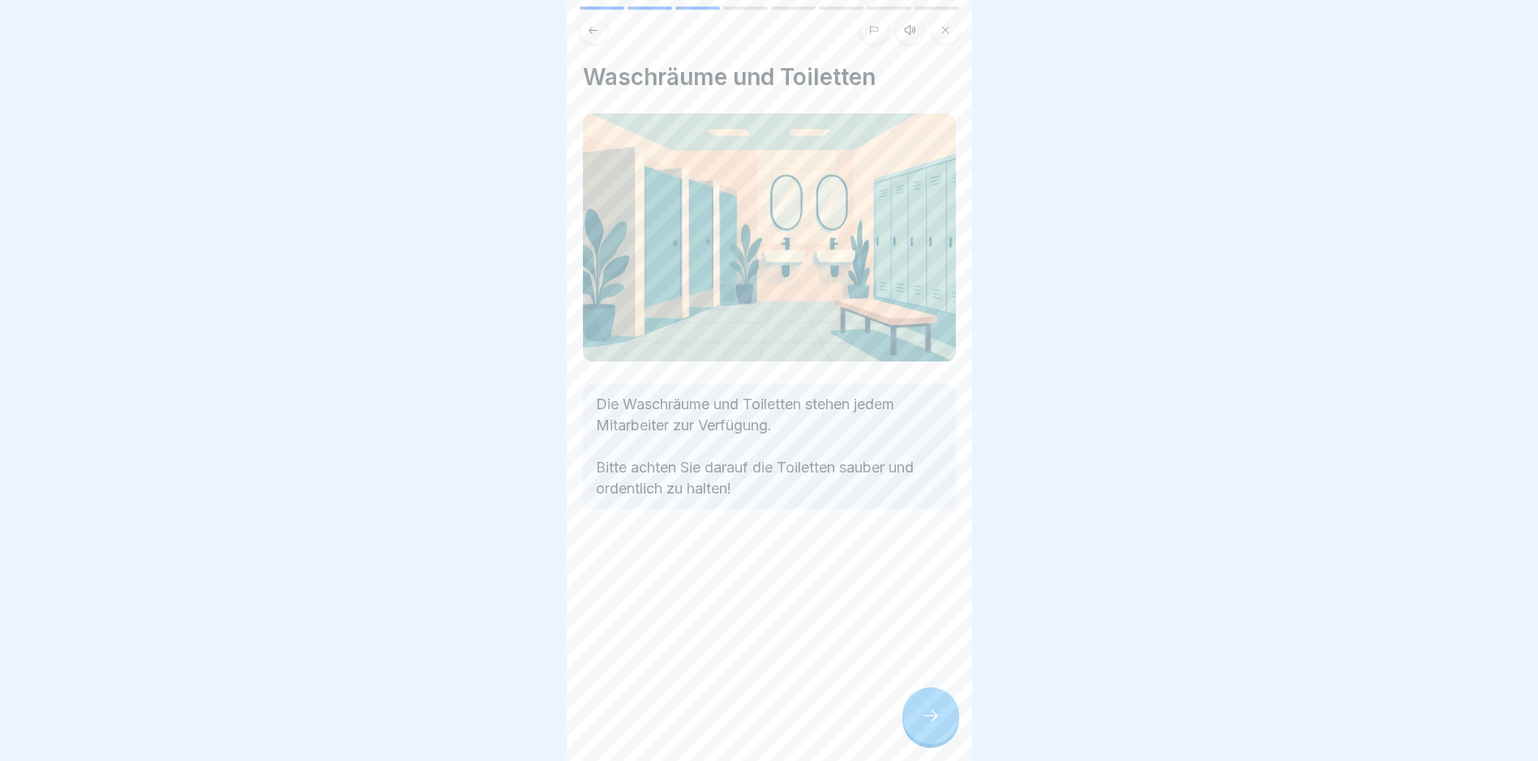
click at [939, 725] on icon at bounding box center [930, 715] width 19 height 19
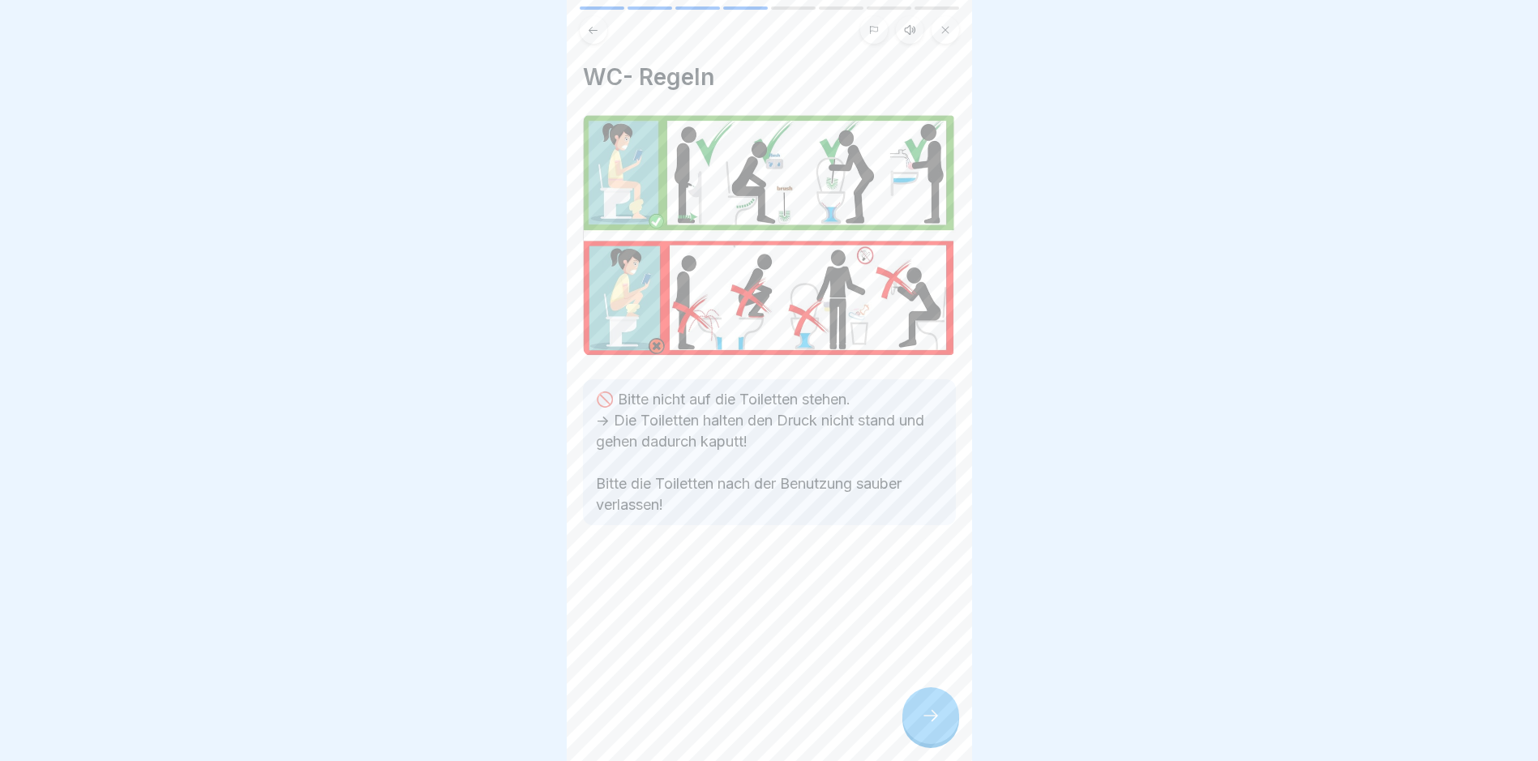
click at [939, 725] on icon at bounding box center [930, 715] width 19 height 19
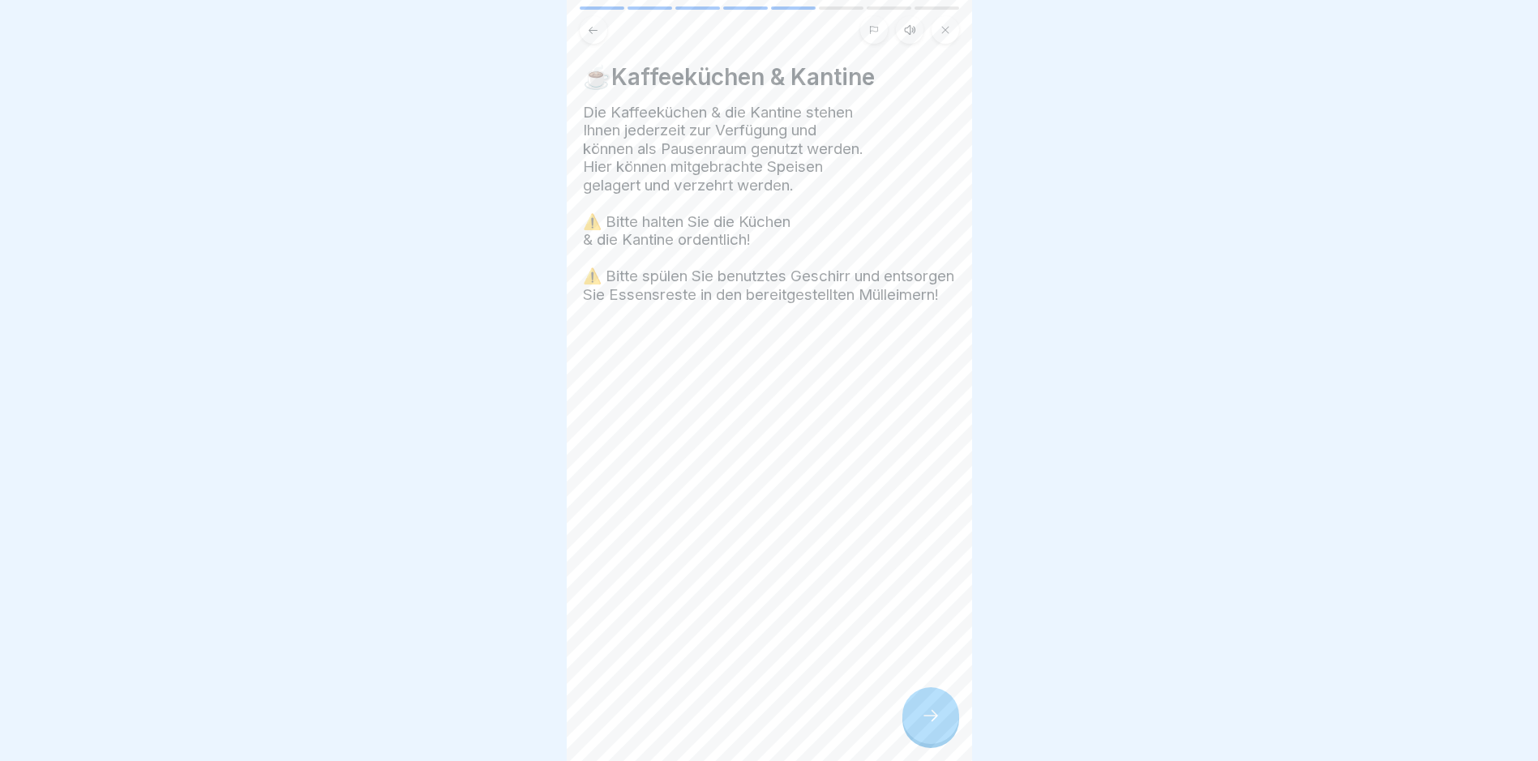
click at [939, 725] on icon at bounding box center [930, 715] width 19 height 19
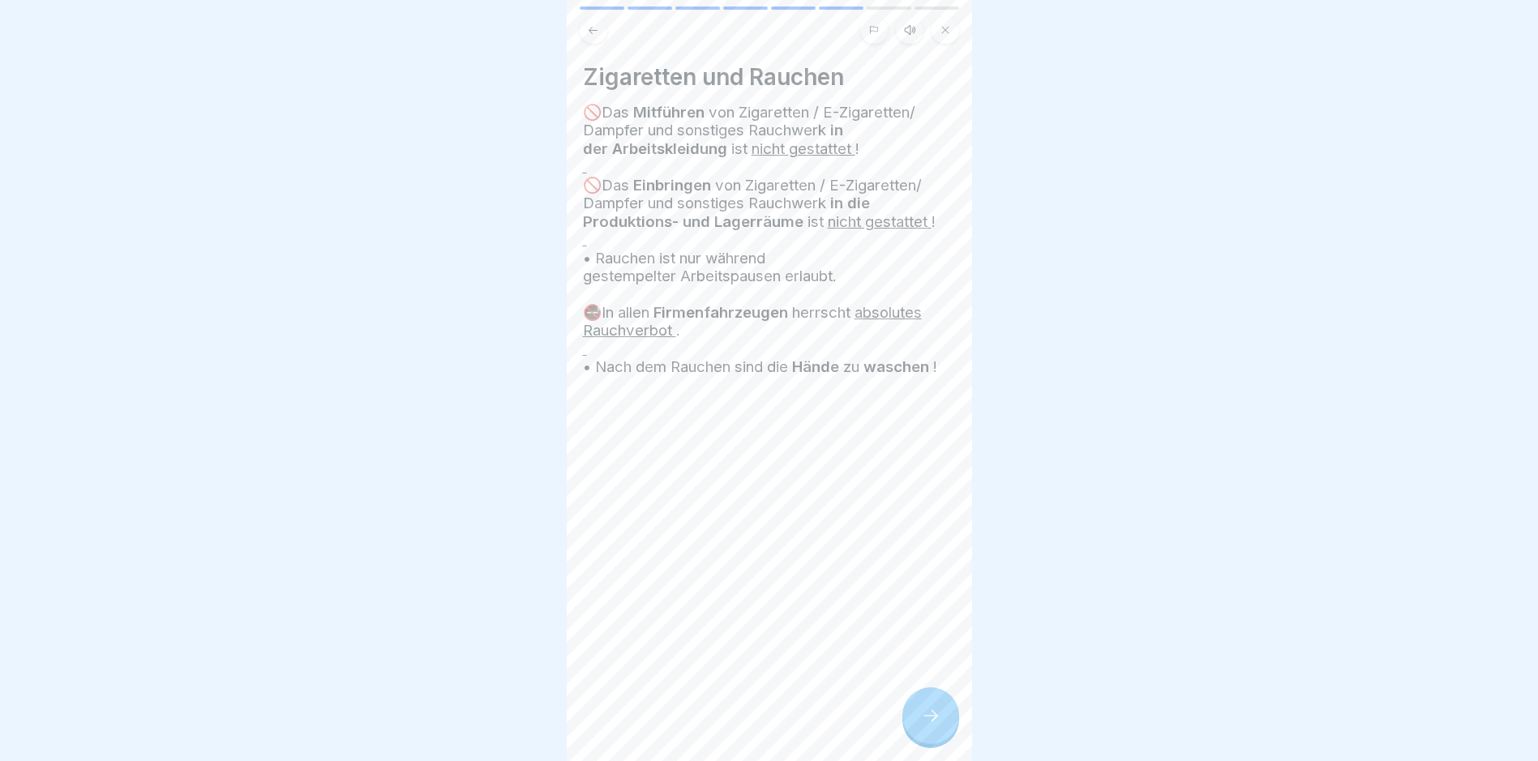
click at [939, 725] on icon at bounding box center [930, 715] width 19 height 19
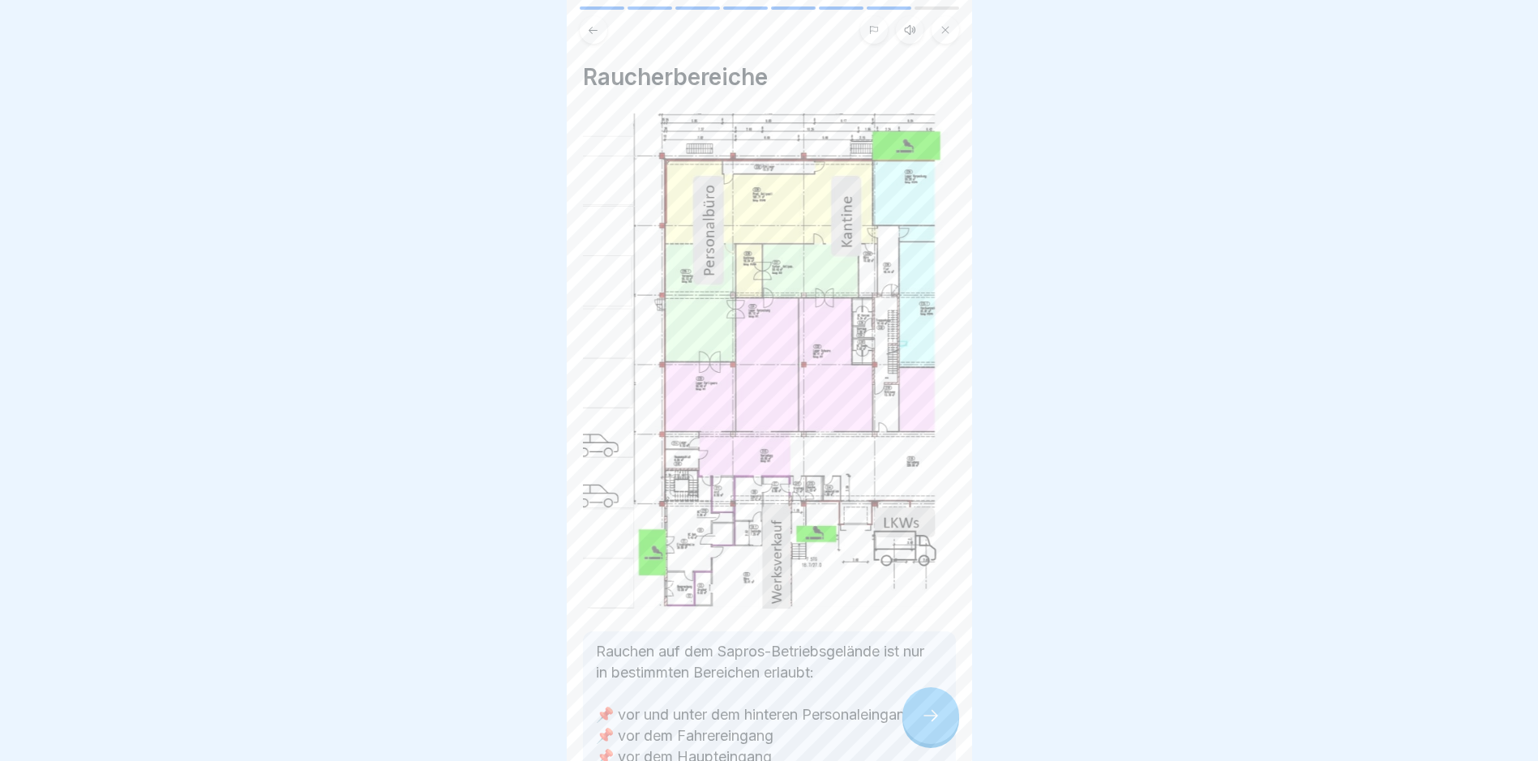
click at [939, 725] on icon at bounding box center [930, 715] width 19 height 19
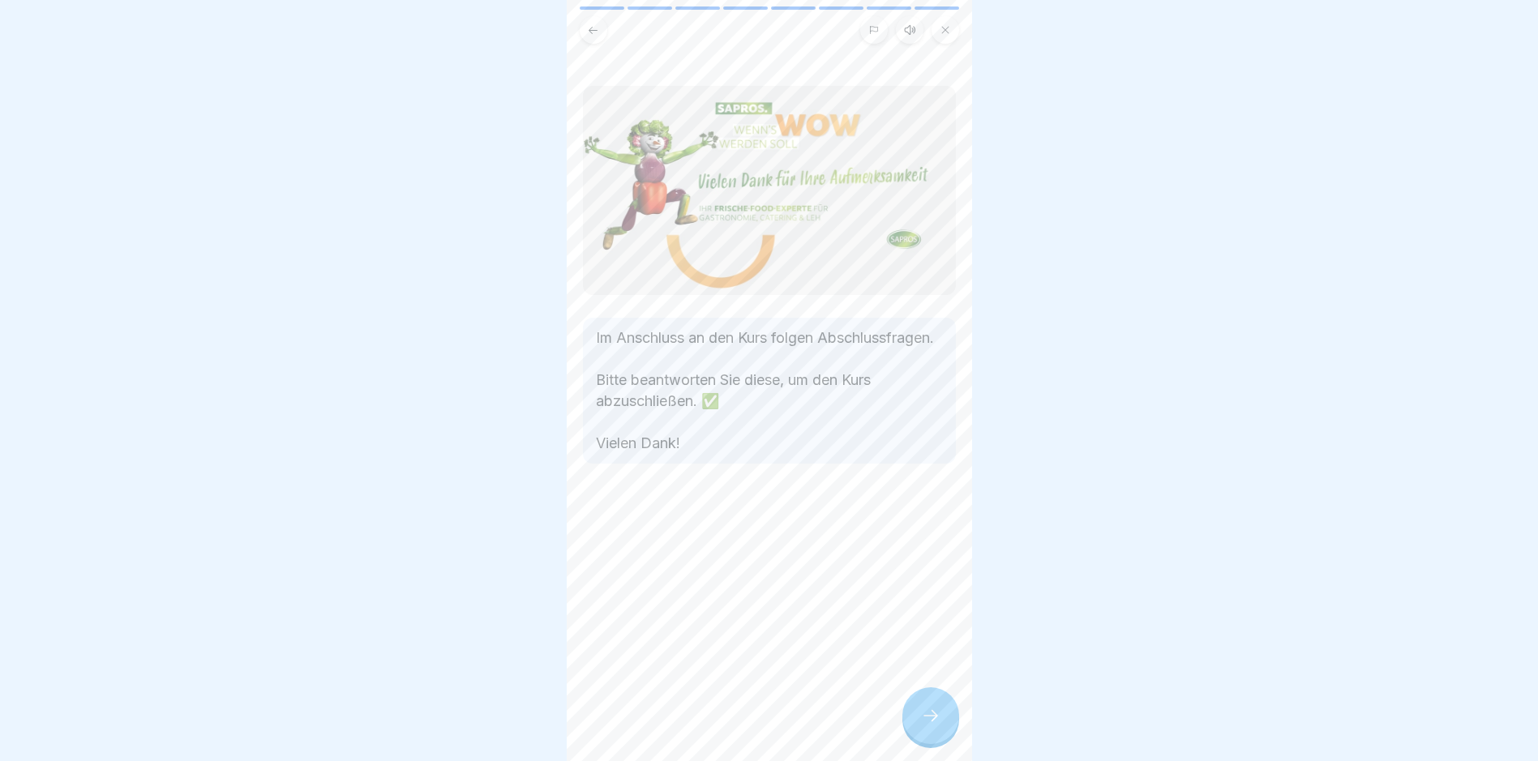
click at [939, 725] on icon at bounding box center [930, 715] width 19 height 19
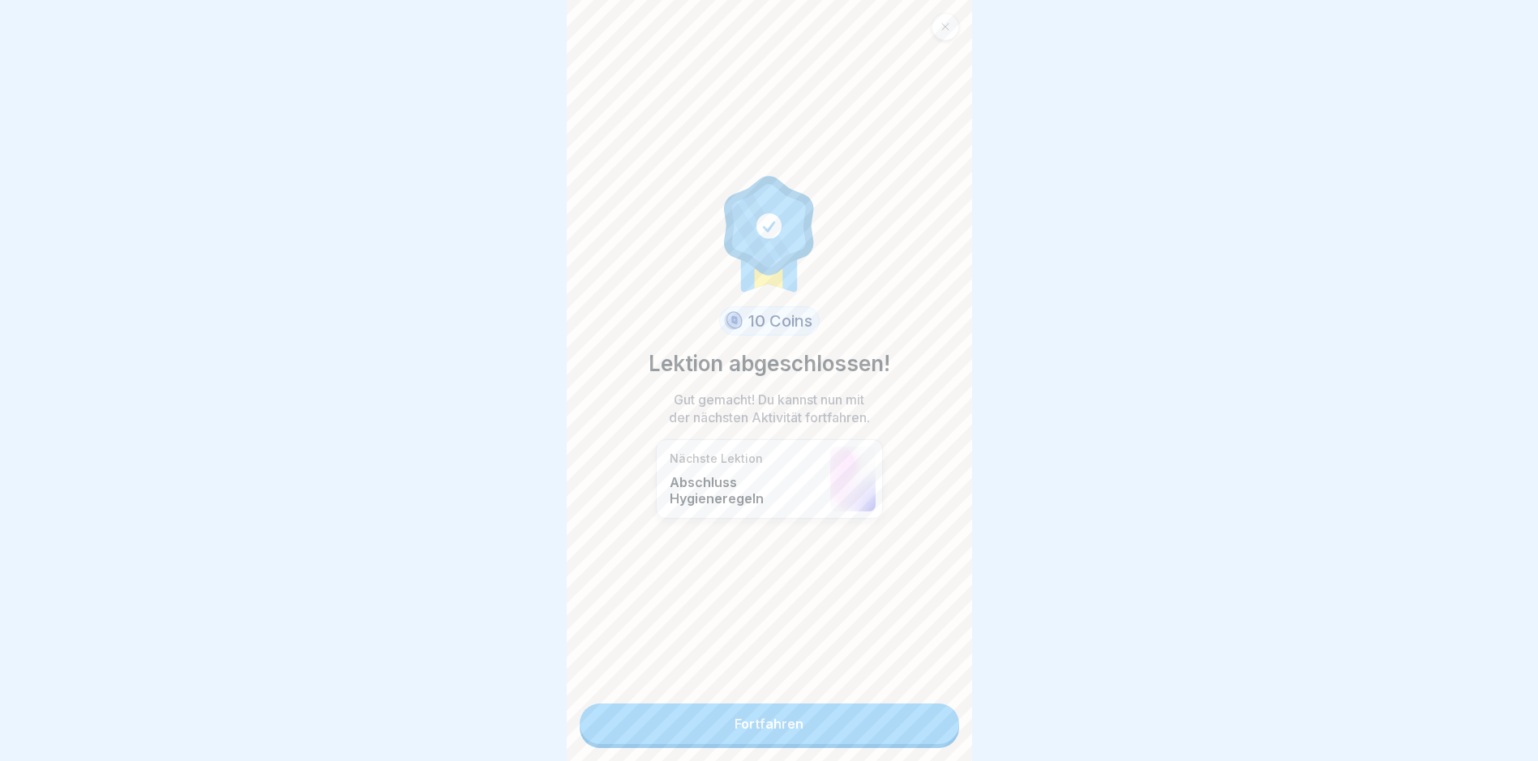
click at [865, 718] on link "Fortfahren" at bounding box center [769, 724] width 379 height 41
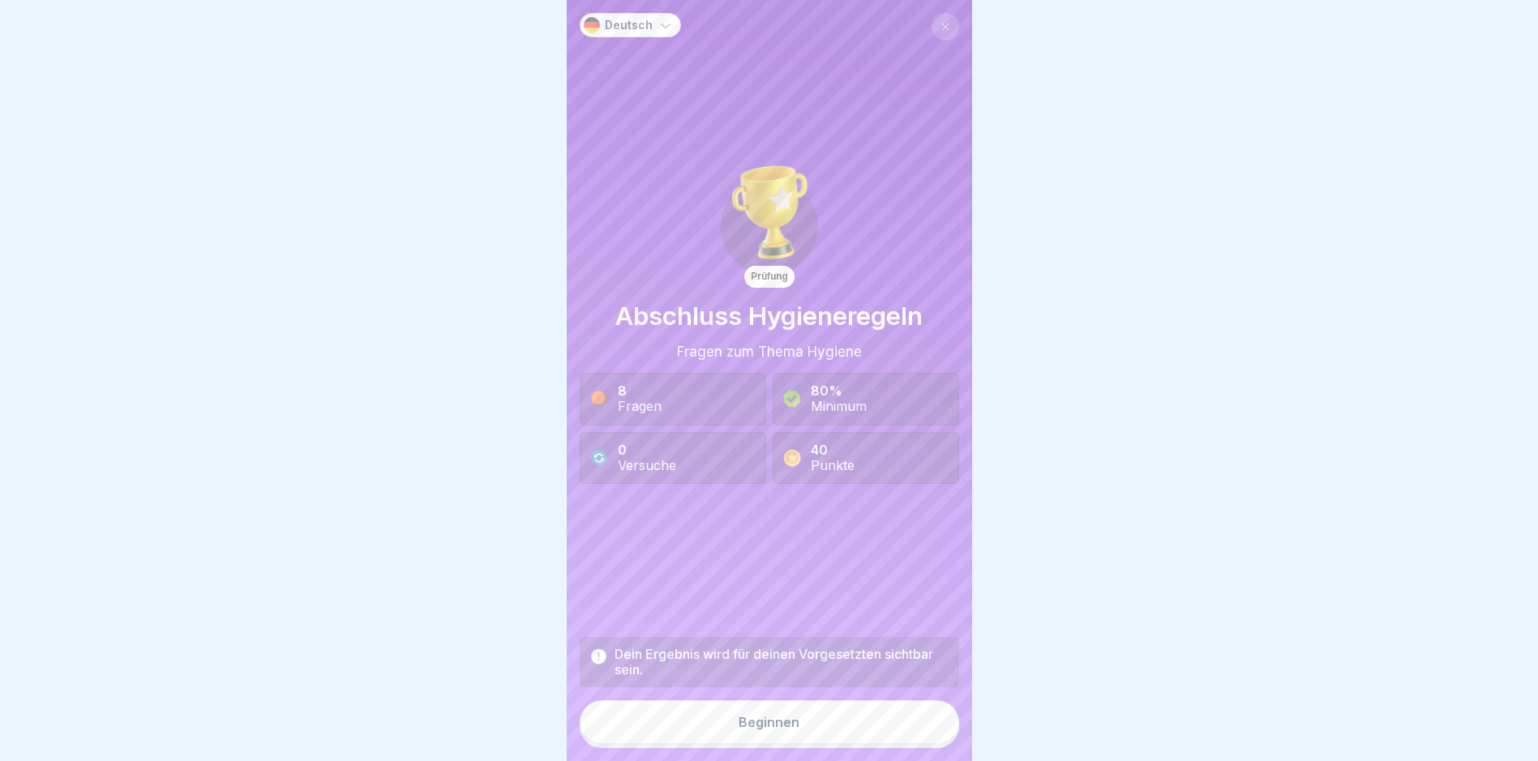
click at [876, 734] on button "Beginnen" at bounding box center [769, 722] width 379 height 44
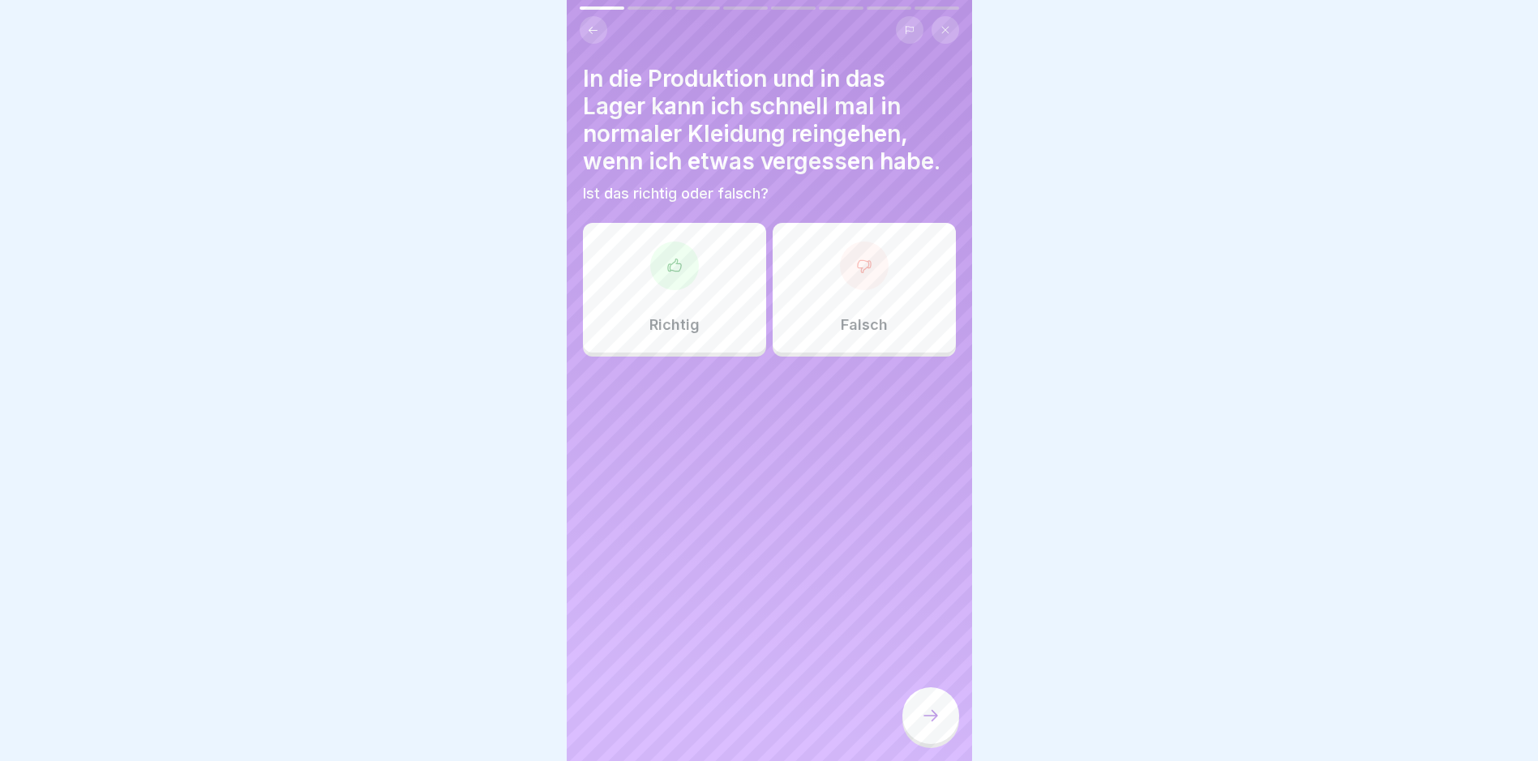
click at [861, 271] on icon at bounding box center [864, 266] width 16 height 16
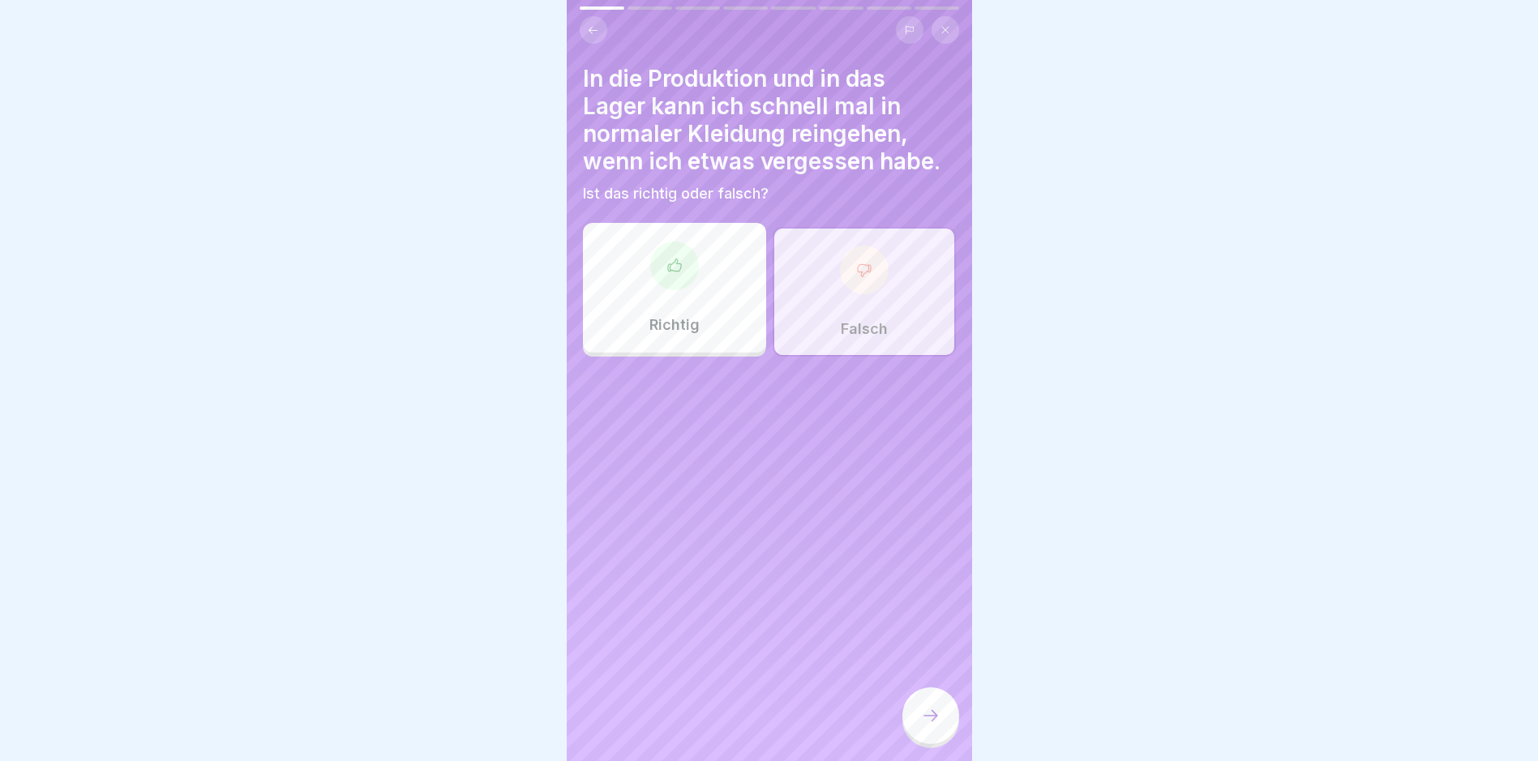
click at [943, 727] on div at bounding box center [930, 715] width 57 height 57
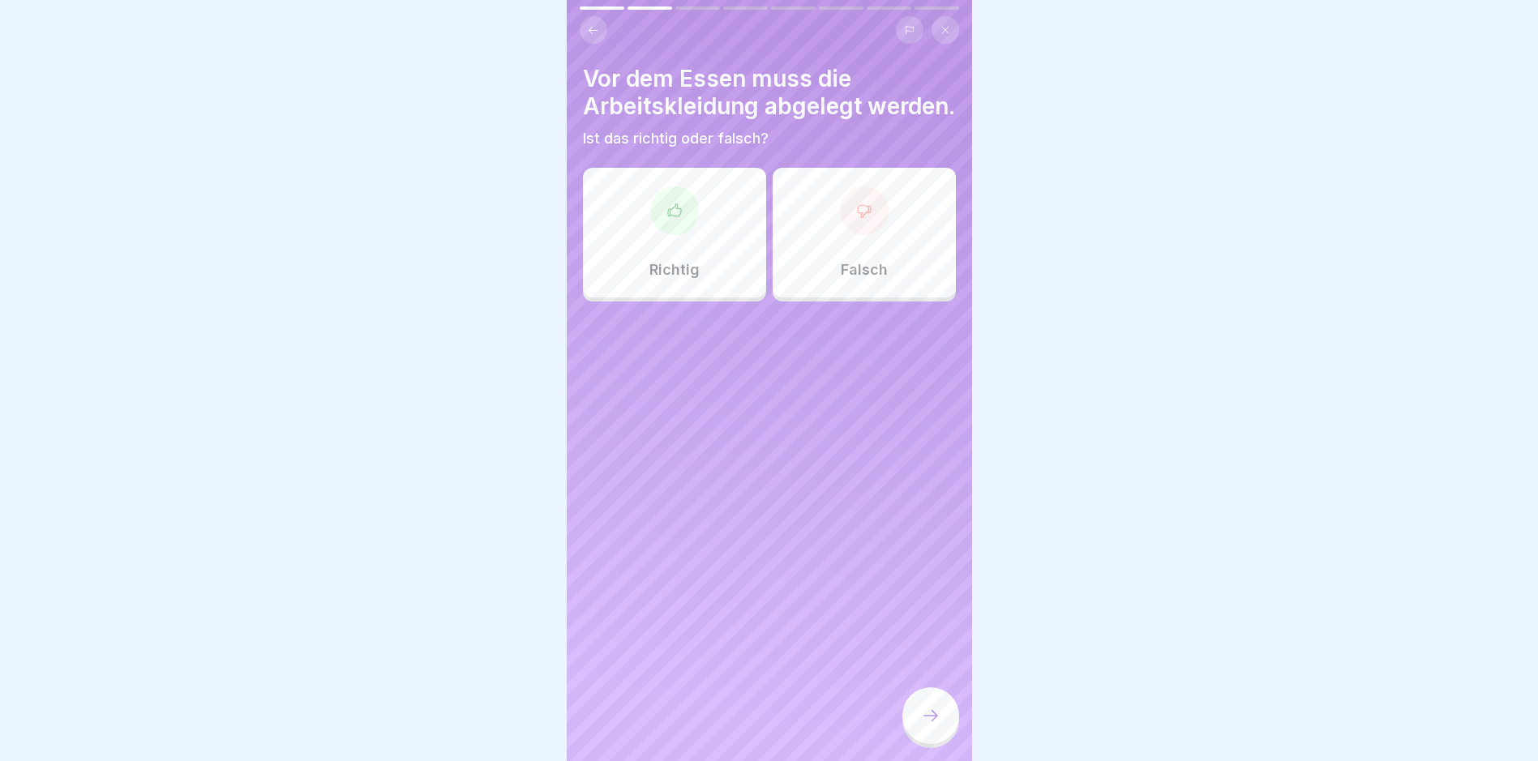
click at [737, 293] on div "Richtig" at bounding box center [674, 233] width 183 height 130
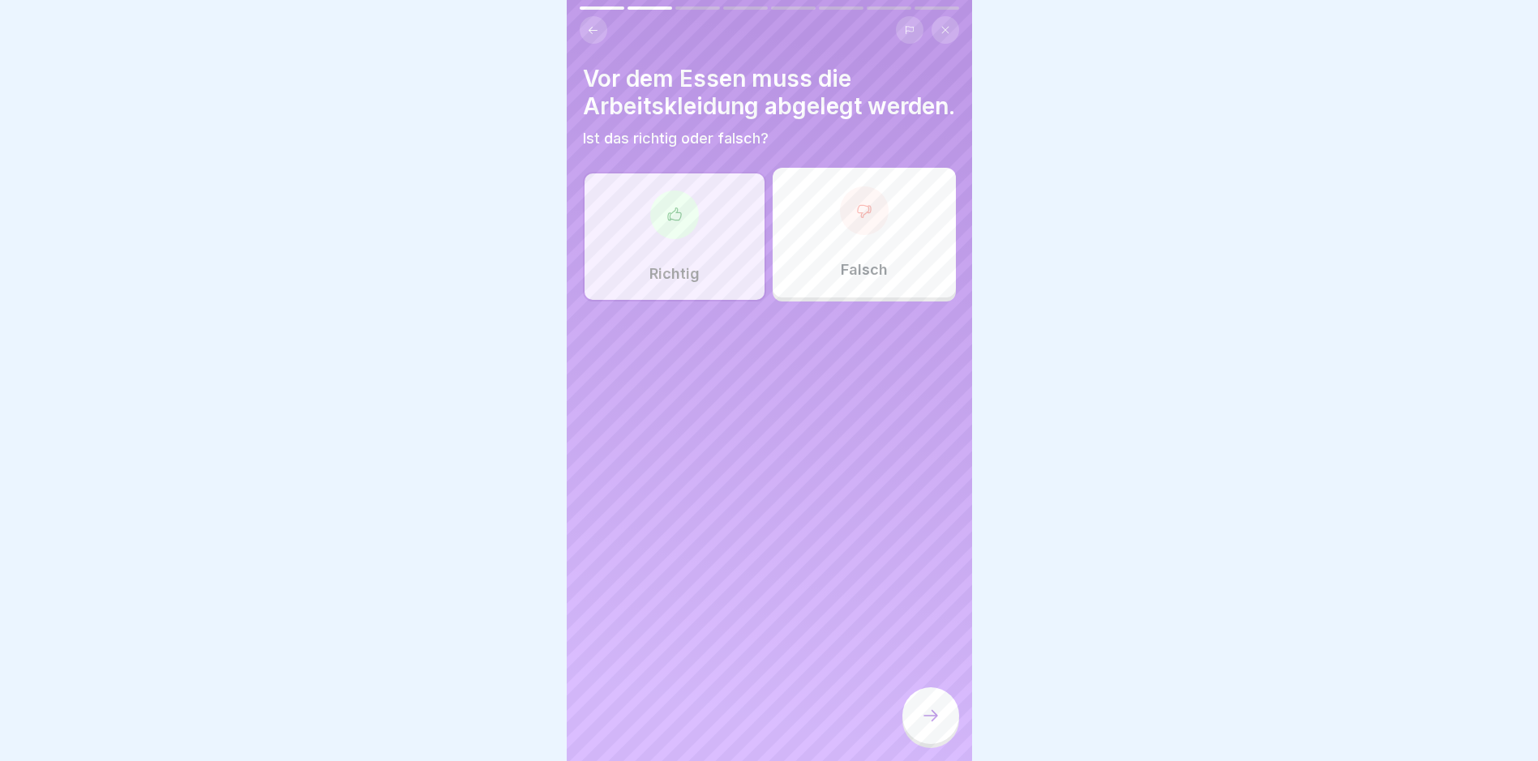
click at [939, 718] on div at bounding box center [930, 715] width 57 height 57
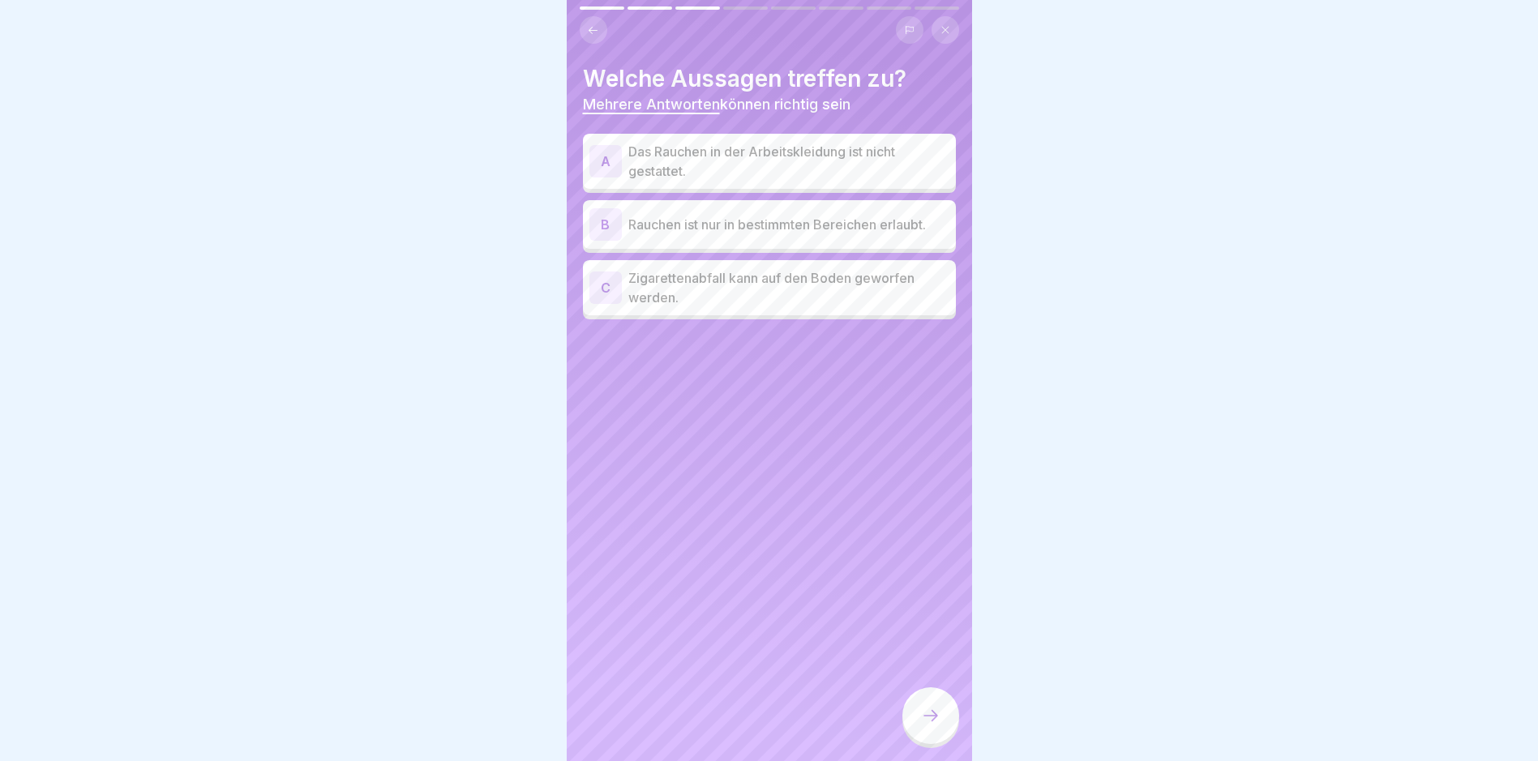
click at [666, 162] on p "Das Rauchen in der Arbeitskleidung ist nicht gestattet." at bounding box center [788, 161] width 321 height 39
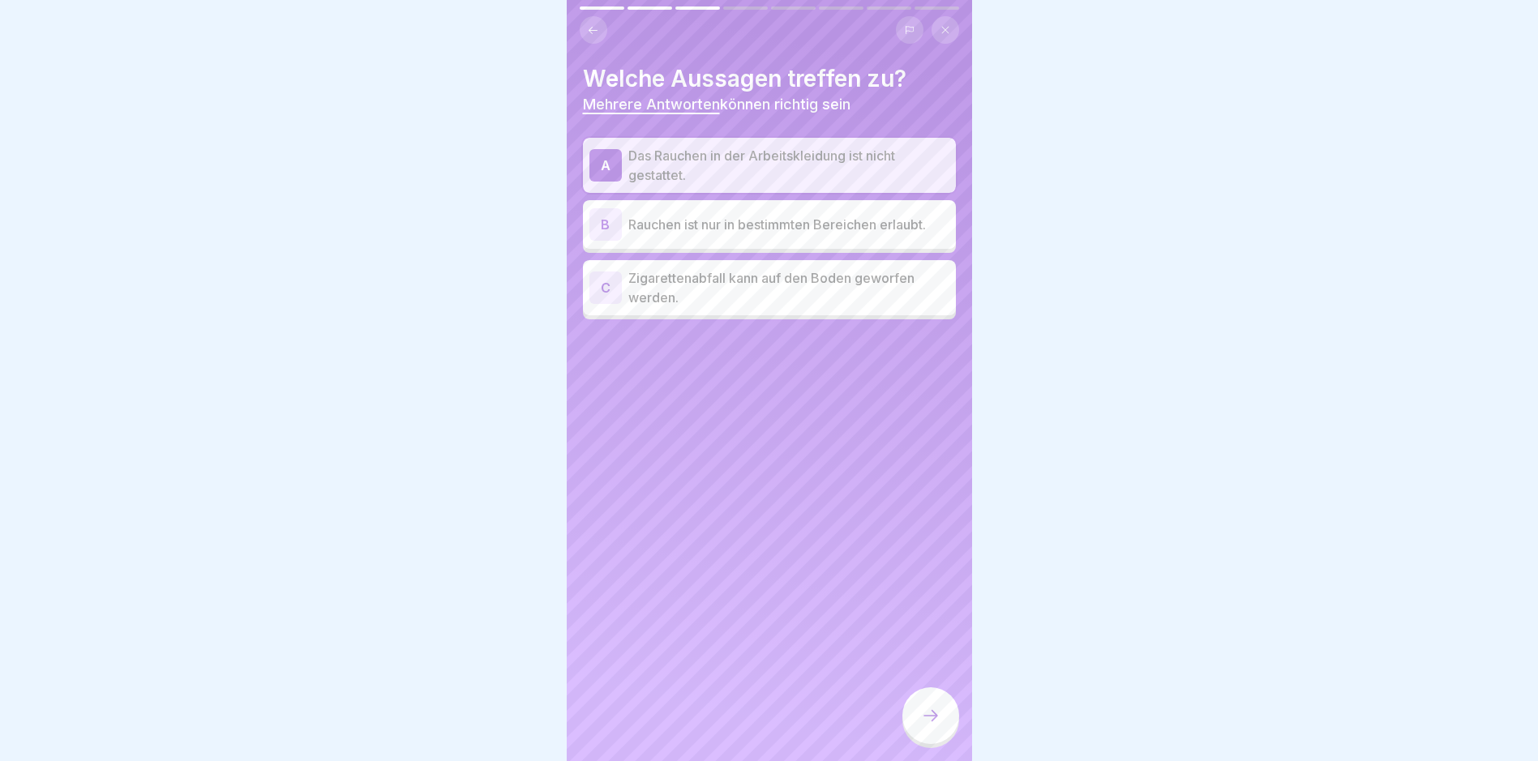
click at [781, 228] on p "Rauchen ist nur in bestimmten Bereichen erlaubt." at bounding box center [788, 224] width 321 height 19
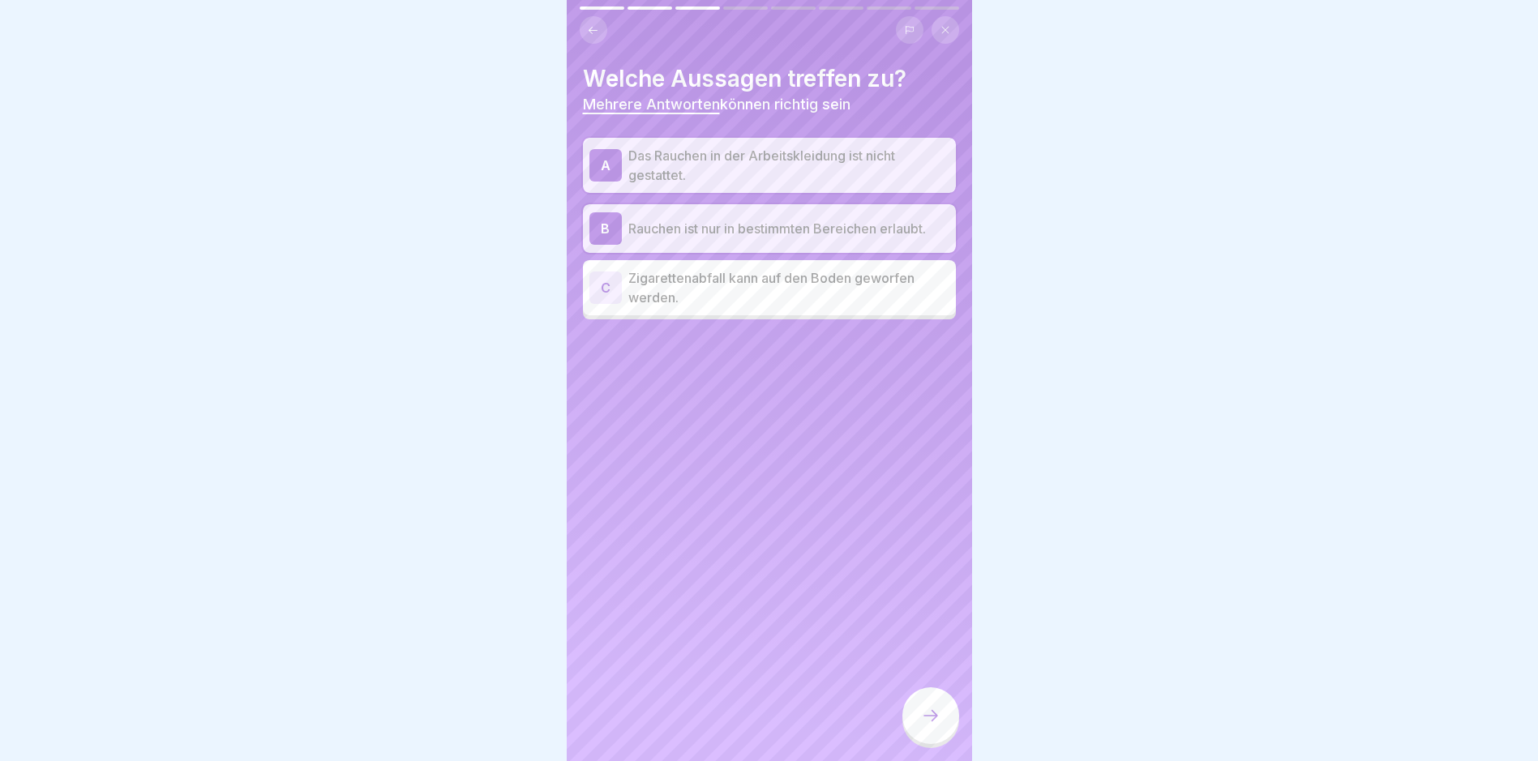
click at [941, 723] on div at bounding box center [930, 715] width 57 height 57
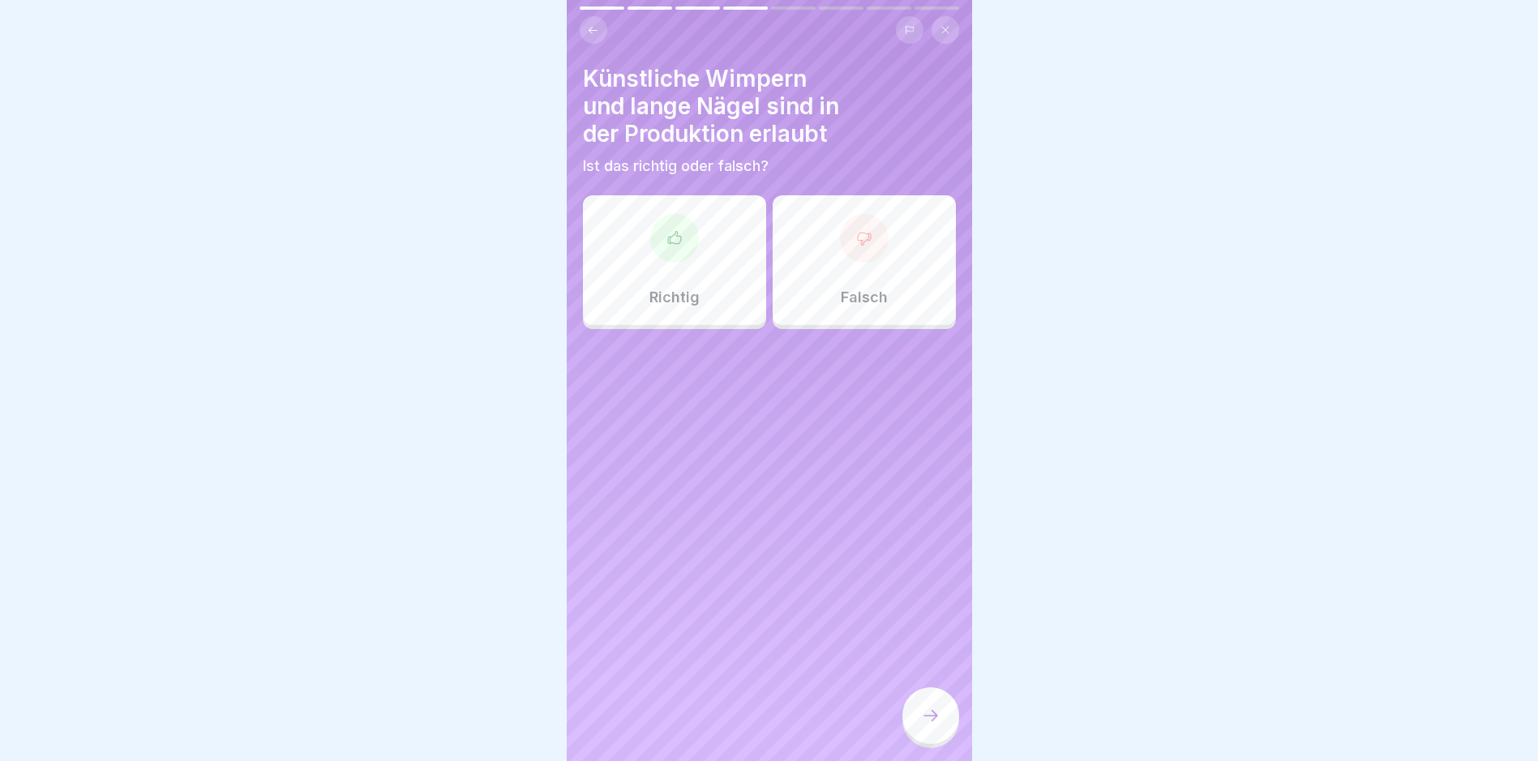
click at [850, 254] on div at bounding box center [864, 238] width 49 height 49
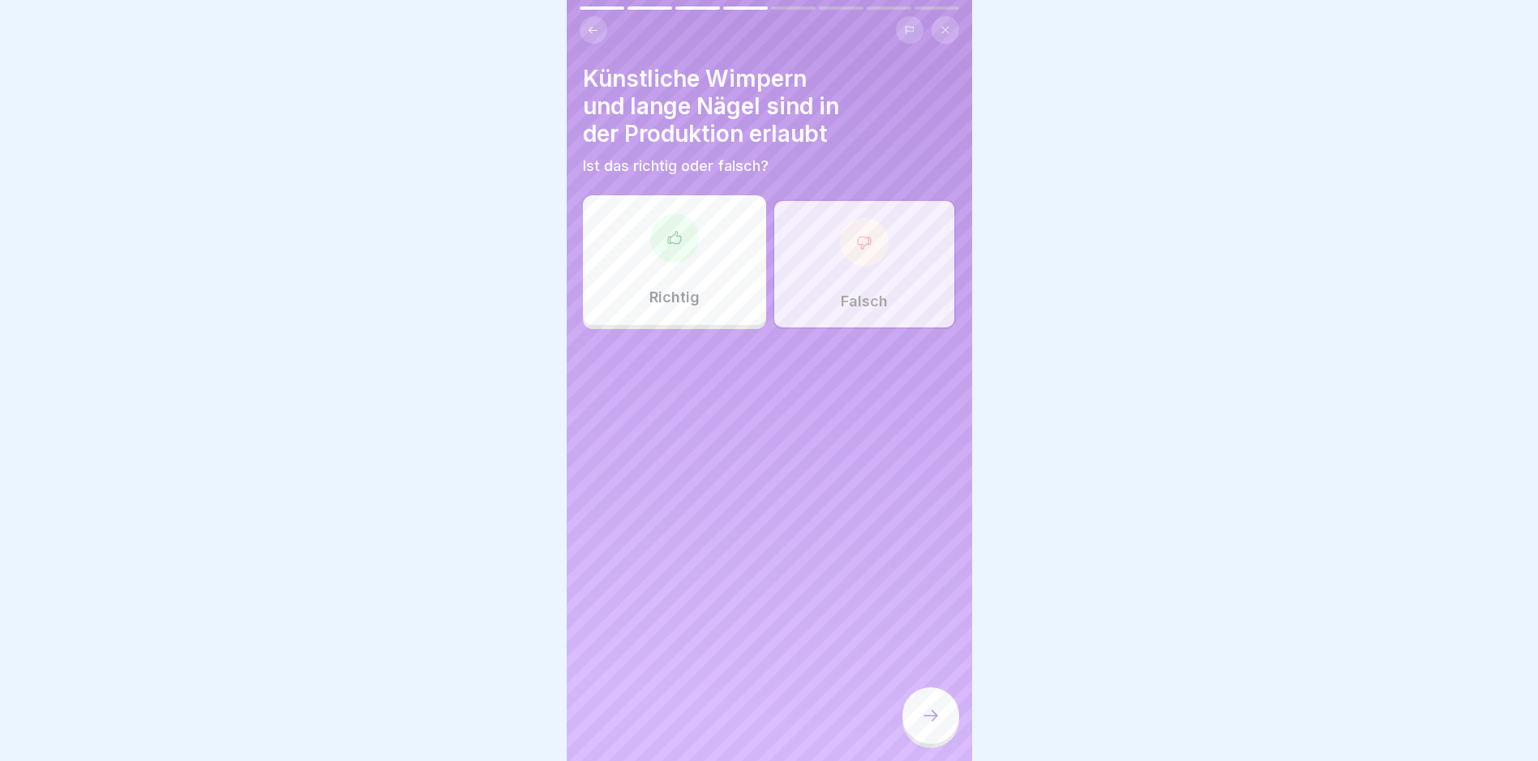
click at [935, 721] on icon at bounding box center [930, 715] width 19 height 19
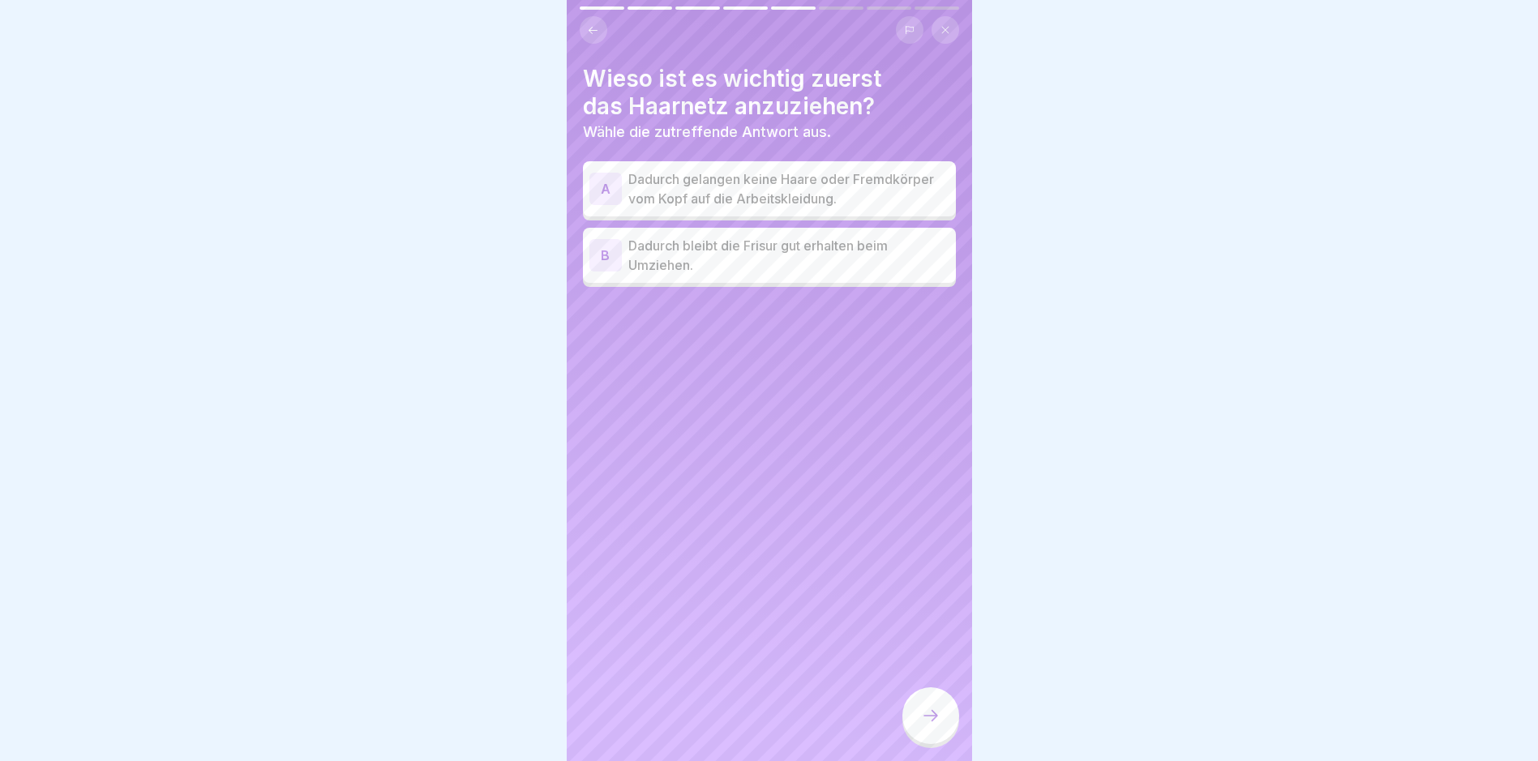
click at [802, 186] on p "Dadurch gelangen keine Haare oder Fremdkörper vom Kopf auf die Arbeitskleidung." at bounding box center [788, 188] width 321 height 39
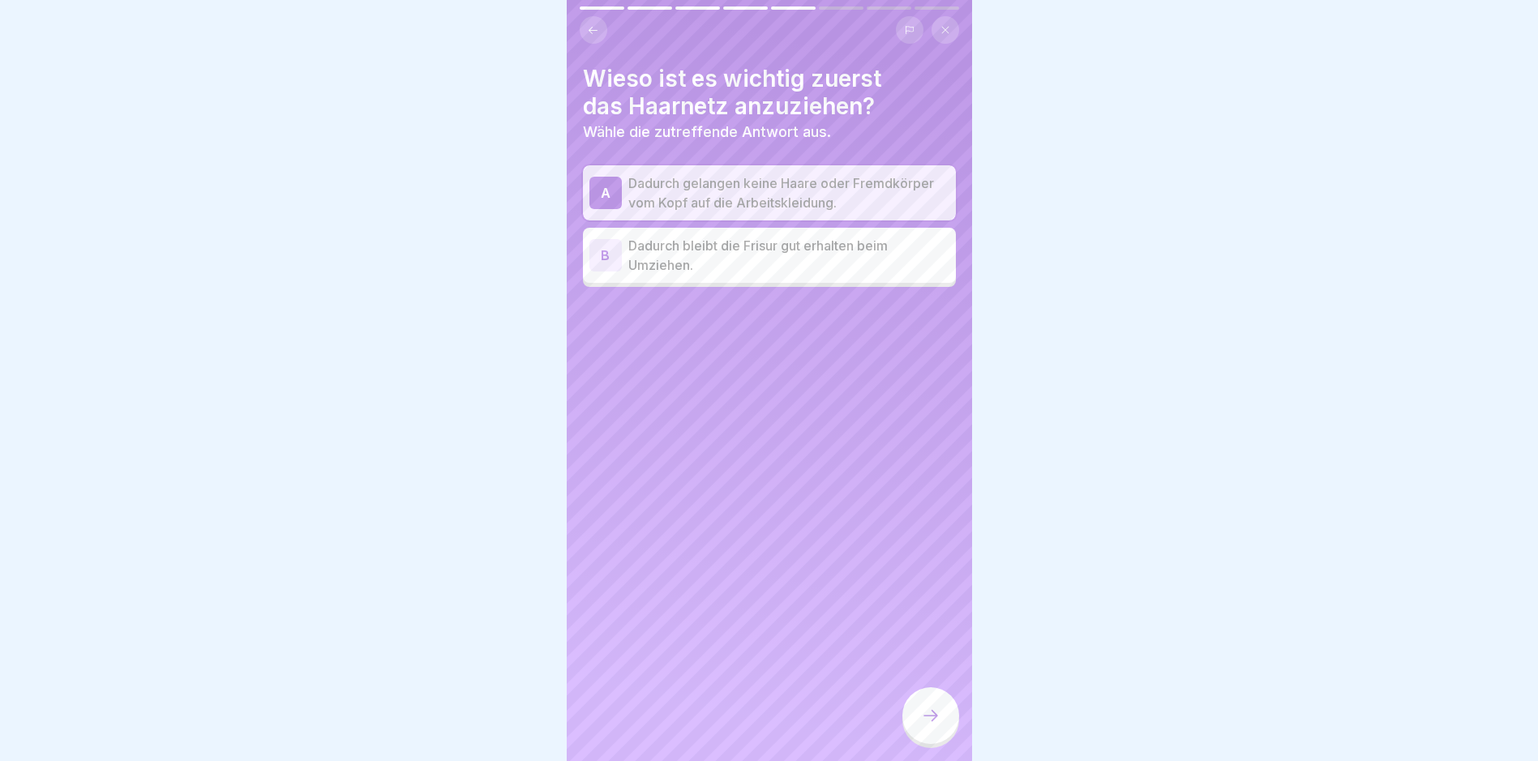
click at [936, 722] on icon at bounding box center [930, 715] width 19 height 19
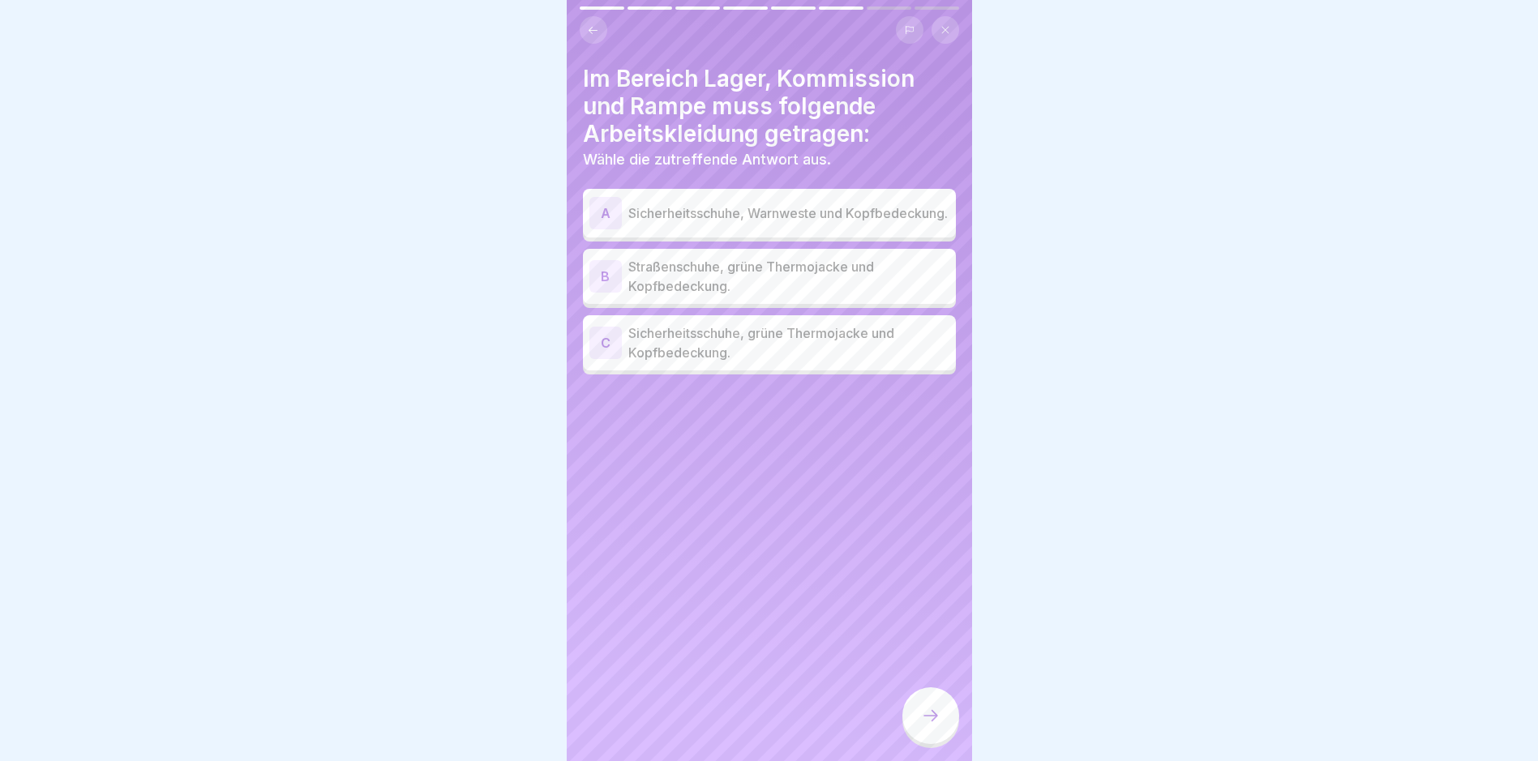
click at [677, 344] on p "Sicherheitsschuhe, grüne Thermojacke und Kopfbedeckung." at bounding box center [788, 342] width 321 height 39
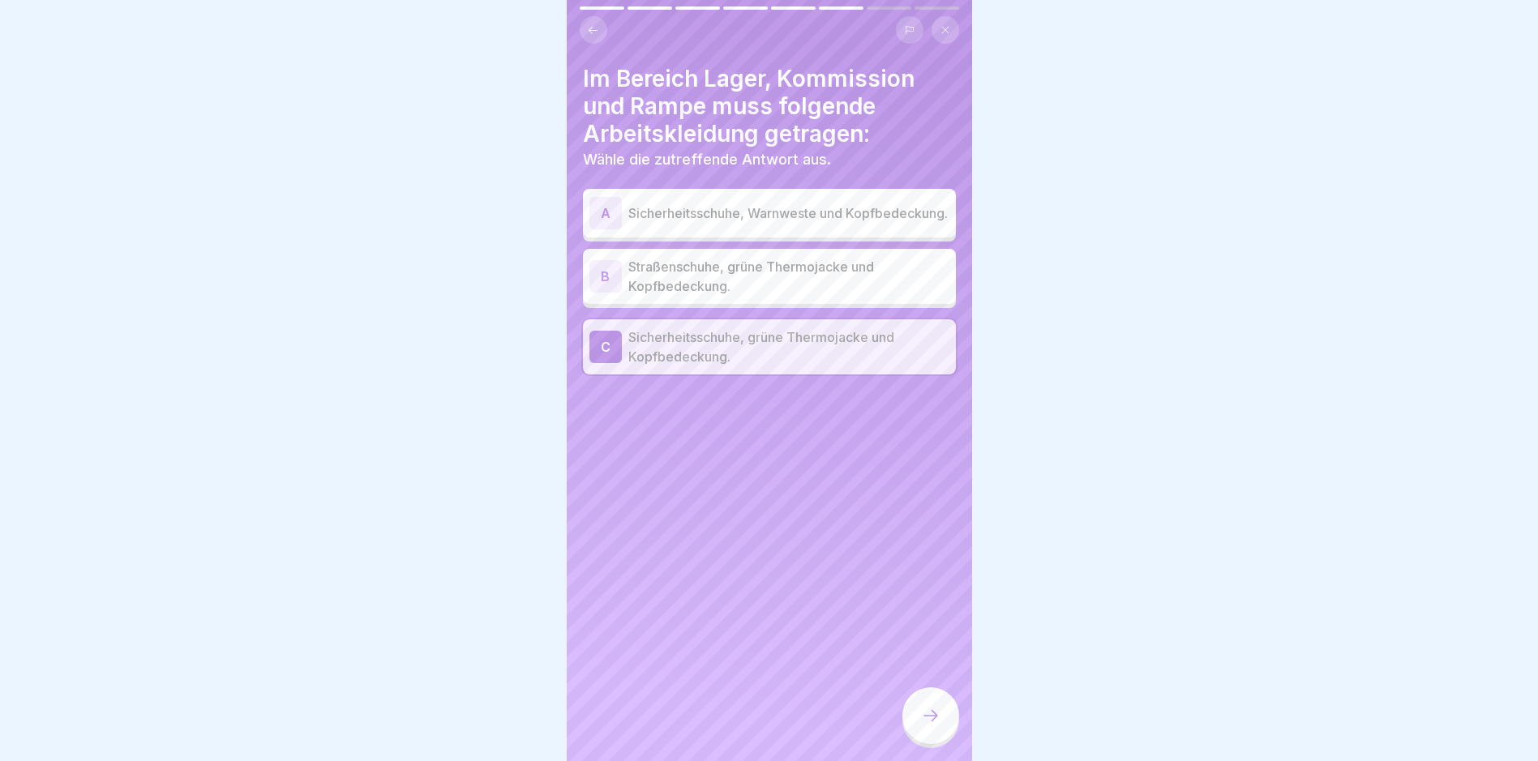
click at [926, 722] on icon at bounding box center [930, 715] width 19 height 19
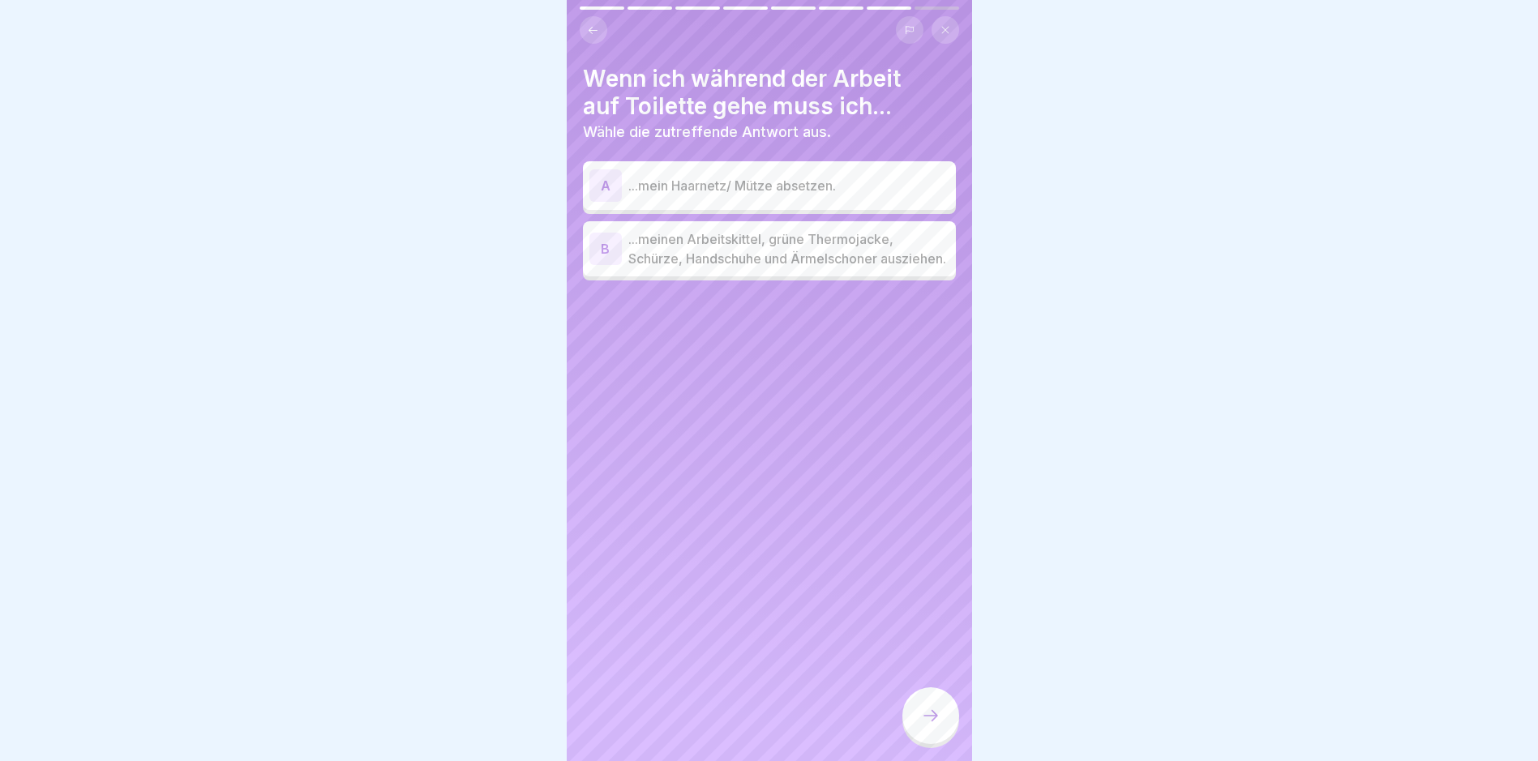
click at [721, 265] on p "...meinen Arbeitskittel, grüne Thermojacke, Schürze, Handschuhe und Ärmelschone…" at bounding box center [788, 248] width 321 height 39
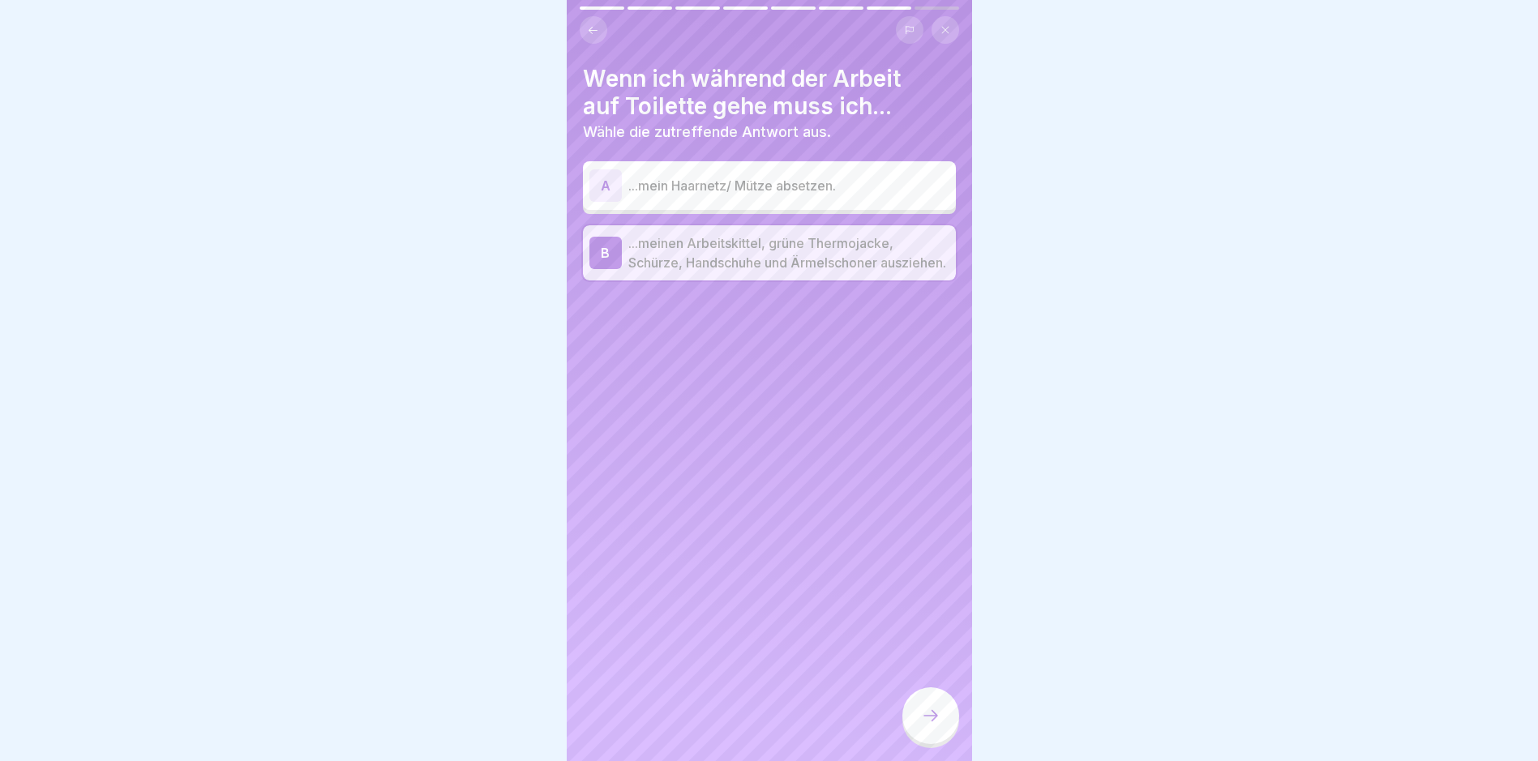
click at [931, 725] on icon at bounding box center [930, 715] width 19 height 19
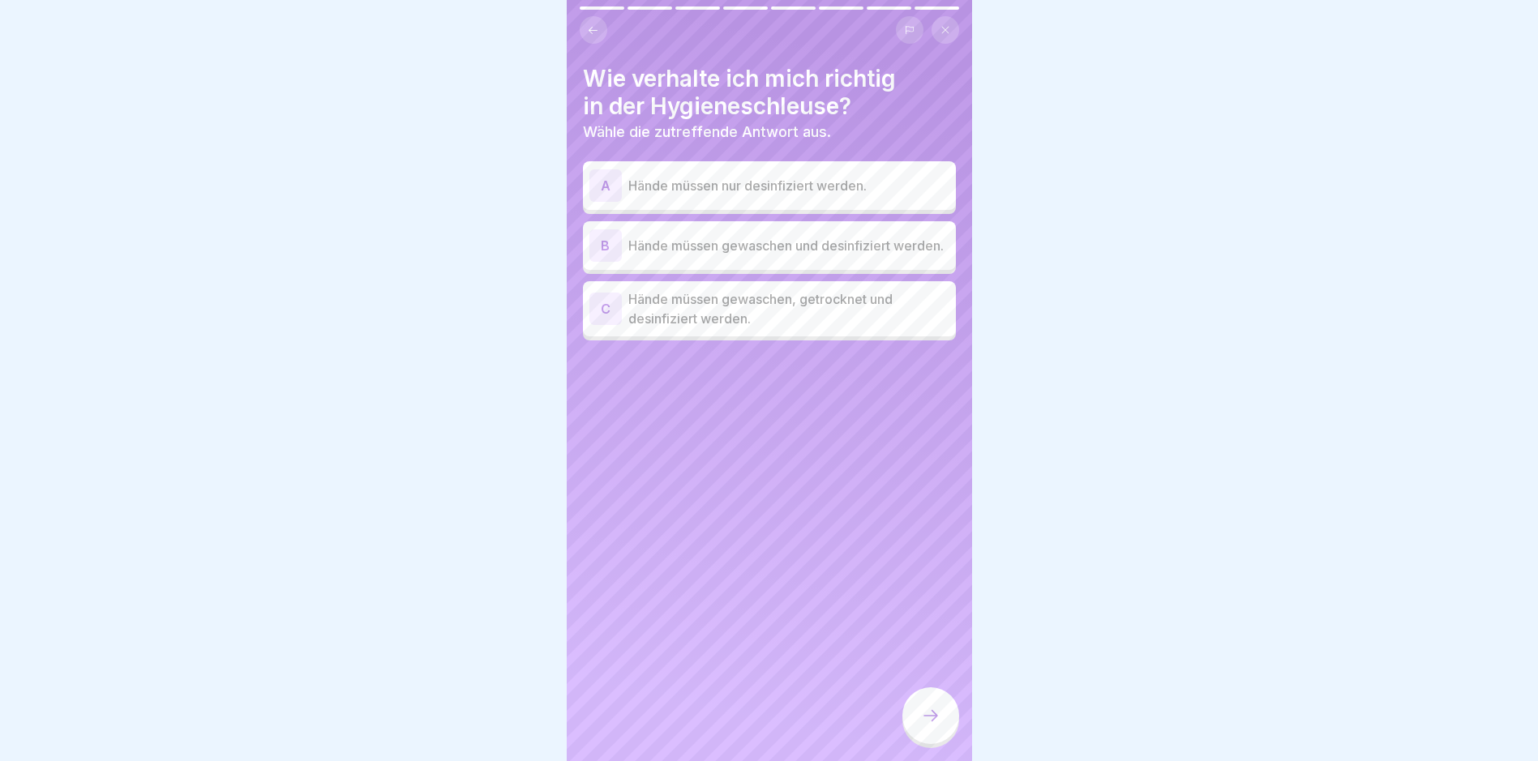
click at [723, 312] on p "Hände müssen gewaschen, getrocknet und desinfiziert werden." at bounding box center [788, 308] width 321 height 39
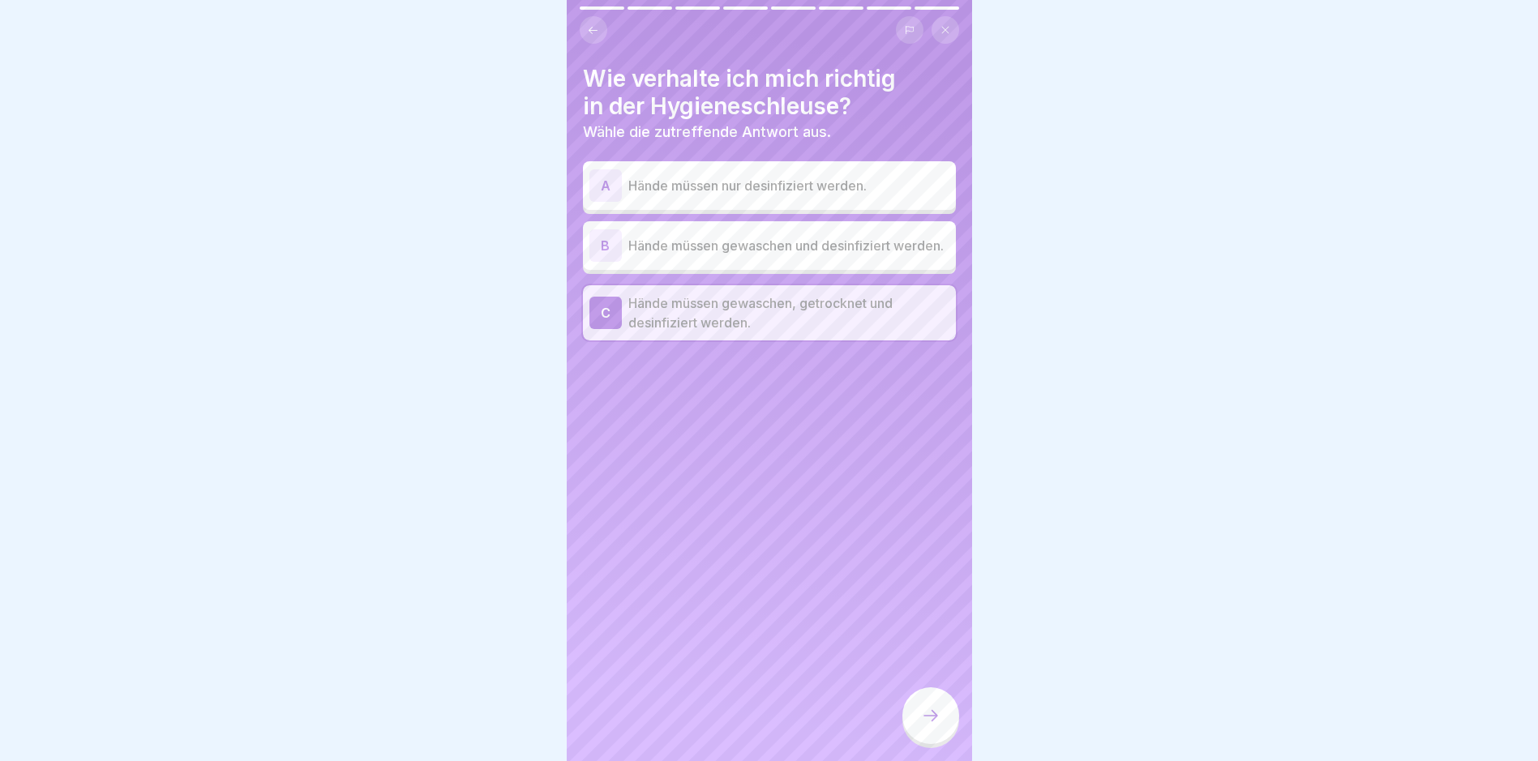
click at [928, 710] on div at bounding box center [930, 715] width 57 height 57
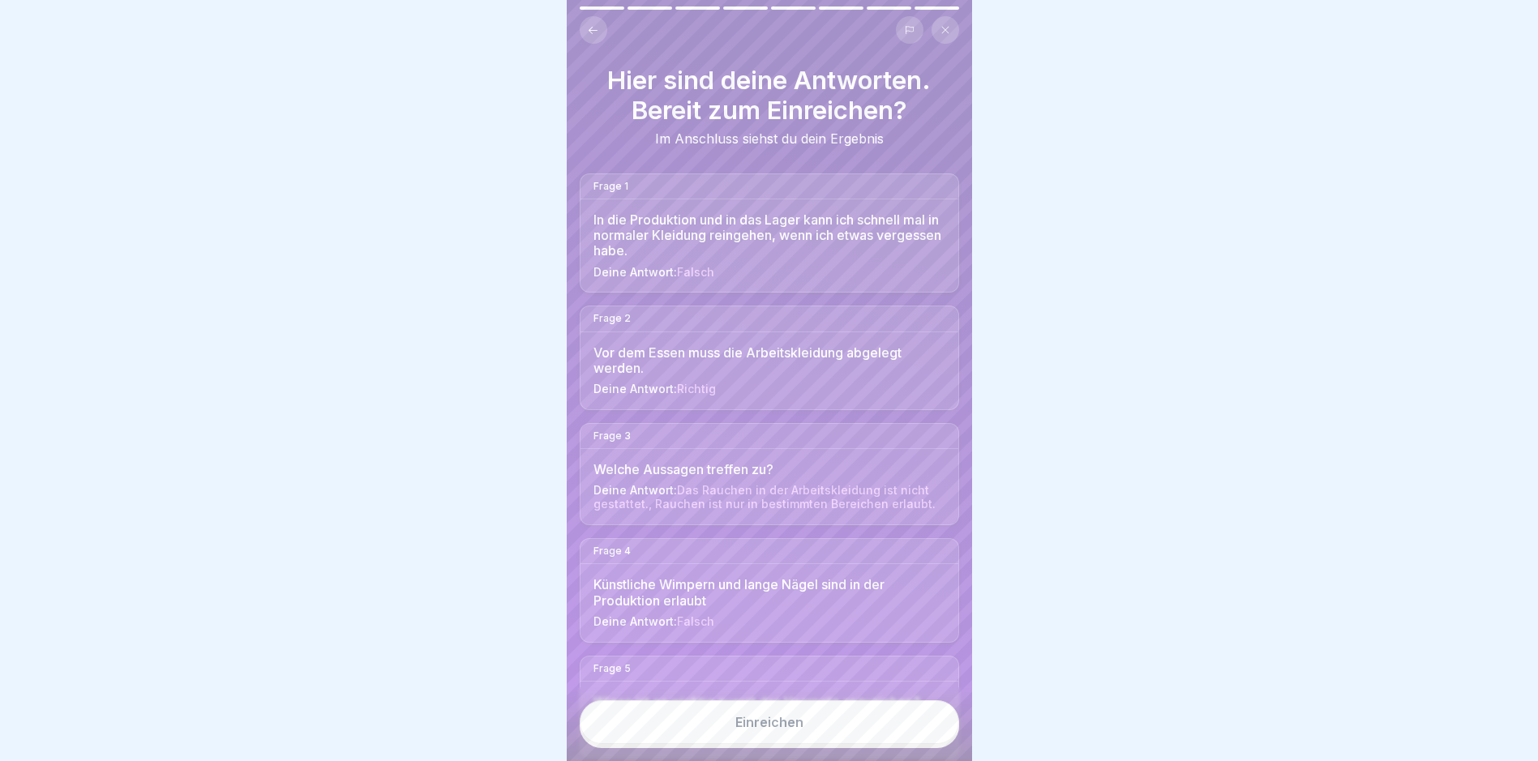
click at [836, 726] on button "Einreichen" at bounding box center [769, 722] width 379 height 44
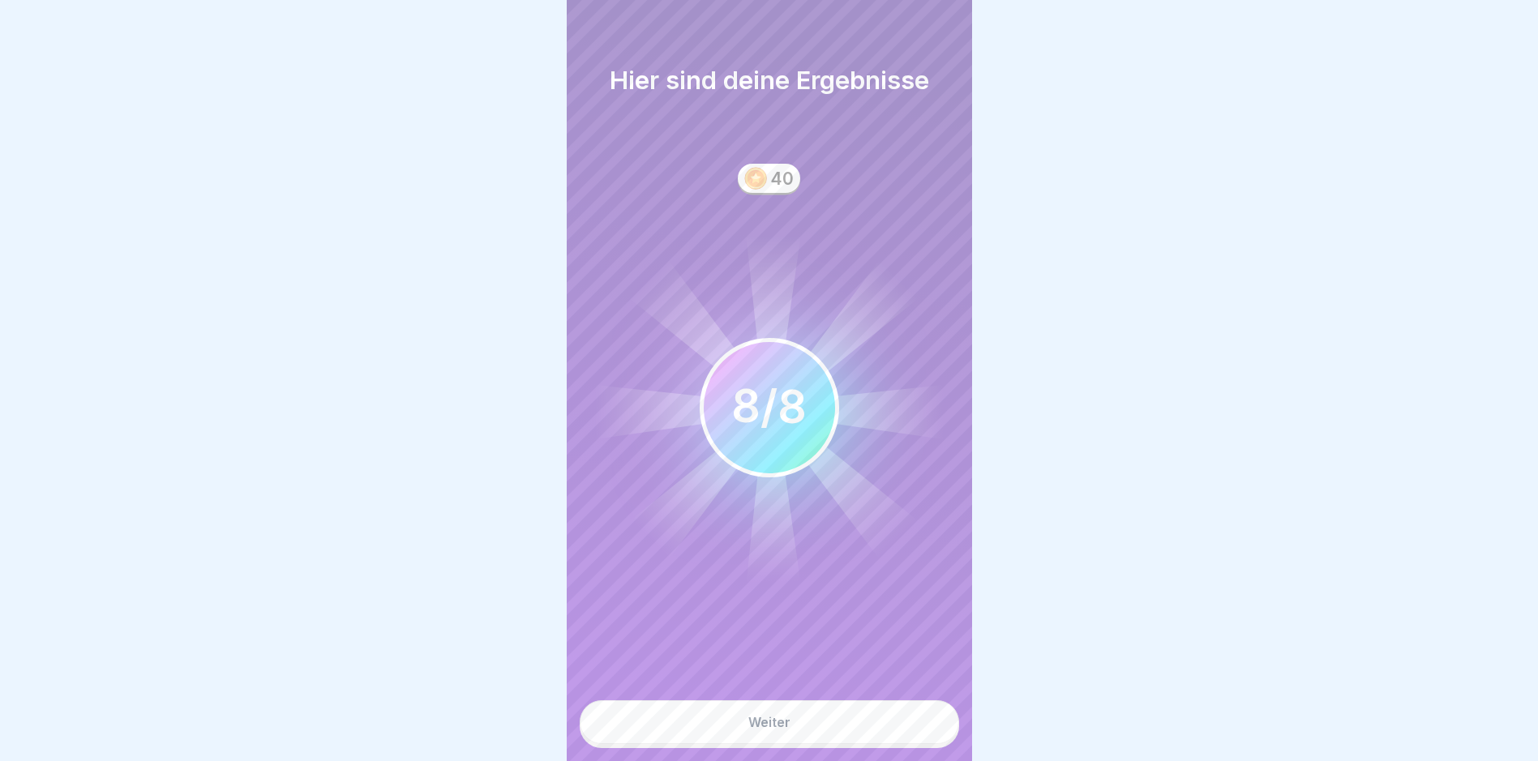
click at [843, 727] on button "Weiter" at bounding box center [769, 722] width 379 height 44
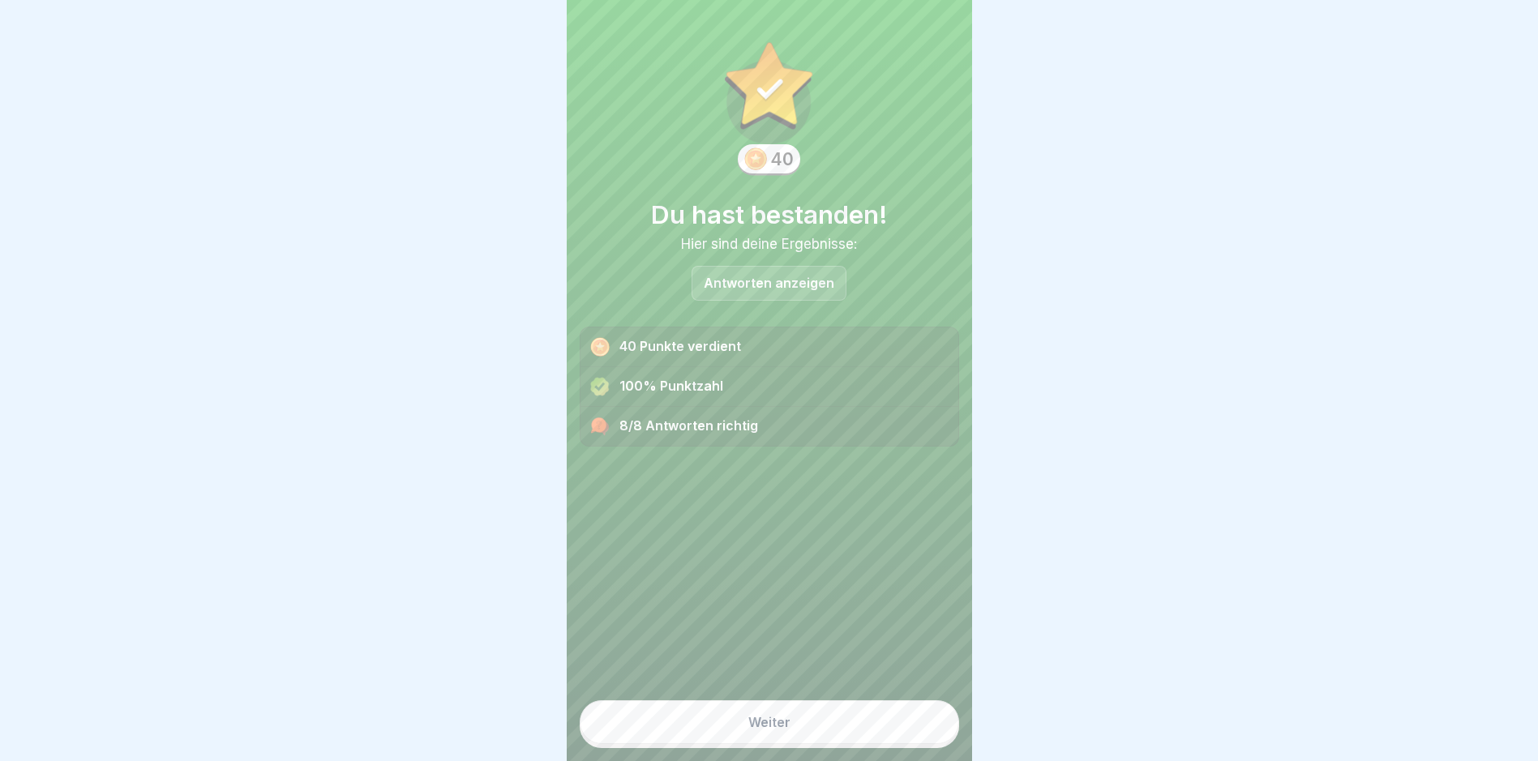
click at [846, 726] on button "Weiter" at bounding box center [769, 722] width 379 height 44
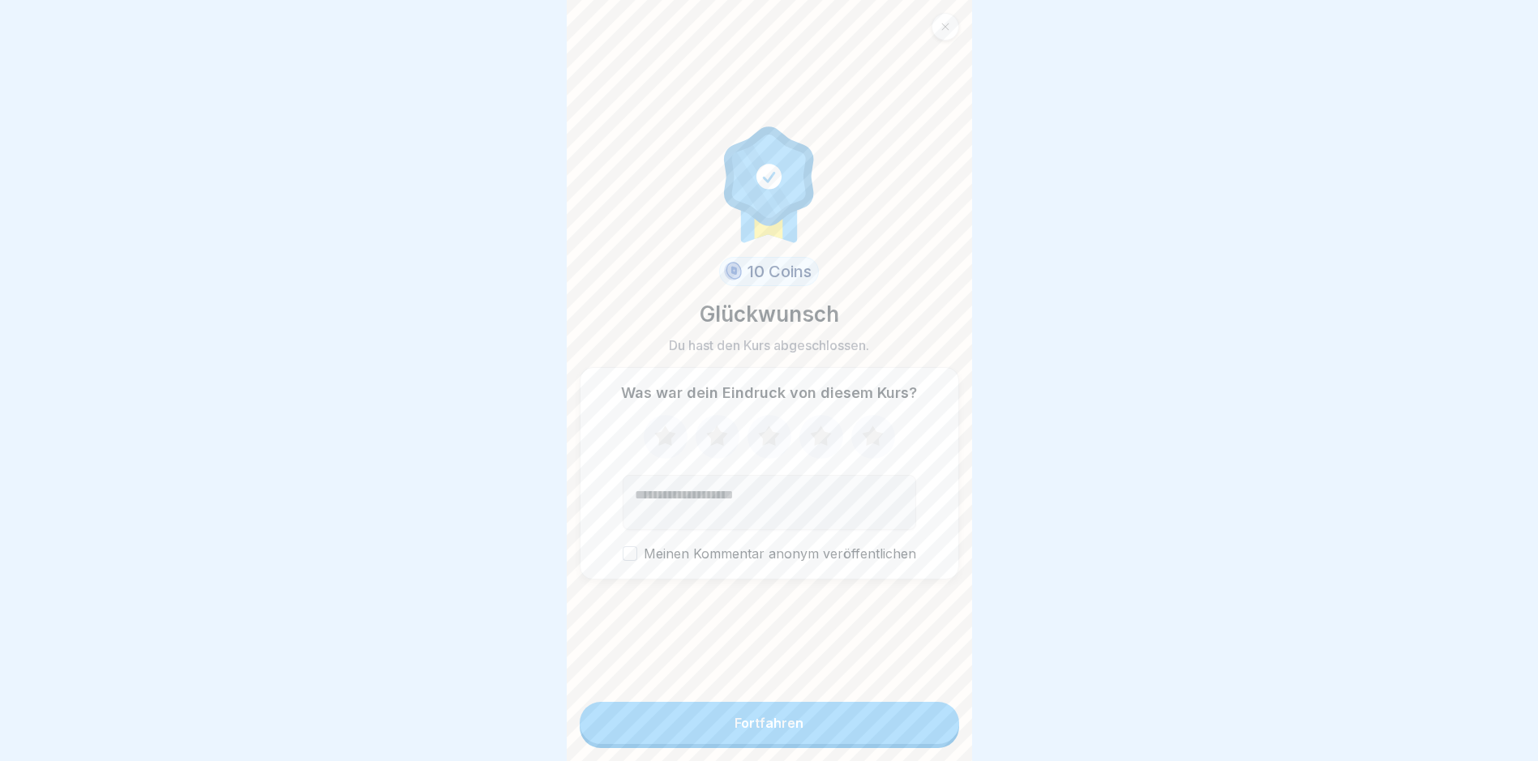
click at [872, 439] on icon at bounding box center [872, 436] width 21 height 20
click at [828, 719] on button "Fortfahren" at bounding box center [769, 723] width 379 height 42
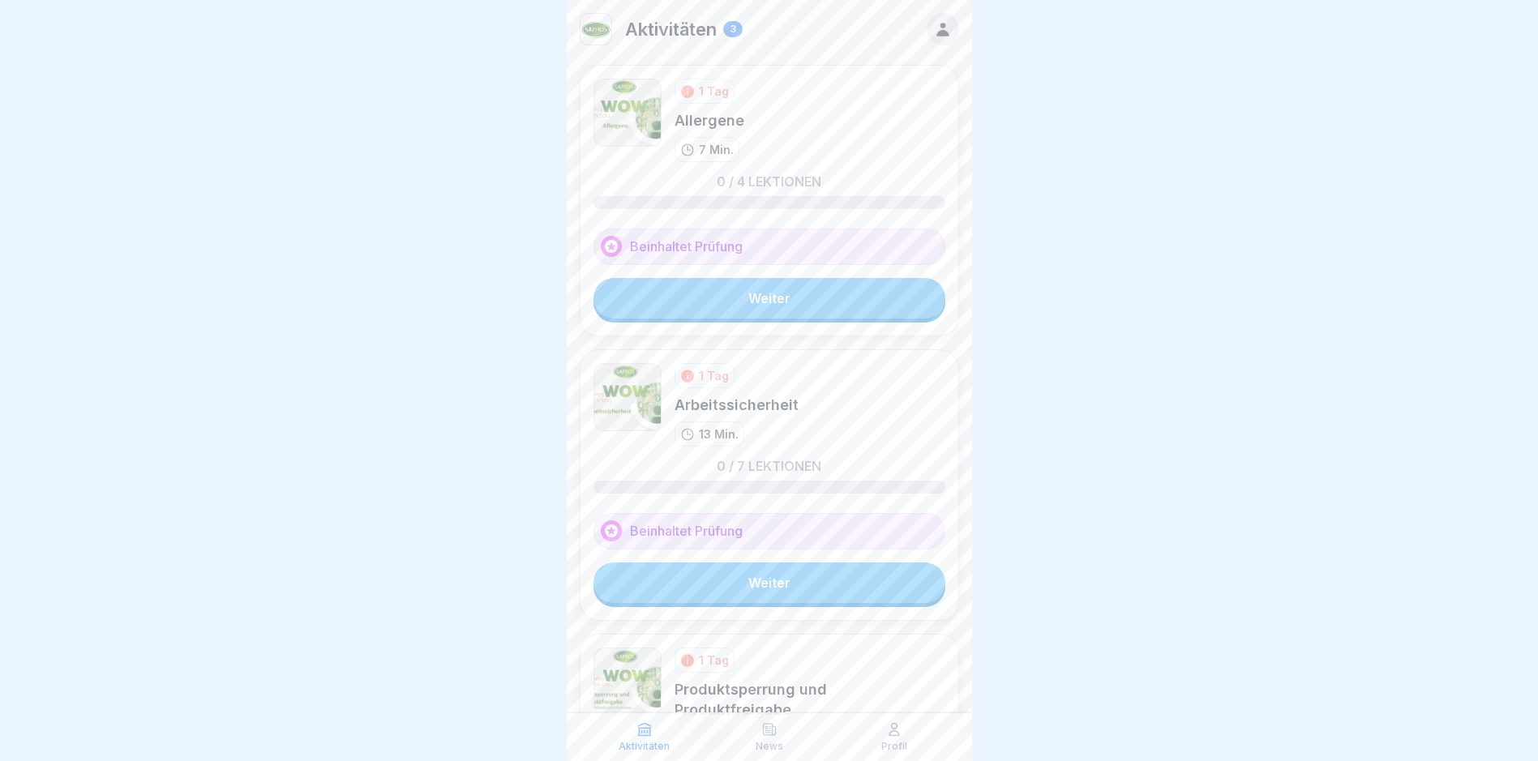
click at [750, 302] on link "Weiter" at bounding box center [769, 298] width 352 height 41
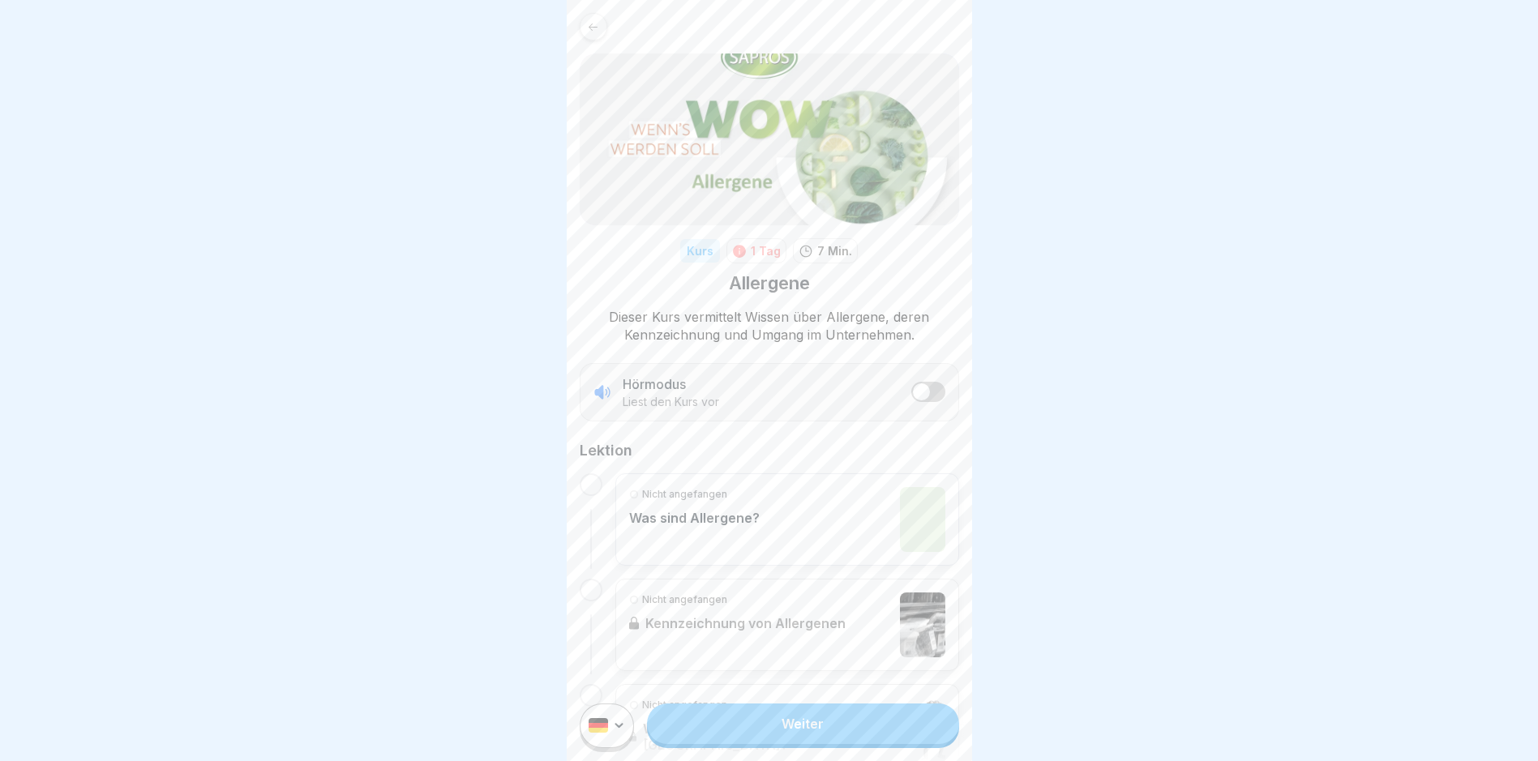
click at [818, 732] on link "Weiter" at bounding box center [802, 724] width 311 height 41
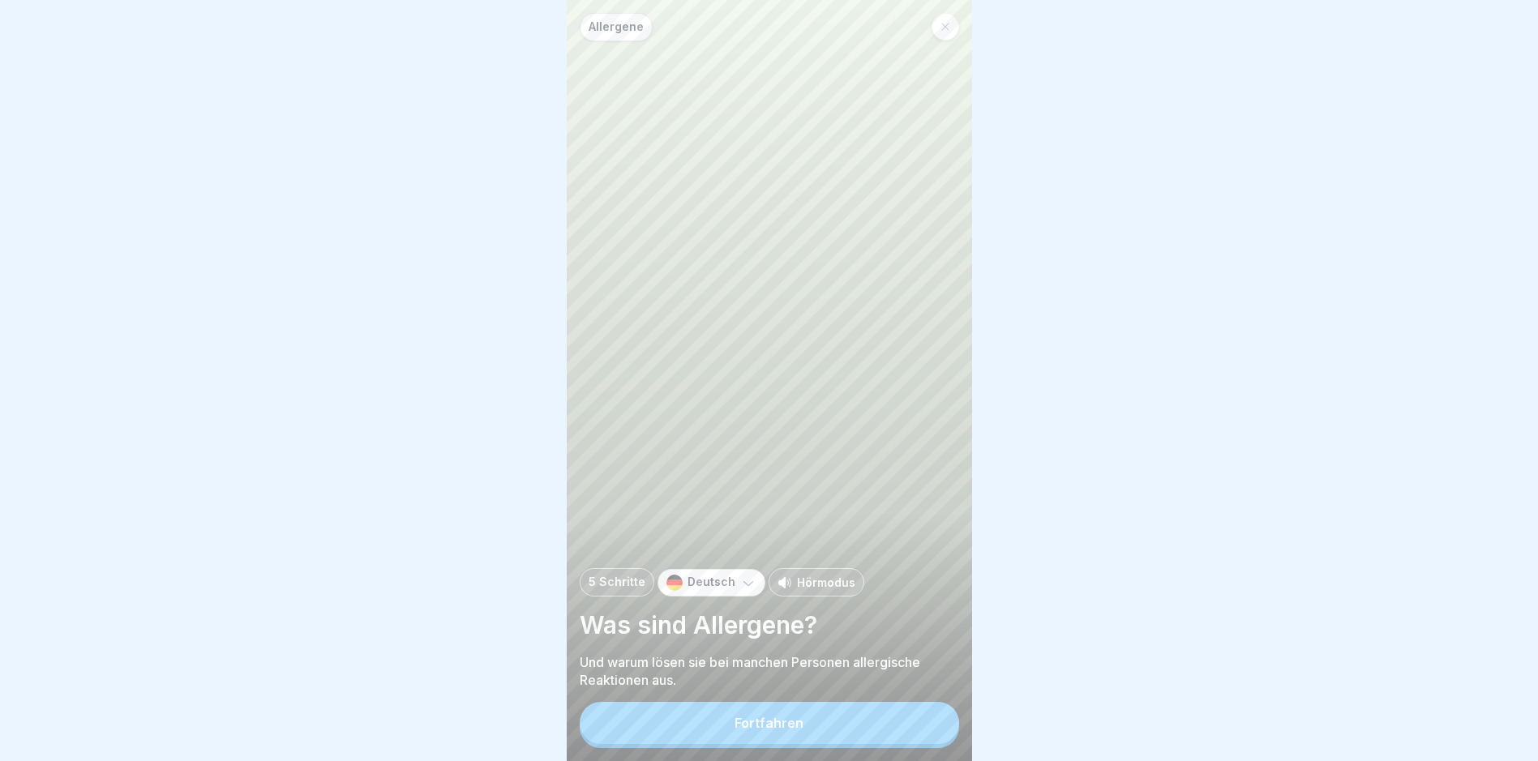
click at [819, 732] on button "Fortfahren" at bounding box center [769, 723] width 379 height 42
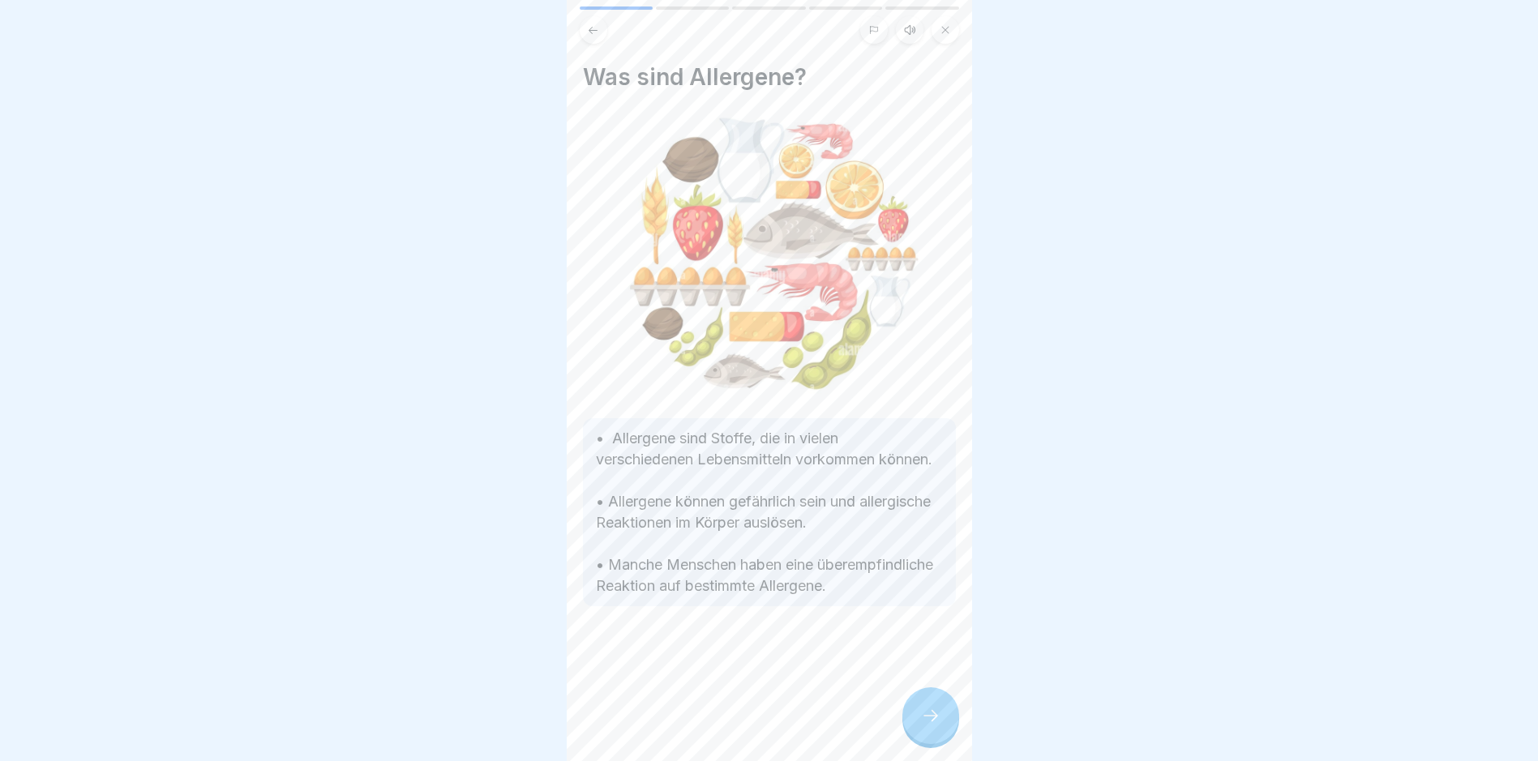
click at [927, 725] on icon at bounding box center [930, 715] width 19 height 19
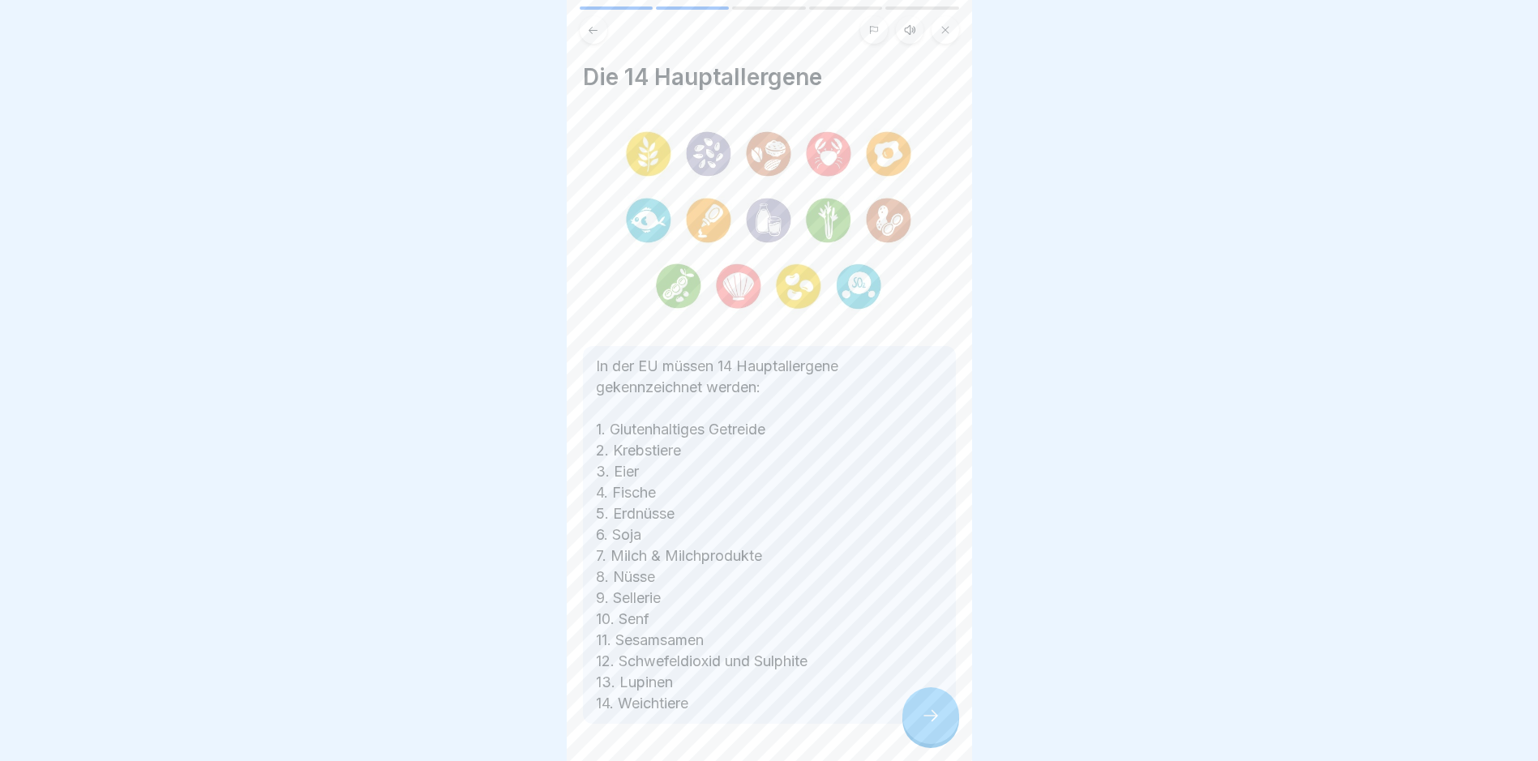
click at [917, 723] on div at bounding box center [930, 715] width 57 height 57
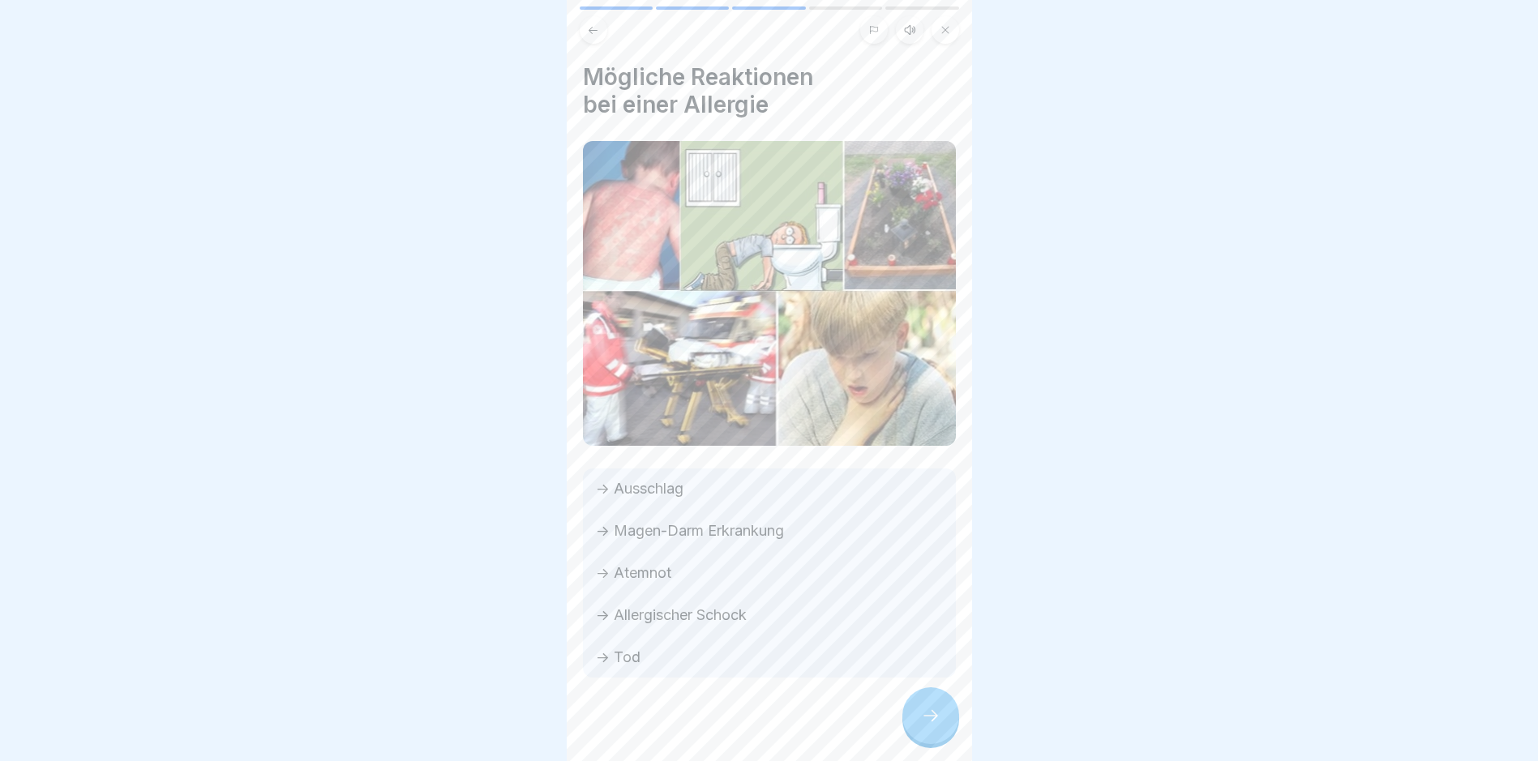
click at [918, 723] on div at bounding box center [930, 715] width 57 height 57
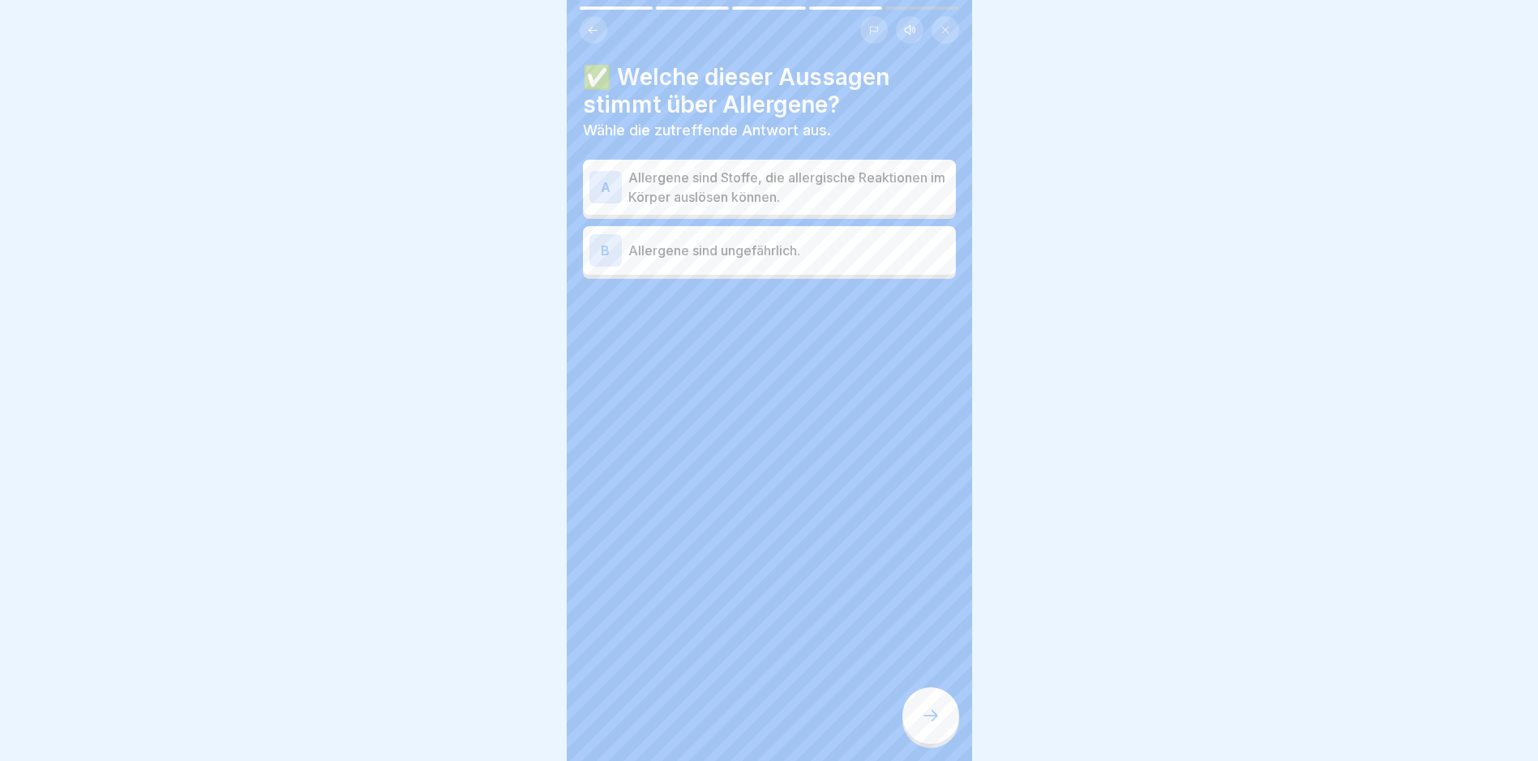
click at [918, 723] on div at bounding box center [930, 715] width 57 height 57
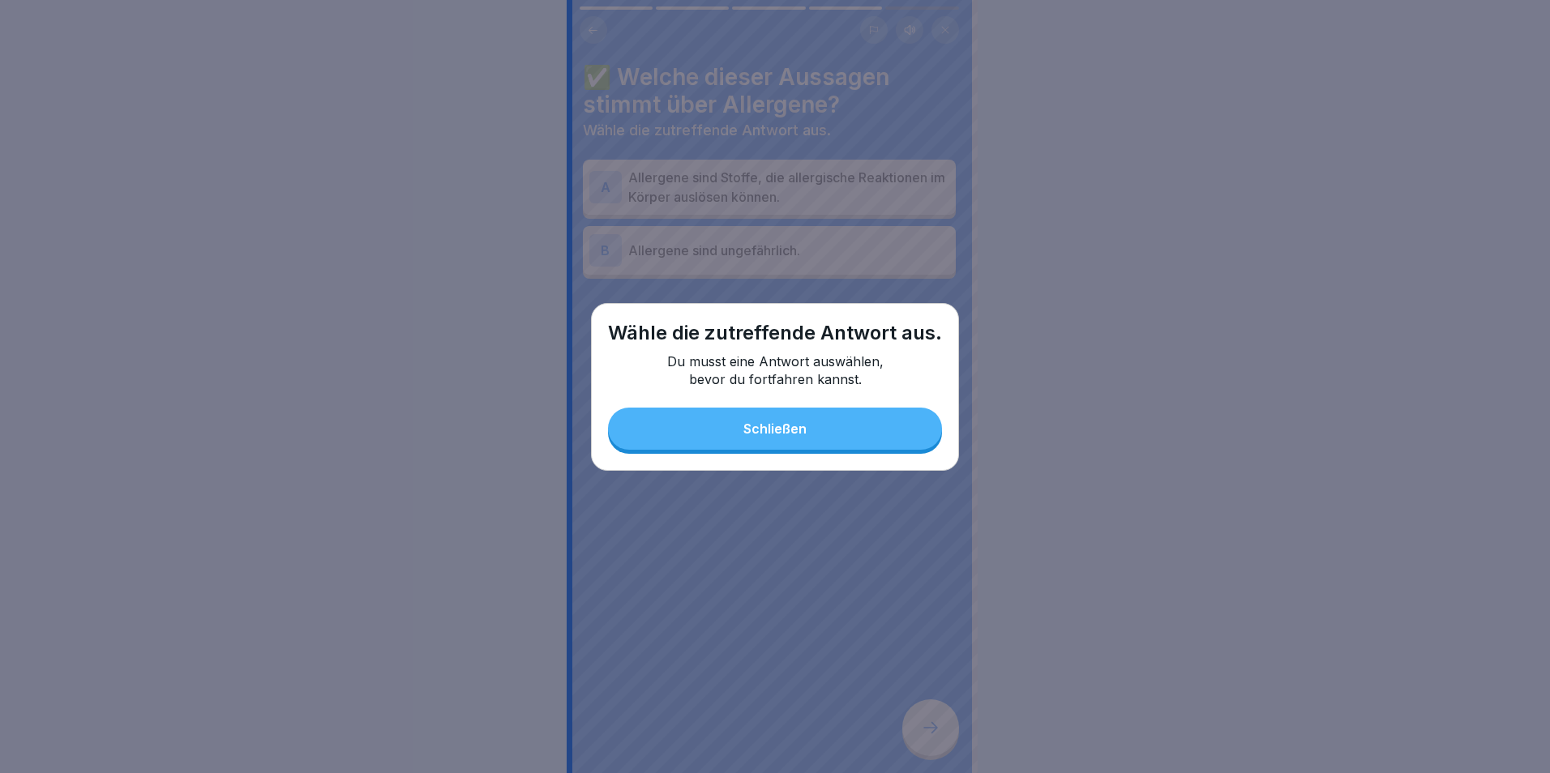
click at [815, 434] on button "Schließen" at bounding box center [775, 429] width 334 height 42
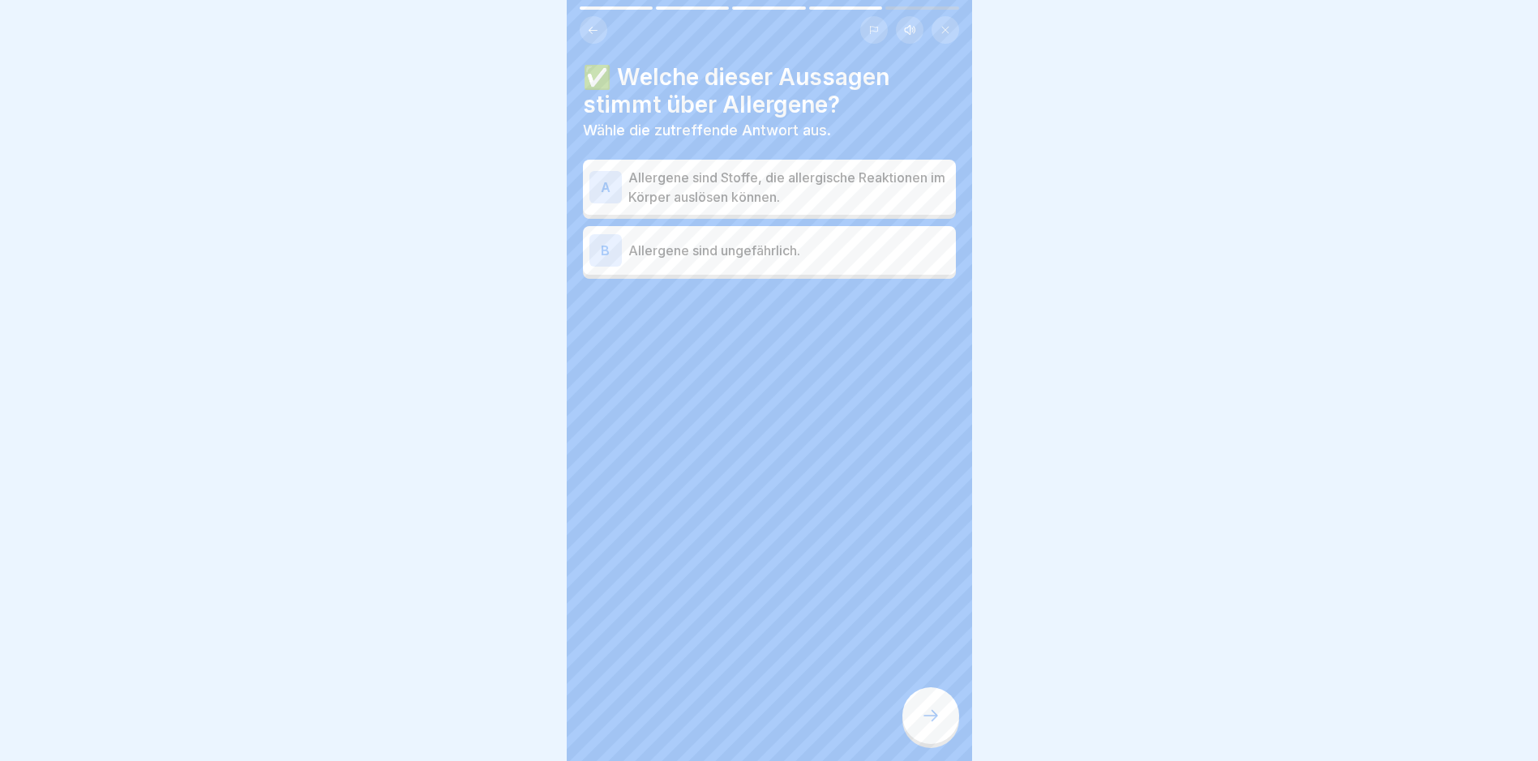
click at [727, 186] on p "Allergene sind Stoffe, die allergische Reaktionen im Körper auslösen können." at bounding box center [788, 187] width 321 height 39
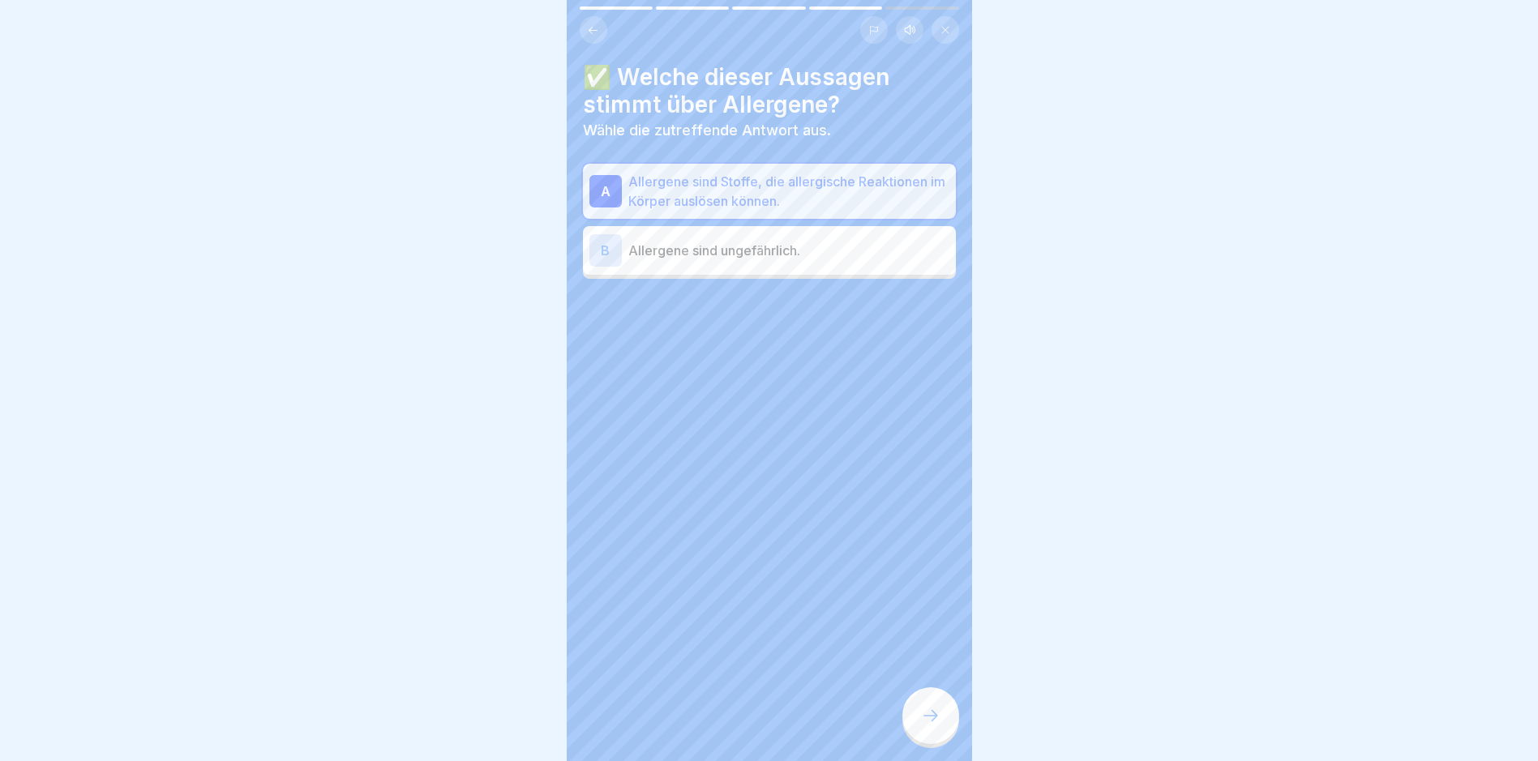
click at [938, 725] on icon at bounding box center [930, 715] width 19 height 19
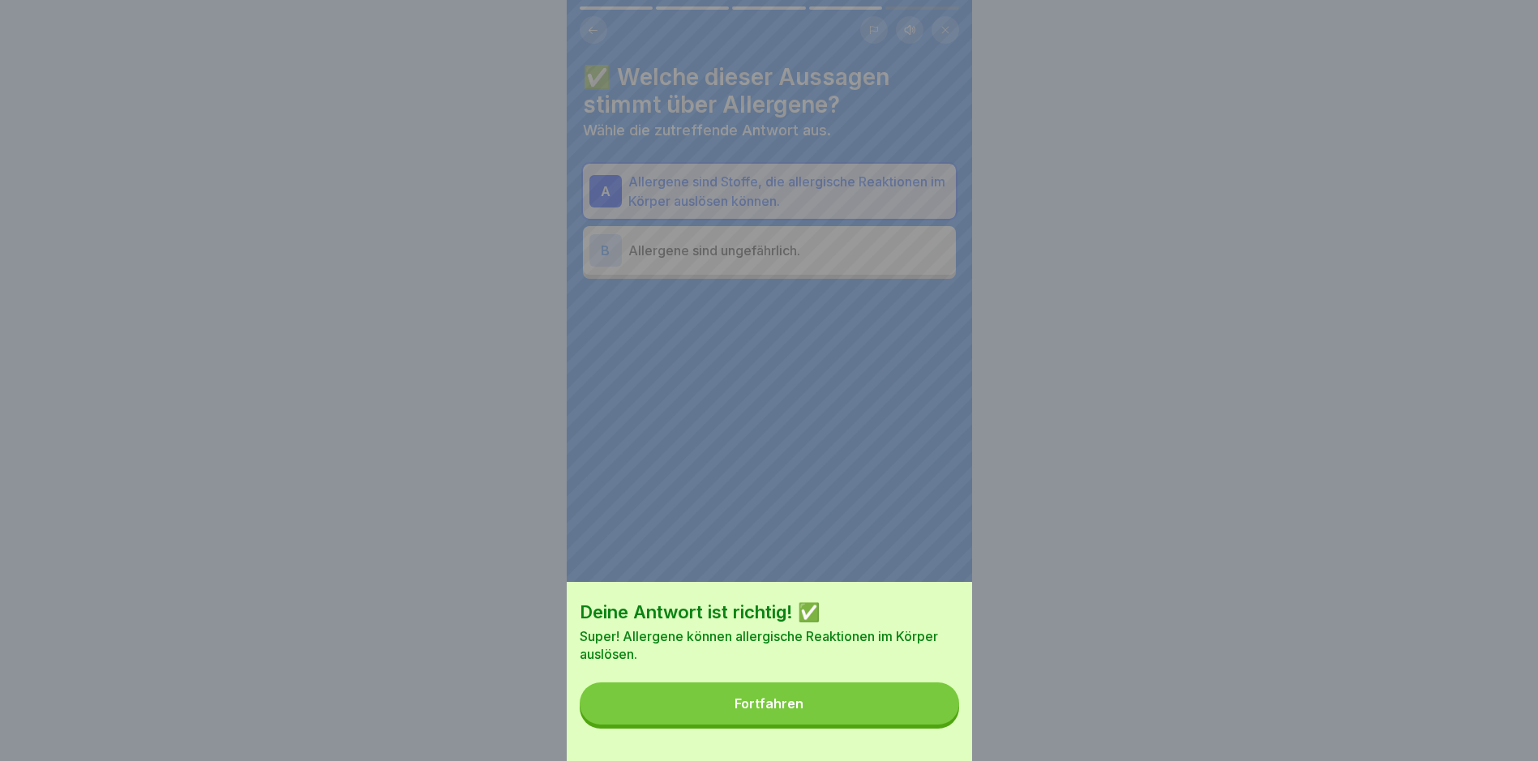
click at [843, 712] on button "Fortfahren" at bounding box center [769, 703] width 379 height 42
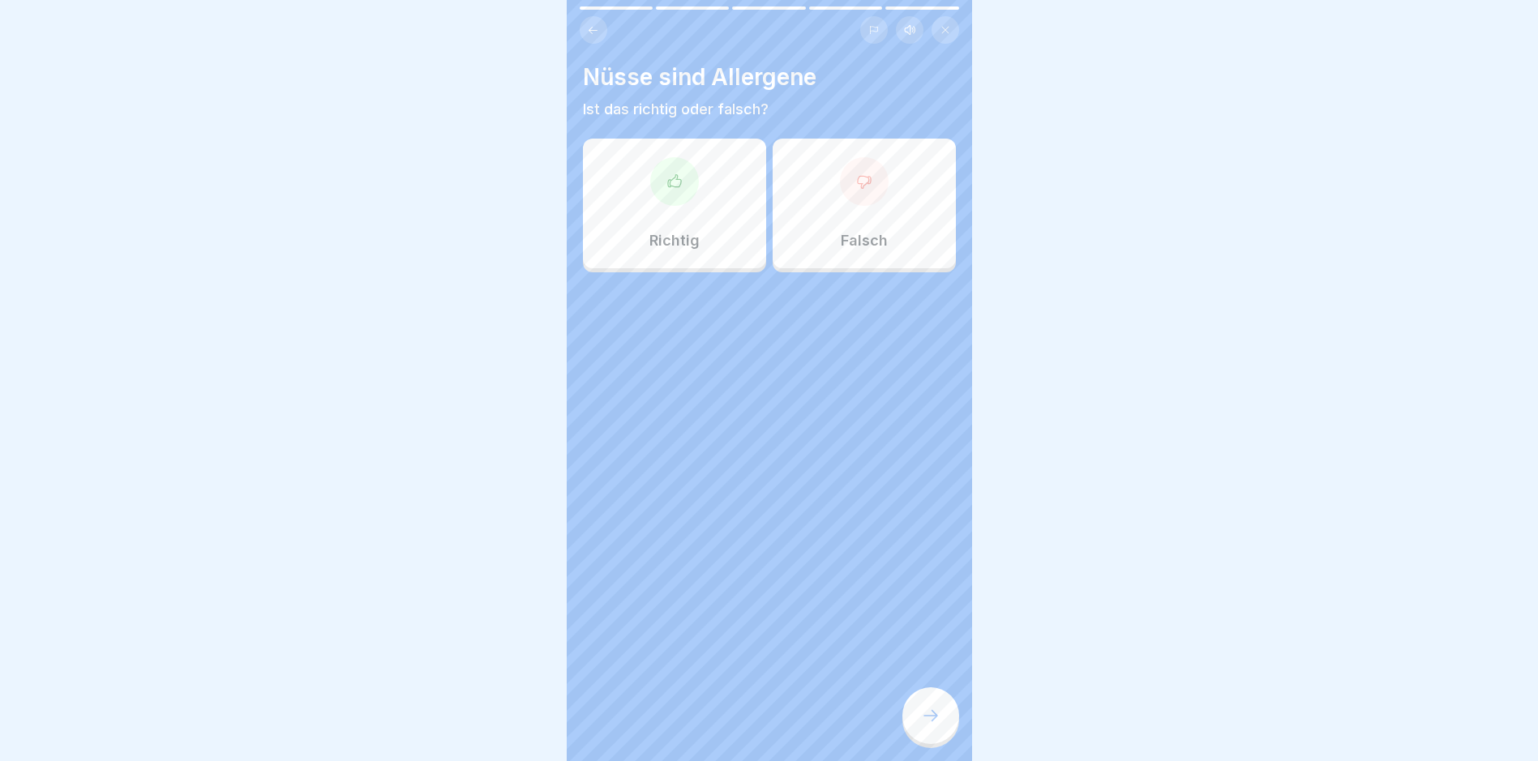
click at [690, 211] on div "Richtig" at bounding box center [674, 204] width 183 height 130
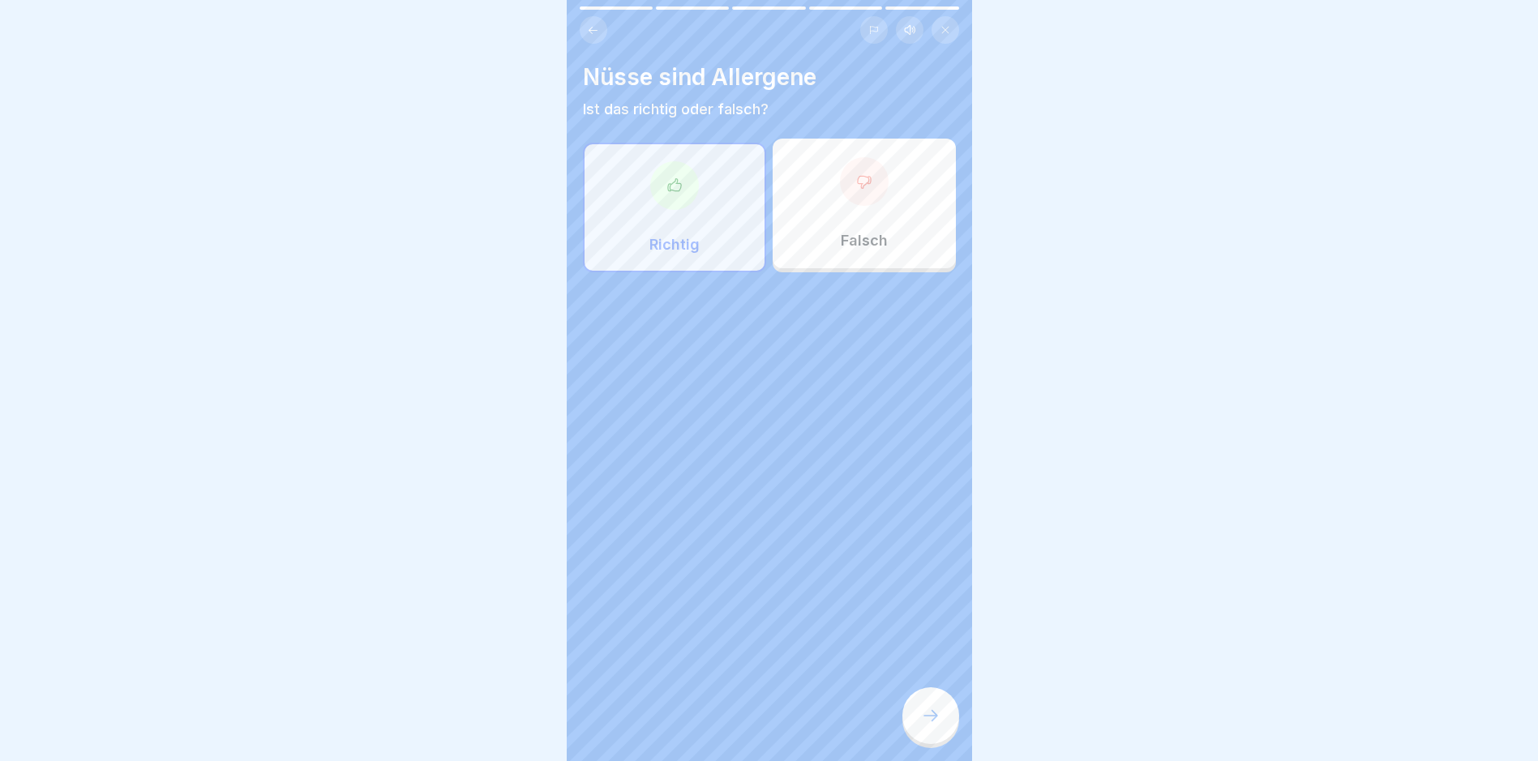
click at [924, 725] on icon at bounding box center [930, 715] width 19 height 19
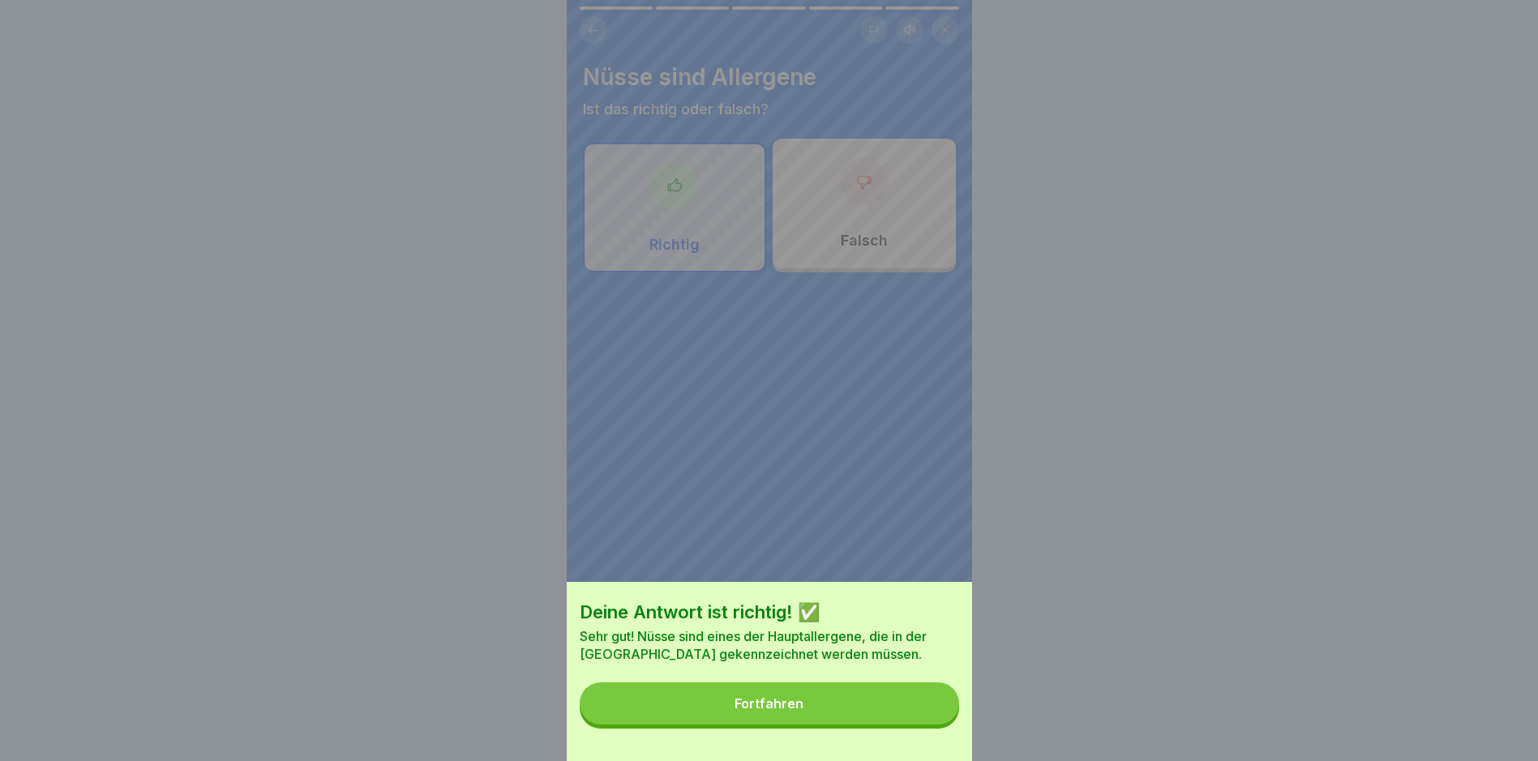
click at [796, 711] on div "Fortfahren" at bounding box center [768, 703] width 69 height 15
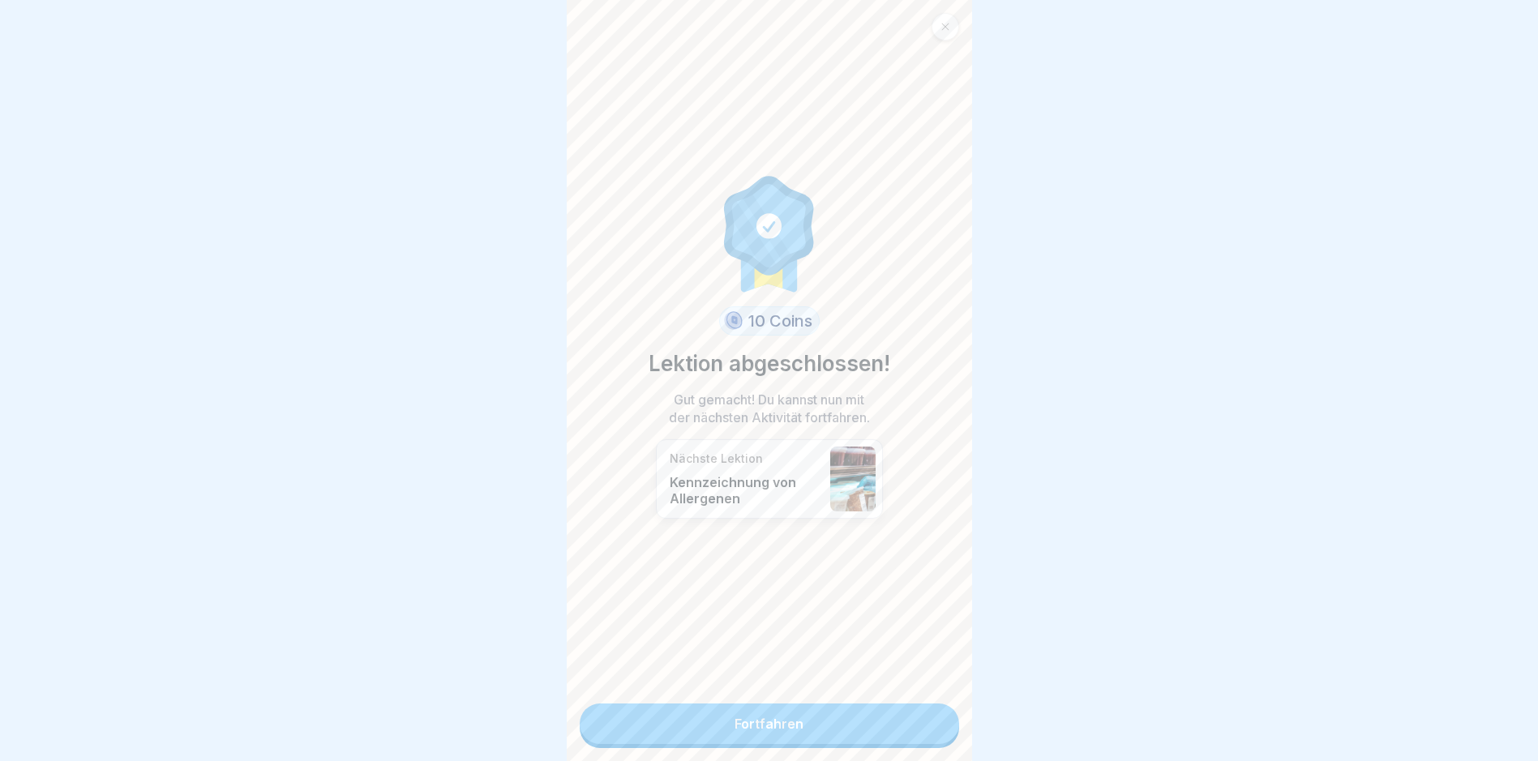
click at [810, 725] on link "Fortfahren" at bounding box center [769, 724] width 379 height 41
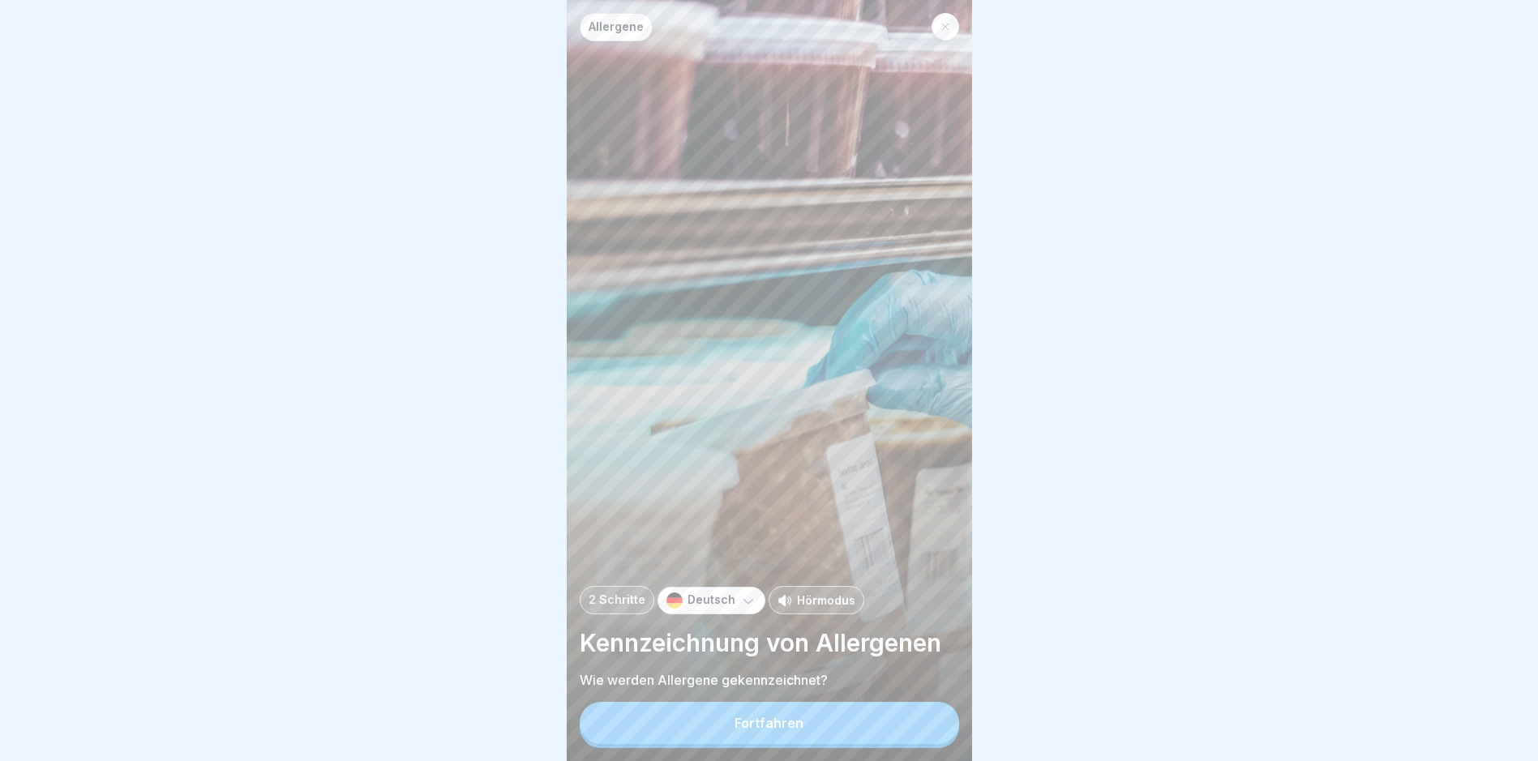
click at [810, 725] on button "Fortfahren" at bounding box center [769, 723] width 379 height 42
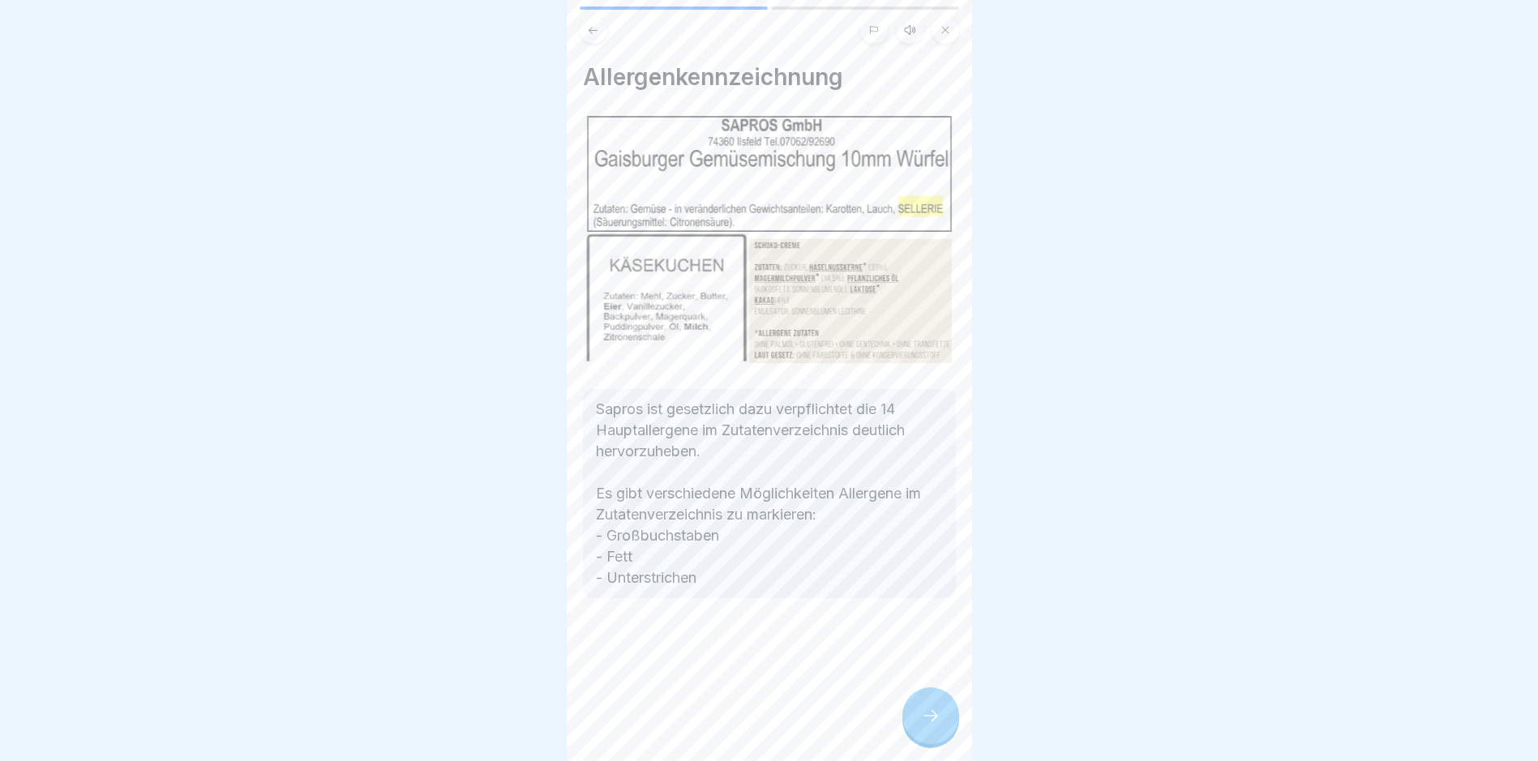
click at [922, 714] on div at bounding box center [930, 715] width 57 height 57
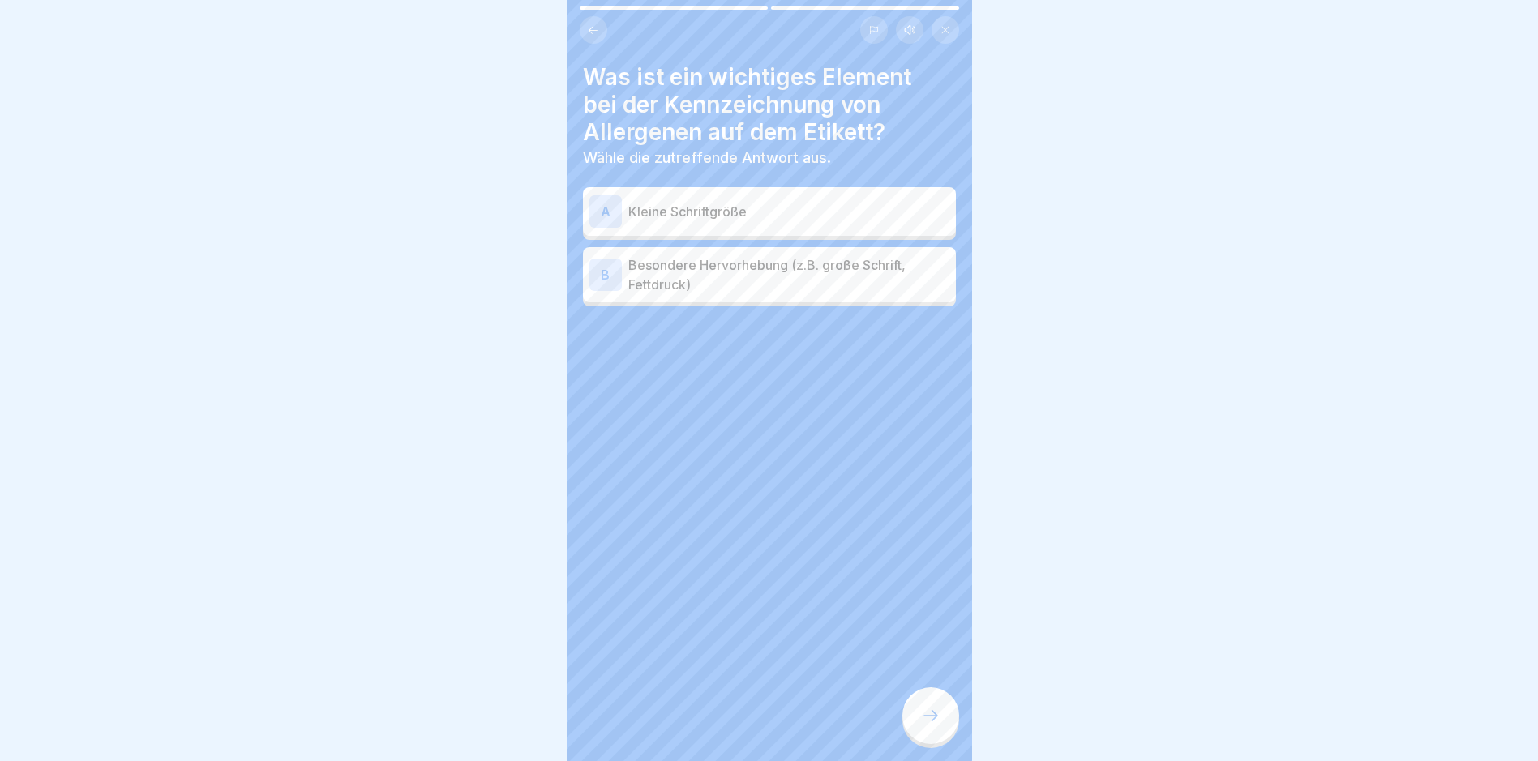
click at [656, 280] on p "Besondere Hervorhebung (z.B. große Schrift, Fettdruck)" at bounding box center [788, 274] width 321 height 39
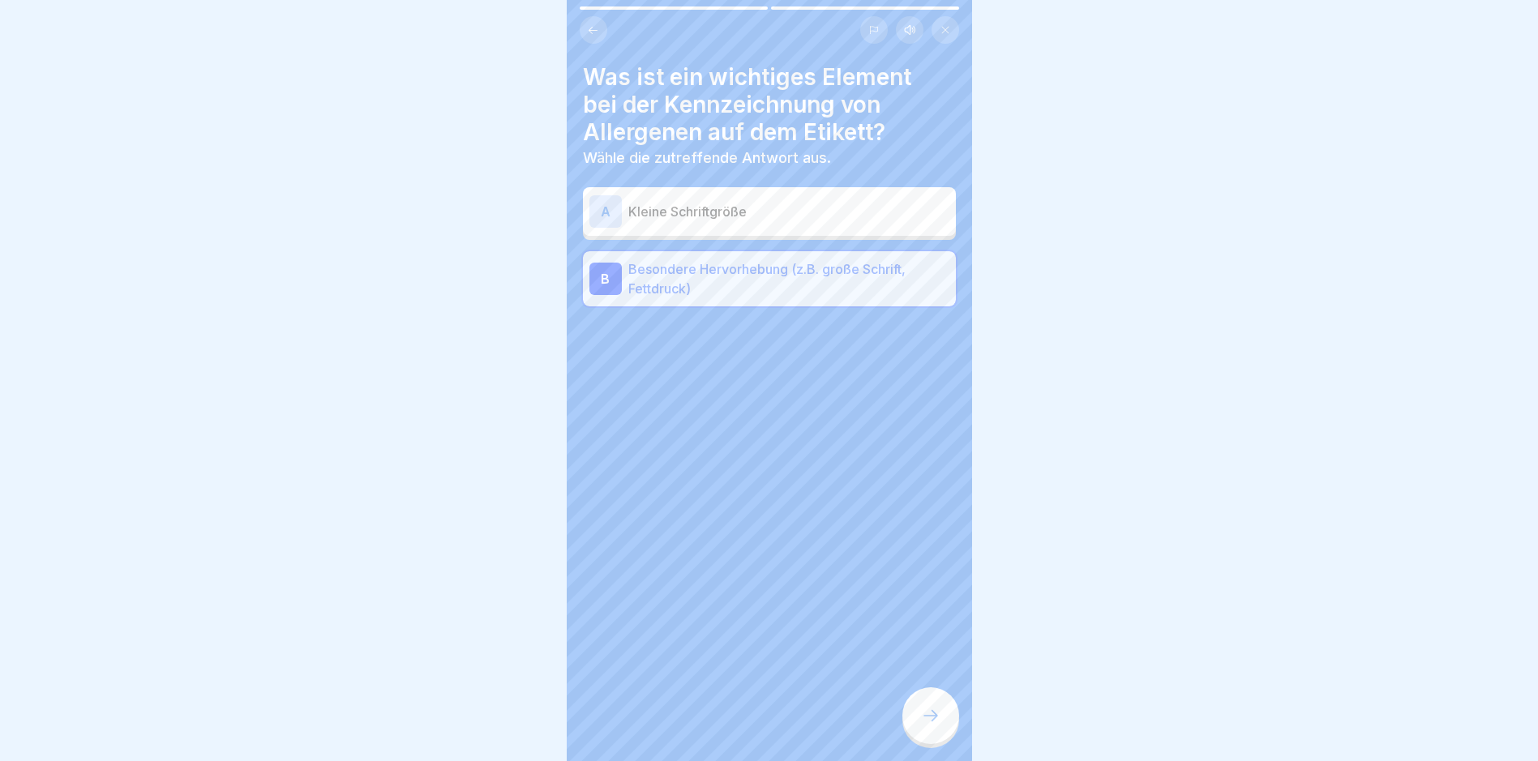
click at [930, 722] on icon at bounding box center [930, 715] width 19 height 19
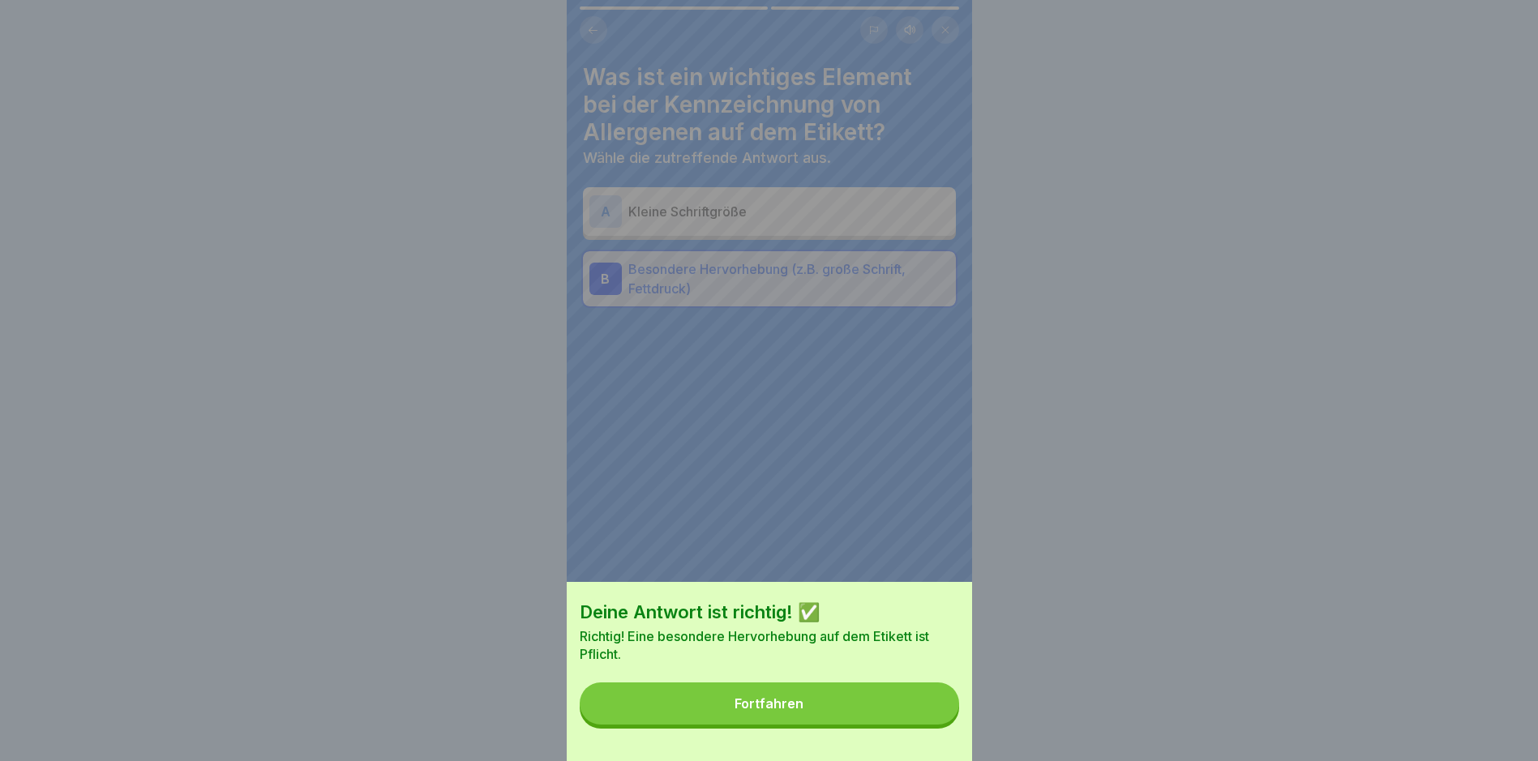
click at [878, 723] on button "Fortfahren" at bounding box center [769, 703] width 379 height 42
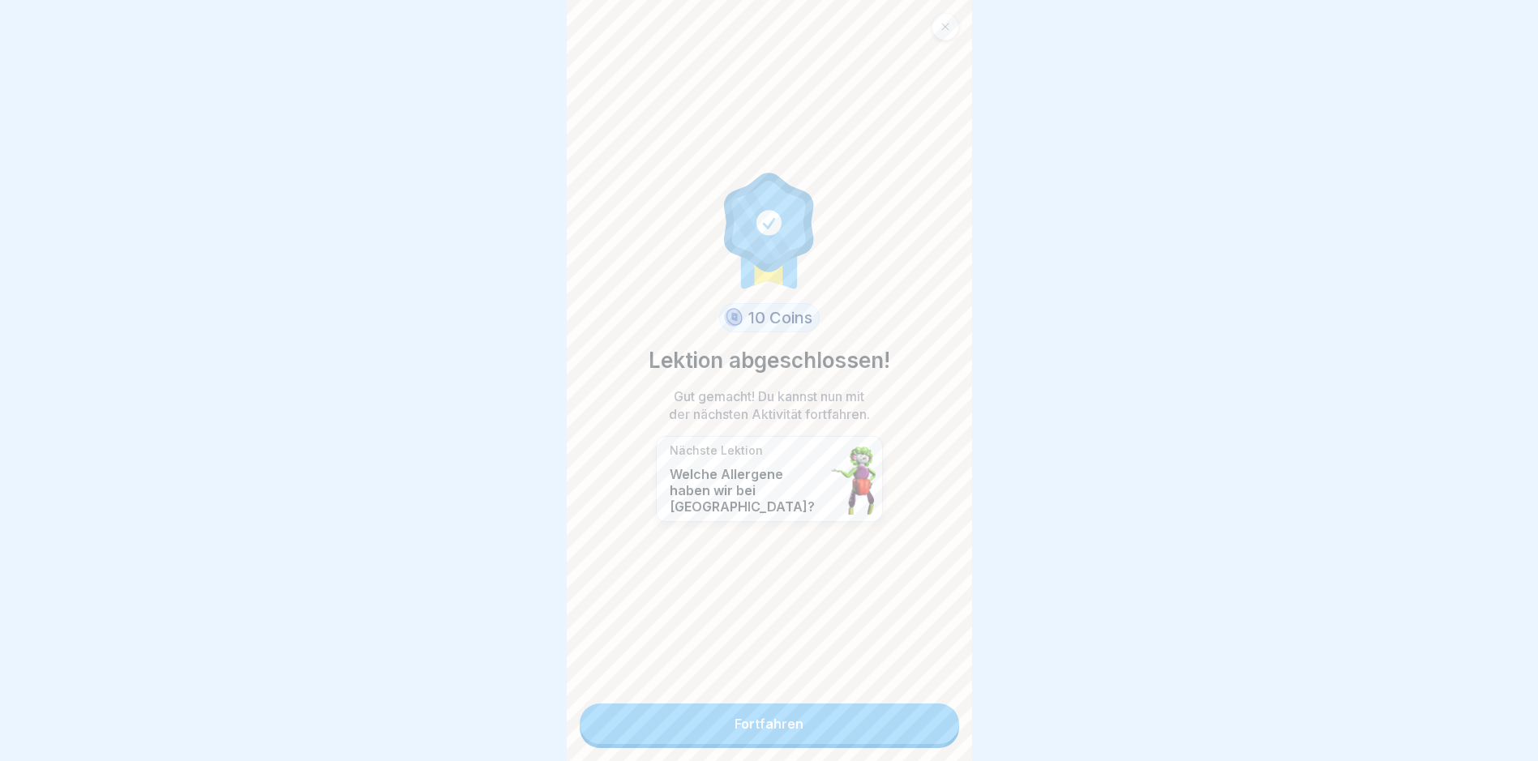
click at [894, 722] on link "Fortfahren" at bounding box center [769, 724] width 379 height 41
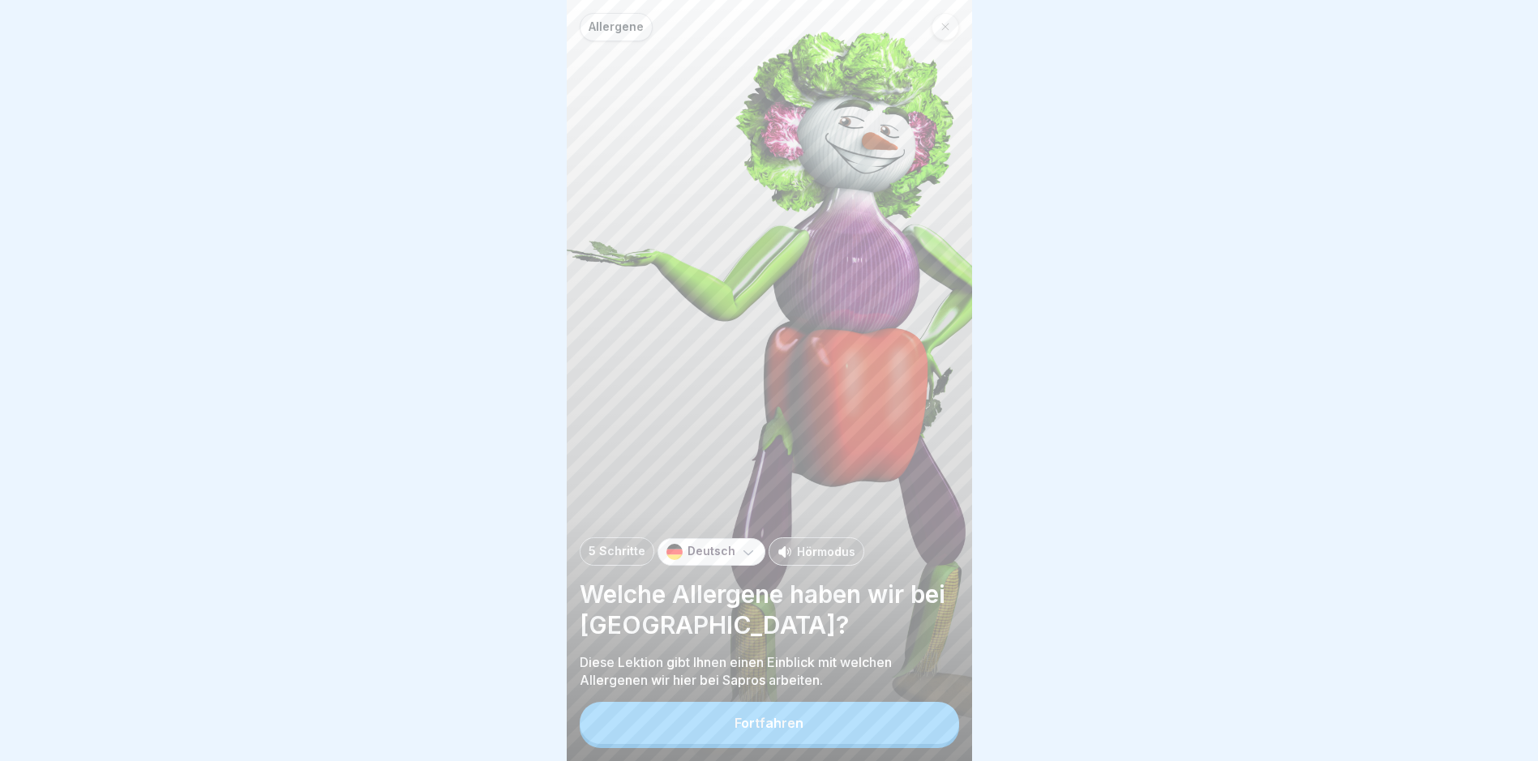
click at [894, 721] on button "Fortfahren" at bounding box center [769, 723] width 379 height 42
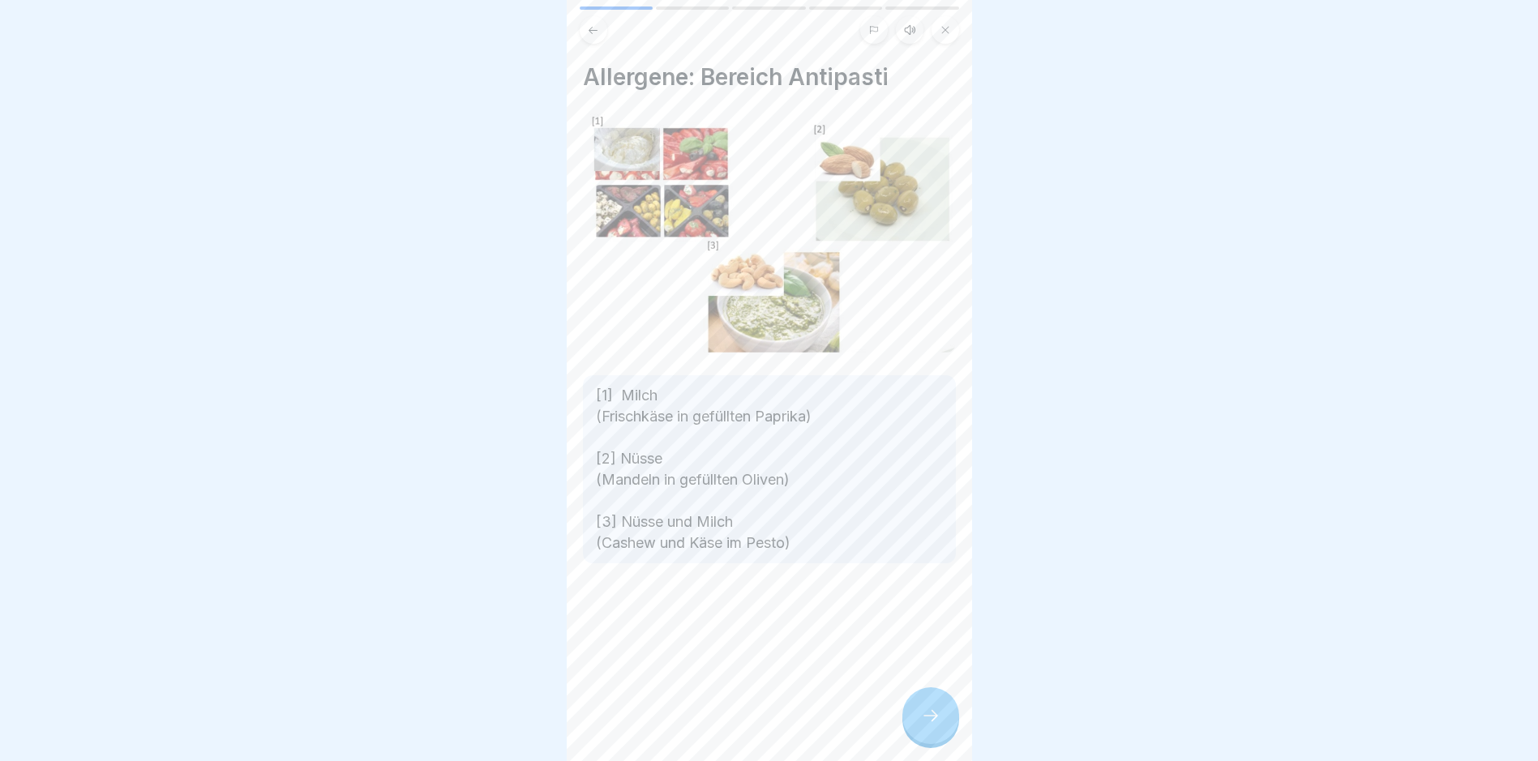
click at [894, 721] on div "Allergene: Bereich Antipasti [1] Milch (Frischkäse in gefüllten Paprika) [2] Nü…" at bounding box center [769, 380] width 405 height 761
click at [925, 724] on icon at bounding box center [930, 715] width 19 height 19
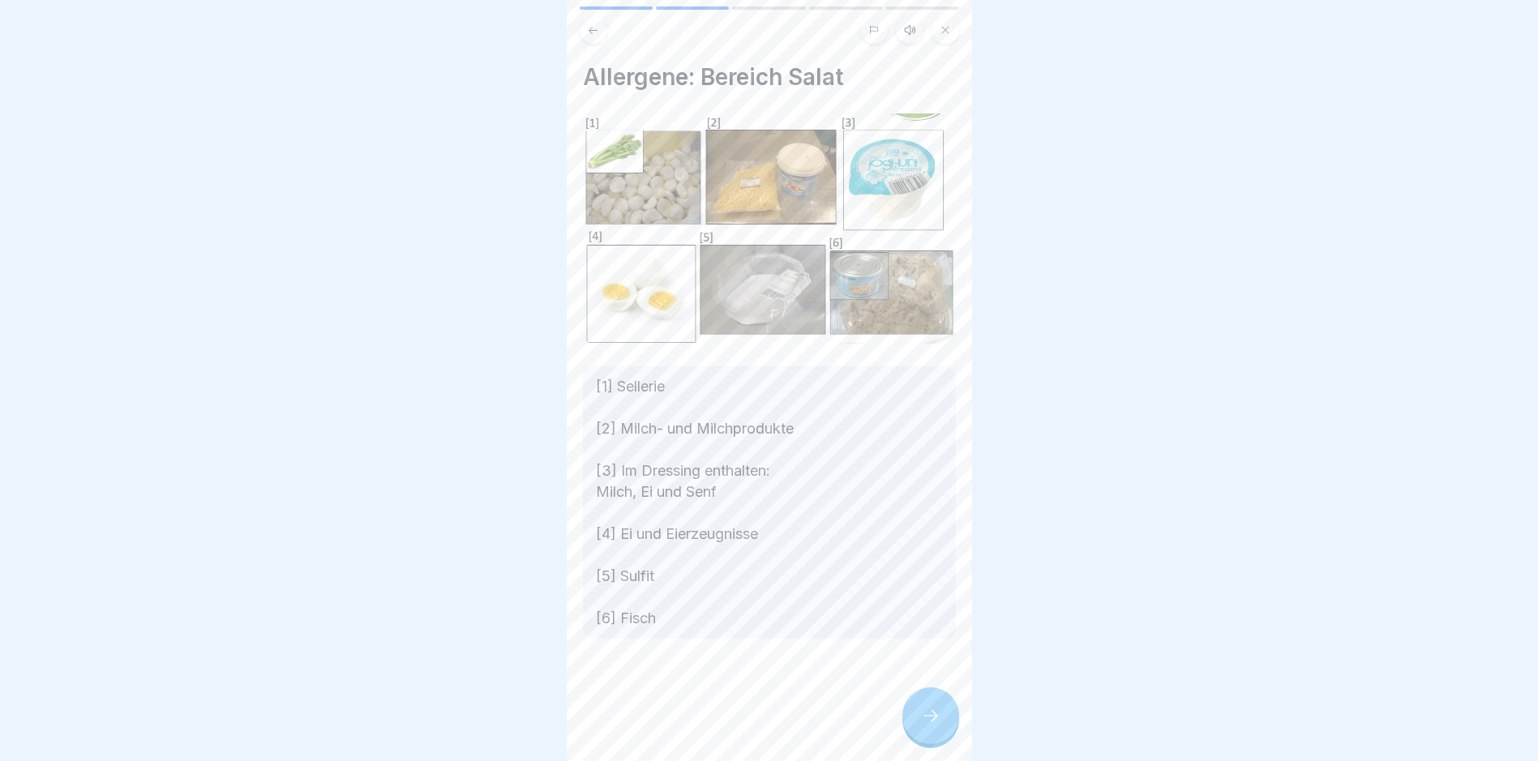
click at [925, 724] on icon at bounding box center [930, 715] width 19 height 19
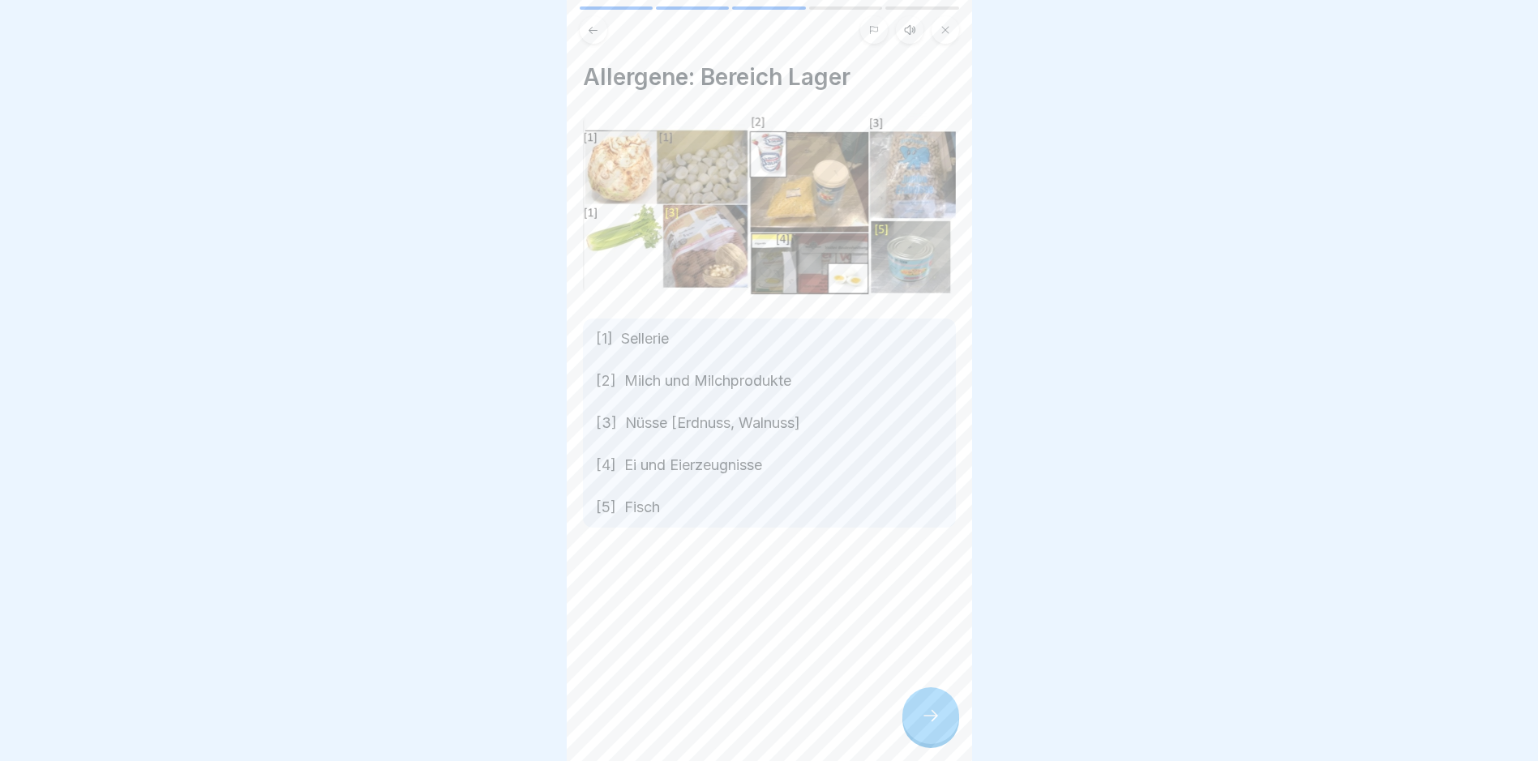
click at [924, 723] on icon at bounding box center [930, 715] width 19 height 19
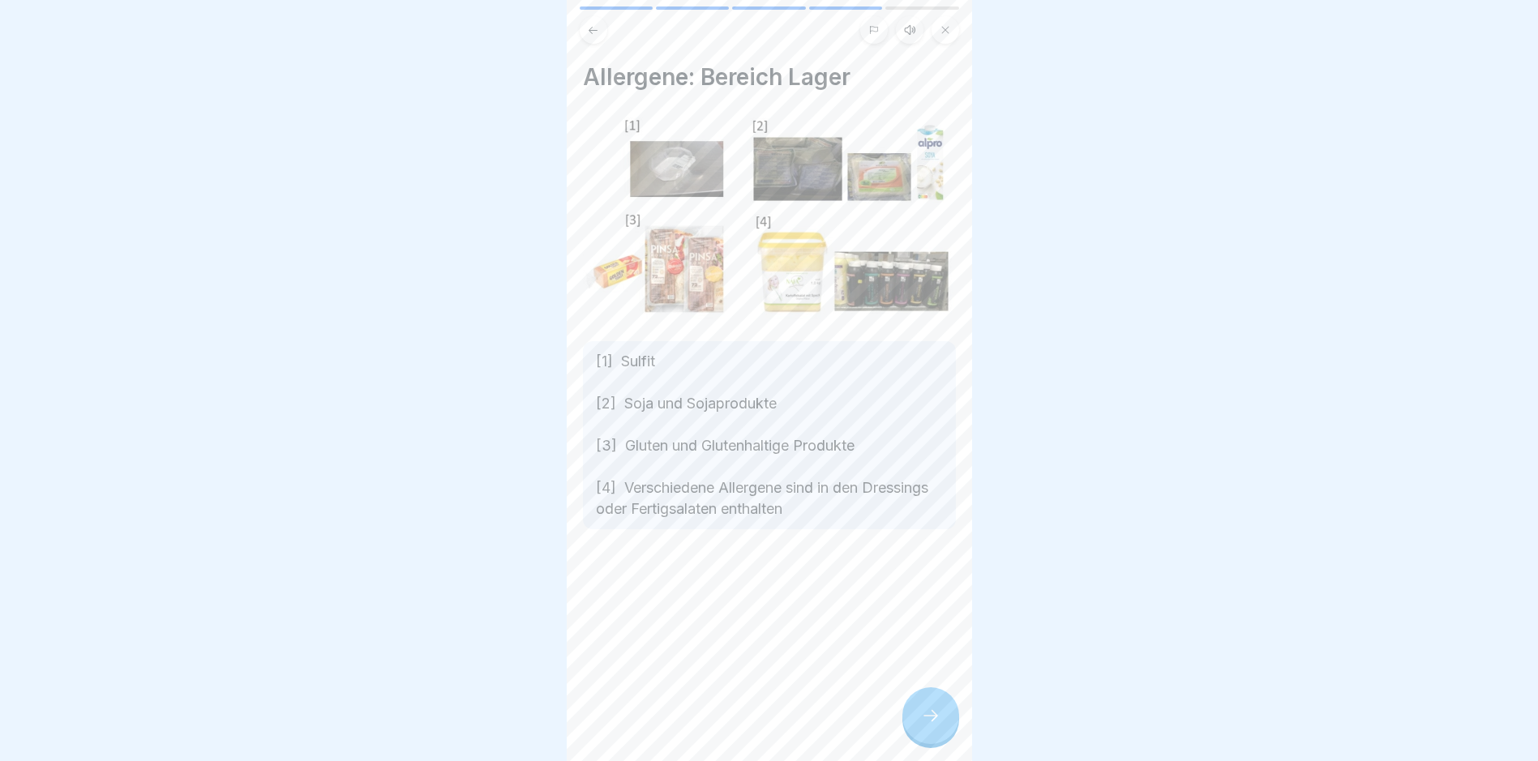
click at [924, 723] on icon at bounding box center [930, 715] width 19 height 19
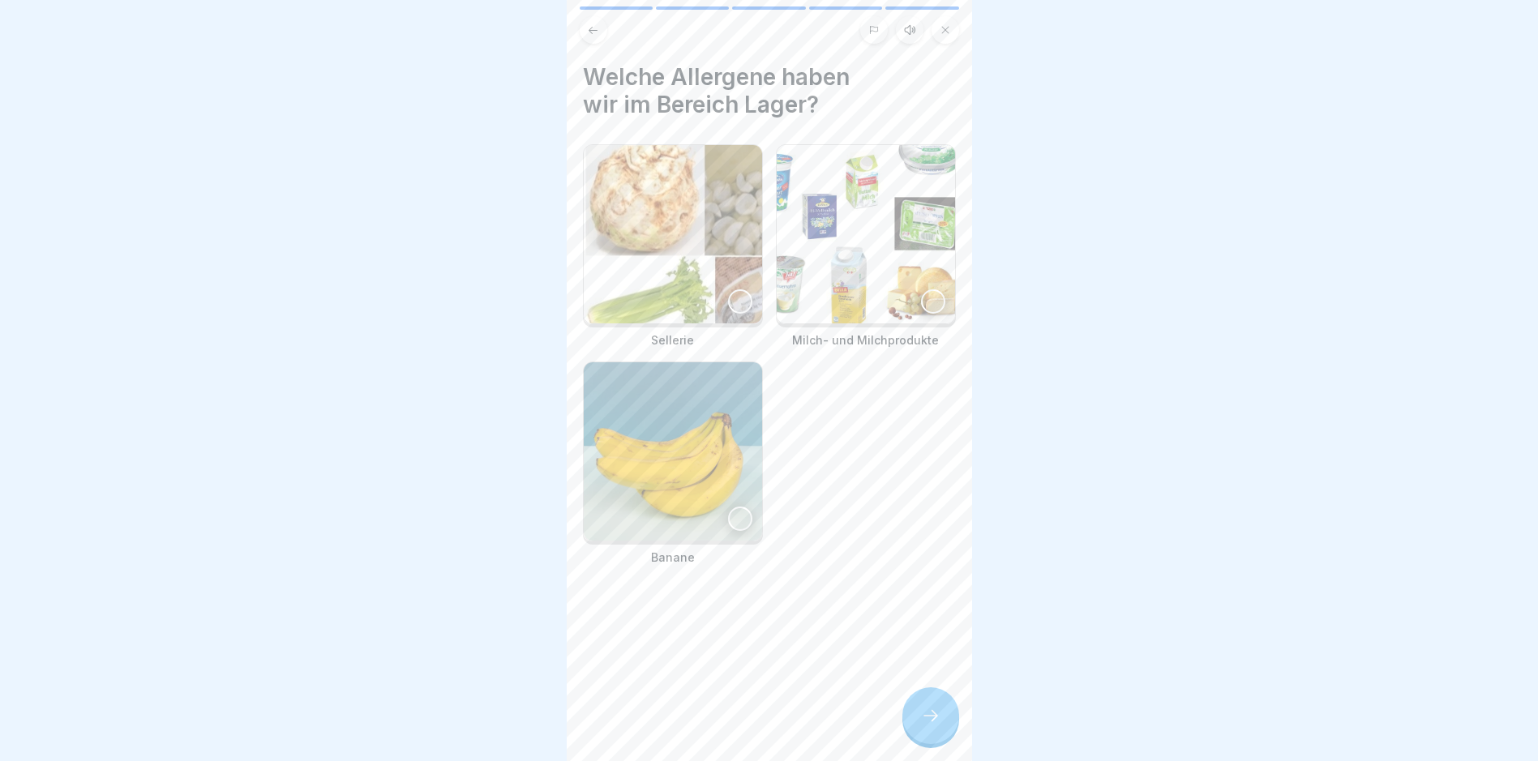
click at [728, 295] on div at bounding box center [740, 301] width 24 height 24
click at [936, 725] on icon at bounding box center [930, 715] width 19 height 19
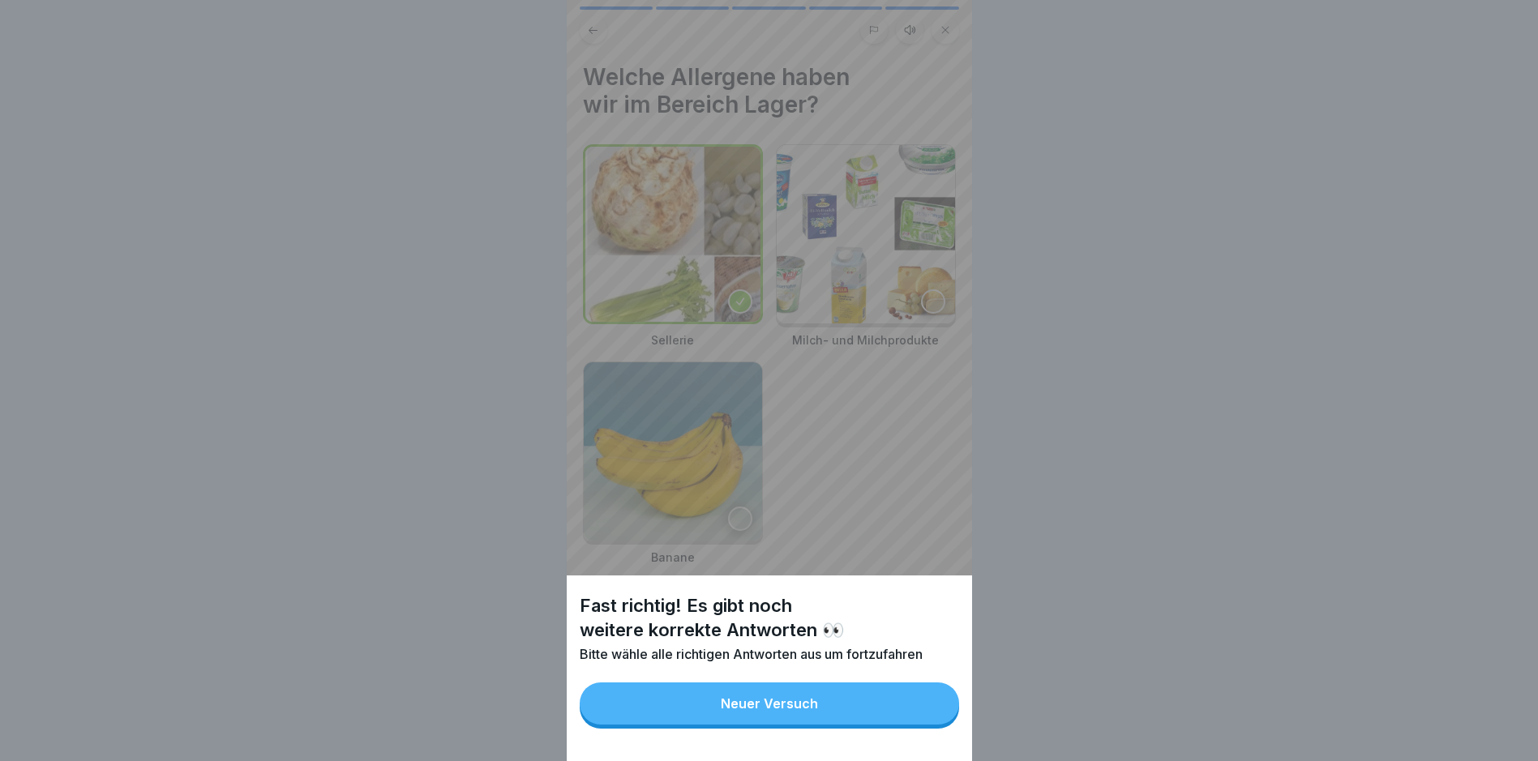
click at [832, 711] on button "Neuer Versuch" at bounding box center [769, 703] width 379 height 42
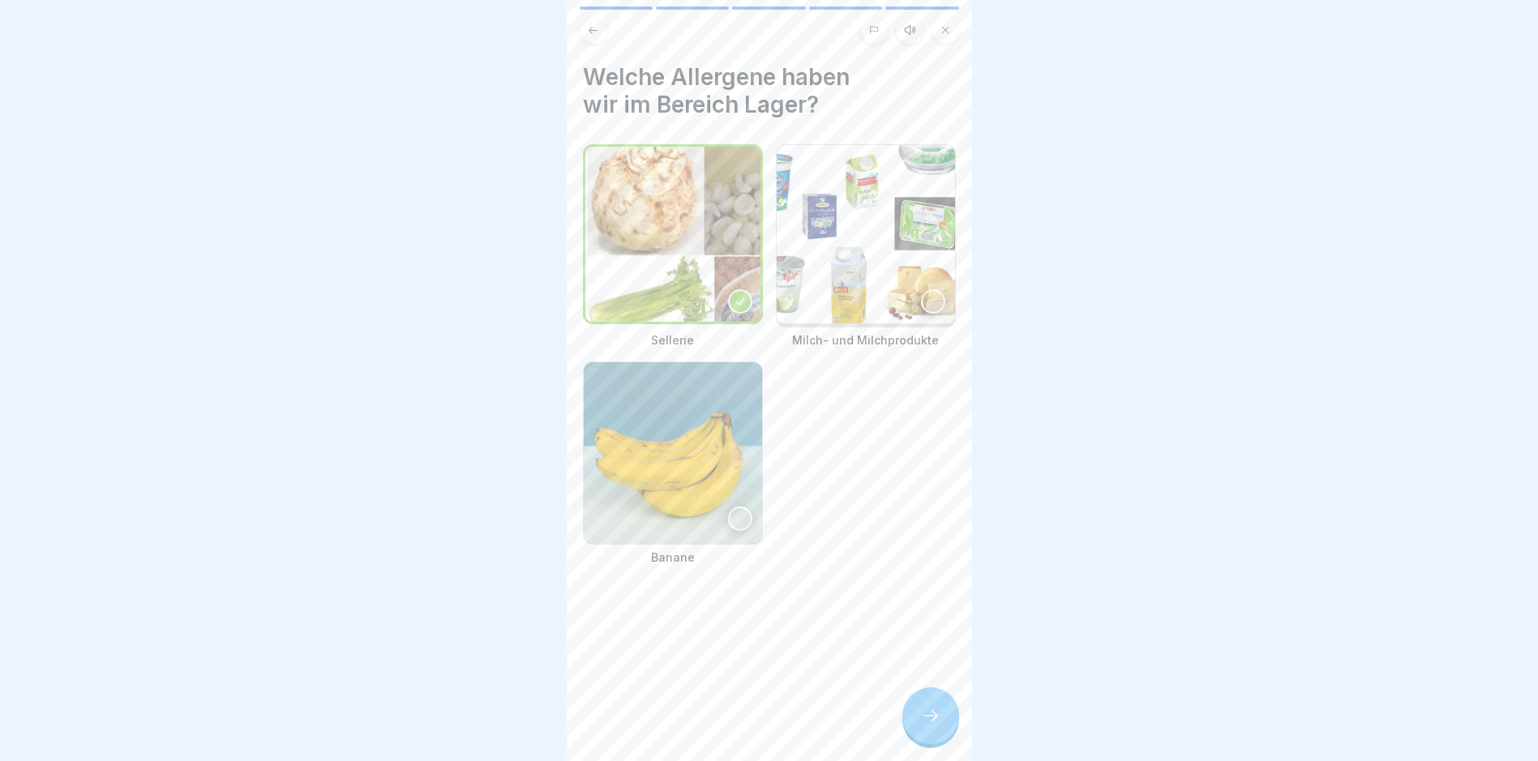
click at [874, 232] on img at bounding box center [865, 234] width 178 height 178
click at [931, 717] on div at bounding box center [930, 715] width 57 height 57
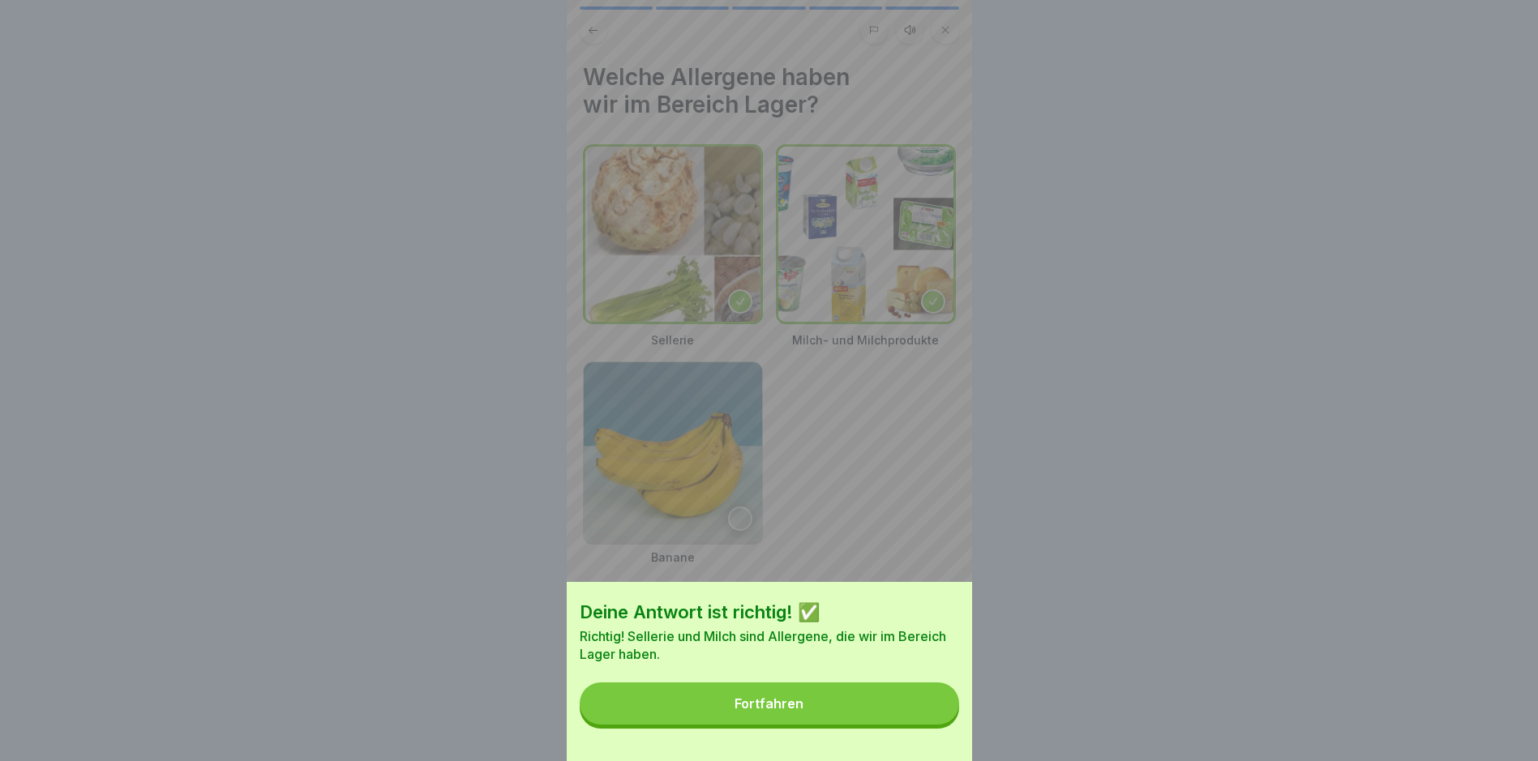
click at [911, 716] on button "Fortfahren" at bounding box center [769, 703] width 379 height 42
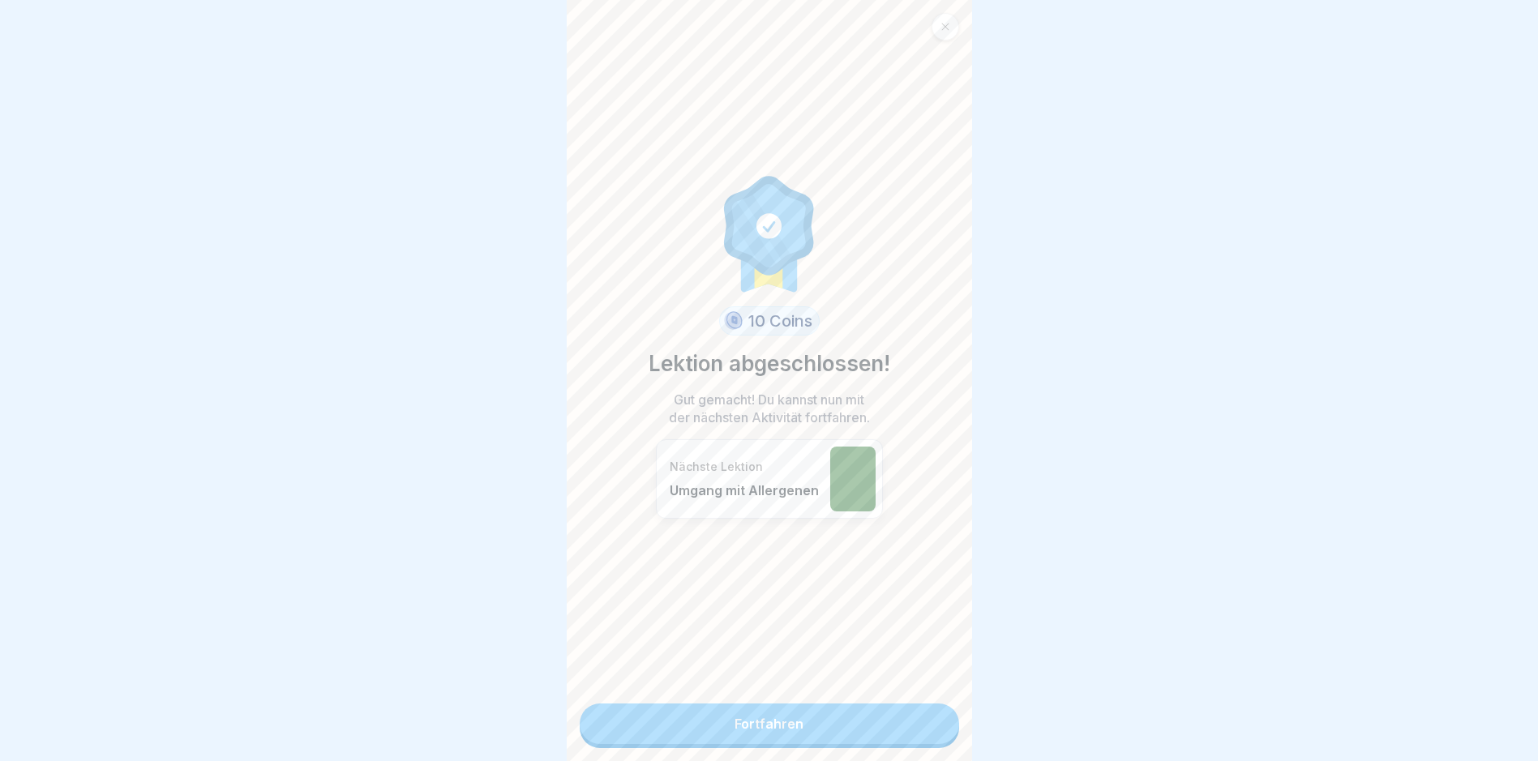
click at [855, 746] on div "10 Coins Lektion abgeschlossen! Gut gemacht! Du kannst nun mit der nächsten Akt…" at bounding box center [769, 380] width 405 height 761
click at [803, 722] on link "Fortfahren" at bounding box center [769, 724] width 379 height 41
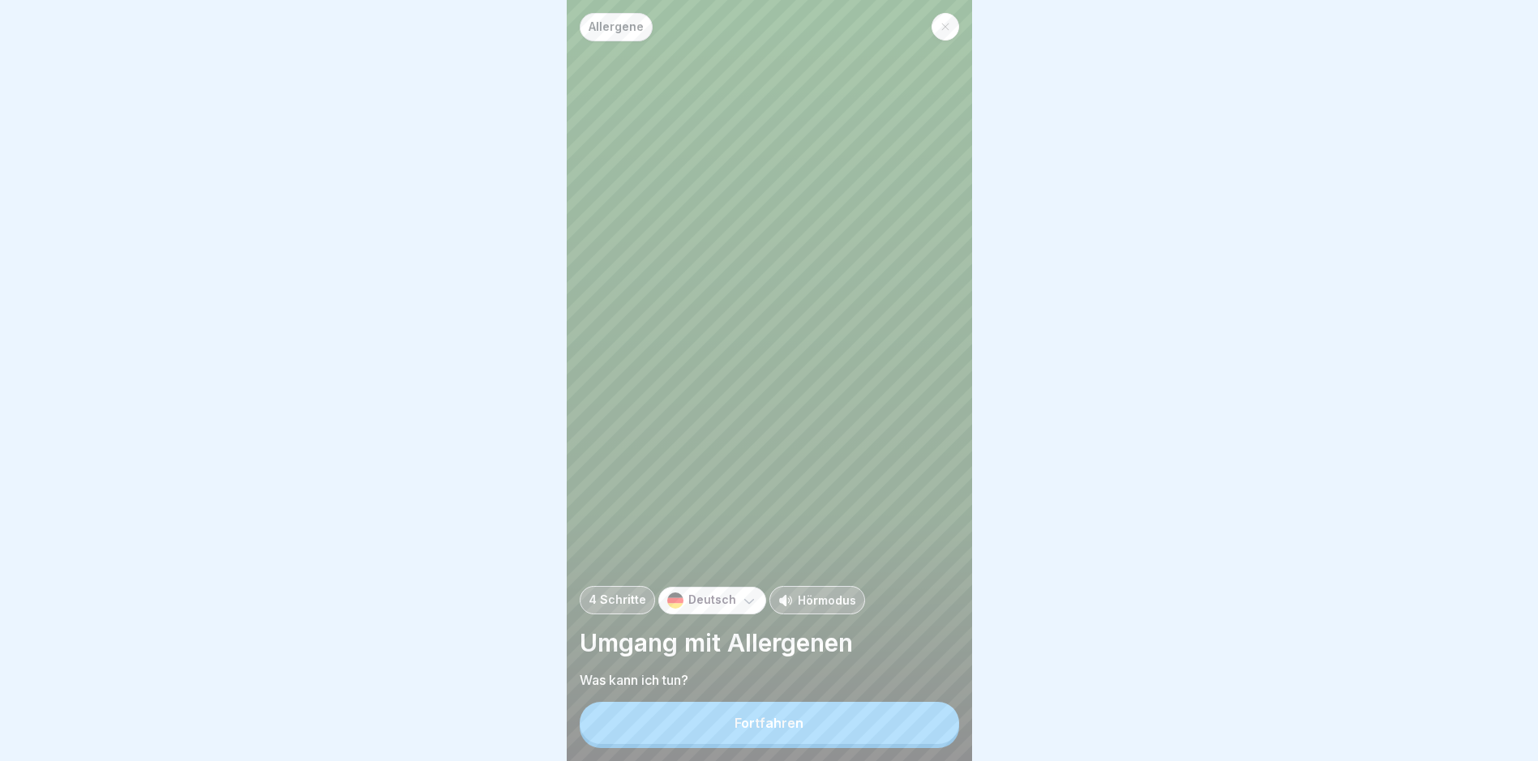
click at [816, 721] on button "Fortfahren" at bounding box center [769, 723] width 379 height 42
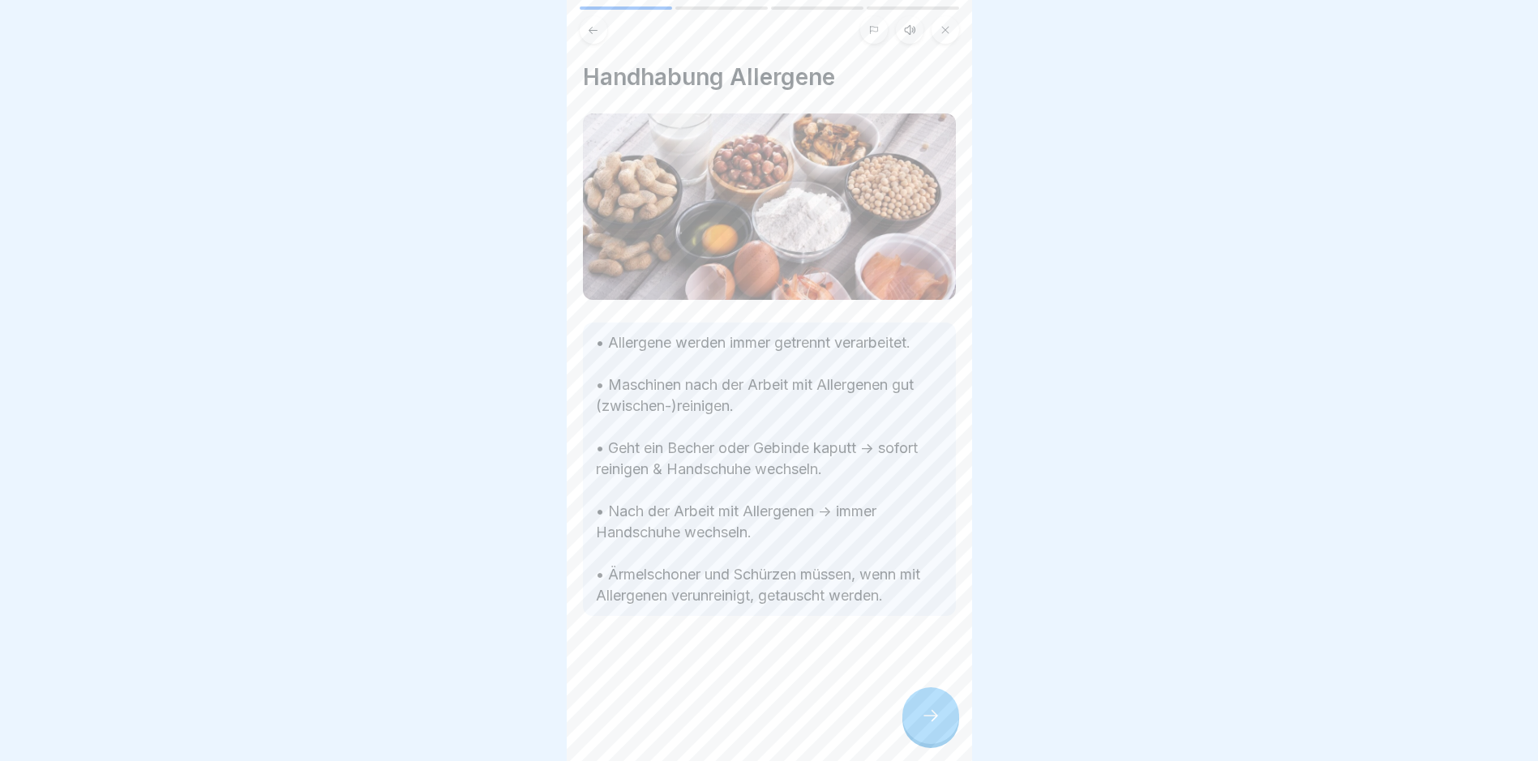
click at [937, 724] on icon at bounding box center [930, 715] width 19 height 19
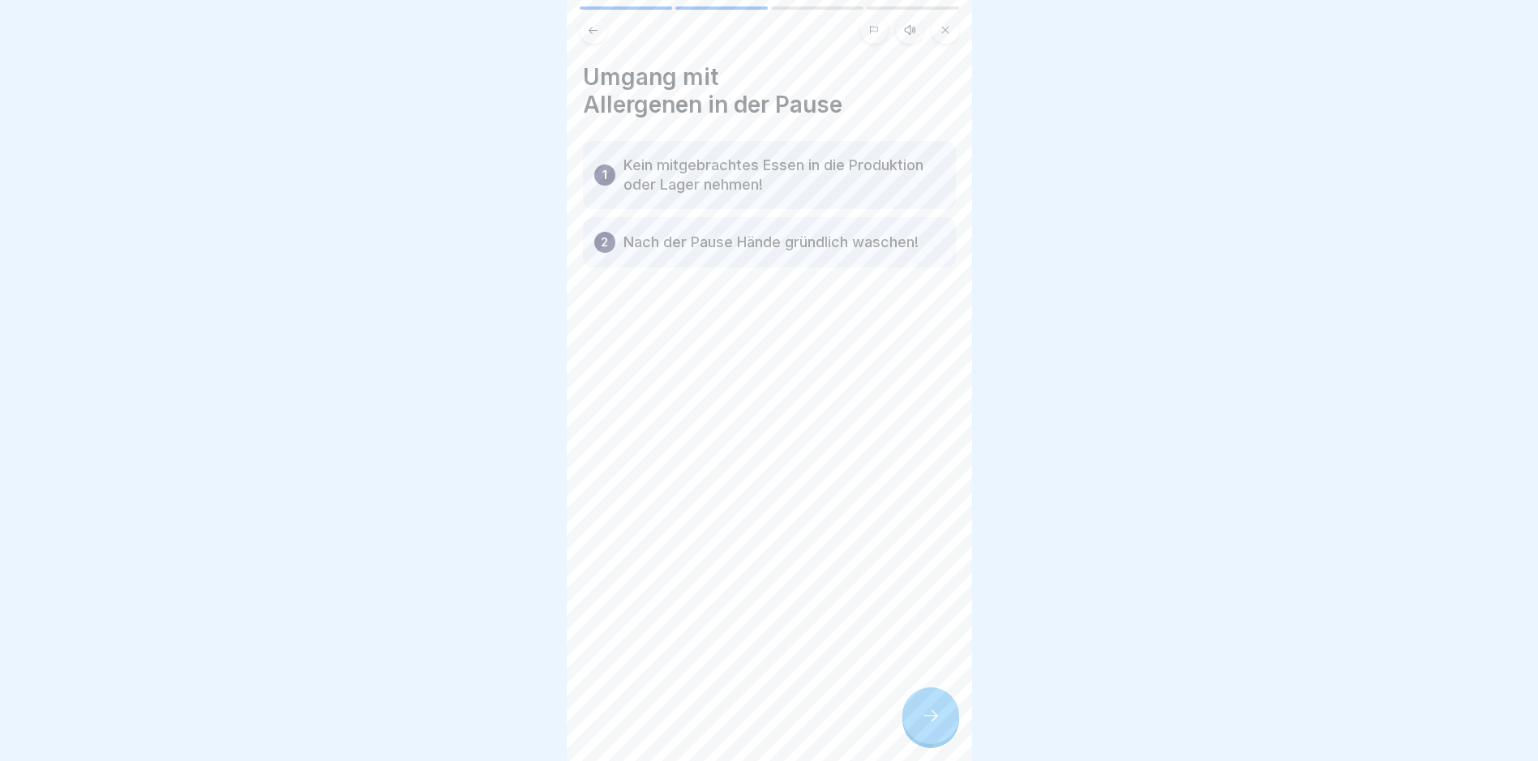
click at [938, 724] on icon at bounding box center [930, 715] width 19 height 19
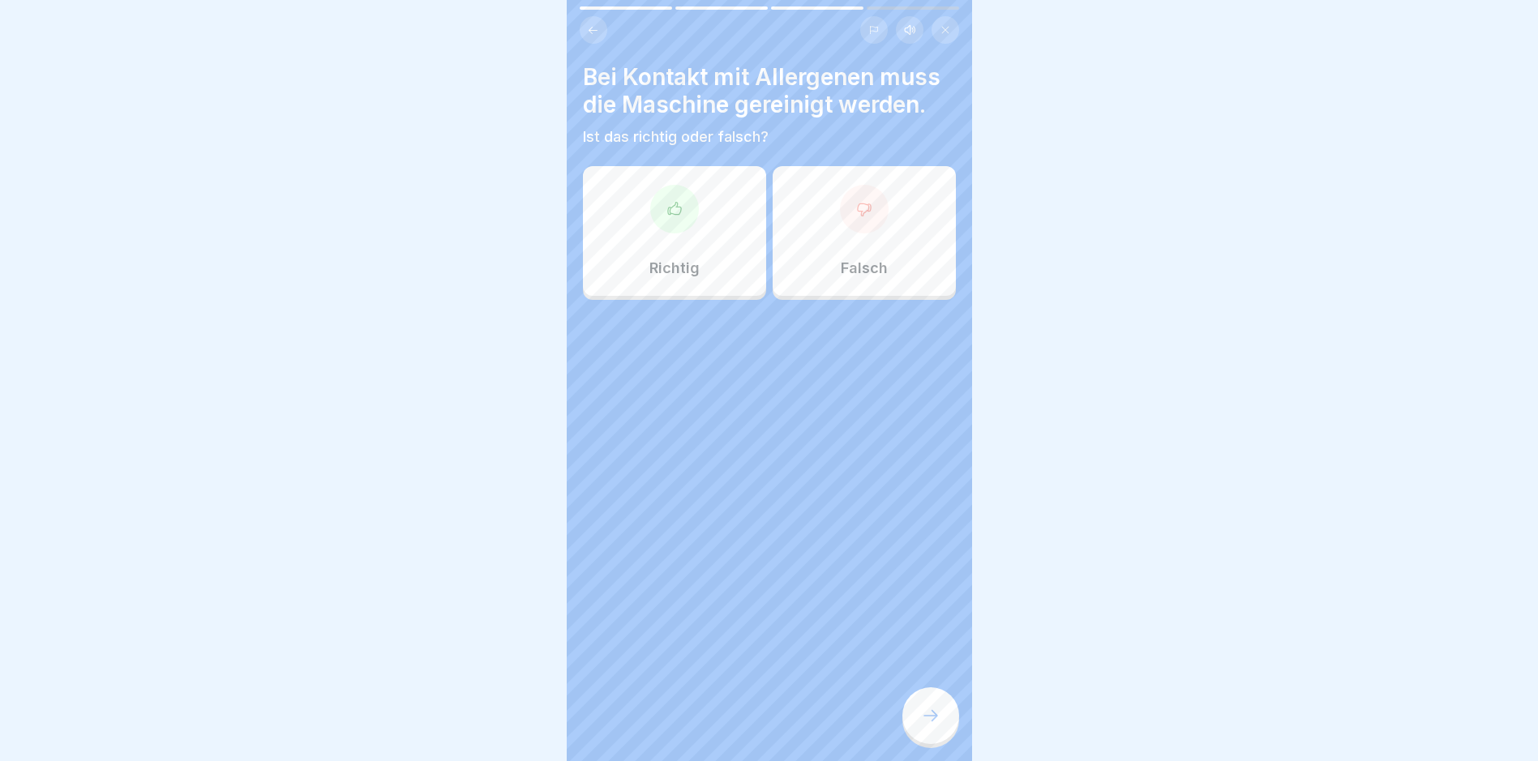
click at [691, 224] on div "Richtig" at bounding box center [674, 231] width 183 height 130
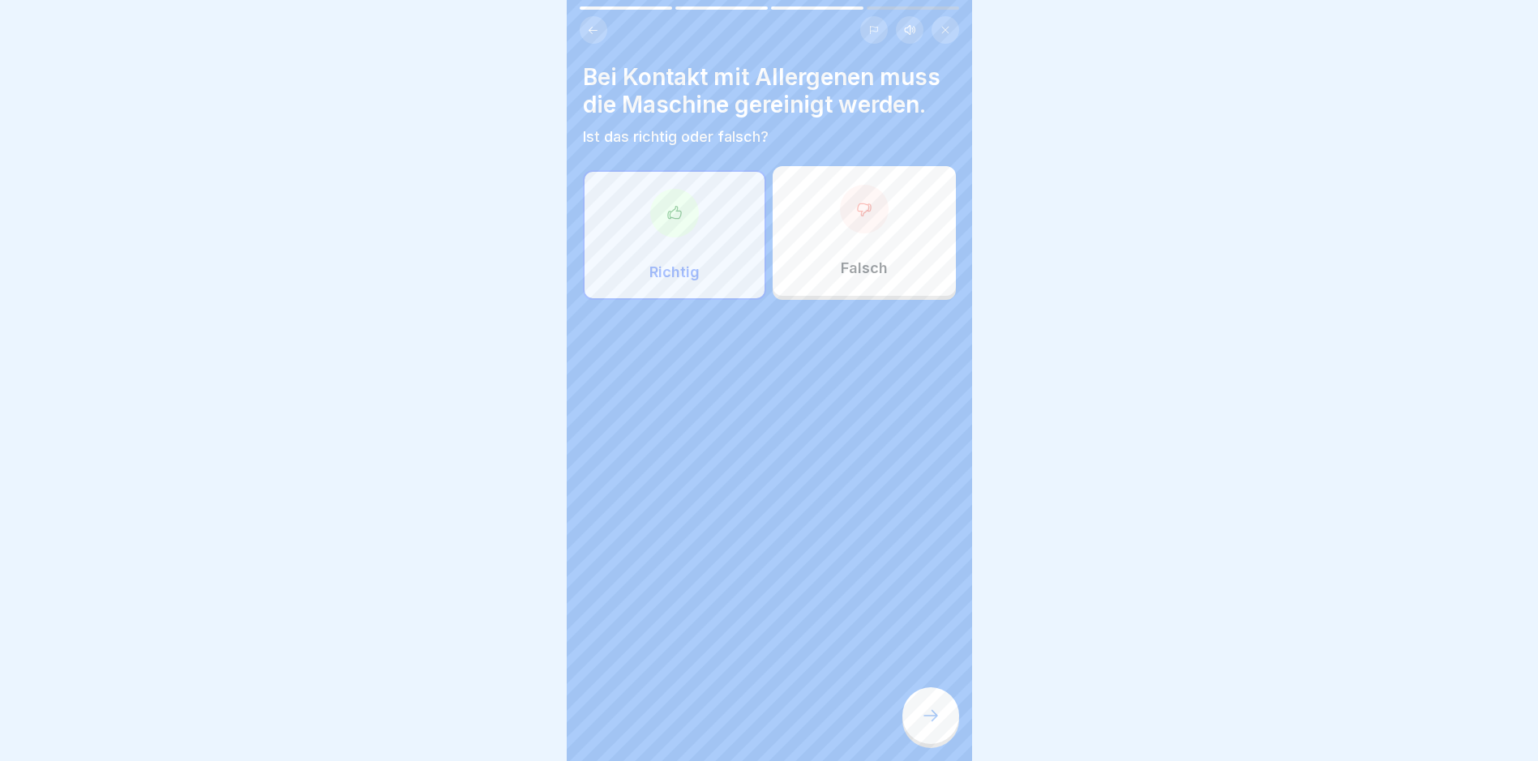
click at [937, 725] on icon at bounding box center [930, 715] width 19 height 19
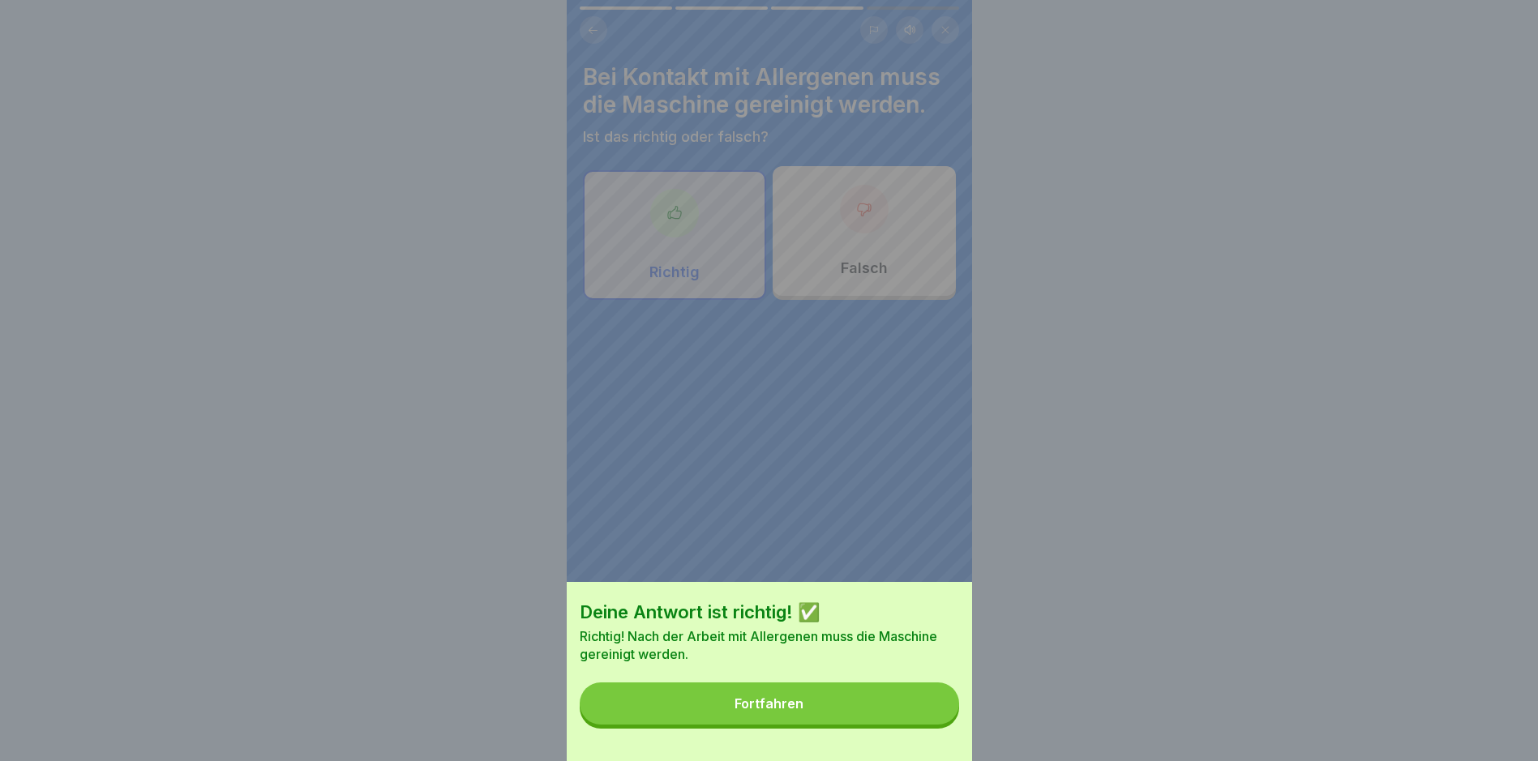
click at [937, 725] on button "Fortfahren" at bounding box center [769, 703] width 379 height 42
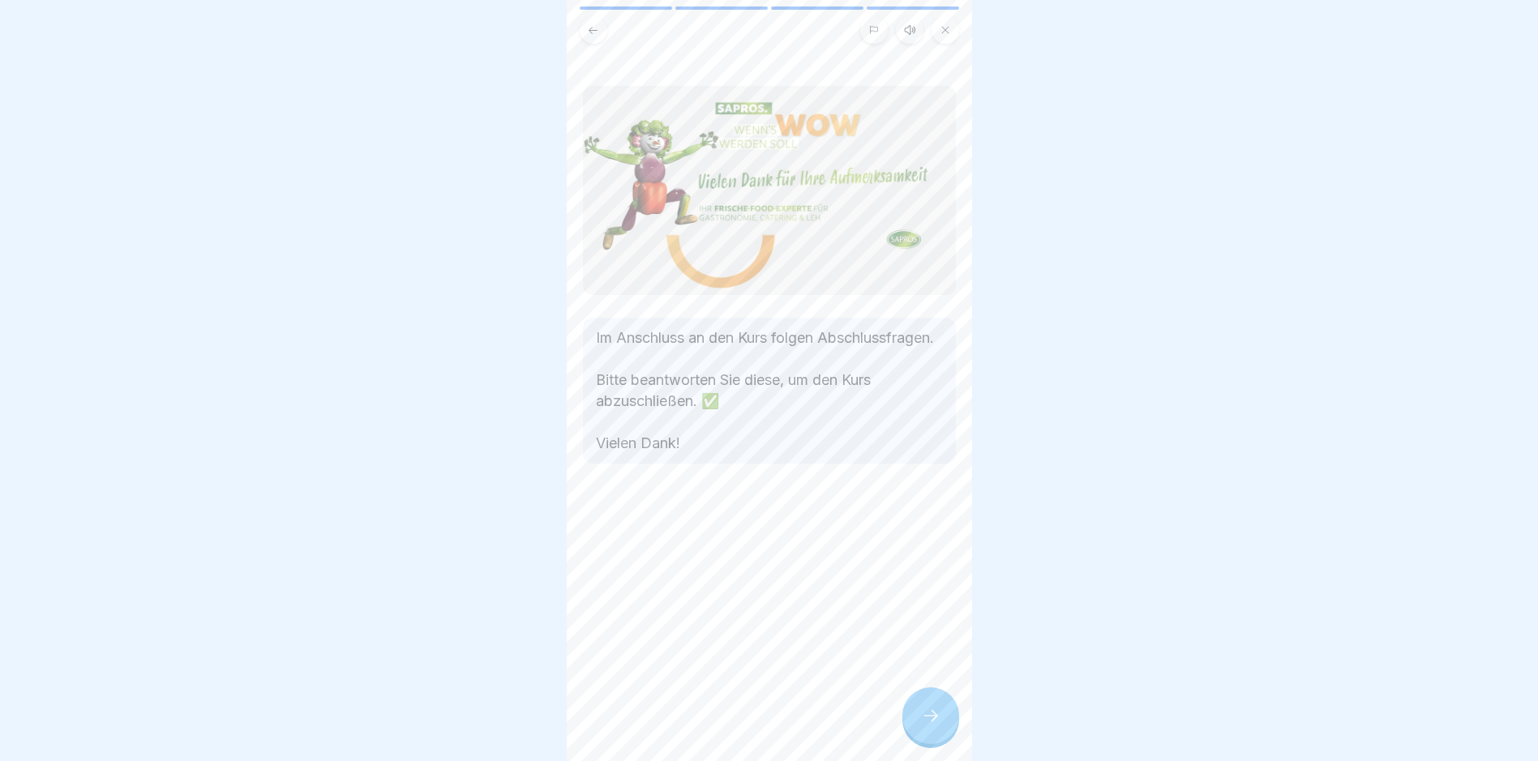
click at [937, 725] on icon at bounding box center [930, 715] width 19 height 19
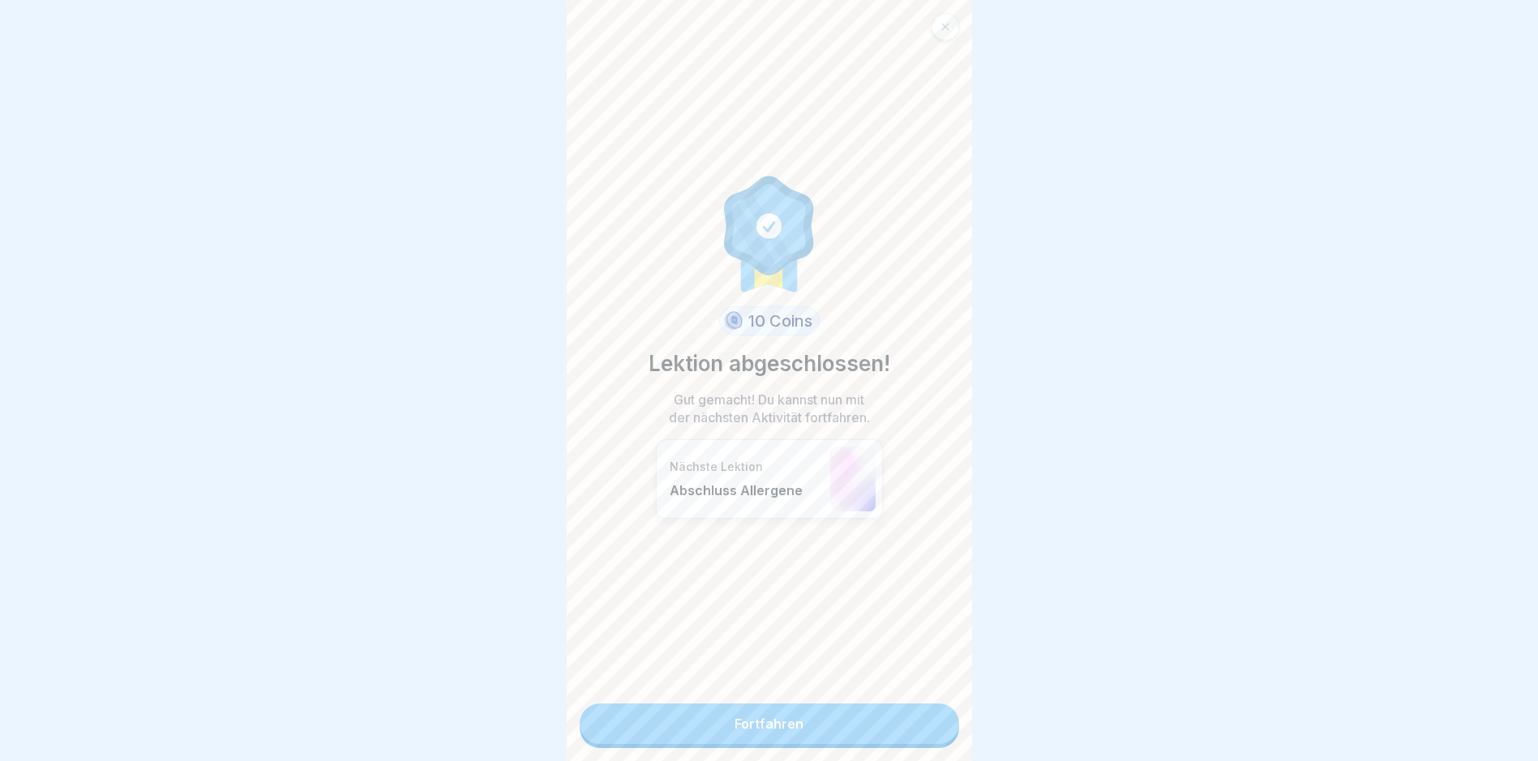
click at [852, 737] on link "Fortfahren" at bounding box center [769, 724] width 379 height 41
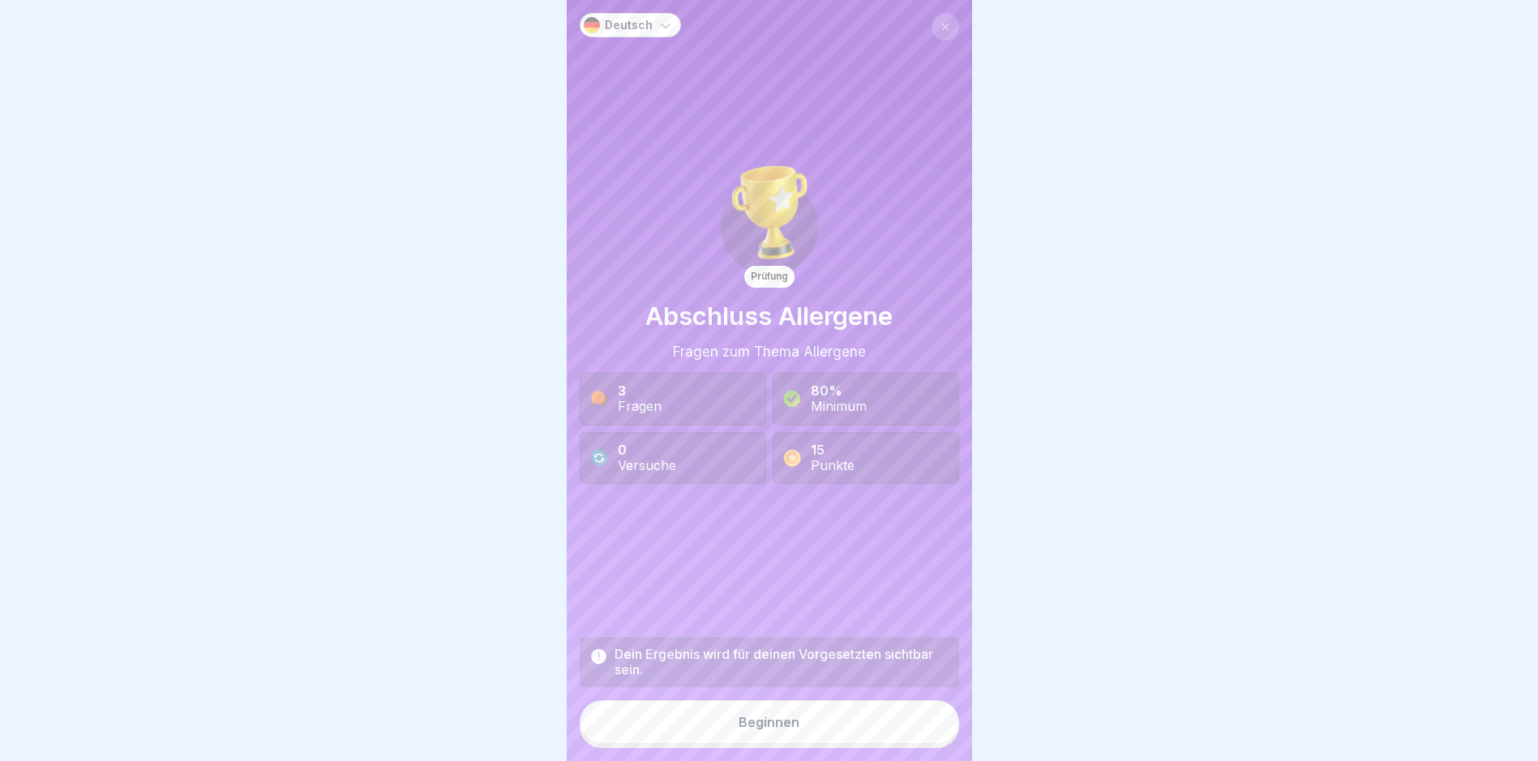
click at [853, 735] on button "Beginnen" at bounding box center [769, 722] width 379 height 44
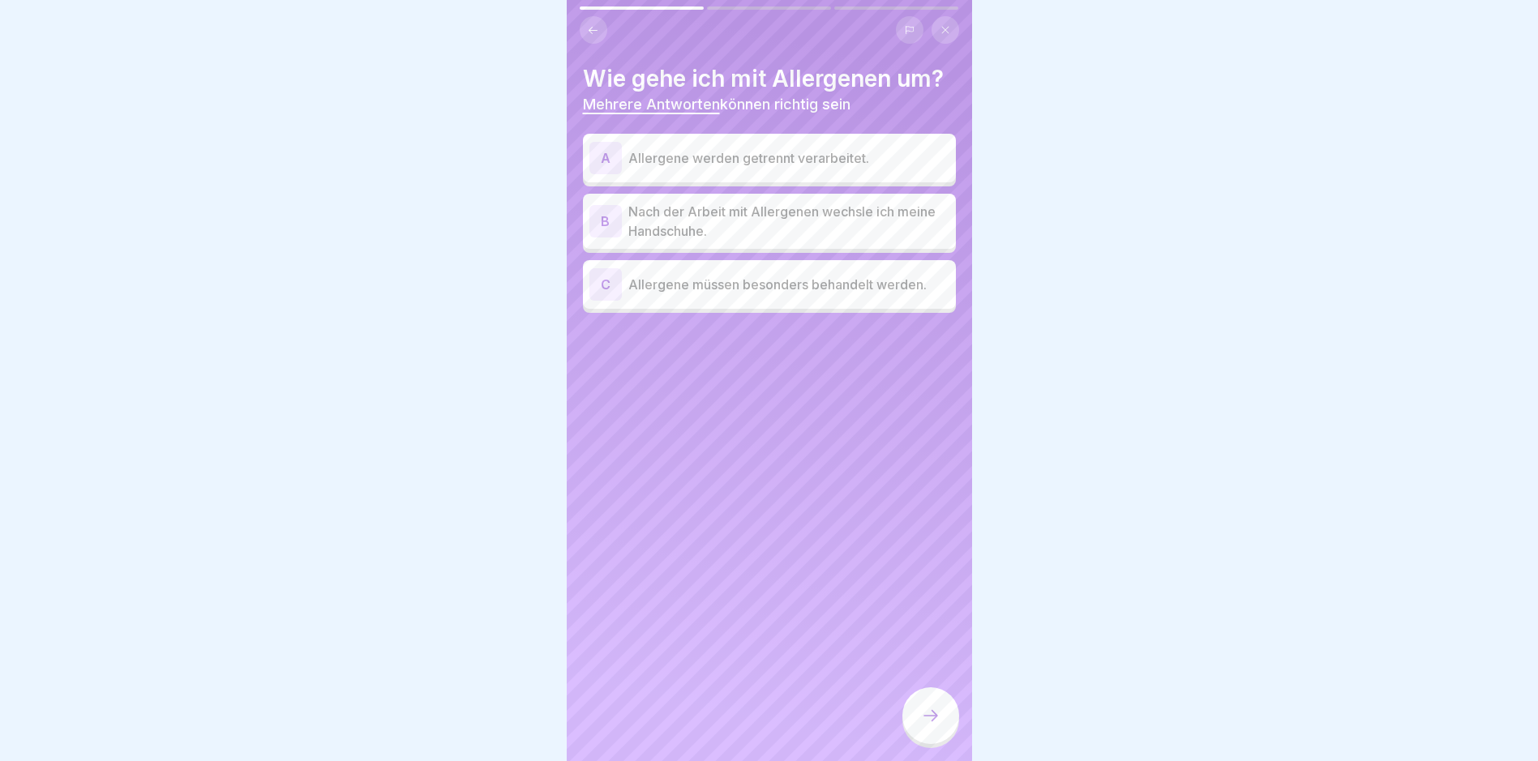
click at [755, 171] on div "A Allergene werden getrennt verarbeitet." at bounding box center [769, 158] width 360 height 32
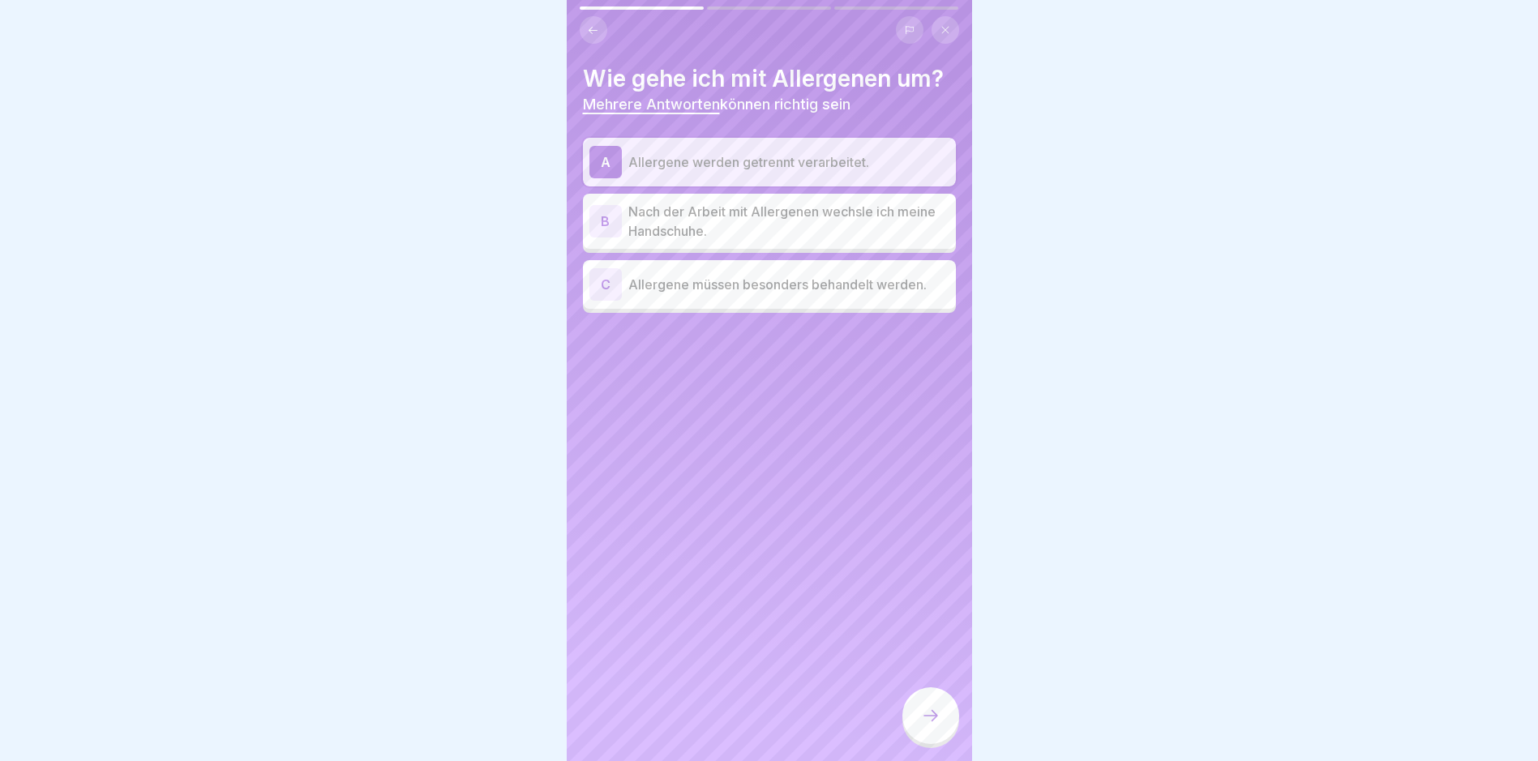
click at [764, 234] on p "Nach der Arbeit mit Allergenen wechsle ich meine Handschuhe." at bounding box center [788, 221] width 321 height 39
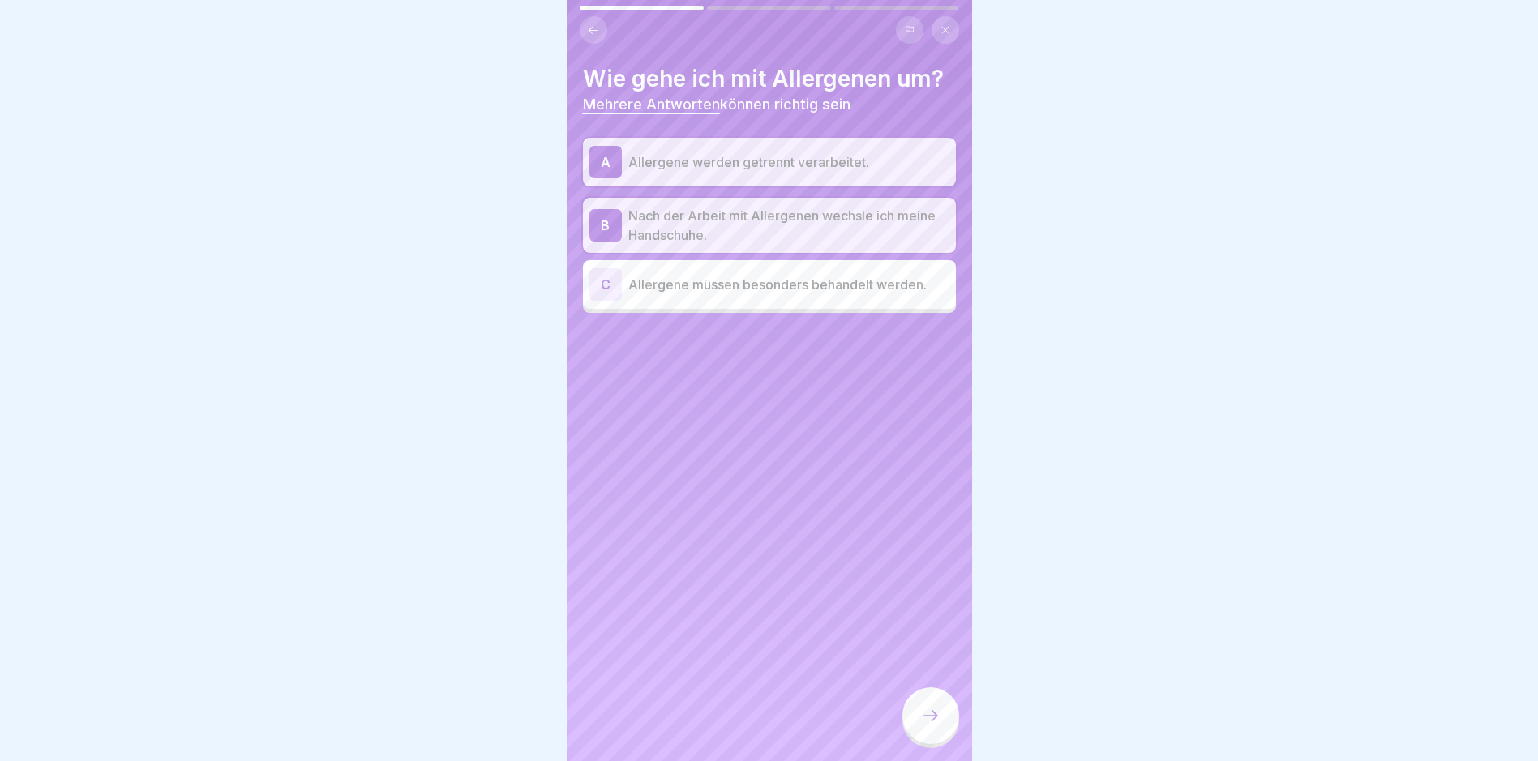
click at [806, 298] on div "C Allergene müssen besonders behandelt werden." at bounding box center [769, 284] width 360 height 32
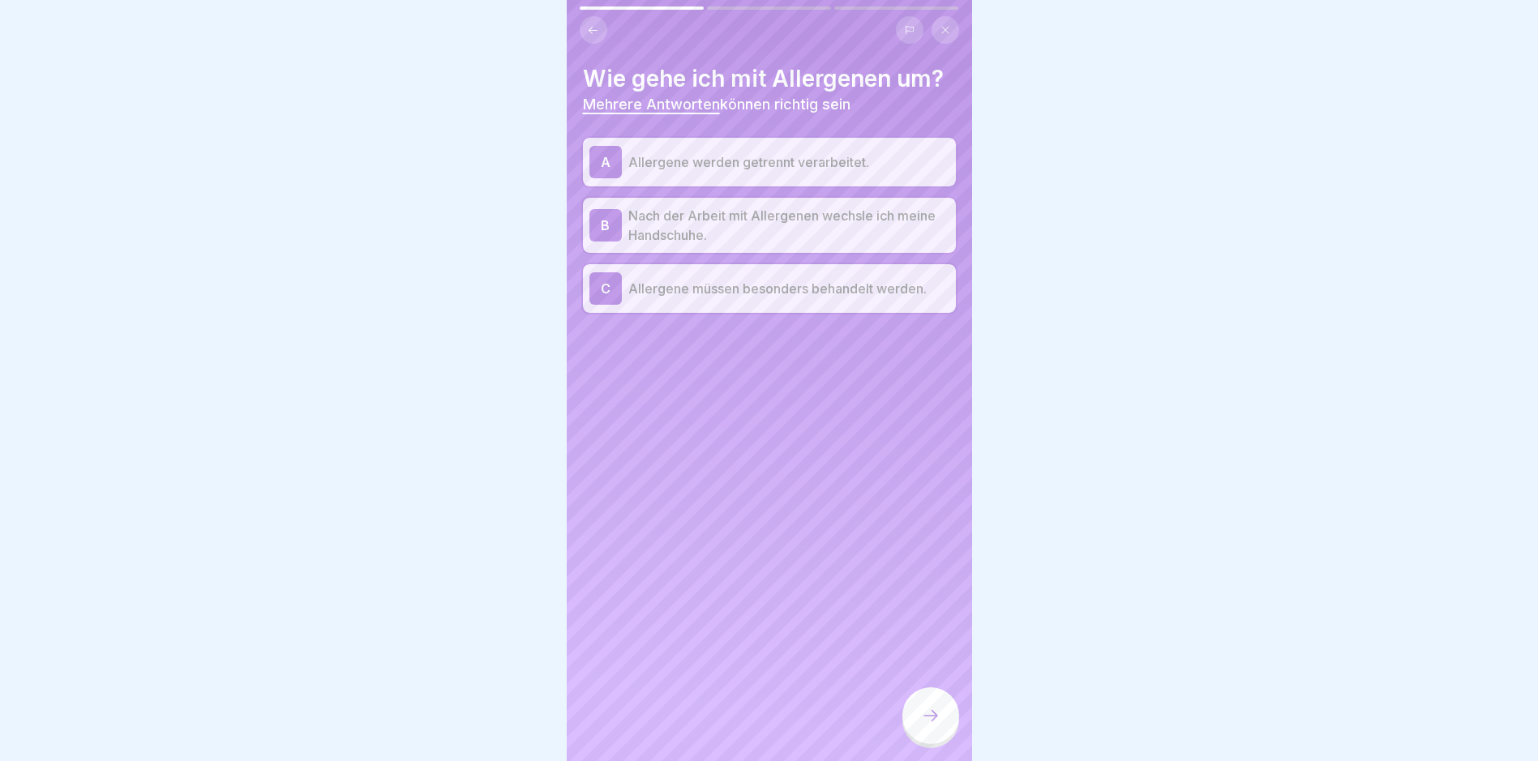
click at [941, 726] on div at bounding box center [930, 715] width 57 height 57
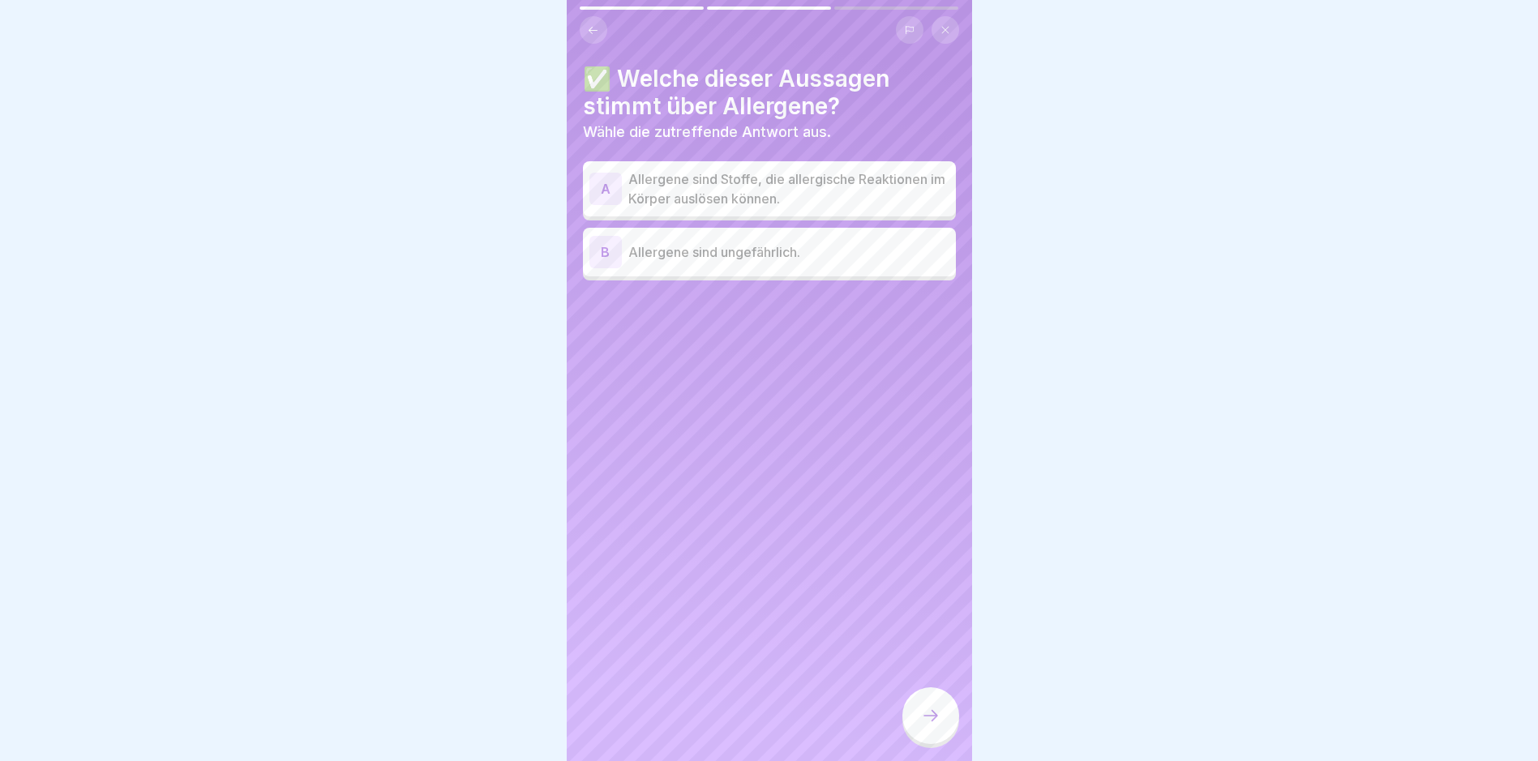
click at [751, 199] on p "Allergene sind Stoffe, die allergische Reaktionen im Körper auslösen können." at bounding box center [788, 188] width 321 height 39
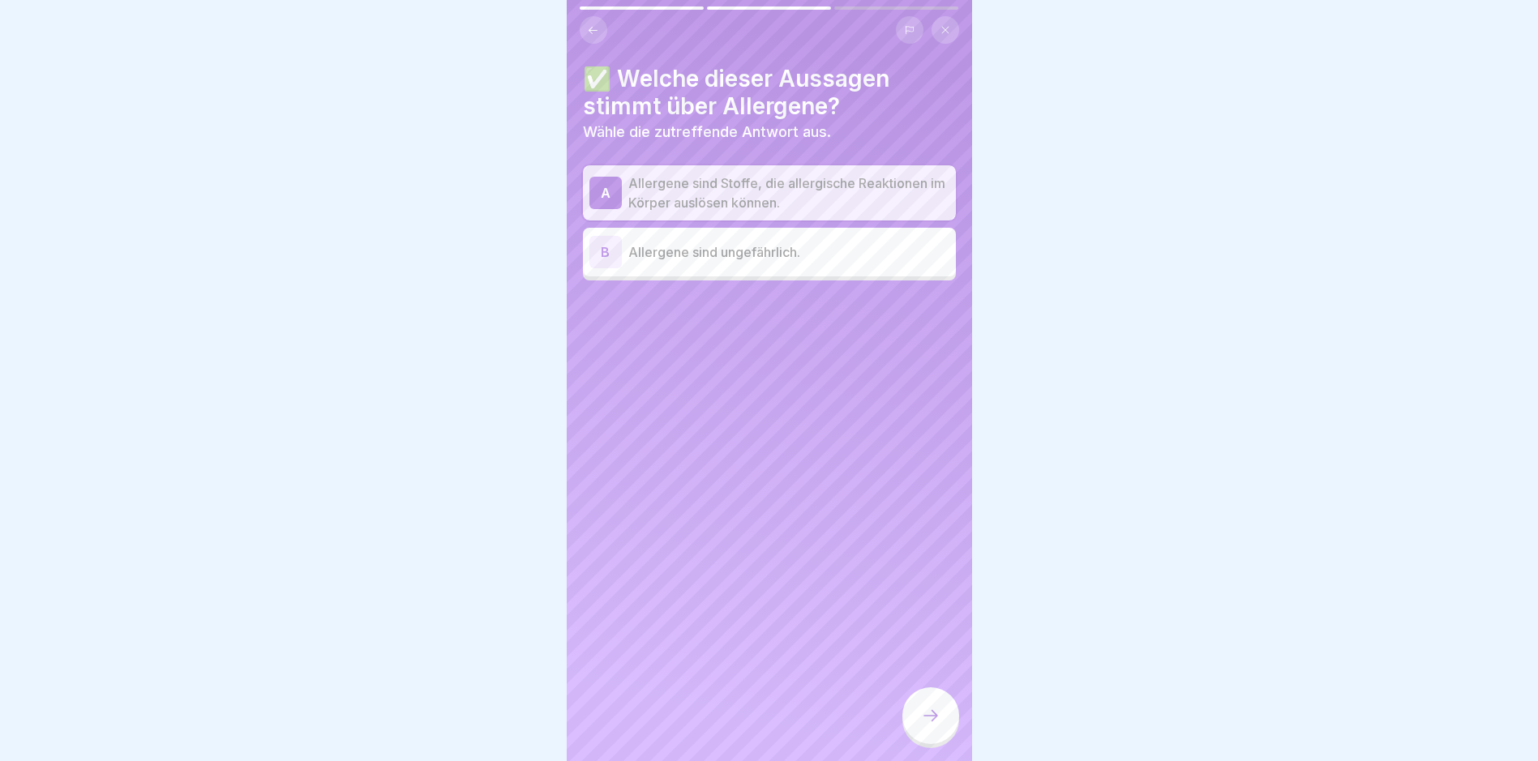
click at [919, 731] on div at bounding box center [930, 715] width 57 height 57
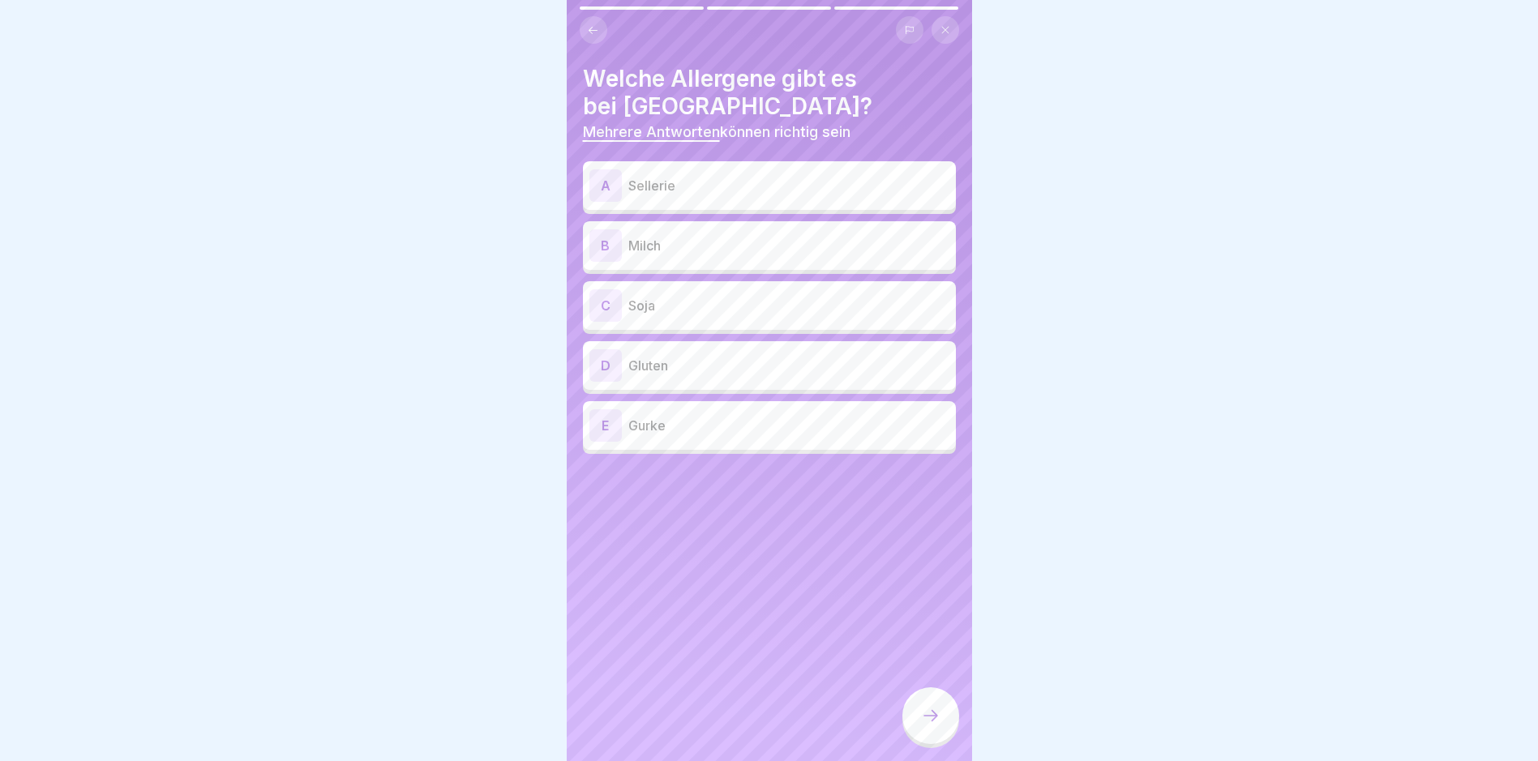
click at [666, 180] on p "Sellerie" at bounding box center [788, 185] width 321 height 19
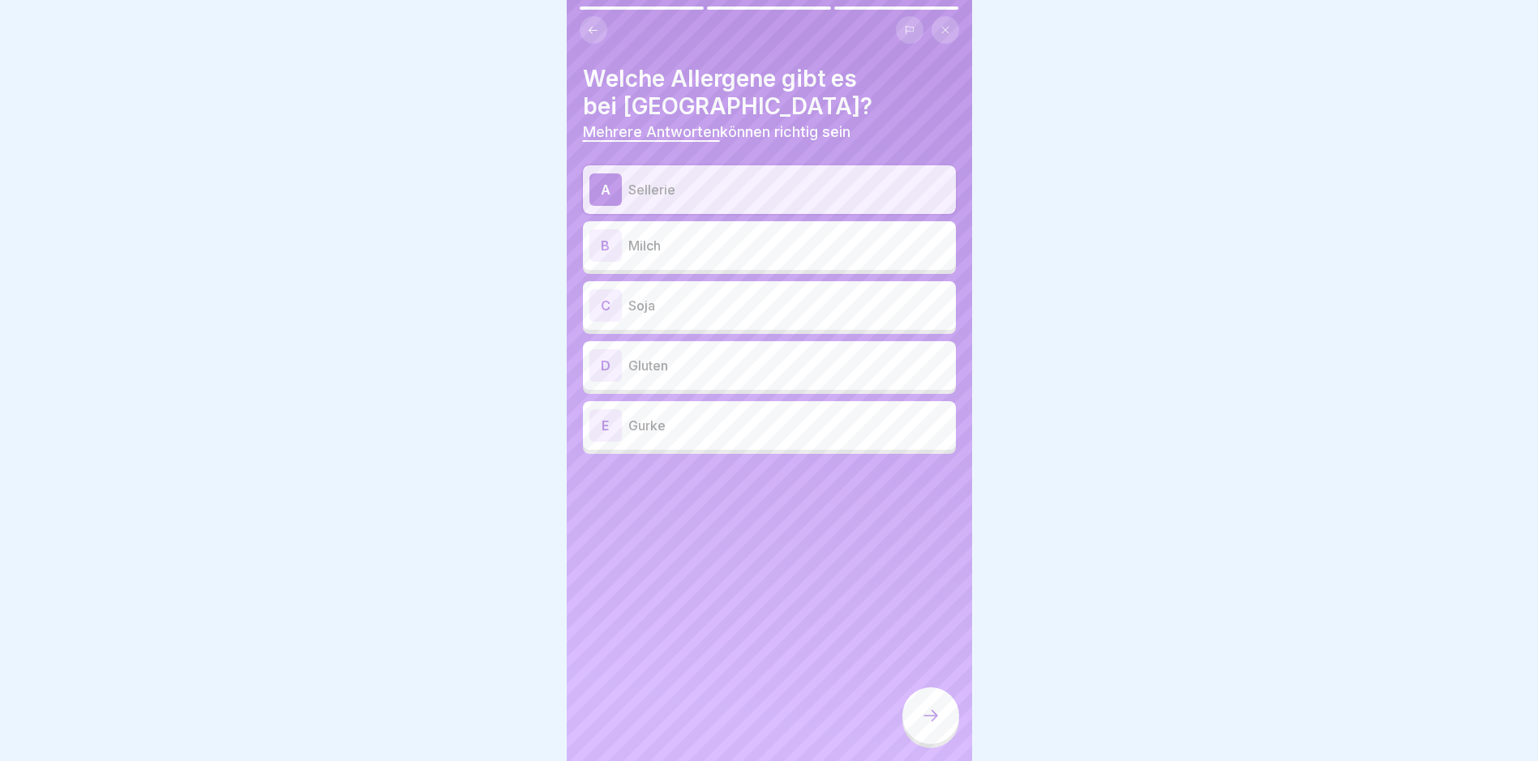
click at [682, 238] on p "Milch" at bounding box center [788, 245] width 321 height 19
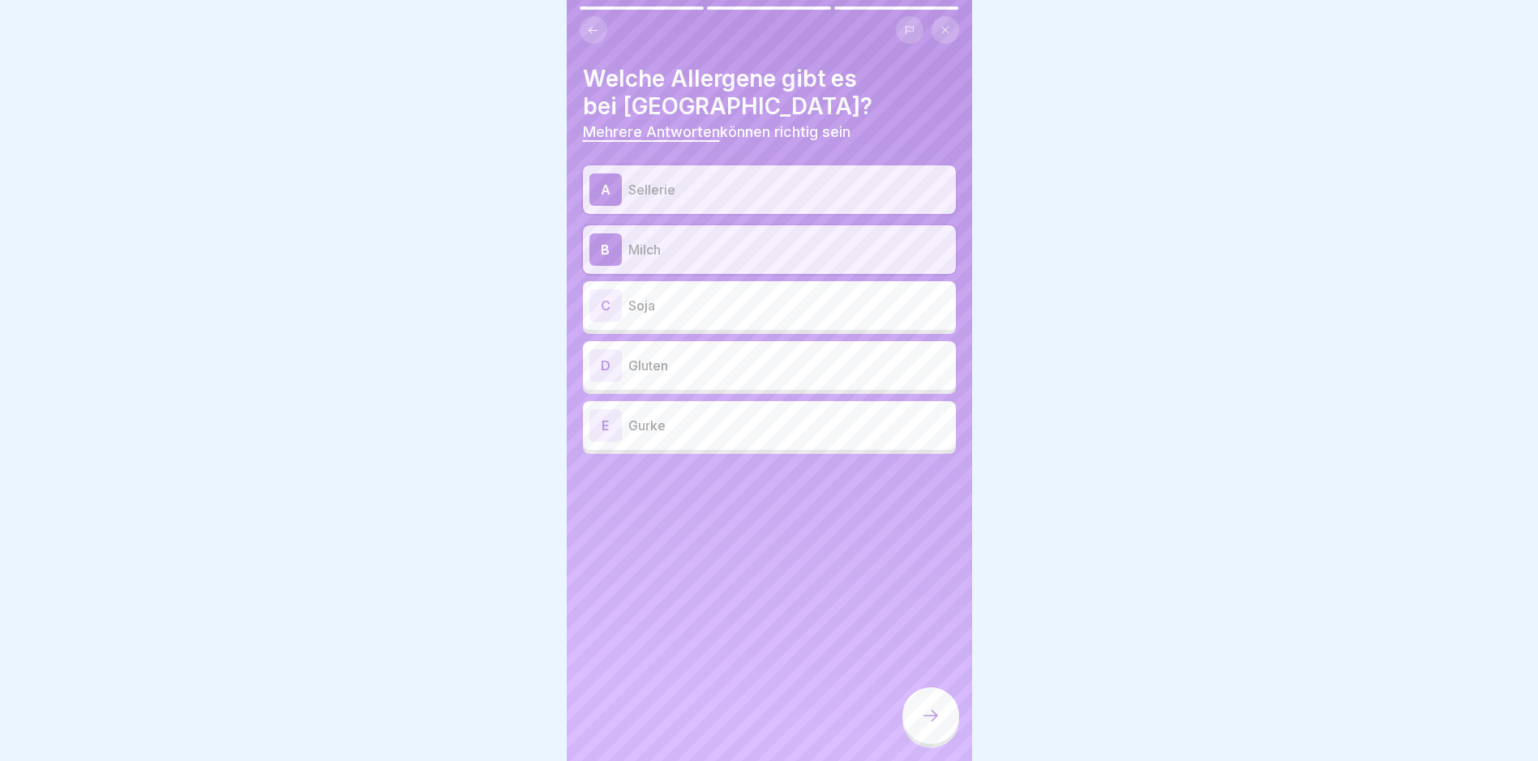
click at [661, 293] on div "C Soja" at bounding box center [769, 305] width 360 height 32
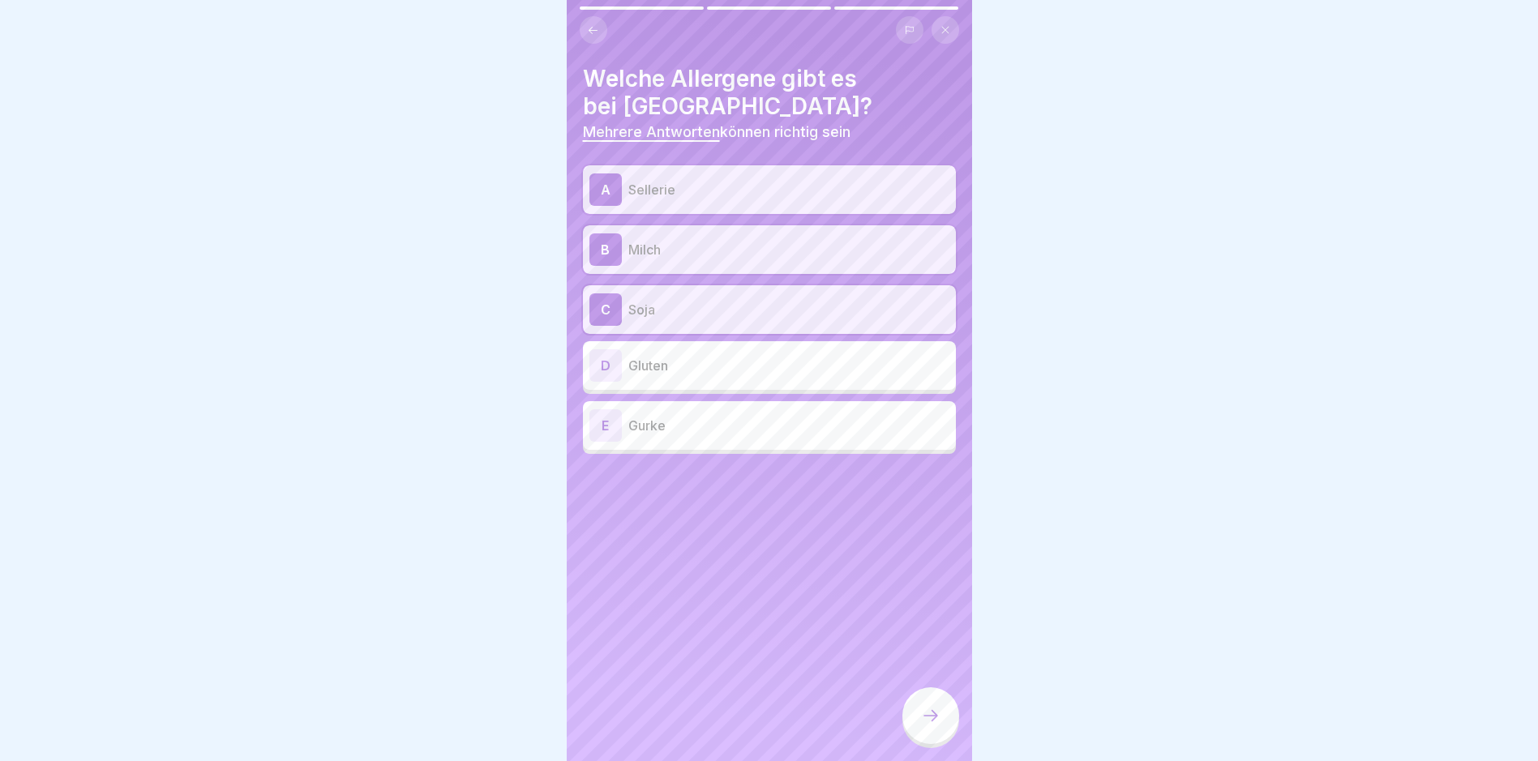
click at [680, 356] on p "Gluten" at bounding box center [788, 365] width 321 height 19
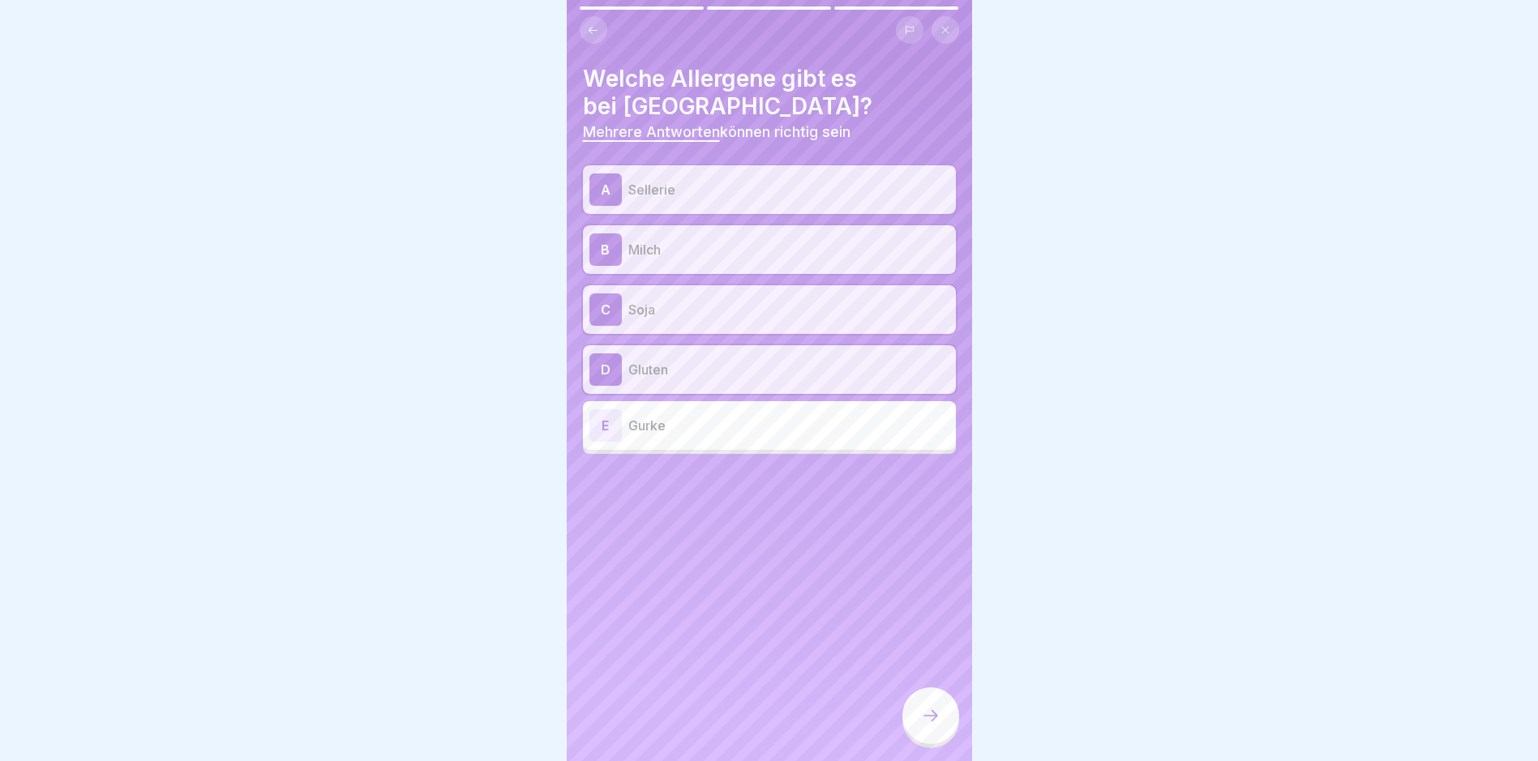
click at [940, 735] on div at bounding box center [930, 715] width 57 height 57
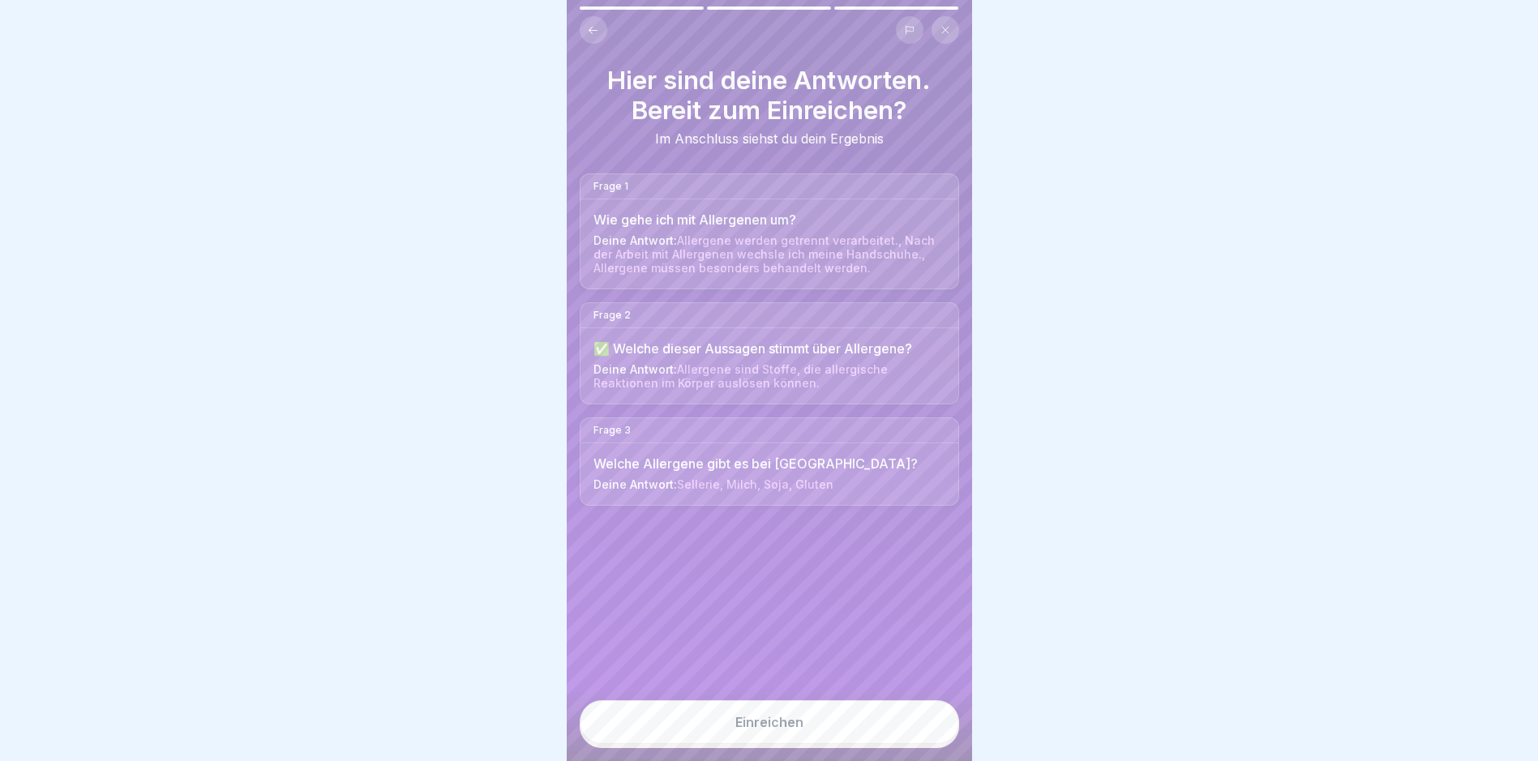
click at [881, 734] on button "Einreichen" at bounding box center [769, 722] width 379 height 44
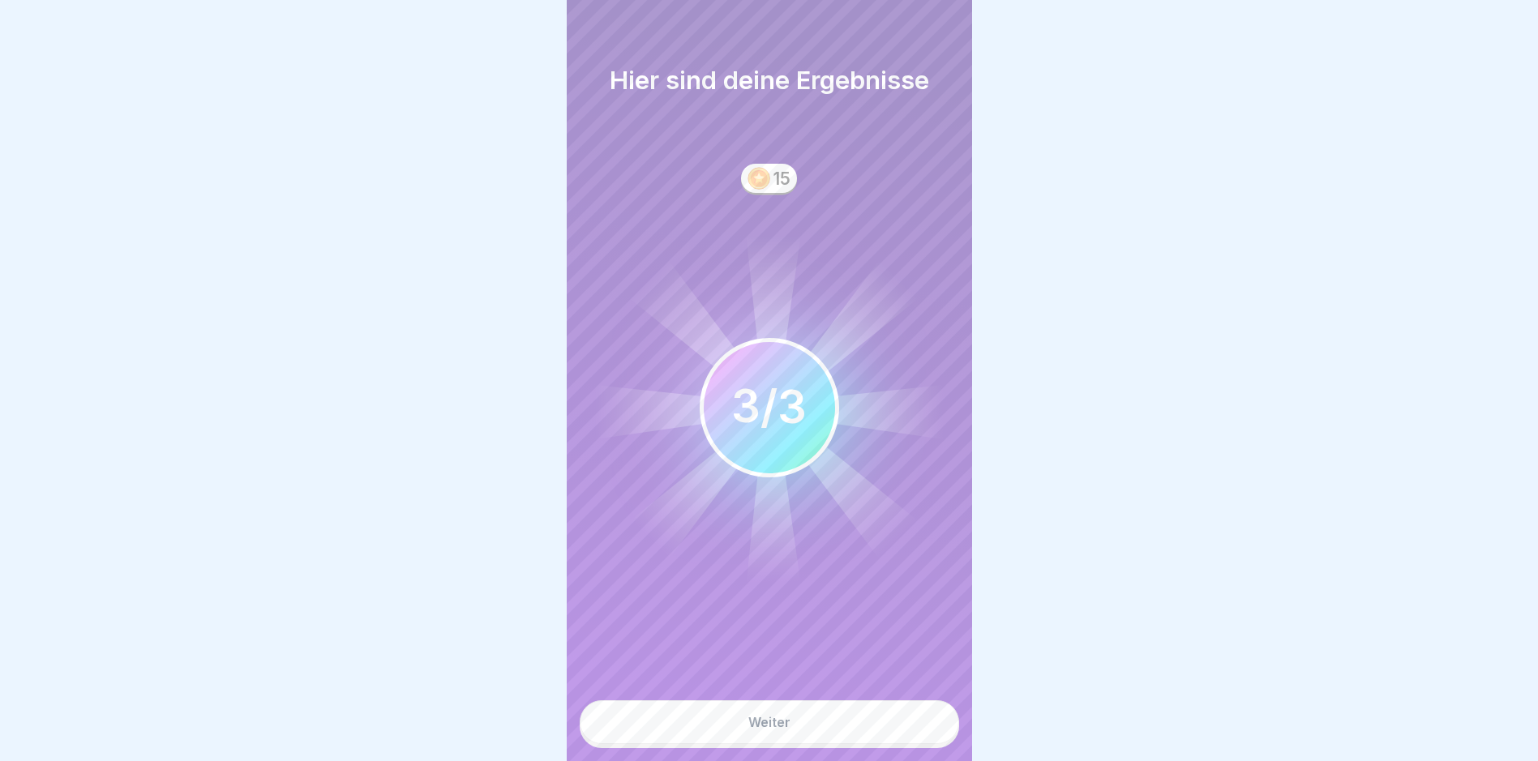
click at [866, 734] on button "Weiter" at bounding box center [769, 722] width 379 height 44
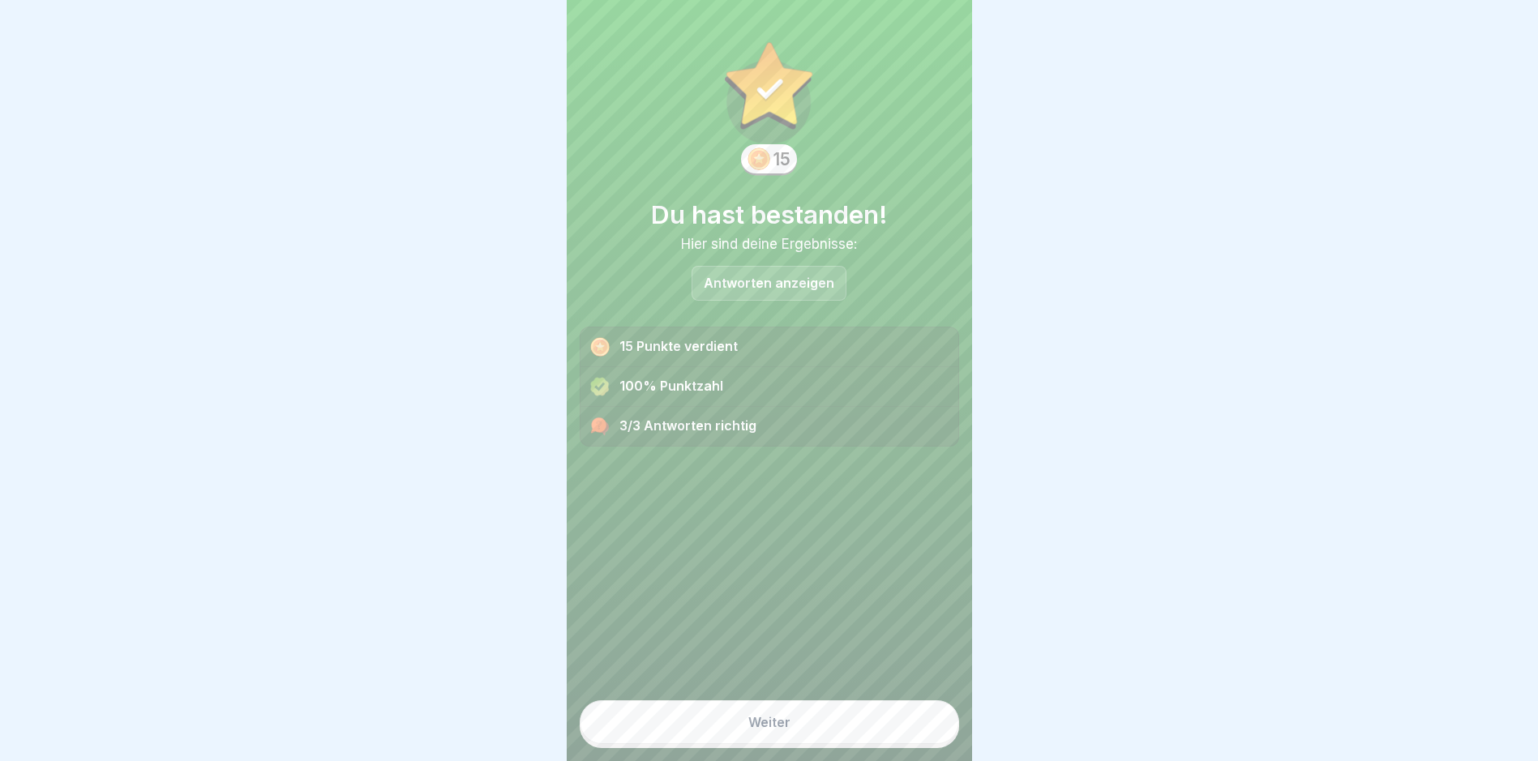
click at [809, 736] on button "Weiter" at bounding box center [769, 722] width 379 height 44
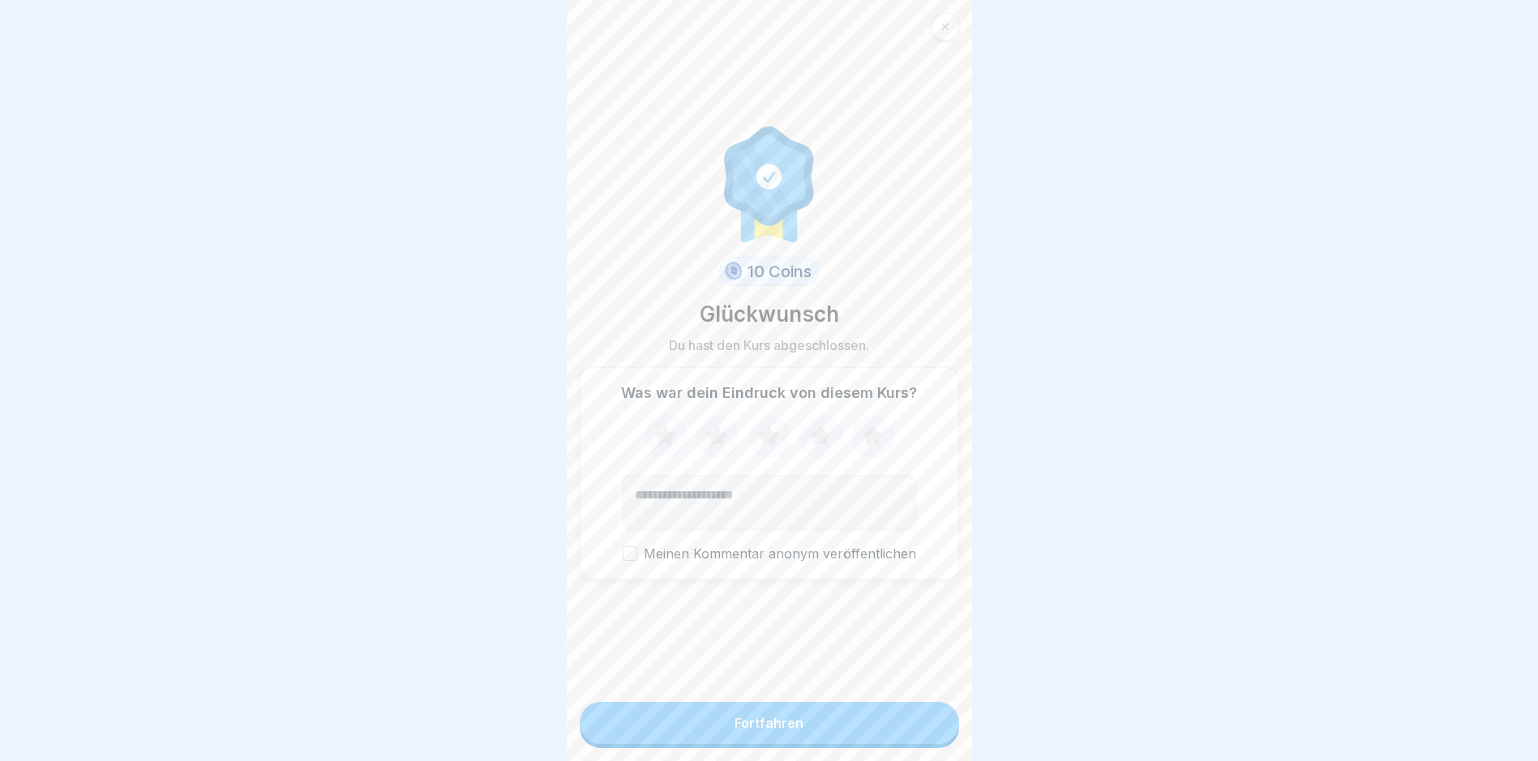
click at [868, 442] on icon at bounding box center [872, 436] width 21 height 20
click at [818, 743] on button "Fortfahren" at bounding box center [769, 723] width 379 height 42
click at [816, 740] on button "Fortfahren" at bounding box center [769, 723] width 379 height 42
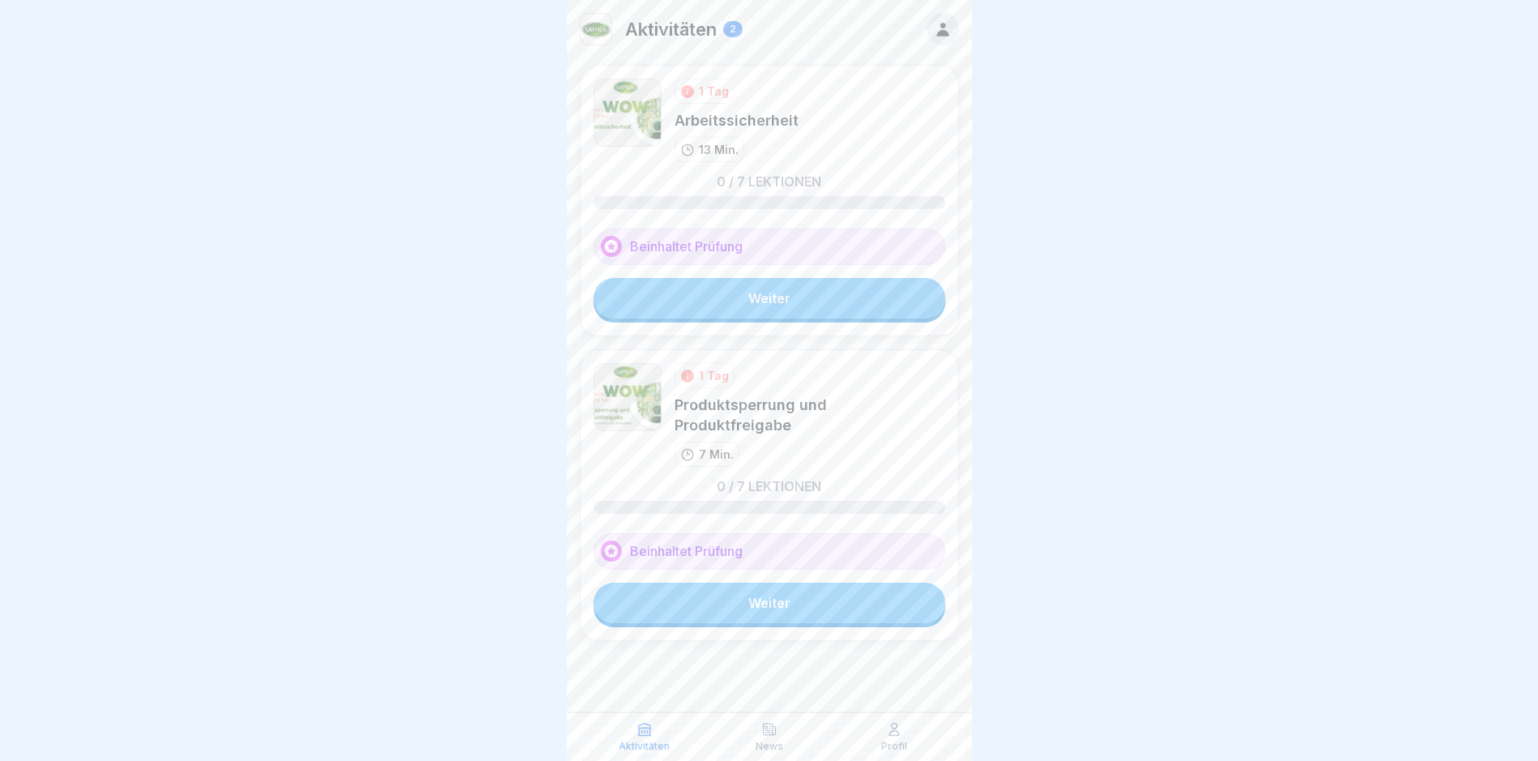
click at [811, 296] on link "Weiter" at bounding box center [769, 298] width 352 height 41
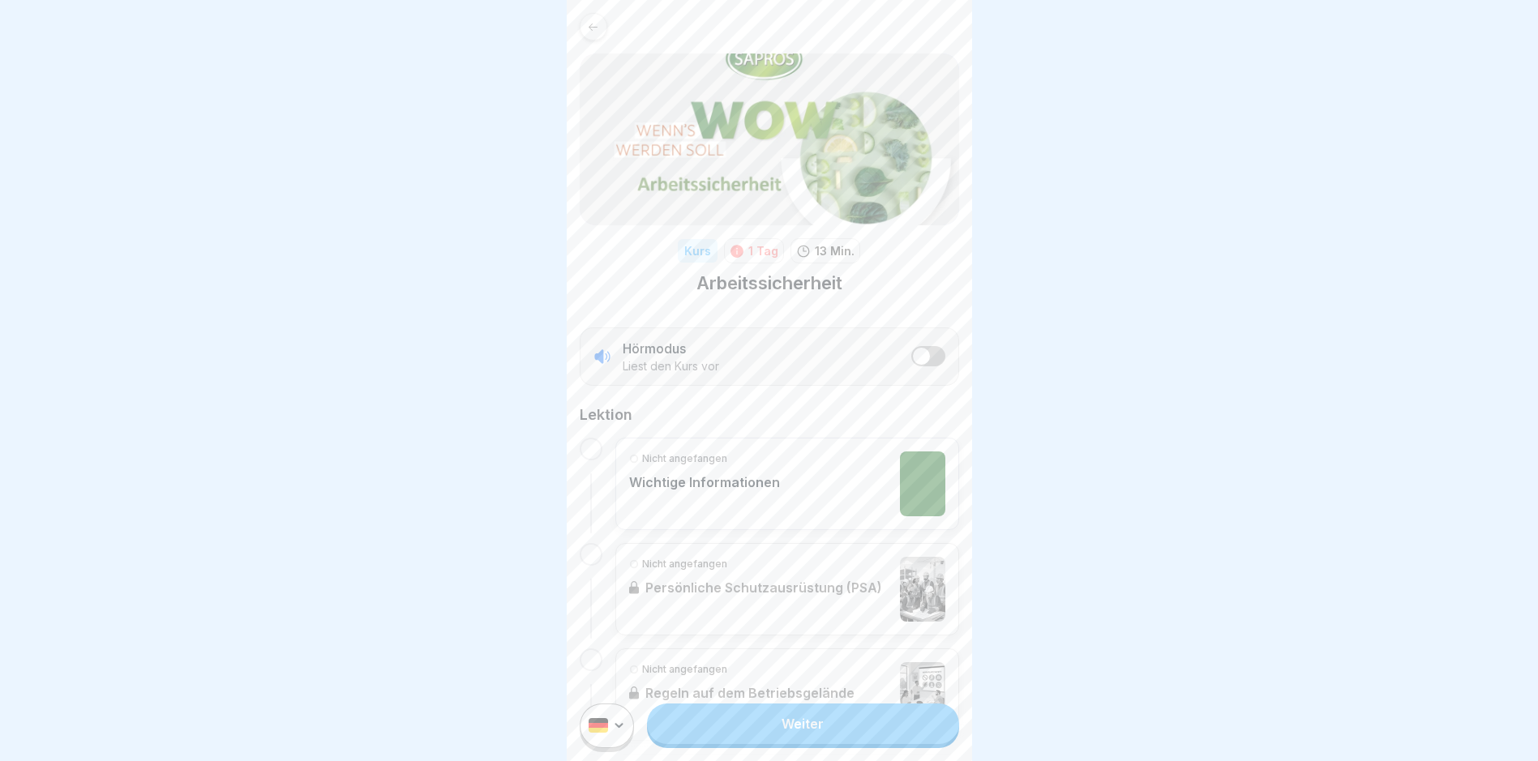
click at [847, 759] on div "Weiter" at bounding box center [769, 726] width 405 height 71
click at [849, 744] on link "Weiter" at bounding box center [802, 724] width 311 height 41
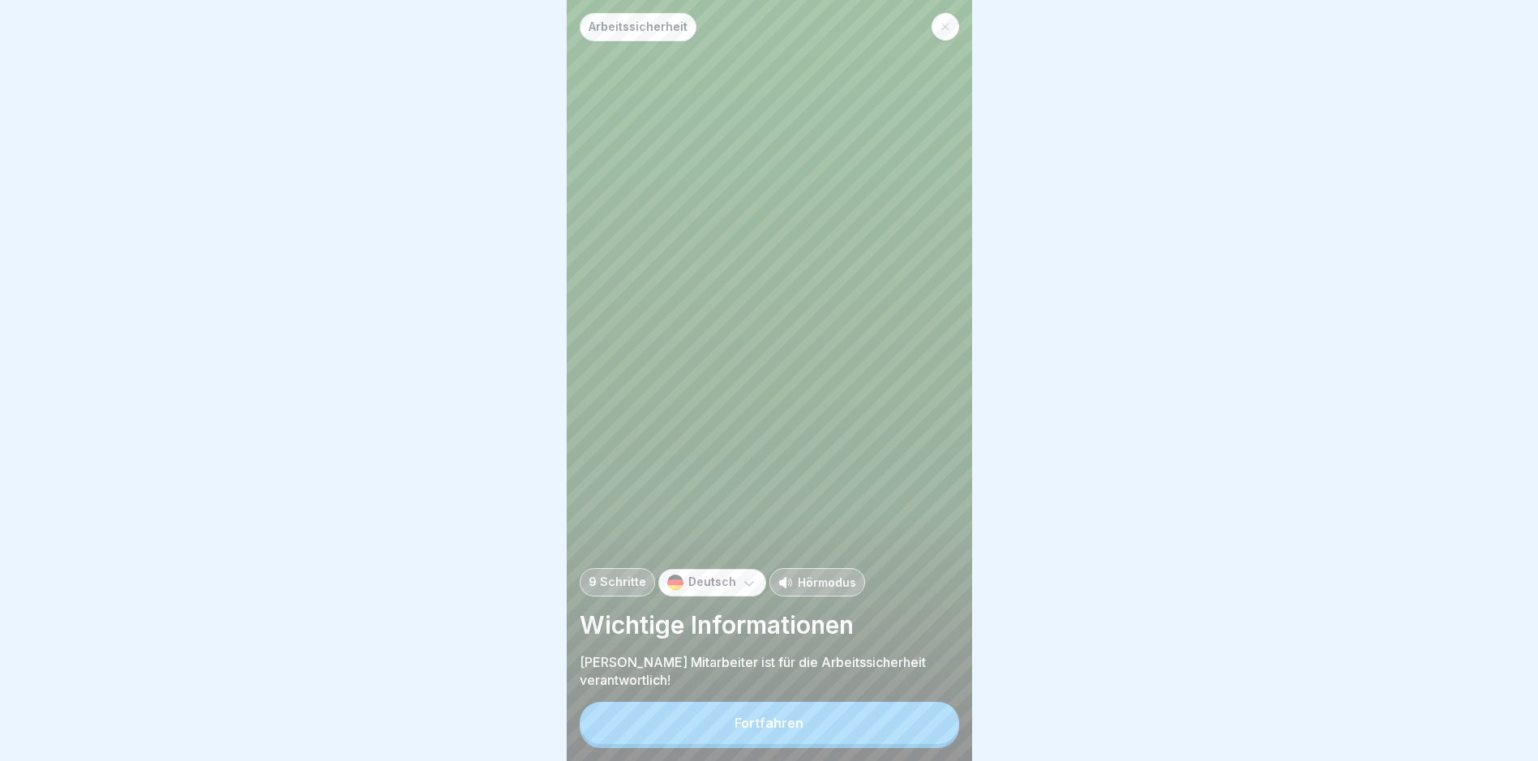
click at [849, 744] on button "Fortfahren" at bounding box center [769, 723] width 379 height 42
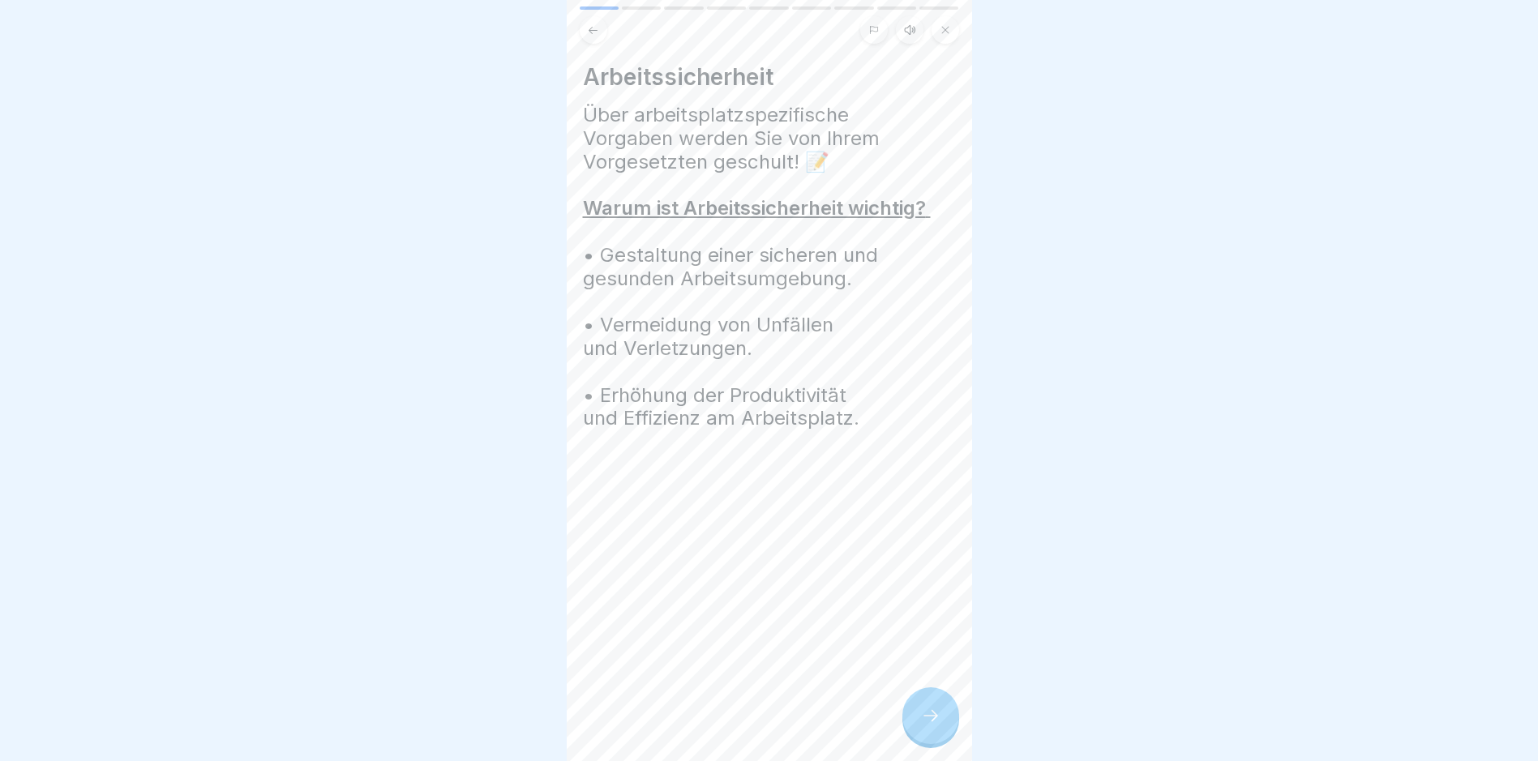
click at [914, 726] on div at bounding box center [930, 715] width 57 height 57
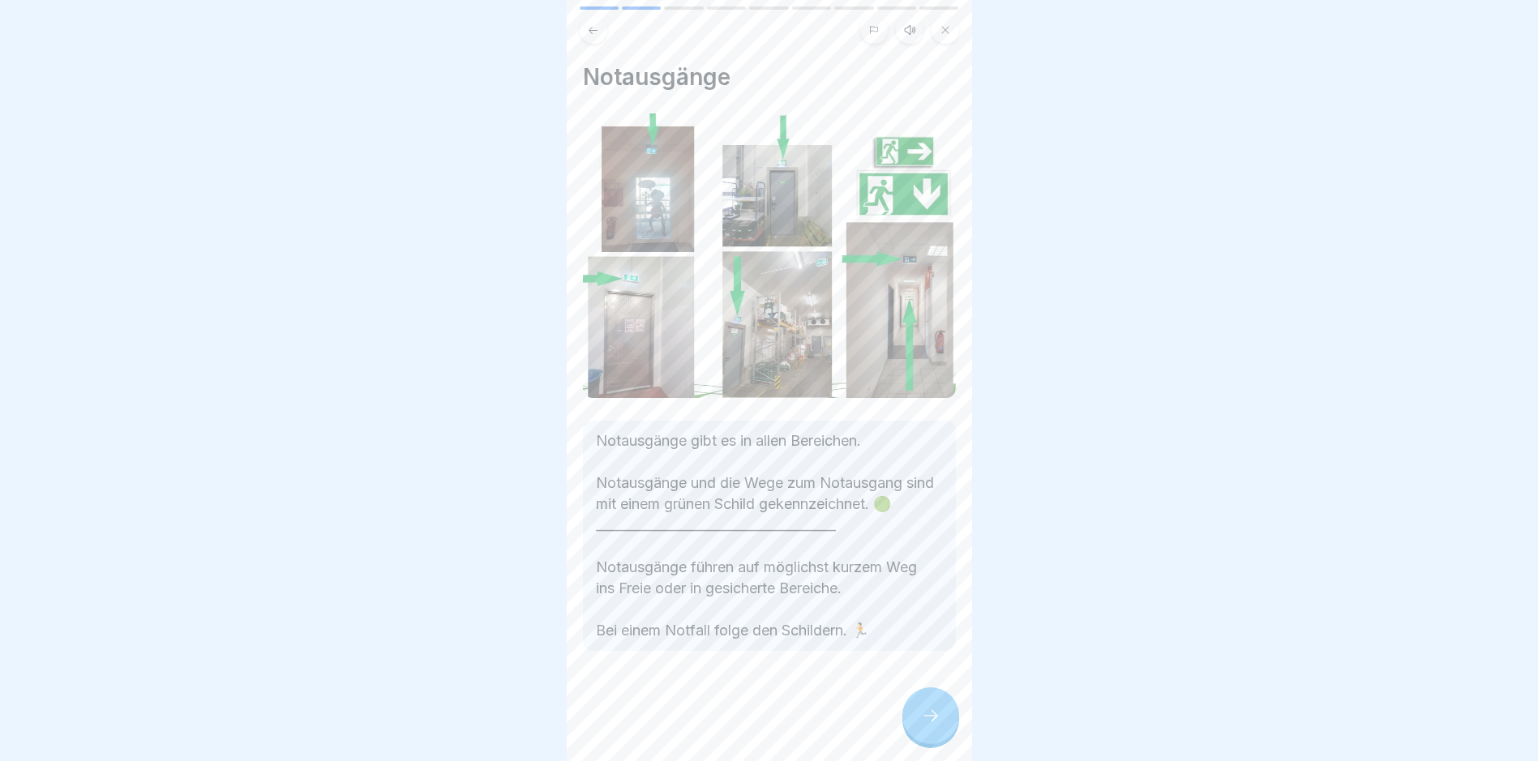
click at [914, 726] on div at bounding box center [930, 715] width 57 height 57
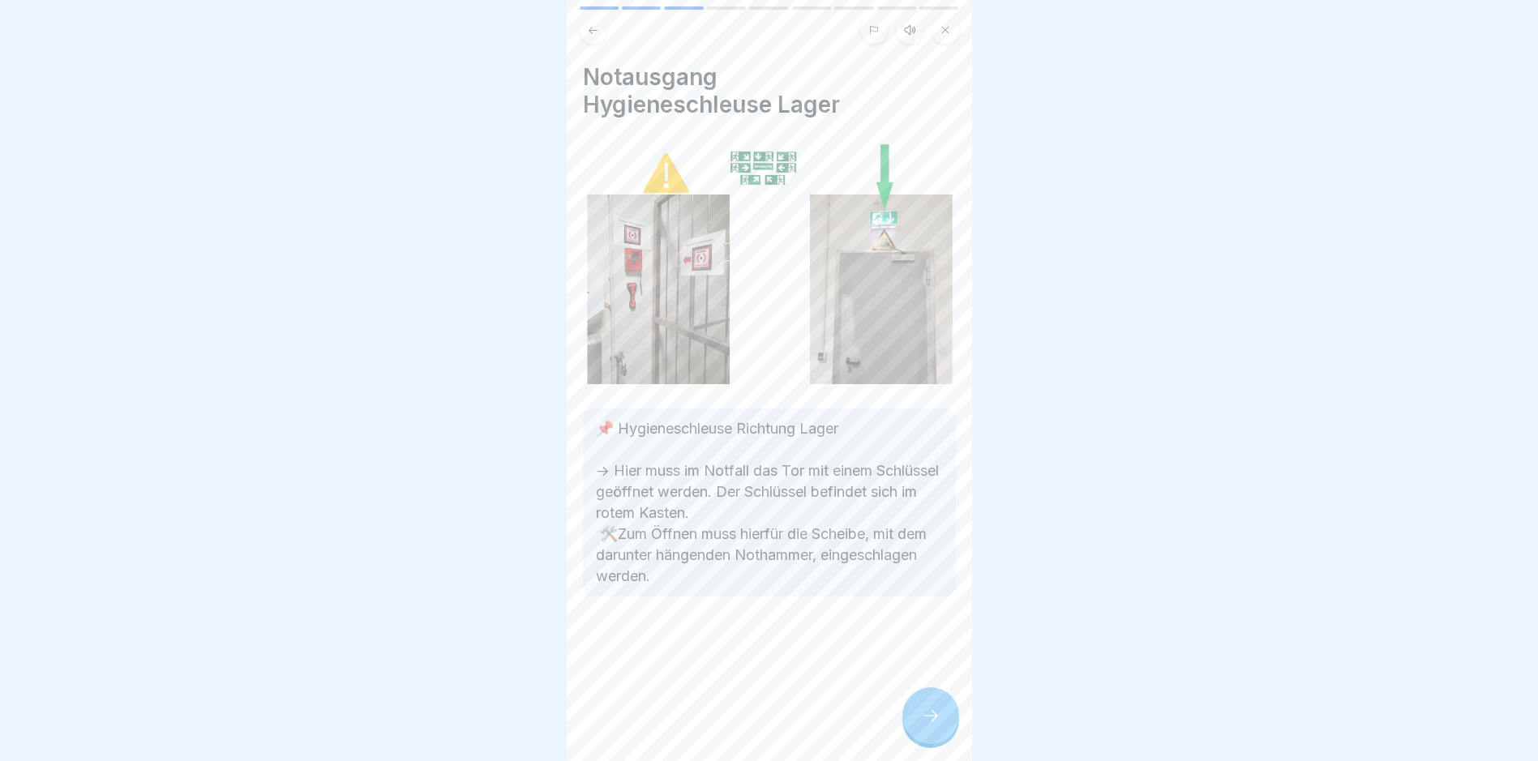
click at [914, 726] on div at bounding box center [930, 715] width 57 height 57
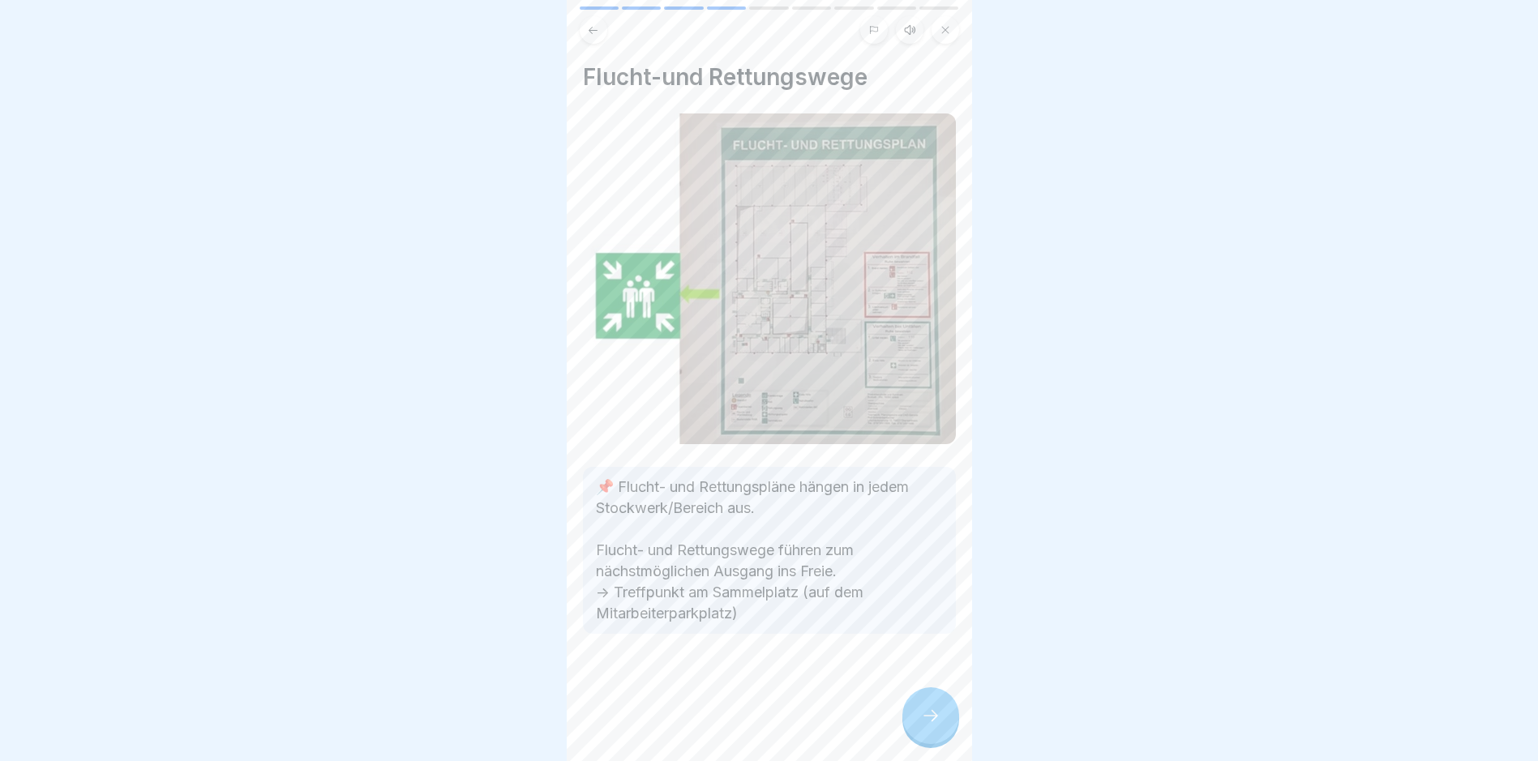
click at [914, 726] on div at bounding box center [930, 715] width 57 height 57
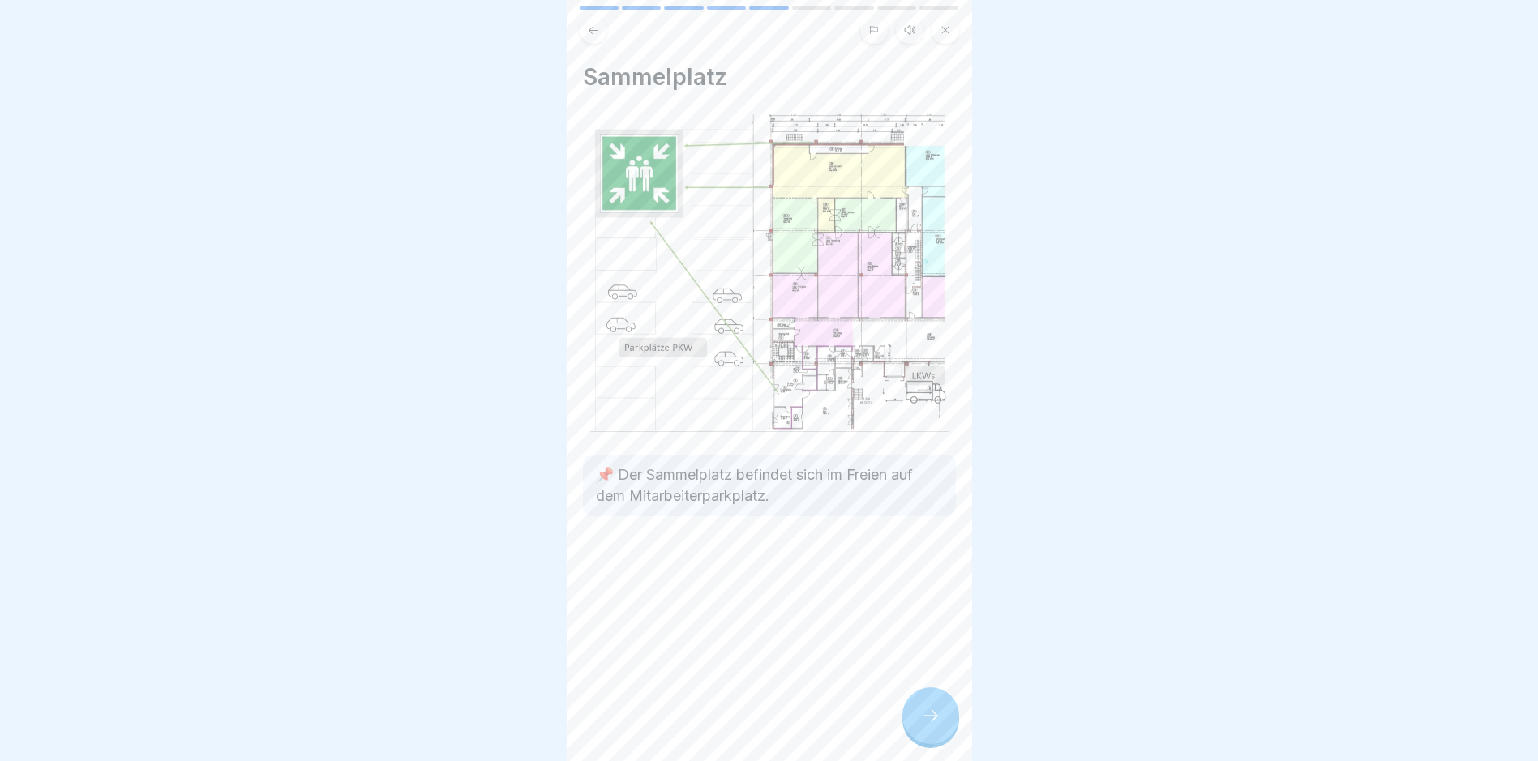
click at [914, 726] on div at bounding box center [930, 715] width 57 height 57
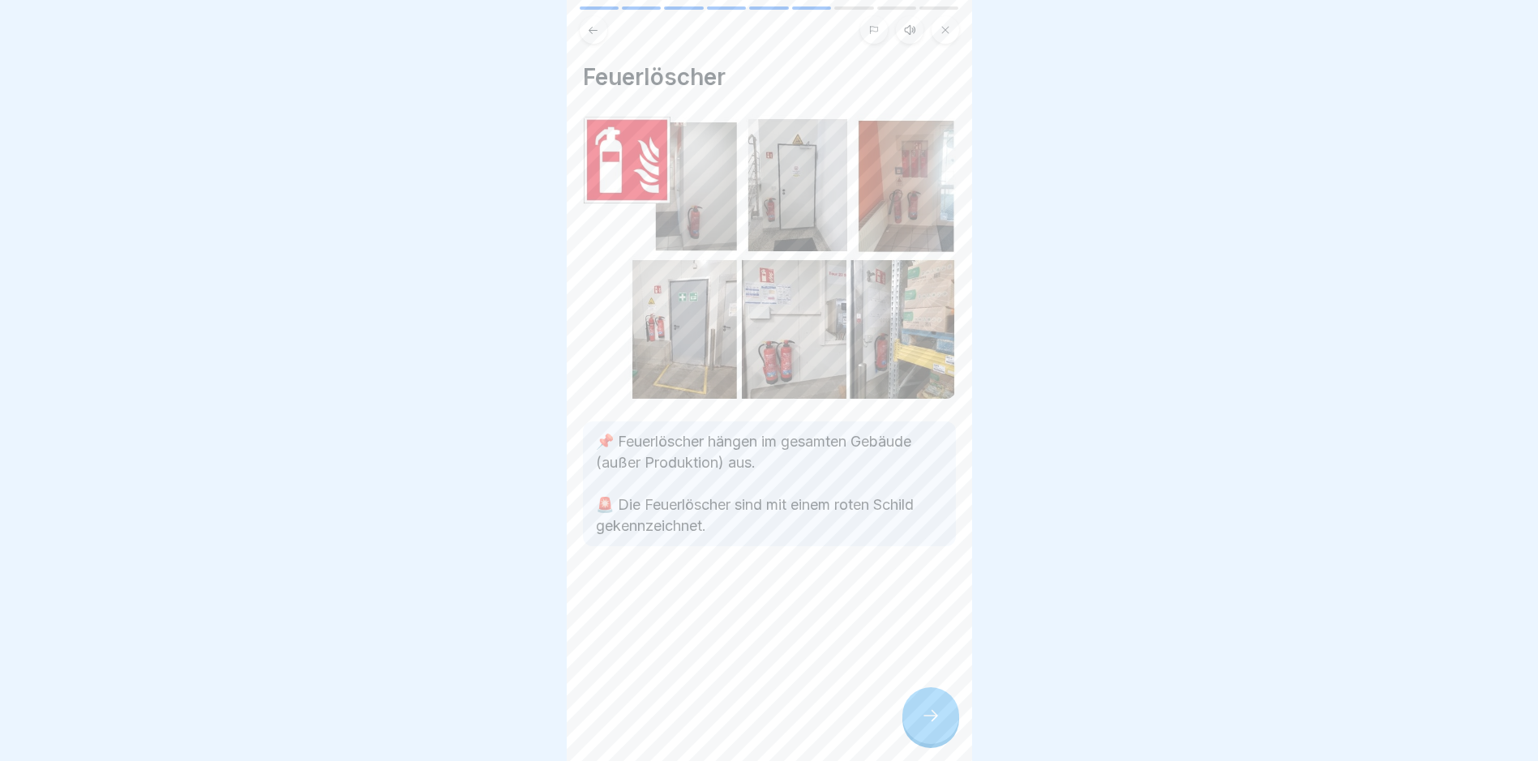
click at [914, 726] on div at bounding box center [930, 715] width 57 height 57
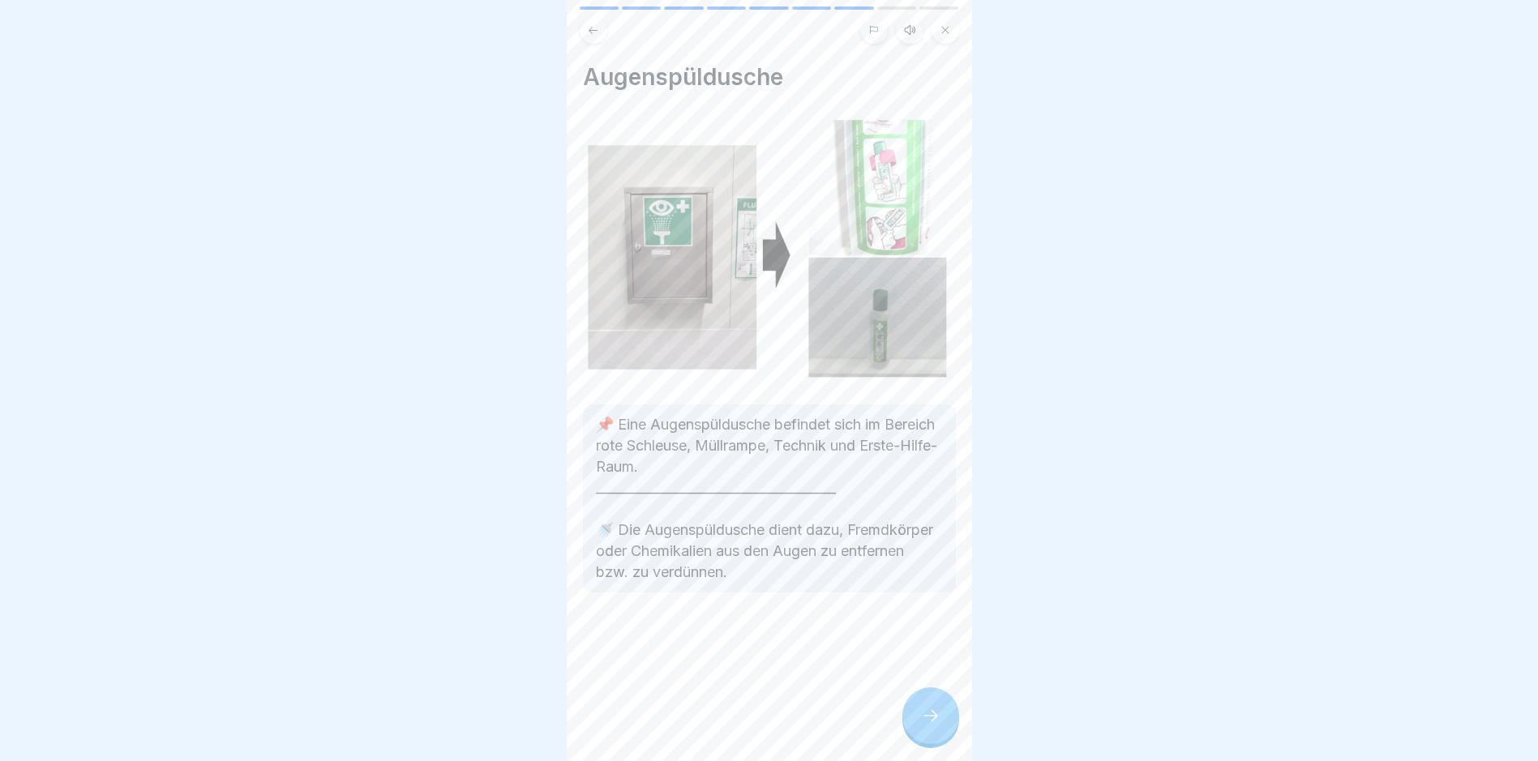
click at [914, 726] on div at bounding box center [930, 715] width 57 height 57
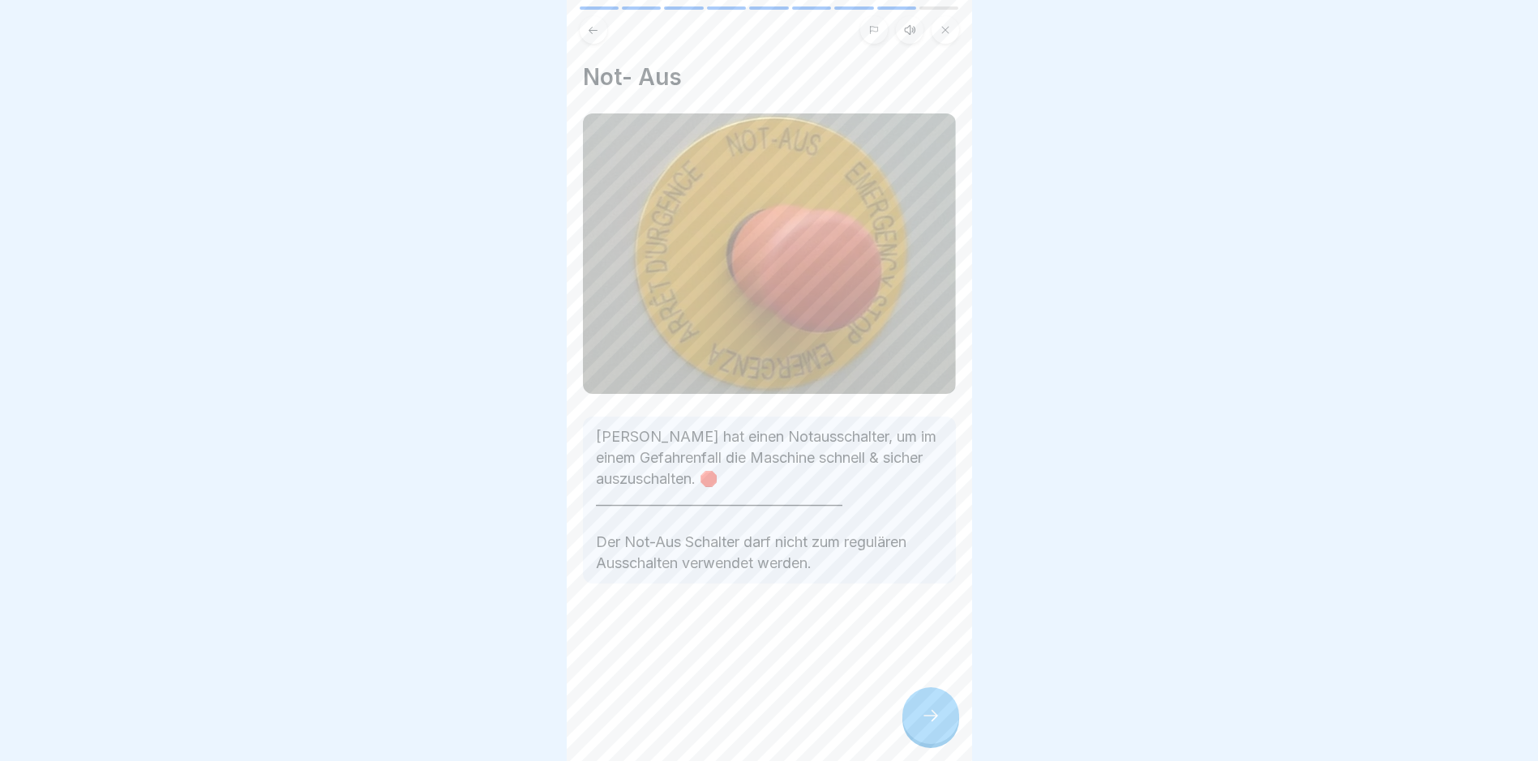
click at [914, 726] on div at bounding box center [930, 715] width 57 height 57
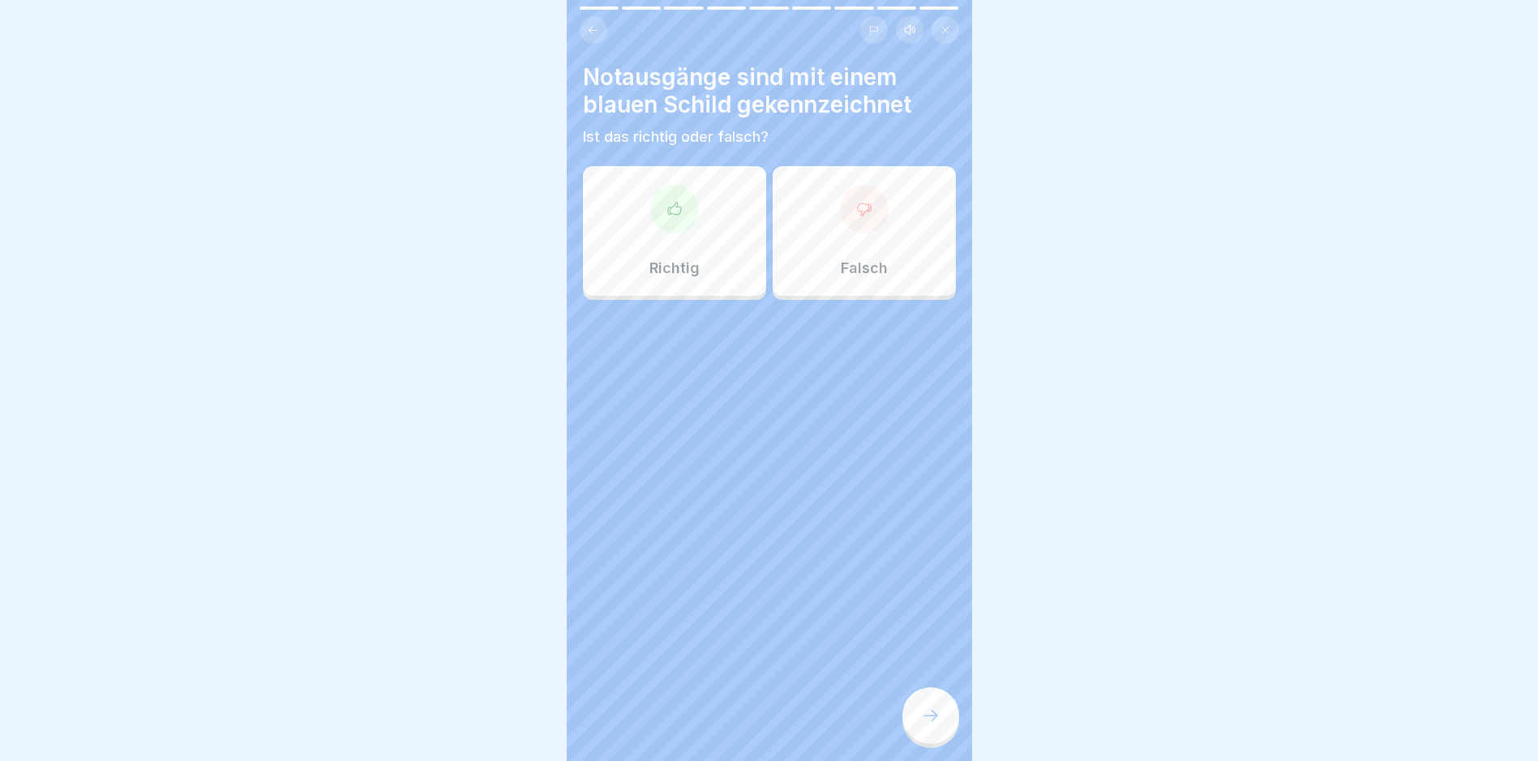
click at [674, 237] on div "Richtig" at bounding box center [674, 231] width 183 height 130
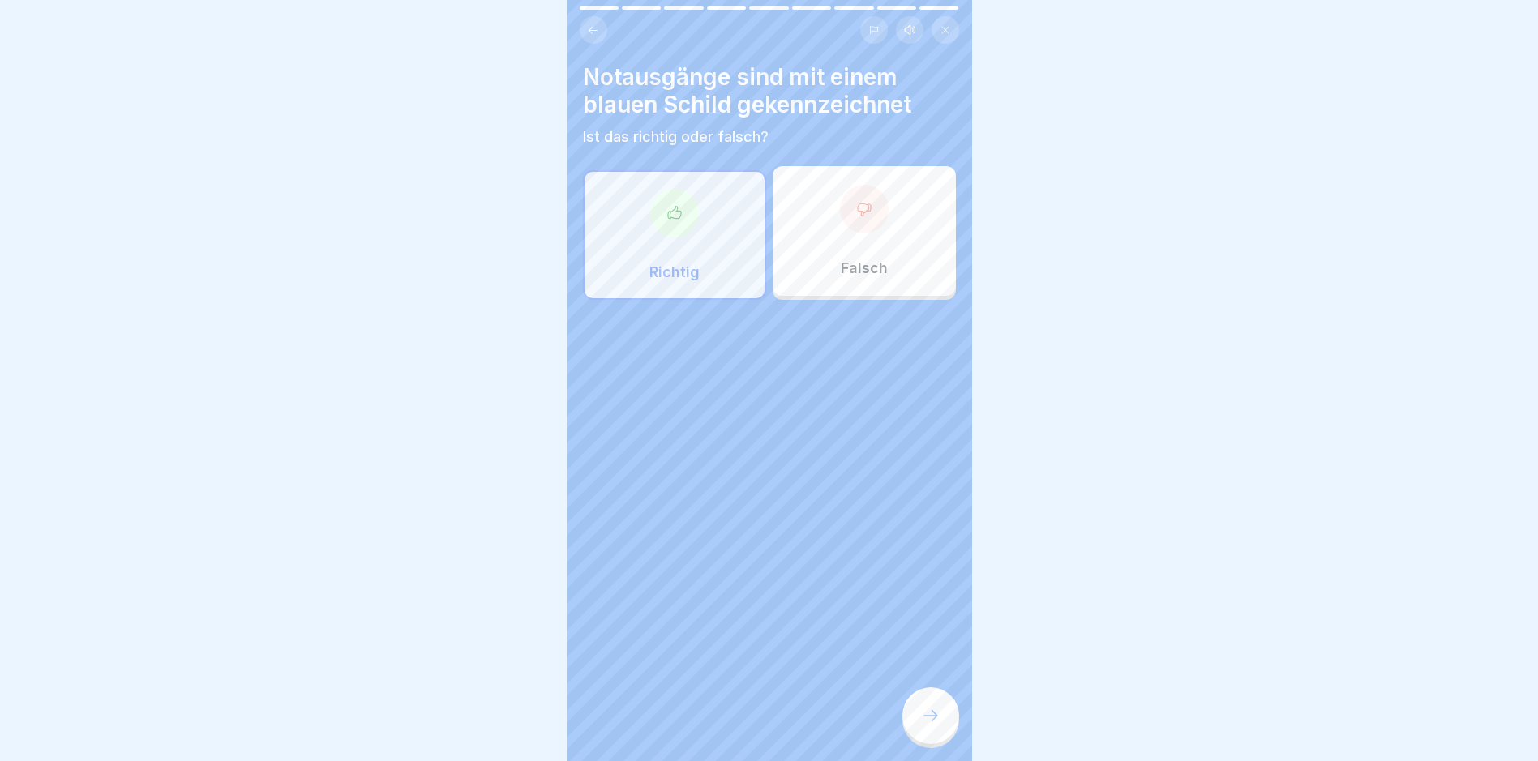
click at [842, 254] on div "Falsch" at bounding box center [863, 231] width 183 height 130
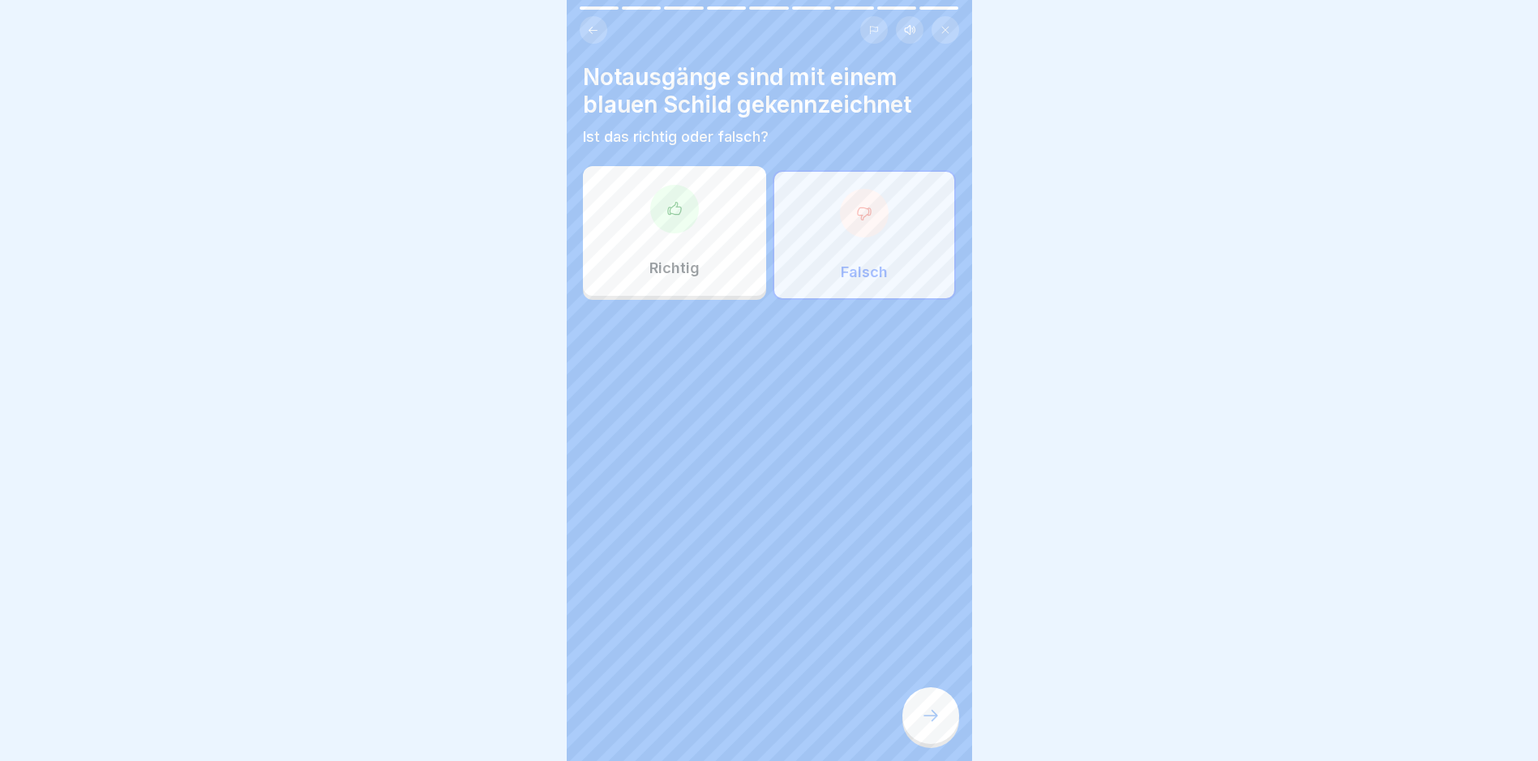
click at [674, 212] on icon at bounding box center [674, 209] width 16 height 16
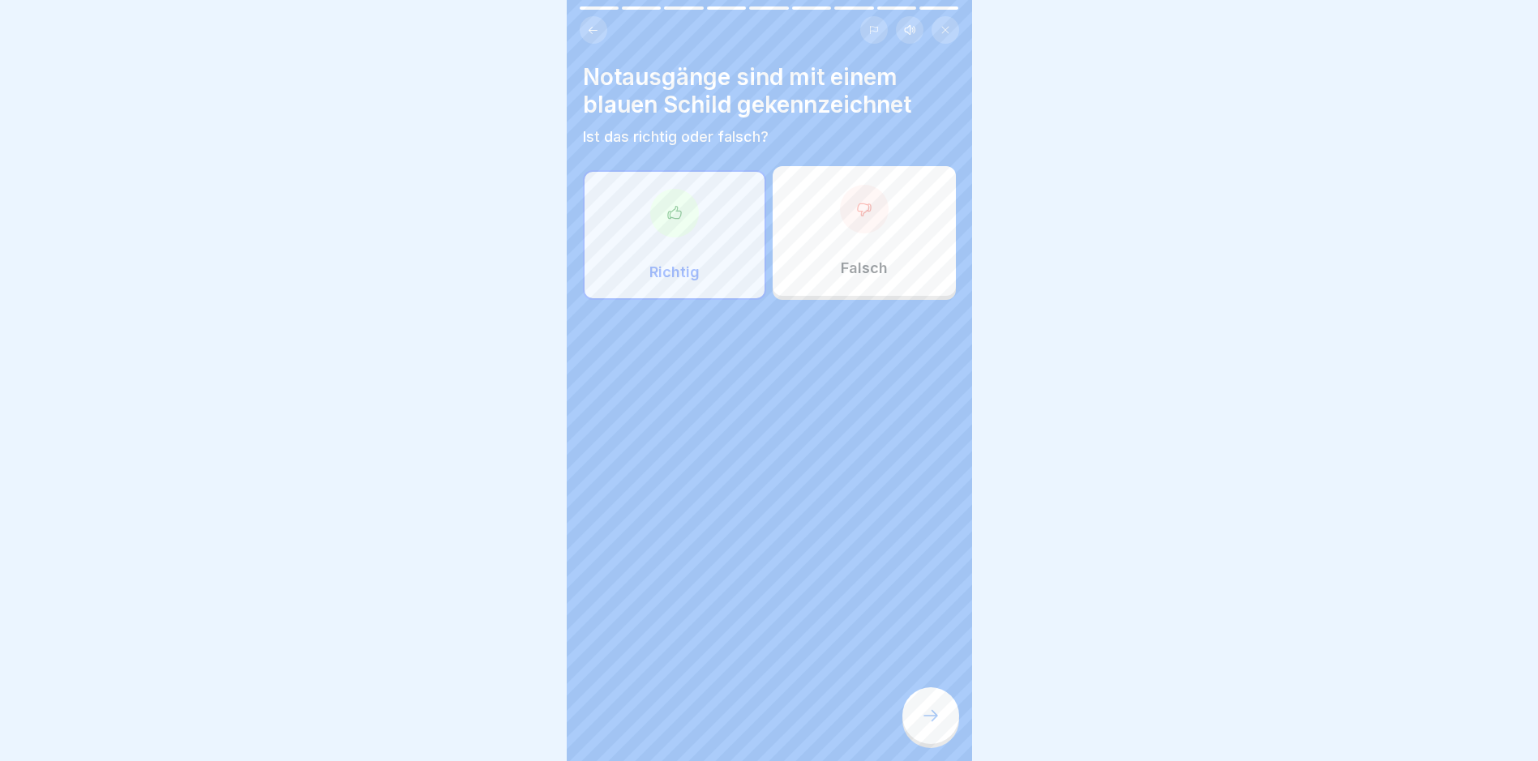
click at [944, 729] on div at bounding box center [930, 715] width 57 height 57
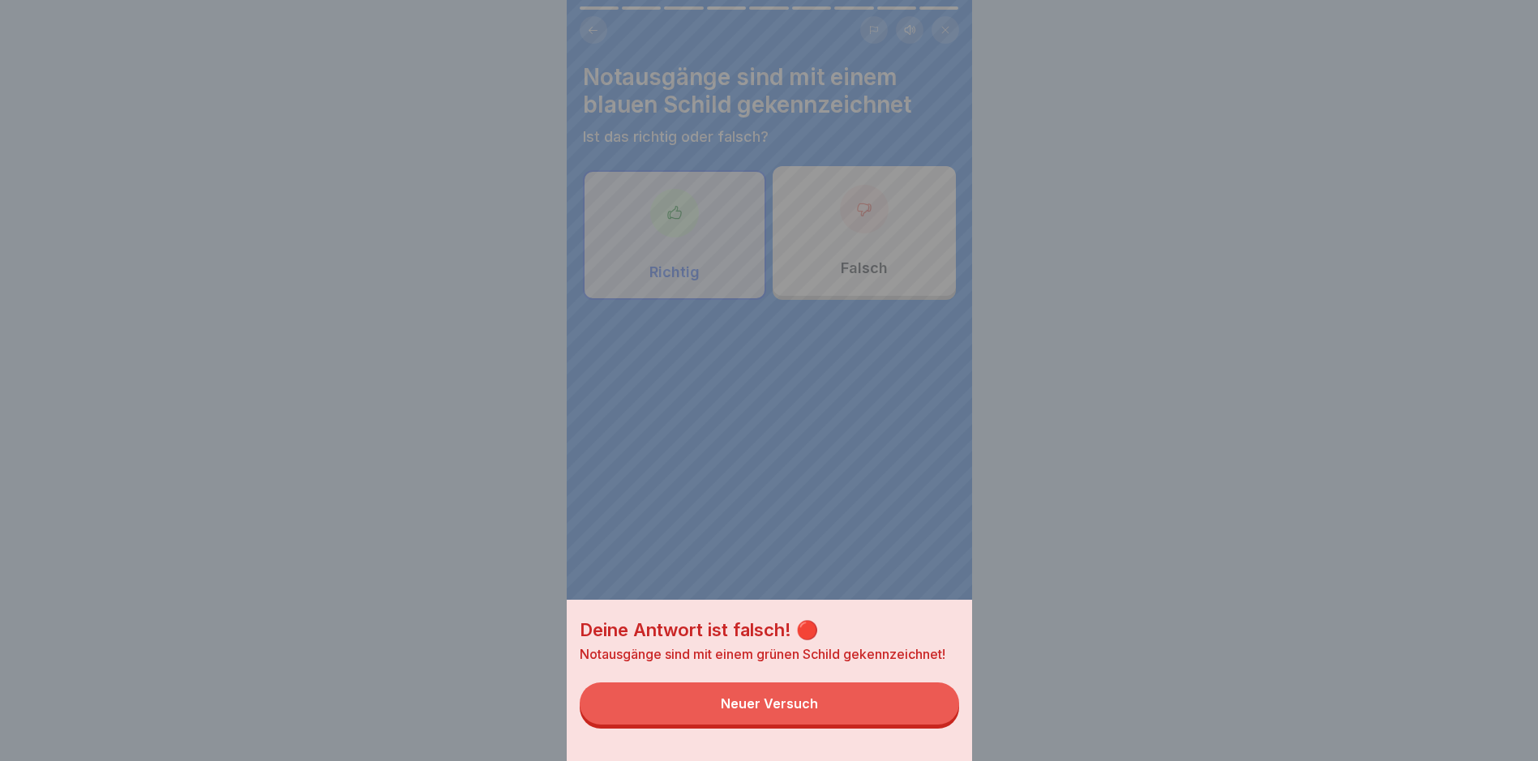
click at [762, 711] on div "Neuer Versuch" at bounding box center [769, 703] width 97 height 15
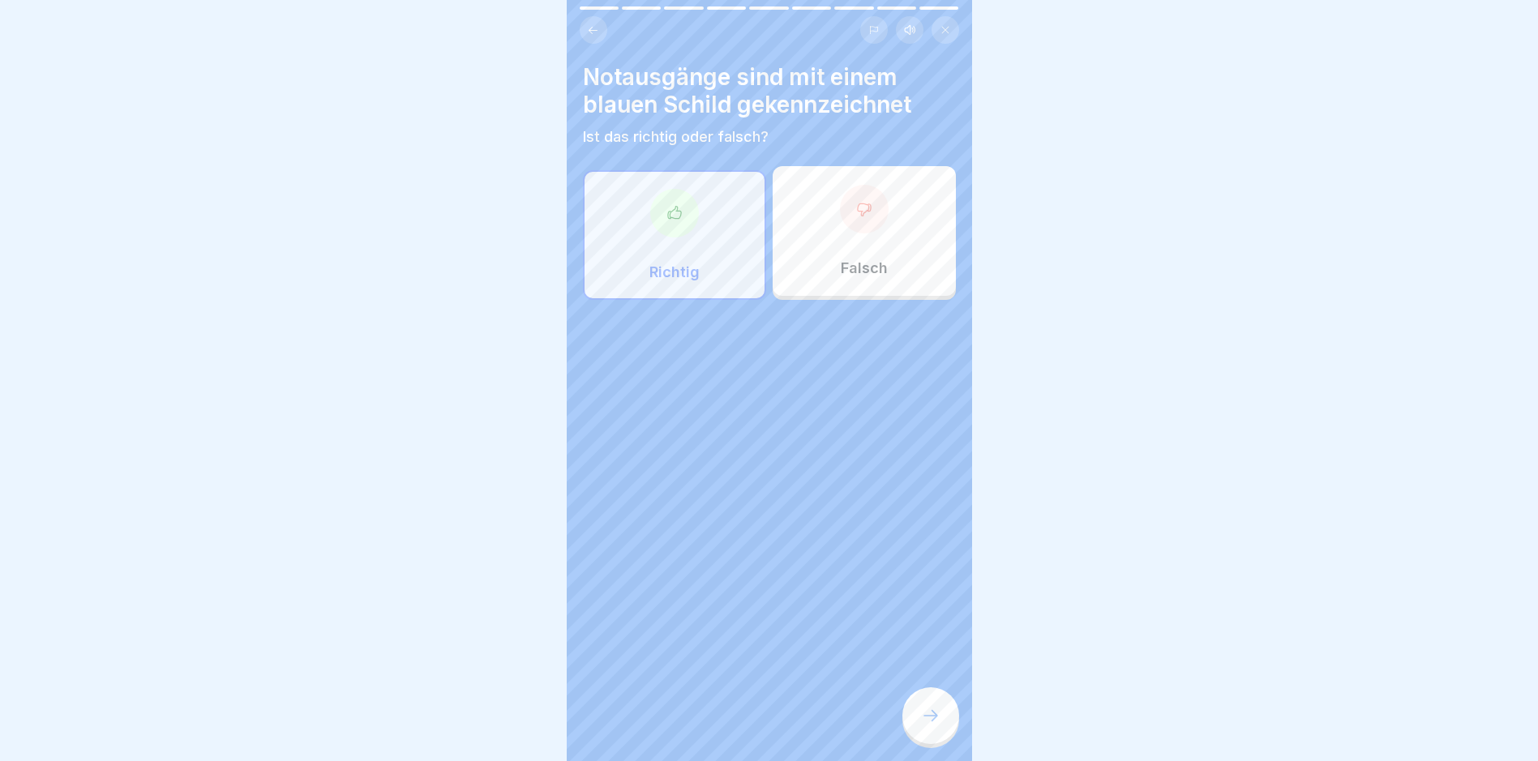
click at [866, 255] on div "Falsch" at bounding box center [863, 231] width 183 height 130
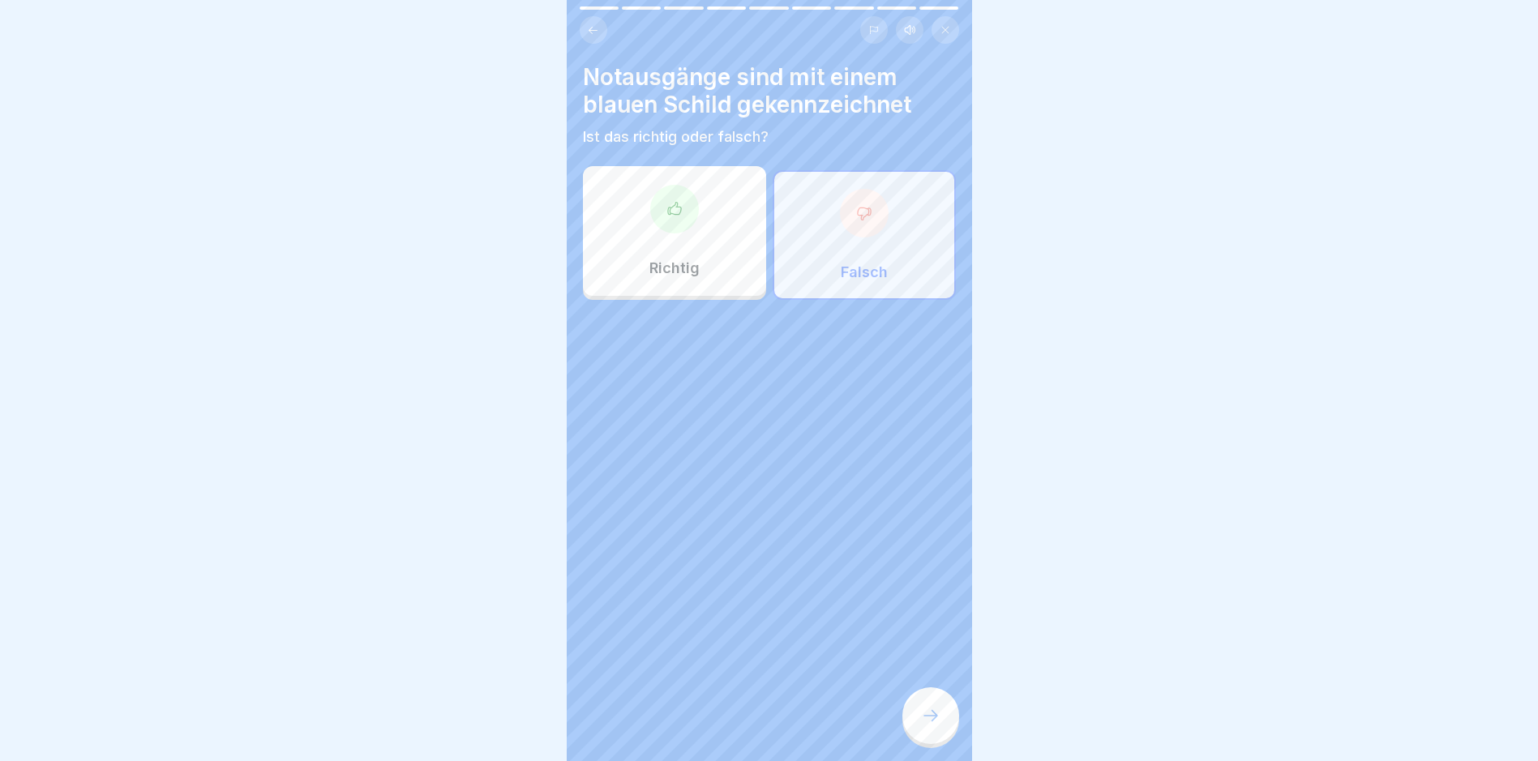
click at [939, 725] on icon at bounding box center [930, 715] width 19 height 19
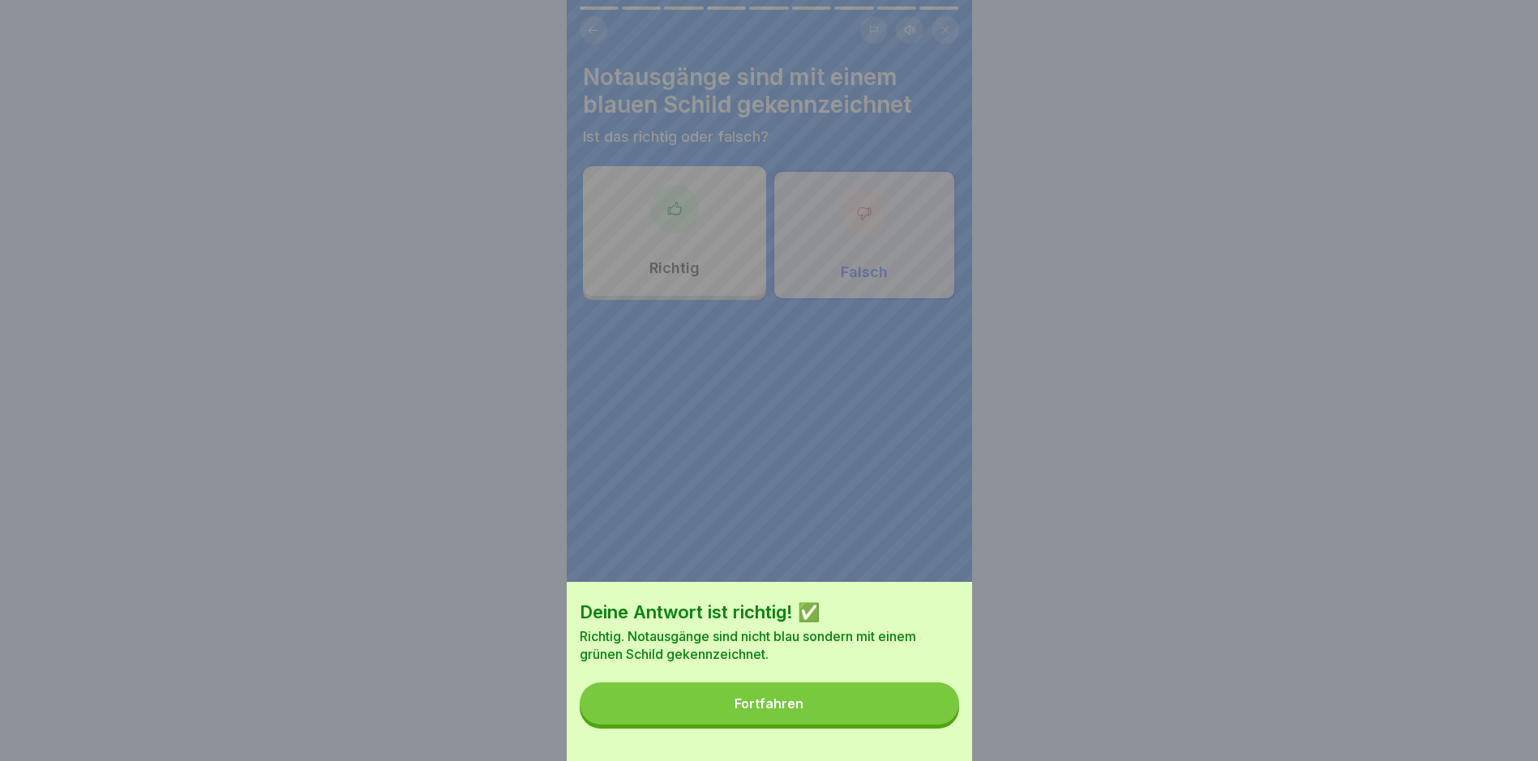
click at [828, 697] on div "Deine Antwort ist richtig! ✅ Richtig. Notausgänge sind nicht blau sondern mit e…" at bounding box center [769, 671] width 405 height 179
click at [832, 710] on button "Fortfahren" at bounding box center [769, 703] width 379 height 42
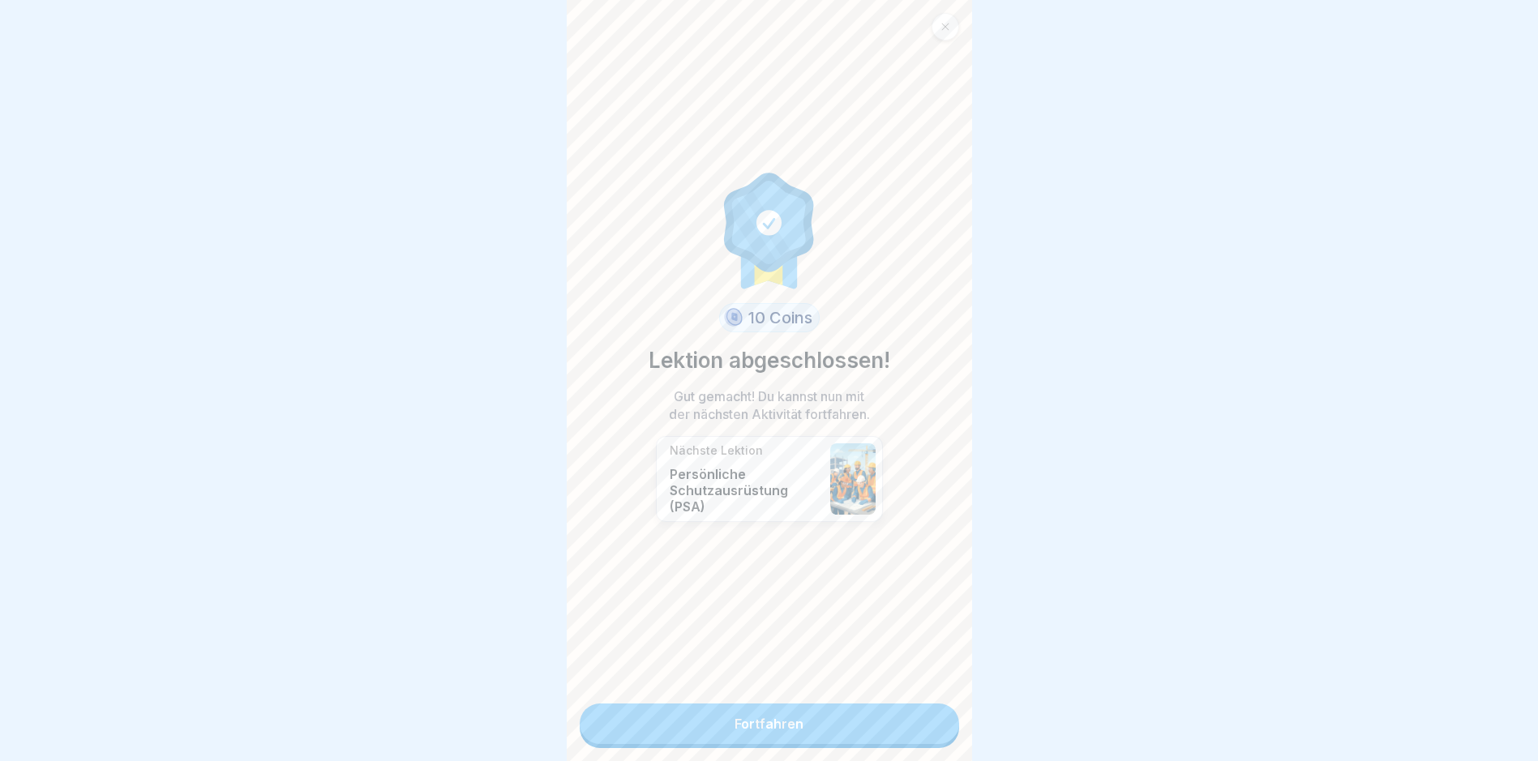
click at [776, 705] on div "10 Coins Lektion abgeschlossen! Gut gemacht! Du kannst nun mit der nächsten Akt…" at bounding box center [769, 380] width 405 height 761
click at [785, 733] on link "Fortfahren" at bounding box center [769, 724] width 379 height 41
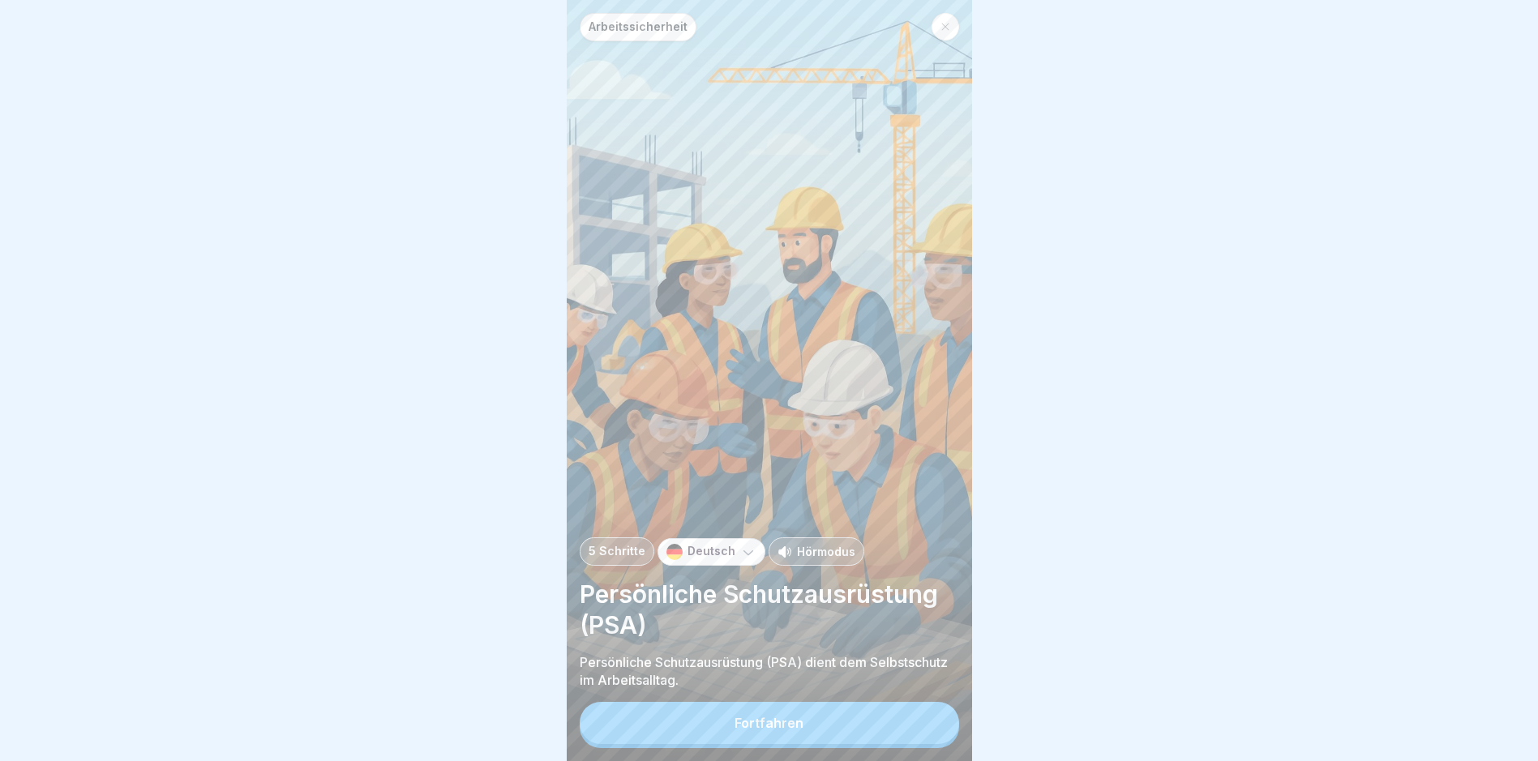
click at [797, 729] on div "Fortfahren" at bounding box center [768, 723] width 69 height 15
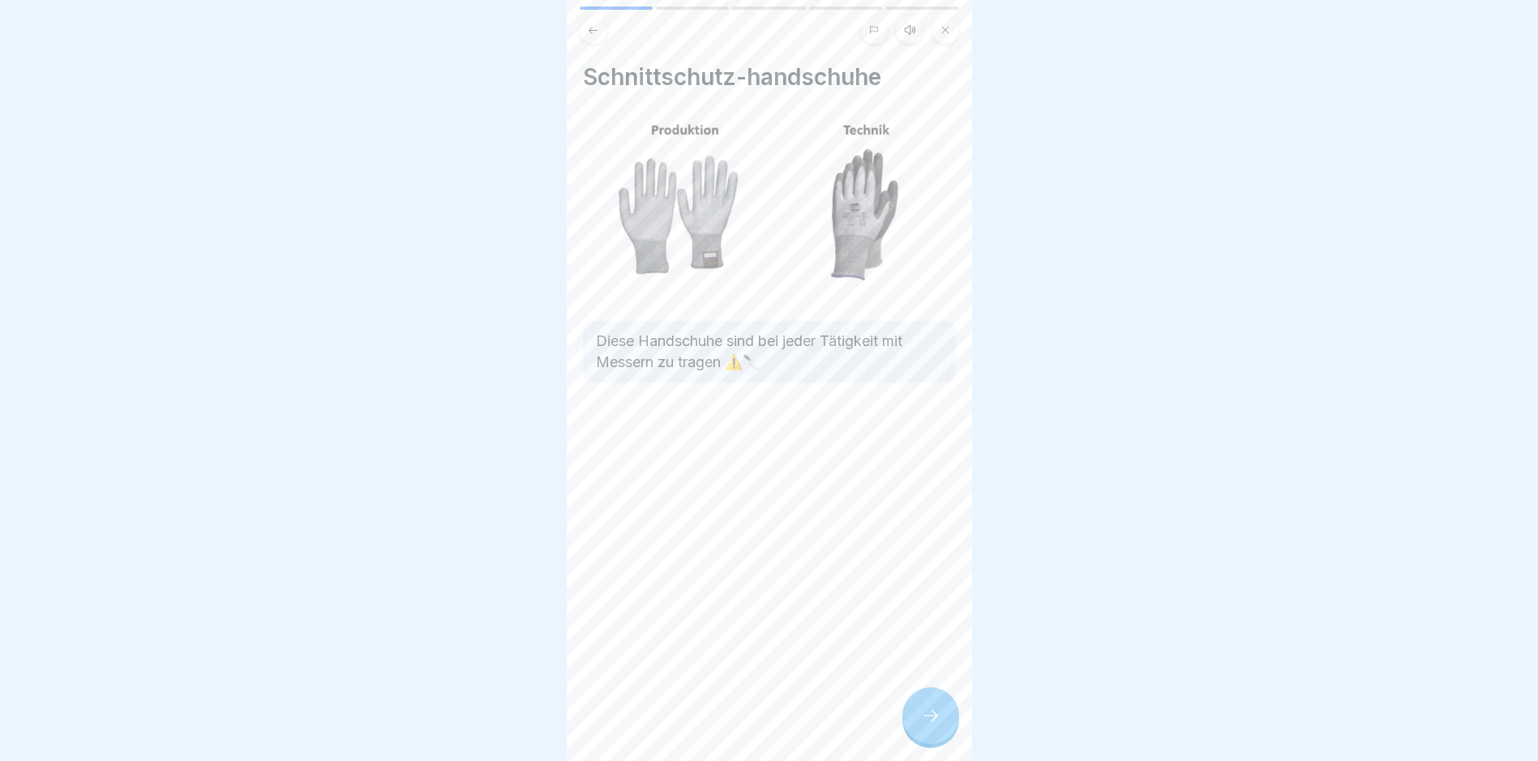
click at [924, 738] on div at bounding box center [930, 715] width 57 height 57
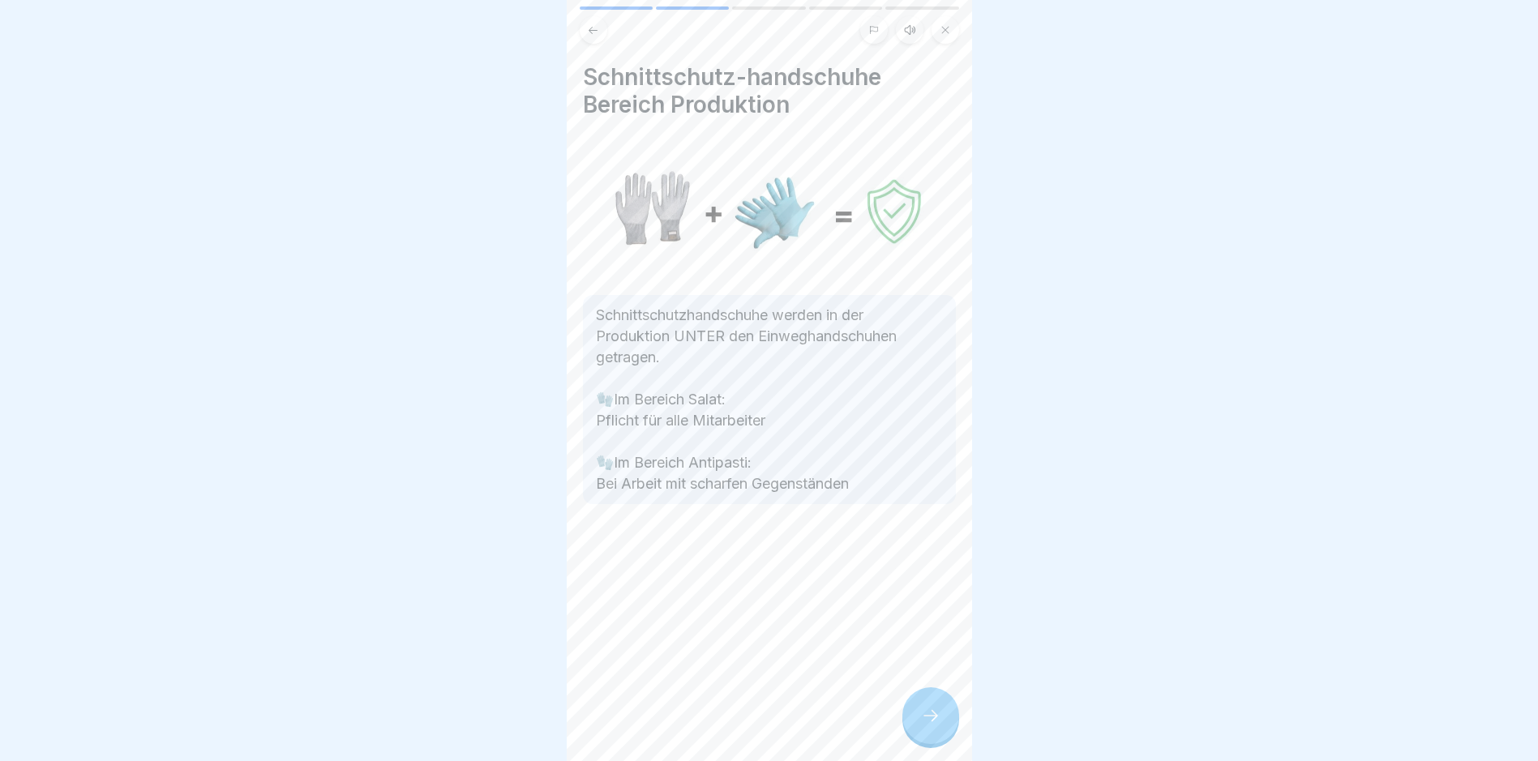
click at [924, 738] on div at bounding box center [930, 715] width 57 height 57
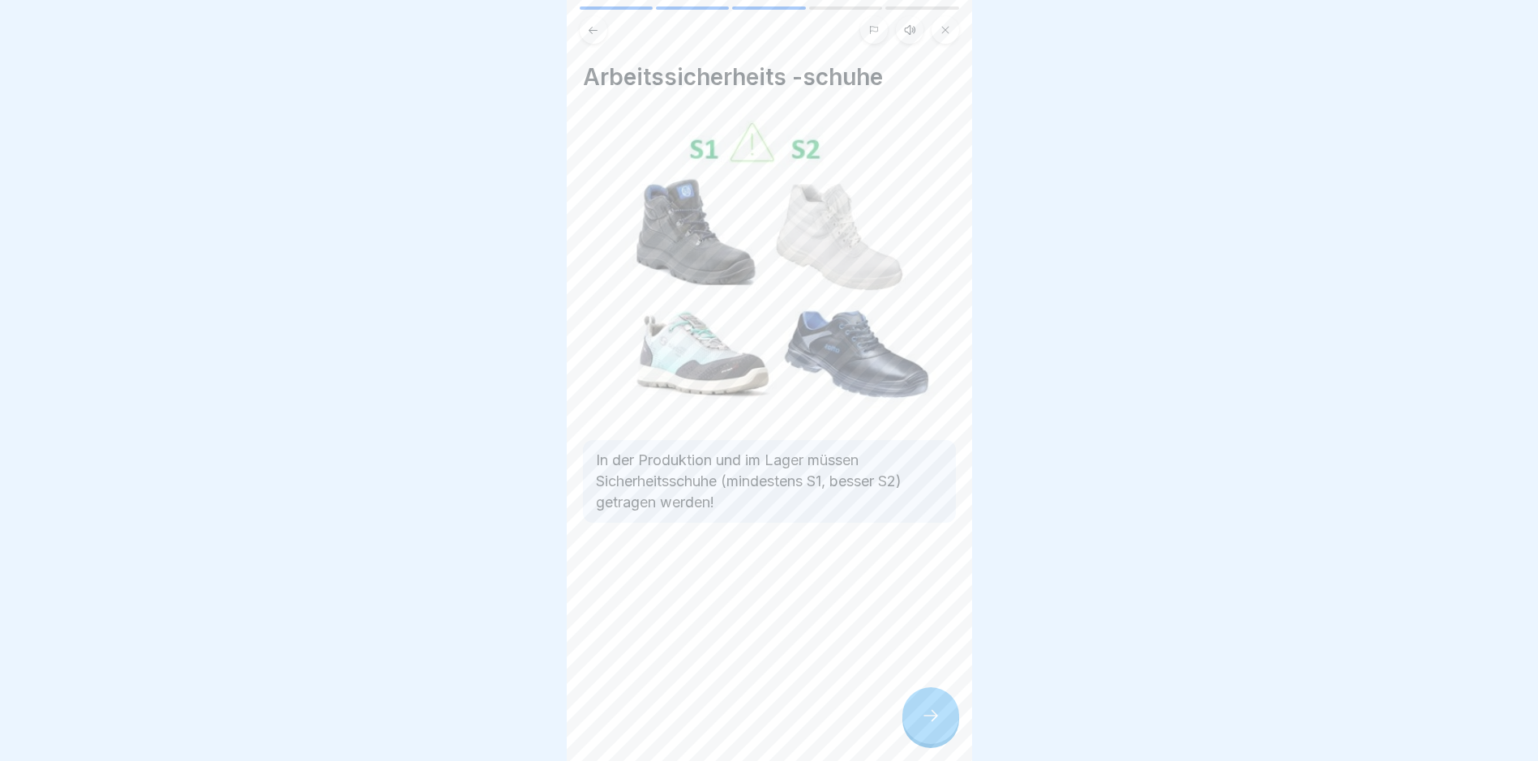
click at [924, 738] on div at bounding box center [930, 715] width 57 height 57
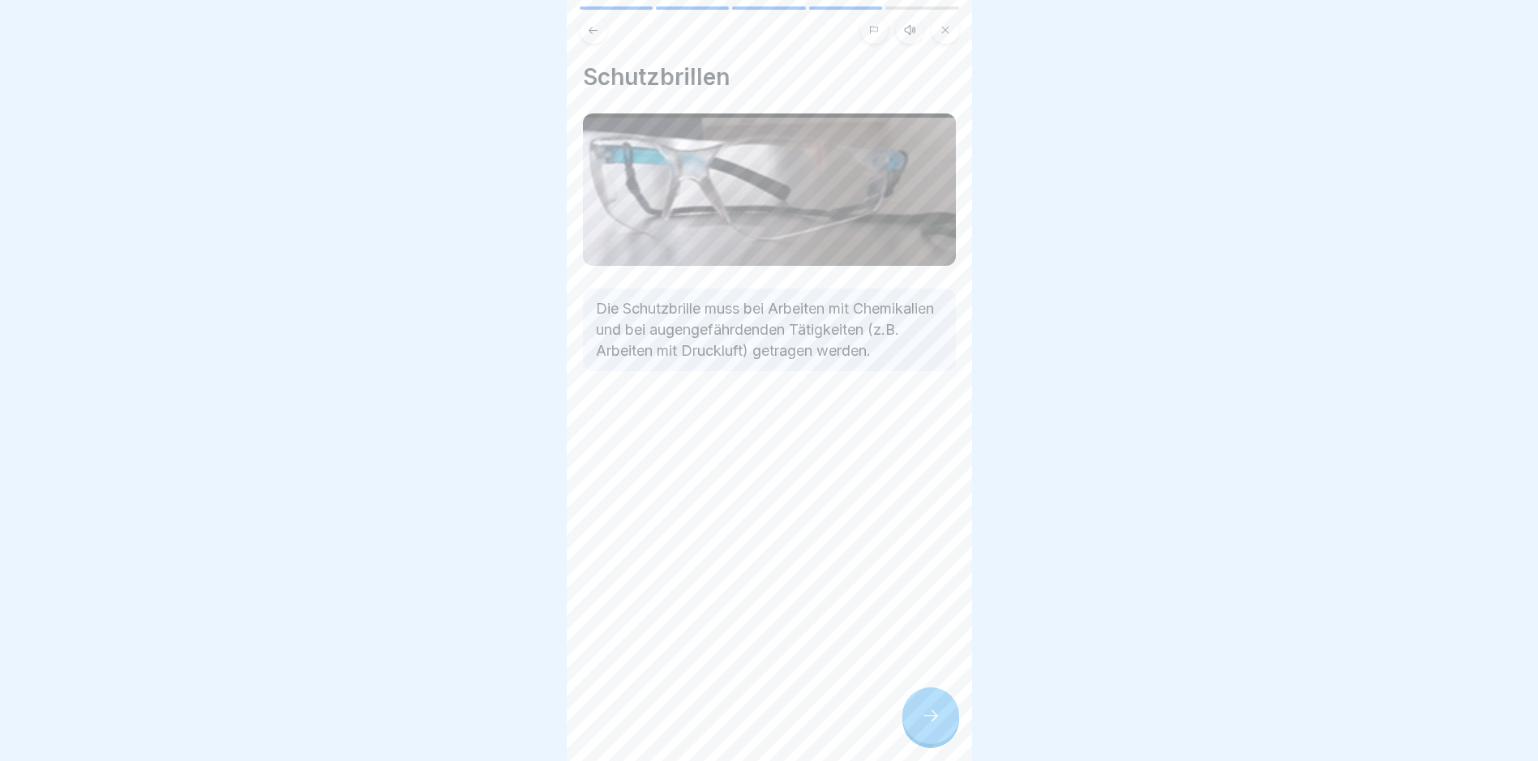
click at [924, 738] on div at bounding box center [930, 715] width 57 height 57
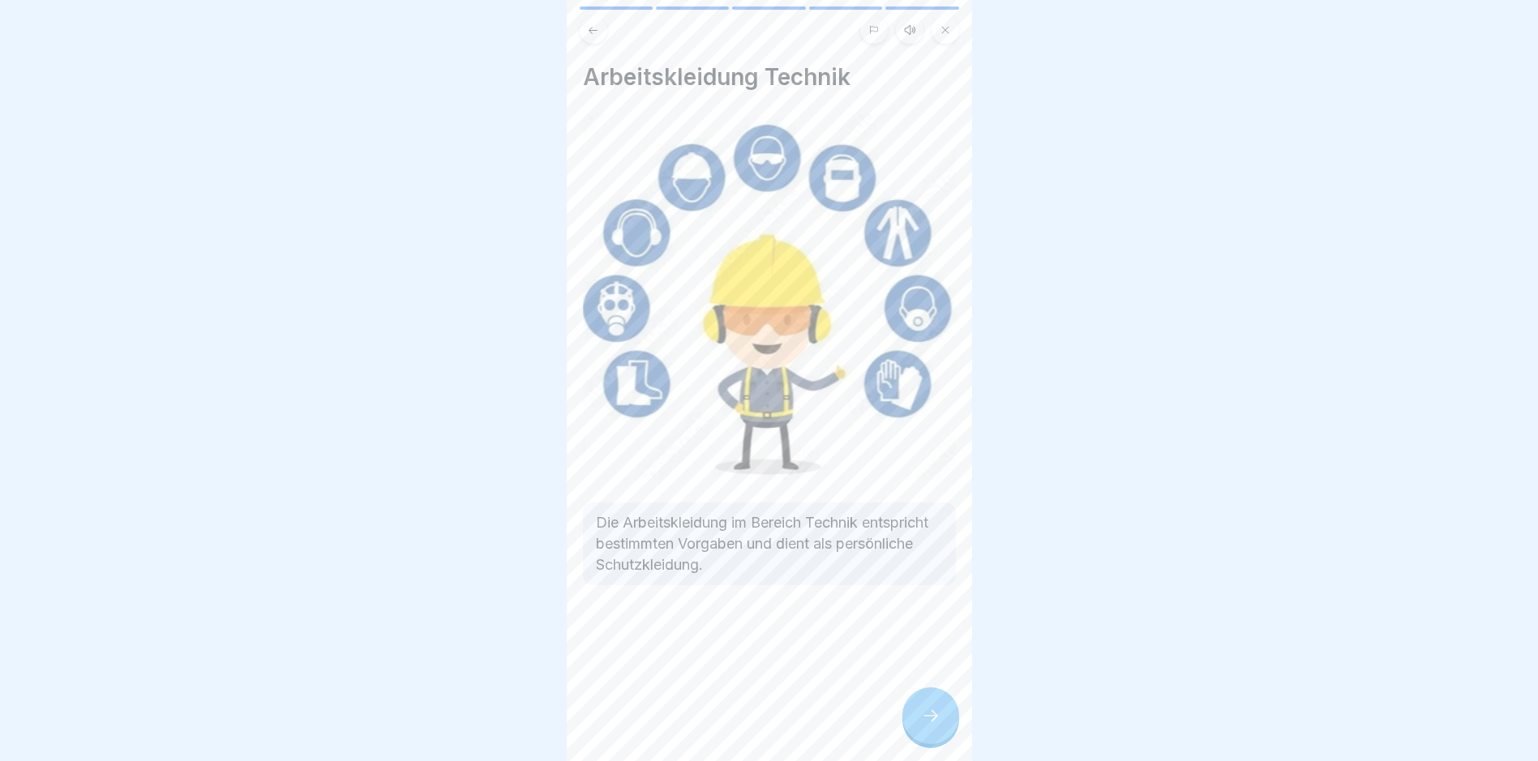
click at [924, 738] on div at bounding box center [930, 715] width 57 height 57
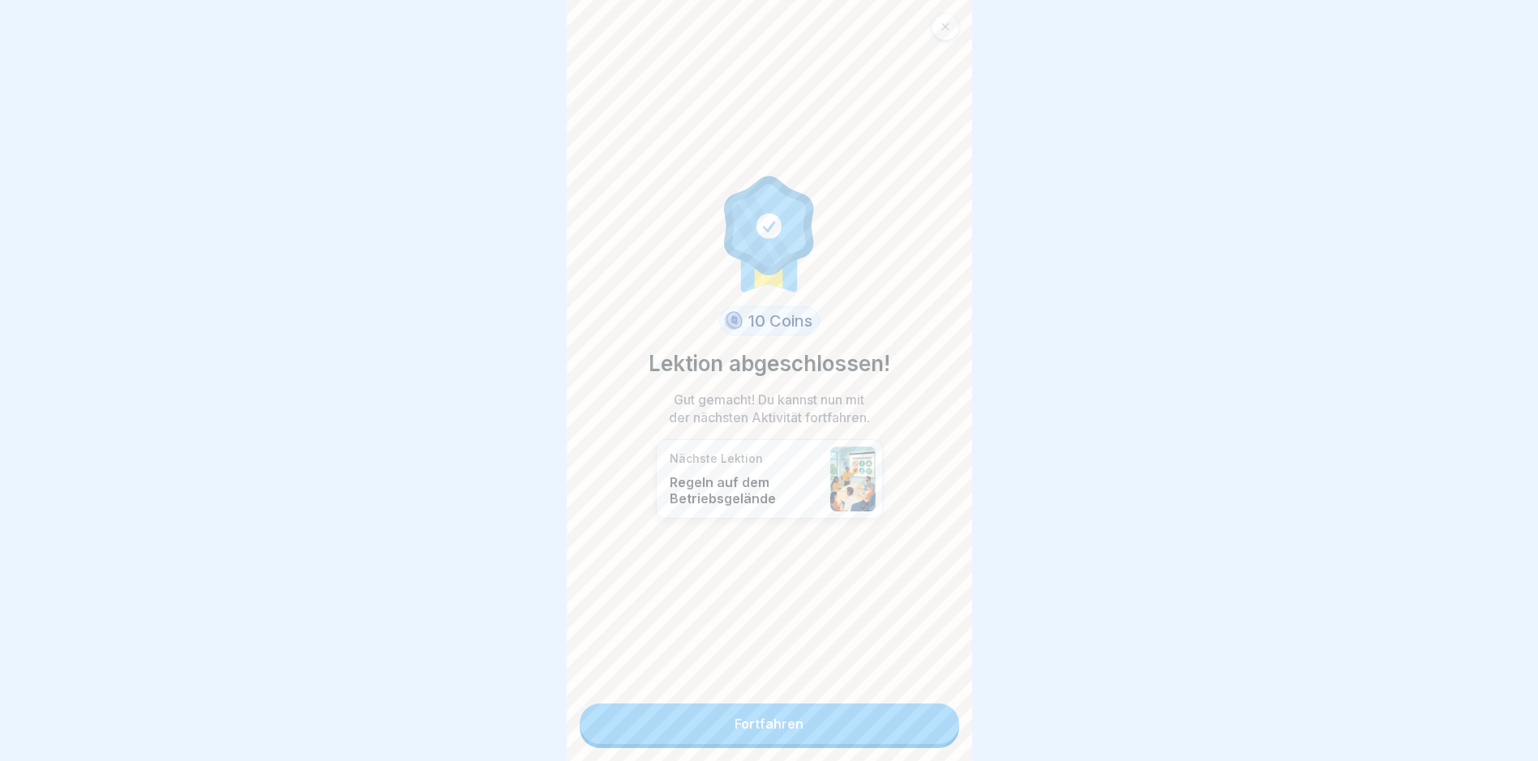
click at [912, 727] on link "Fortfahren" at bounding box center [769, 724] width 379 height 41
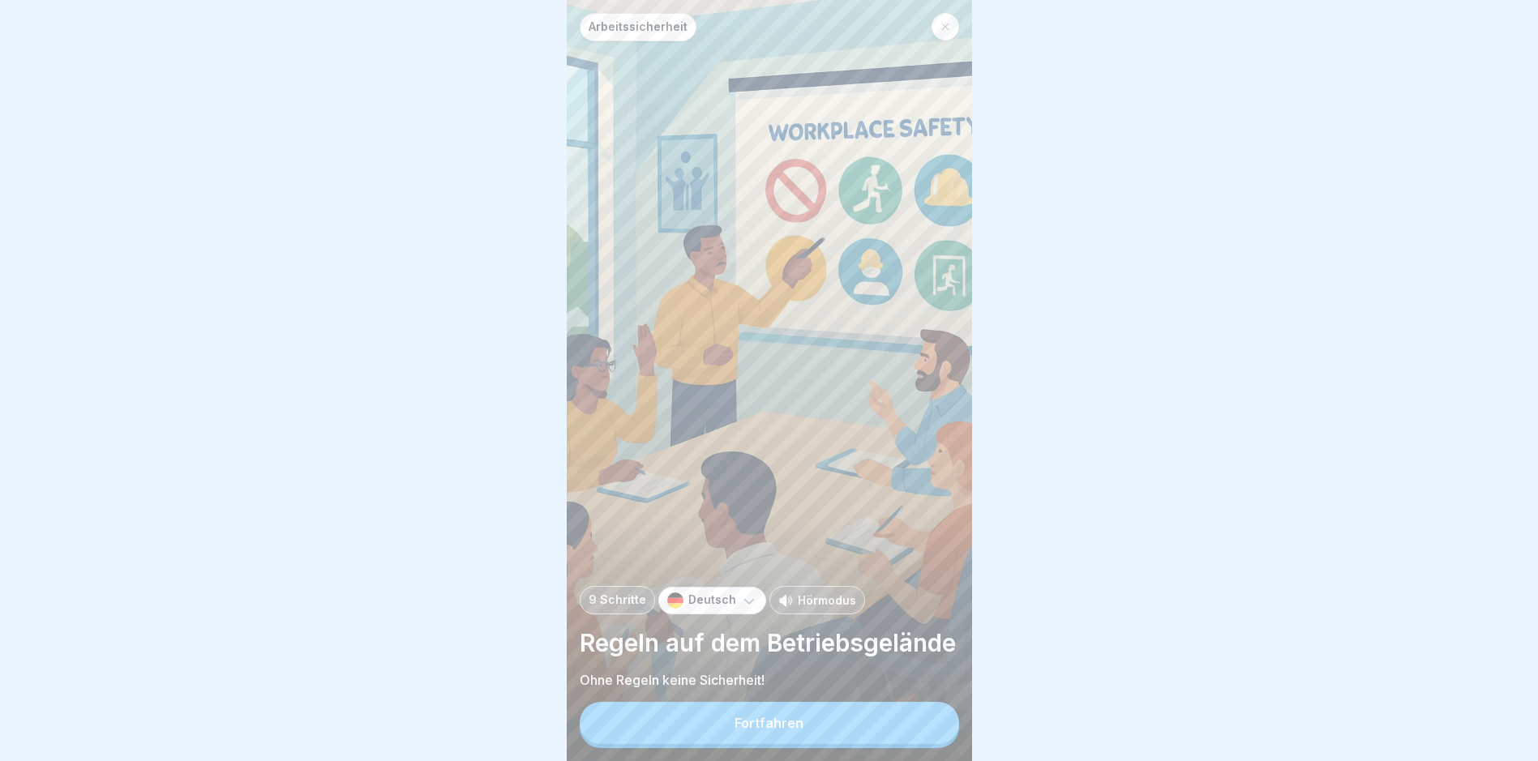
click at [912, 727] on button "Fortfahren" at bounding box center [769, 723] width 379 height 42
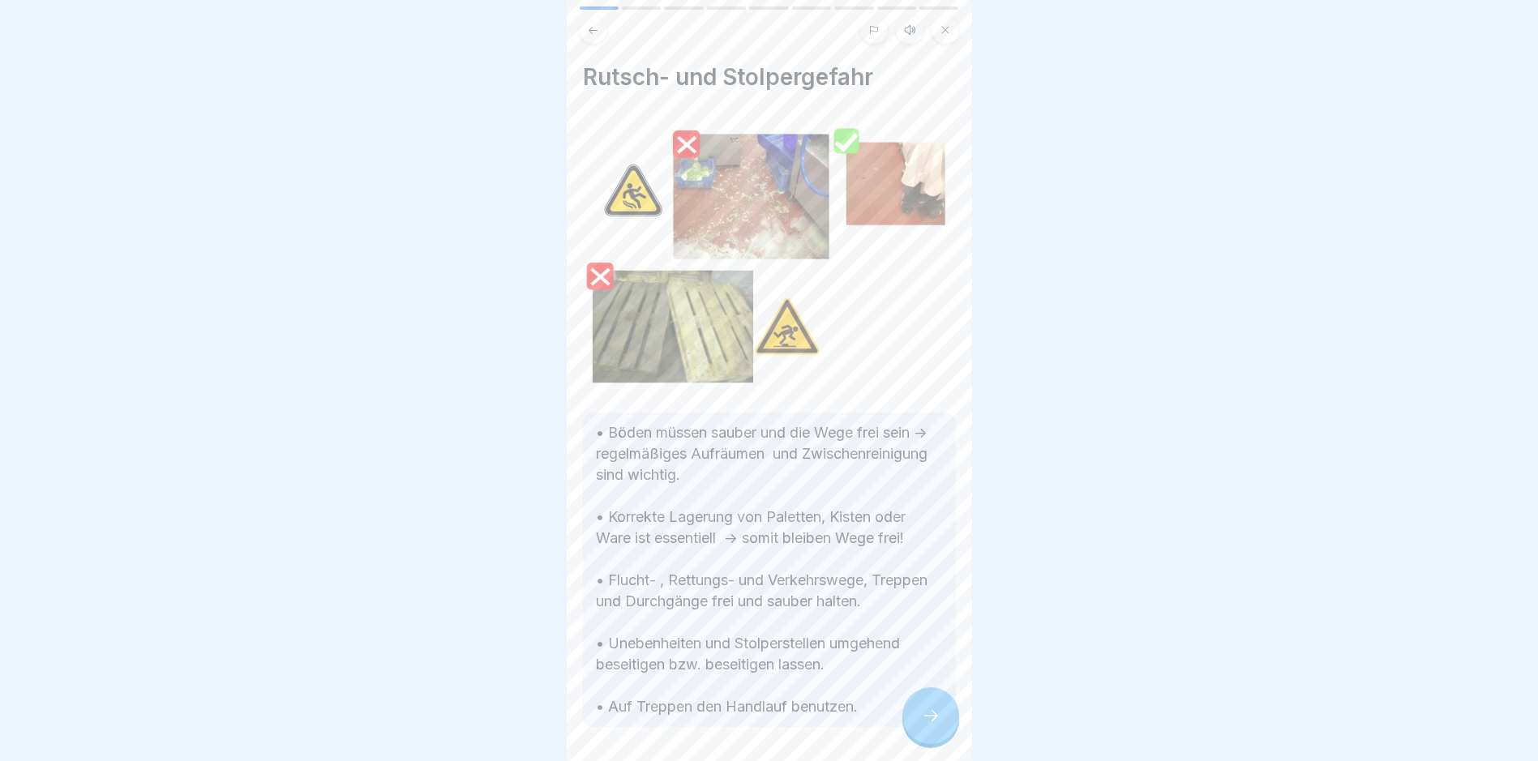
click at [934, 725] on icon at bounding box center [930, 715] width 19 height 19
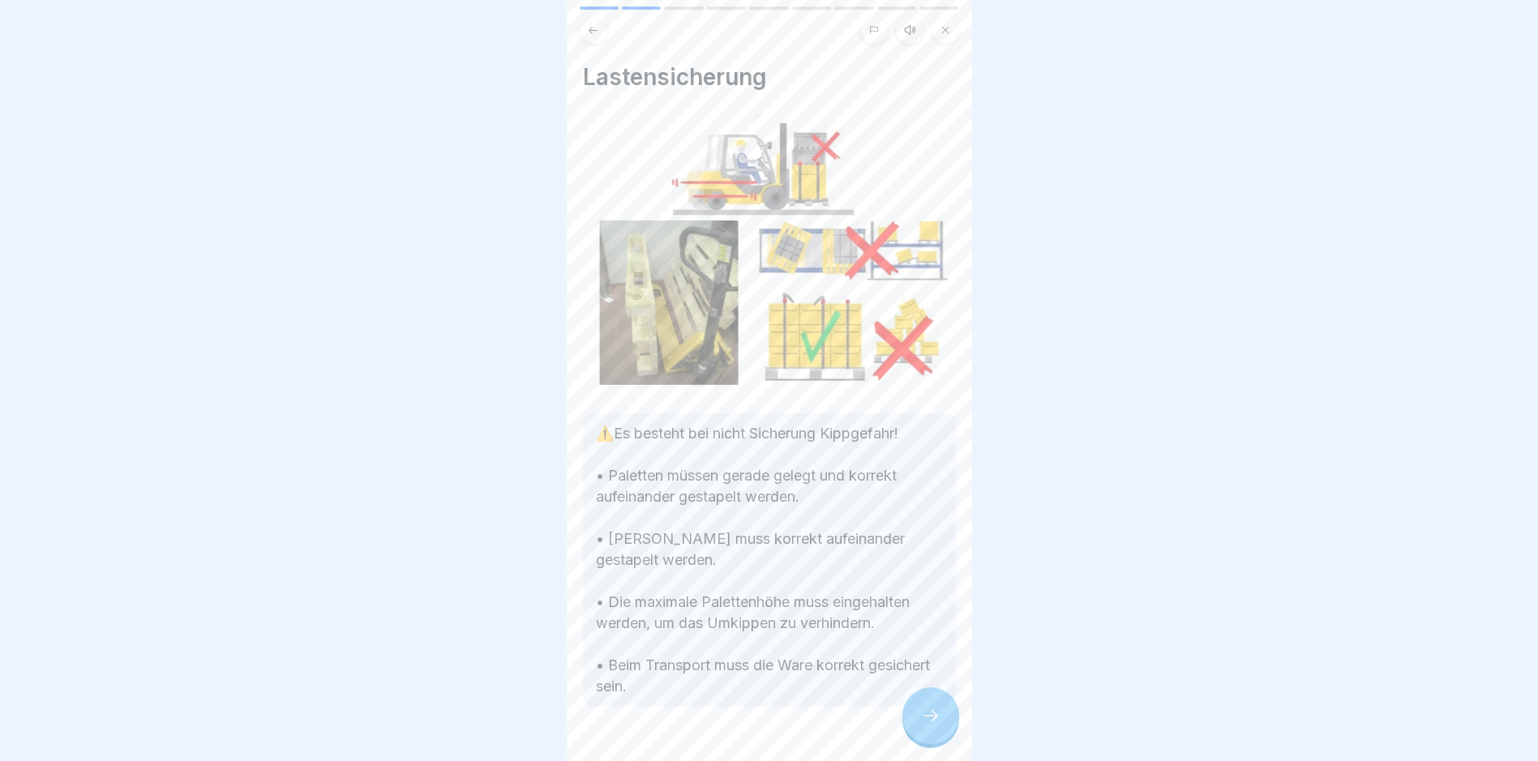
click at [934, 725] on icon at bounding box center [930, 715] width 19 height 19
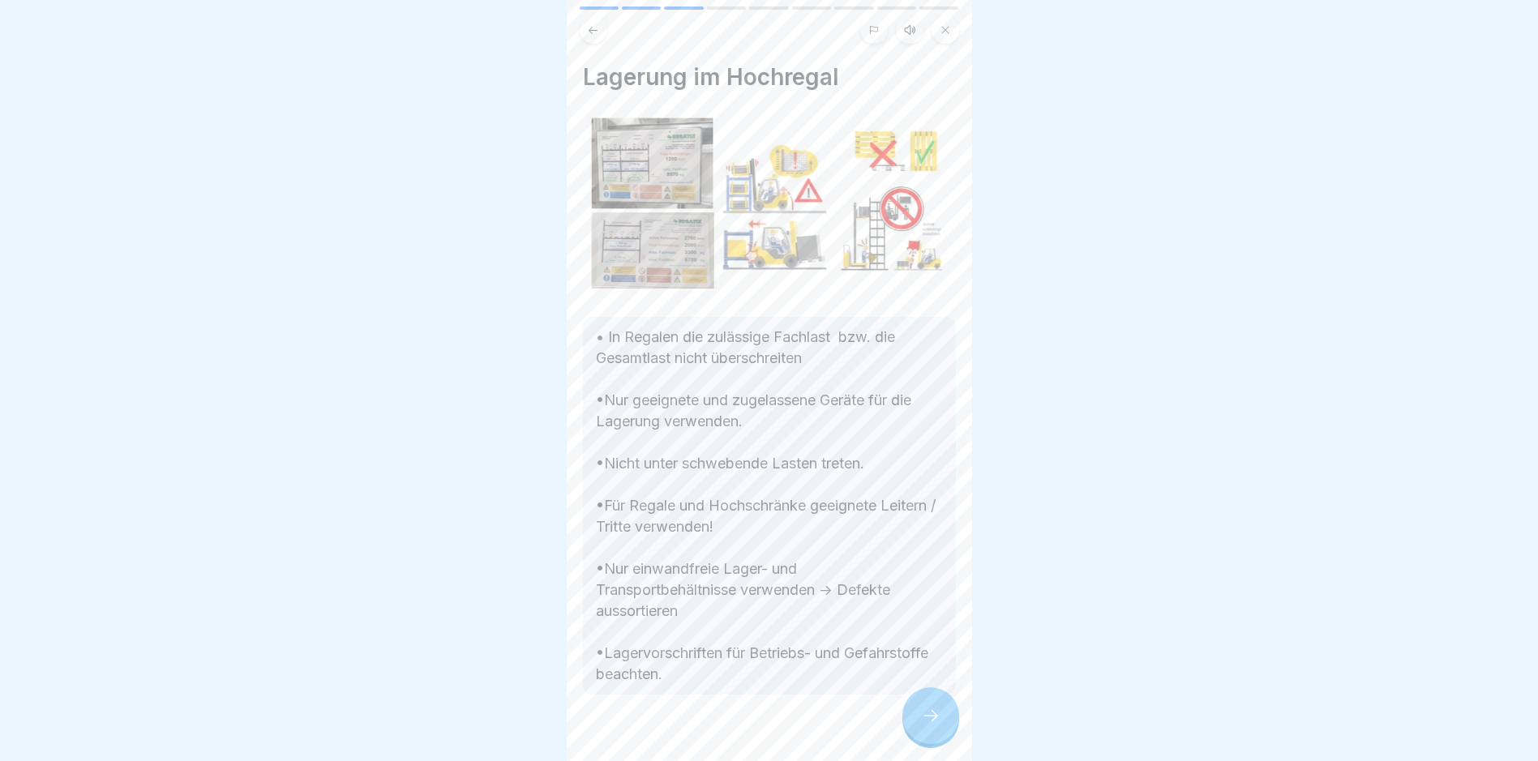
click at [934, 725] on icon at bounding box center [930, 715] width 19 height 19
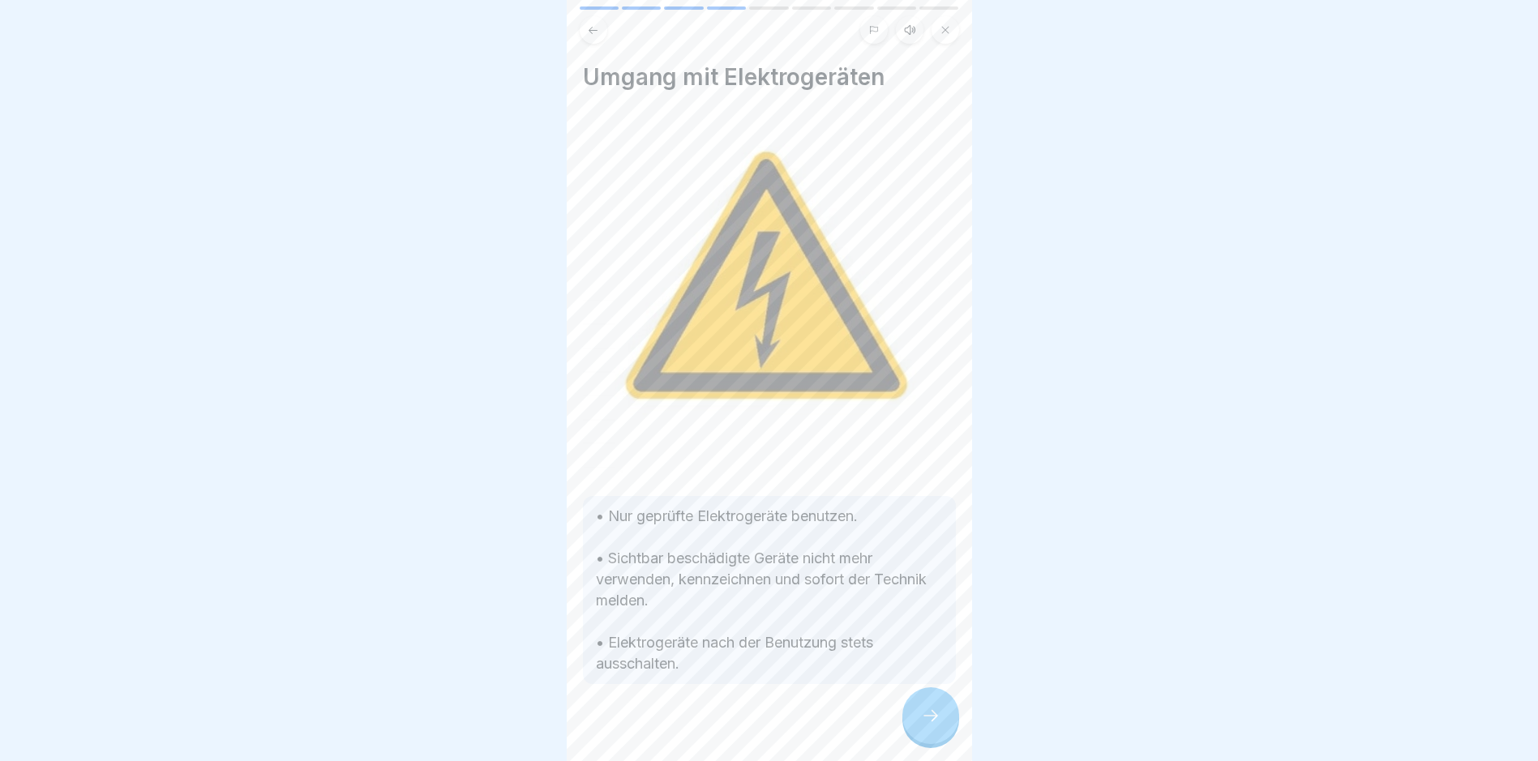
click at [934, 725] on icon at bounding box center [930, 715] width 19 height 19
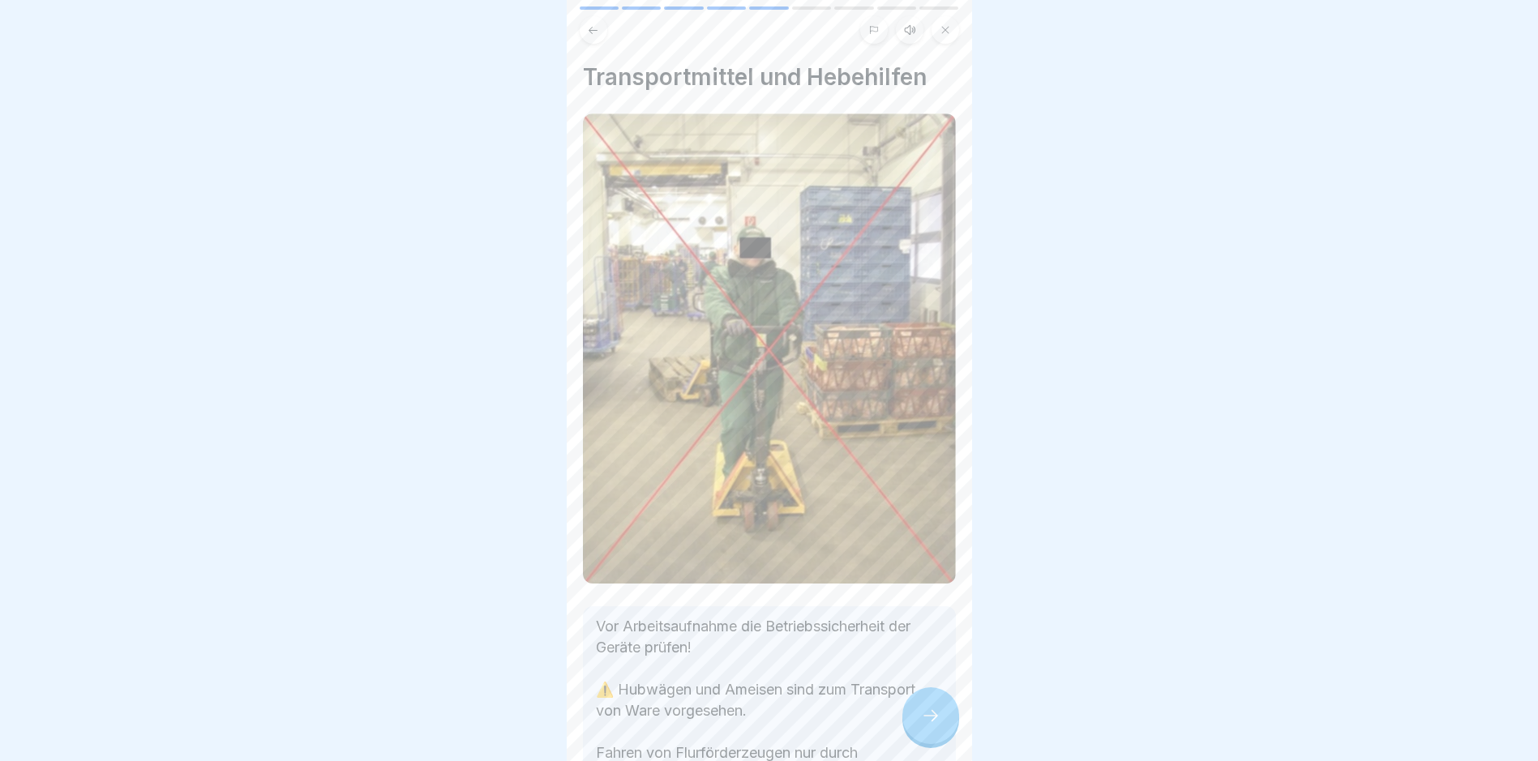
click at [934, 725] on icon at bounding box center [930, 715] width 19 height 19
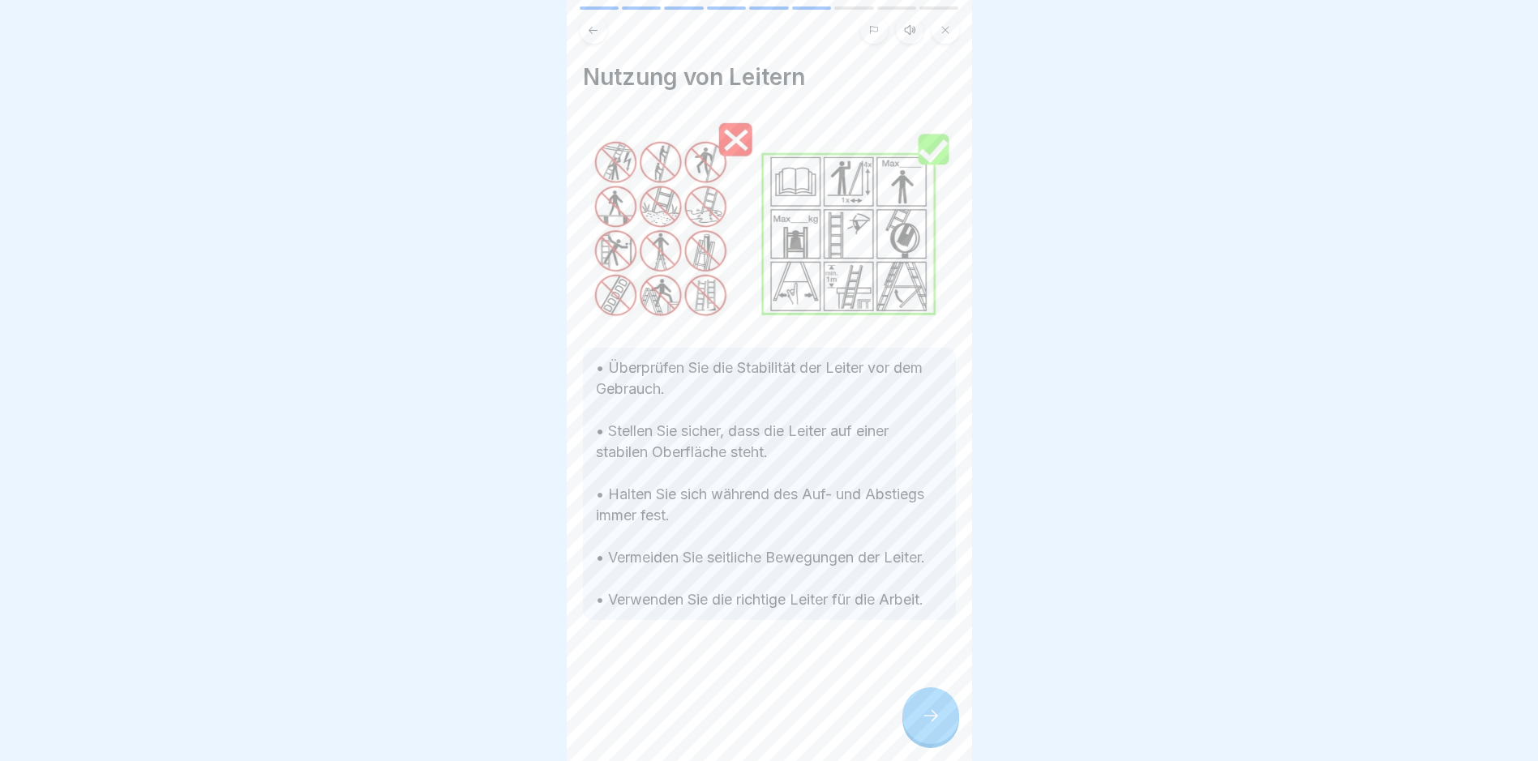
click at [934, 725] on icon at bounding box center [930, 715] width 19 height 19
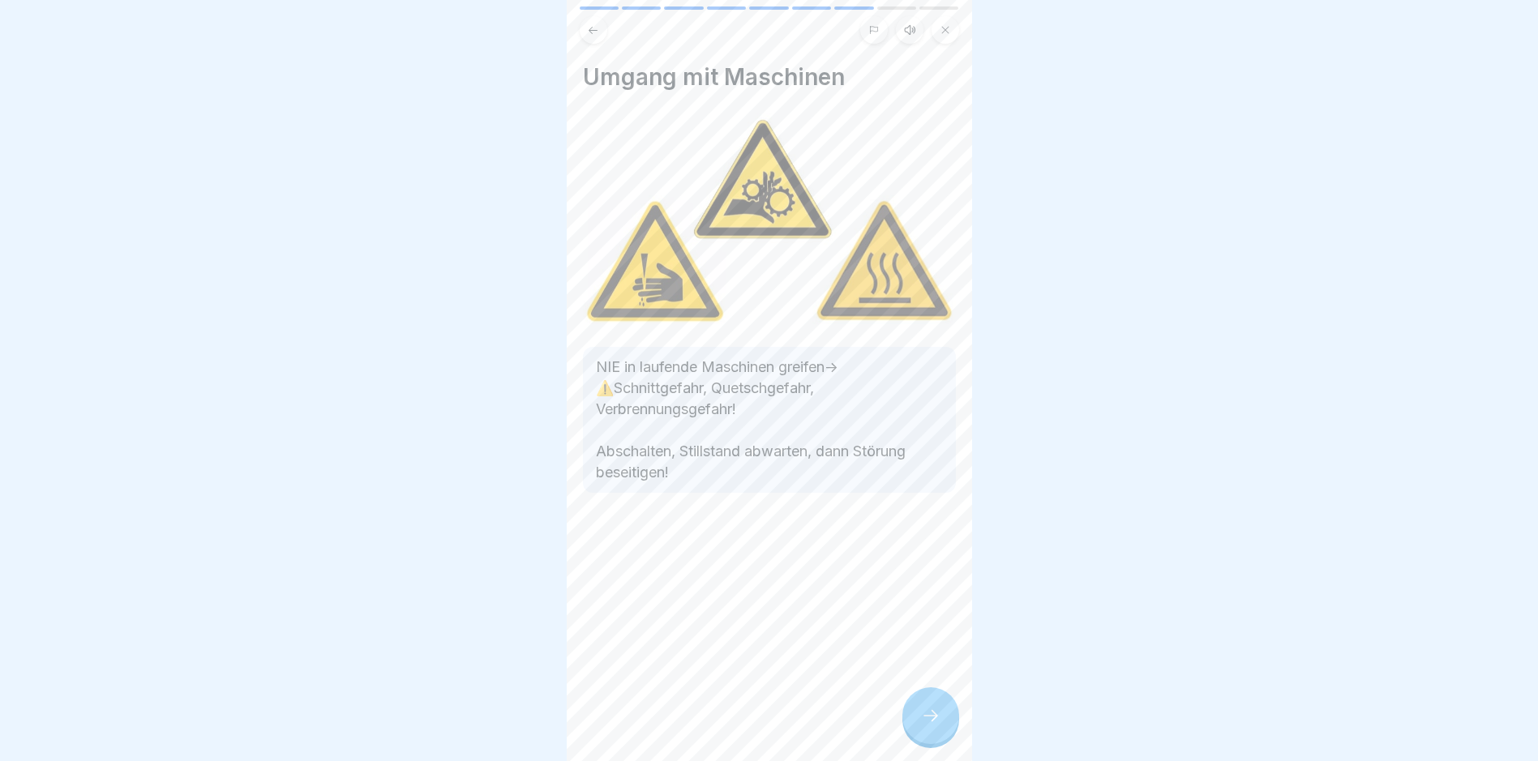
click at [934, 725] on icon at bounding box center [930, 715] width 19 height 19
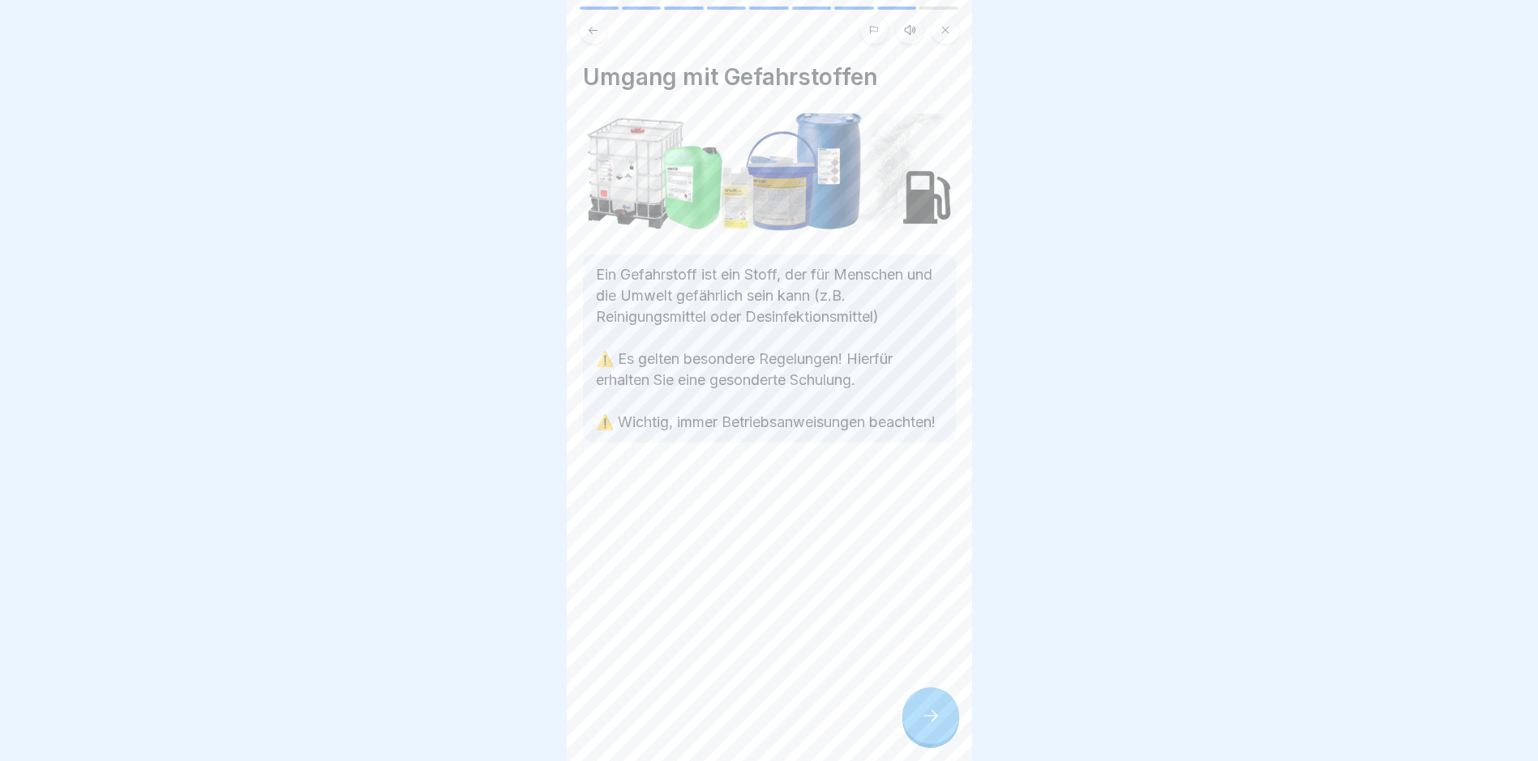
click at [934, 725] on icon at bounding box center [930, 715] width 19 height 19
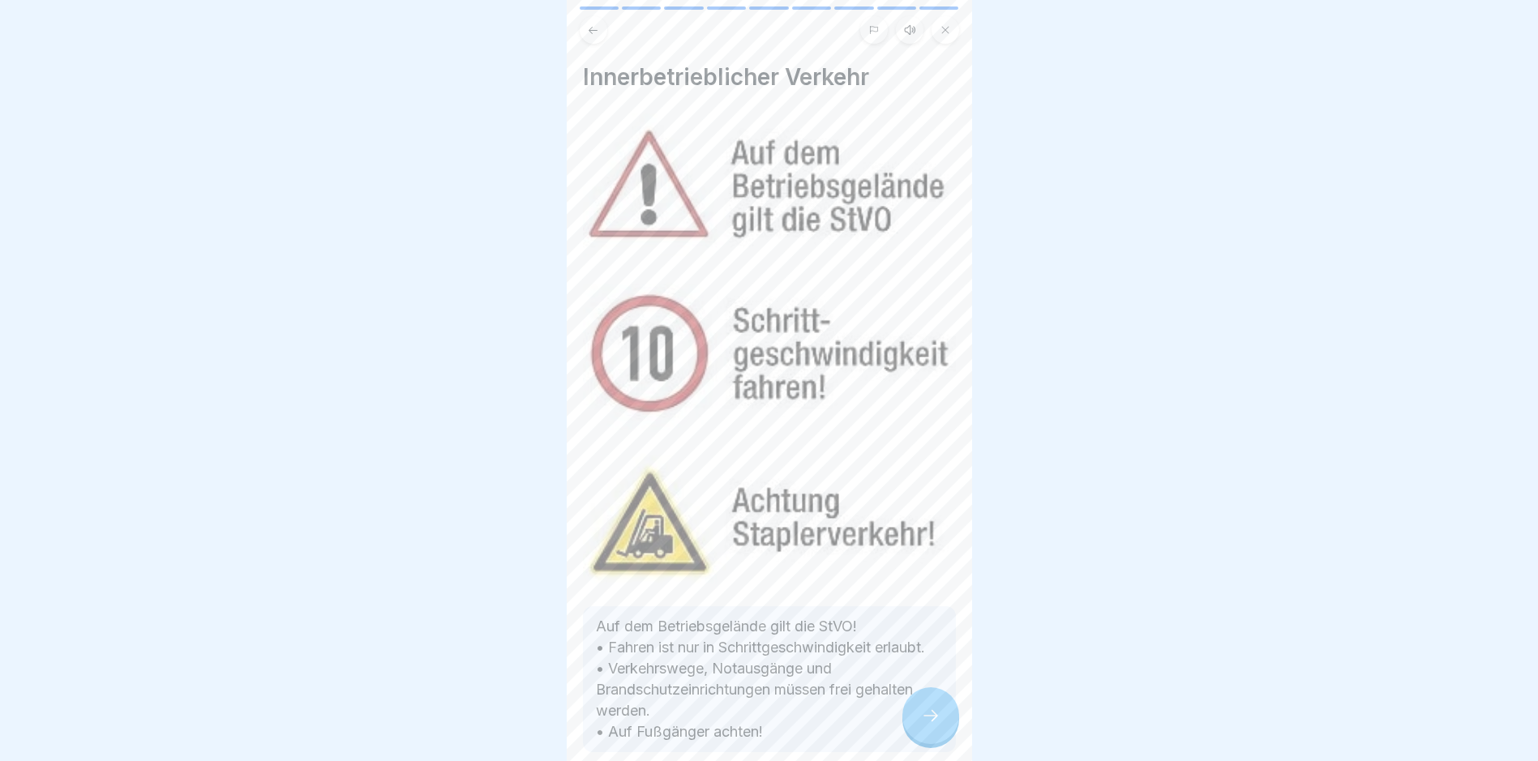
click at [934, 725] on icon at bounding box center [930, 715] width 19 height 19
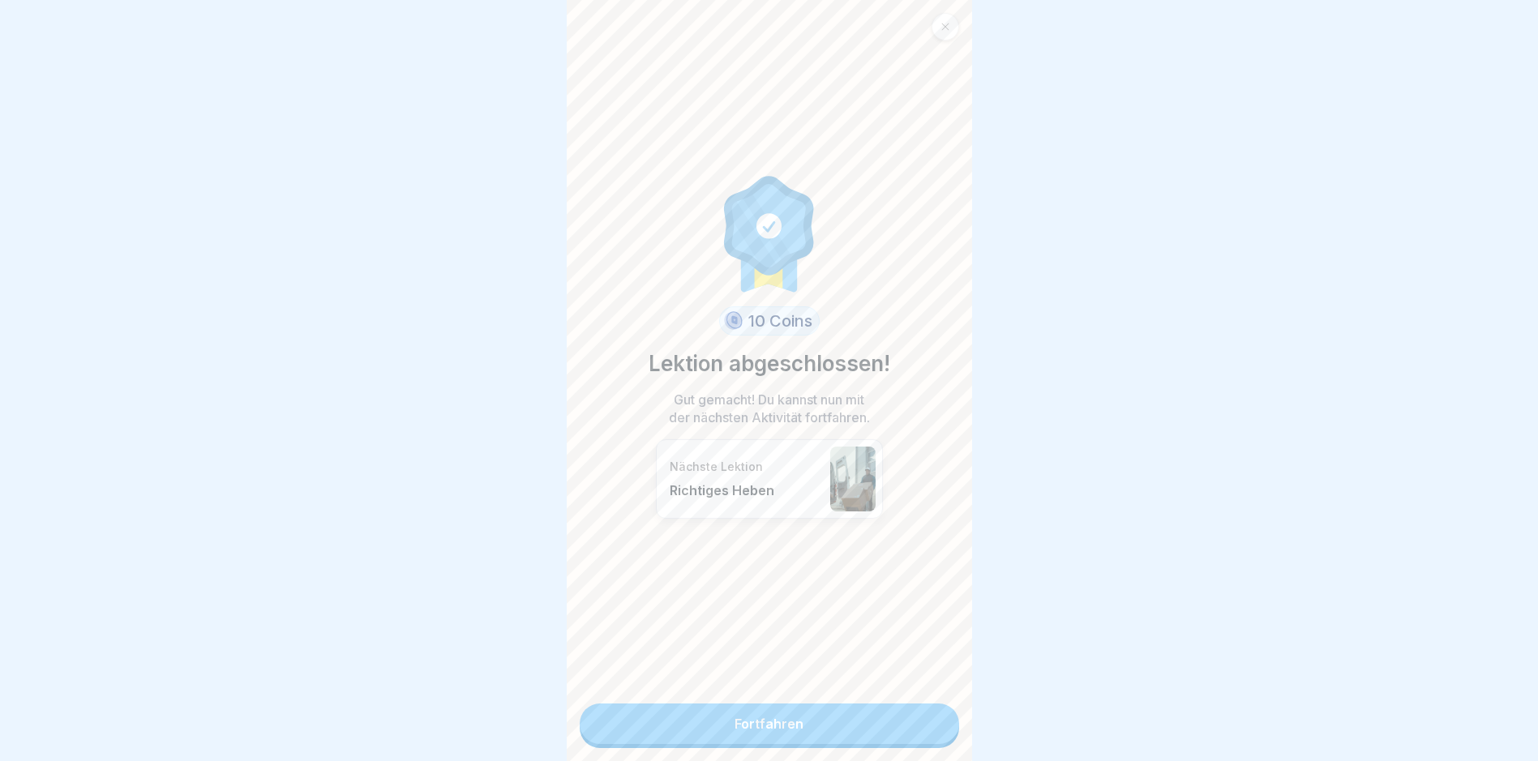
click at [858, 720] on link "Fortfahren" at bounding box center [769, 724] width 379 height 41
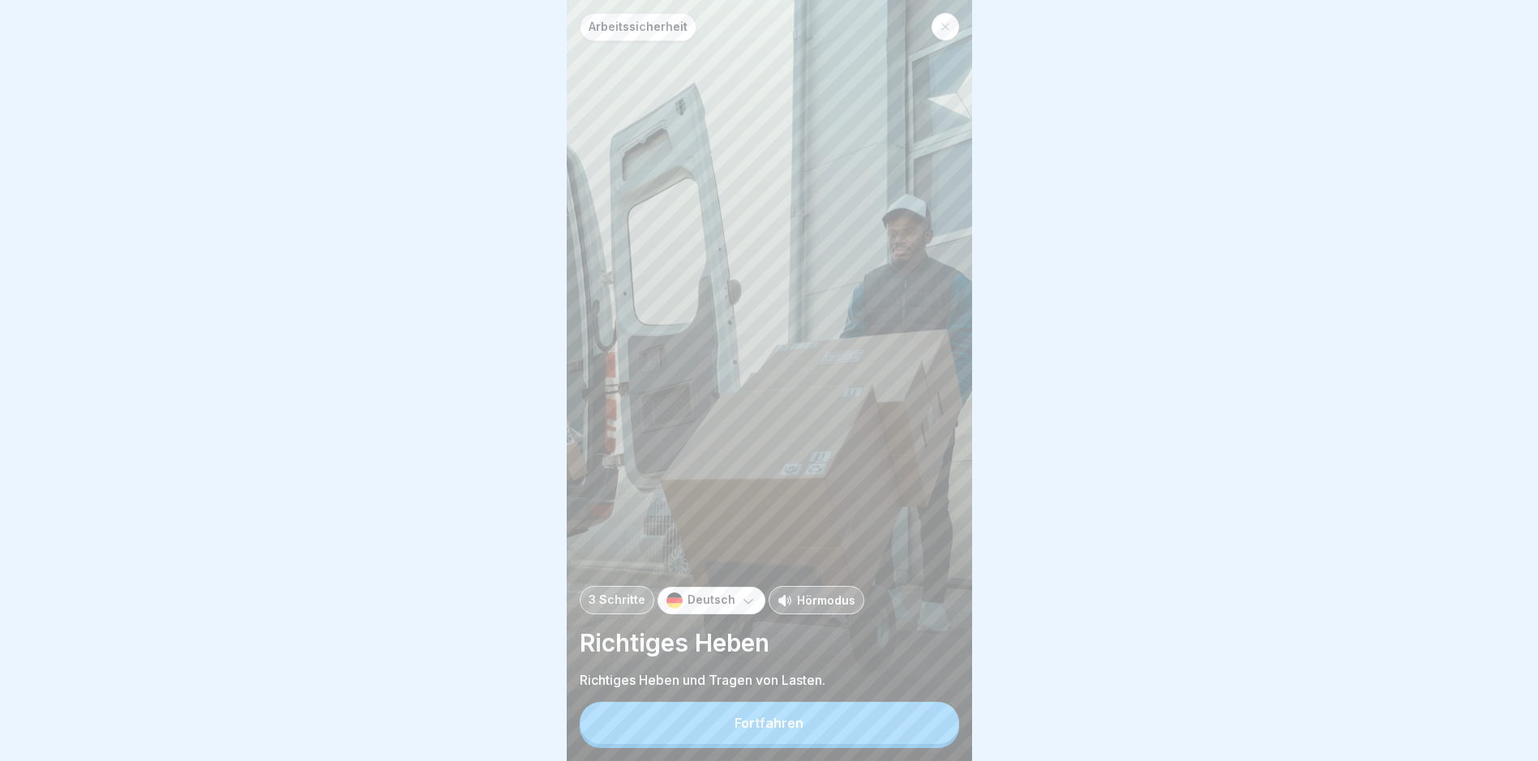
click at [858, 733] on button "Fortfahren" at bounding box center [769, 723] width 379 height 42
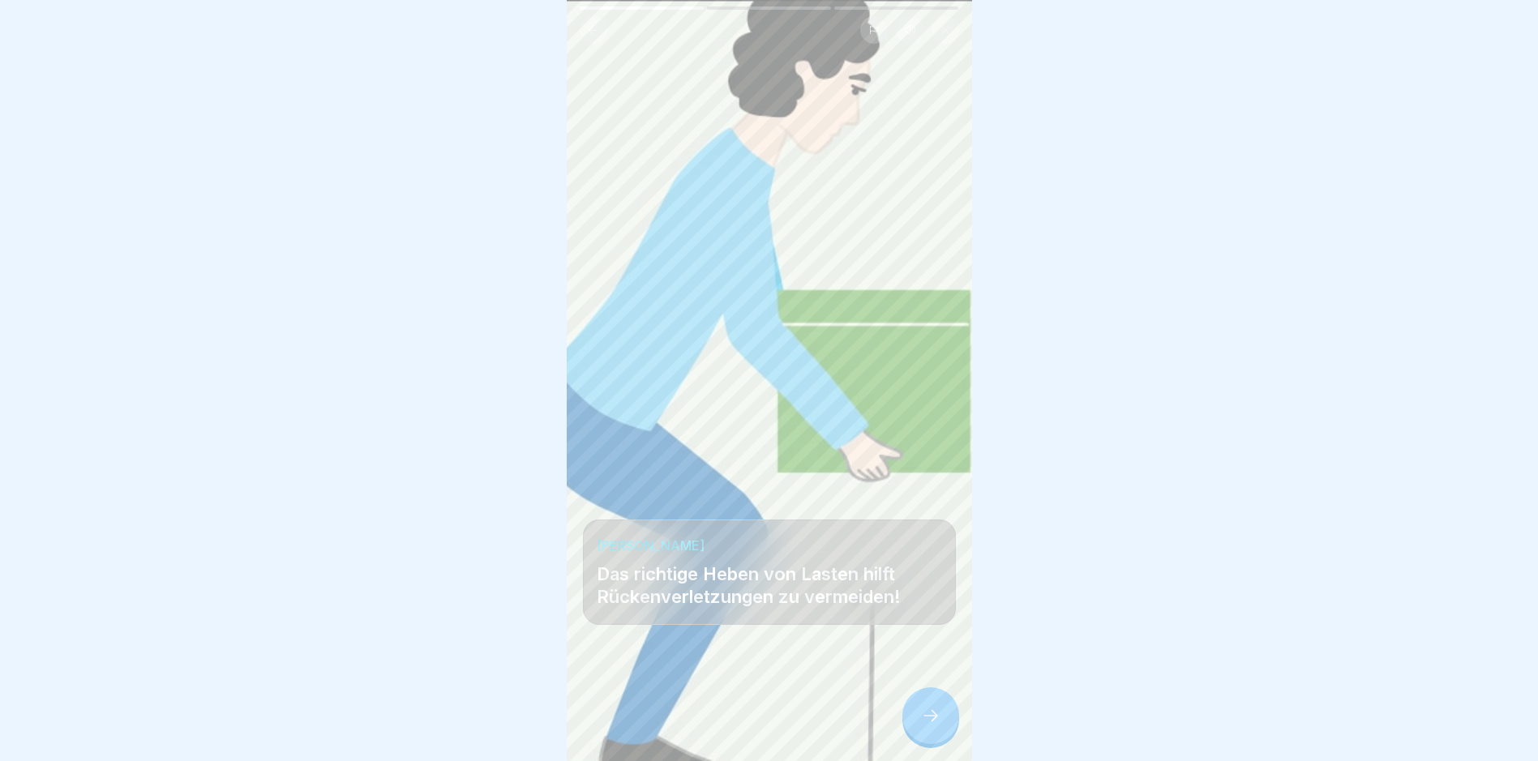
click at [926, 725] on icon at bounding box center [930, 715] width 19 height 19
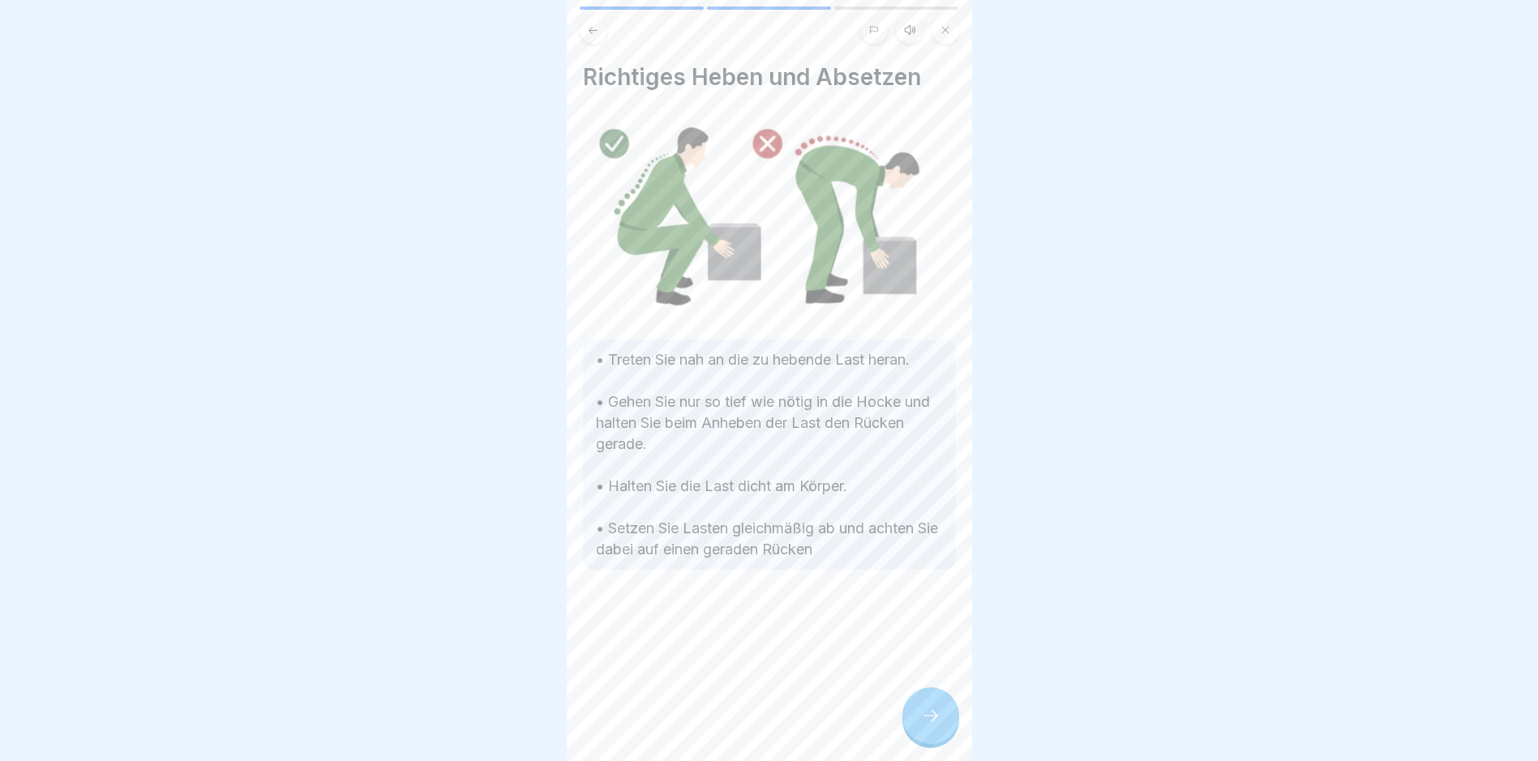
click at [927, 725] on icon at bounding box center [930, 715] width 19 height 19
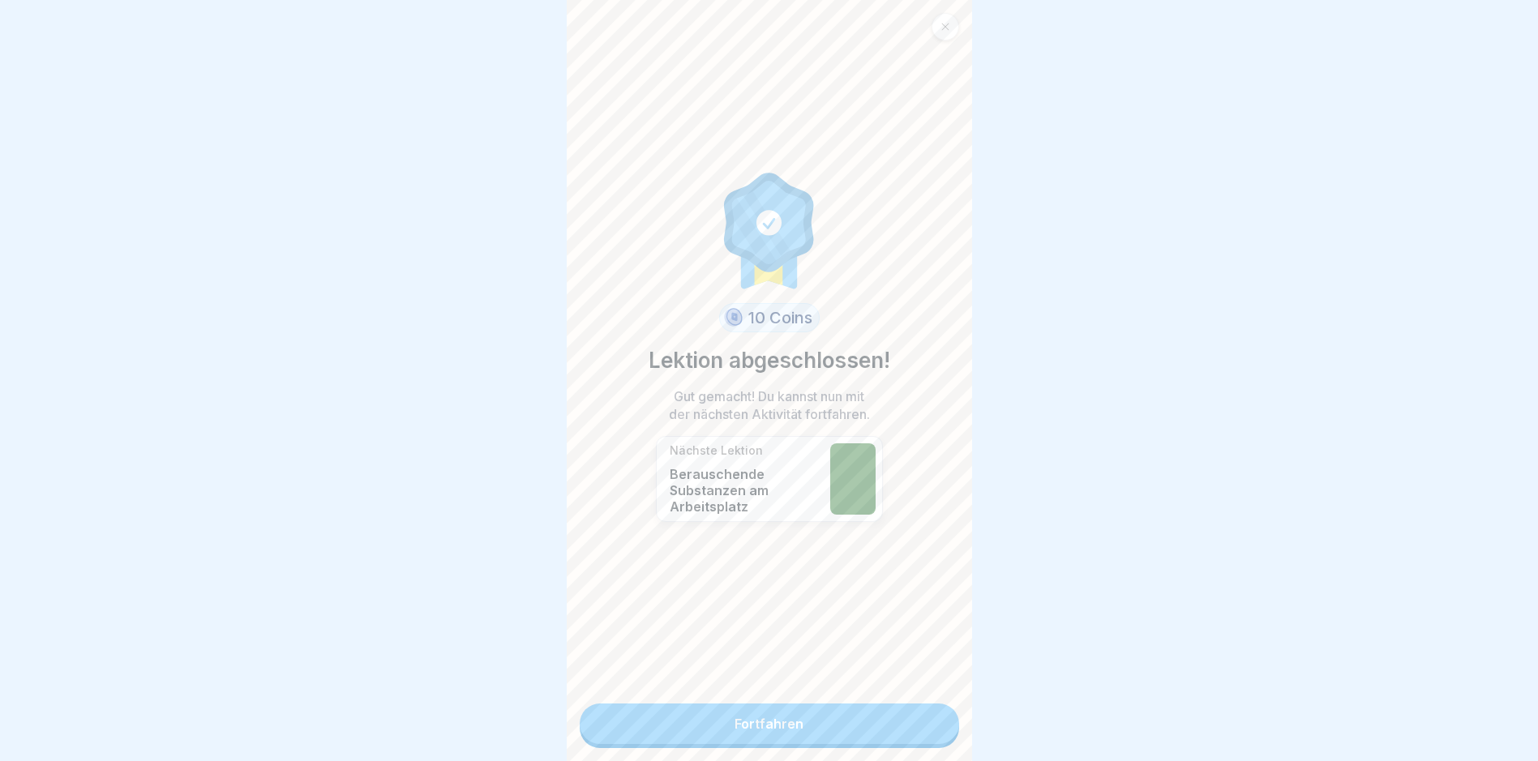
click at [927, 729] on link "Fortfahren" at bounding box center [769, 724] width 379 height 41
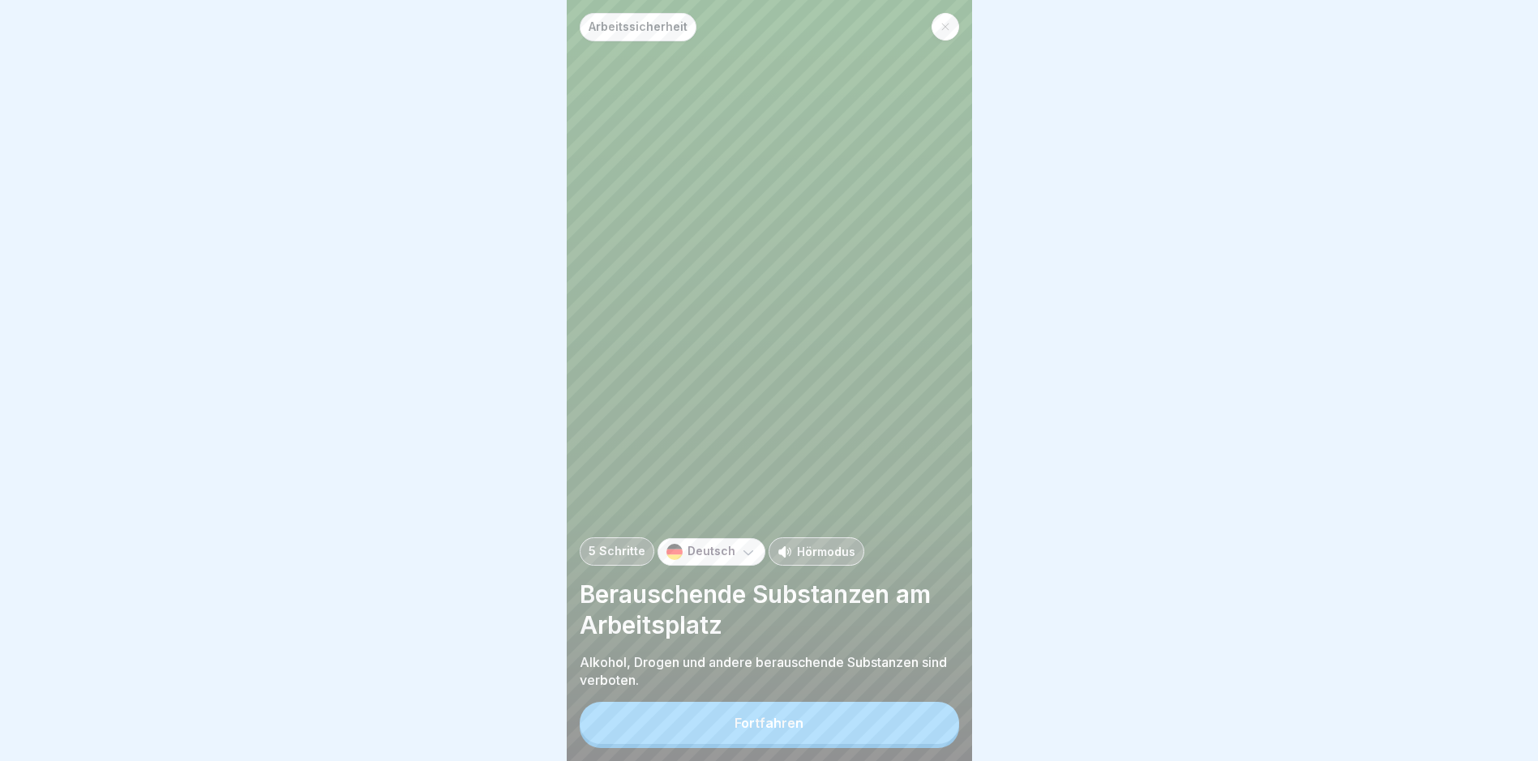
click at [823, 744] on button "Fortfahren" at bounding box center [769, 723] width 379 height 42
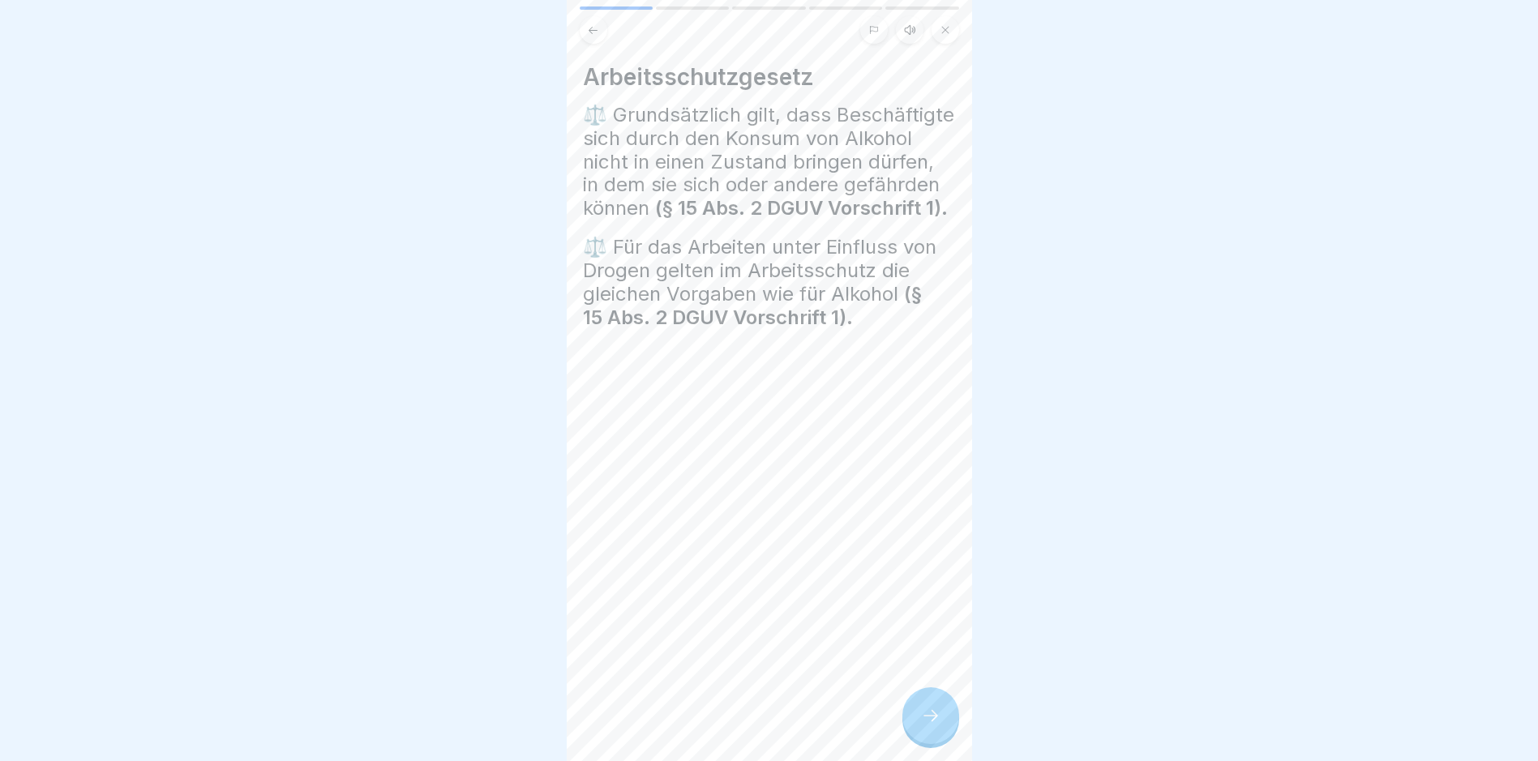
click at [943, 739] on div at bounding box center [930, 715] width 57 height 57
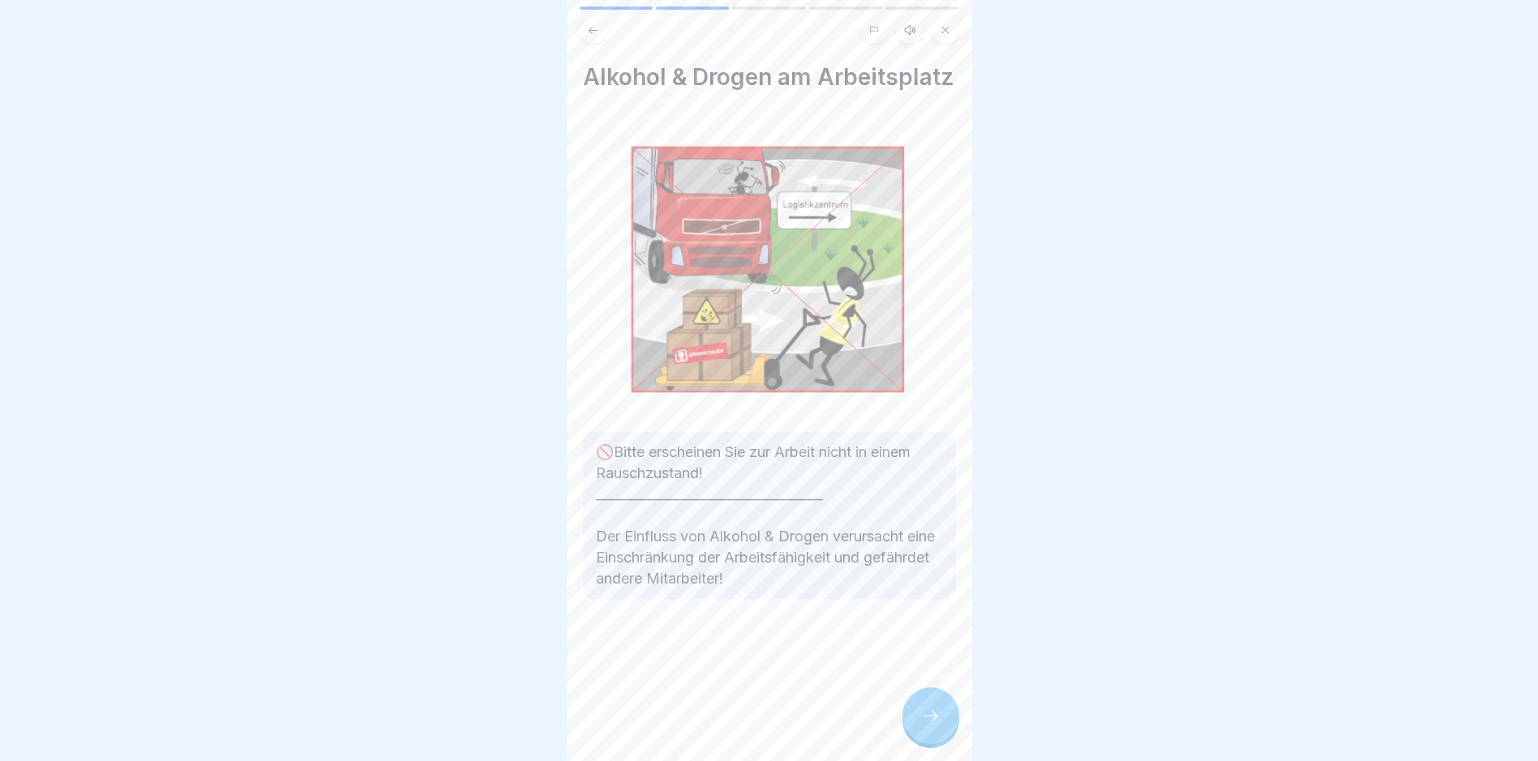
click at [916, 730] on div at bounding box center [930, 715] width 57 height 57
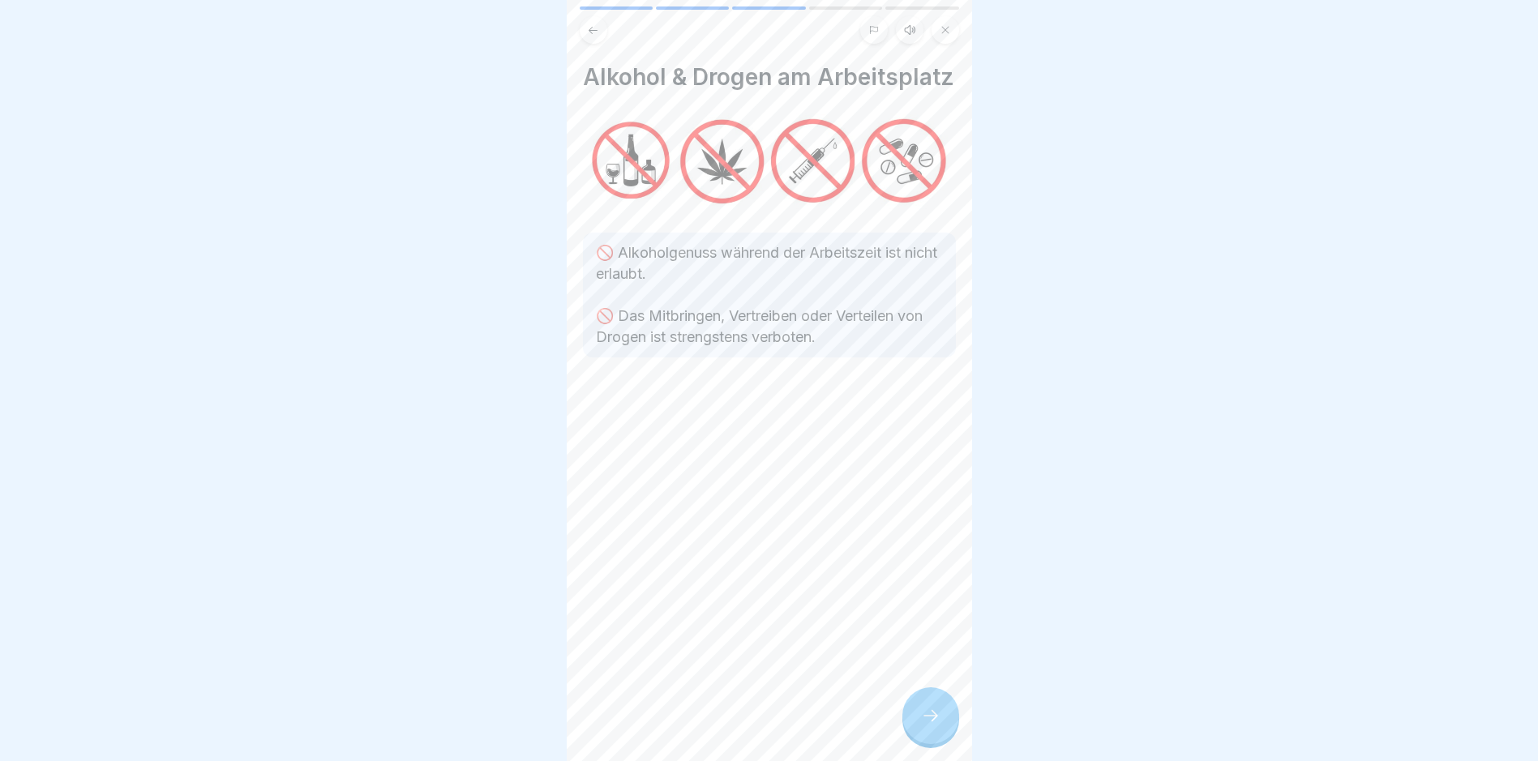
click at [923, 725] on icon at bounding box center [930, 715] width 19 height 19
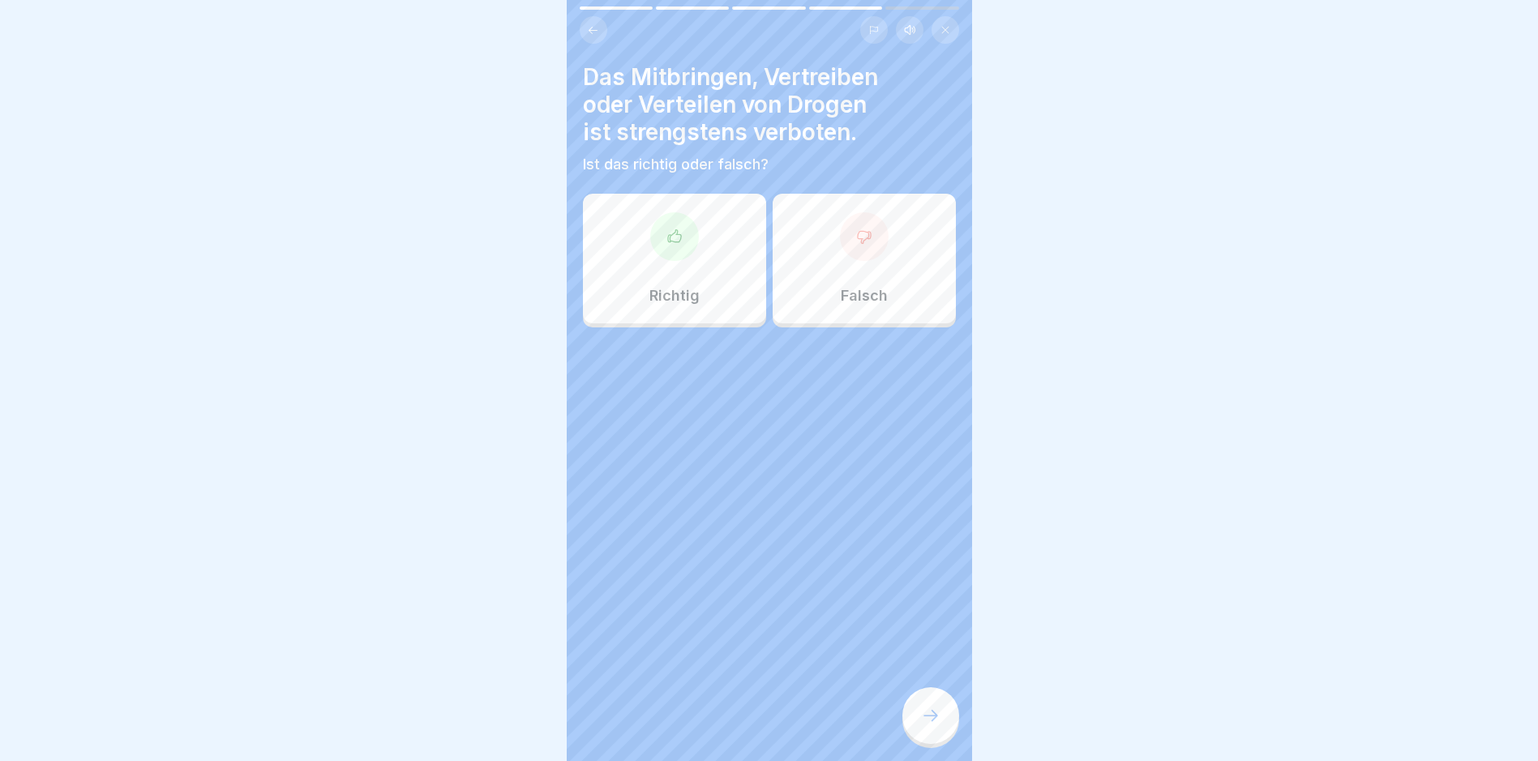
click at [923, 725] on icon at bounding box center [930, 715] width 19 height 19
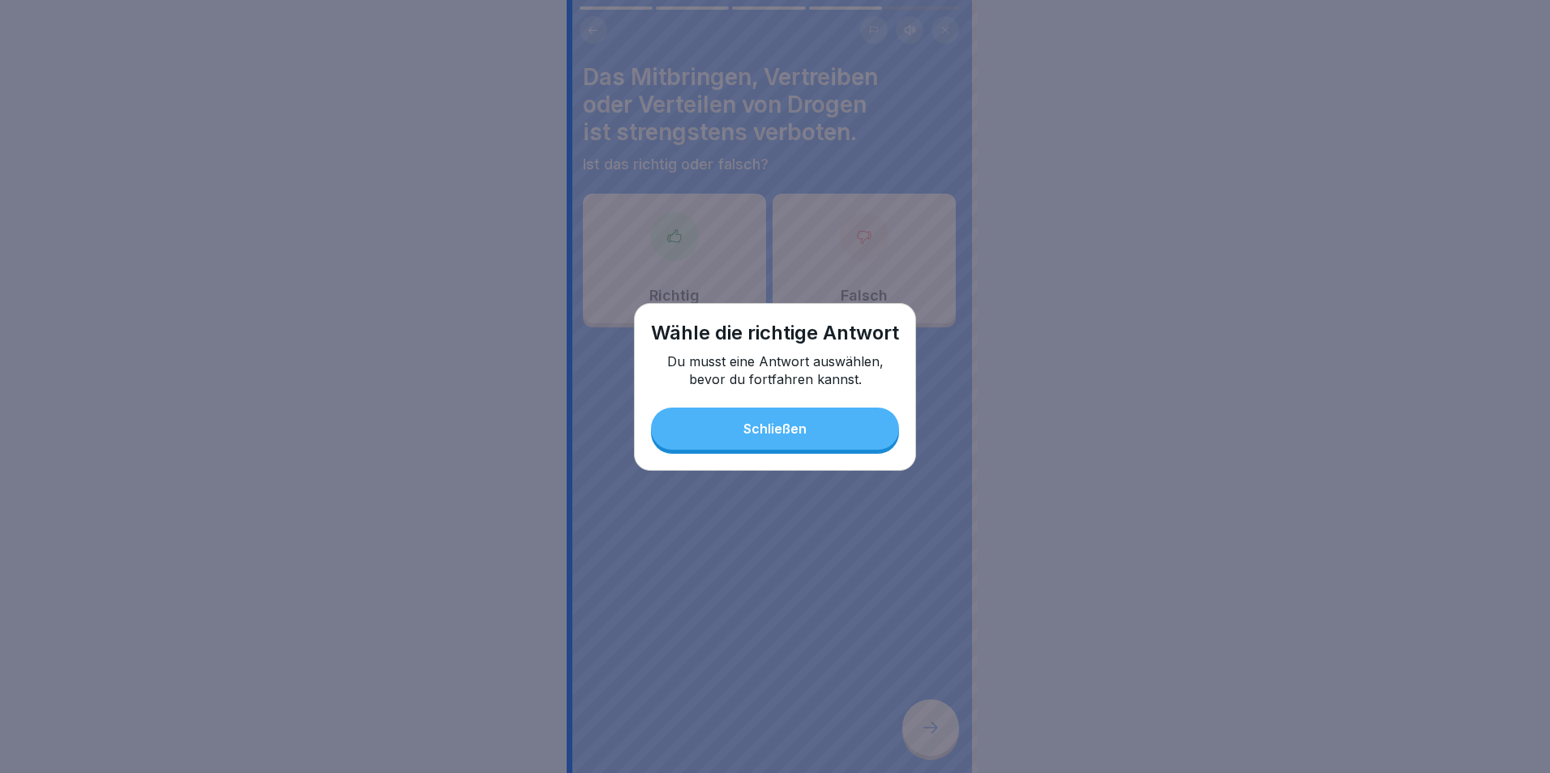
click at [795, 426] on div "Schließen" at bounding box center [774, 428] width 63 height 15
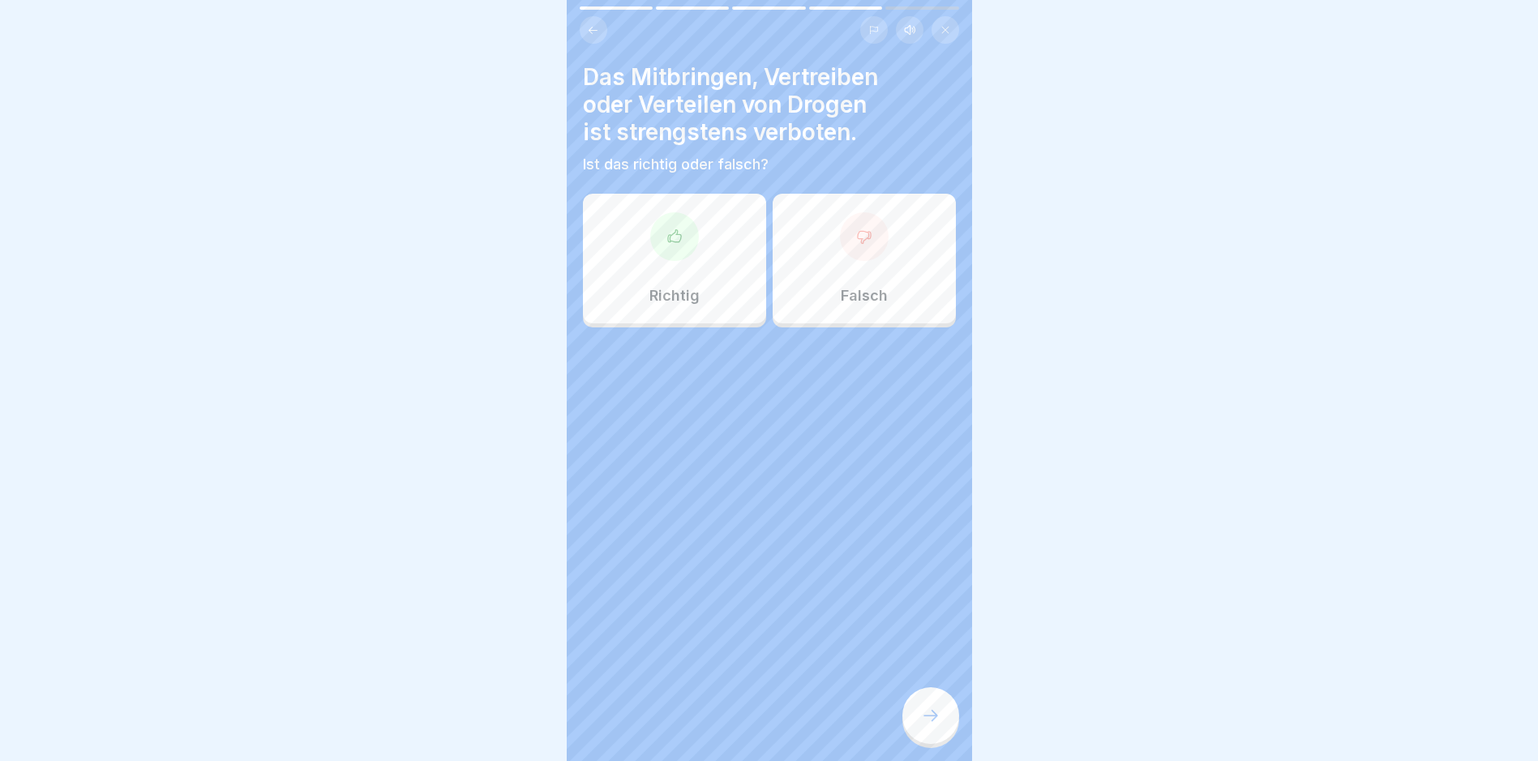
click at [681, 258] on div at bounding box center [674, 236] width 49 height 49
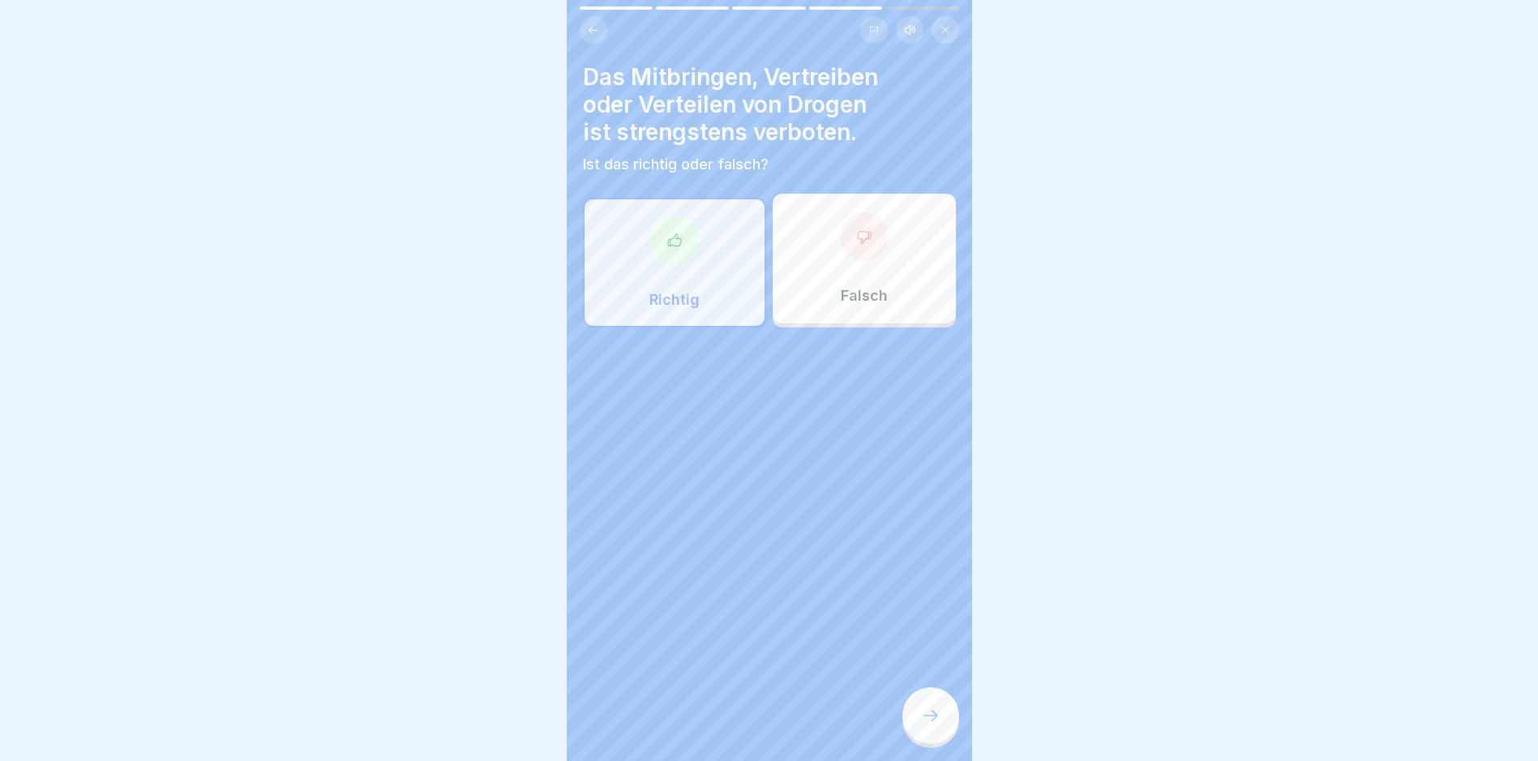
click at [928, 725] on icon at bounding box center [930, 715] width 19 height 19
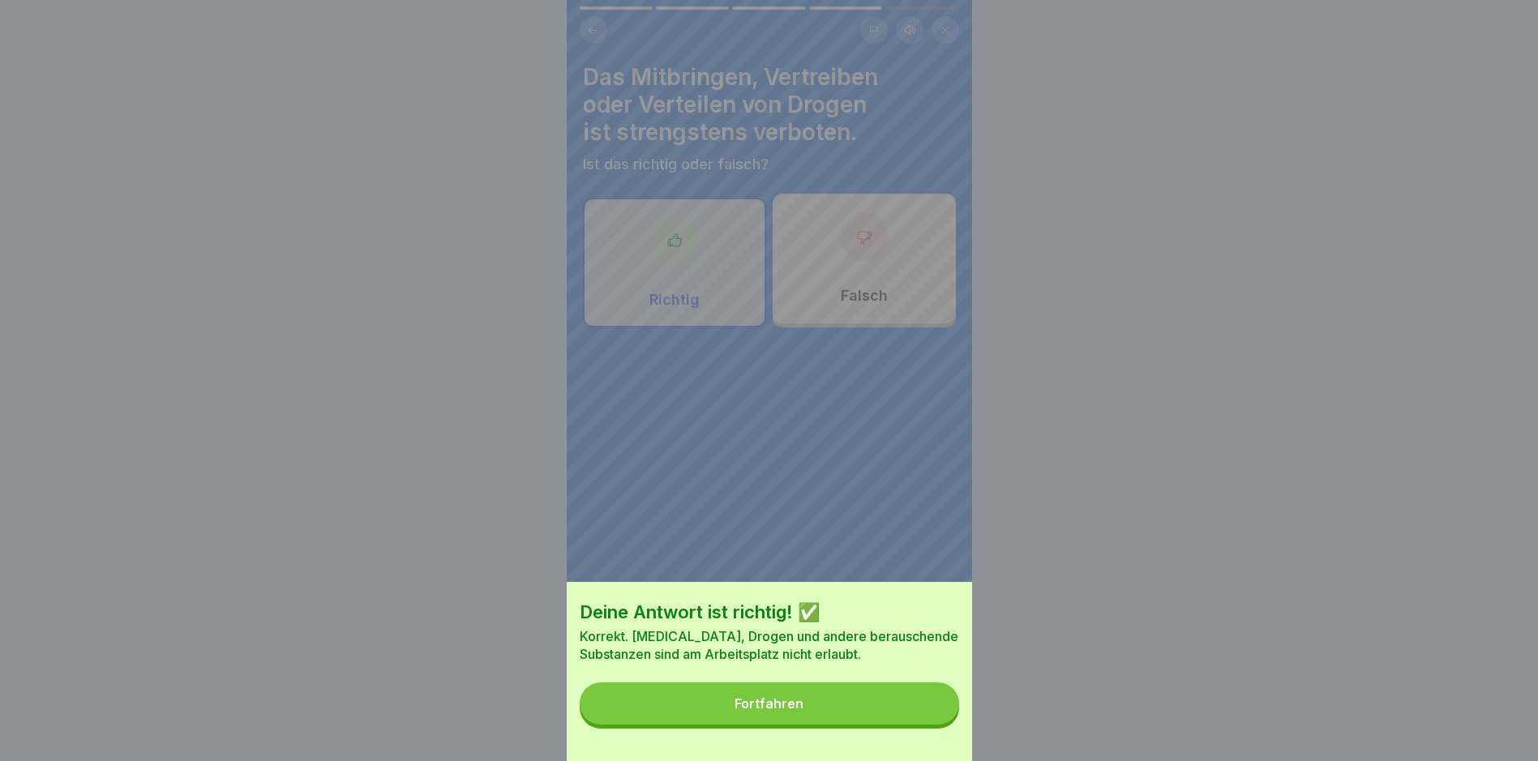
click at [923, 722] on button "Fortfahren" at bounding box center [769, 703] width 379 height 42
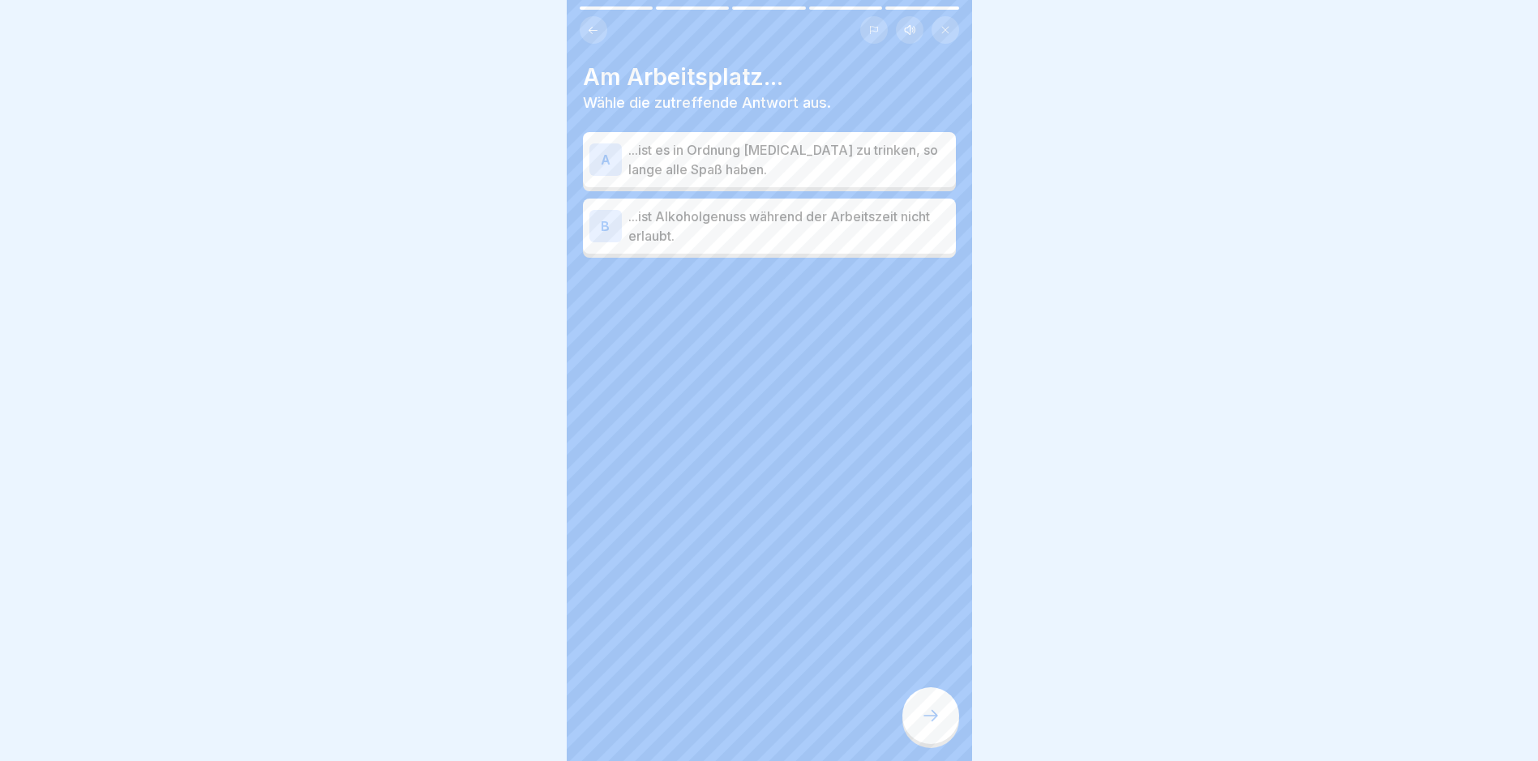
click at [748, 220] on p "...ist Alkoholgenuss während der Arbeitszeit nicht erlaubt." at bounding box center [788, 226] width 321 height 39
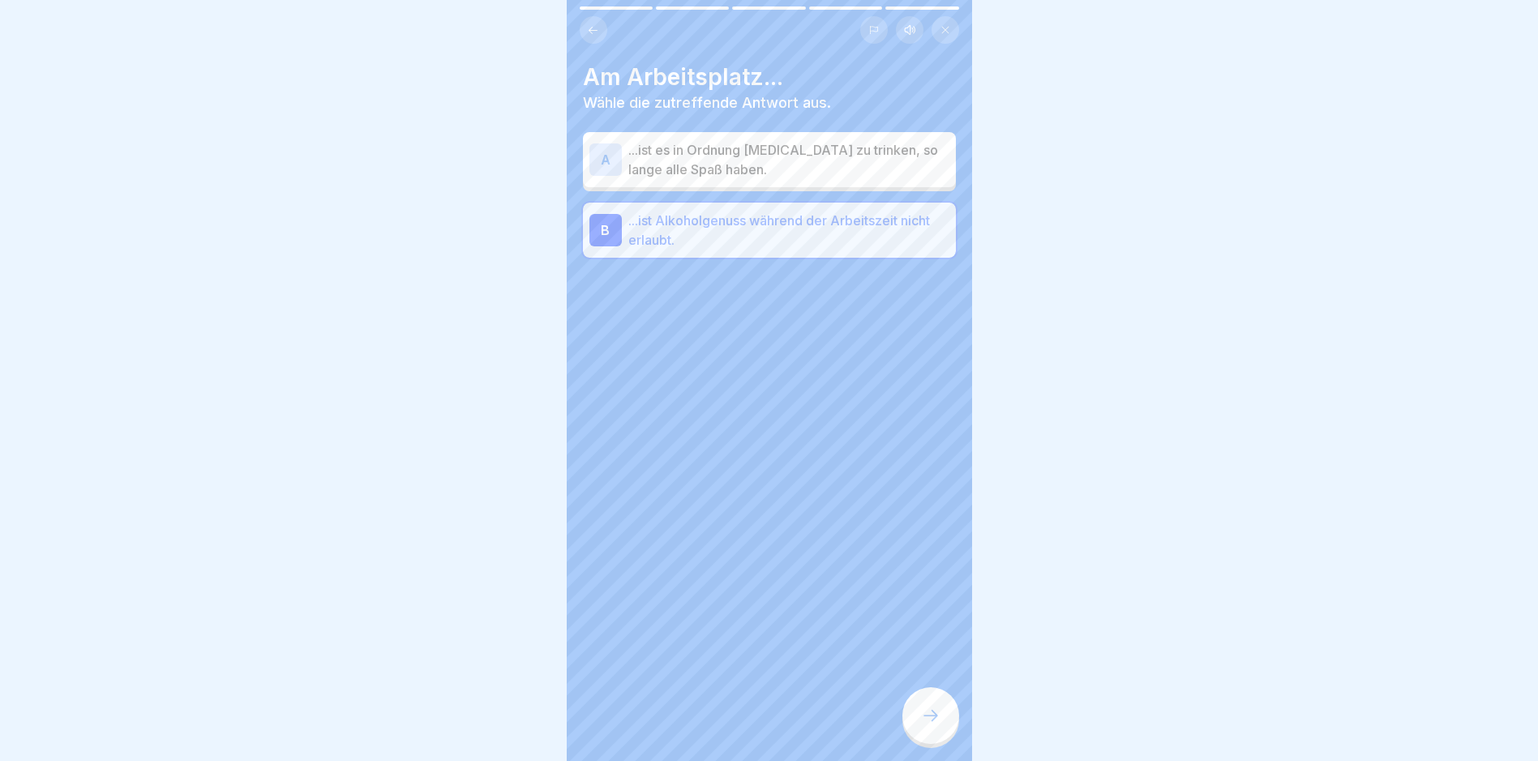
click at [944, 734] on div at bounding box center [930, 715] width 57 height 57
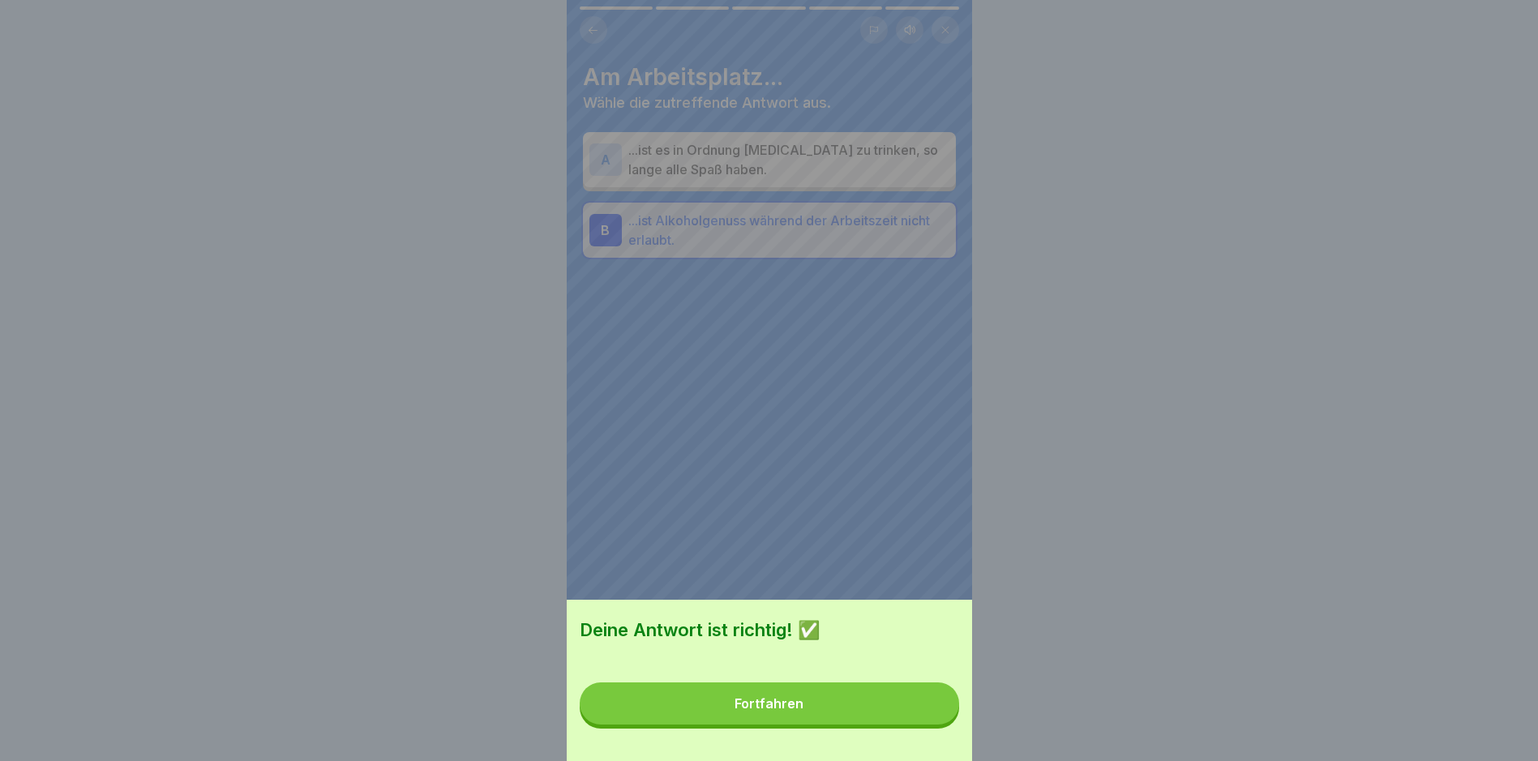
click at [867, 716] on button "Fortfahren" at bounding box center [769, 703] width 379 height 42
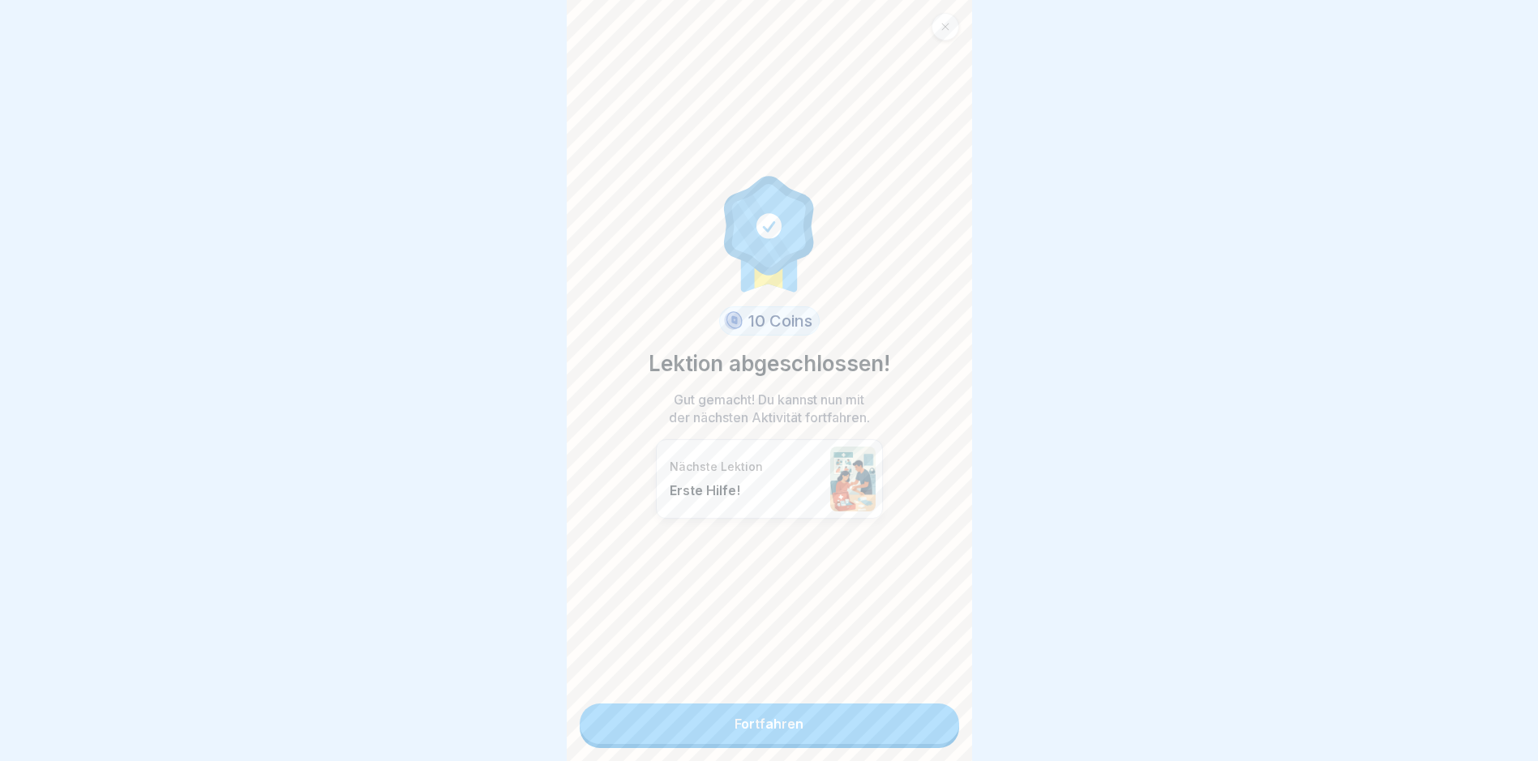
click at [811, 721] on link "Fortfahren" at bounding box center [769, 724] width 379 height 41
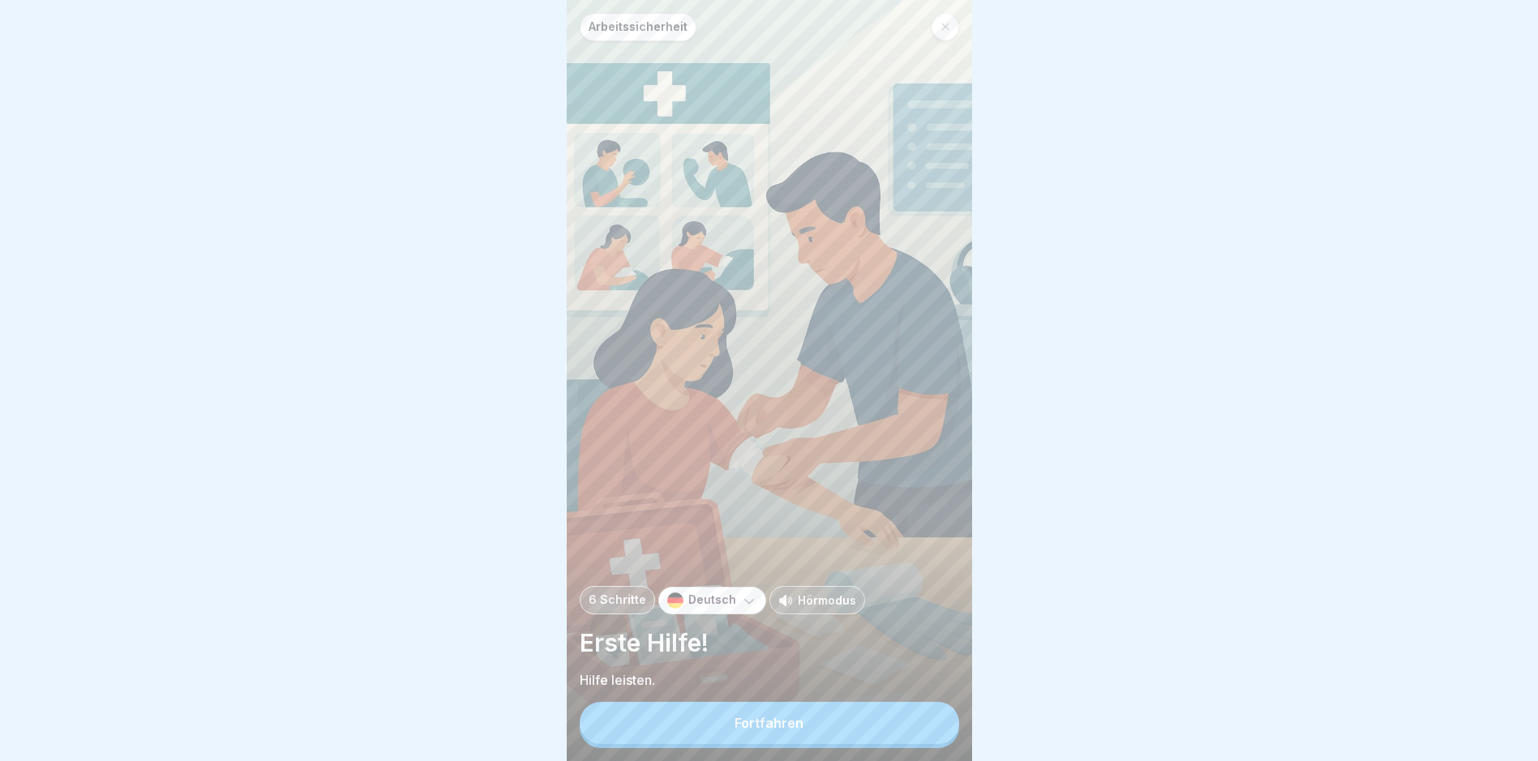
click at [811, 721] on button "Fortfahren" at bounding box center [769, 723] width 379 height 42
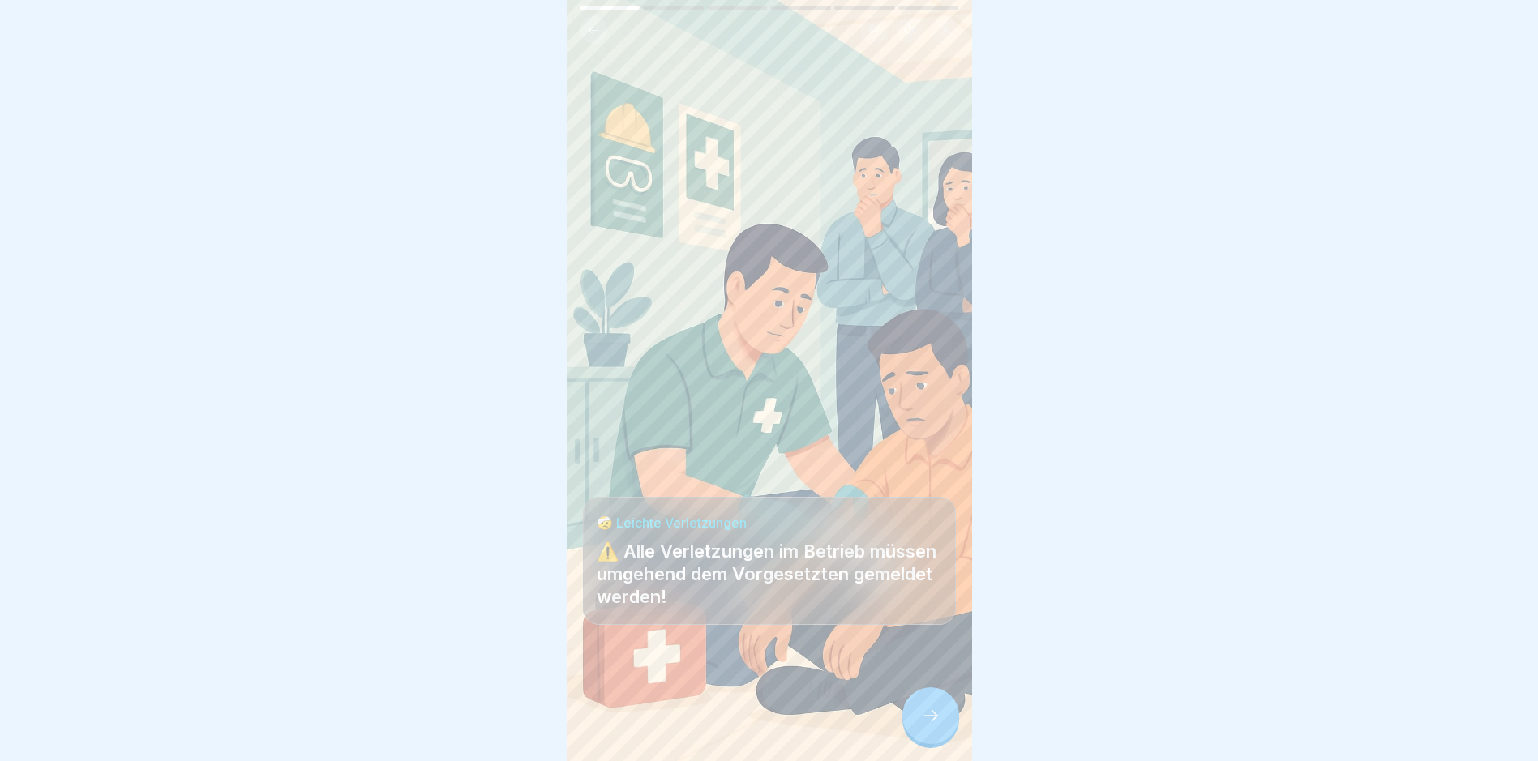
click at [934, 725] on icon at bounding box center [930, 715] width 19 height 19
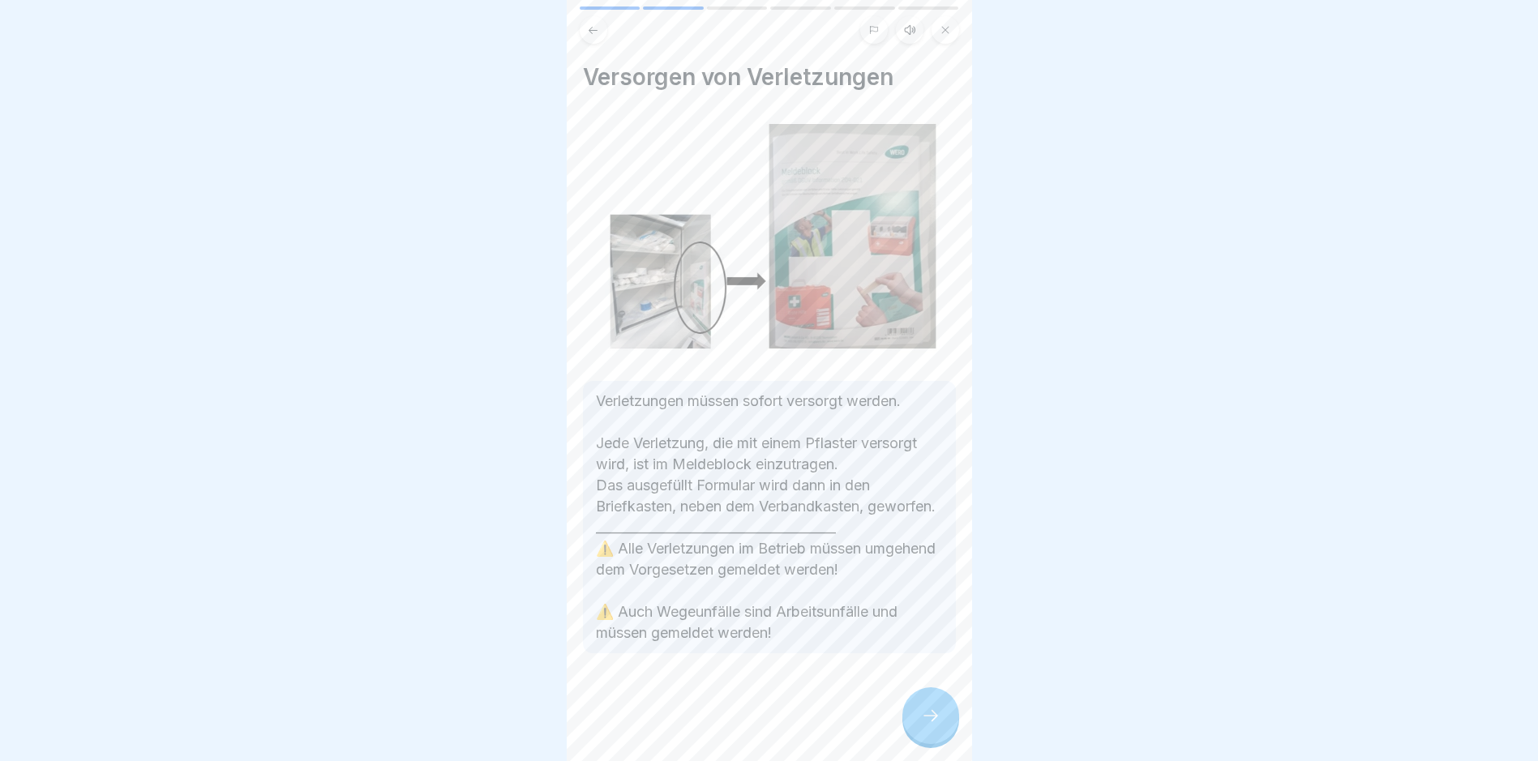
click at [934, 725] on icon at bounding box center [930, 715] width 19 height 19
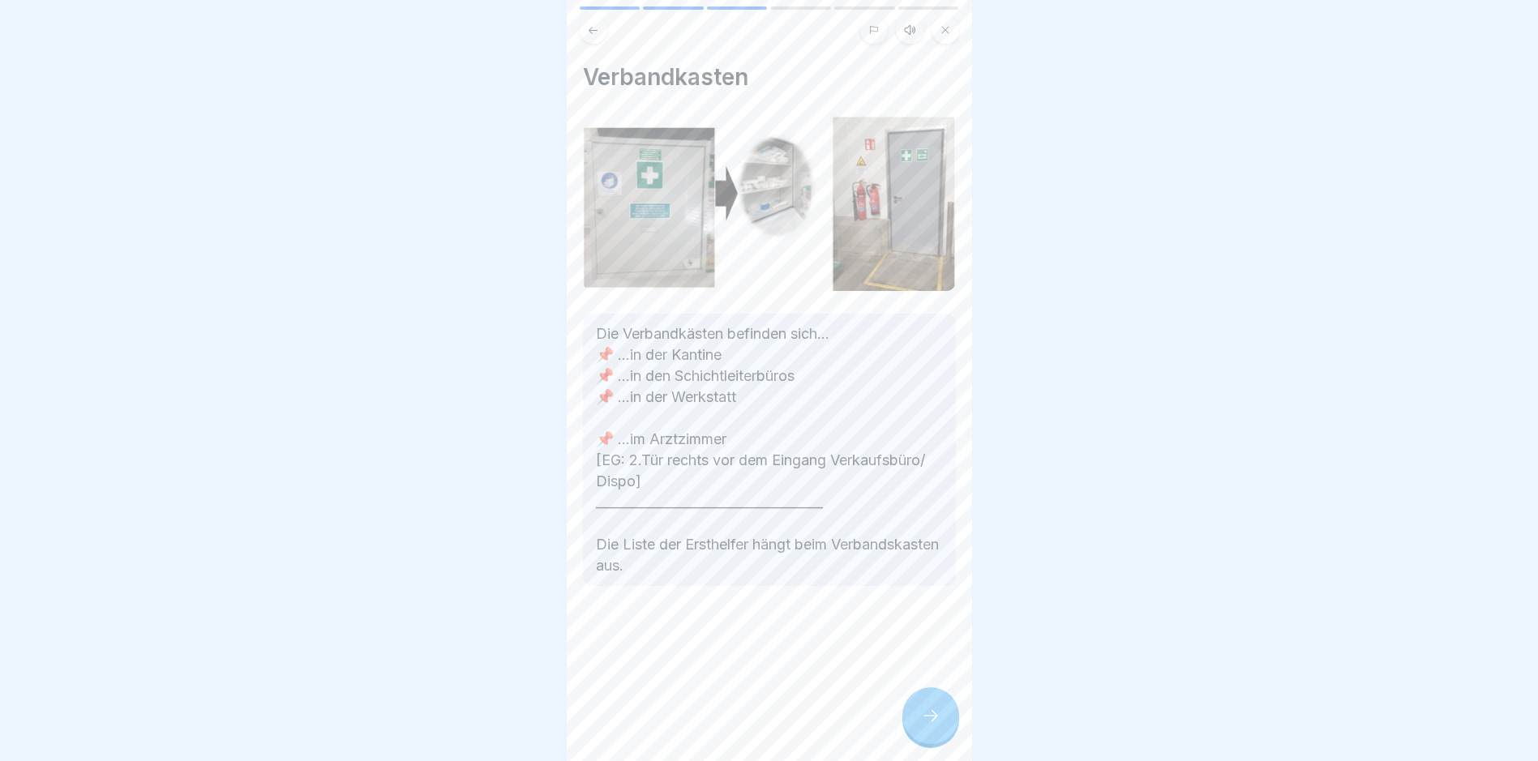
click at [934, 725] on icon at bounding box center [930, 715] width 19 height 19
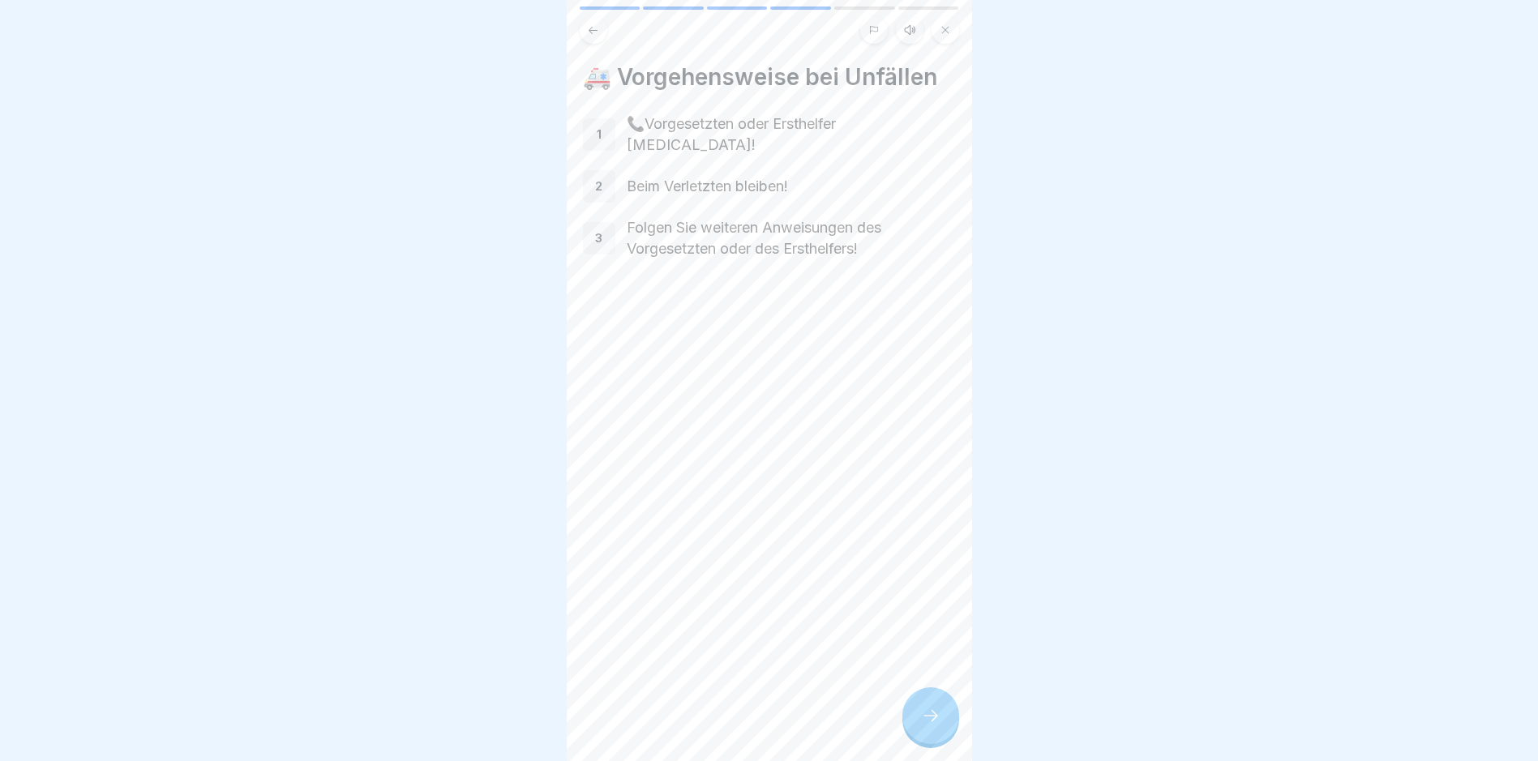
click at [934, 721] on icon at bounding box center [930, 715] width 15 height 11
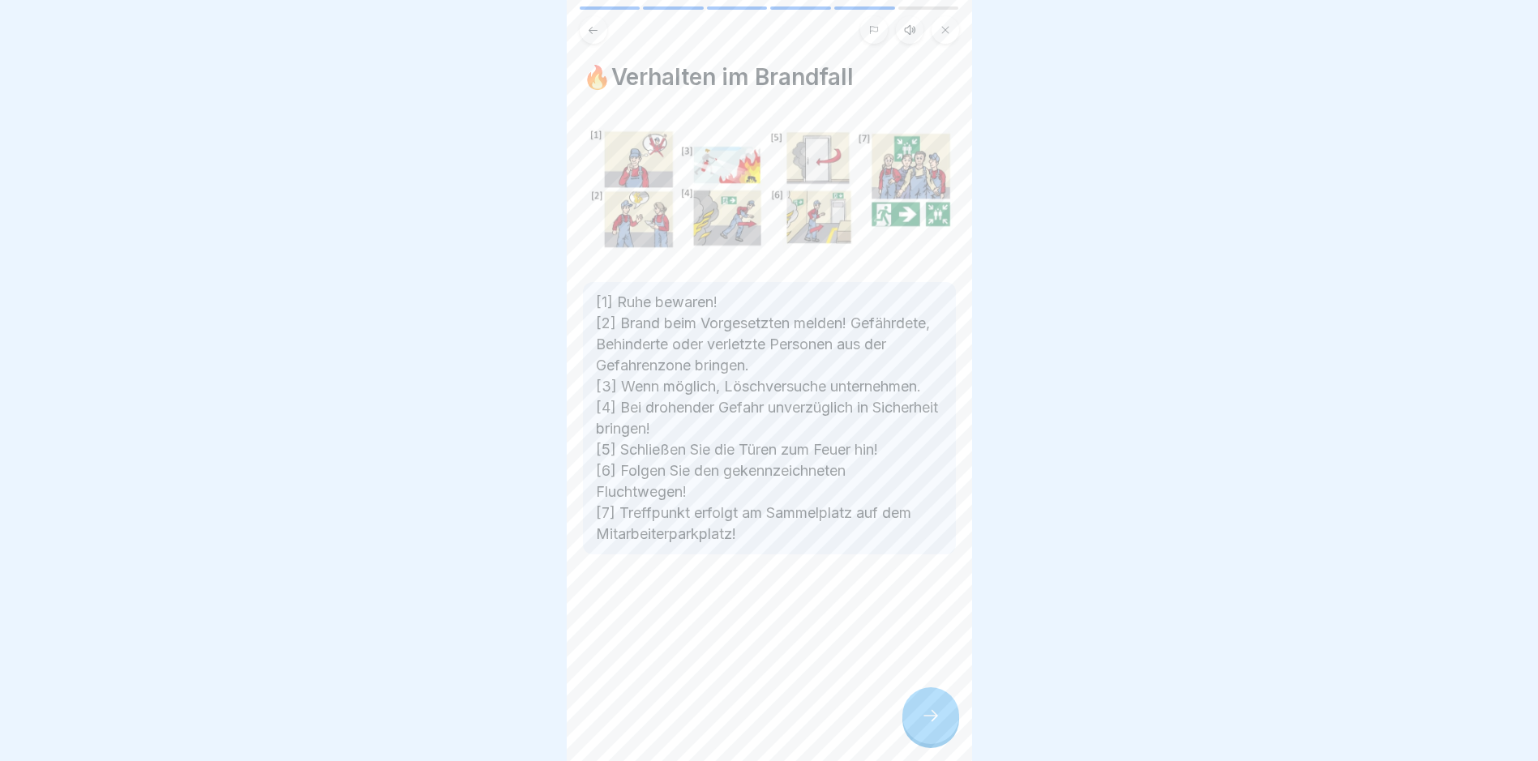
click at [934, 725] on icon at bounding box center [930, 715] width 19 height 19
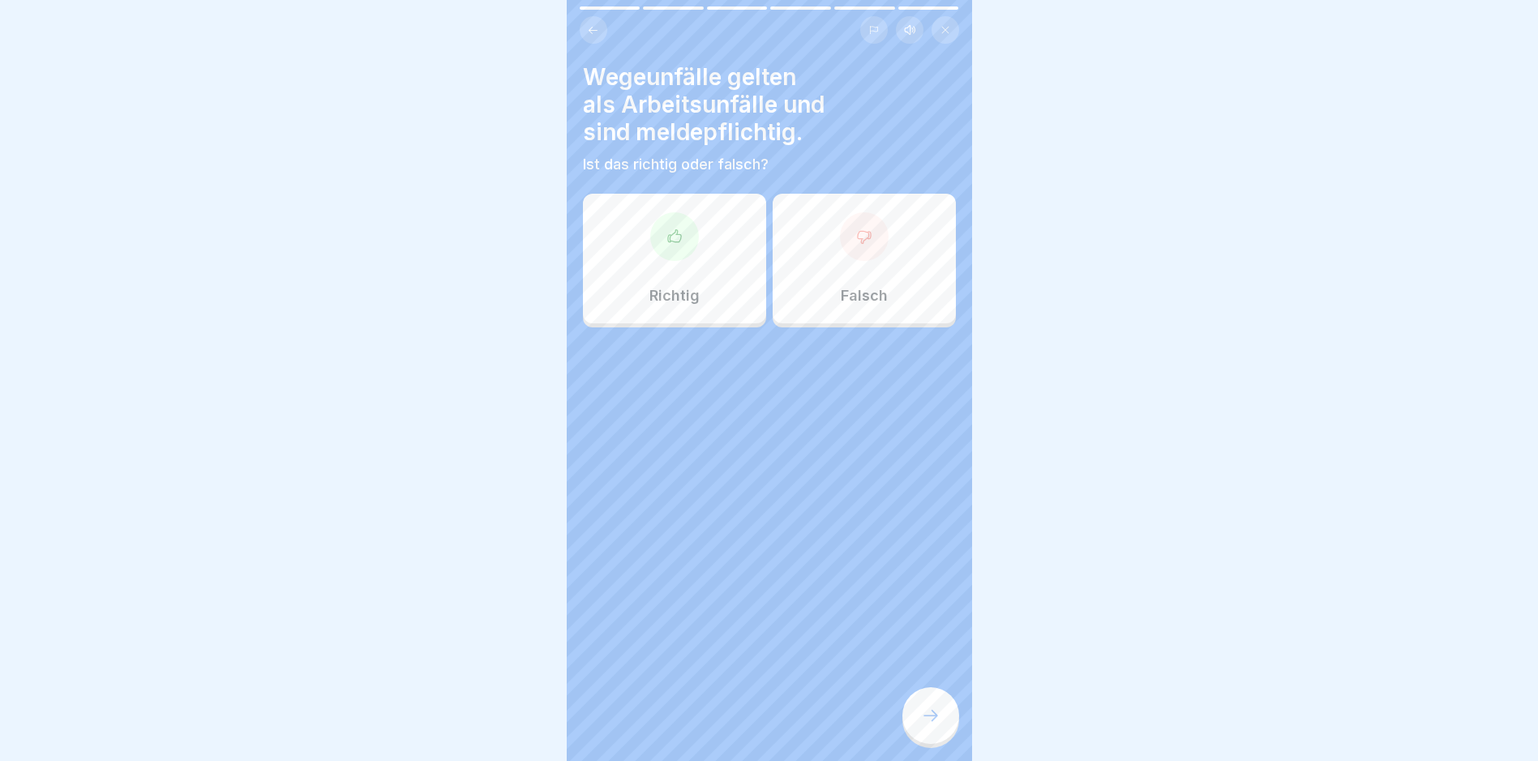
click at [673, 282] on div "Richtig" at bounding box center [674, 259] width 183 height 130
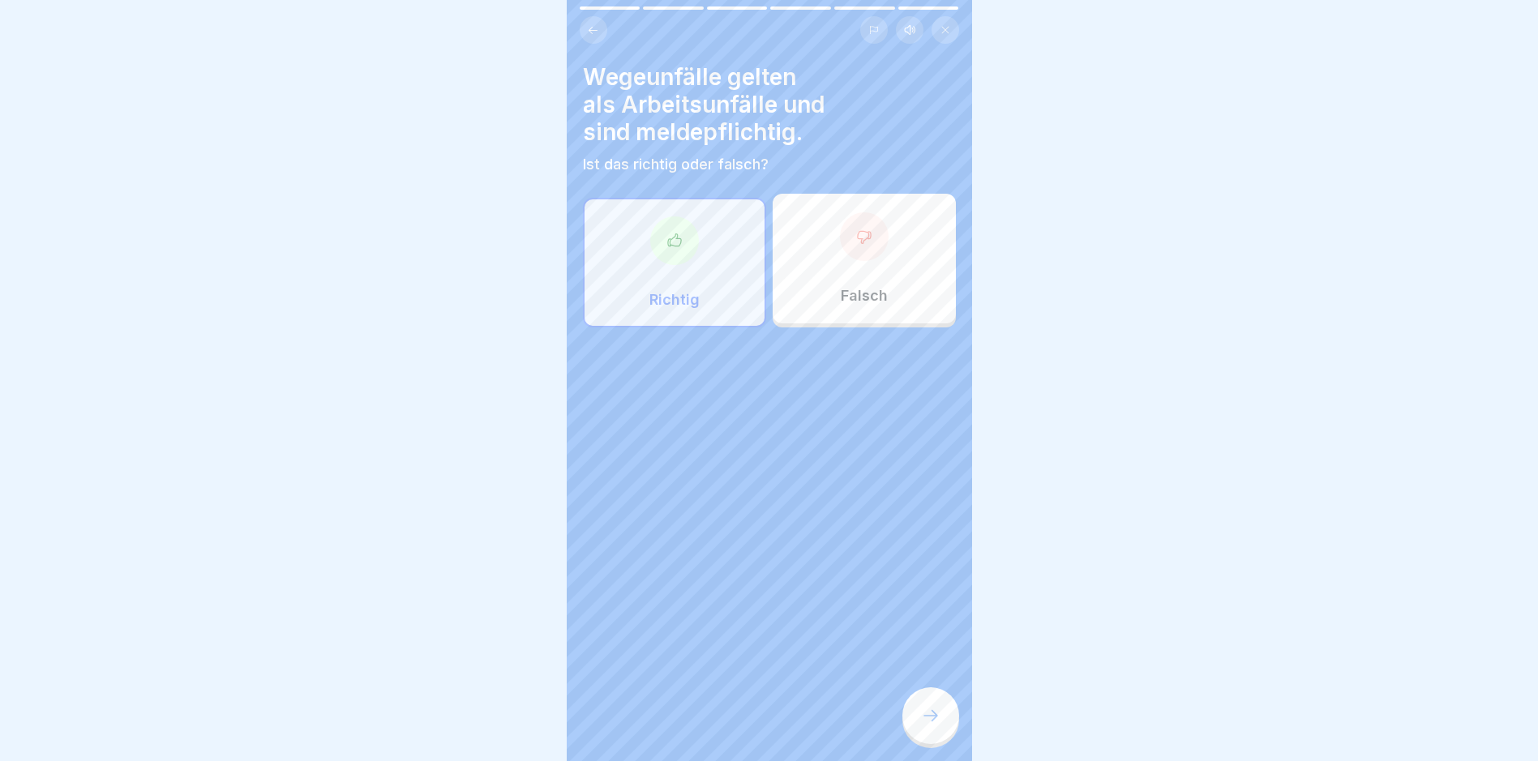
click at [934, 725] on icon at bounding box center [930, 715] width 19 height 19
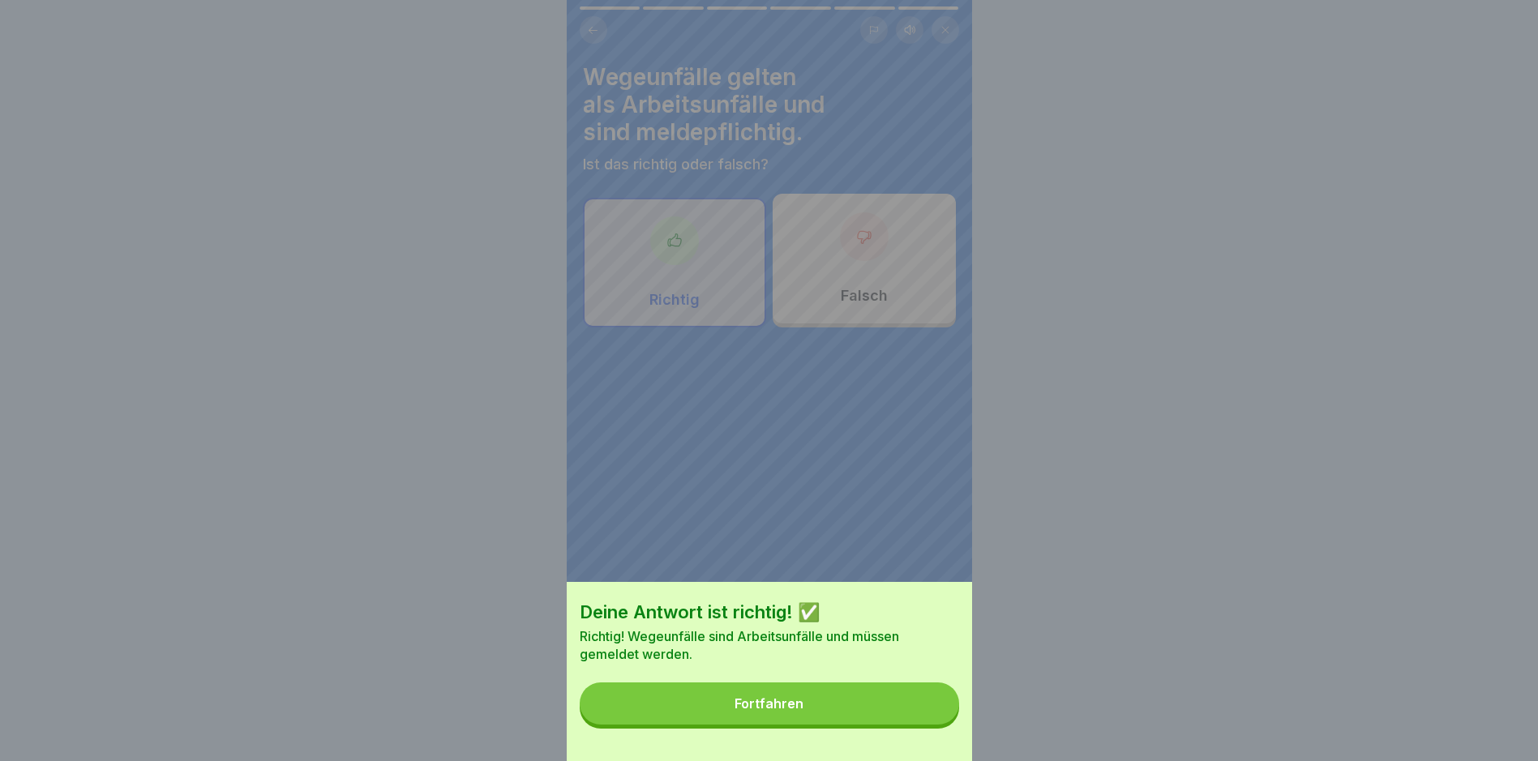
click at [934, 725] on button "Fortfahren" at bounding box center [769, 703] width 379 height 42
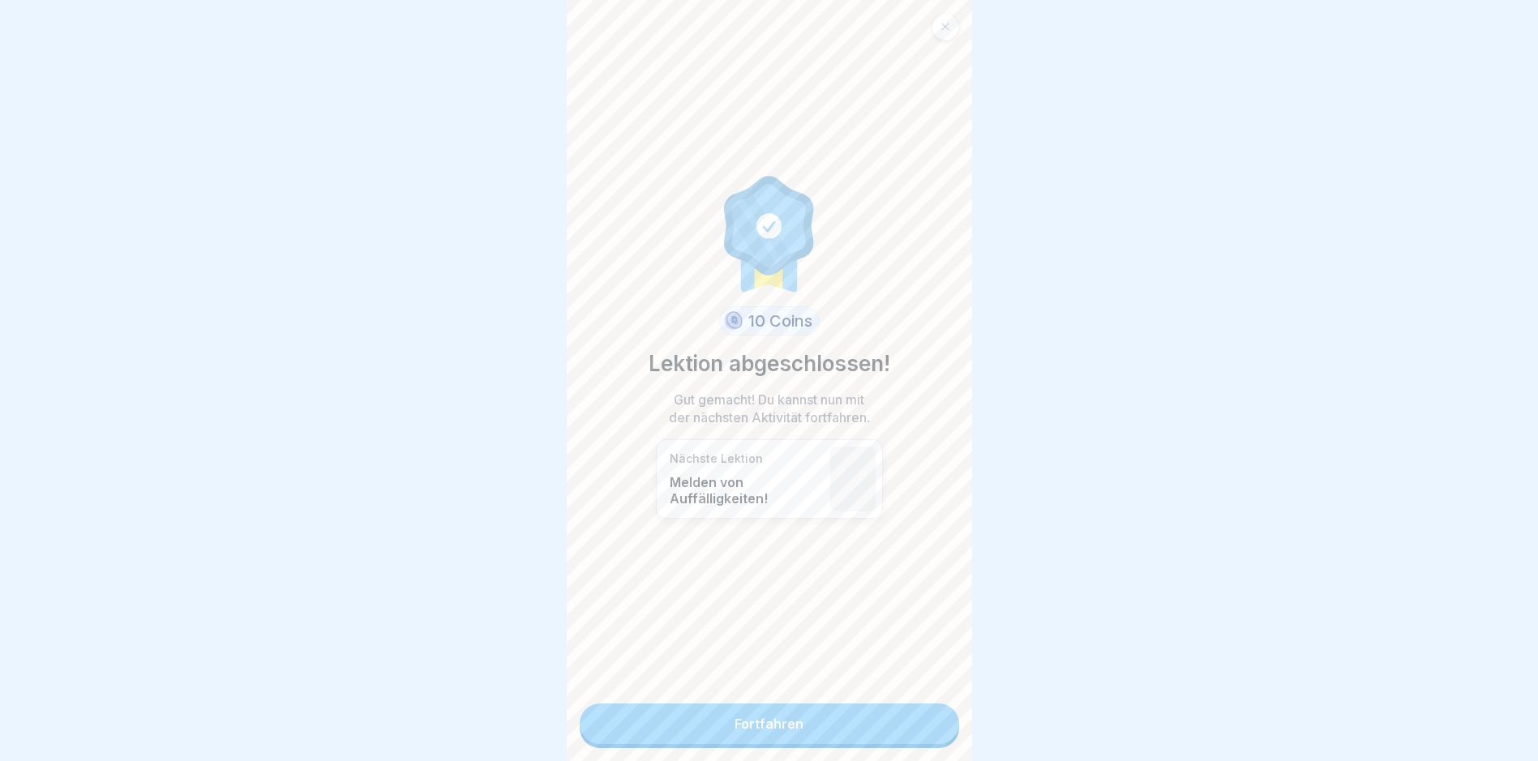
click at [933, 735] on link "Fortfahren" at bounding box center [769, 724] width 379 height 41
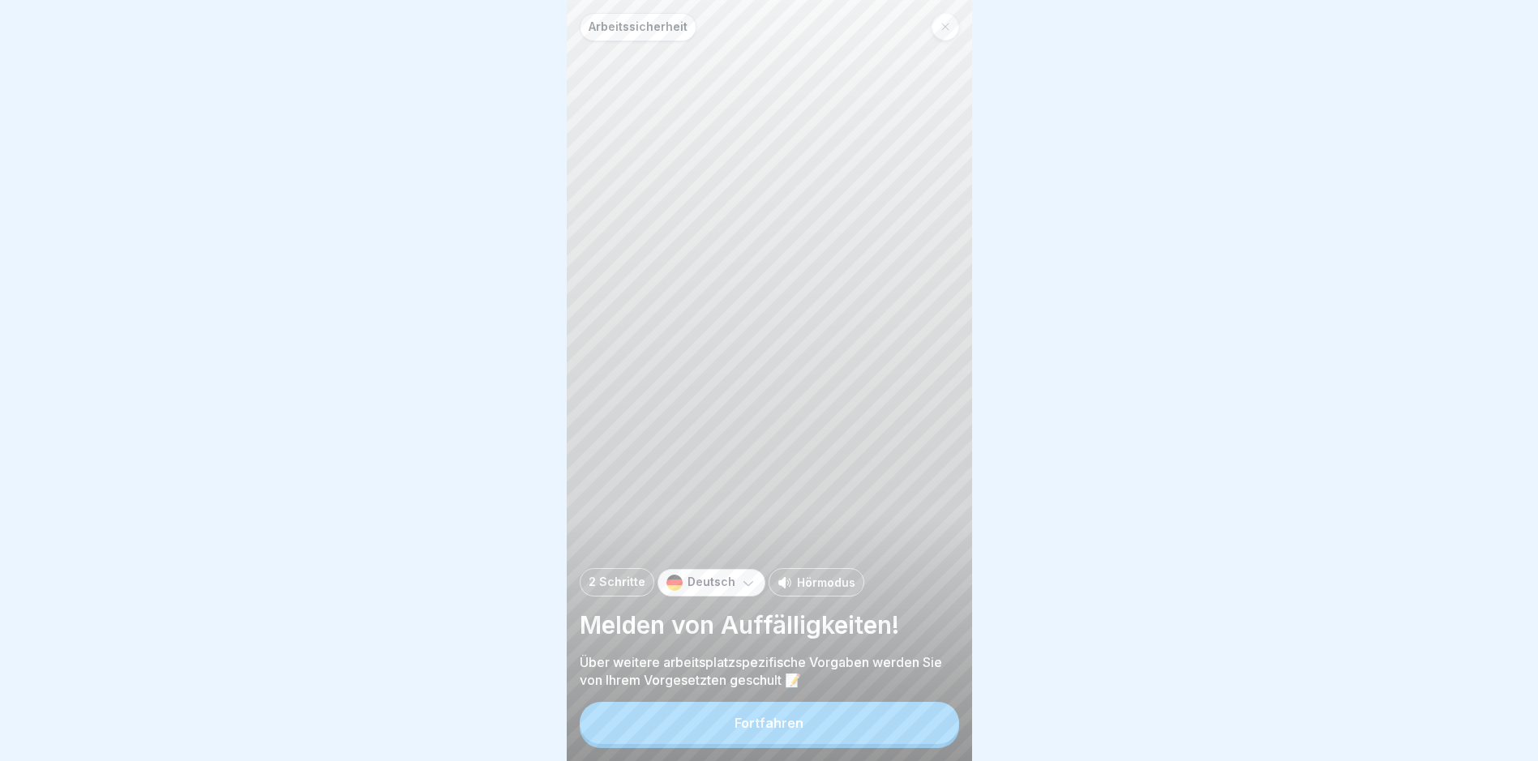
click at [933, 735] on button "Fortfahren" at bounding box center [769, 723] width 379 height 42
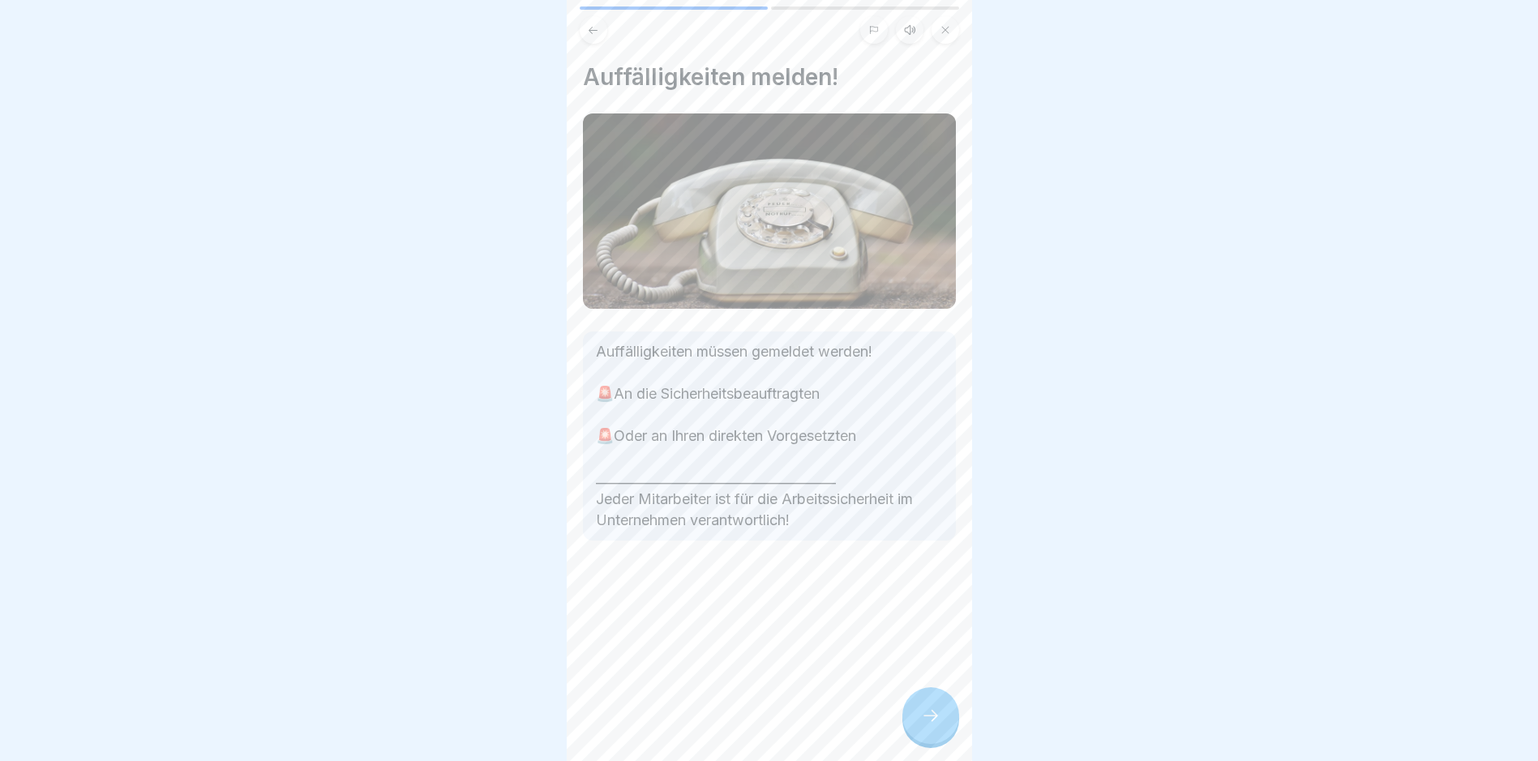
click at [928, 713] on div at bounding box center [930, 715] width 57 height 57
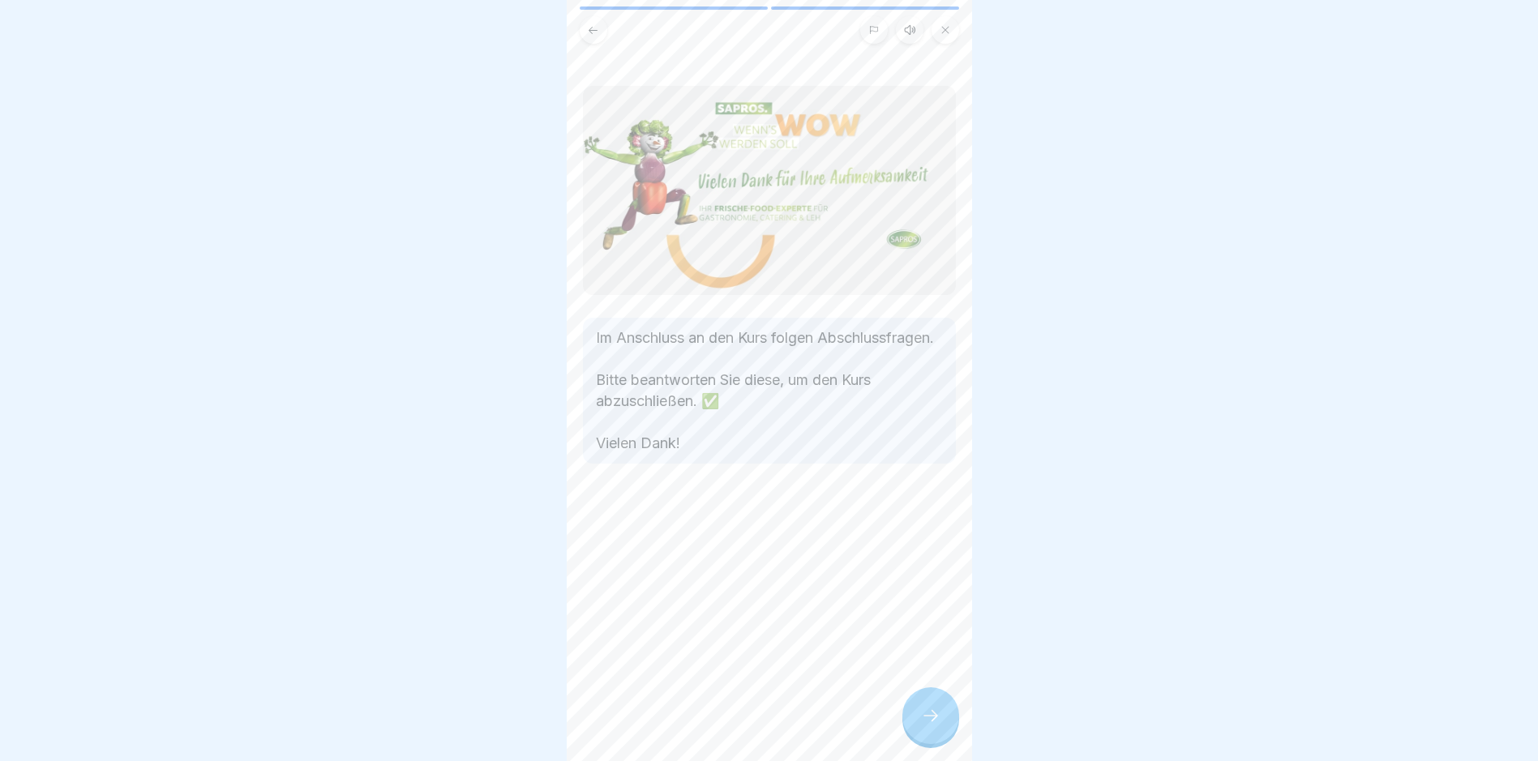
click at [928, 713] on div at bounding box center [930, 715] width 57 height 57
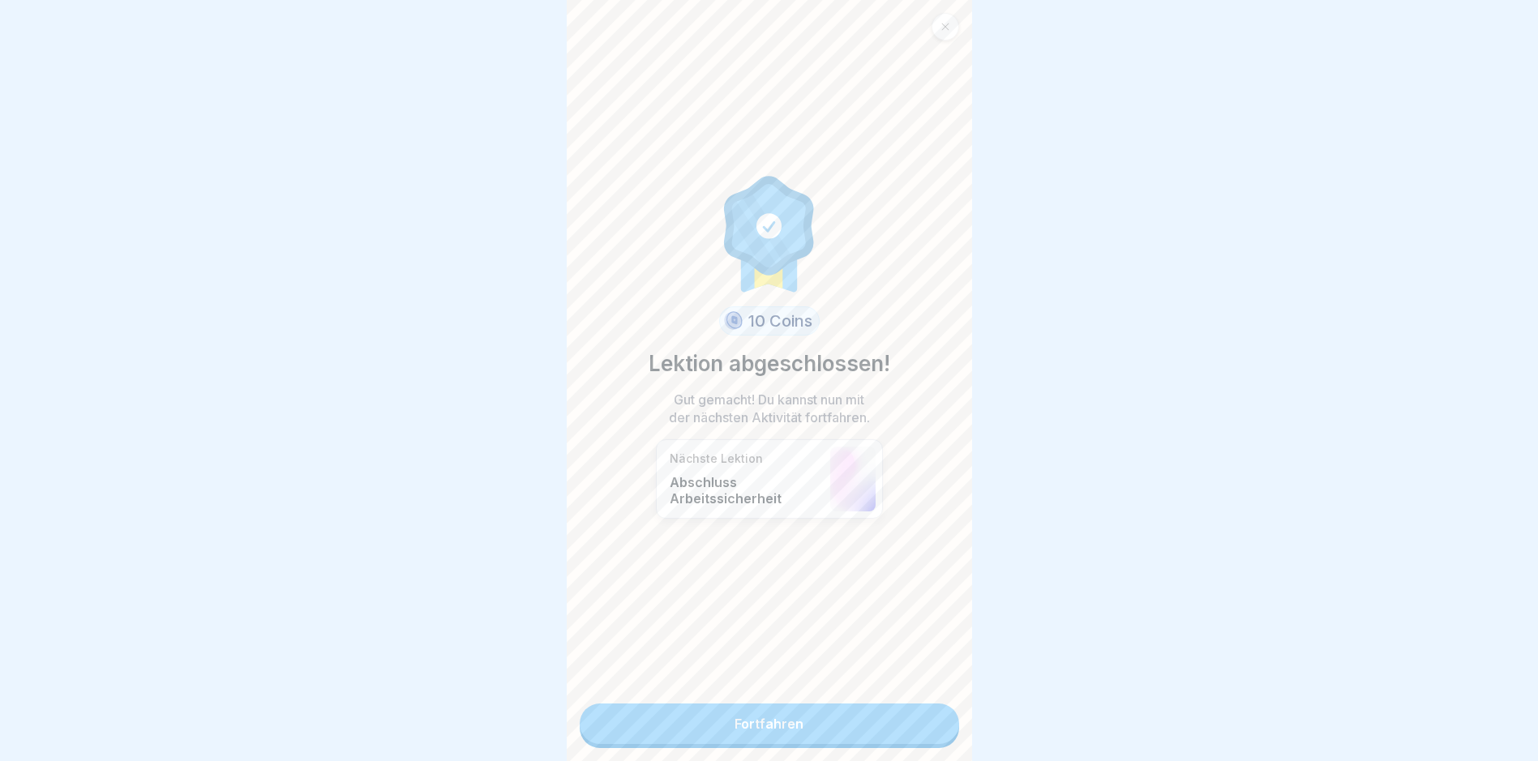
click at [928, 713] on link "Fortfahren" at bounding box center [769, 724] width 379 height 41
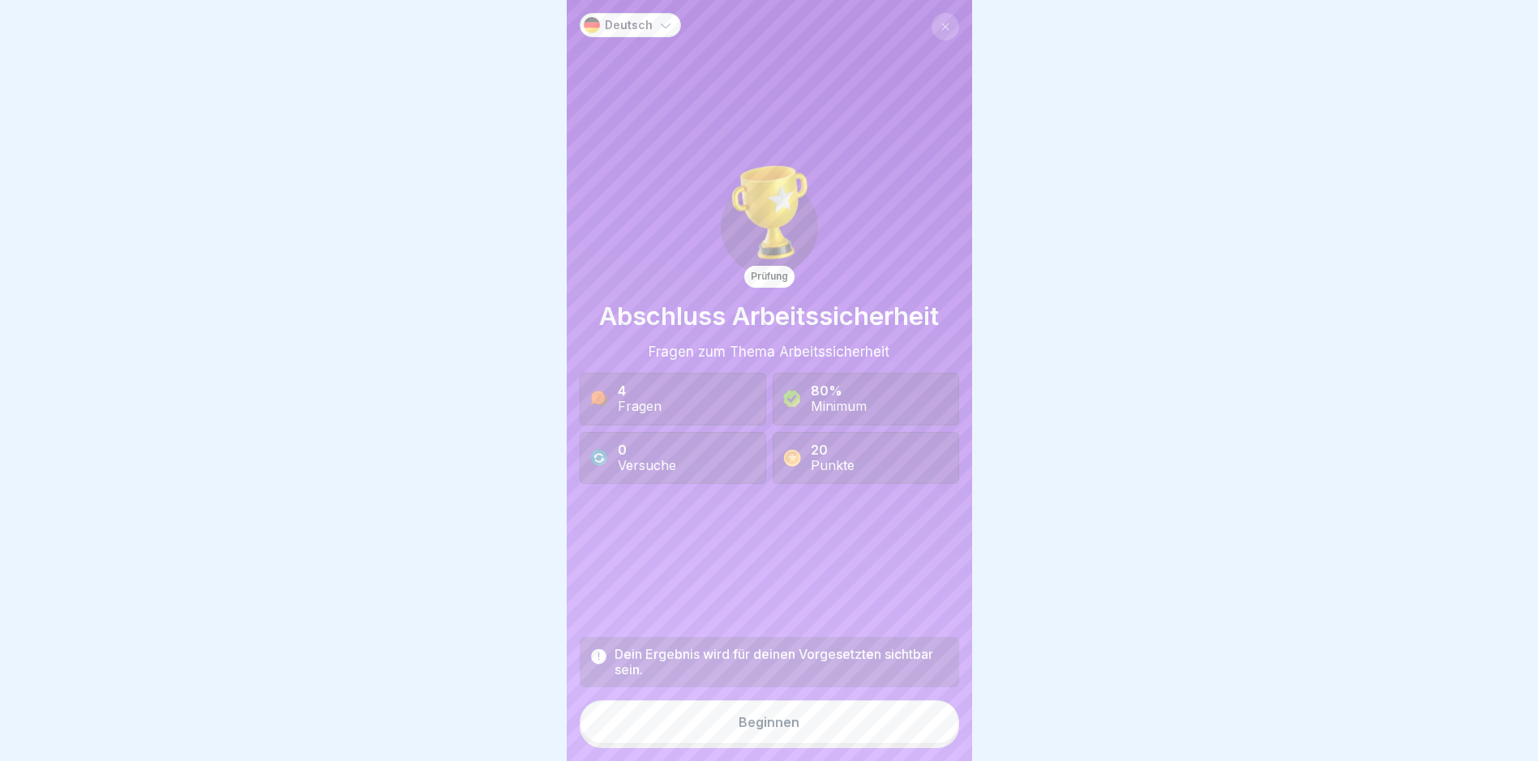
click at [922, 729] on button "Beginnen" at bounding box center [769, 722] width 379 height 44
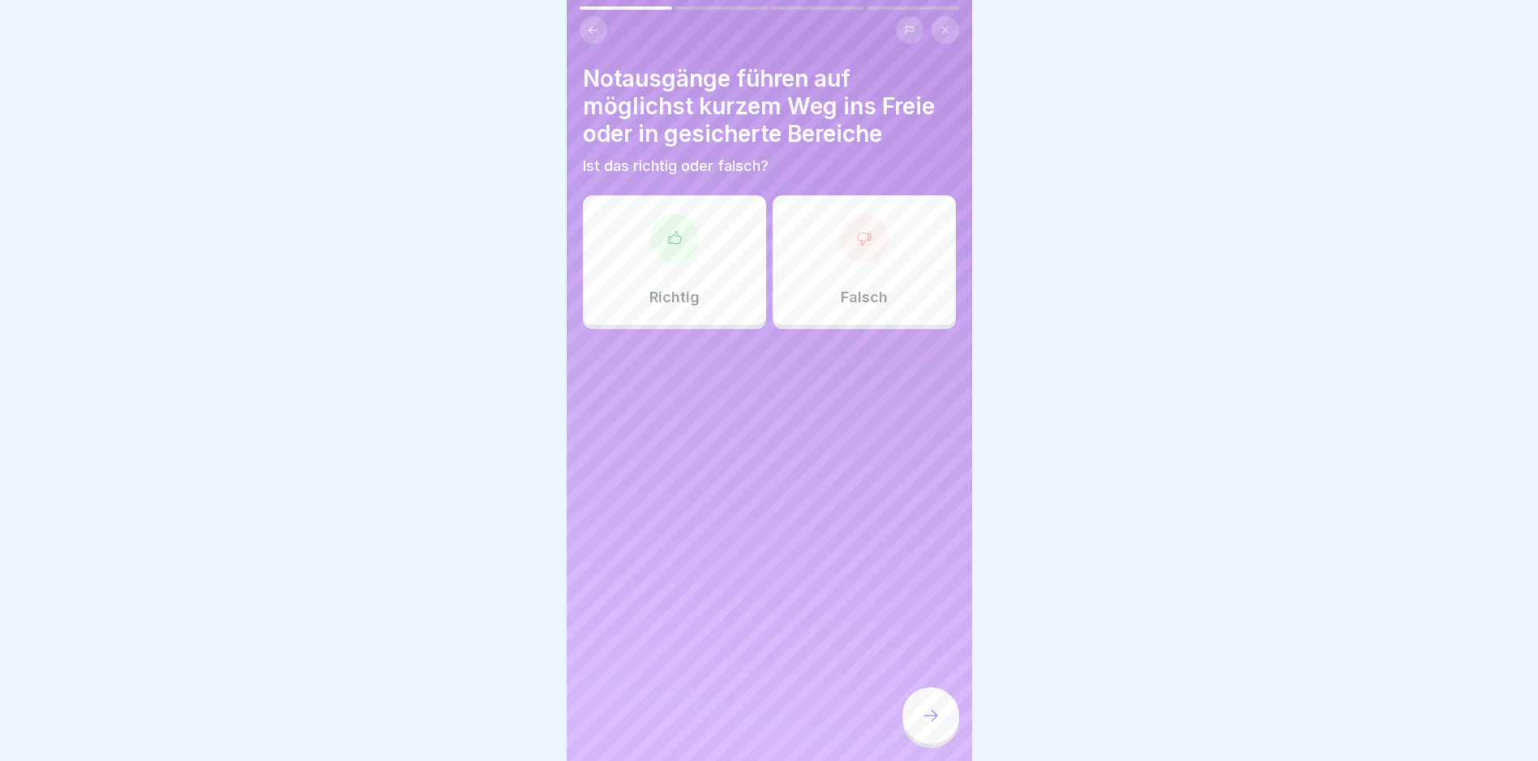
click at [657, 251] on div at bounding box center [674, 238] width 49 height 49
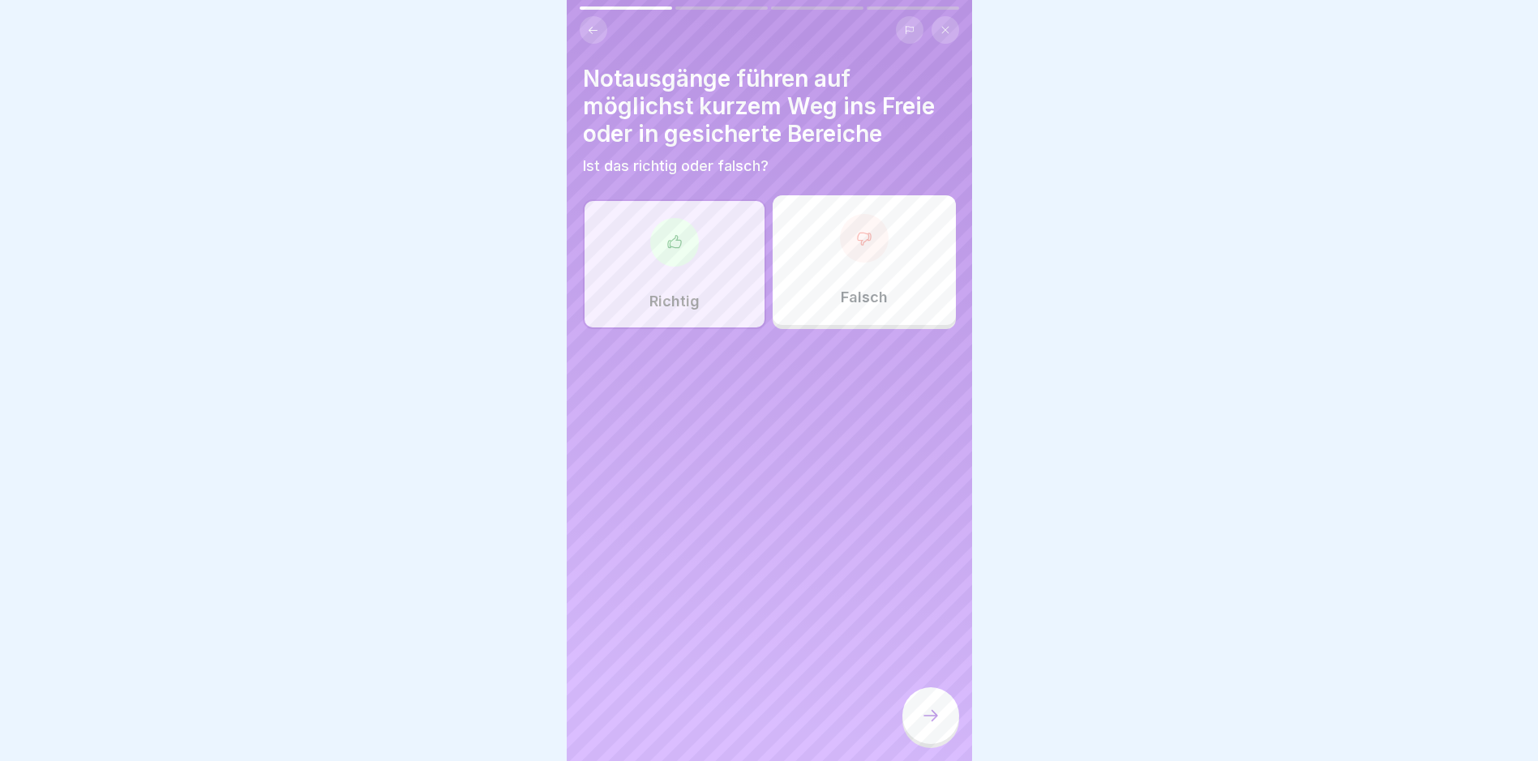
click at [931, 725] on icon at bounding box center [930, 715] width 19 height 19
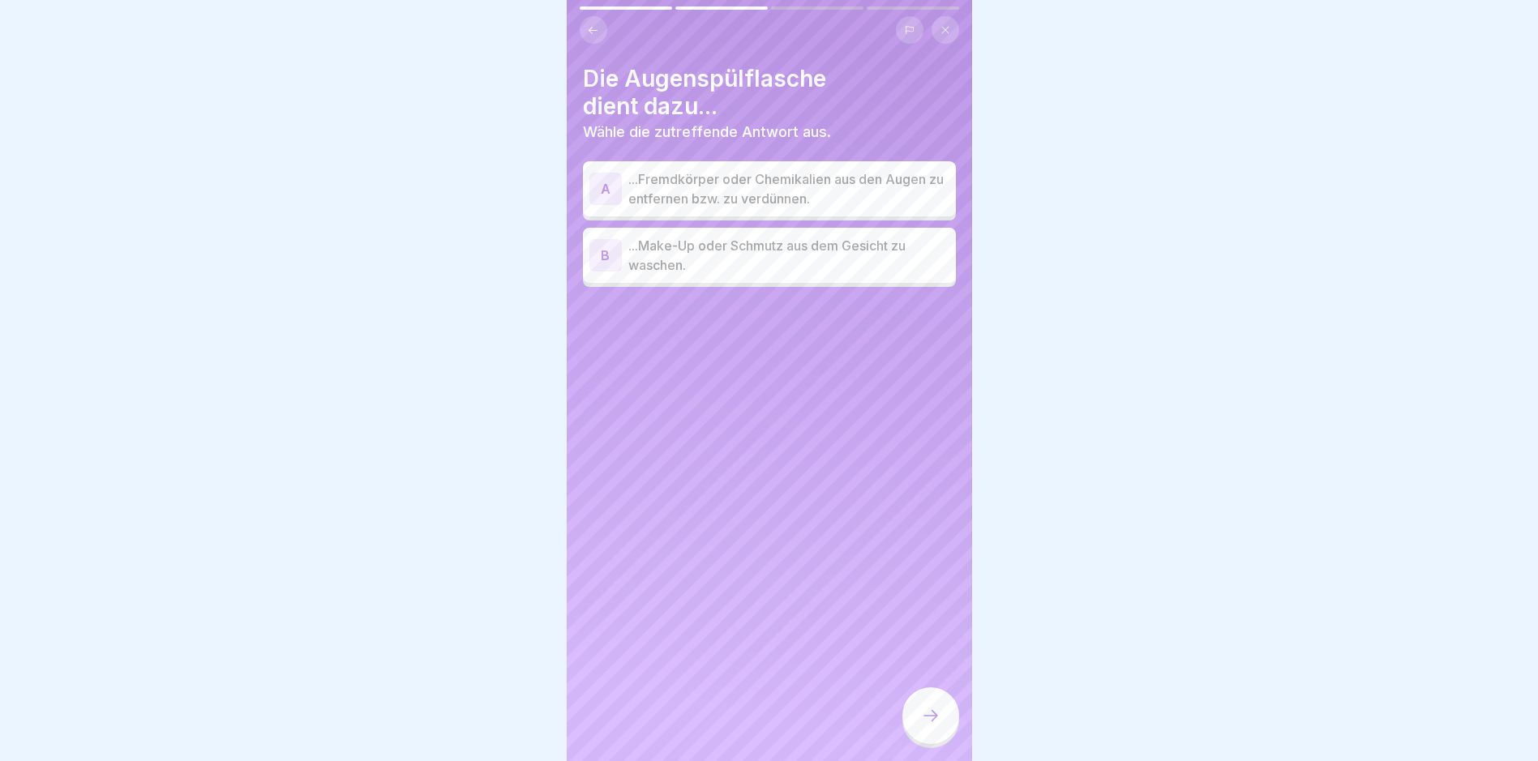
click at [701, 197] on p "...Fremdkörper oder Chemikalien aus den Augen zu entfernen bzw. zu verdünnen." at bounding box center [788, 188] width 321 height 39
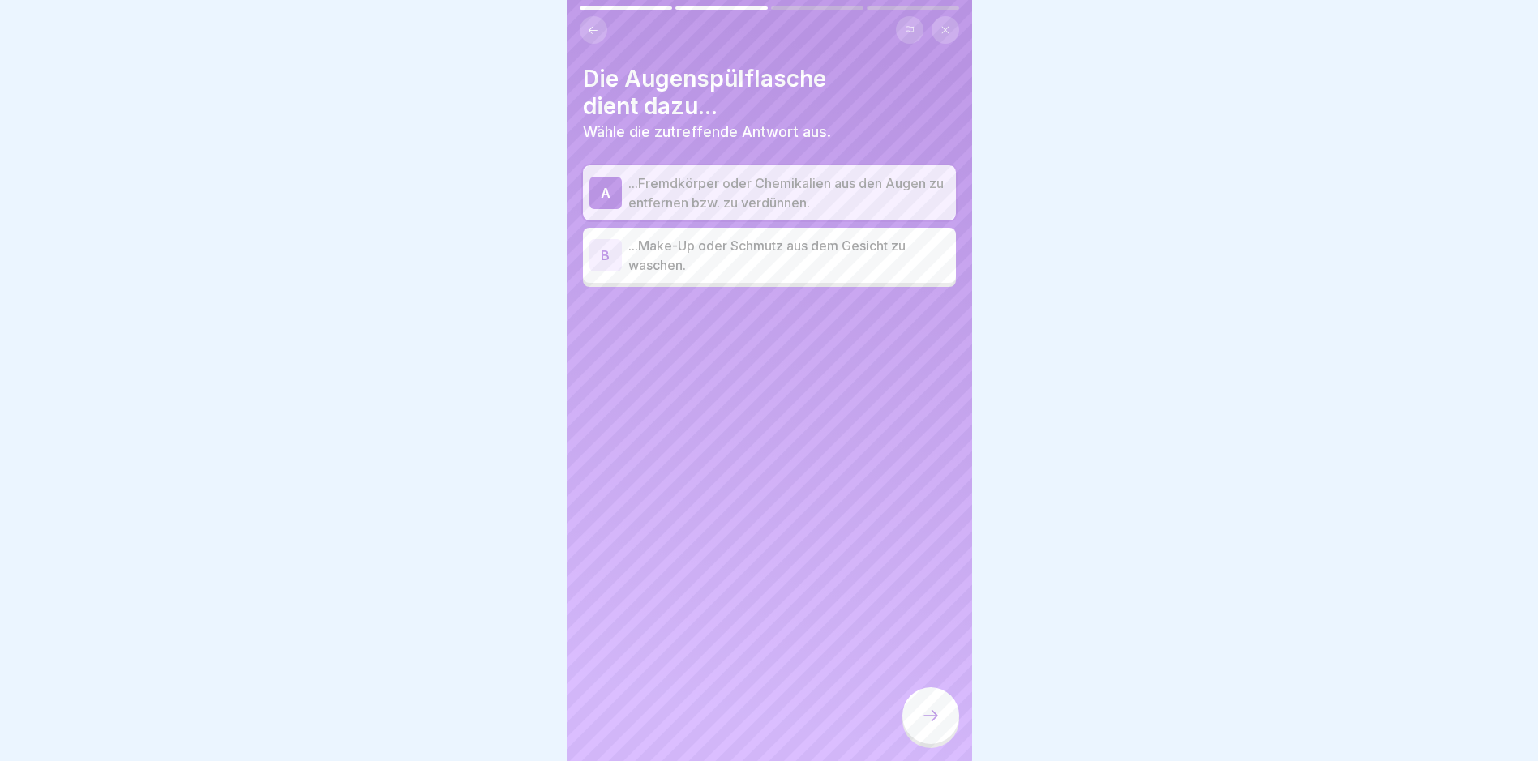
click at [941, 744] on div at bounding box center [930, 715] width 57 height 57
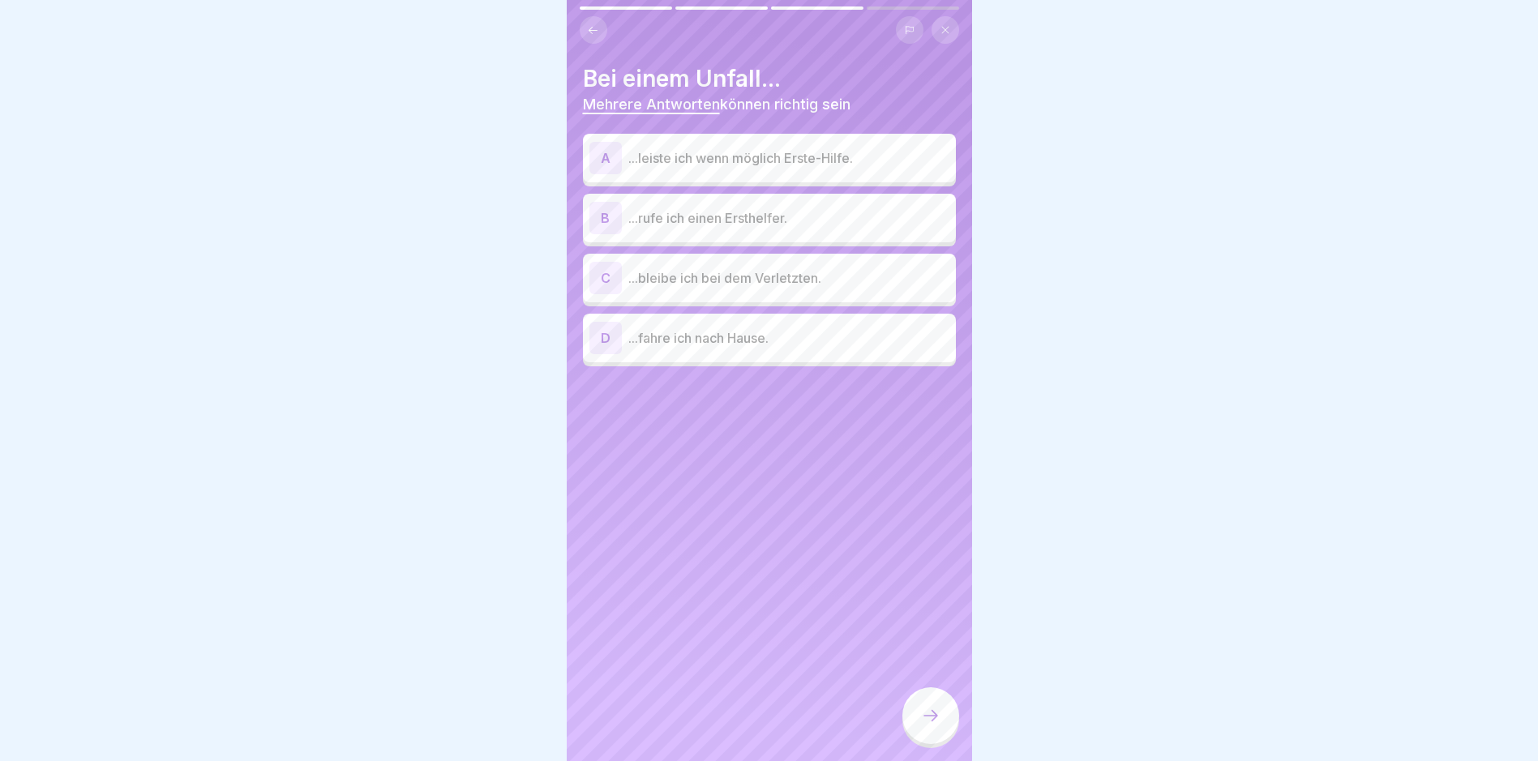
click at [702, 162] on p "...leiste ich wenn möglich Erste-Hilfe." at bounding box center [788, 157] width 321 height 19
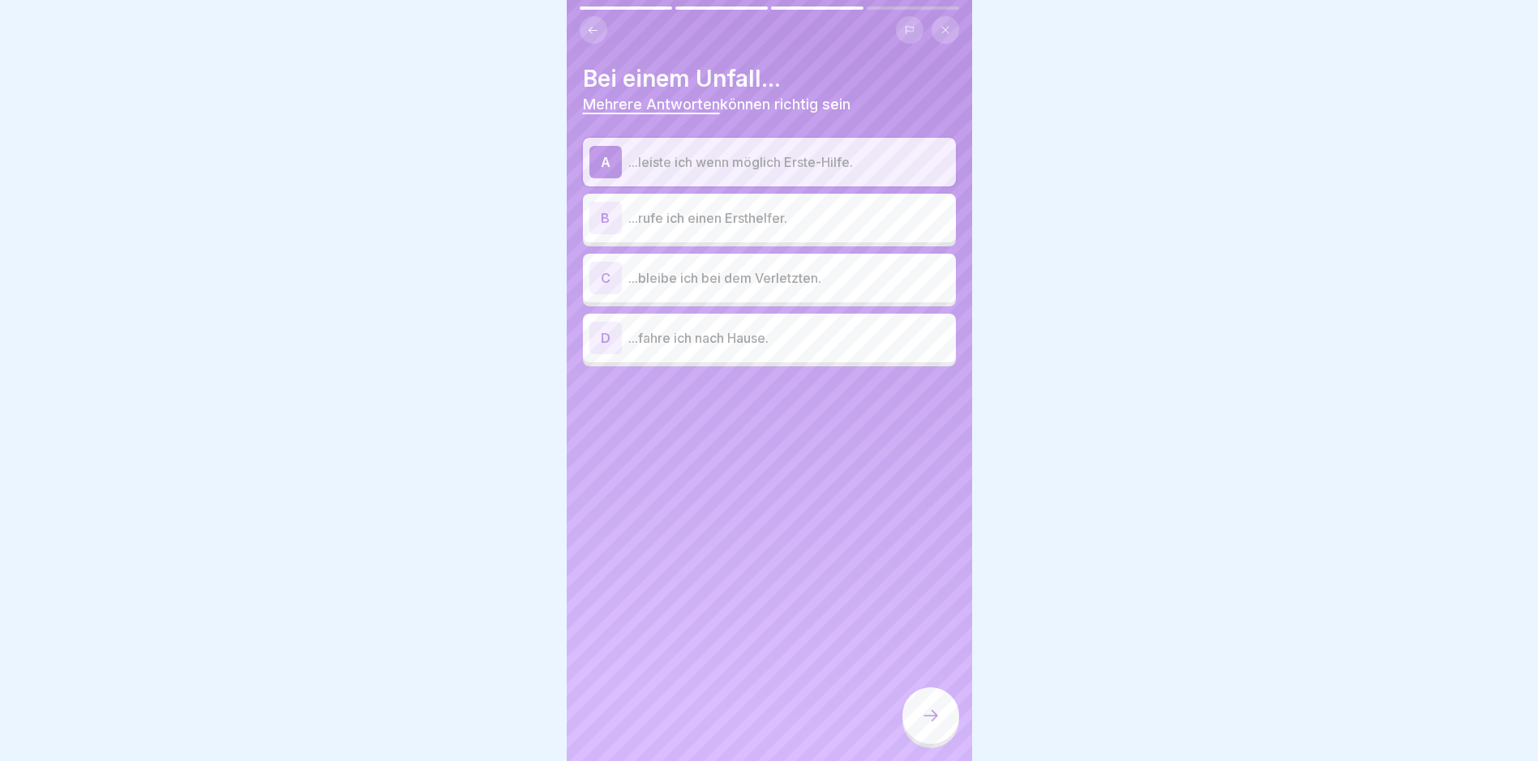
click at [745, 220] on p "...rufe ich einen Ersthelfer." at bounding box center [788, 217] width 321 height 19
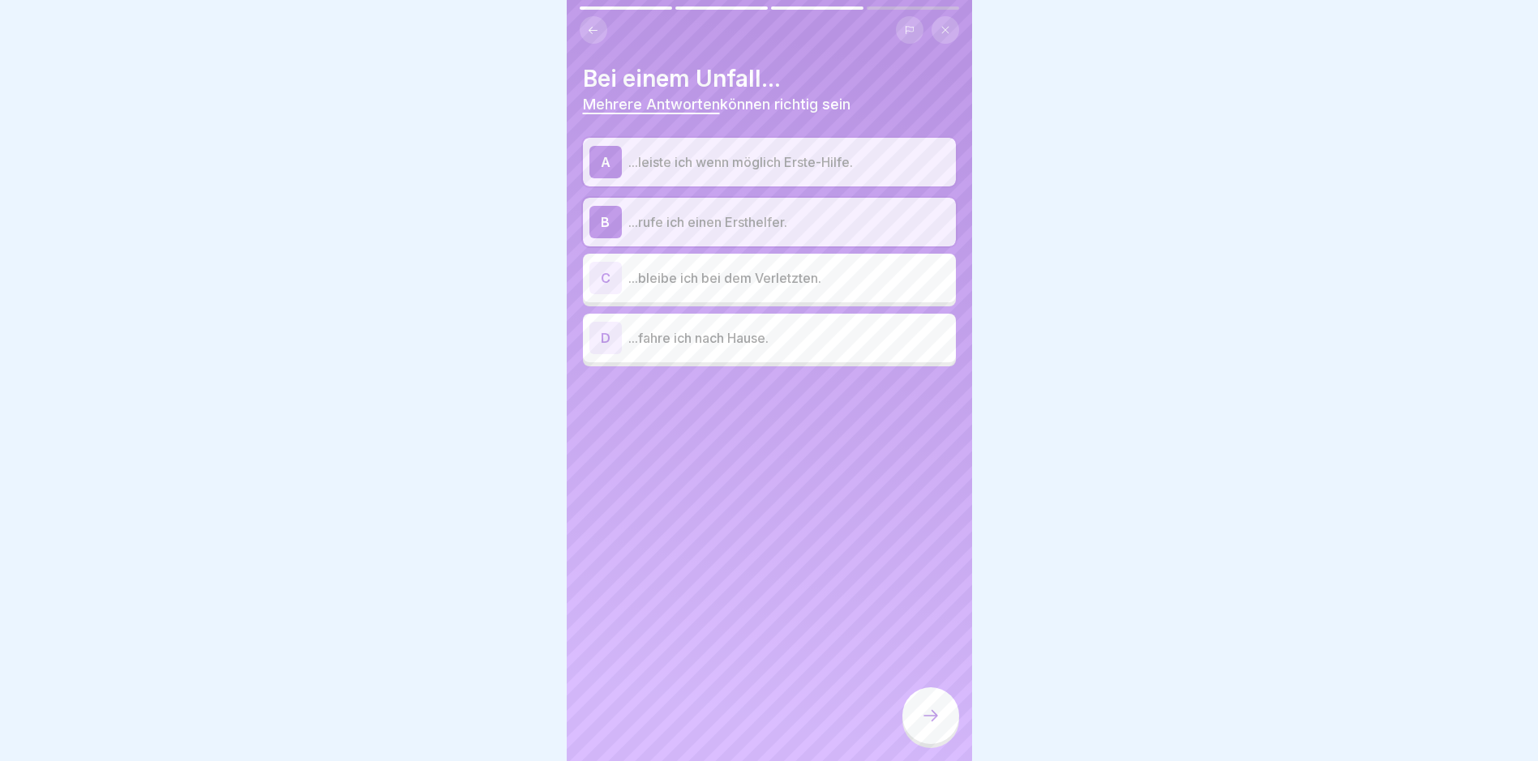
click at [734, 294] on div "C ...bleibe ich bei dem Verletzten." at bounding box center [769, 278] width 373 height 49
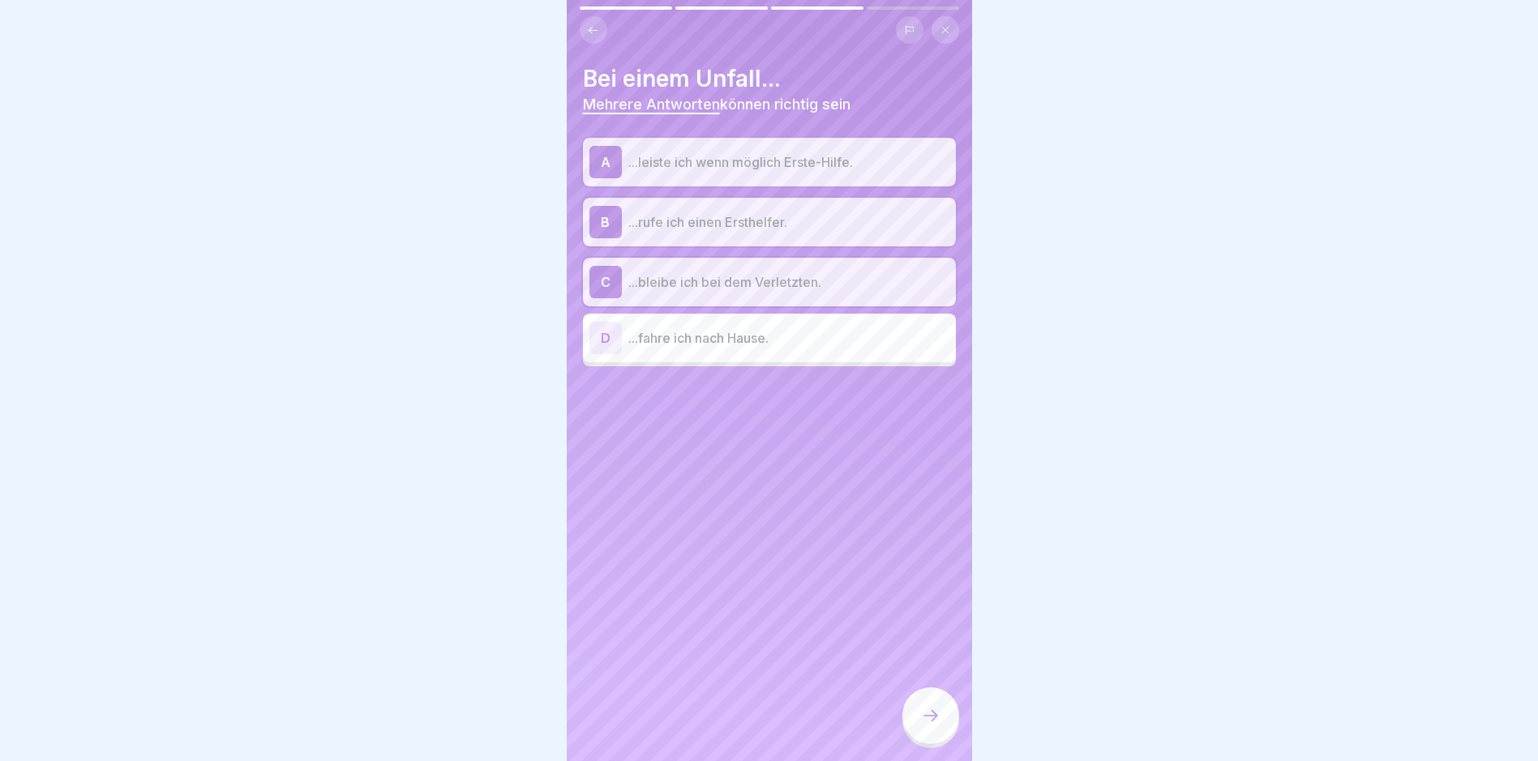
click at [926, 719] on div at bounding box center [930, 715] width 57 height 57
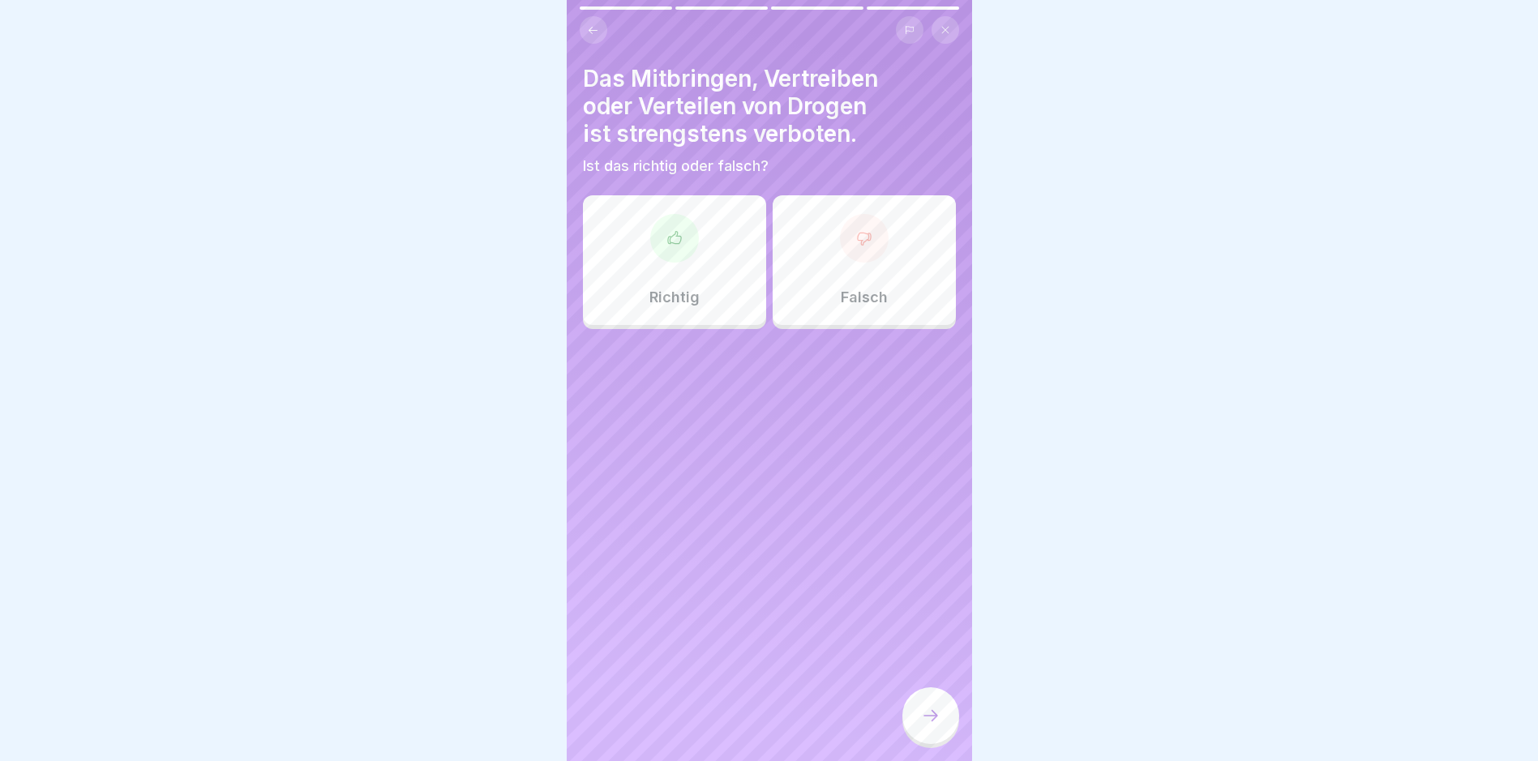
click at [709, 281] on div "Richtig" at bounding box center [674, 260] width 183 height 130
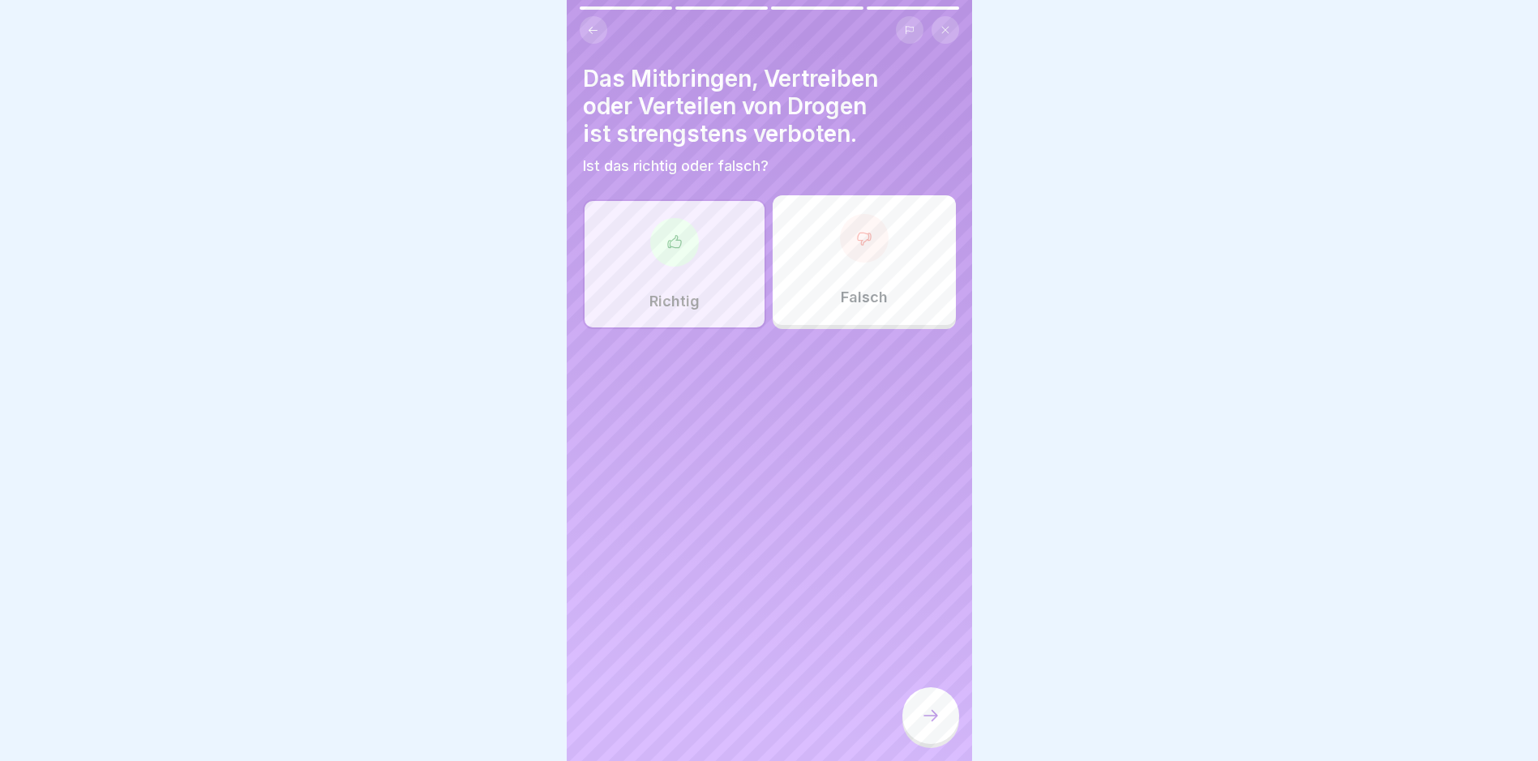
click at [923, 722] on icon at bounding box center [930, 715] width 19 height 19
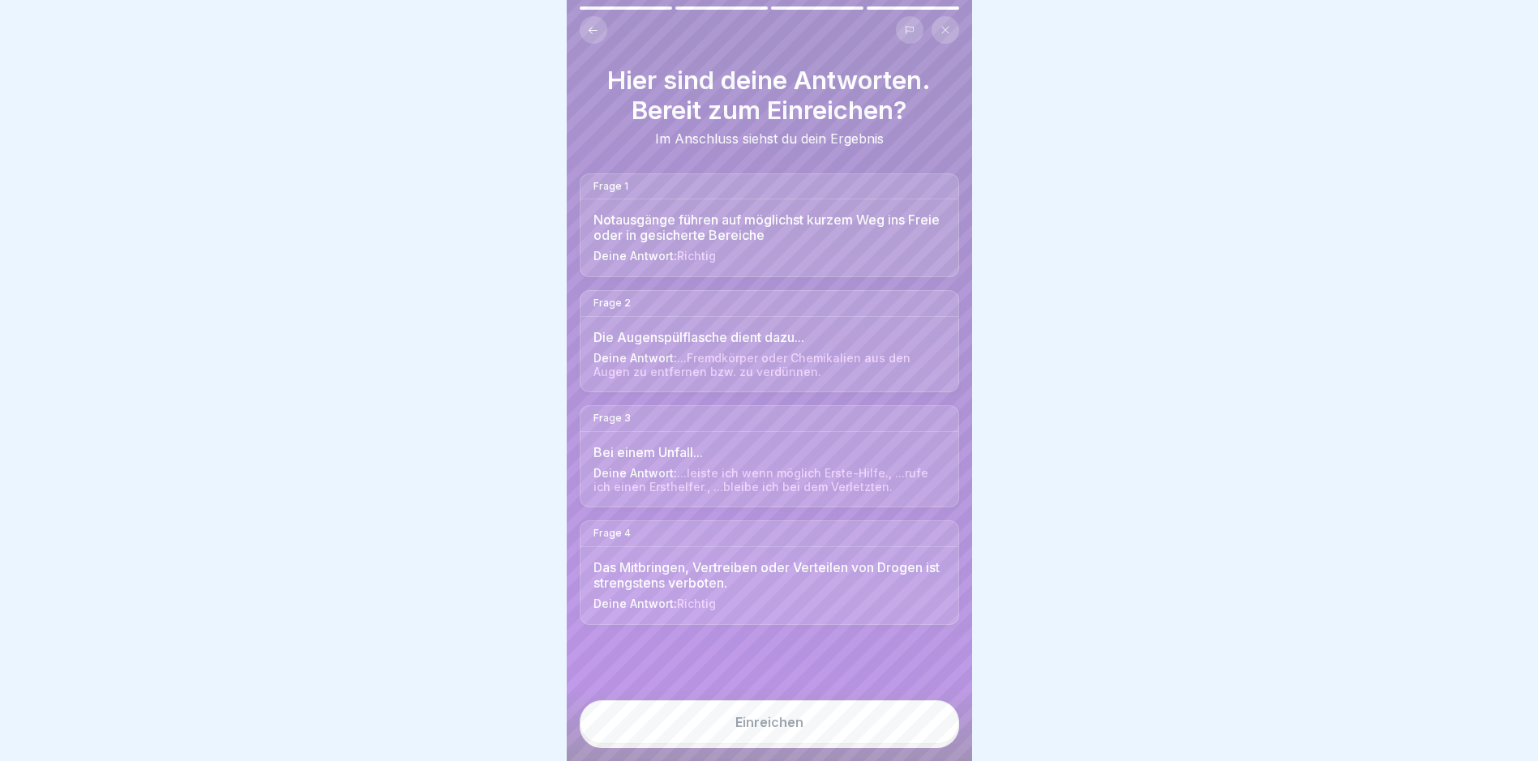
click at [866, 721] on button "Einreichen" at bounding box center [769, 722] width 379 height 44
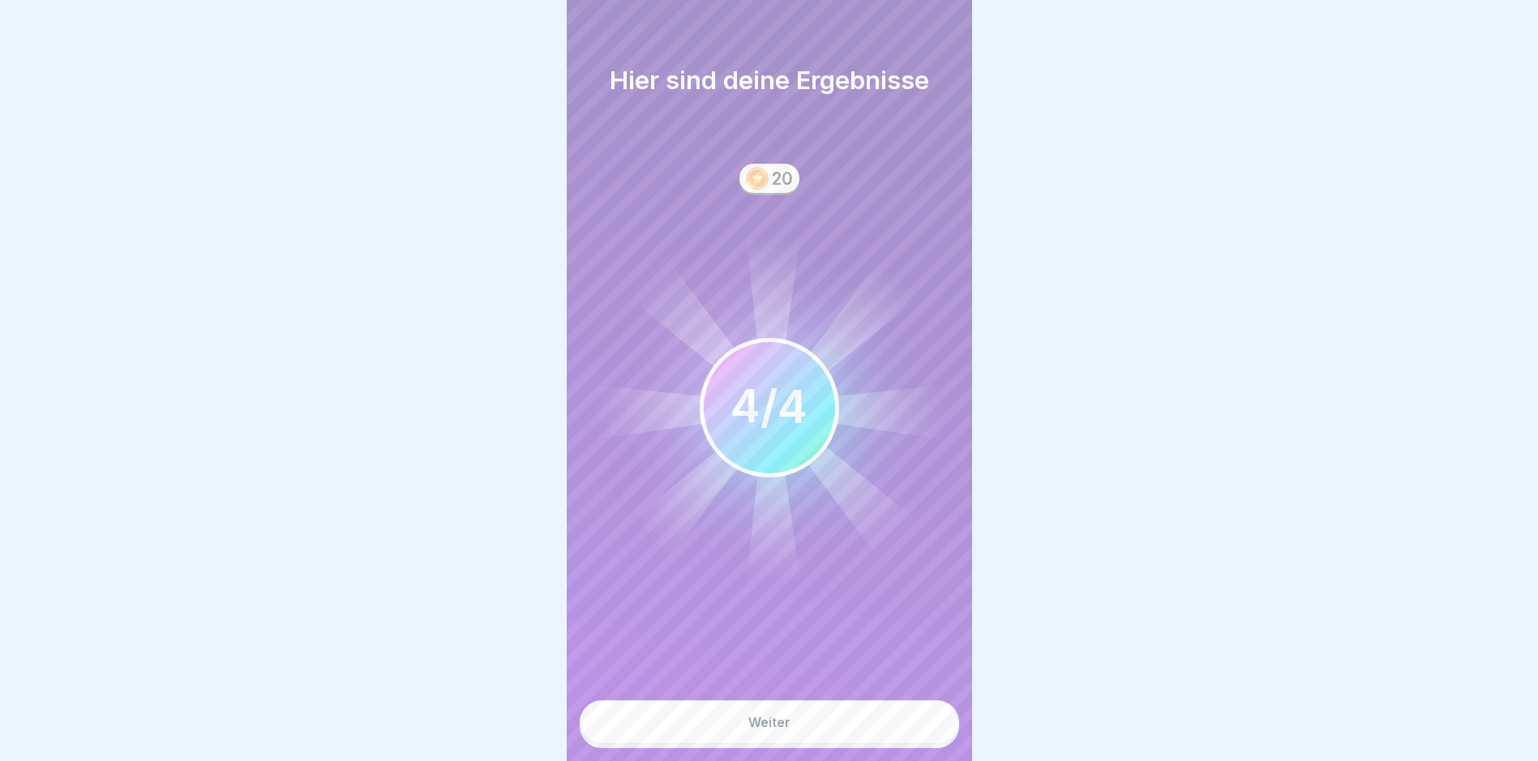
click at [875, 718] on button "Weiter" at bounding box center [769, 722] width 379 height 44
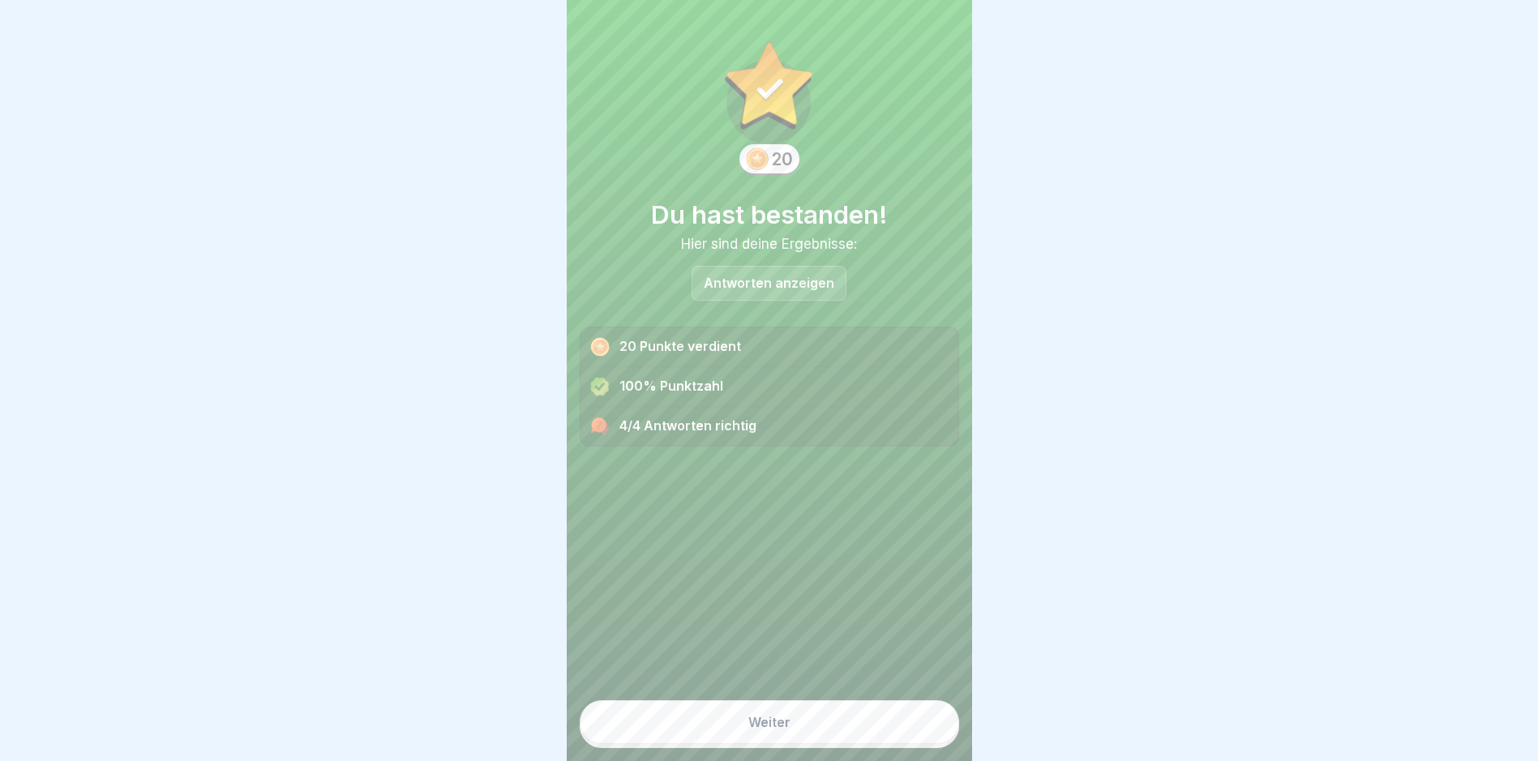
click at [881, 721] on button "Weiter" at bounding box center [769, 722] width 379 height 44
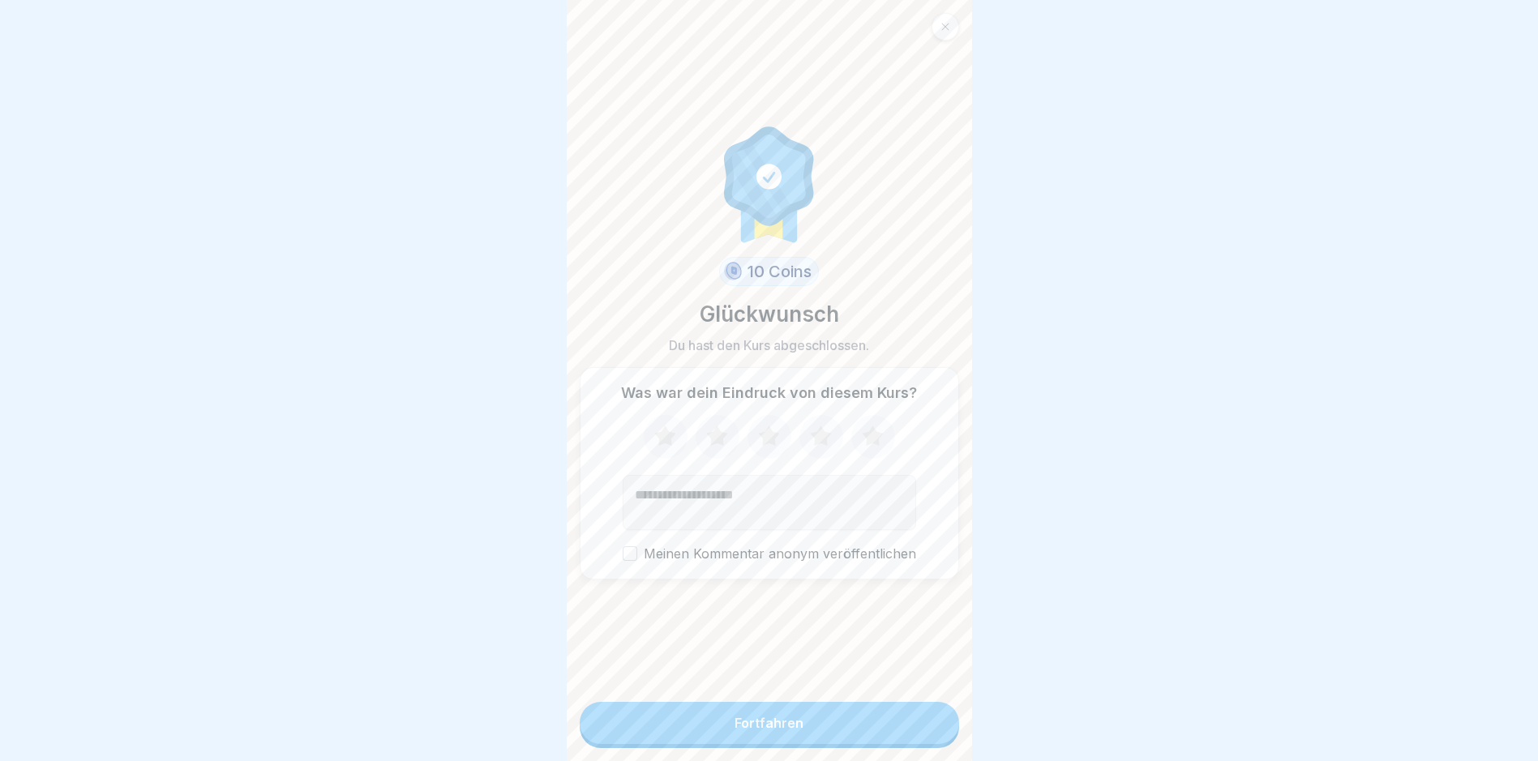
click at [888, 727] on button "Fortfahren" at bounding box center [769, 723] width 379 height 42
click at [870, 437] on icon at bounding box center [872, 437] width 43 height 42
click at [842, 739] on button "Fortfahren" at bounding box center [769, 723] width 379 height 42
click at [822, 737] on button "Fortfahren" at bounding box center [769, 723] width 379 height 42
drag, startPoint x: 759, startPoint y: 723, endPoint x: 768, endPoint y: 725, distance: 9.9
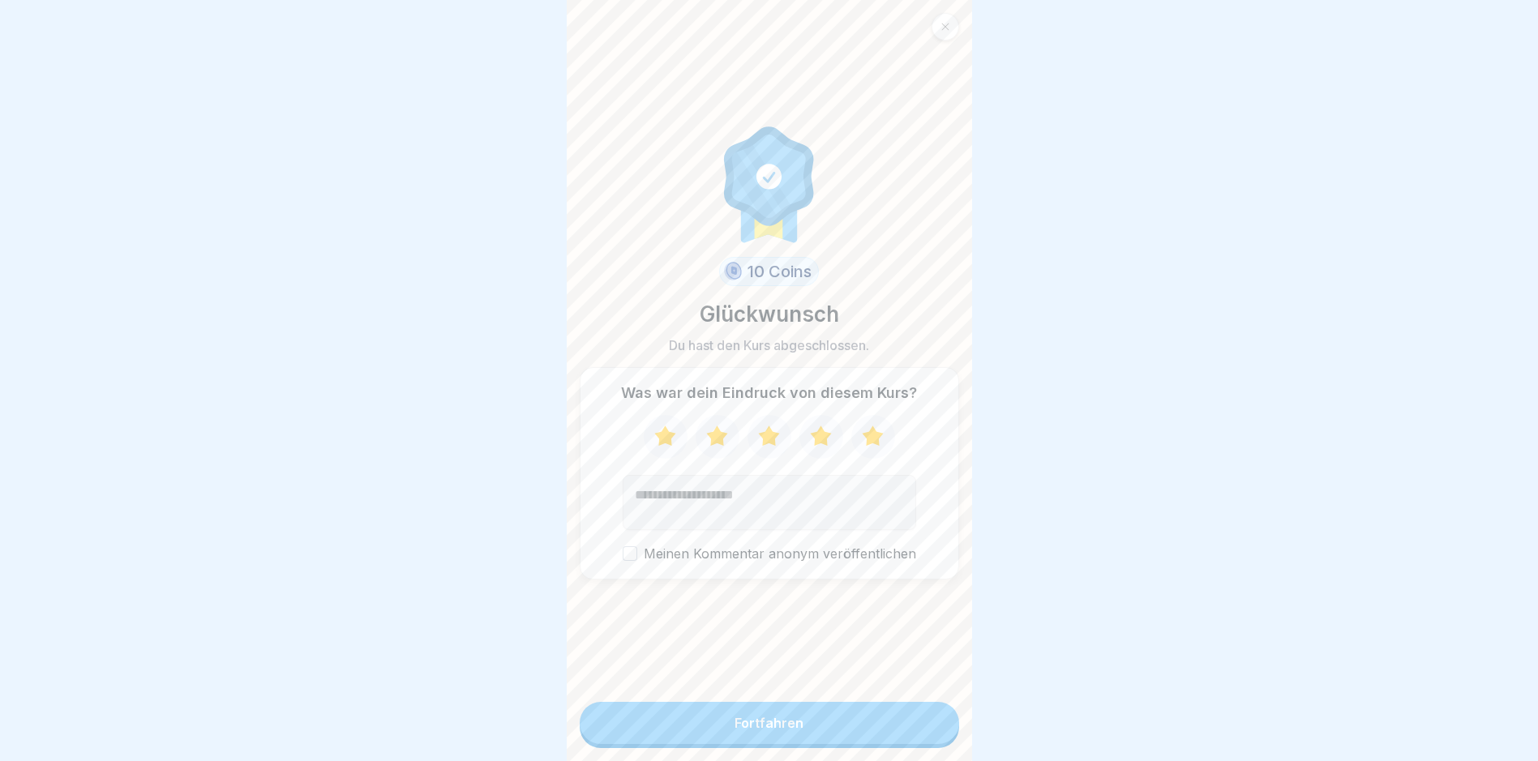
click at [759, 725] on button "Fortfahren" at bounding box center [769, 723] width 379 height 42
click at [798, 737] on button "Fortfahren" at bounding box center [769, 723] width 379 height 42
click at [793, 728] on div "Fortfahren" at bounding box center [768, 723] width 69 height 15
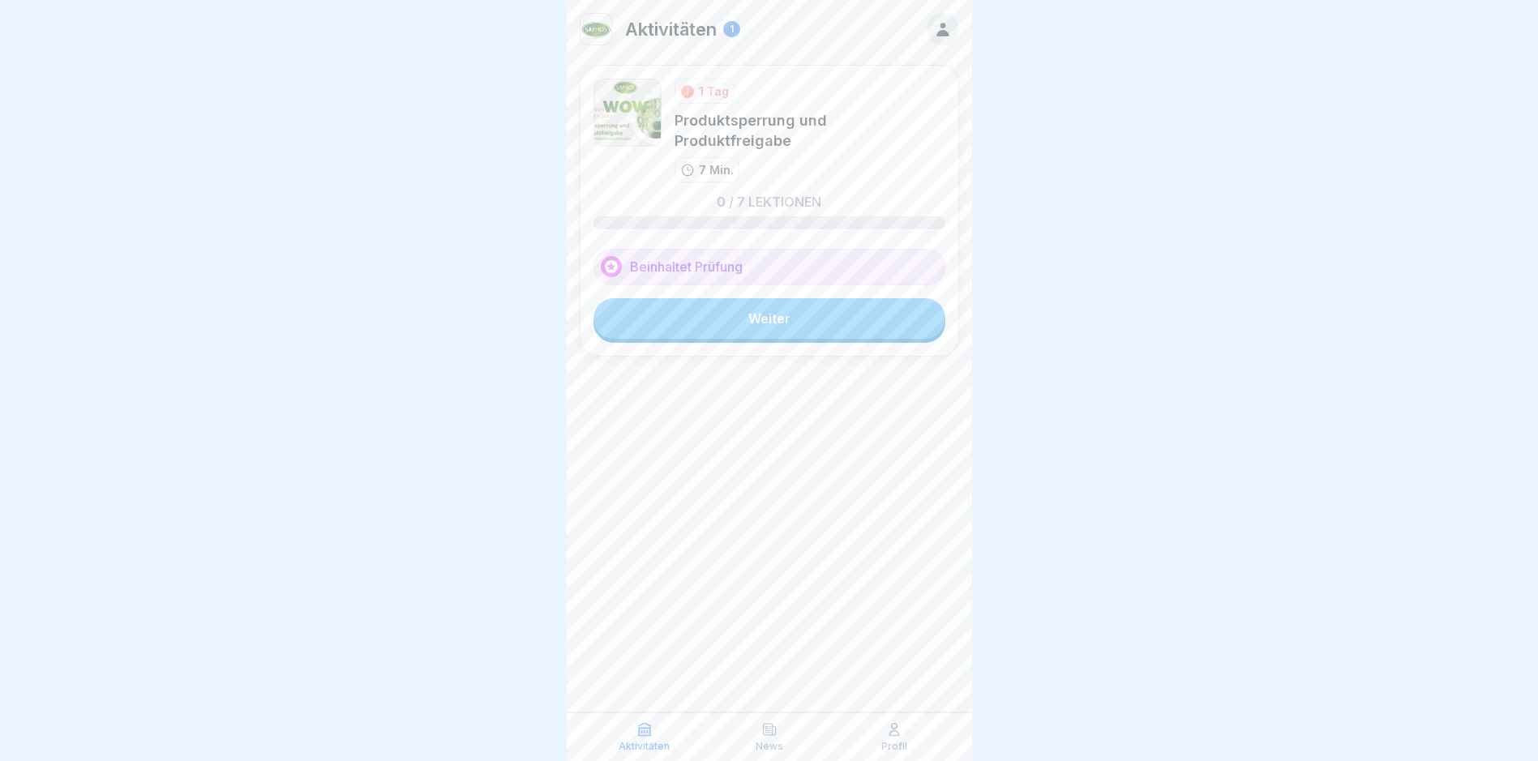
click at [792, 298] on link "Weiter" at bounding box center [769, 318] width 352 height 41
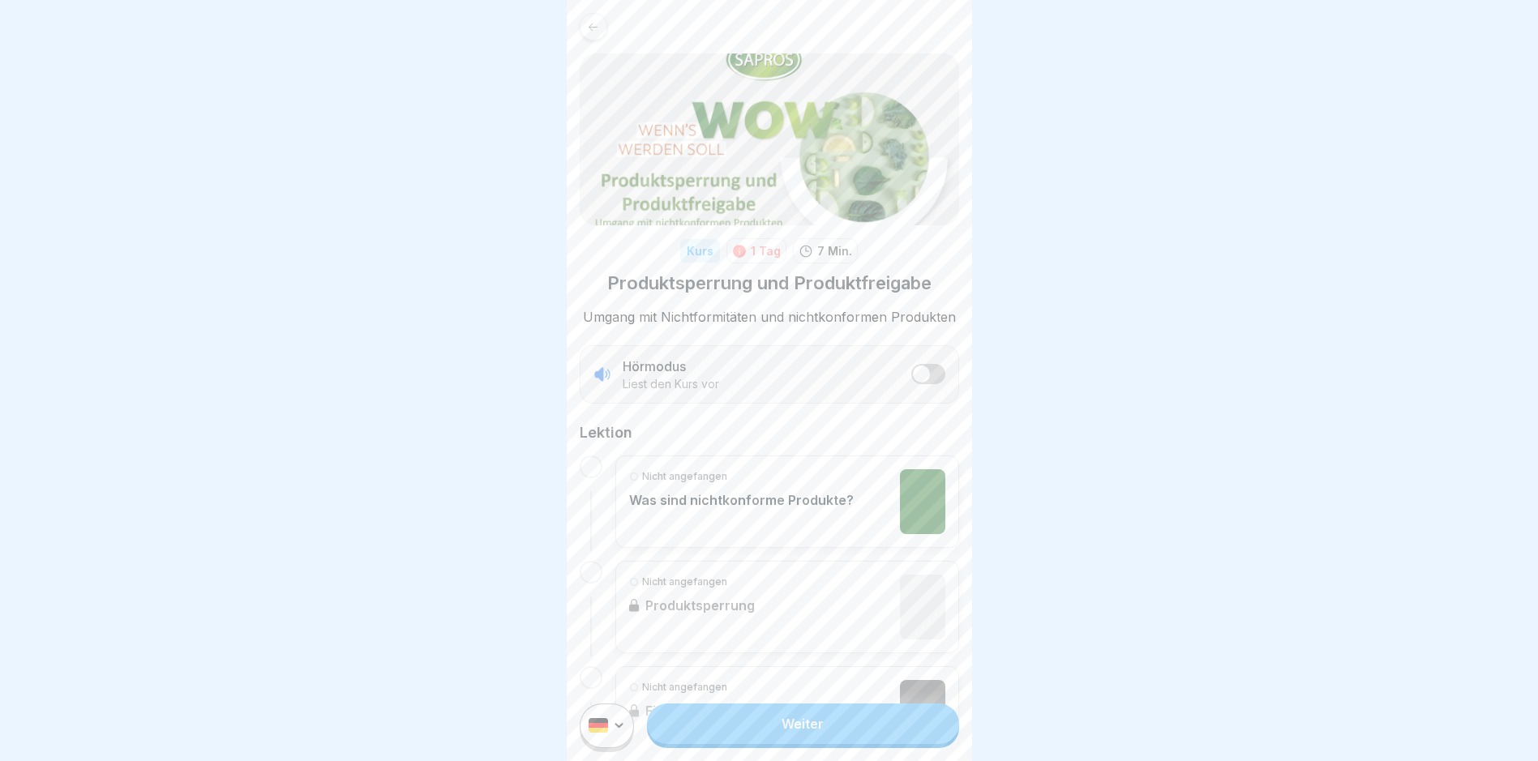
click at [837, 738] on link "Weiter" at bounding box center [802, 724] width 311 height 41
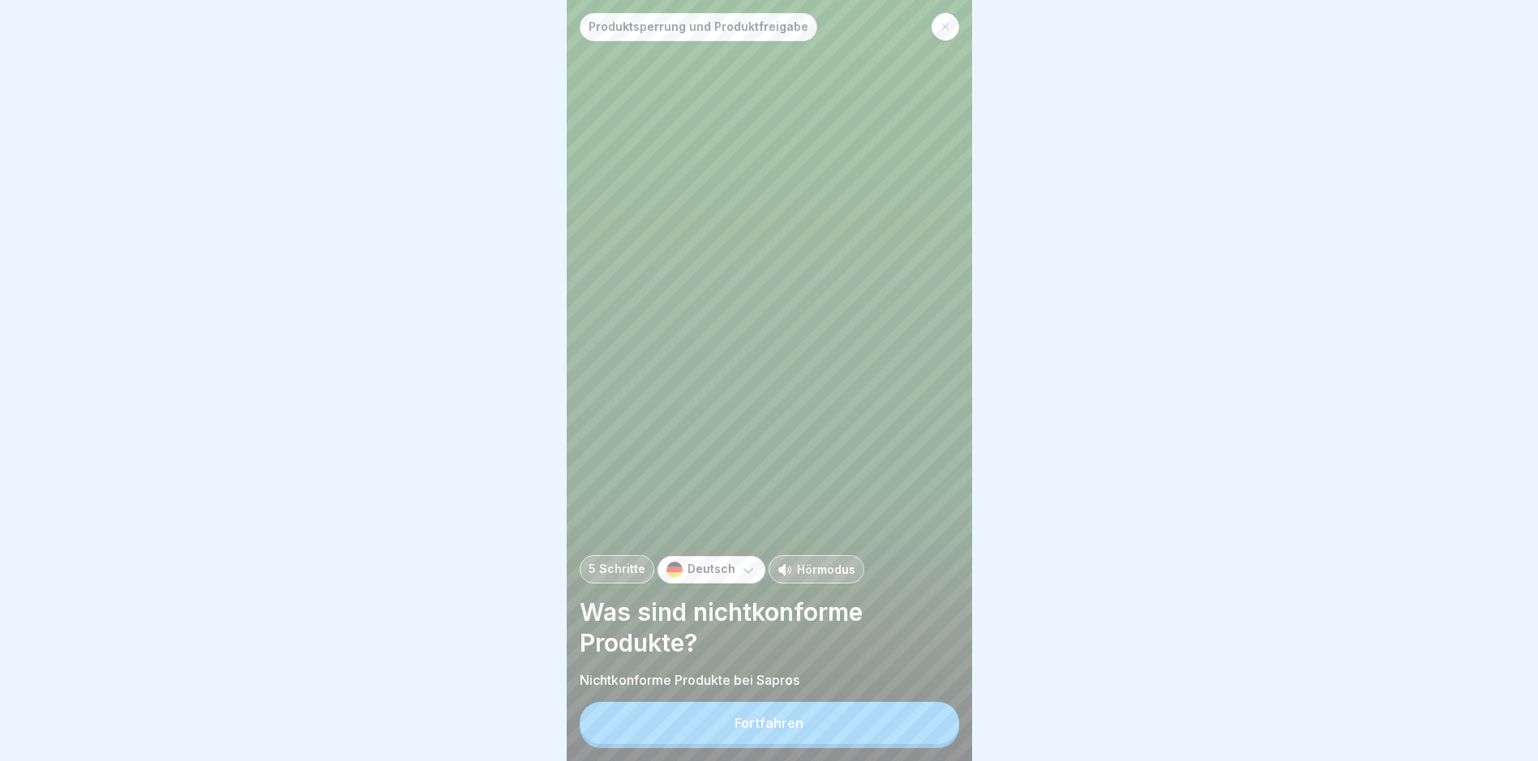
click at [838, 738] on button "Fortfahren" at bounding box center [769, 723] width 379 height 42
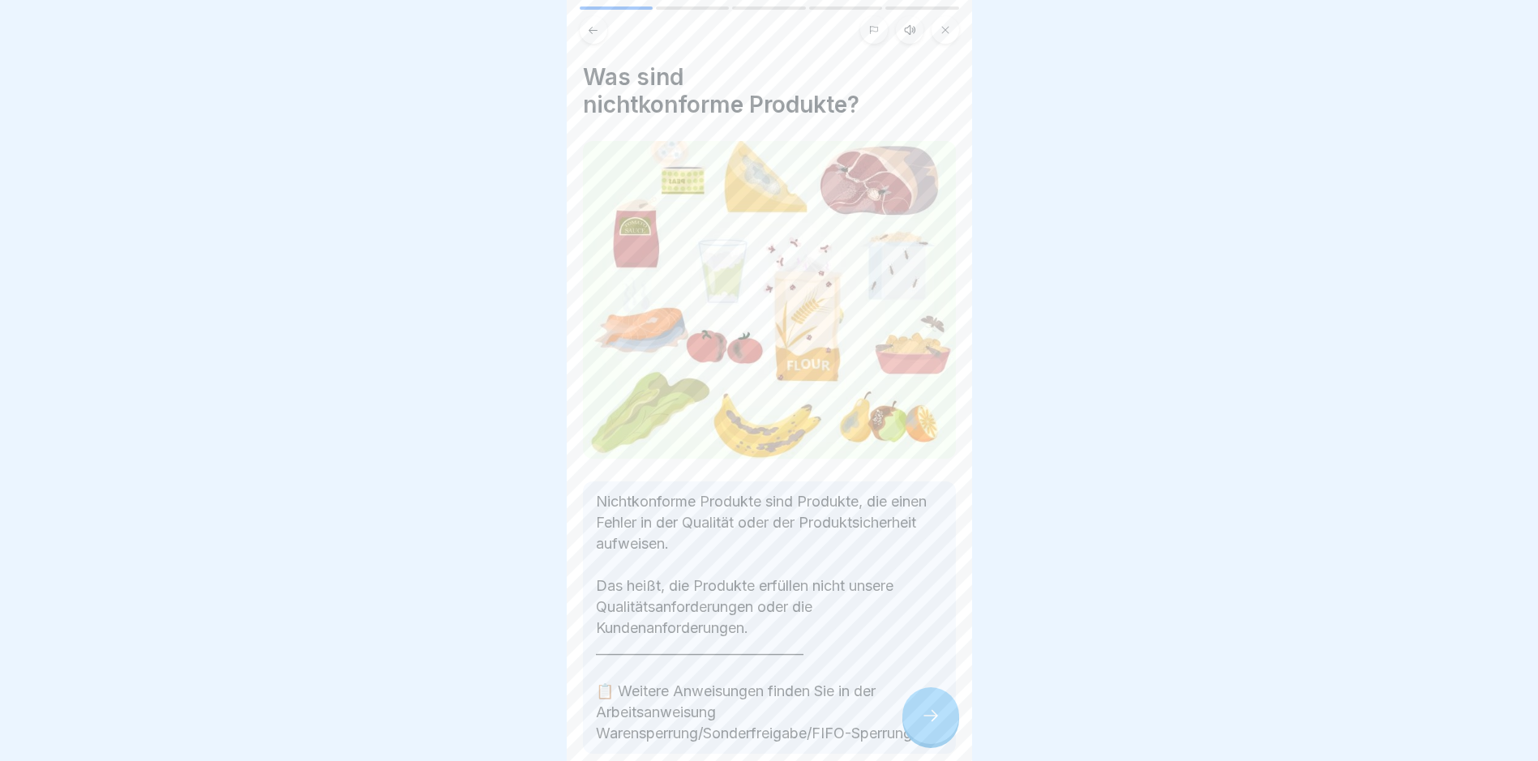
click at [922, 725] on icon at bounding box center [930, 715] width 19 height 19
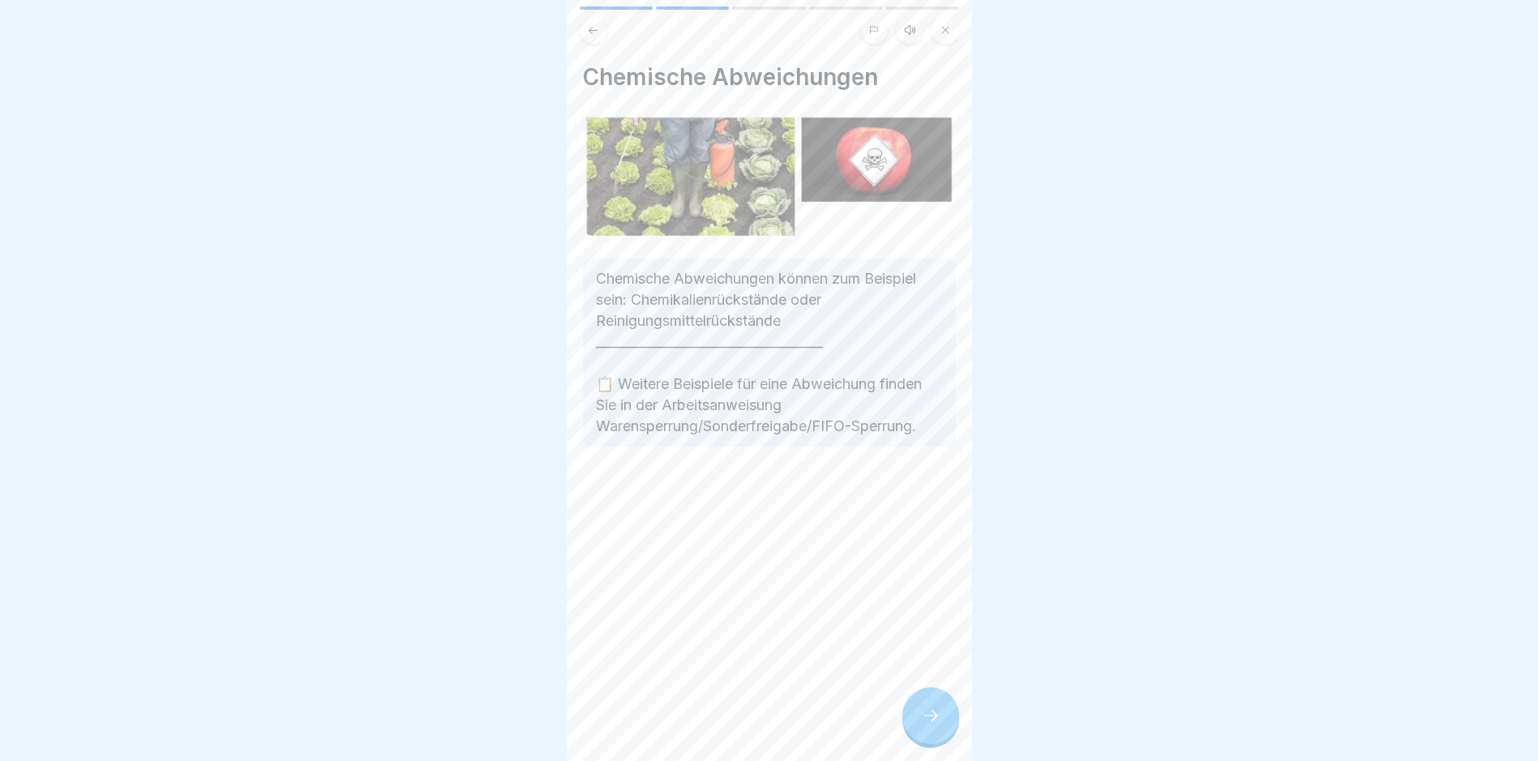
click at [922, 725] on icon at bounding box center [930, 715] width 19 height 19
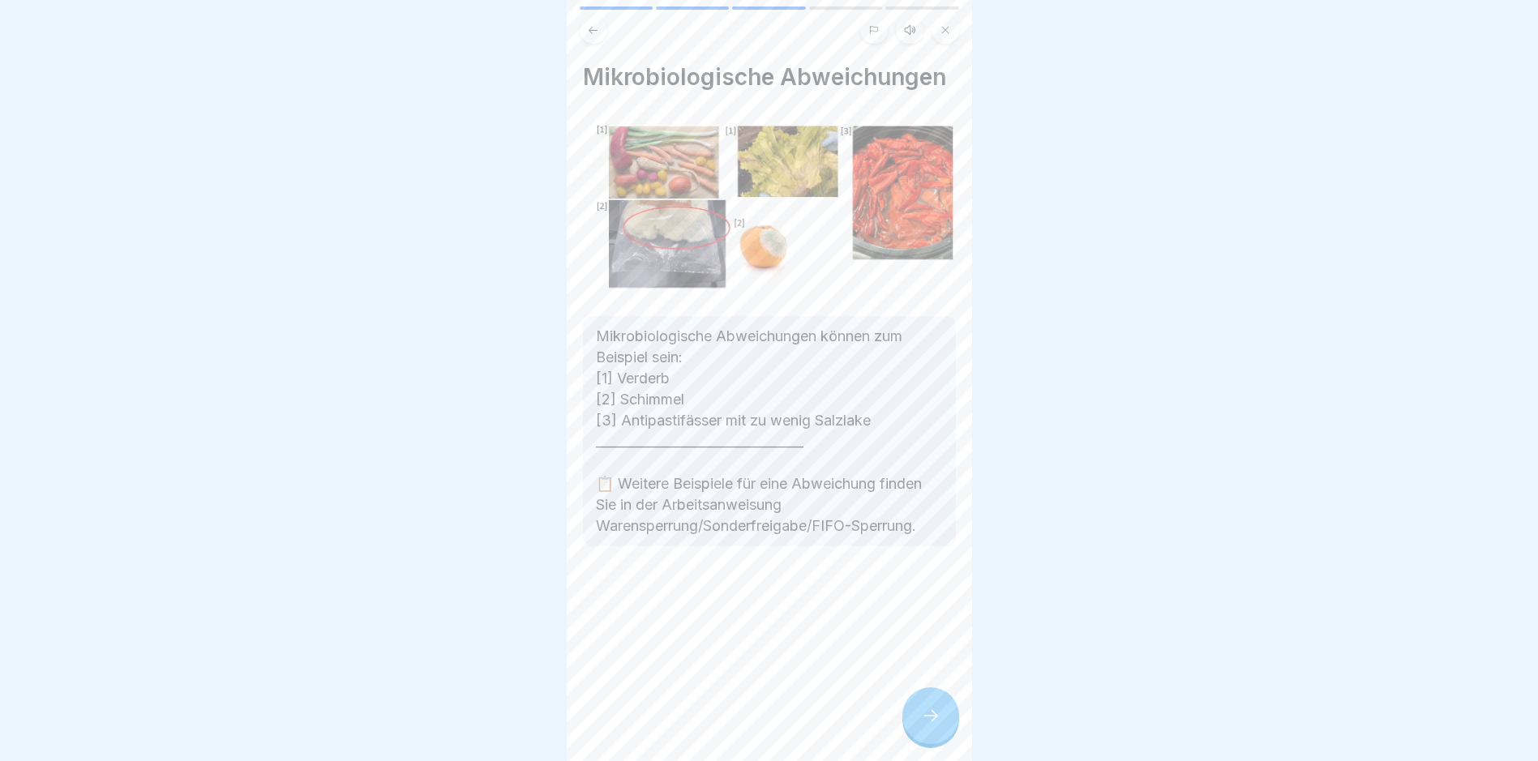
click at [923, 725] on icon at bounding box center [930, 715] width 19 height 19
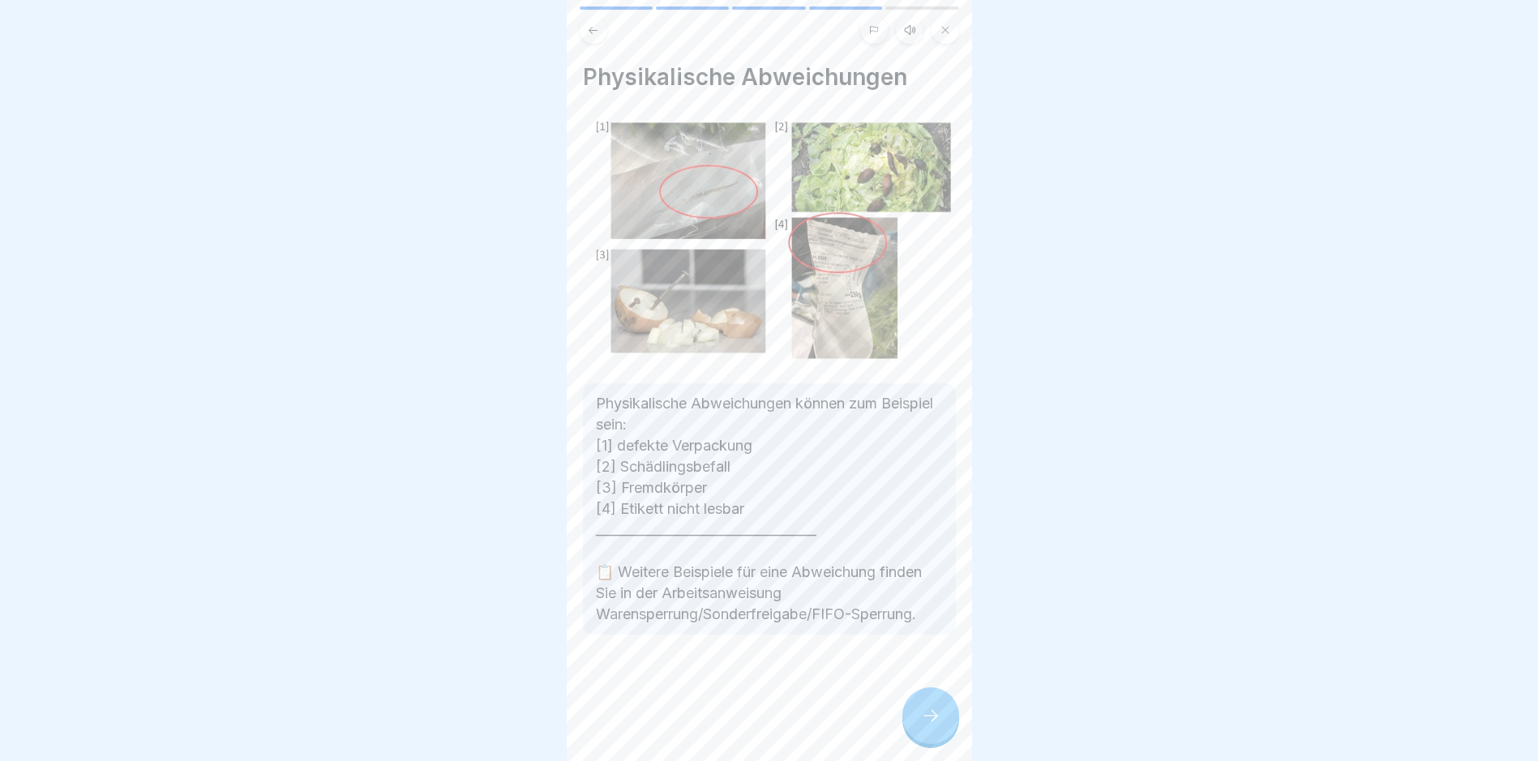
click at [923, 725] on icon at bounding box center [930, 715] width 19 height 19
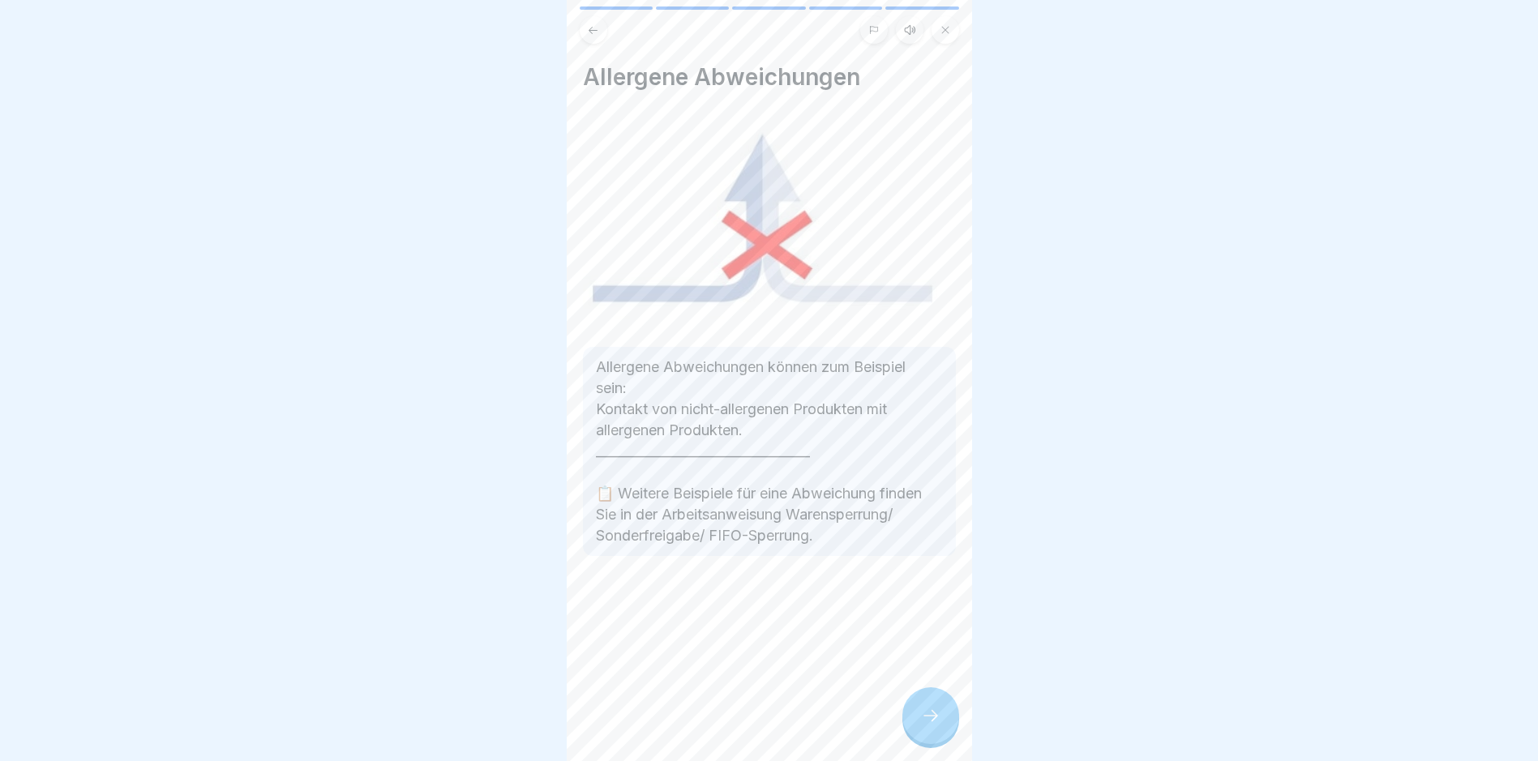
click at [923, 725] on icon at bounding box center [930, 715] width 19 height 19
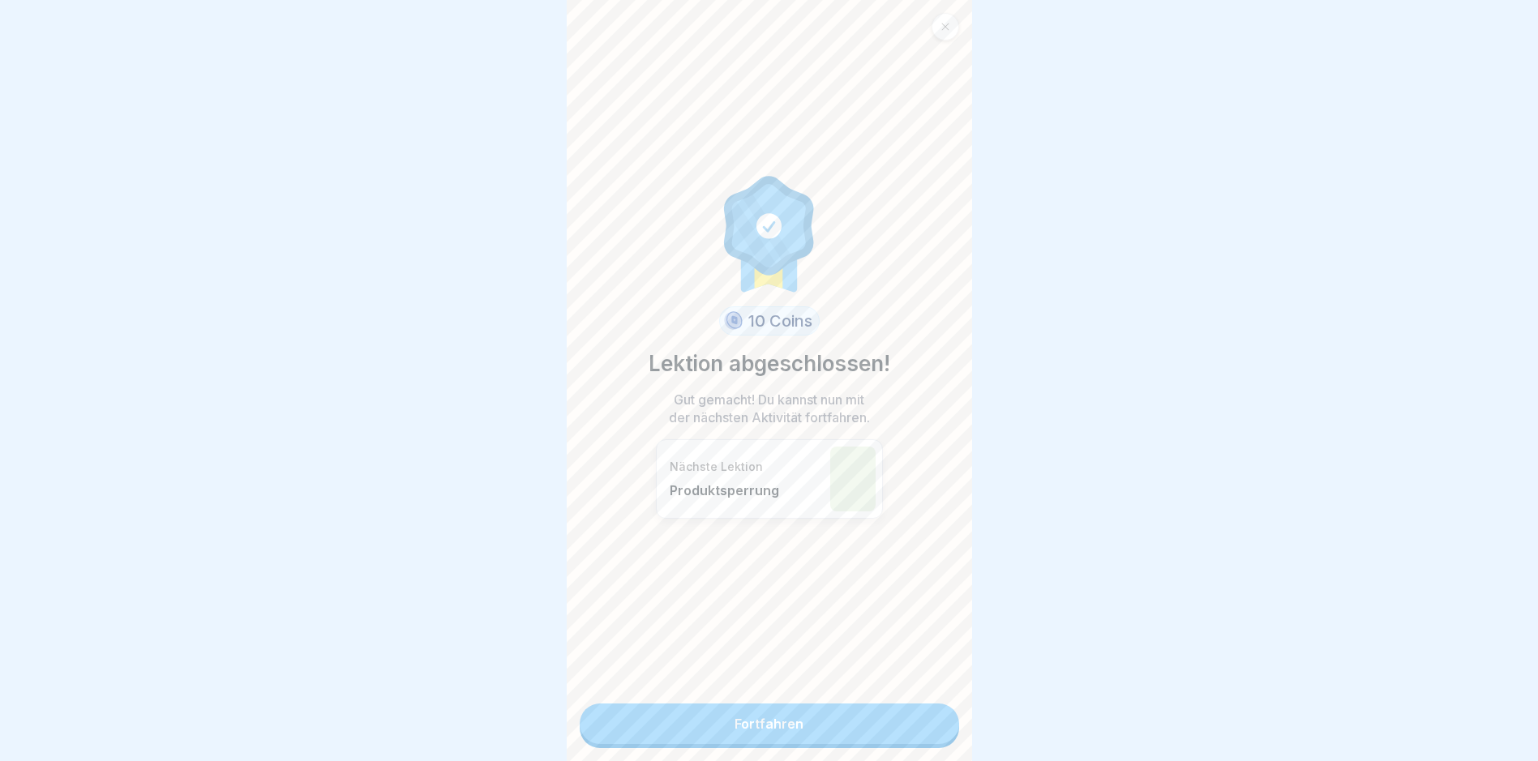
click at [920, 729] on link "Fortfahren" at bounding box center [769, 724] width 379 height 41
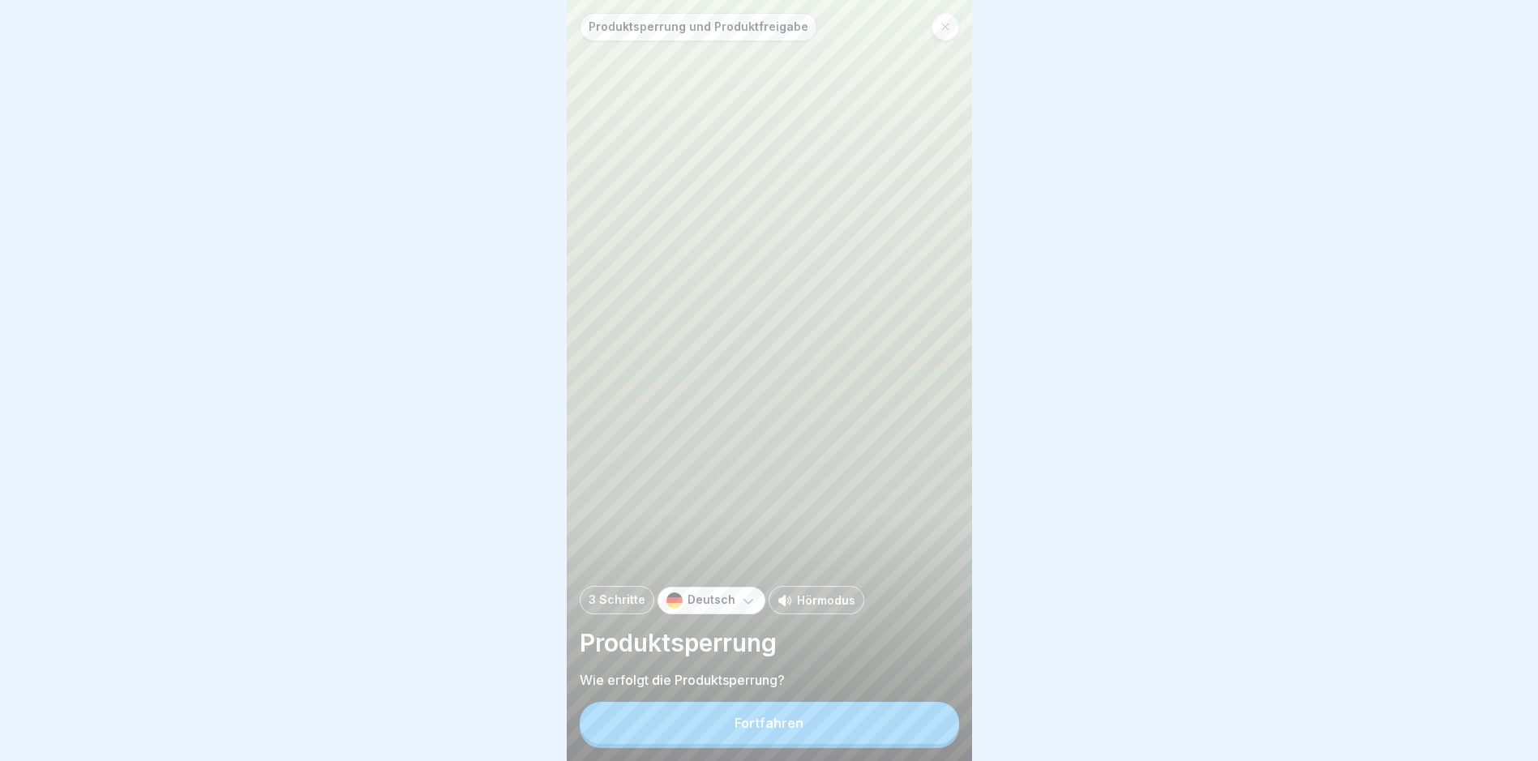
click at [920, 729] on button "Fortfahren" at bounding box center [769, 723] width 379 height 42
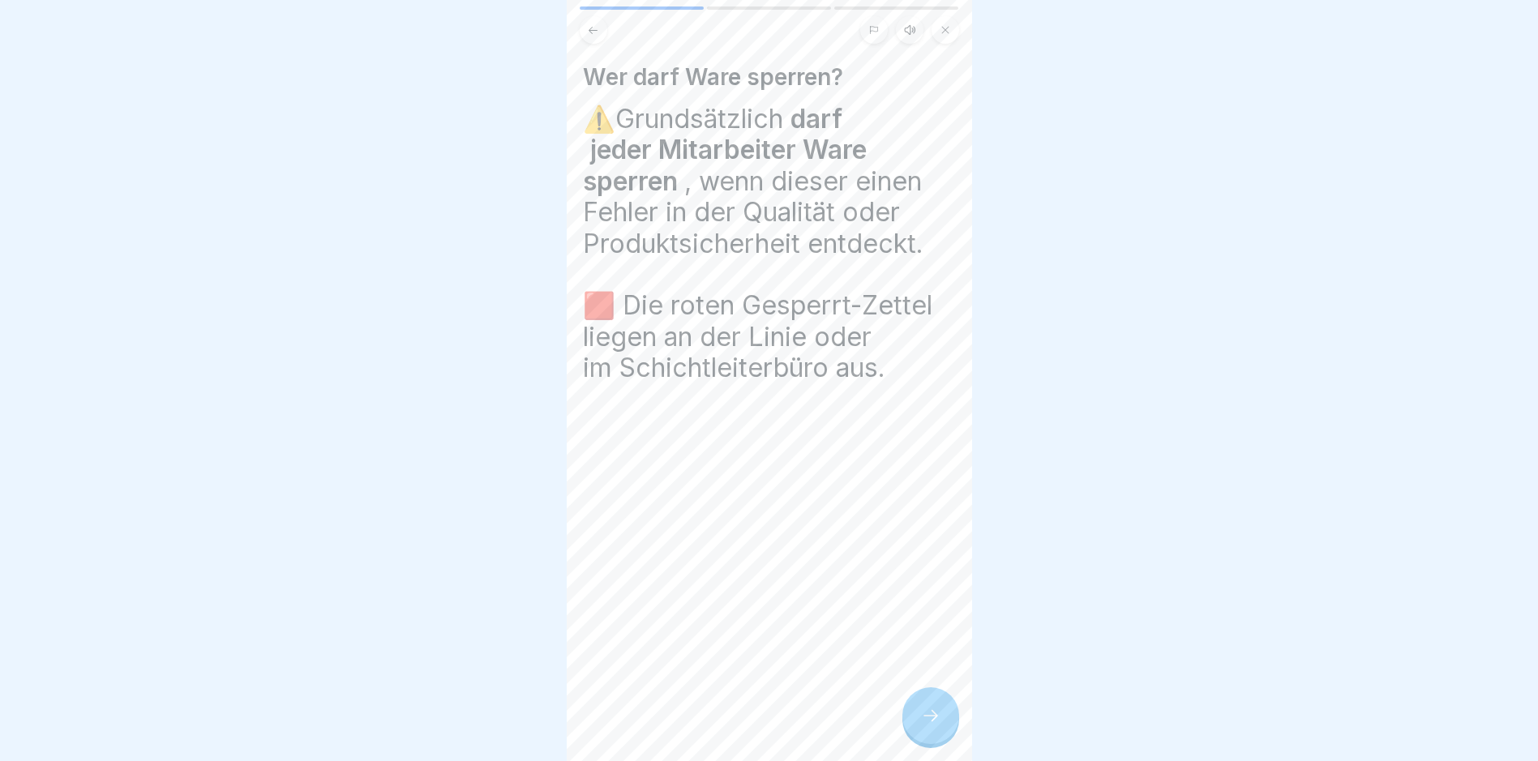
click at [921, 725] on icon at bounding box center [930, 715] width 19 height 19
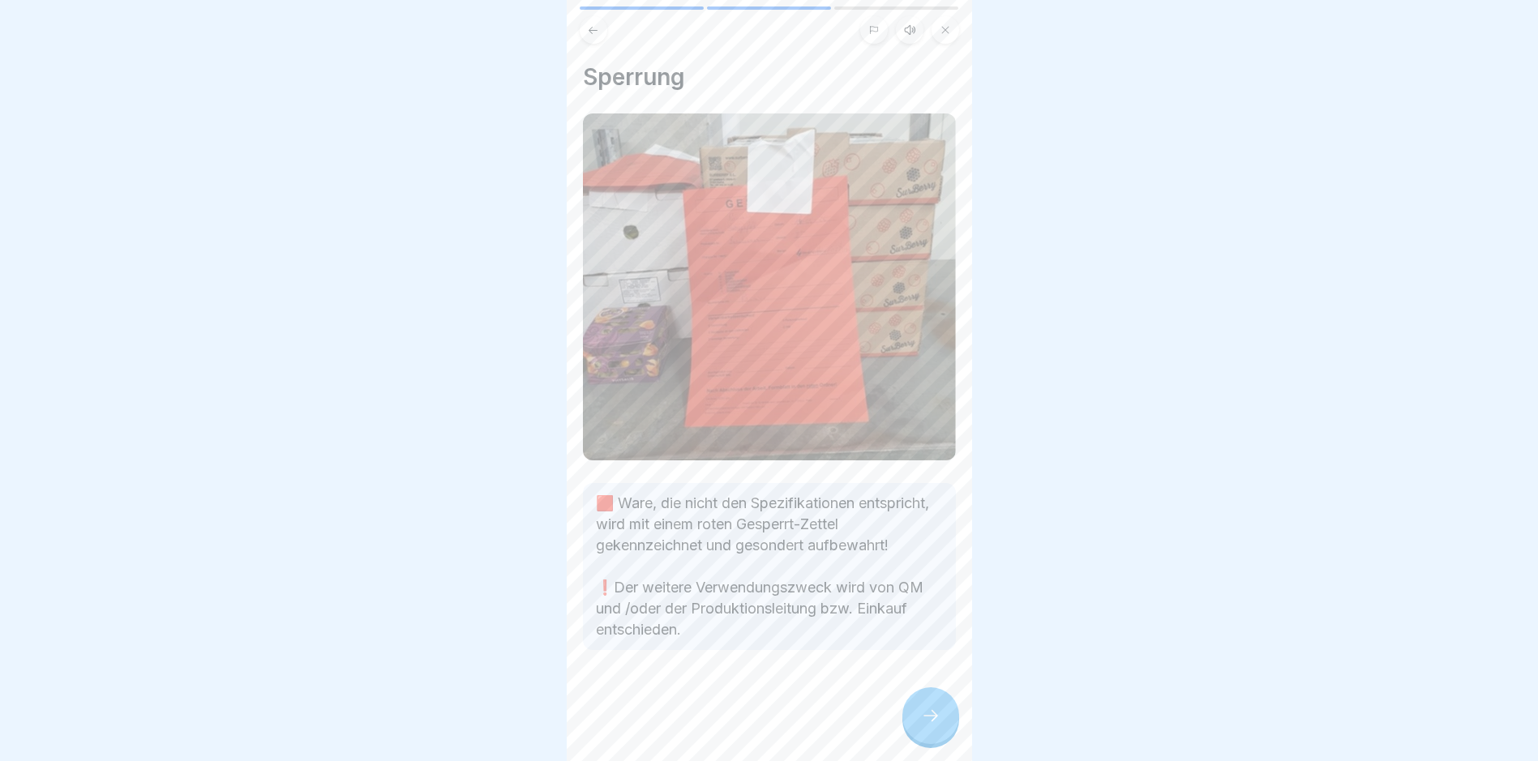
click at [921, 725] on icon at bounding box center [930, 715] width 19 height 19
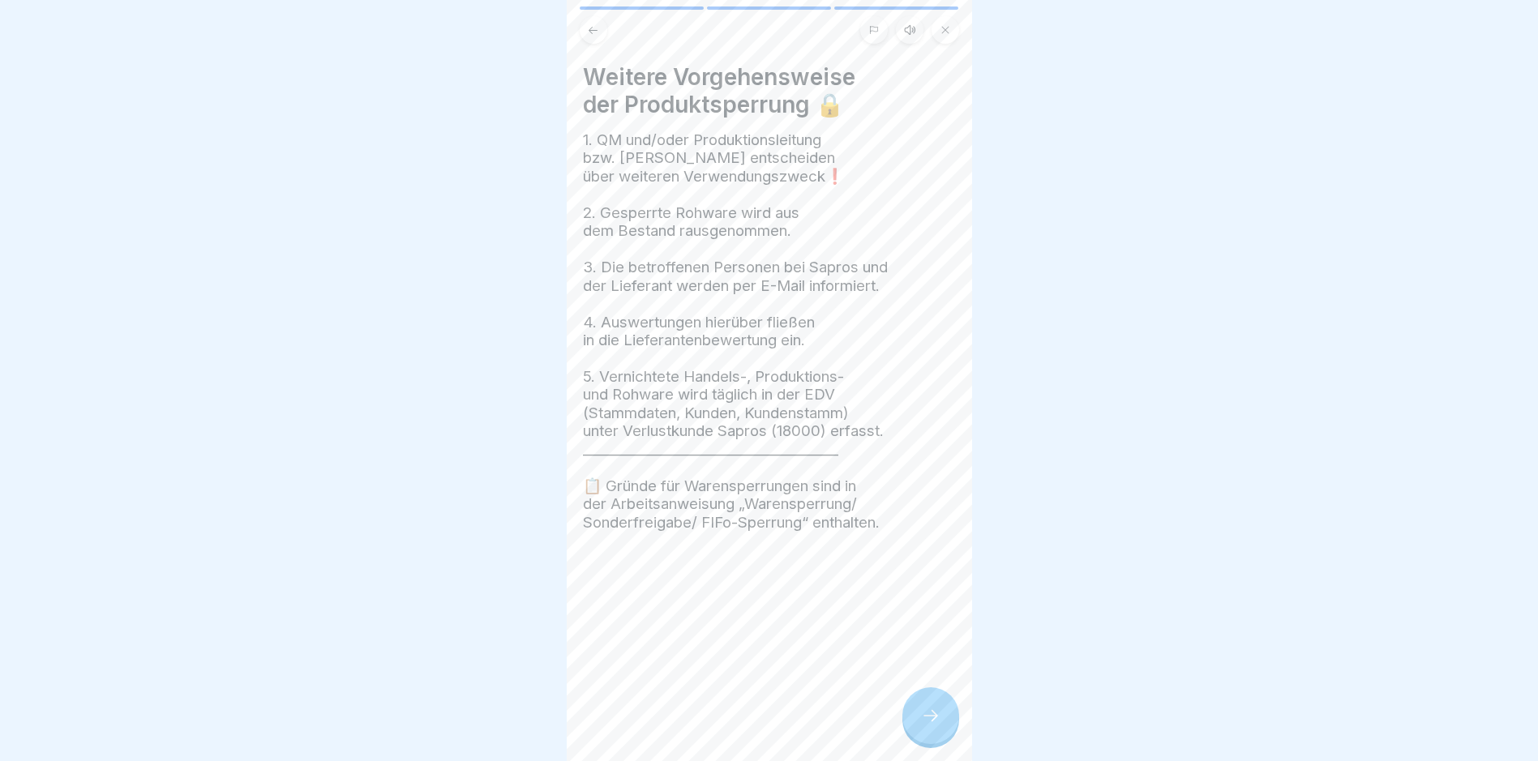
click at [921, 725] on icon at bounding box center [930, 715] width 19 height 19
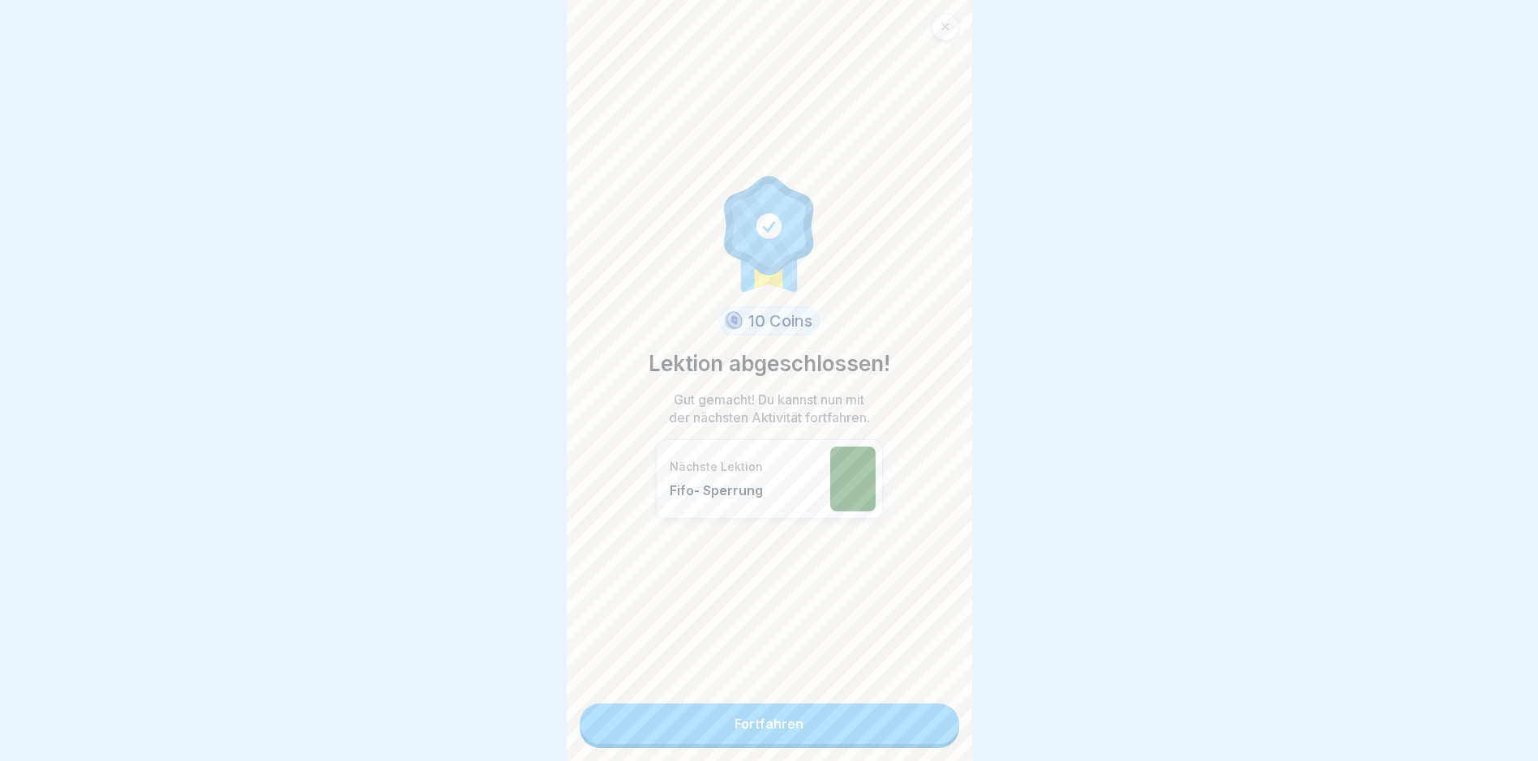
click at [920, 729] on link "Fortfahren" at bounding box center [769, 724] width 379 height 41
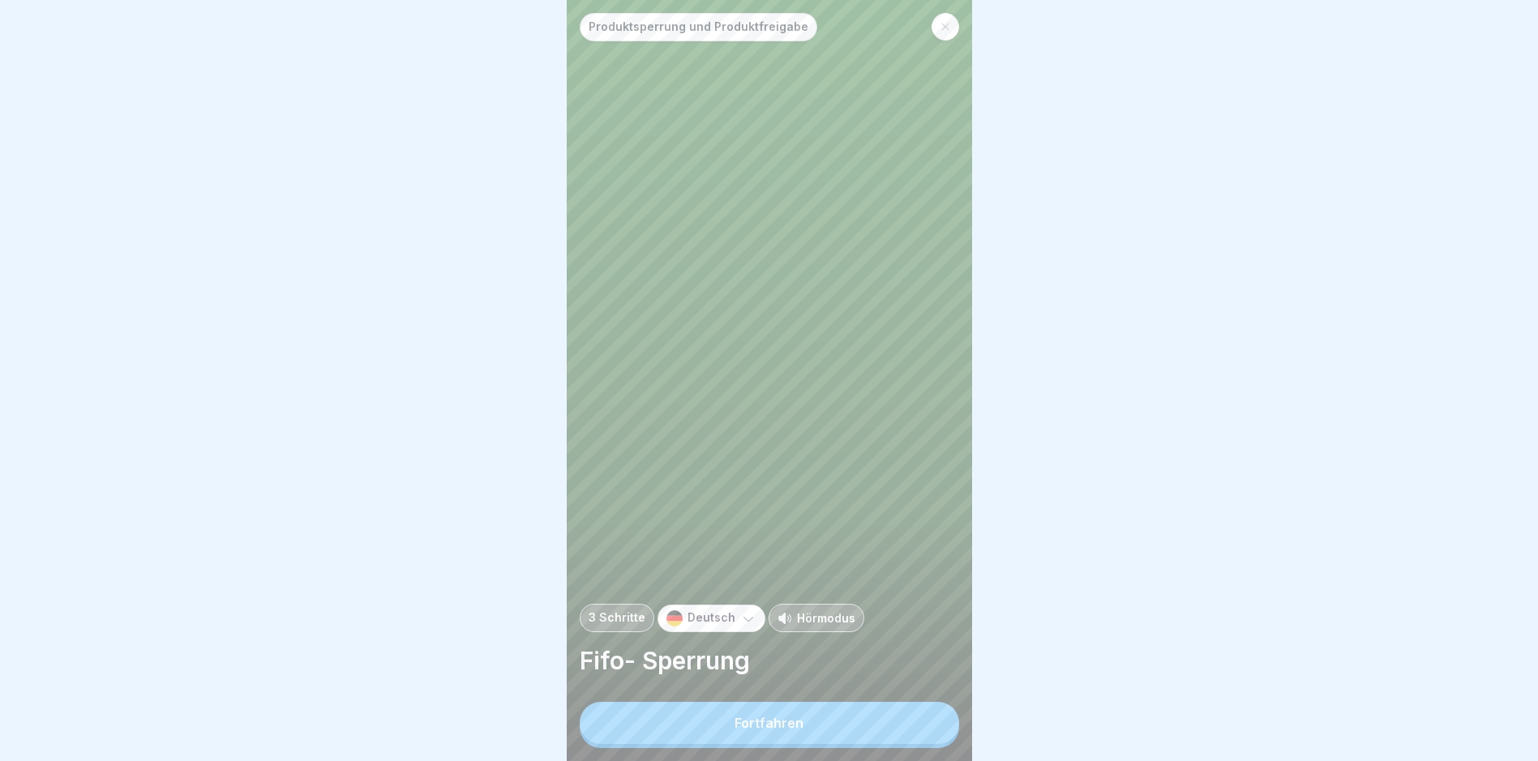
click at [920, 729] on button "Fortfahren" at bounding box center [769, 723] width 379 height 42
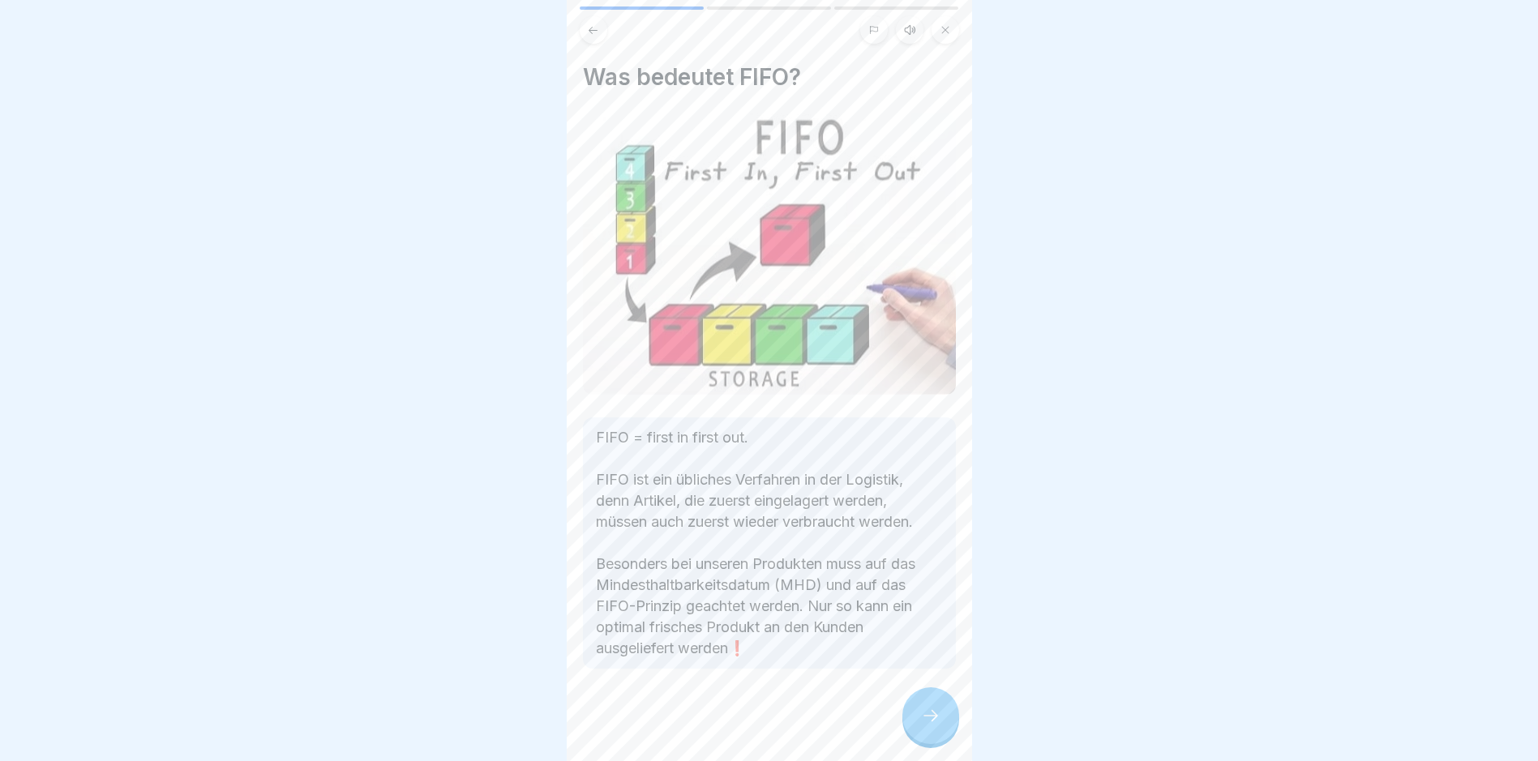
click at [934, 721] on icon at bounding box center [930, 715] width 15 height 11
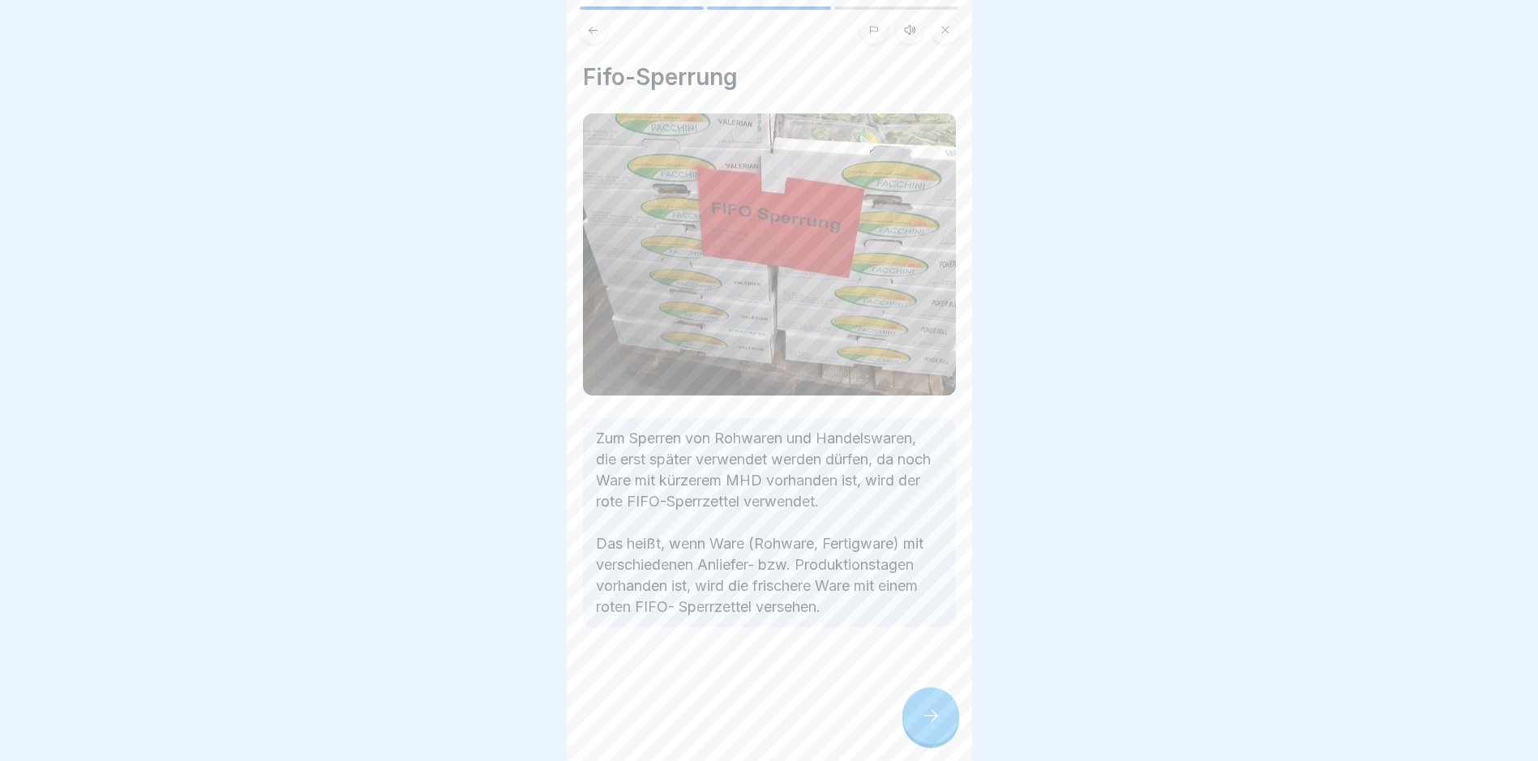
click at [934, 721] on icon at bounding box center [930, 715] width 15 height 11
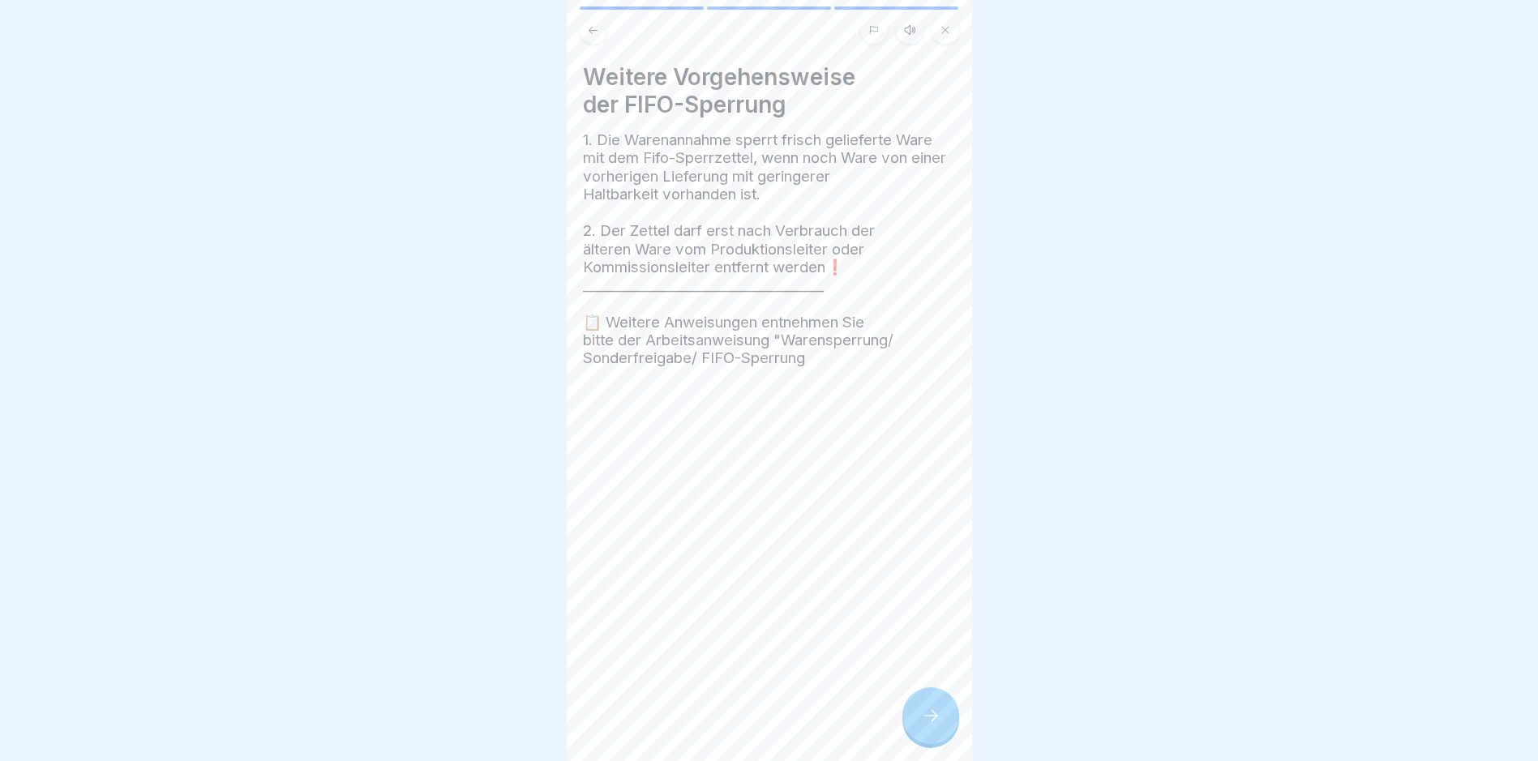
click at [934, 721] on icon at bounding box center [930, 715] width 15 height 11
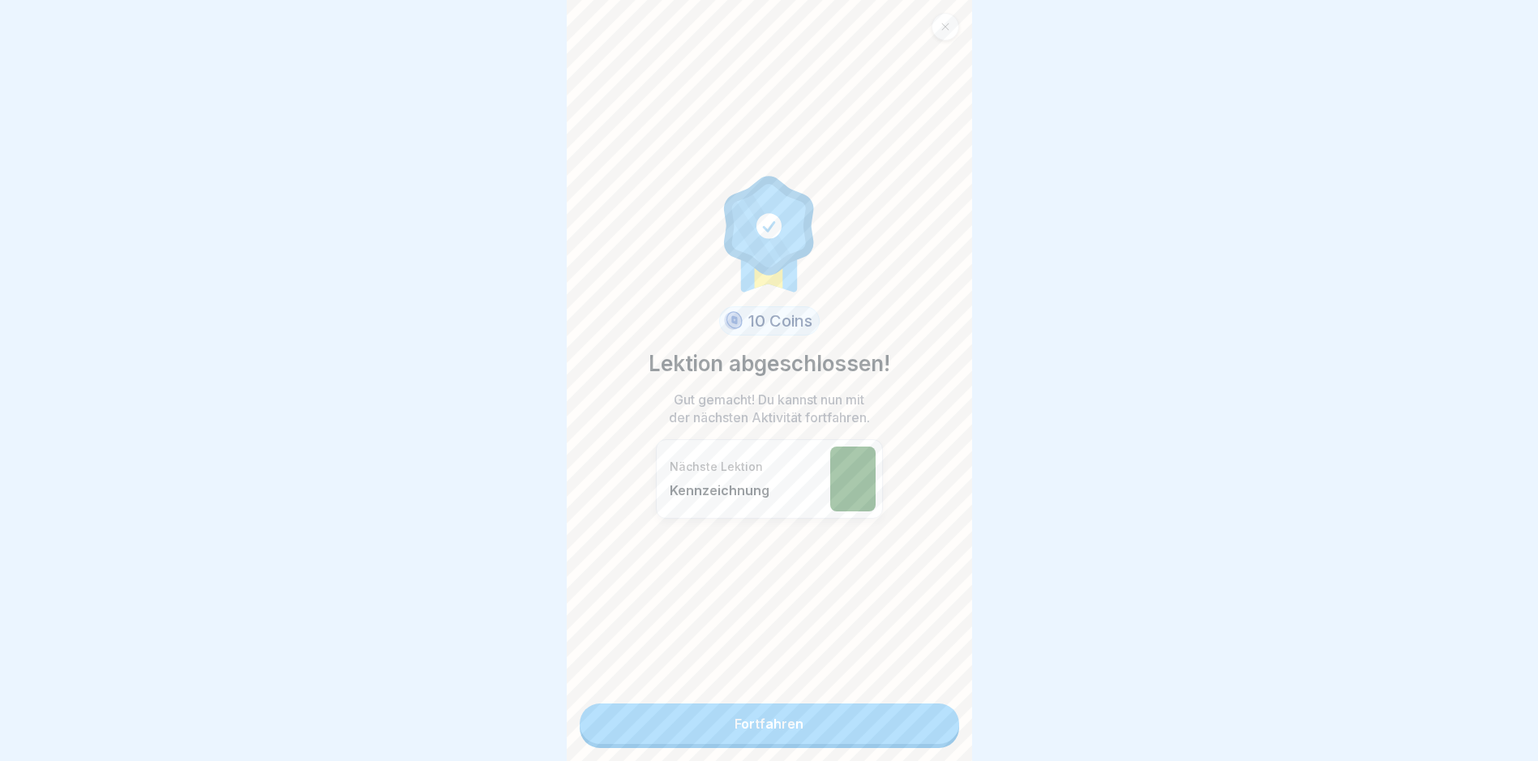
click at [934, 725] on link "Fortfahren" at bounding box center [769, 724] width 379 height 41
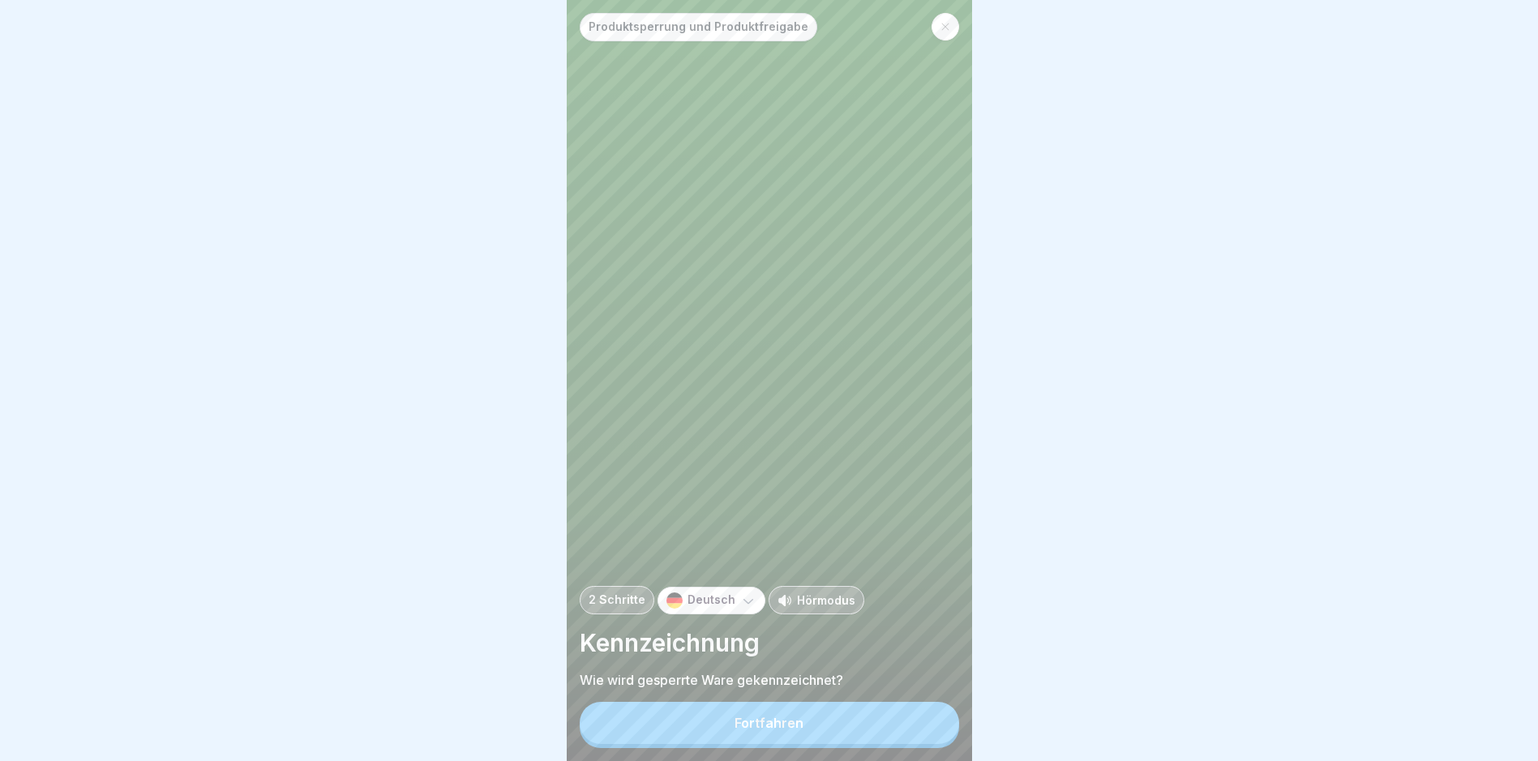
click at [933, 726] on button "Fortfahren" at bounding box center [769, 723] width 379 height 42
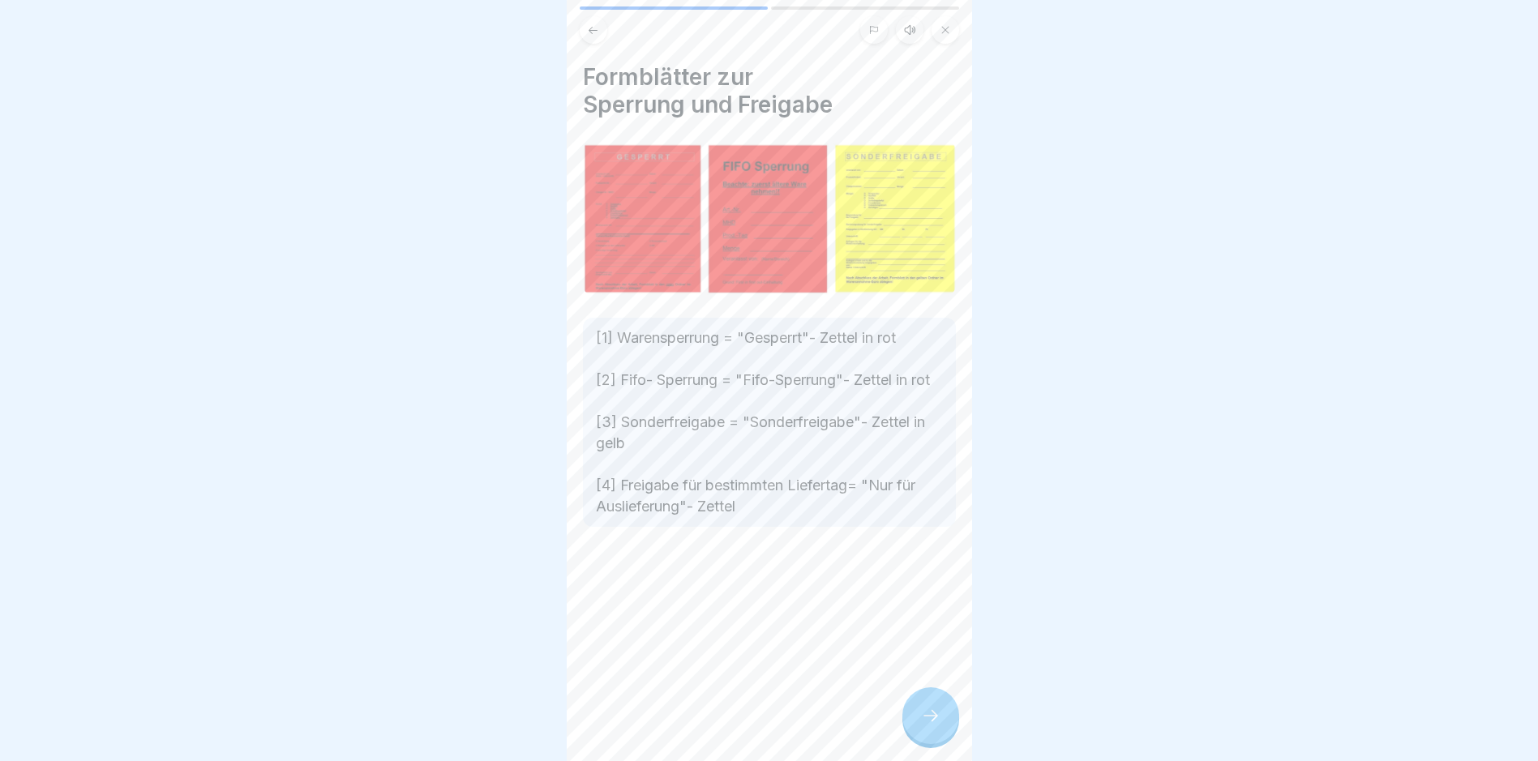
click at [933, 725] on icon at bounding box center [930, 715] width 19 height 19
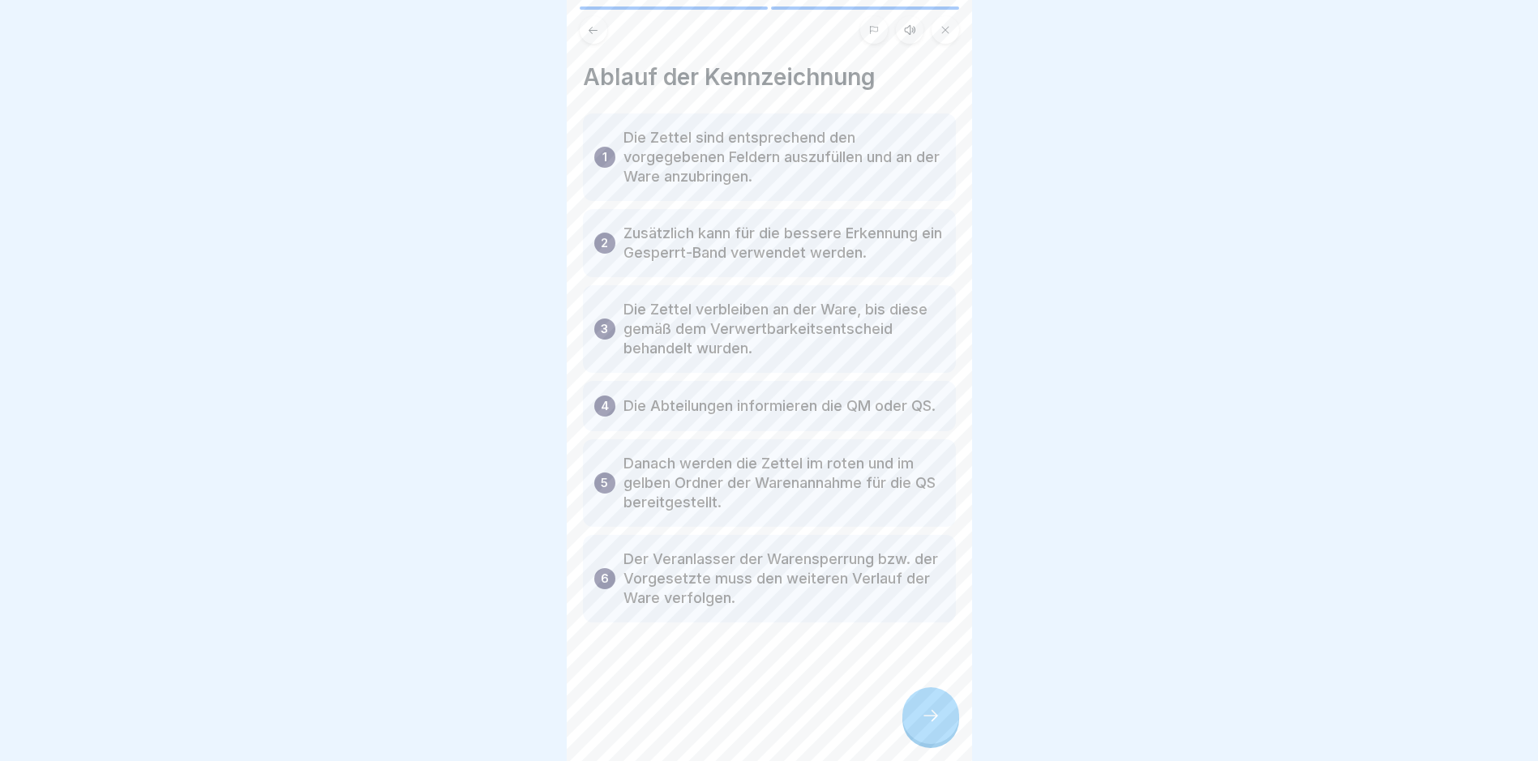
click at [933, 725] on icon at bounding box center [930, 715] width 19 height 19
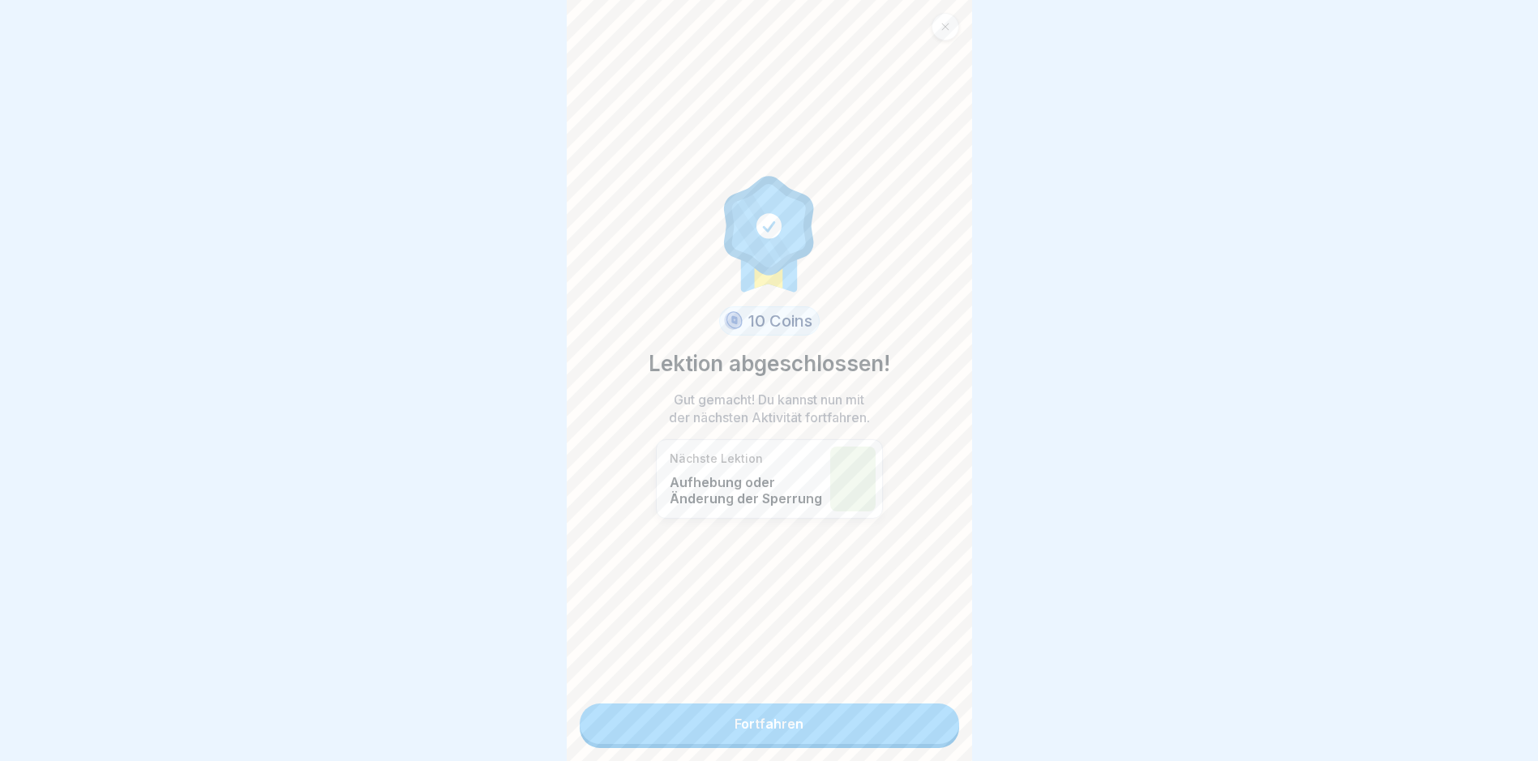
click at [933, 727] on link "Fortfahren" at bounding box center [769, 724] width 379 height 41
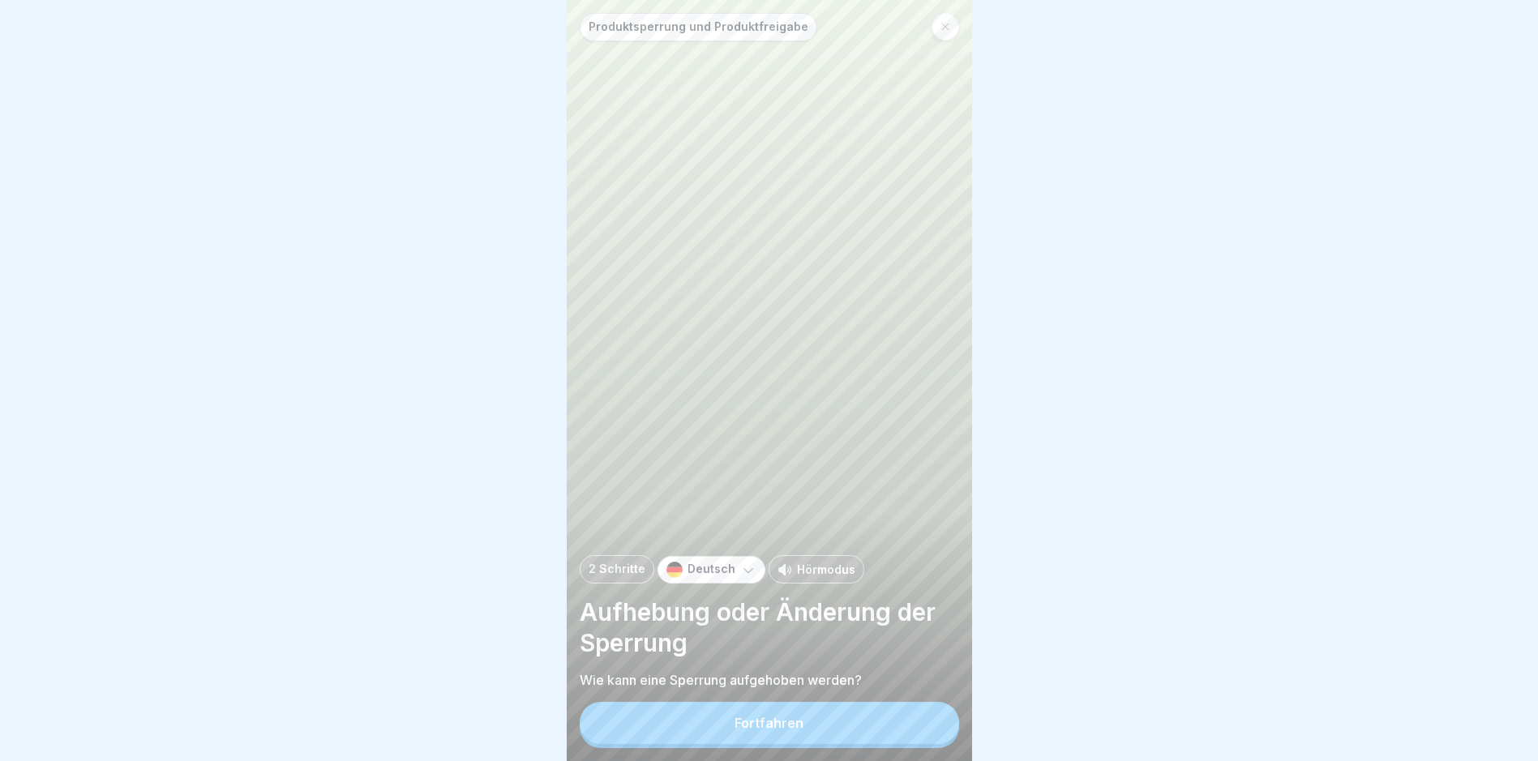
click at [891, 733] on button "Fortfahren" at bounding box center [769, 723] width 379 height 42
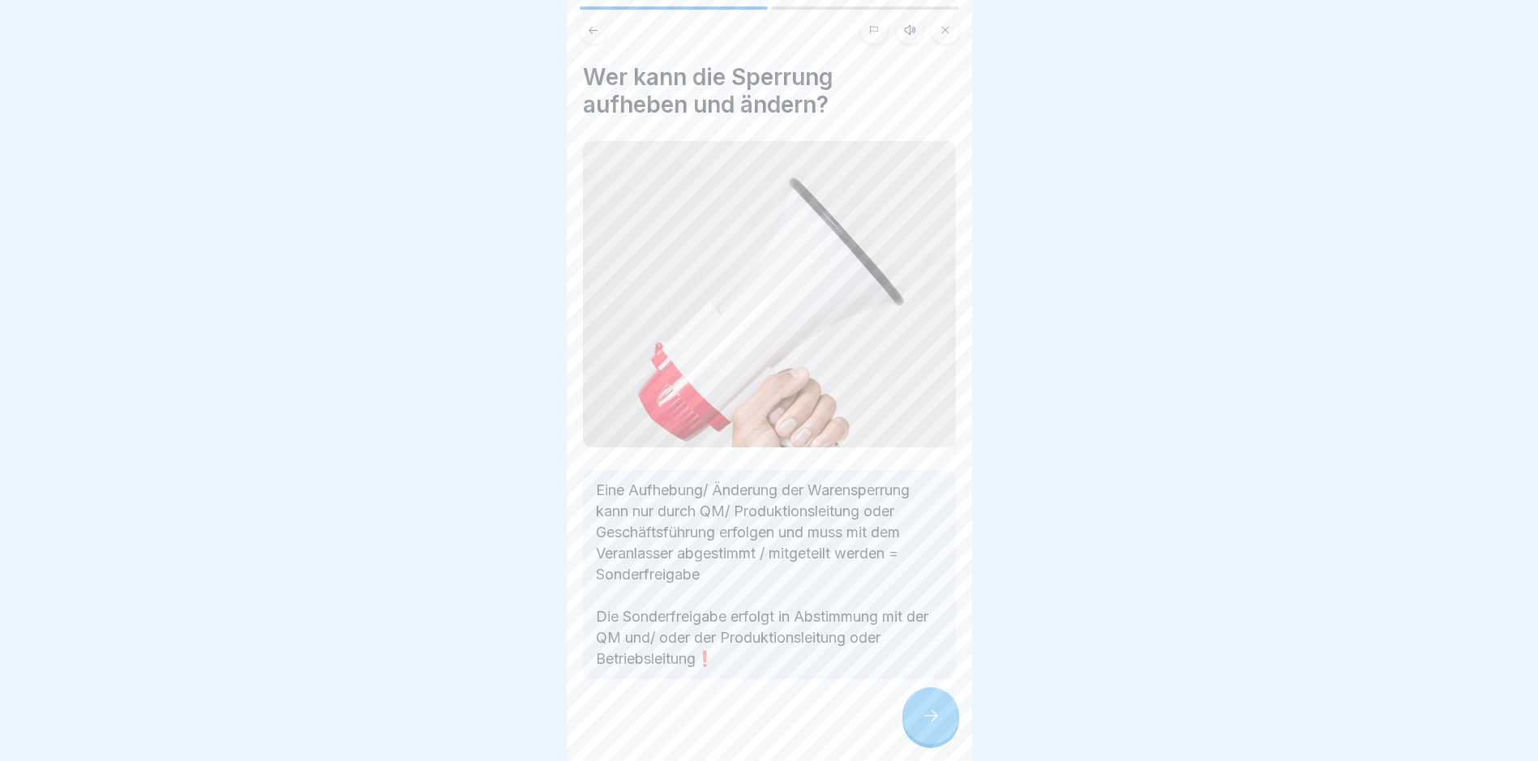
click at [947, 719] on div at bounding box center [930, 715] width 57 height 57
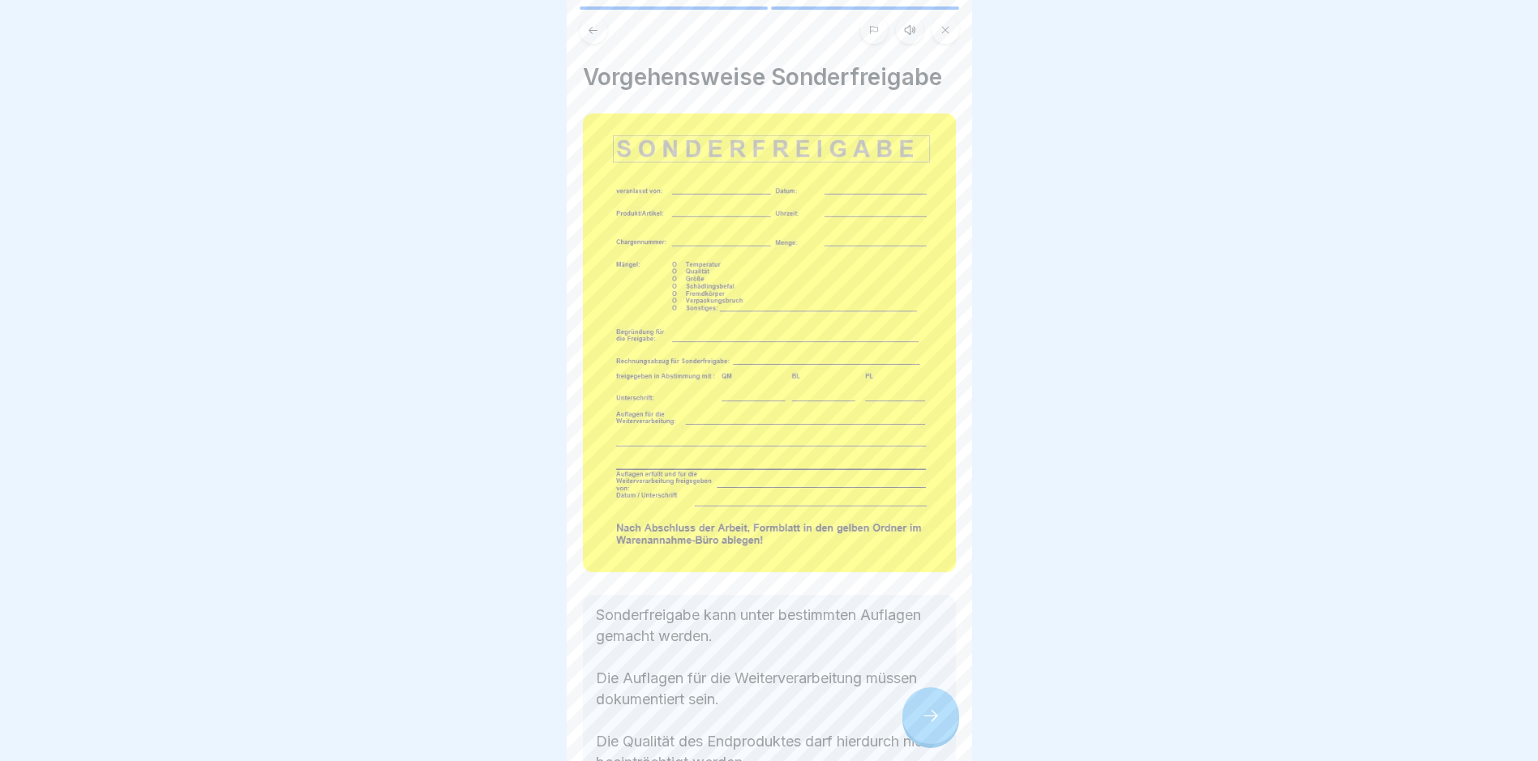
click at [947, 719] on div at bounding box center [930, 715] width 57 height 57
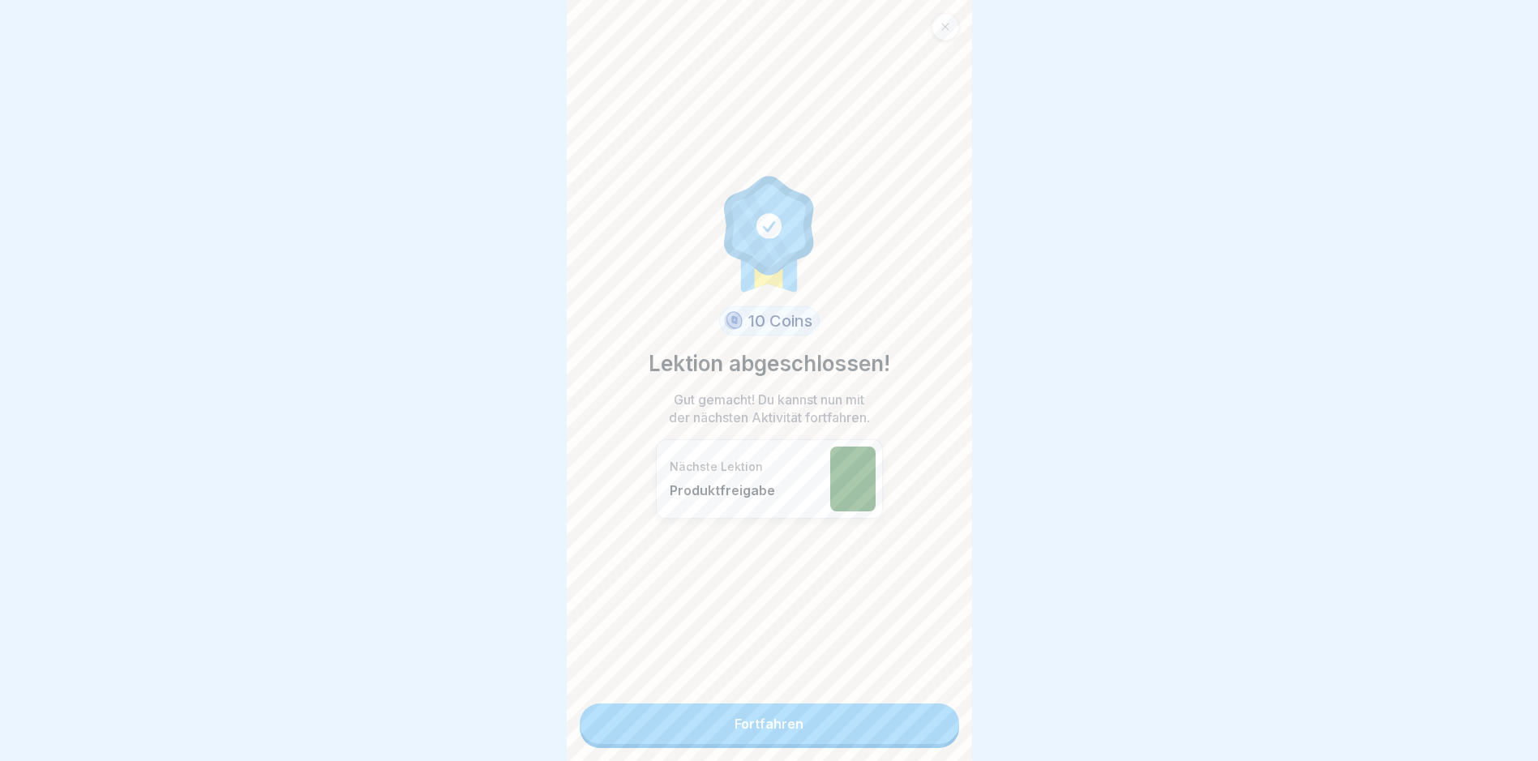
click at [873, 729] on link "Fortfahren" at bounding box center [769, 724] width 379 height 41
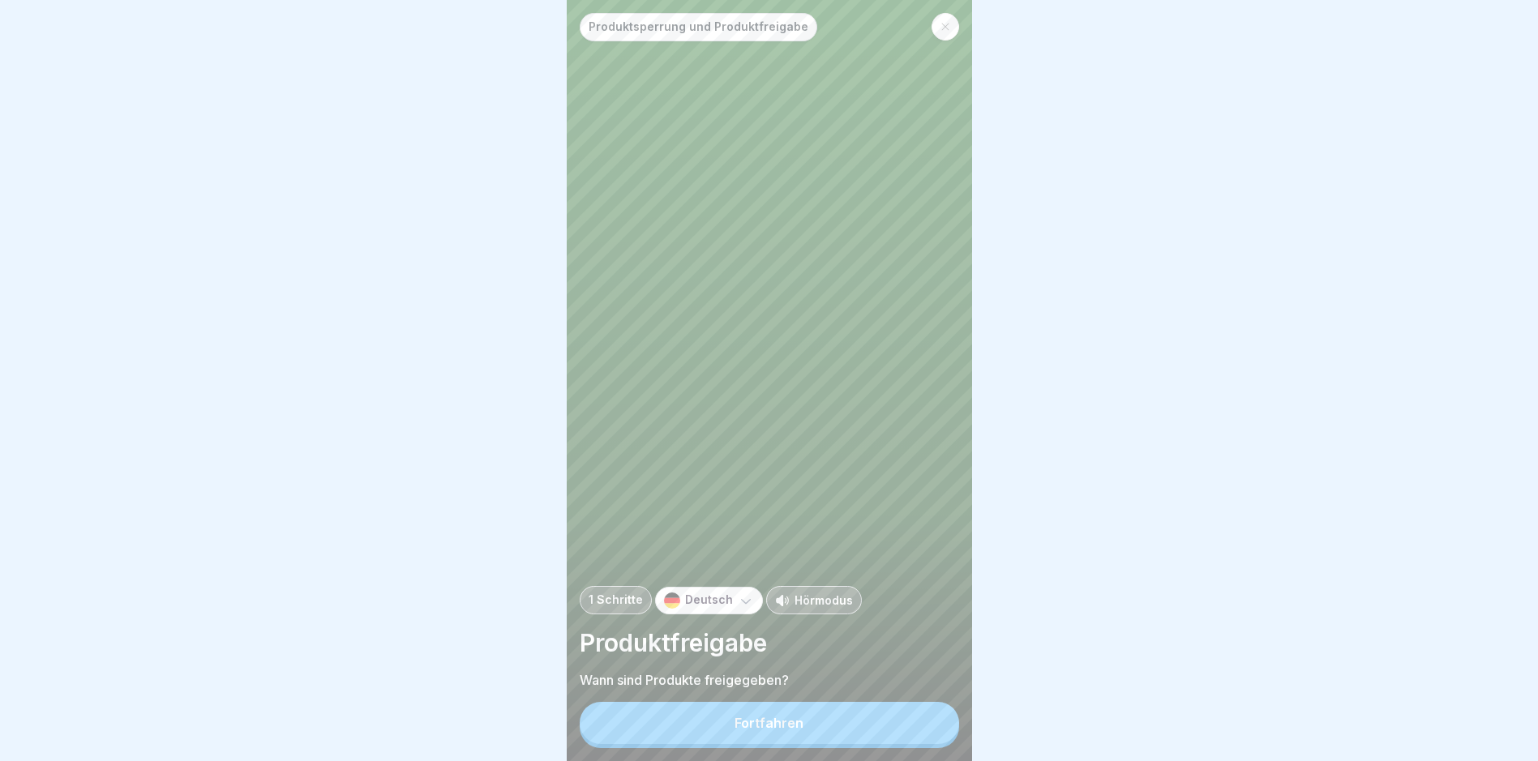
click at [909, 733] on button "Fortfahren" at bounding box center [769, 723] width 379 height 42
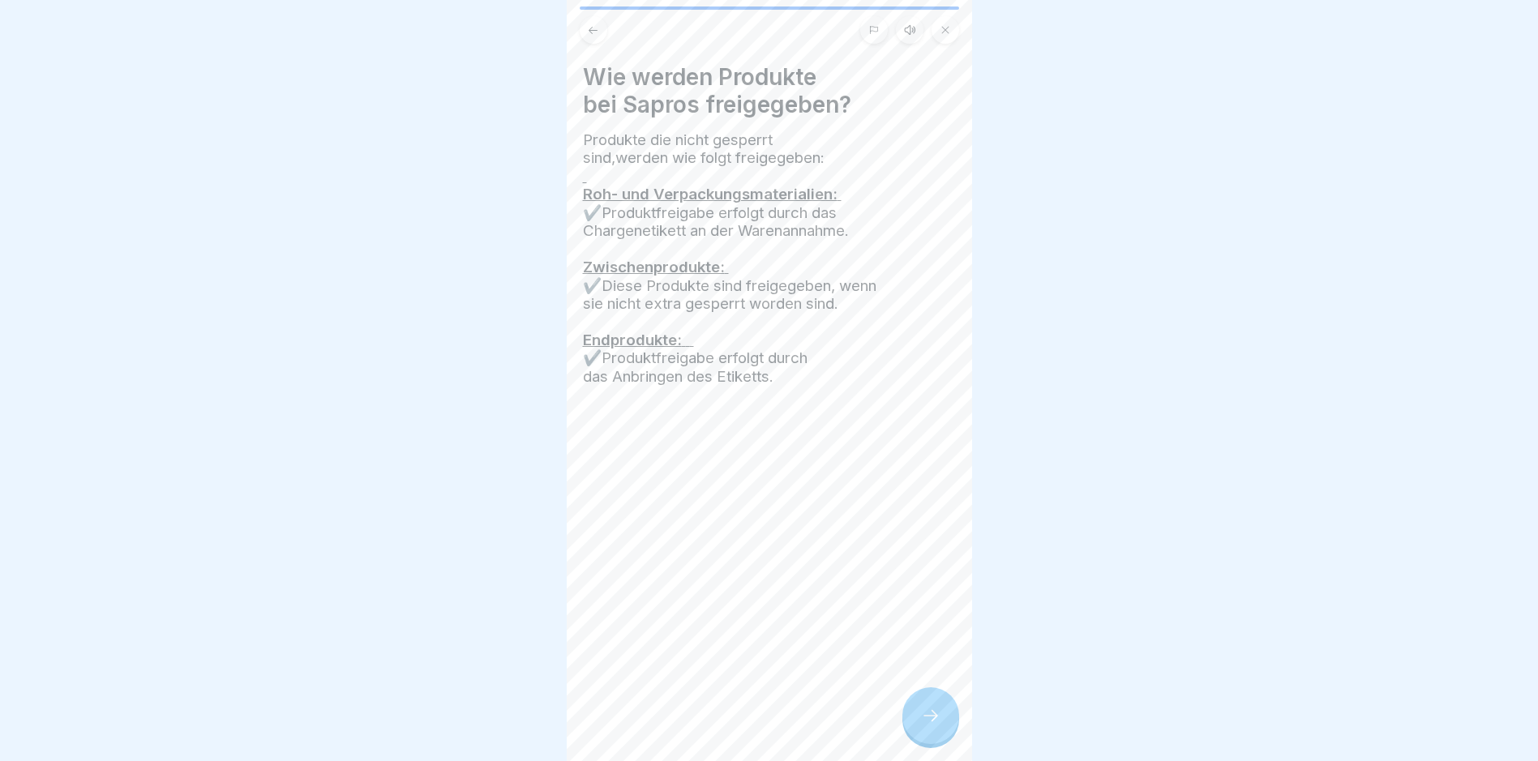
click at [924, 725] on icon at bounding box center [930, 715] width 19 height 19
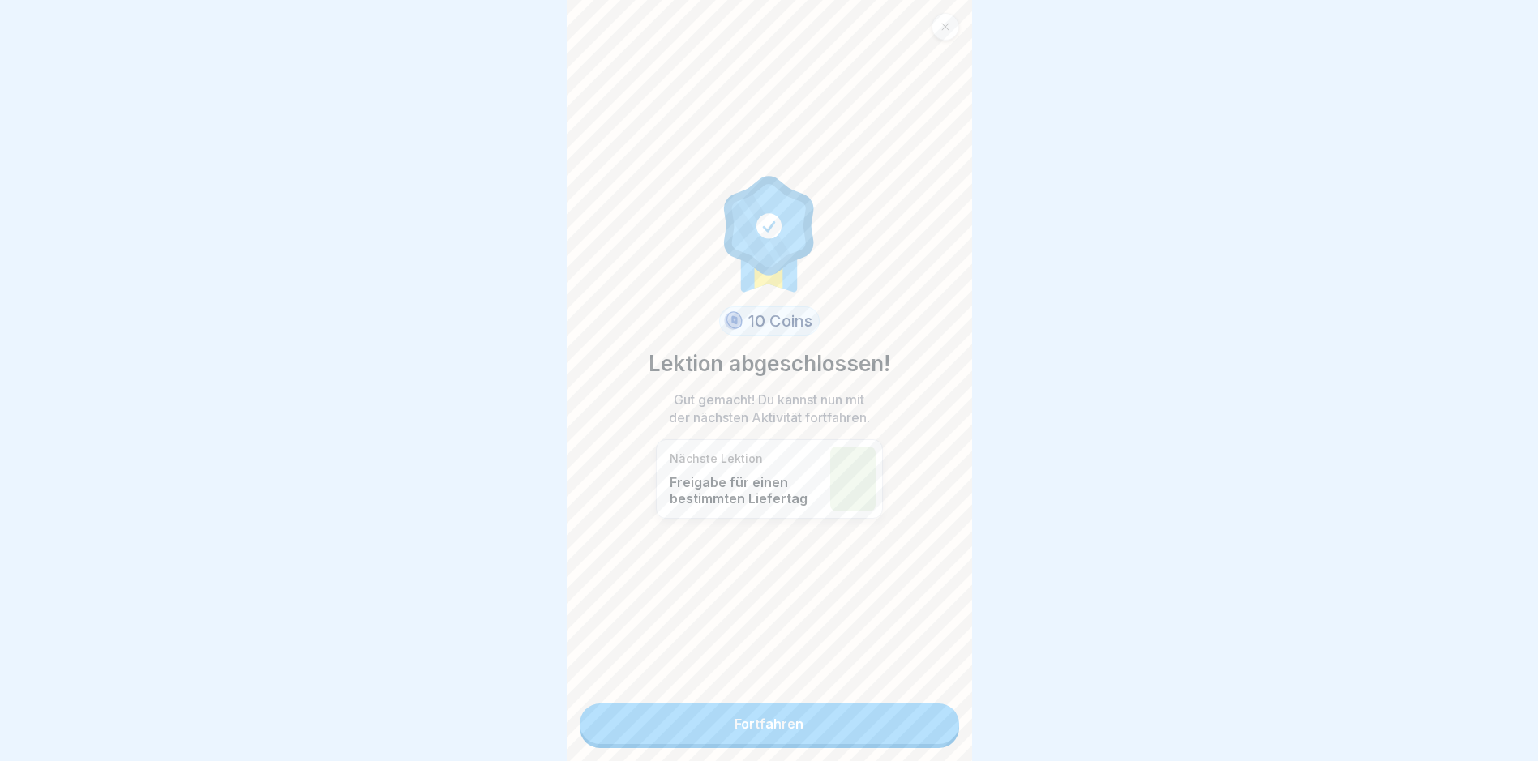
click at [924, 730] on link "Fortfahren" at bounding box center [769, 724] width 379 height 41
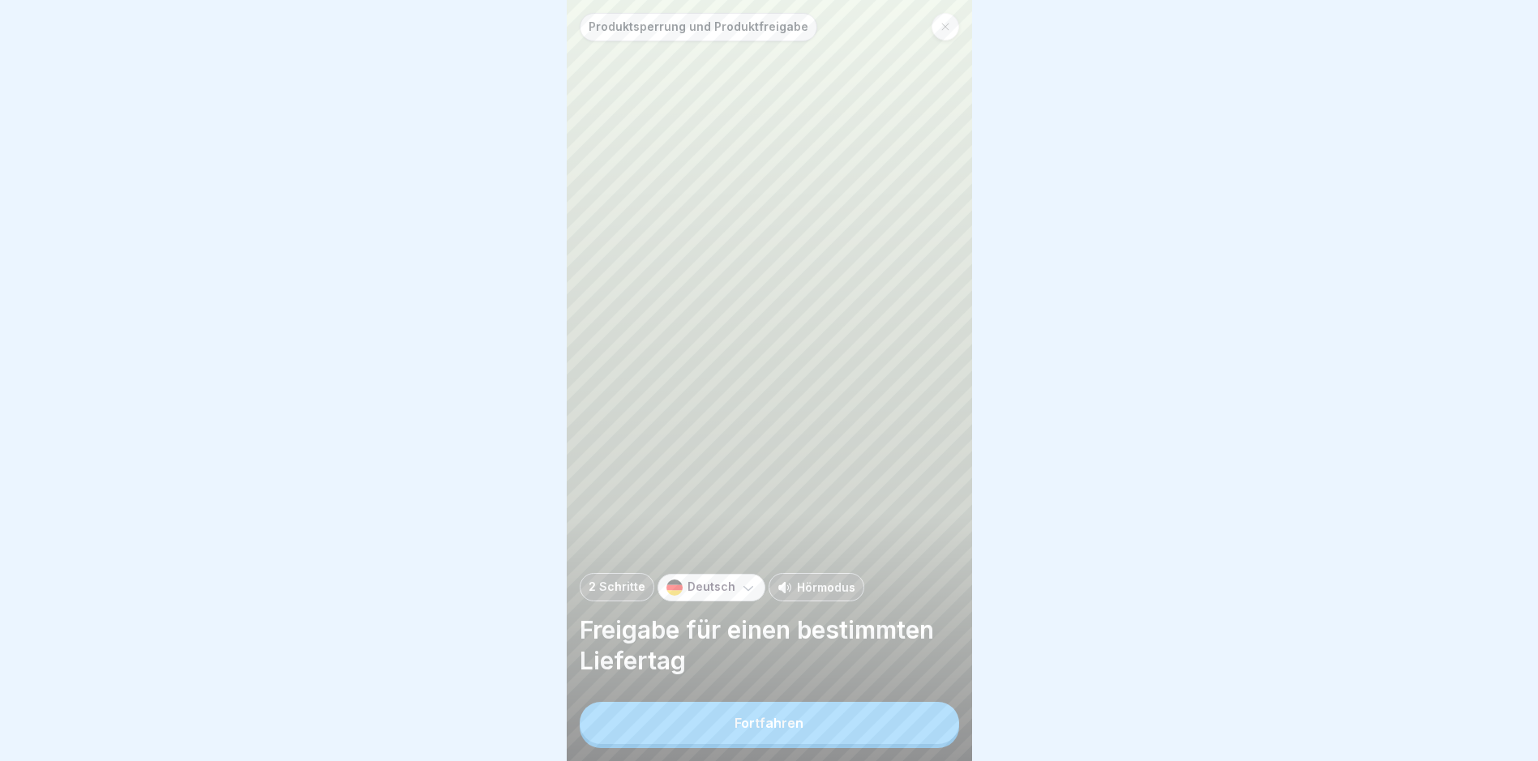
click at [924, 730] on button "Fortfahren" at bounding box center [769, 723] width 379 height 42
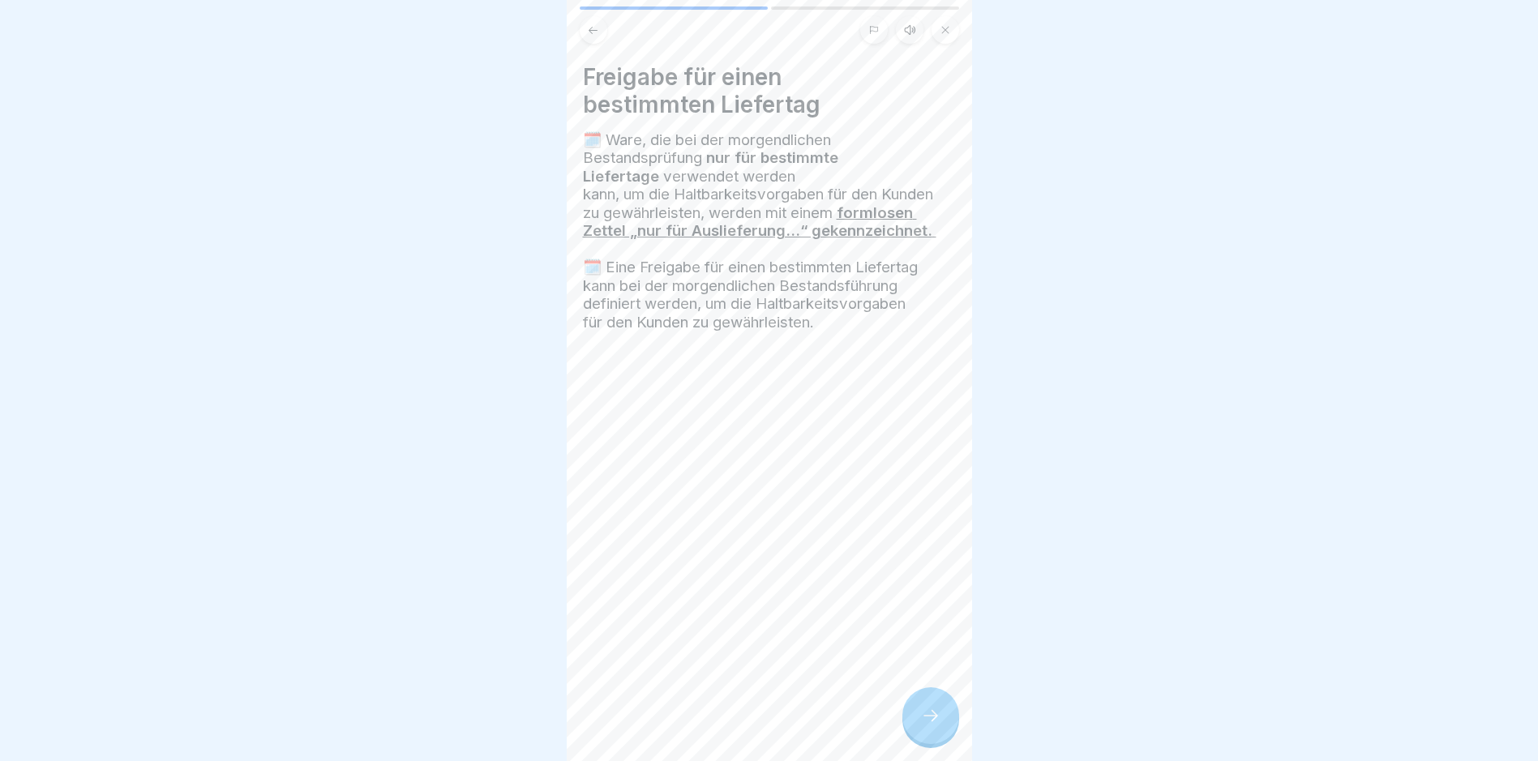
click at [947, 727] on div at bounding box center [930, 715] width 57 height 57
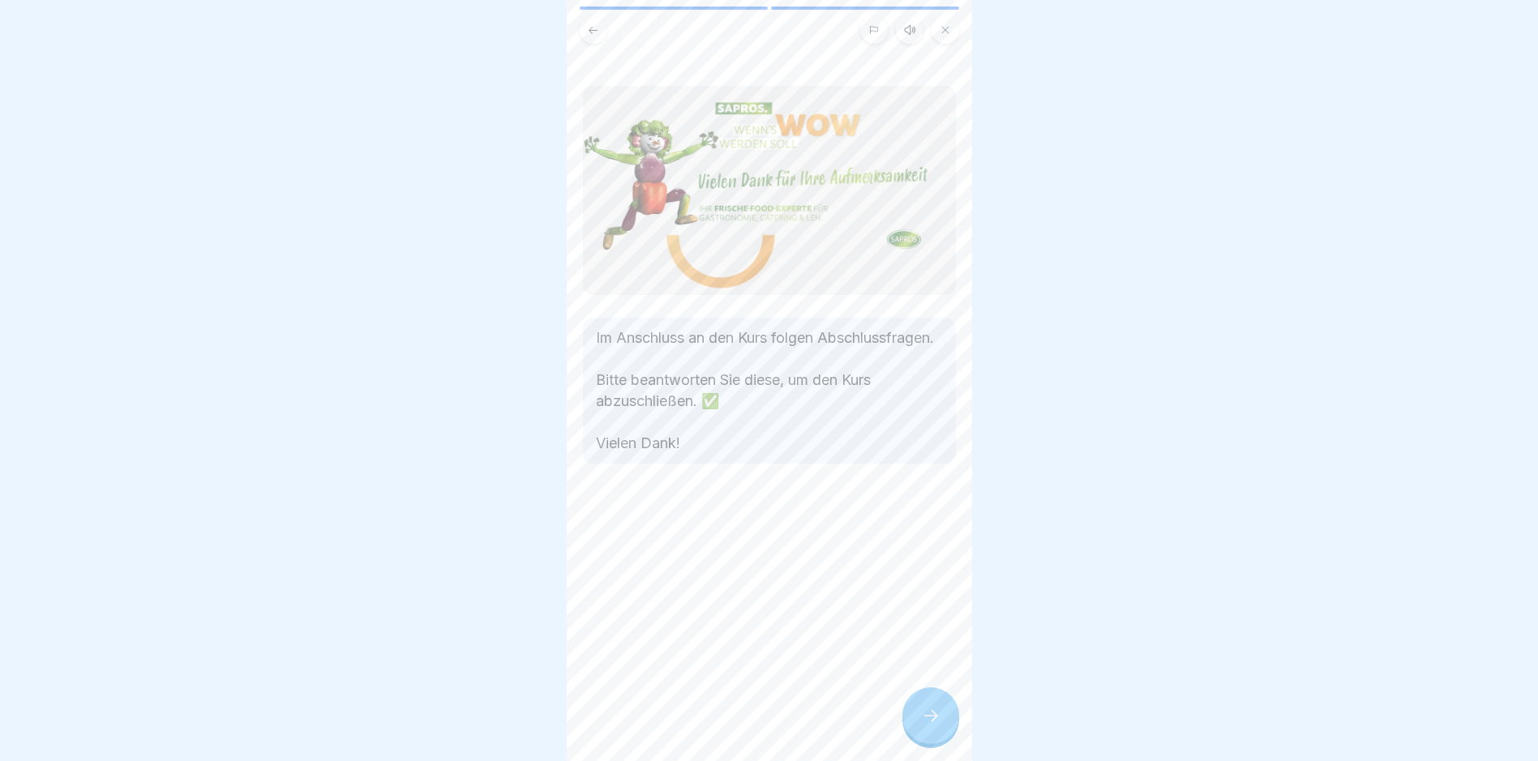
click at [947, 727] on div at bounding box center [930, 715] width 57 height 57
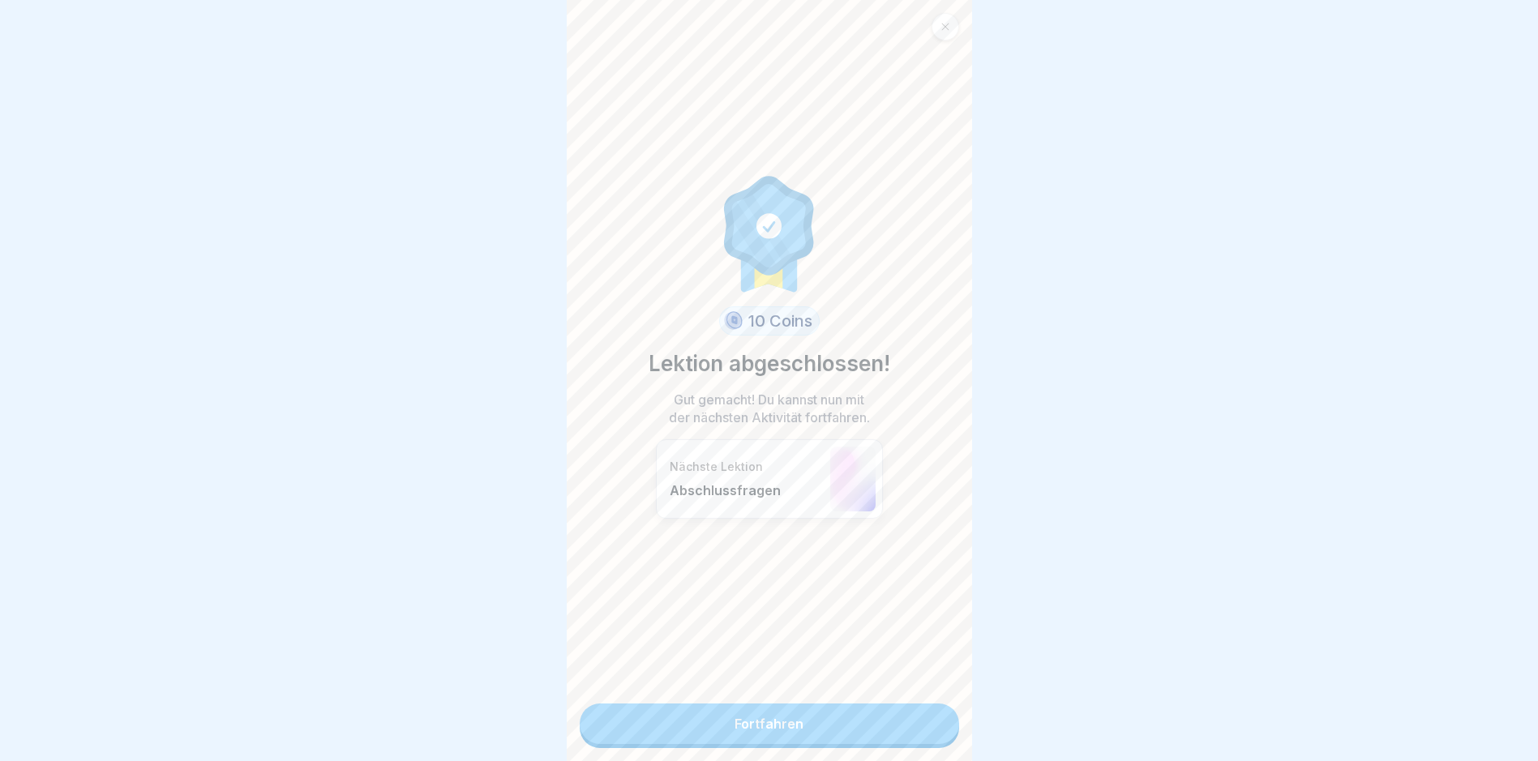
click at [947, 727] on div "10 Coins Lektion abgeschlossen! Gut gemacht! Du kannst nun mit der nächsten Akt…" at bounding box center [769, 380] width 405 height 761
click at [898, 729] on link "Fortfahren" at bounding box center [769, 724] width 379 height 41
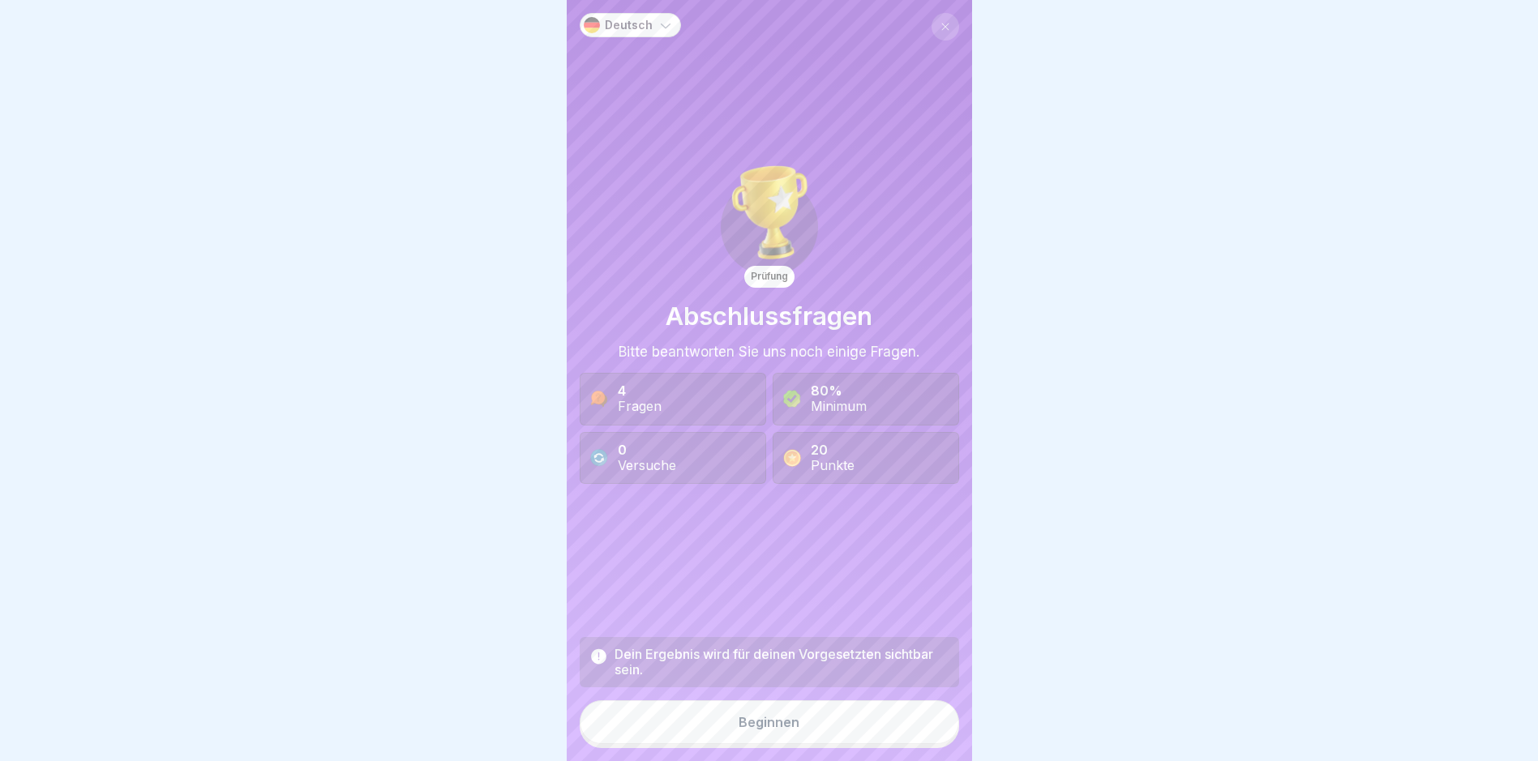
click at [881, 721] on button "Beginnen" at bounding box center [769, 722] width 379 height 44
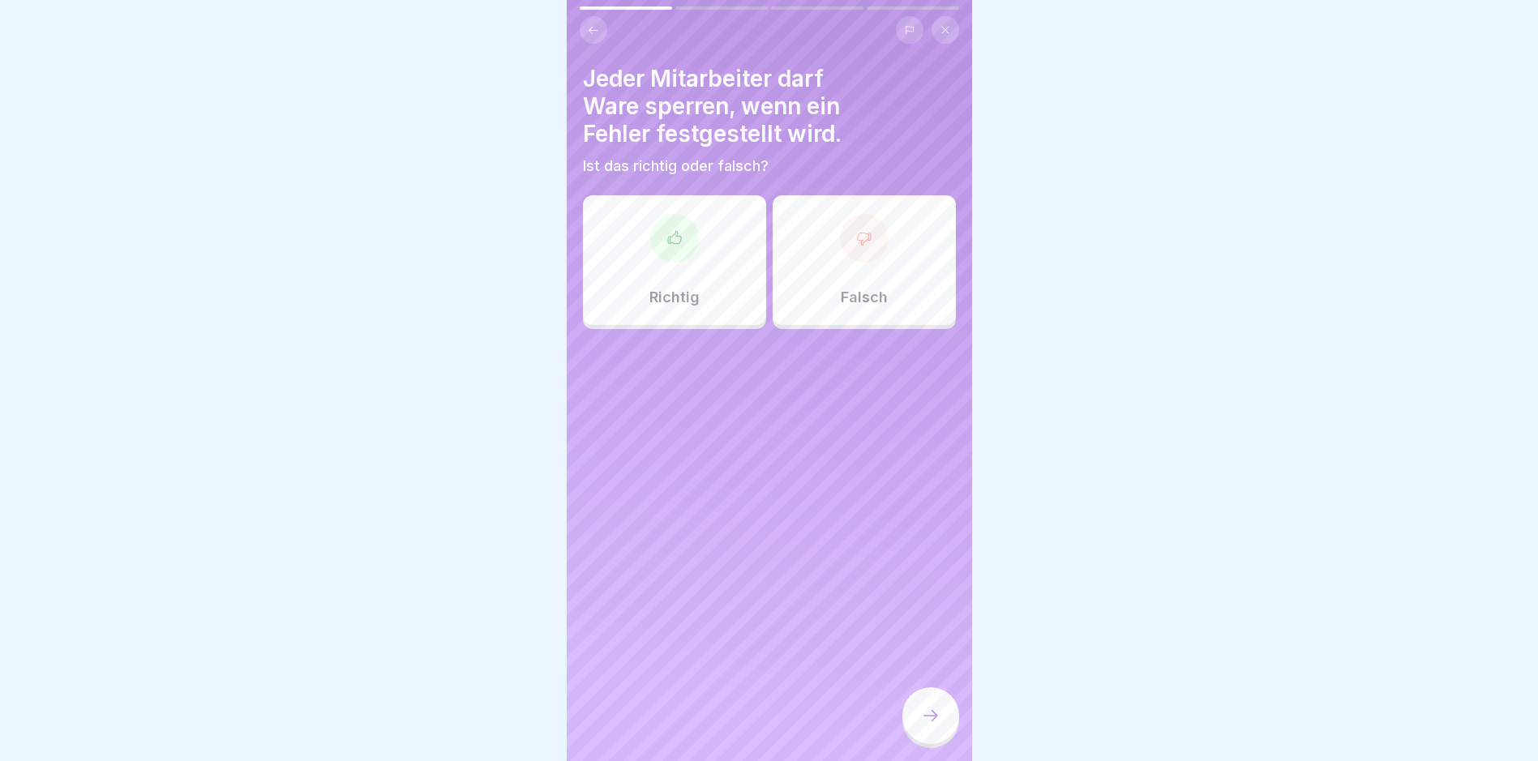
click at [717, 242] on div "Richtig" at bounding box center [674, 260] width 183 height 130
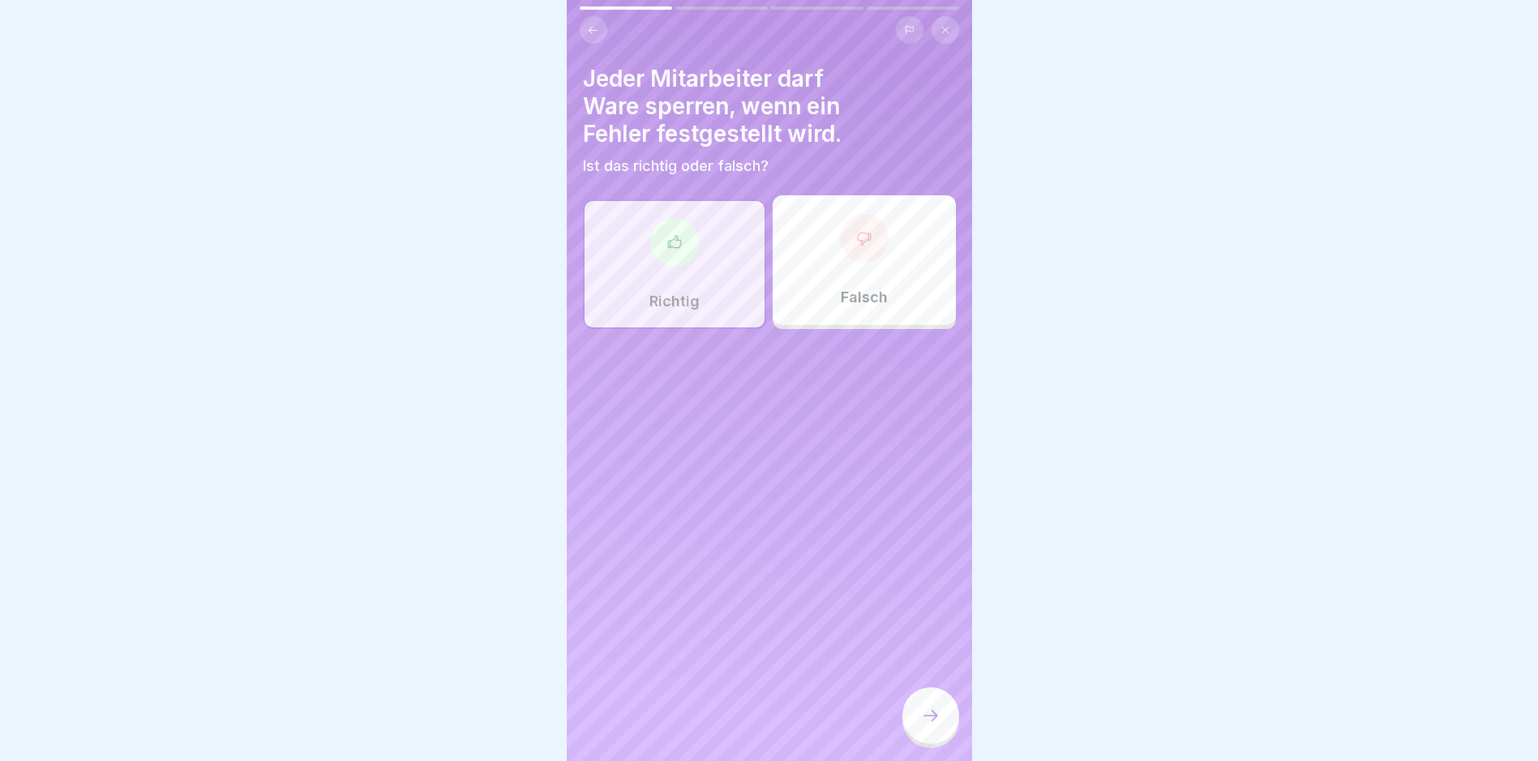
click at [942, 738] on div at bounding box center [930, 715] width 57 height 57
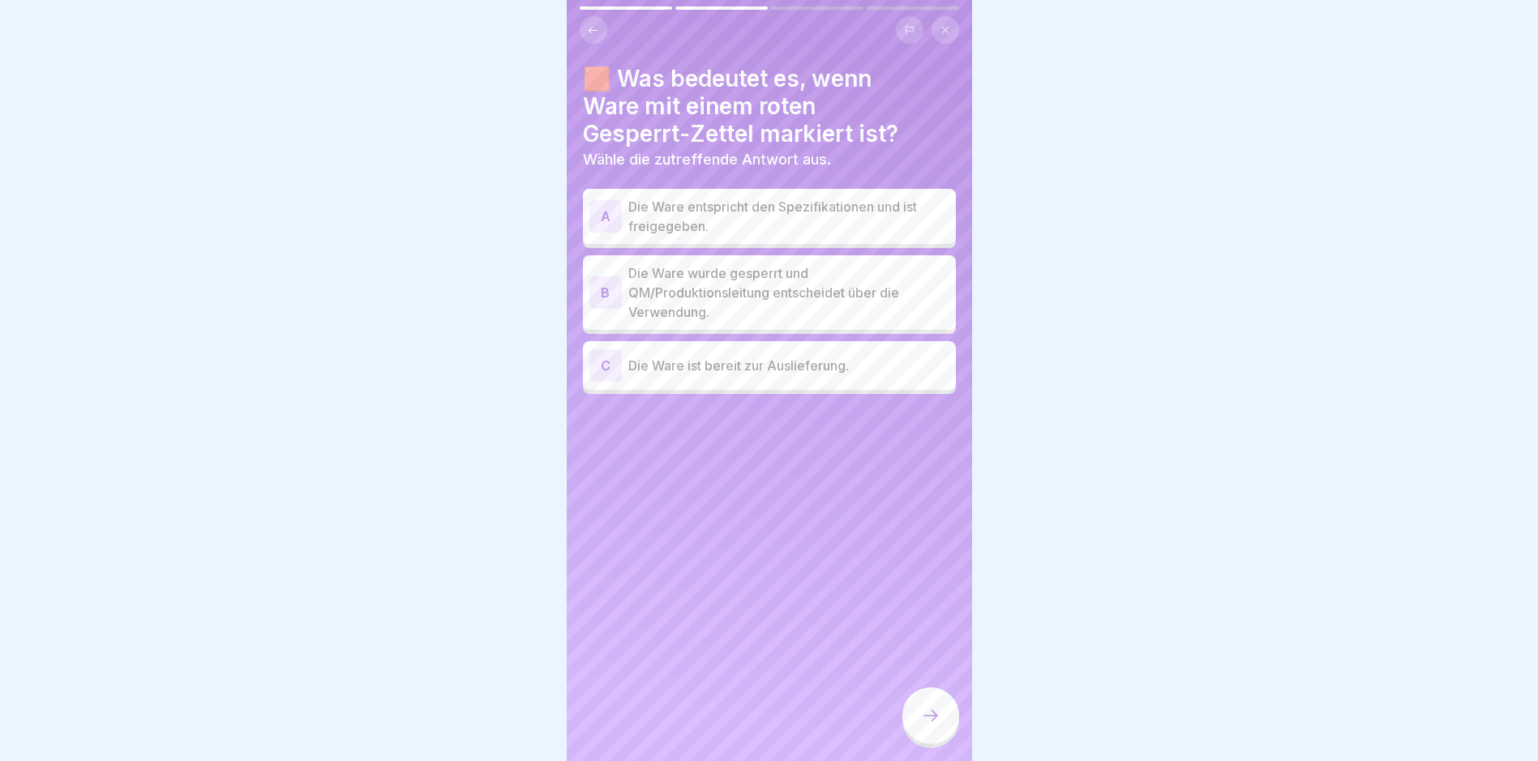
click at [799, 289] on p "Die Ware wurde gesperrt und QM/Produktionsleitung entscheidet über die Verwendu…" at bounding box center [788, 292] width 321 height 58
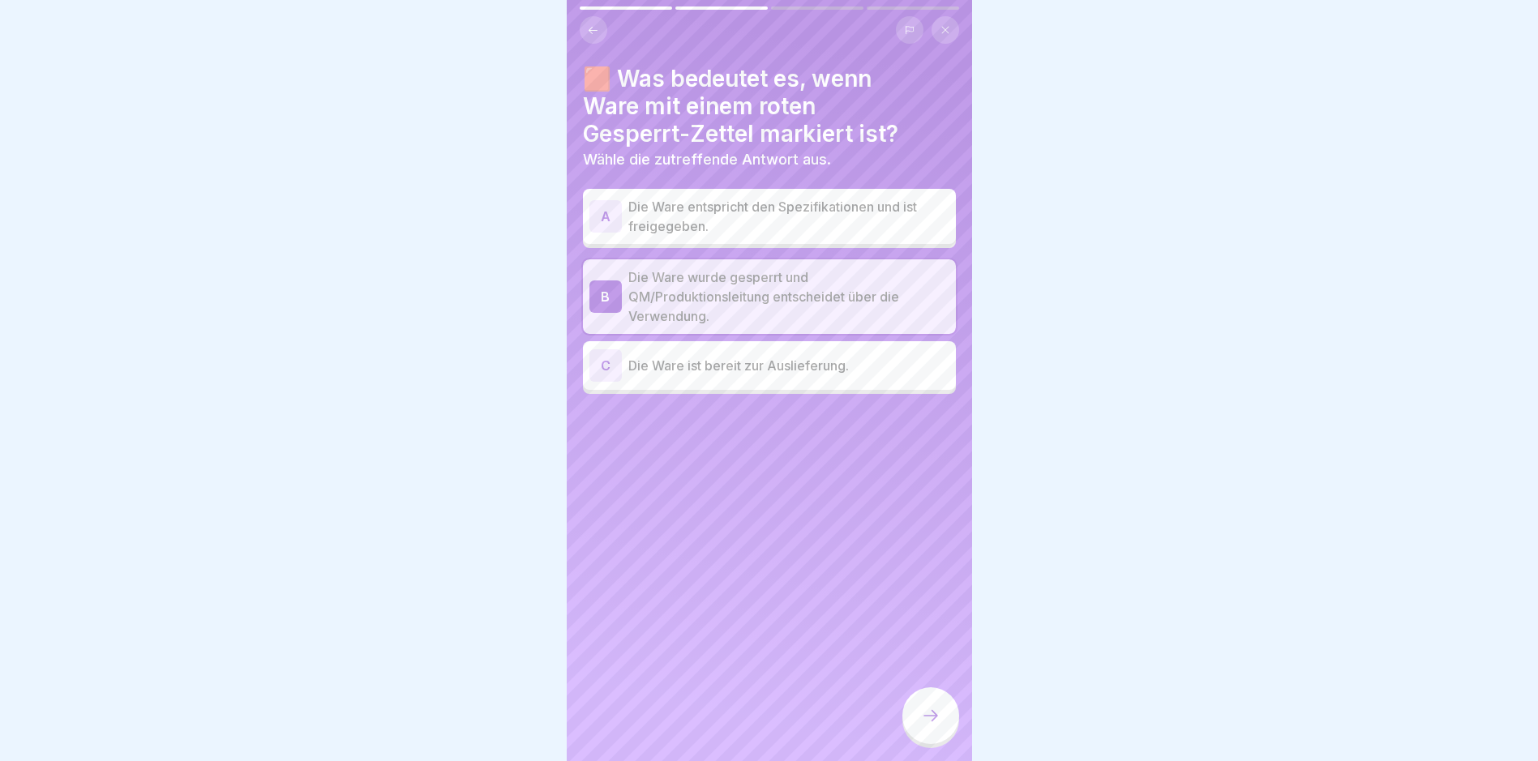
click at [922, 721] on icon at bounding box center [930, 715] width 19 height 19
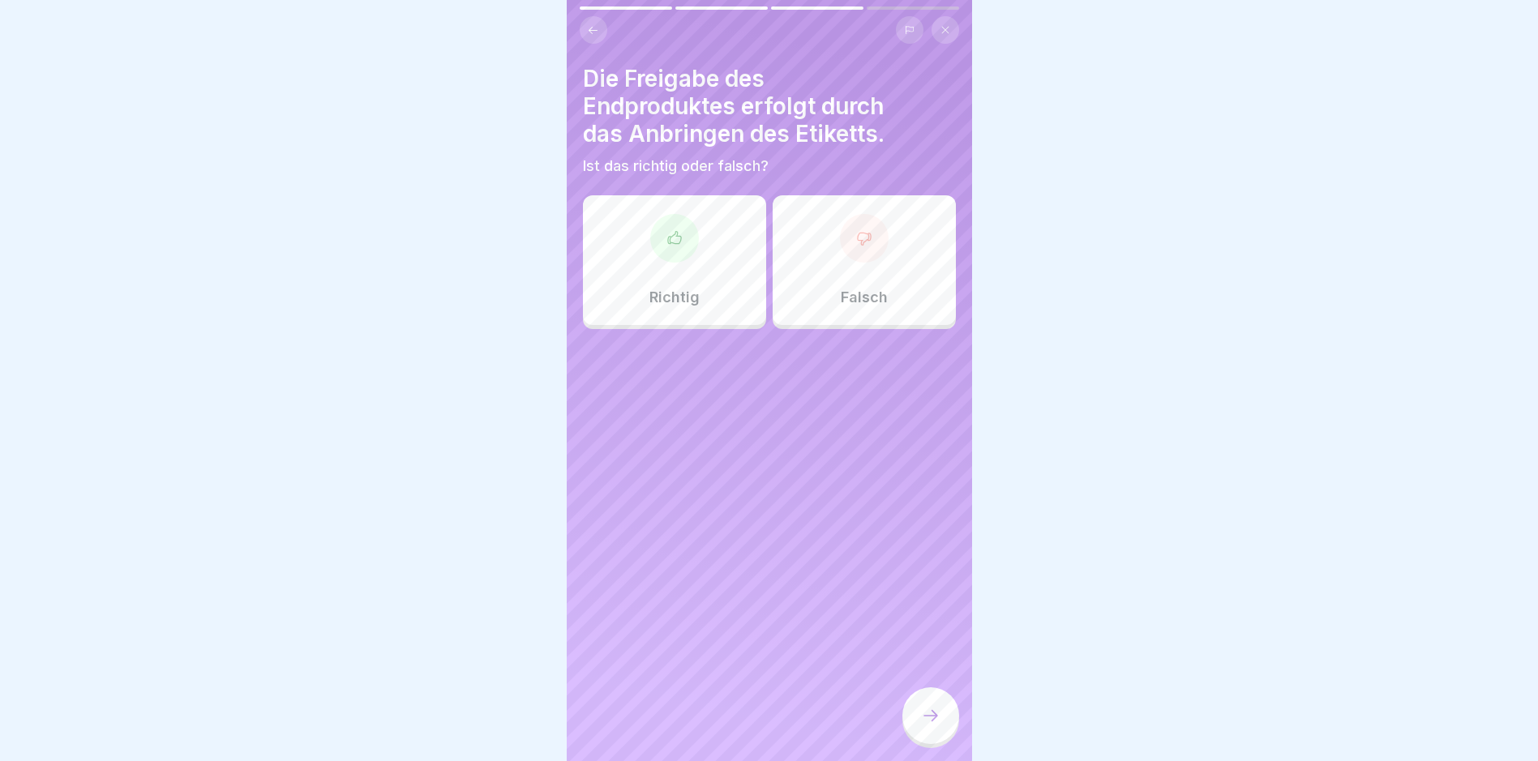
click at [635, 285] on div "Richtig" at bounding box center [674, 260] width 183 height 130
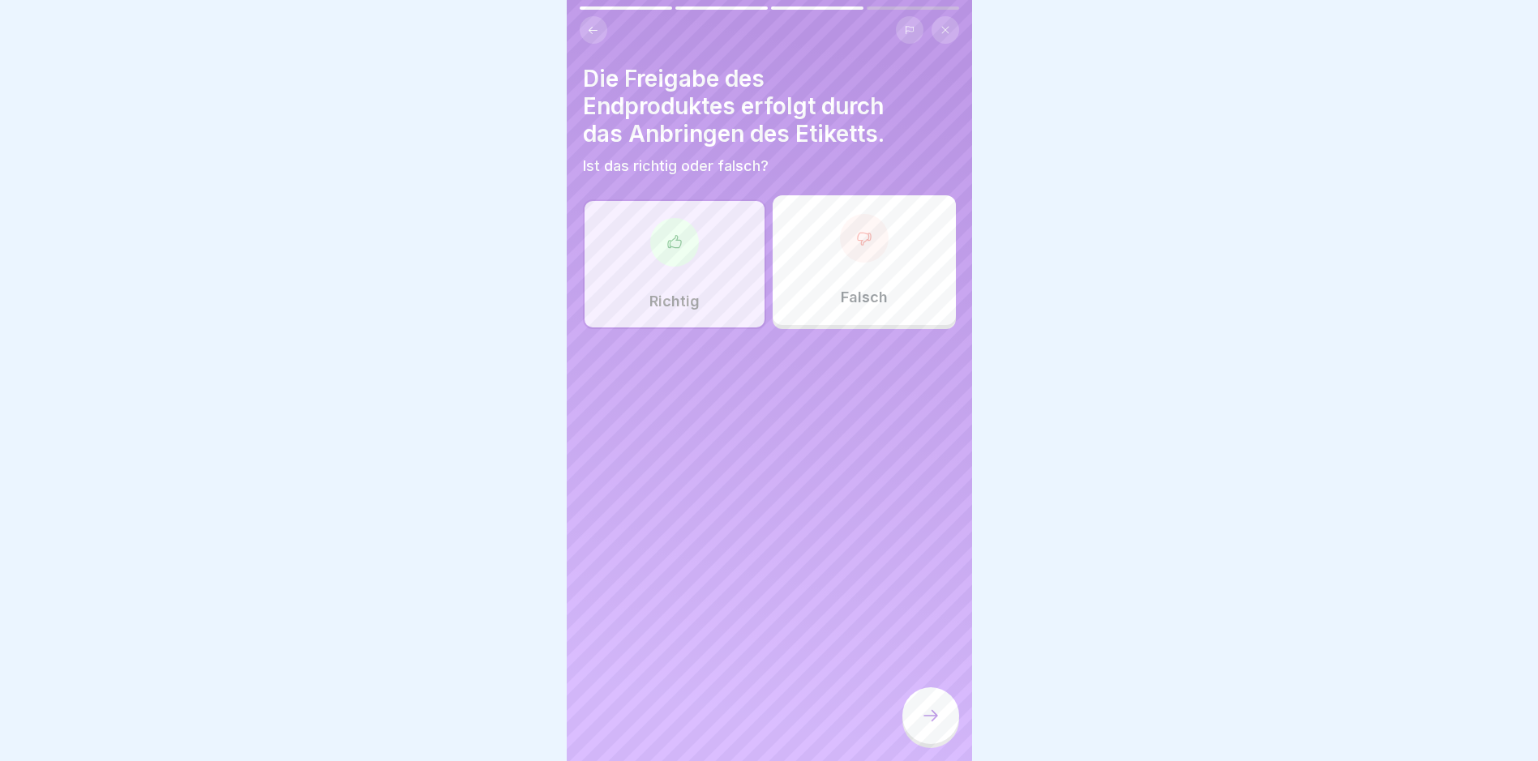
click at [935, 721] on icon at bounding box center [930, 715] width 15 height 11
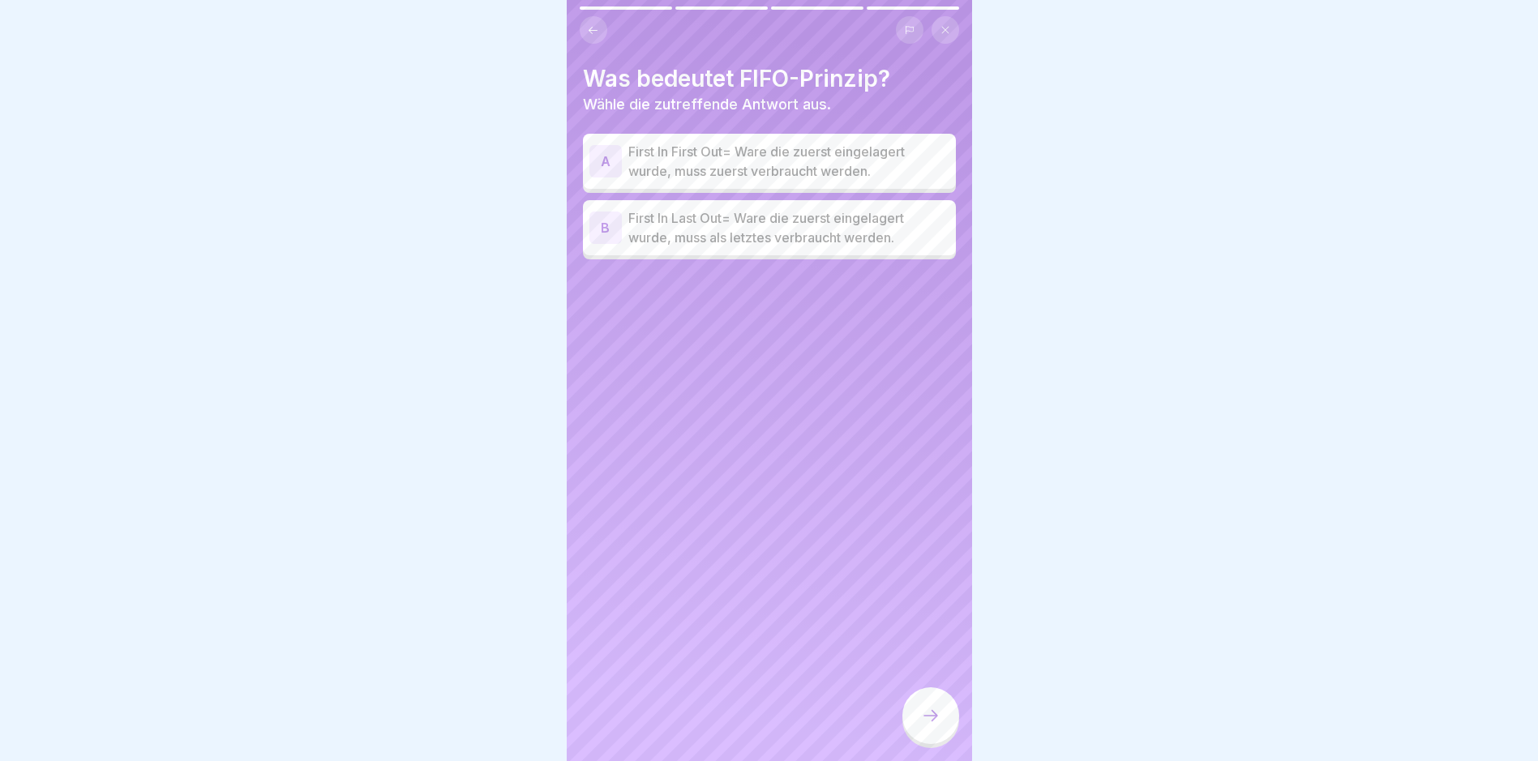
click at [668, 152] on p "First In First Out= Ware die zuerst eingelagert wurde, muss zuerst verbraucht w…" at bounding box center [788, 161] width 321 height 39
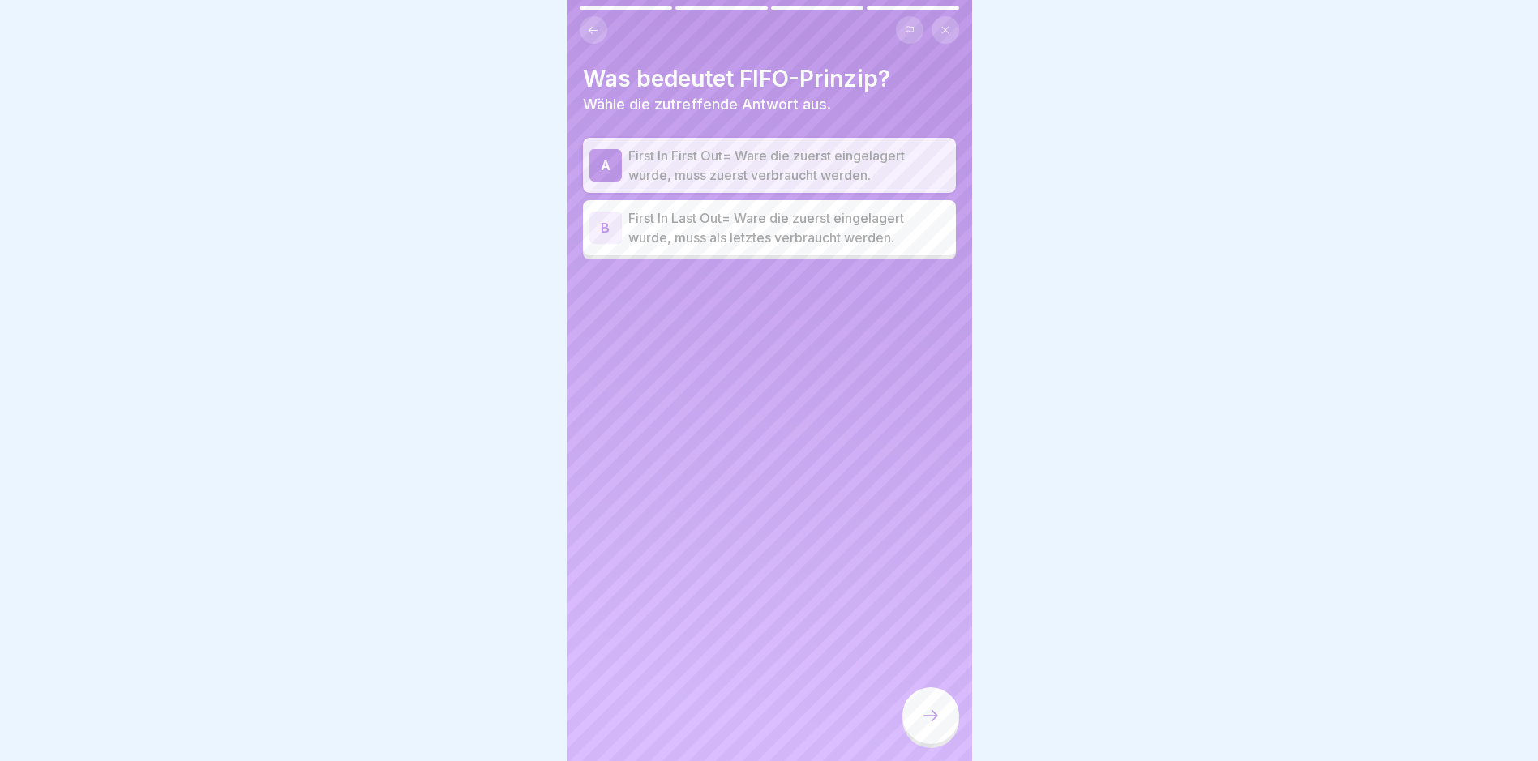
click at [930, 725] on icon at bounding box center [930, 715] width 19 height 19
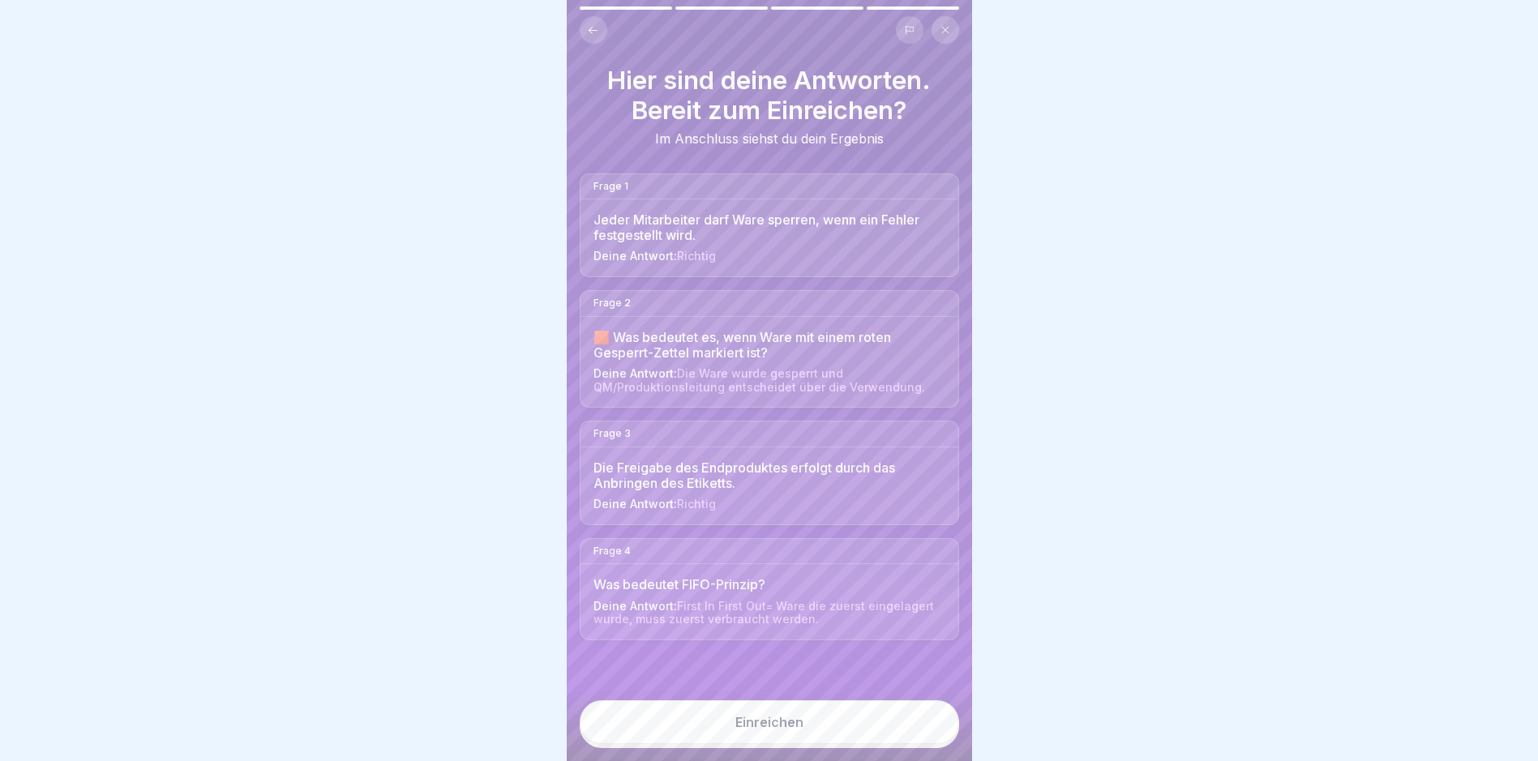
click at [828, 738] on button "Einreichen" at bounding box center [769, 722] width 379 height 44
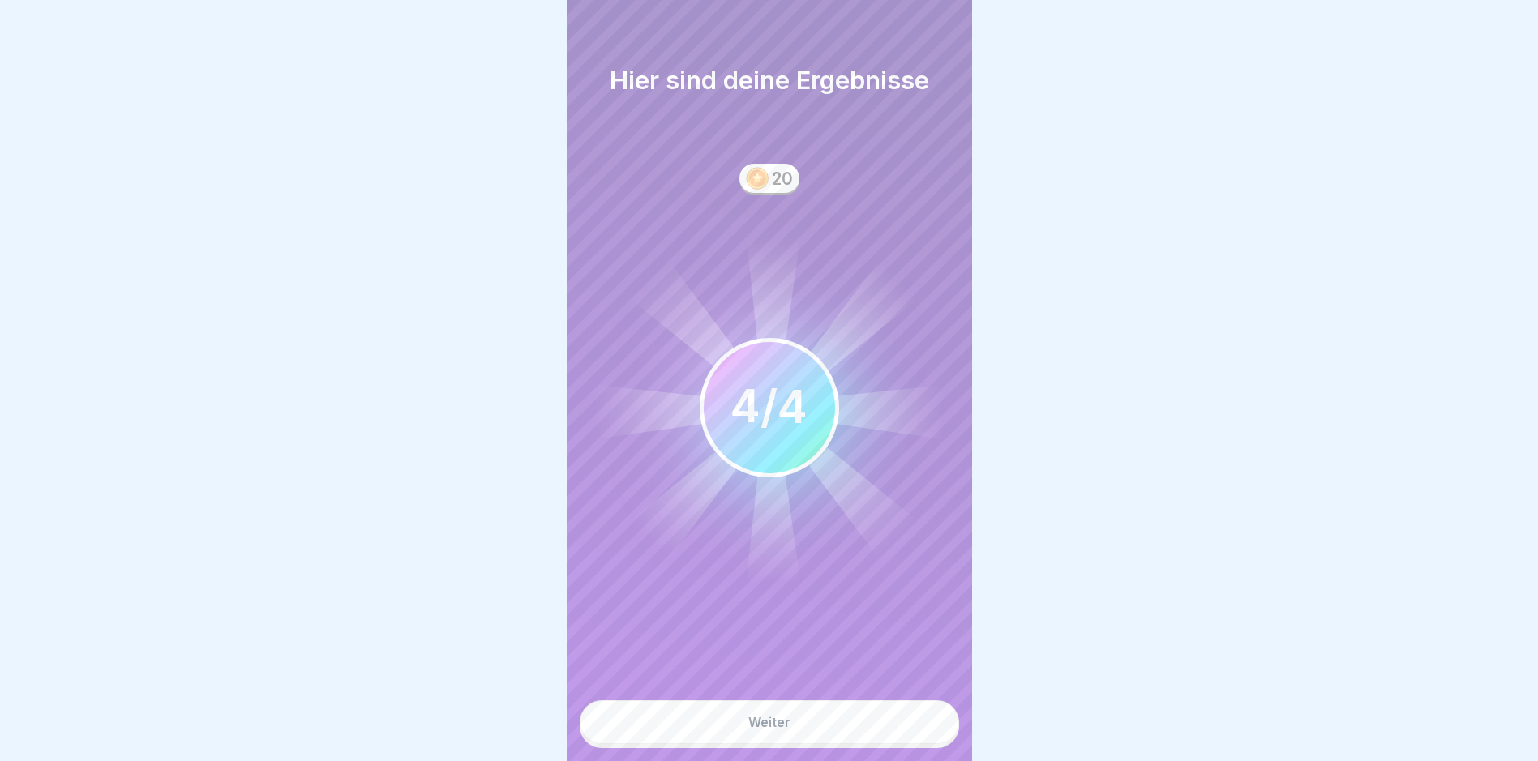
click at [857, 729] on button "Weiter" at bounding box center [769, 722] width 379 height 44
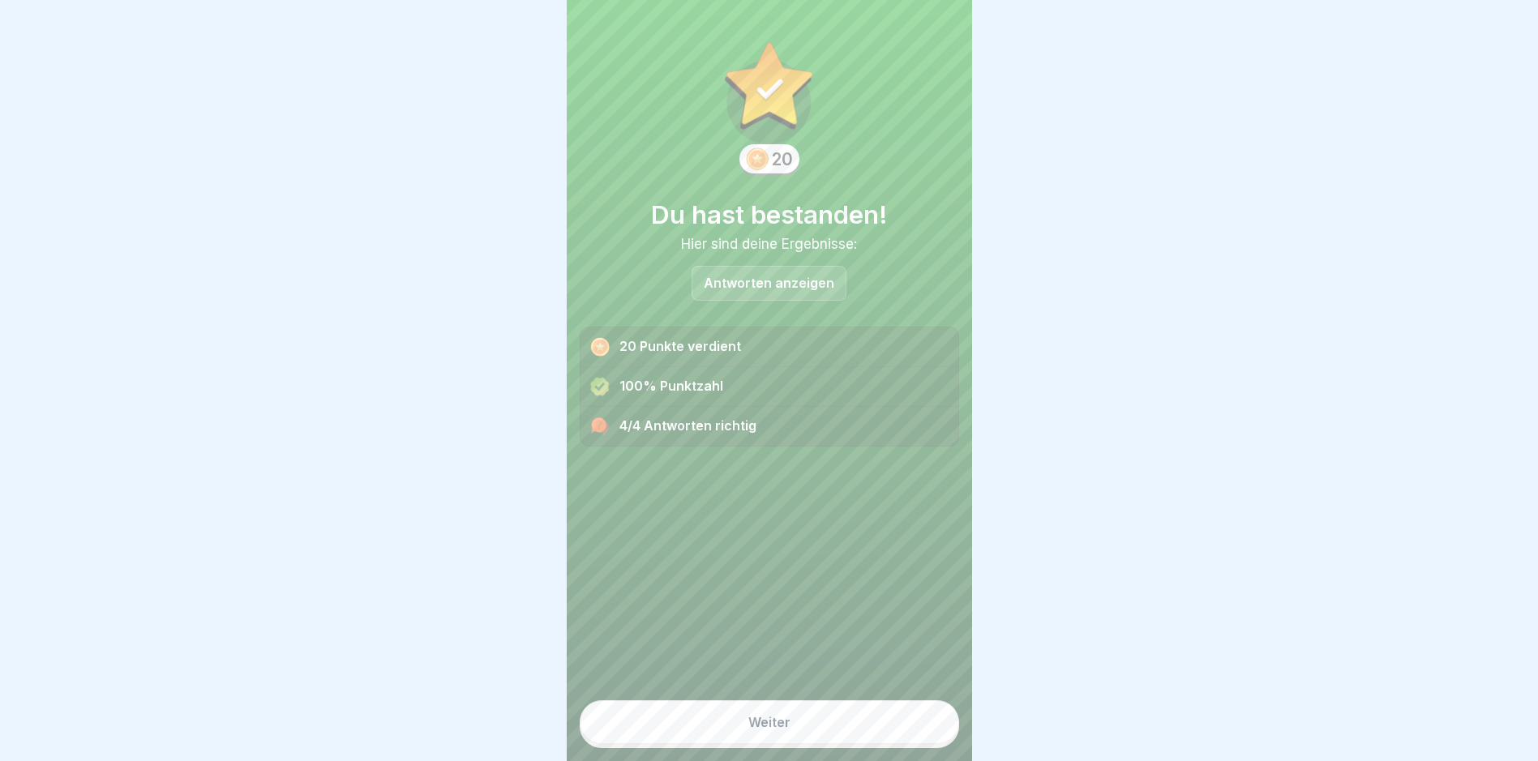
click at [857, 729] on button "Weiter" at bounding box center [769, 722] width 379 height 44
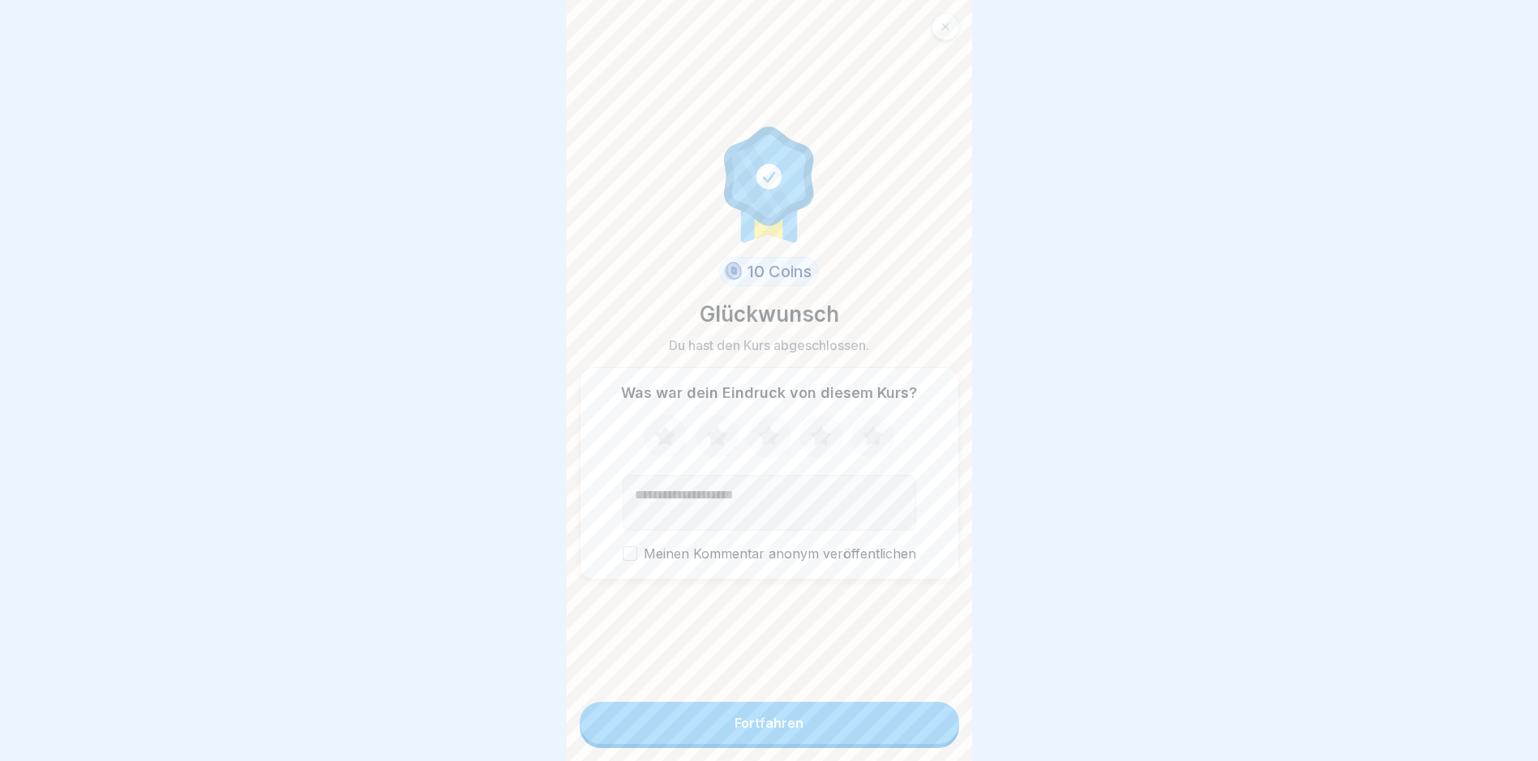
click at [876, 438] on icon at bounding box center [872, 437] width 43 height 42
drag, startPoint x: 812, startPoint y: 741, endPoint x: 826, endPoint y: 737, distance: 14.4
click at [813, 741] on button "Fortfahren" at bounding box center [769, 723] width 379 height 42
click at [806, 734] on button "Fortfahren" at bounding box center [769, 723] width 379 height 42
